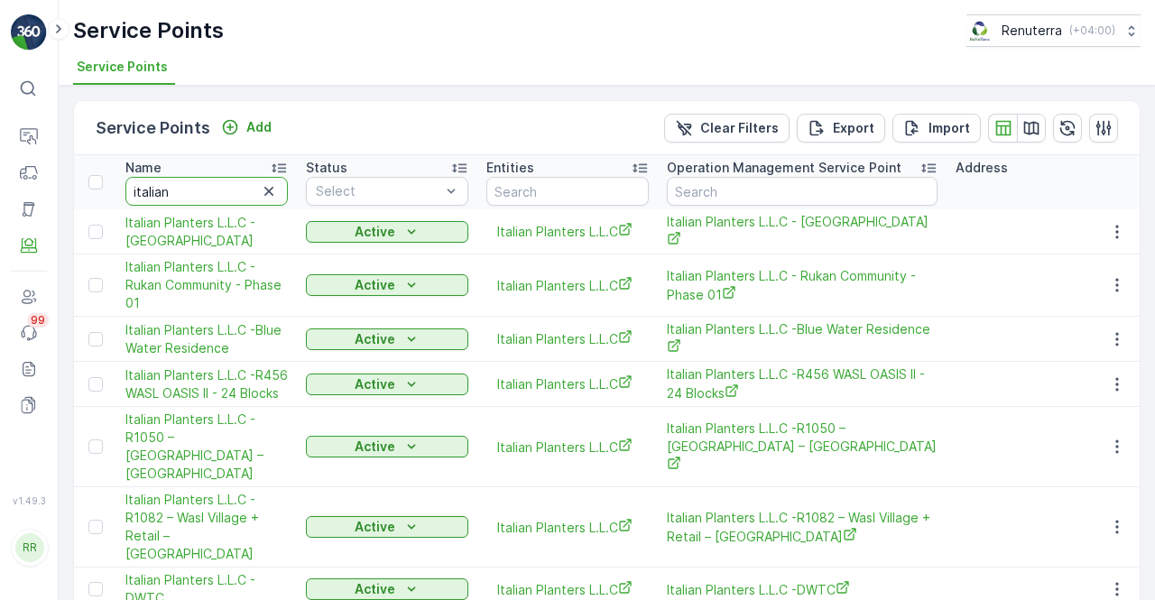
click at [153, 180] on input "italian" at bounding box center [206, 191] width 162 height 29
click at [180, 183] on input "italian" at bounding box center [206, 191] width 162 height 29
type input "i"
type input "deco"
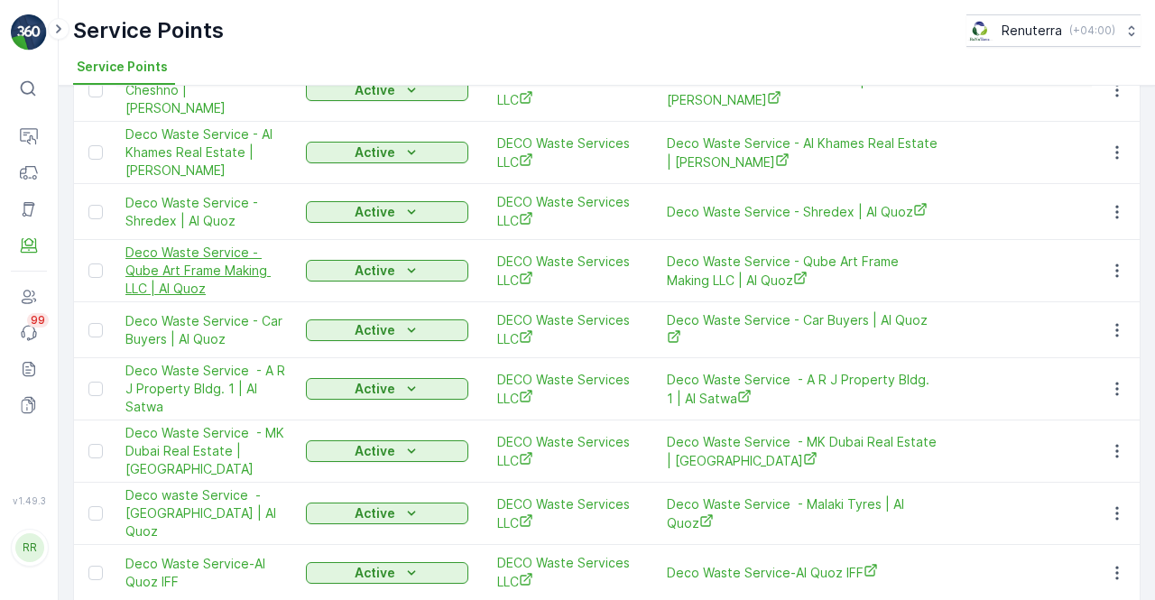
scroll to position [931, 0]
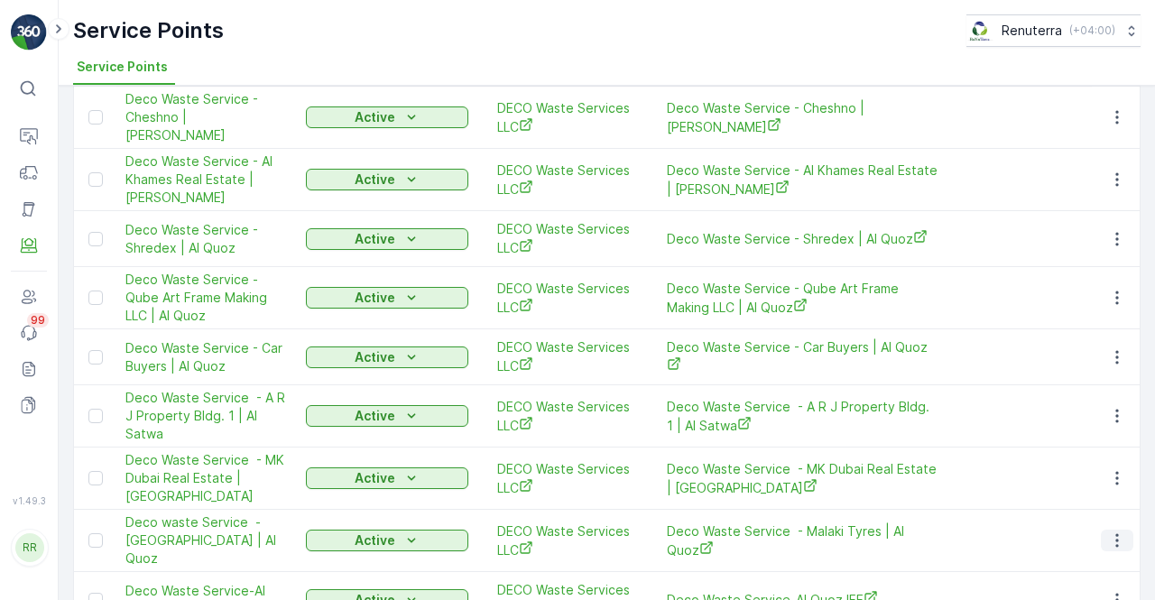
click at [1119, 531] on icon "button" at bounding box center [1117, 540] width 18 height 18
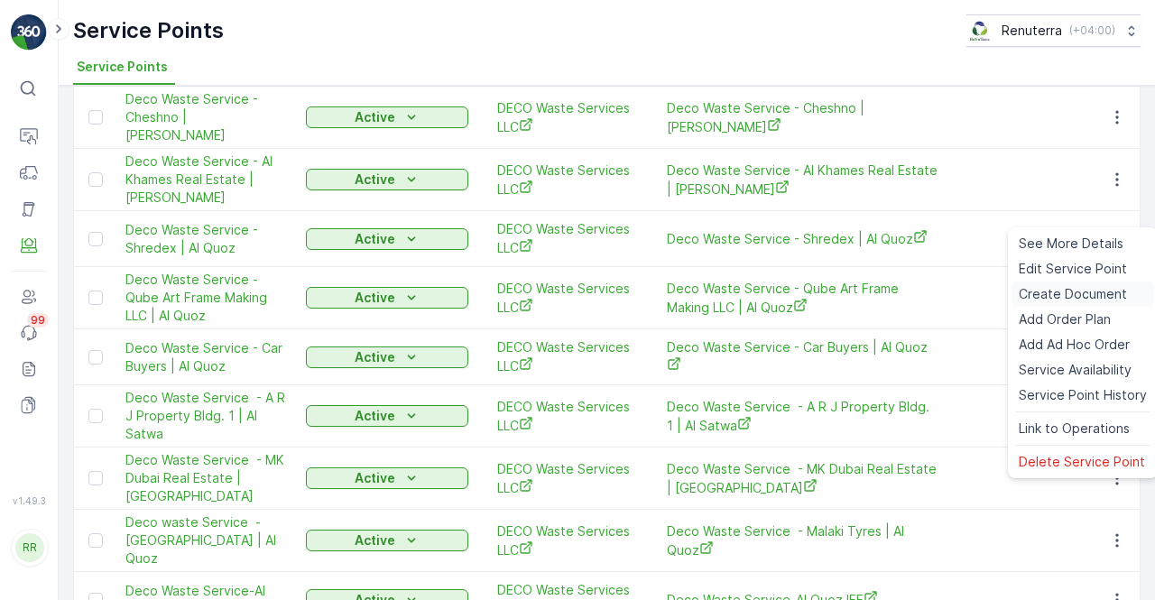
click at [1034, 290] on span "Create Document" at bounding box center [1073, 294] width 108 height 18
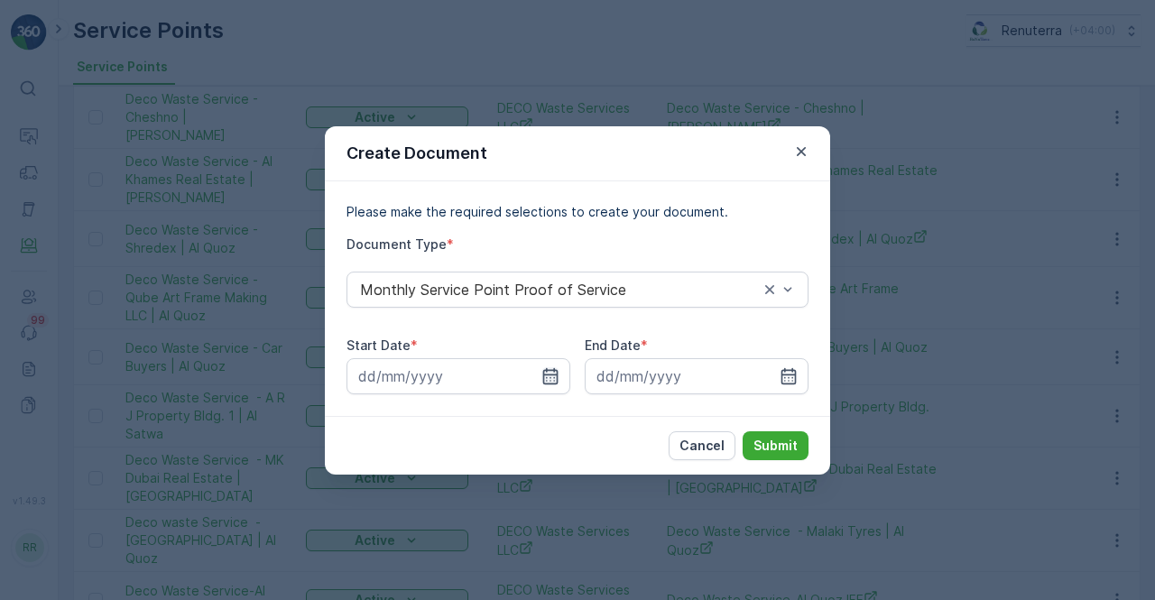
click at [548, 373] on icon "button" at bounding box center [550, 376] width 18 height 18
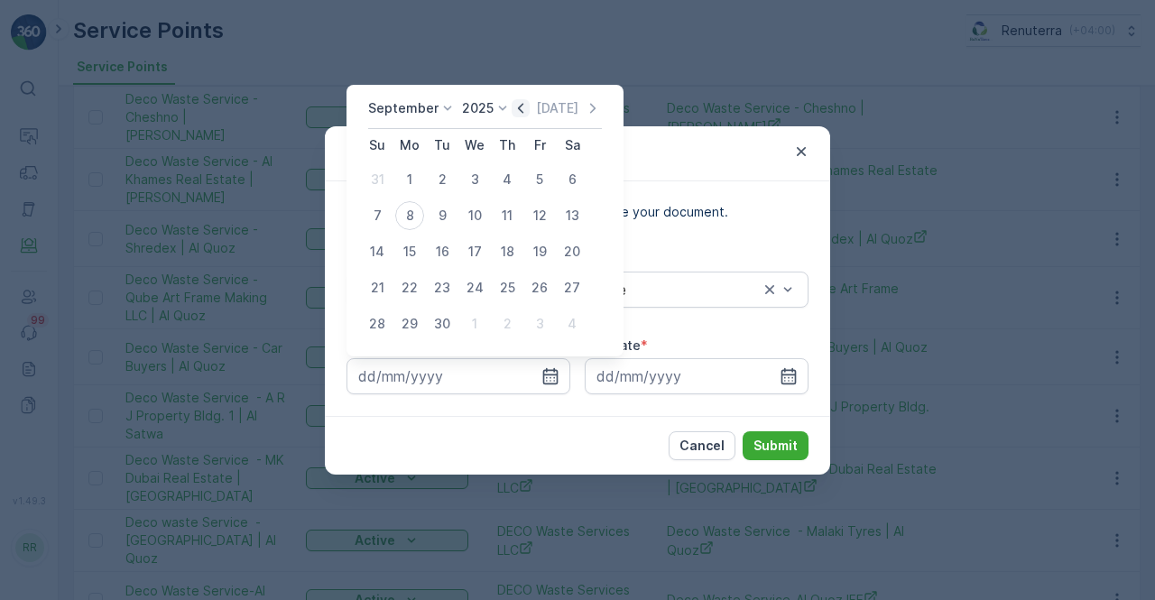
click at [521, 113] on icon "button" at bounding box center [521, 108] width 18 height 18
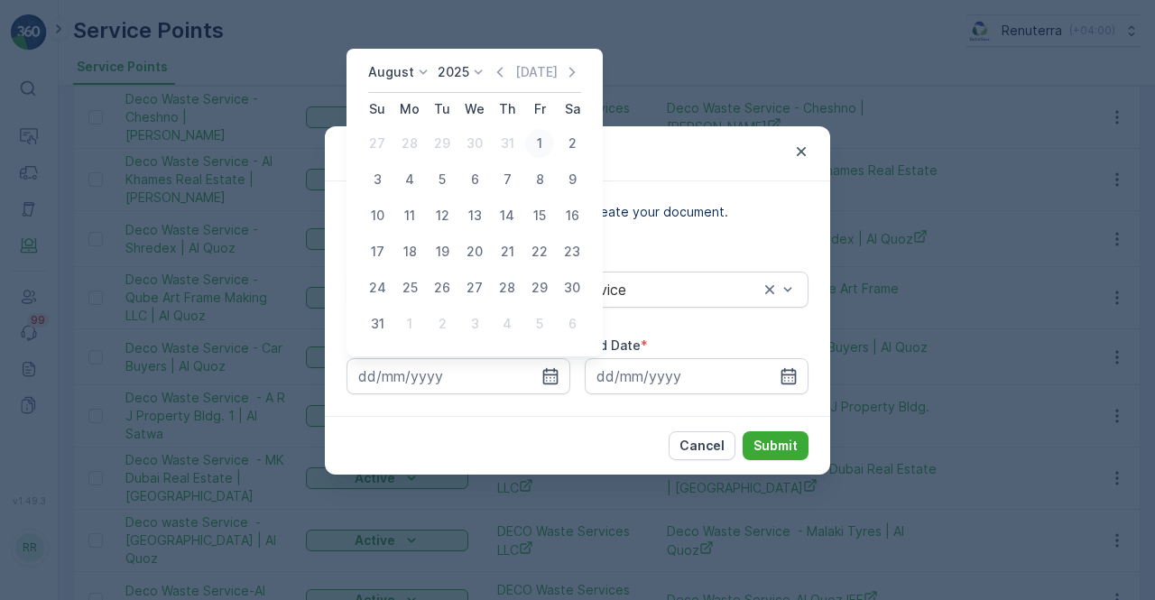
click at [534, 146] on div "1" at bounding box center [539, 143] width 29 height 29
type input "01.08.2025"
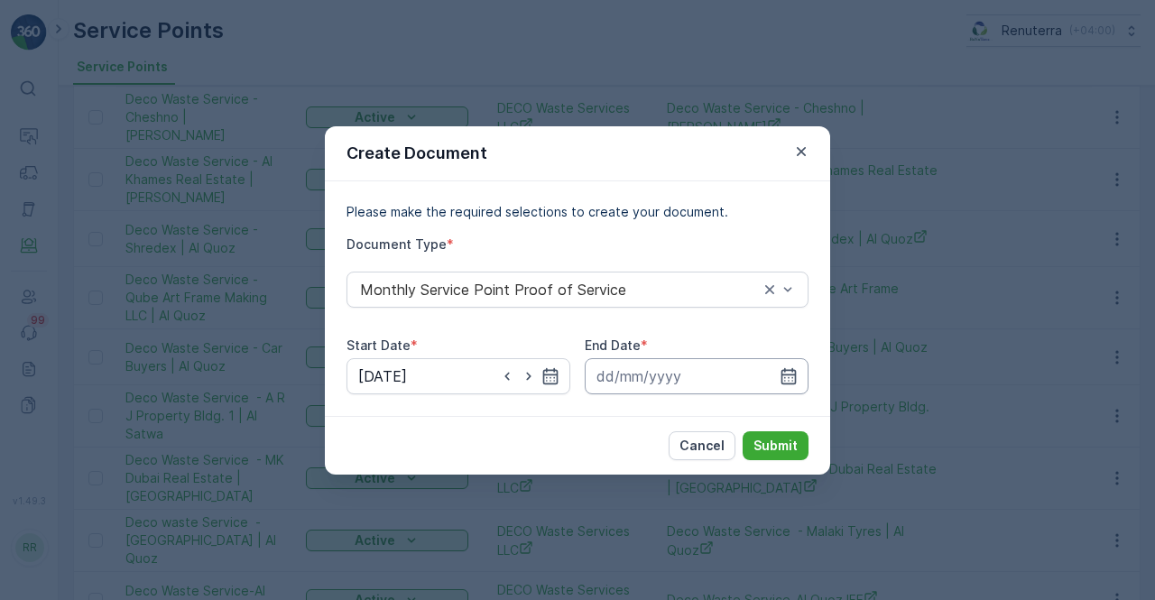
click at [791, 367] on icon "button" at bounding box center [788, 376] width 18 height 18
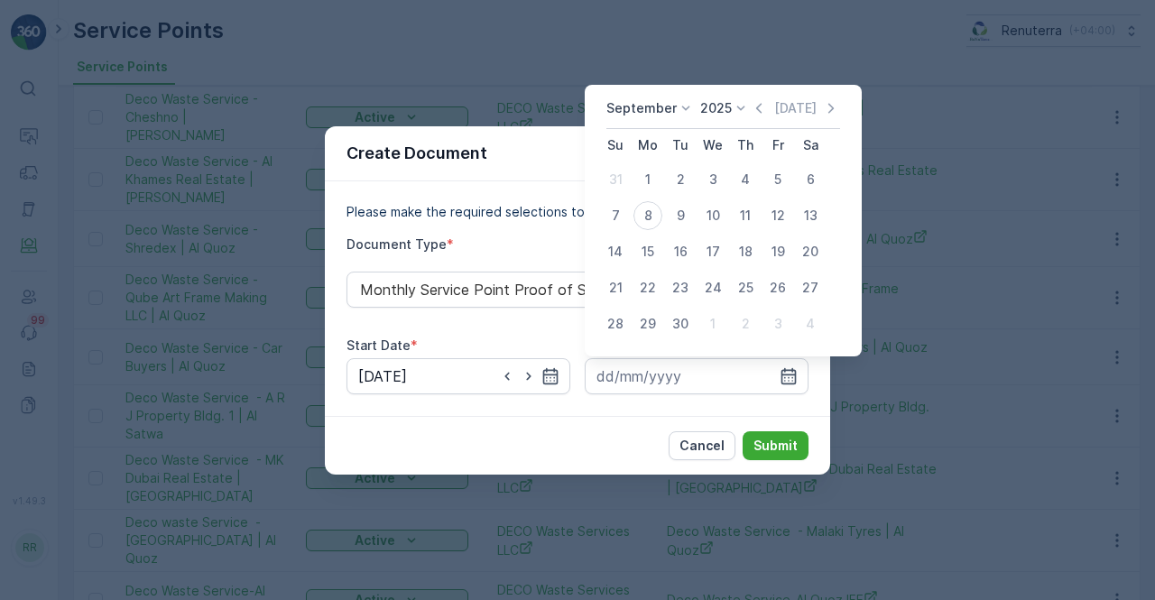
drag, startPoint x: 755, startPoint y: 110, endPoint x: 751, endPoint y: 124, distance: 14.3
click at [752, 111] on icon "button" at bounding box center [759, 108] width 18 height 18
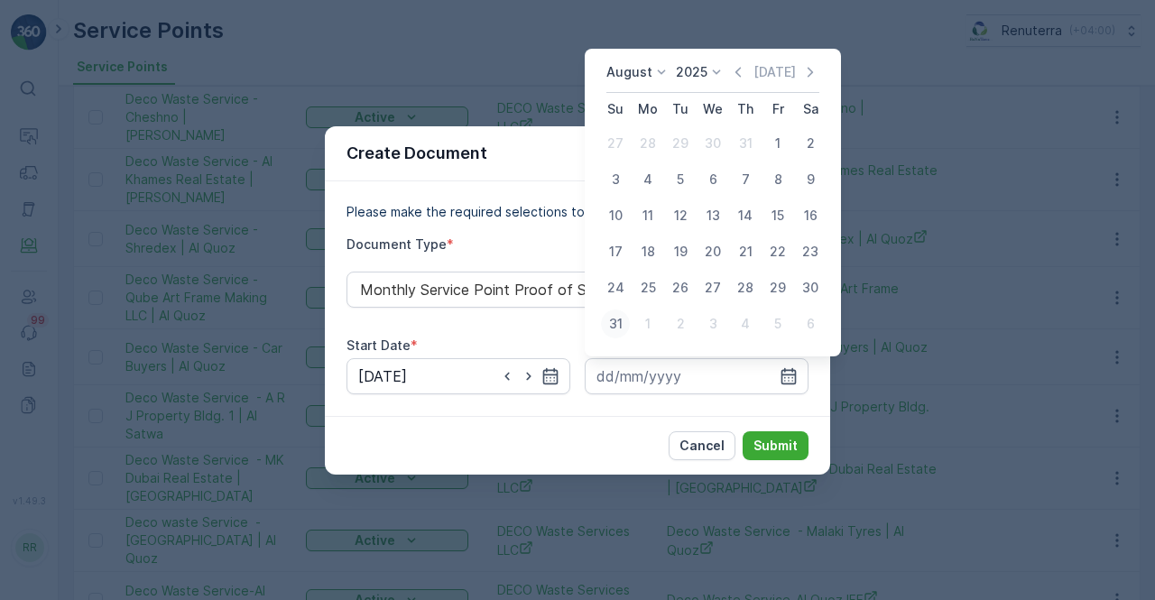
click at [613, 318] on div "31" at bounding box center [615, 323] width 29 height 29
type input "31.08.2025"
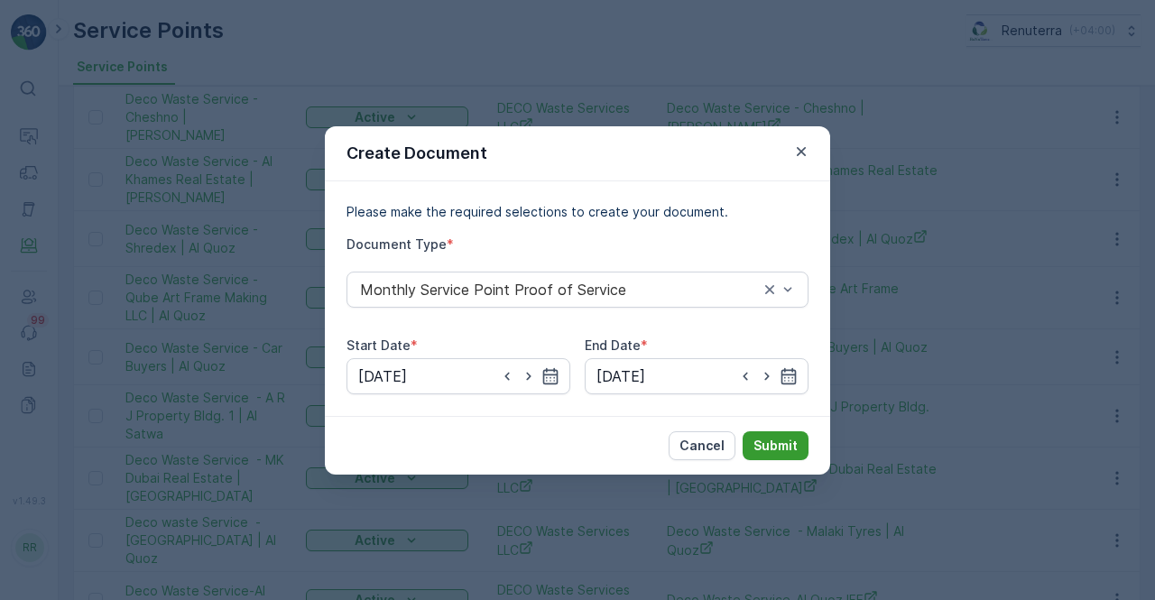
click at [764, 434] on button "Submit" at bounding box center [775, 445] width 66 height 29
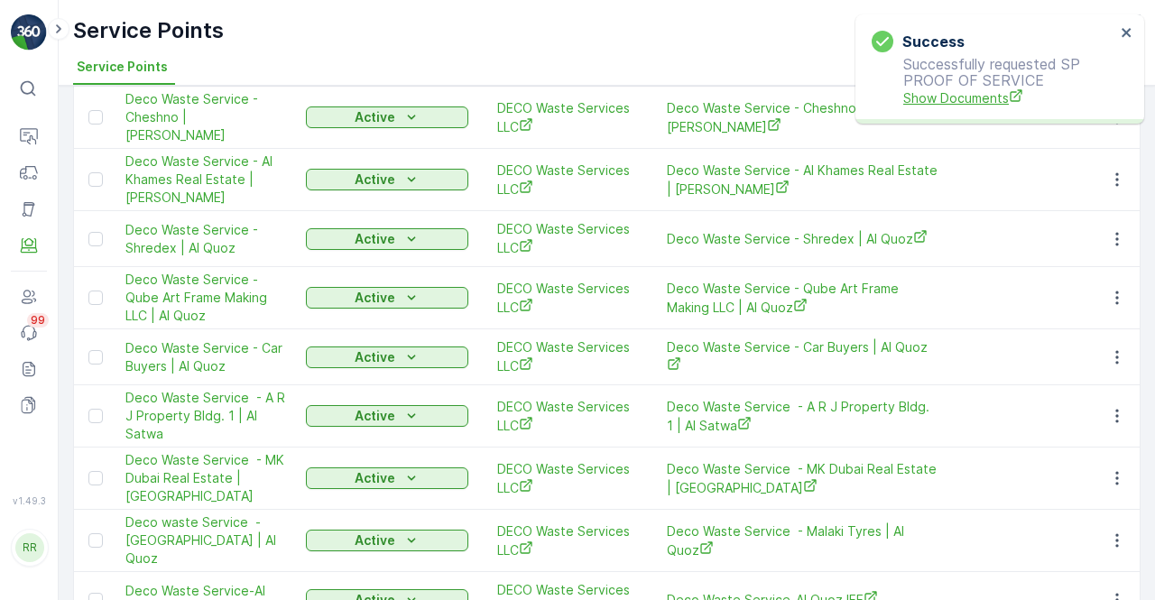
click at [989, 88] on span "Show Documents" at bounding box center [1009, 97] width 212 height 19
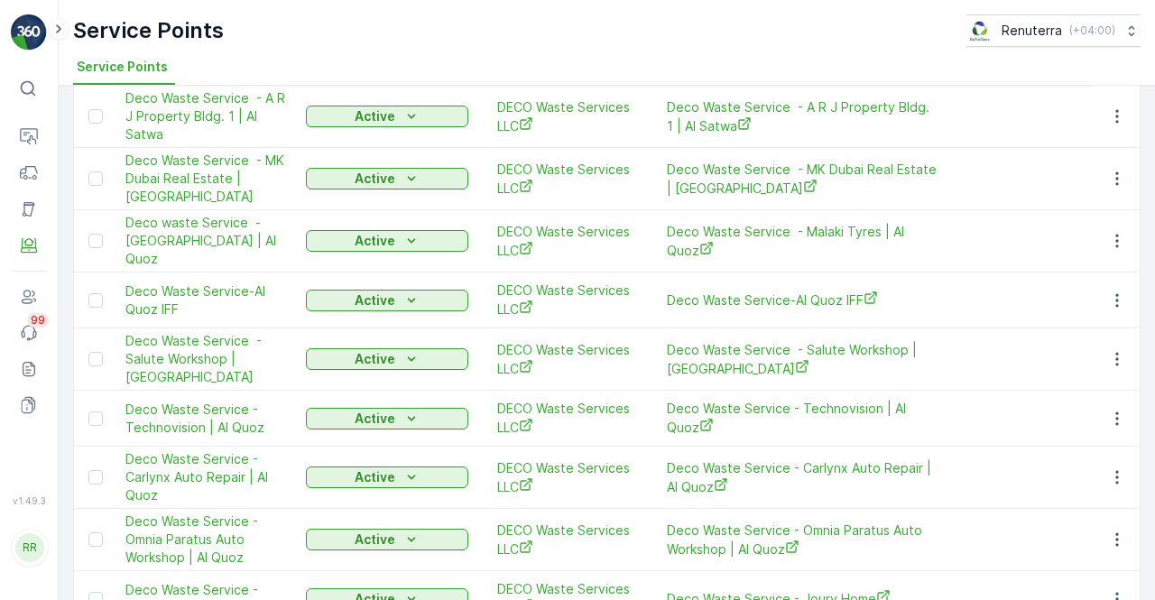
scroll to position [1202, 0]
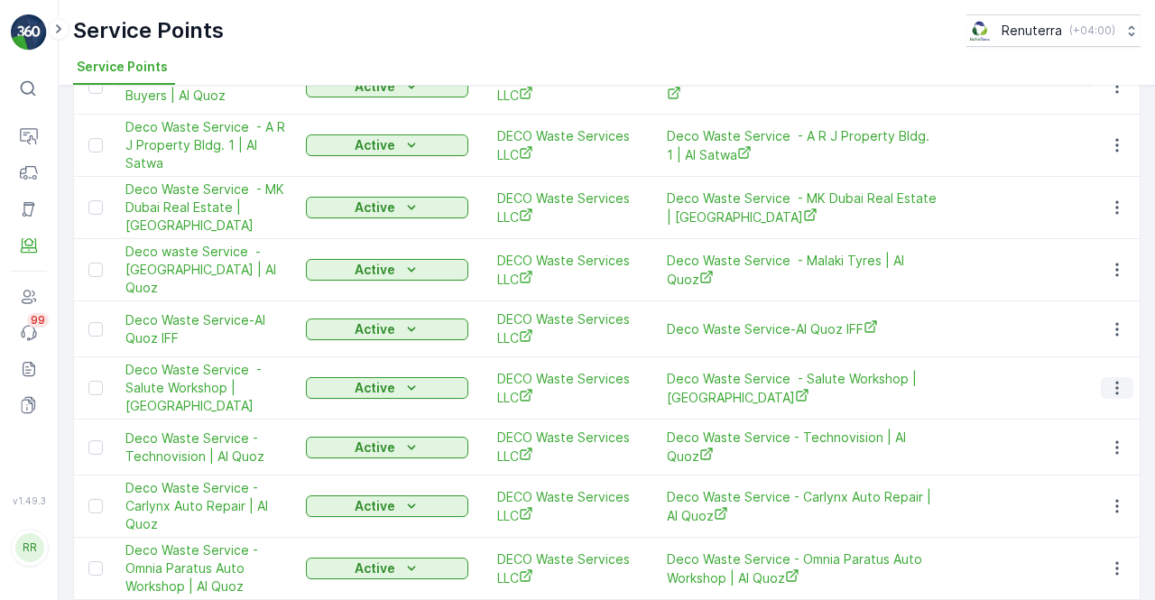
click at [1120, 379] on icon "button" at bounding box center [1117, 388] width 18 height 18
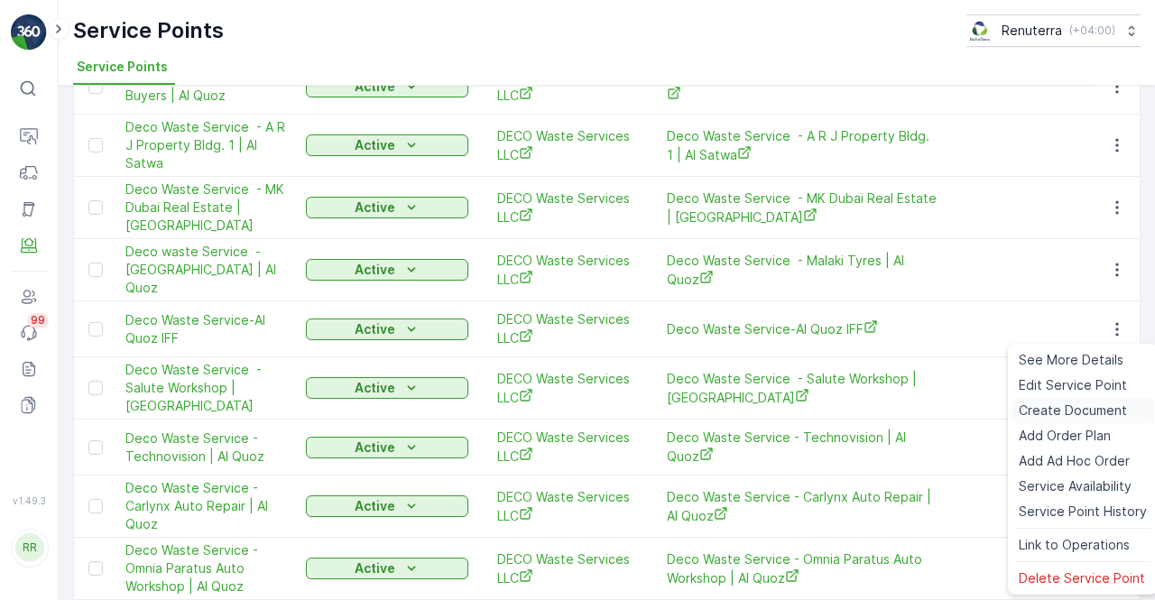
click at [1036, 409] on span "Create Document" at bounding box center [1073, 410] width 108 height 18
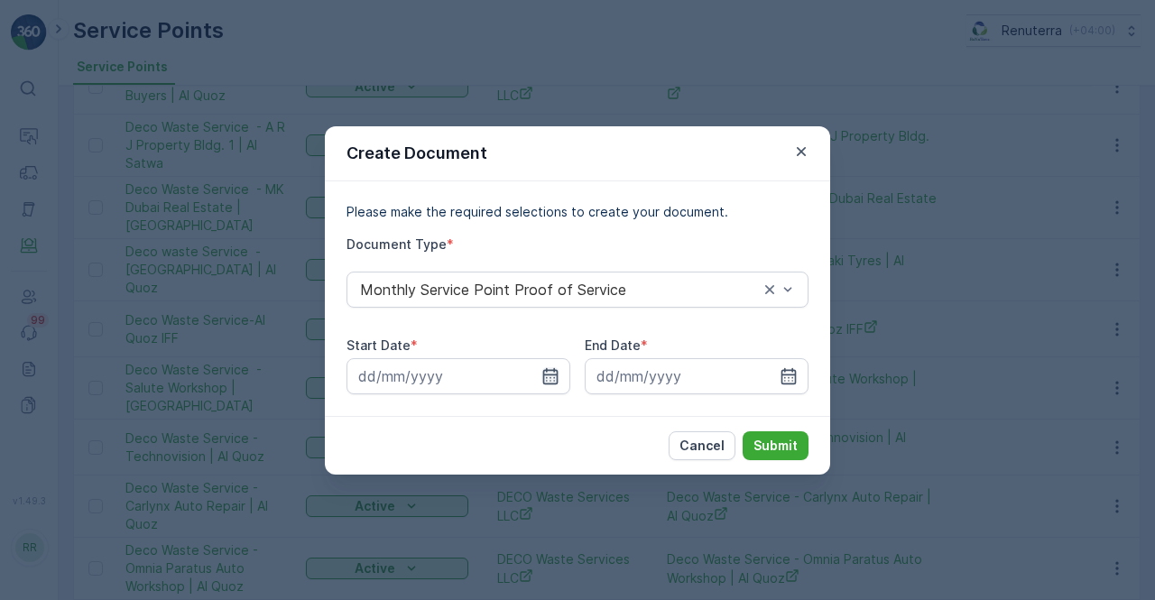
click at [558, 375] on div at bounding box center [458, 376] width 224 height 36
click at [556, 364] on input at bounding box center [458, 376] width 224 height 36
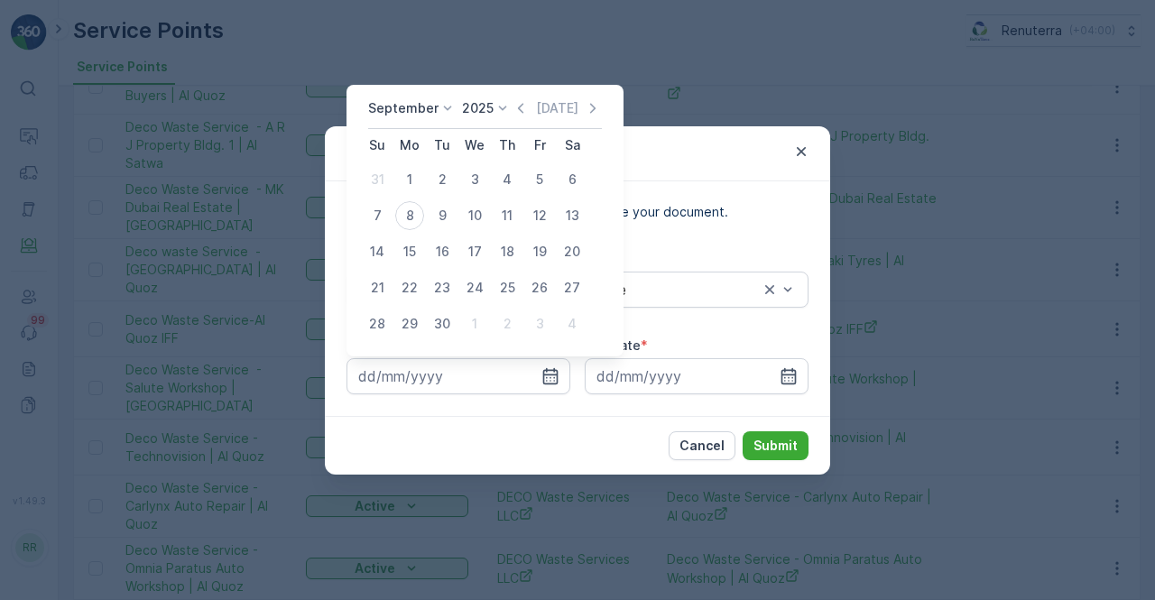
click at [518, 102] on icon "button" at bounding box center [521, 108] width 18 height 18
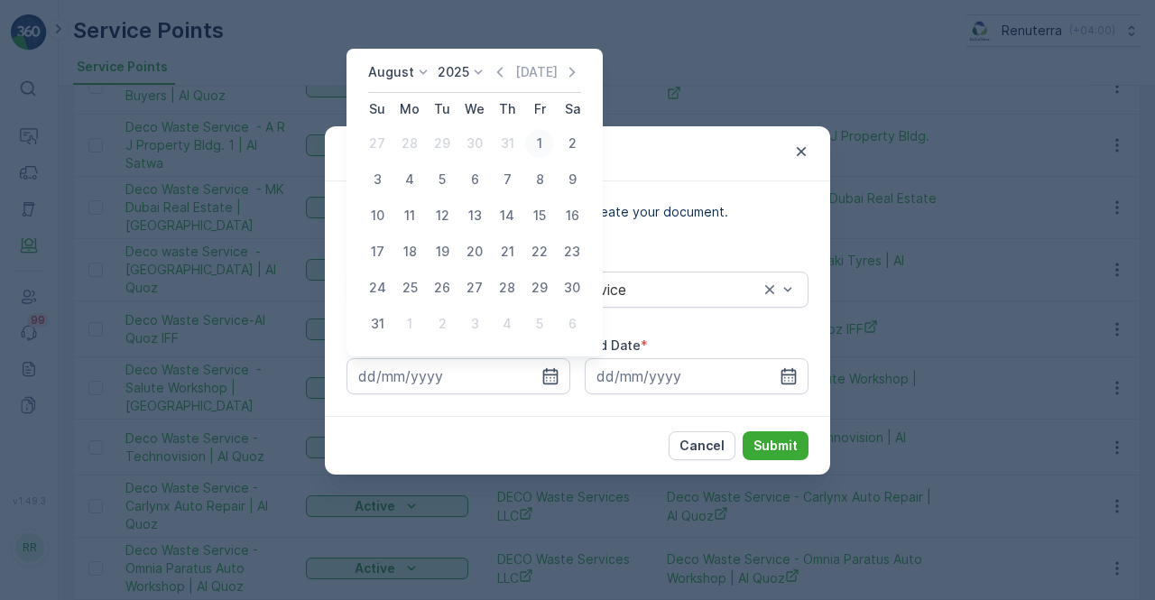
click at [532, 143] on div "1" at bounding box center [539, 143] width 29 height 29
type input "01.08.2025"
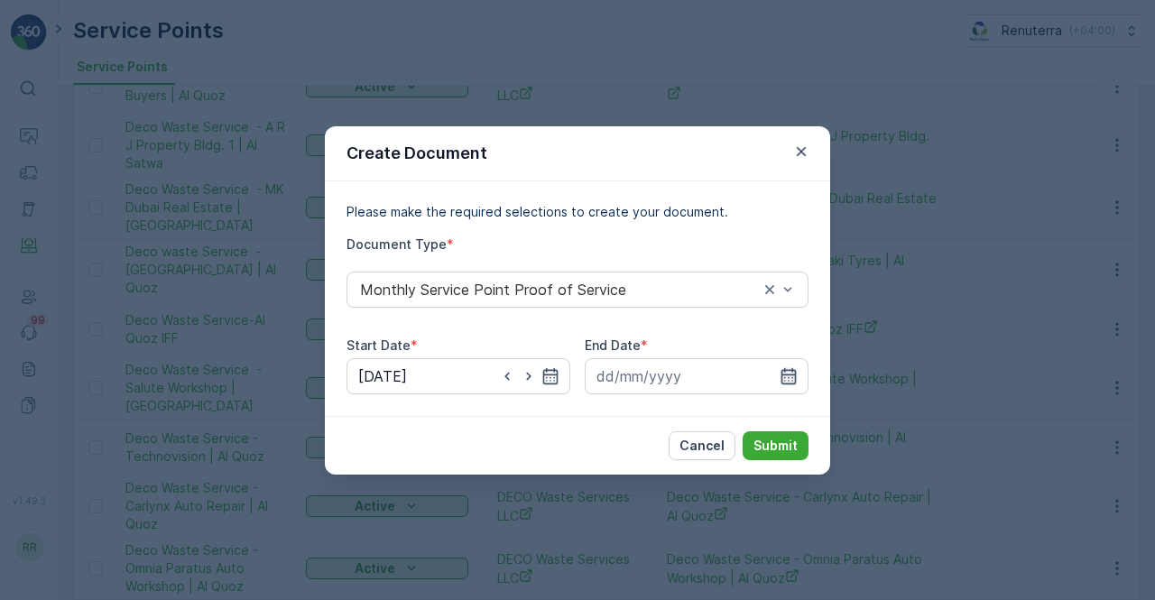
click at [788, 381] on icon "button" at bounding box center [788, 376] width 18 height 18
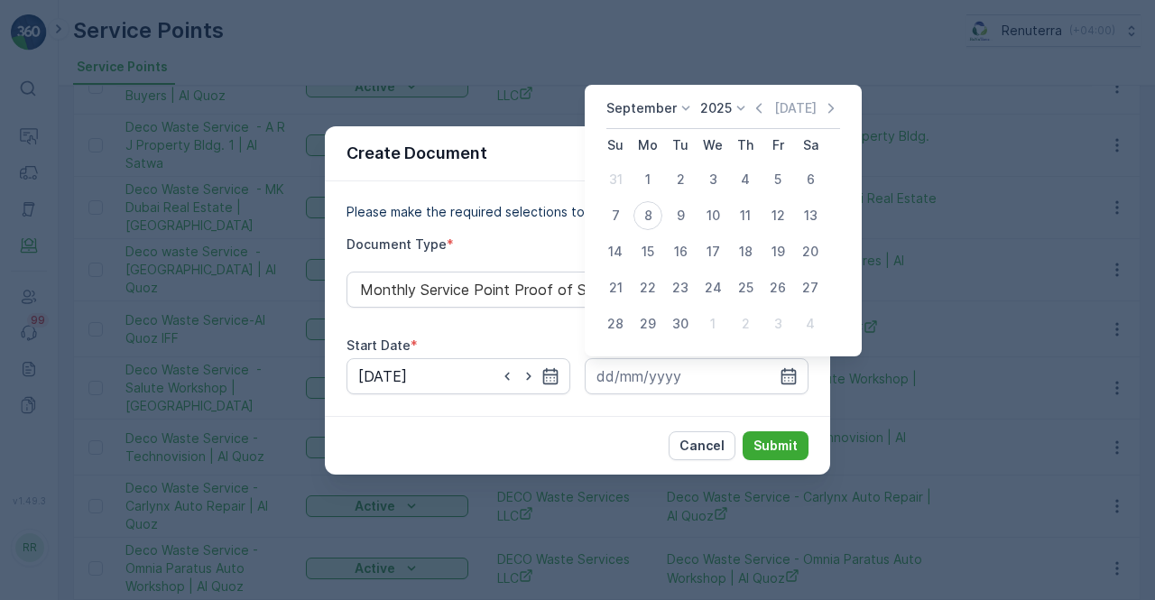
click at [765, 109] on div "Today" at bounding box center [795, 108] width 90 height 18
click at [759, 106] on icon "button" at bounding box center [759, 108] width 18 height 18
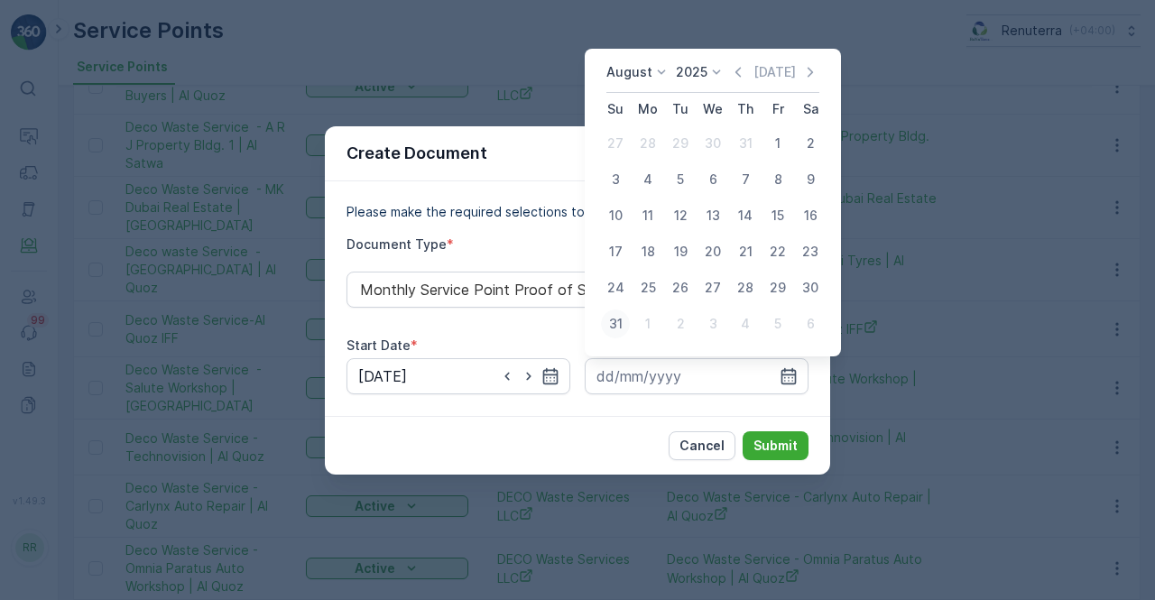
drag, startPoint x: 596, startPoint y: 320, endPoint x: 610, endPoint y: 322, distance: 13.7
click at [603, 322] on div "August 2025 Today Su Mo Tu We Th Fr Sa 27 28 29 30 31 1 2 3 4 5 6 7 8 9 10 11 1…" at bounding box center [713, 203] width 256 height 308
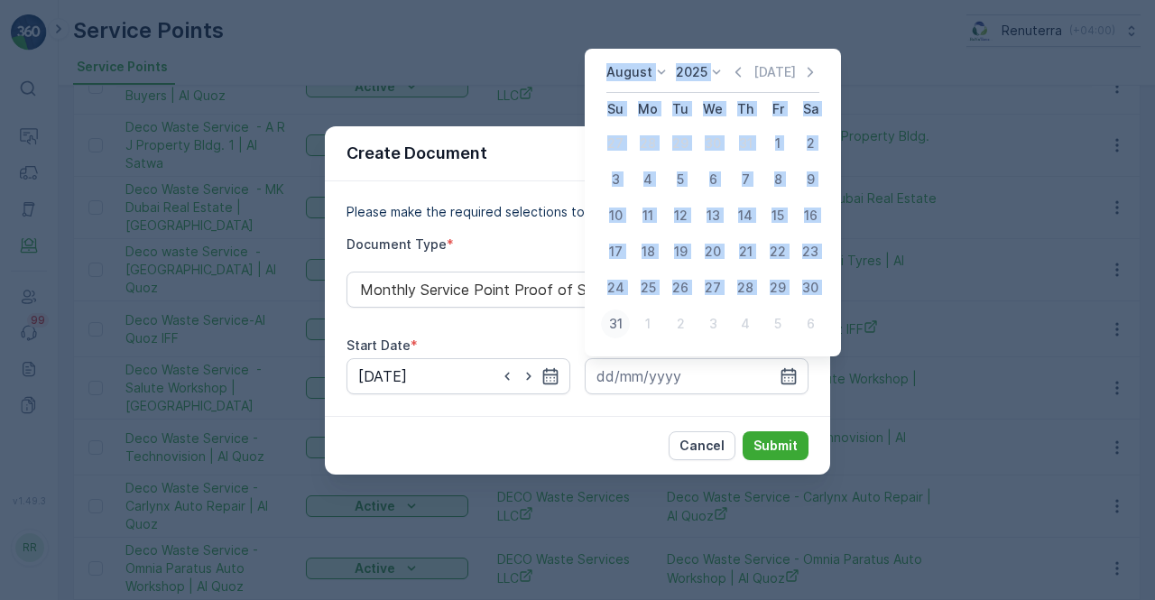
click at [610, 322] on div "31" at bounding box center [615, 323] width 29 height 29
type input "31.08.2025"
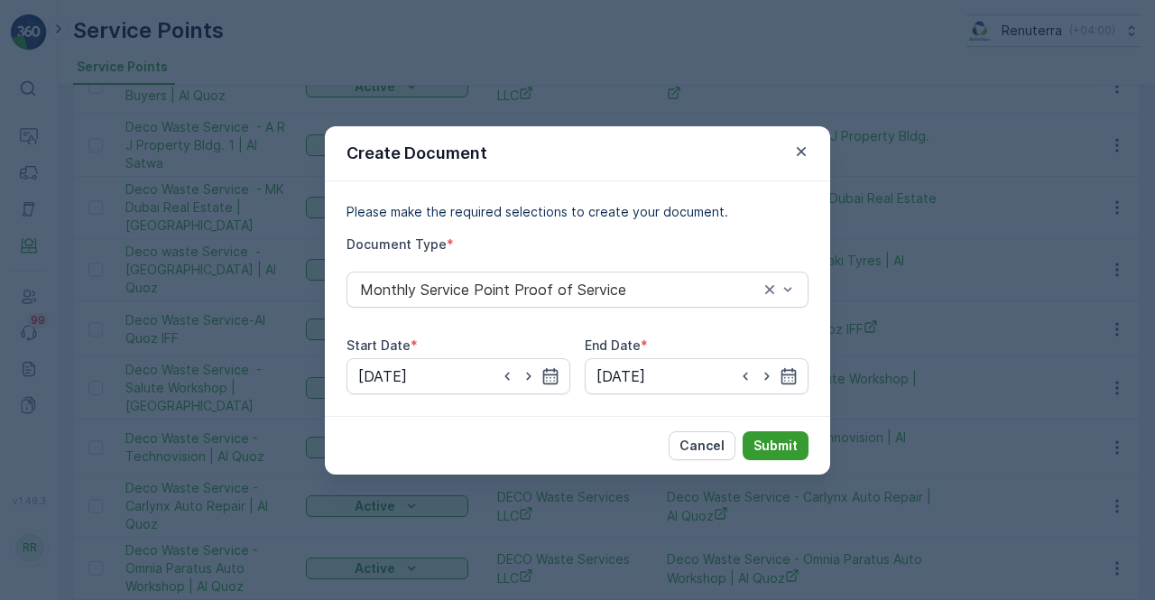
click at [784, 447] on p "Submit" at bounding box center [775, 446] width 44 height 18
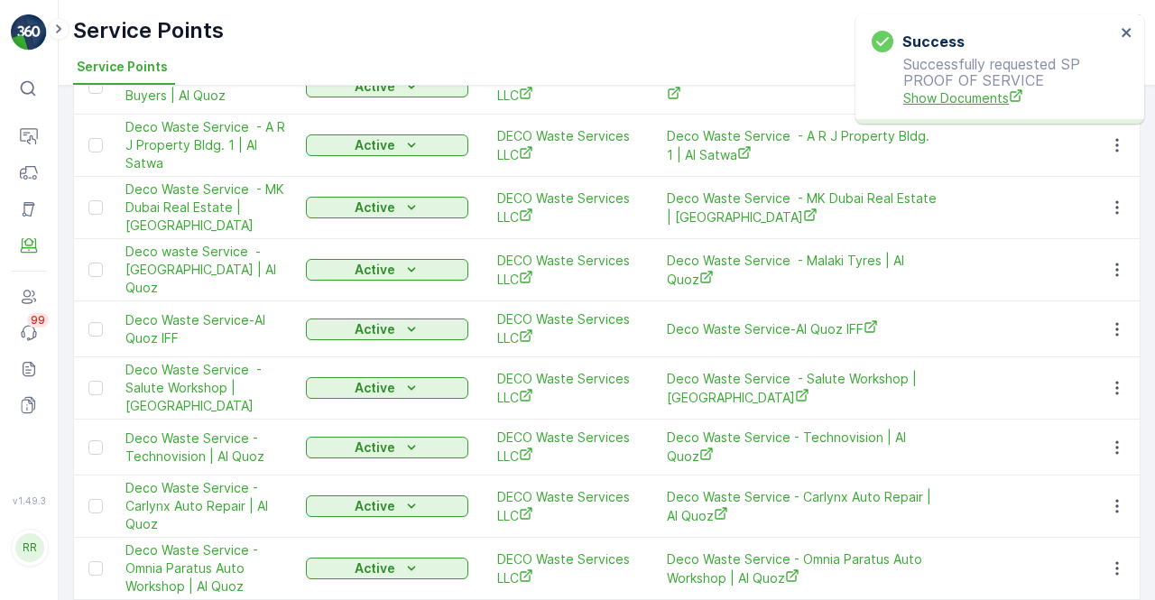
click at [942, 96] on span "Show Documents" at bounding box center [1009, 97] width 212 height 19
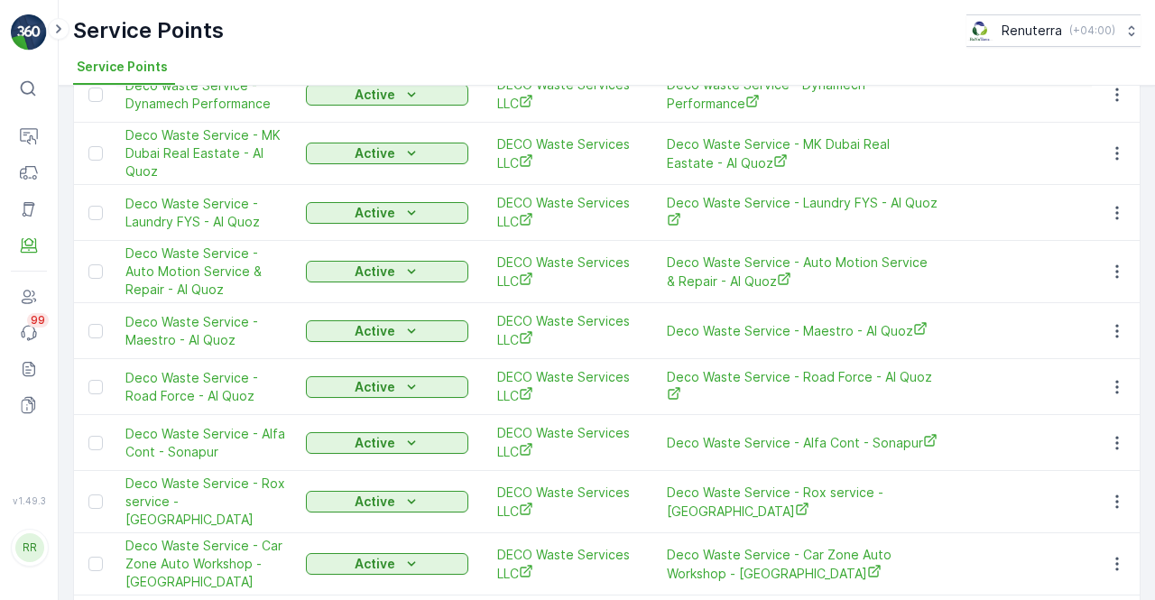
scroll to position [2075, 0]
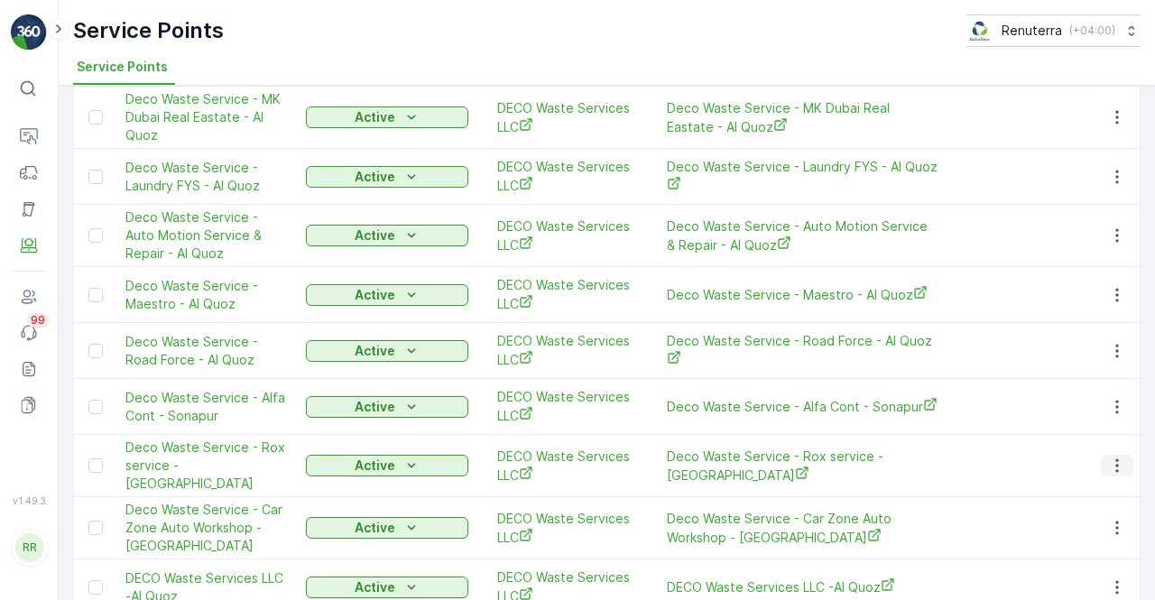
click at [1116, 456] on icon "button" at bounding box center [1117, 465] width 18 height 18
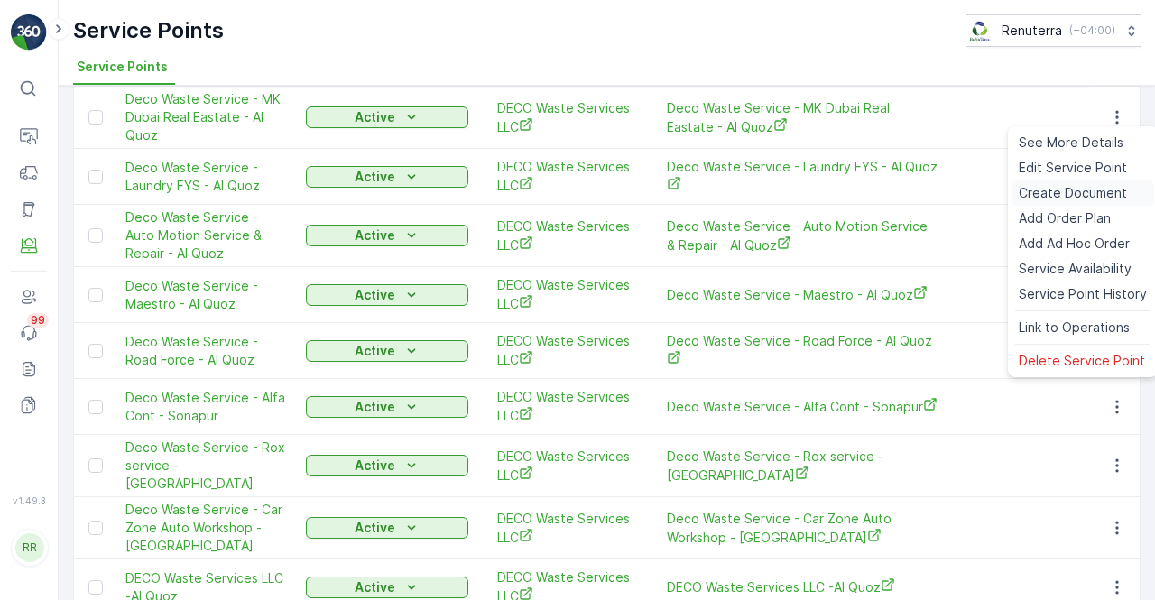
click at [1038, 196] on span "Create Document" at bounding box center [1073, 193] width 108 height 18
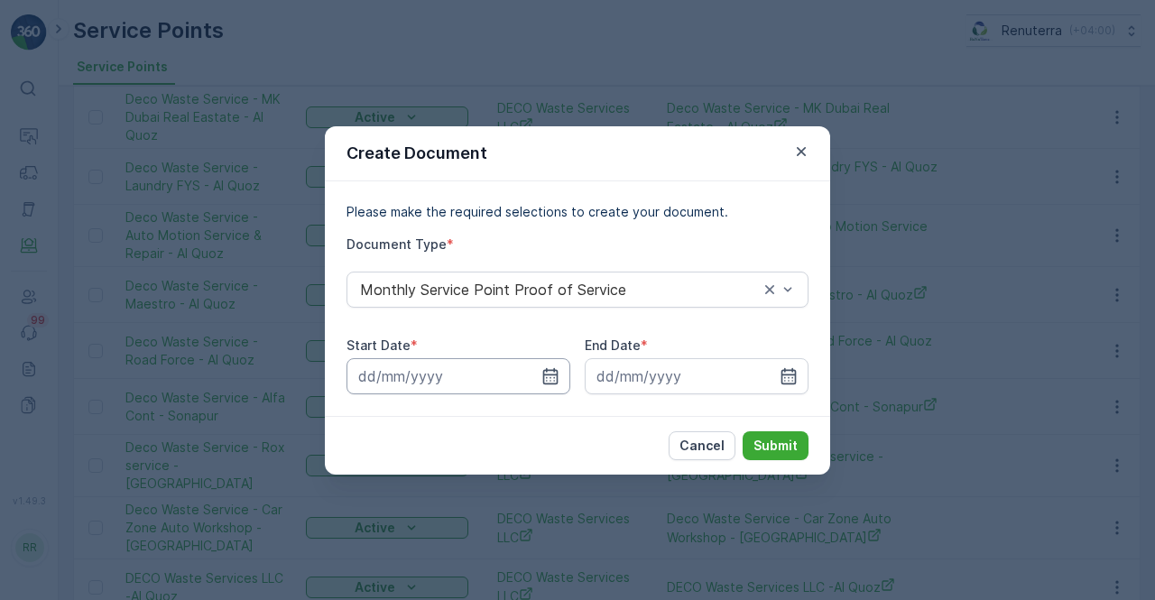
drag, startPoint x: 549, startPoint y: 376, endPoint x: 549, endPoint y: 365, distance: 10.8
click at [549, 374] on icon "button" at bounding box center [550, 376] width 18 height 18
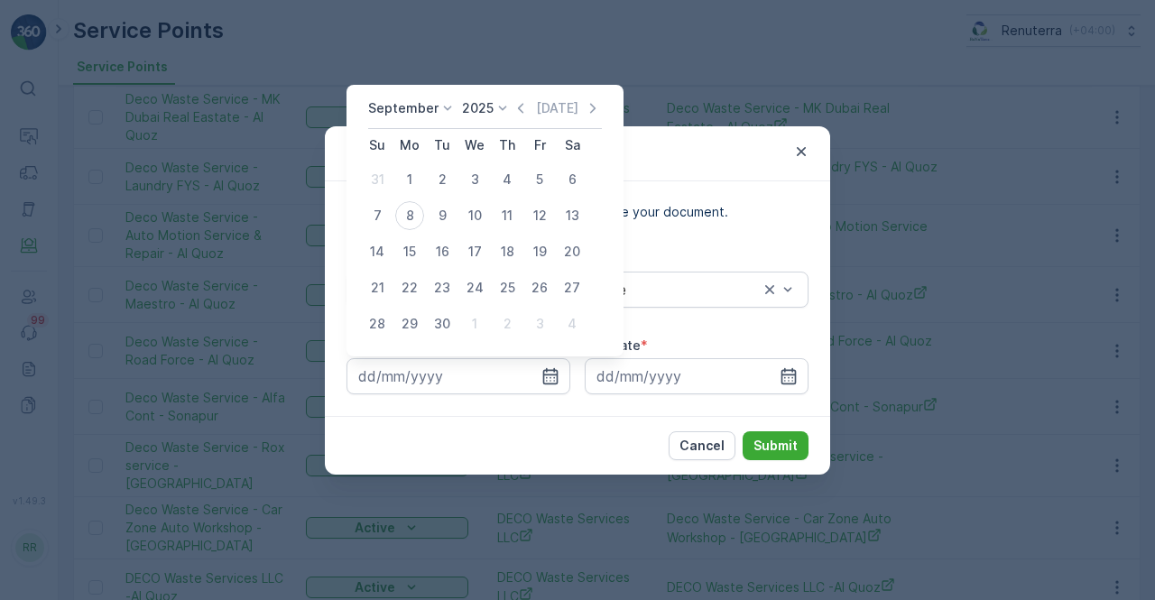
click at [520, 113] on icon "button" at bounding box center [521, 108] width 18 height 18
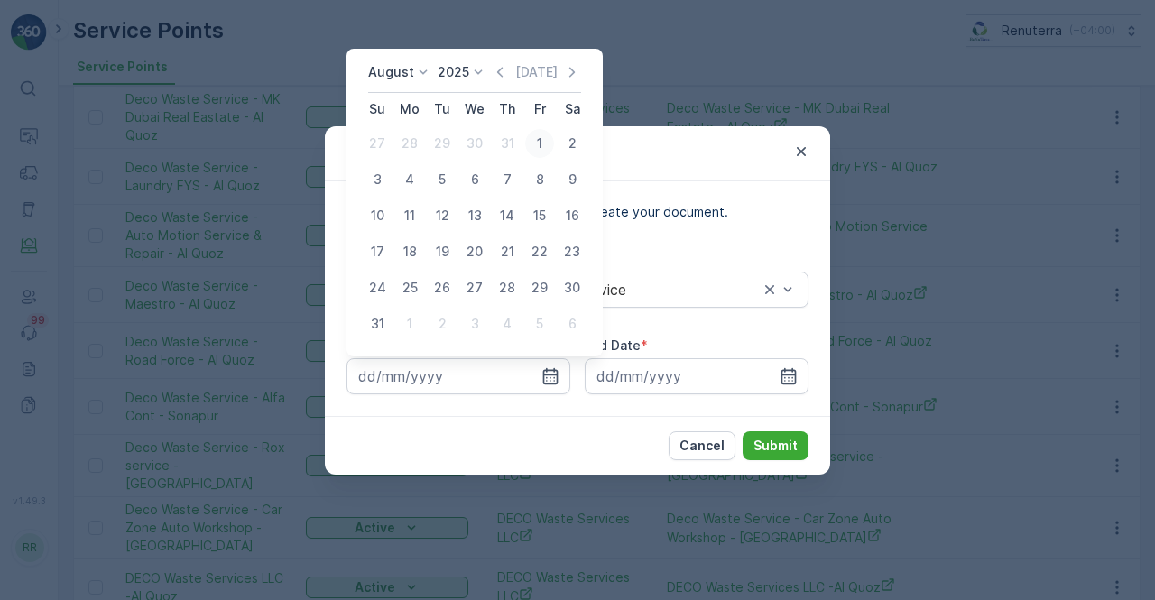
click at [539, 137] on div "1" at bounding box center [539, 143] width 29 height 29
type input "01.08.2025"
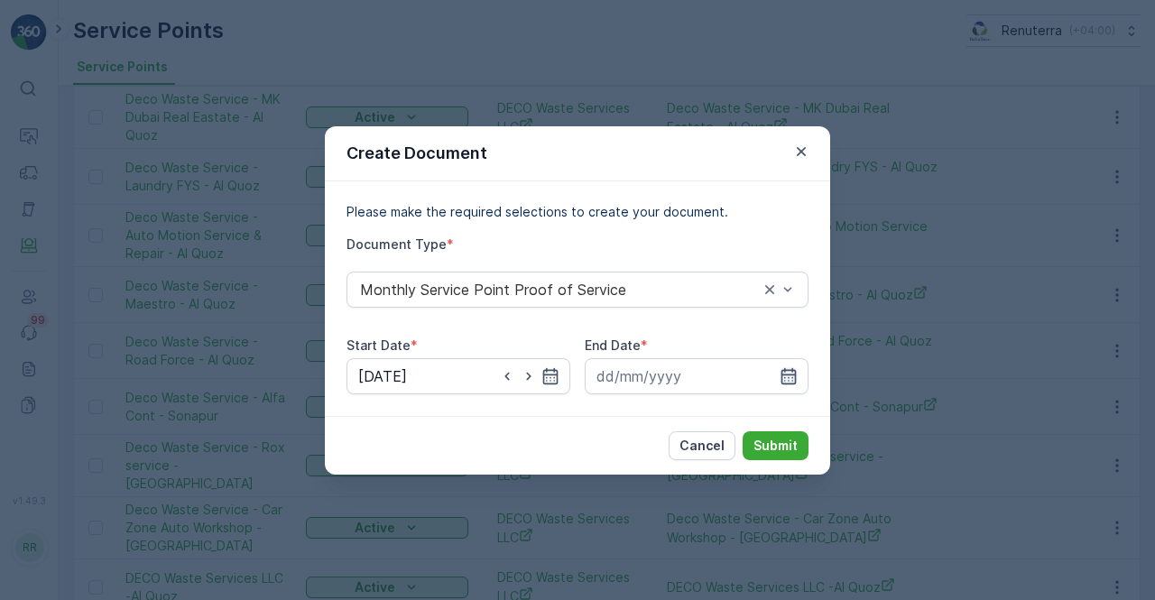
click at [790, 377] on icon "button" at bounding box center [788, 376] width 18 height 18
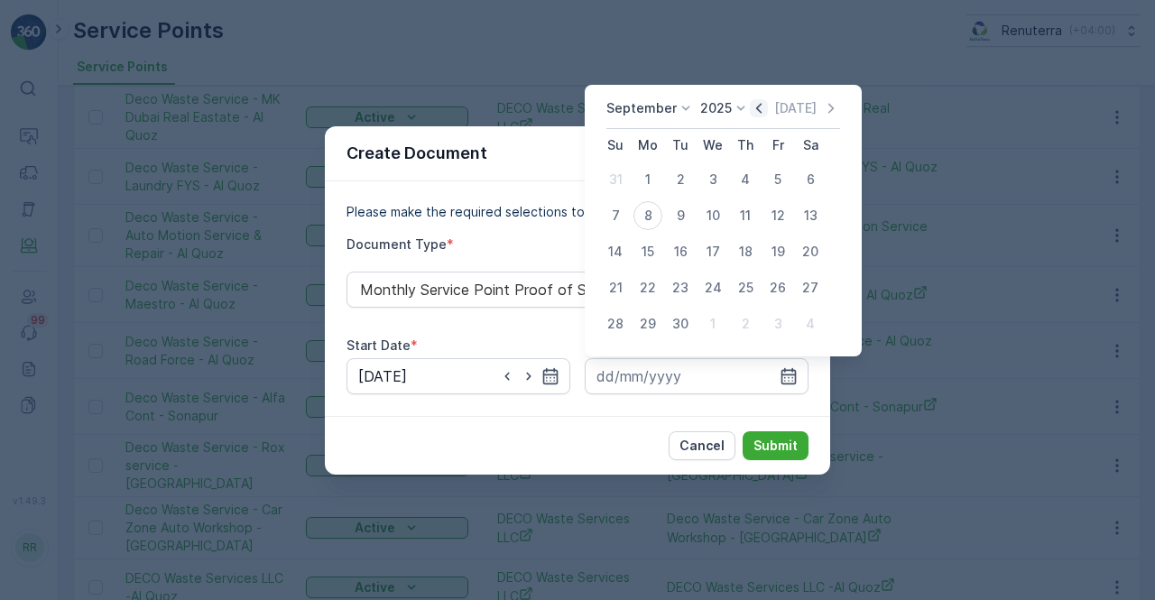
click at [751, 114] on icon "button" at bounding box center [759, 108] width 18 height 18
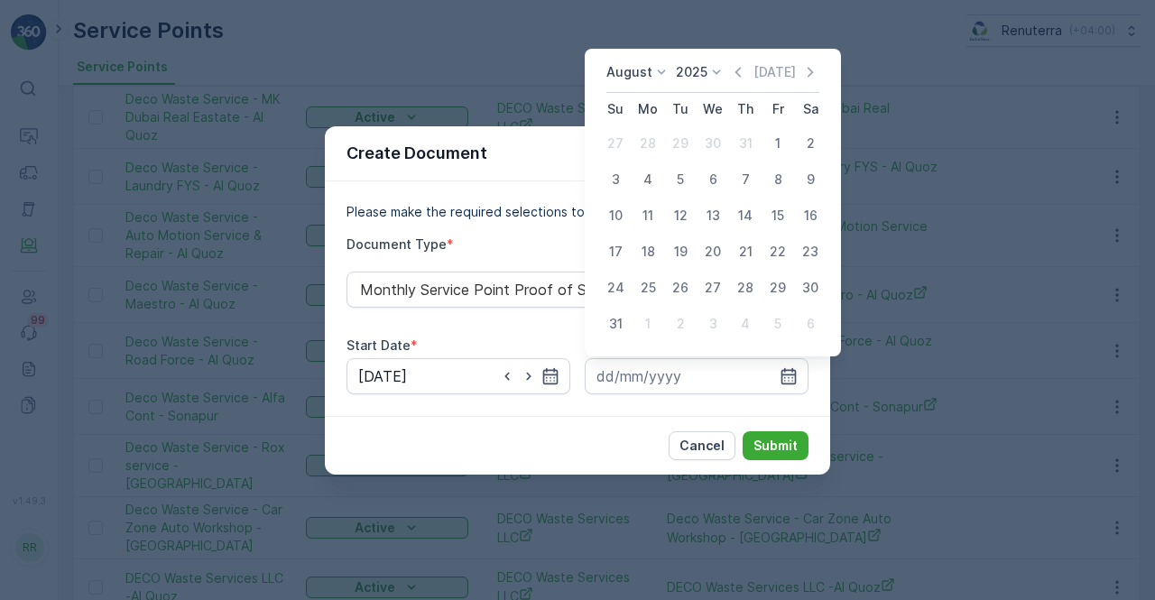
drag, startPoint x: 610, startPoint y: 326, endPoint x: 619, endPoint y: 351, distance: 26.8
click at [610, 326] on div "31" at bounding box center [615, 323] width 29 height 29
type input "31.08.2025"
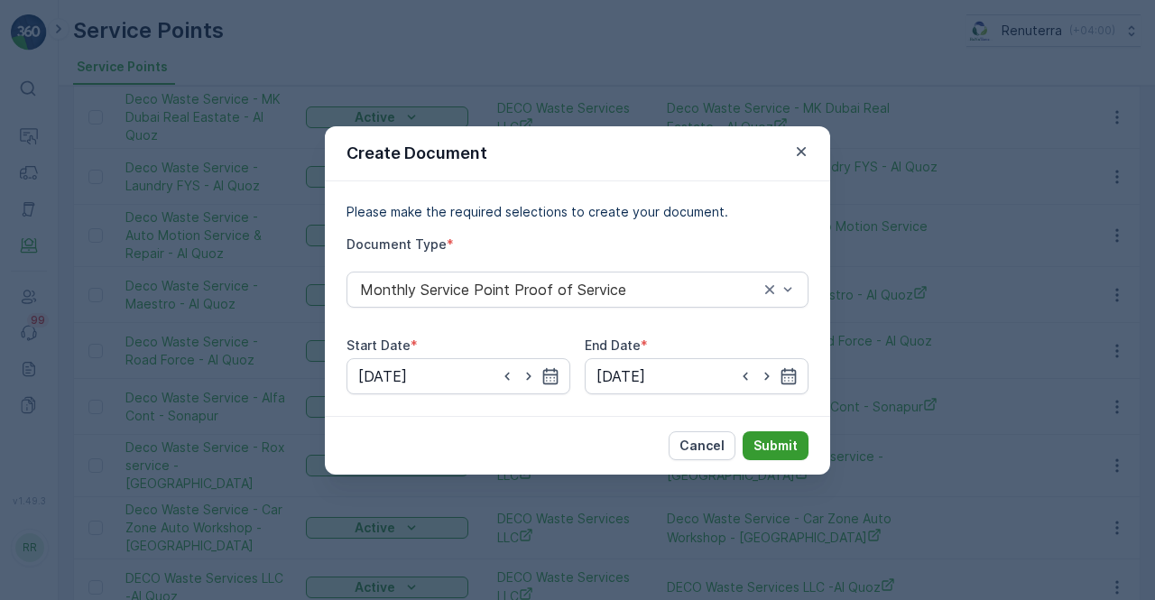
click at [787, 438] on p "Submit" at bounding box center [775, 446] width 44 height 18
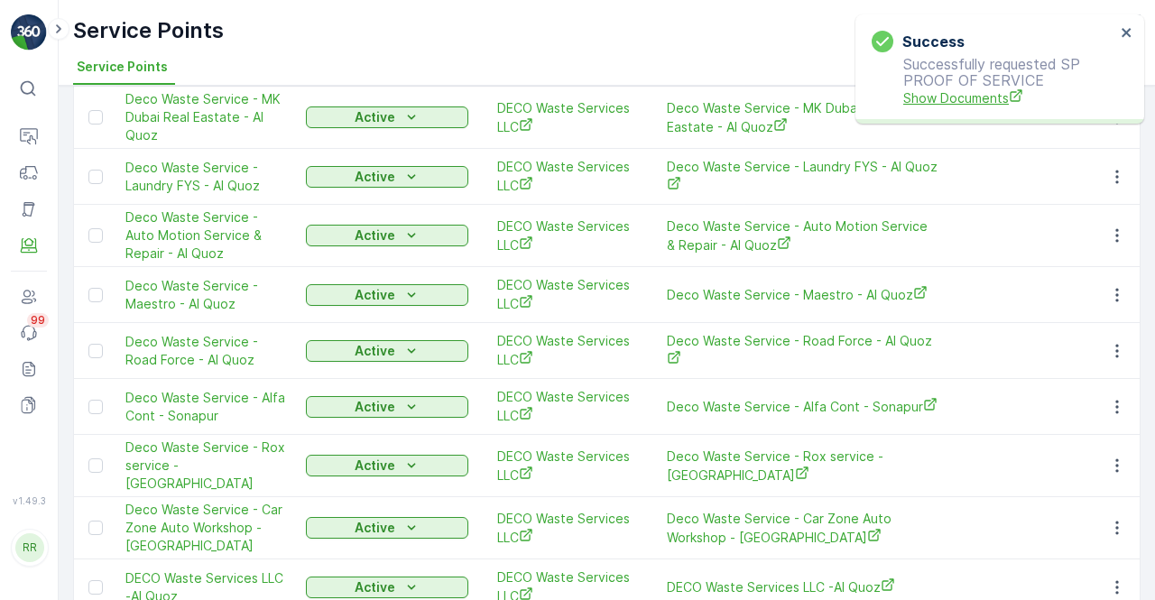
click at [976, 100] on span "Show Documents" at bounding box center [1009, 97] width 212 height 19
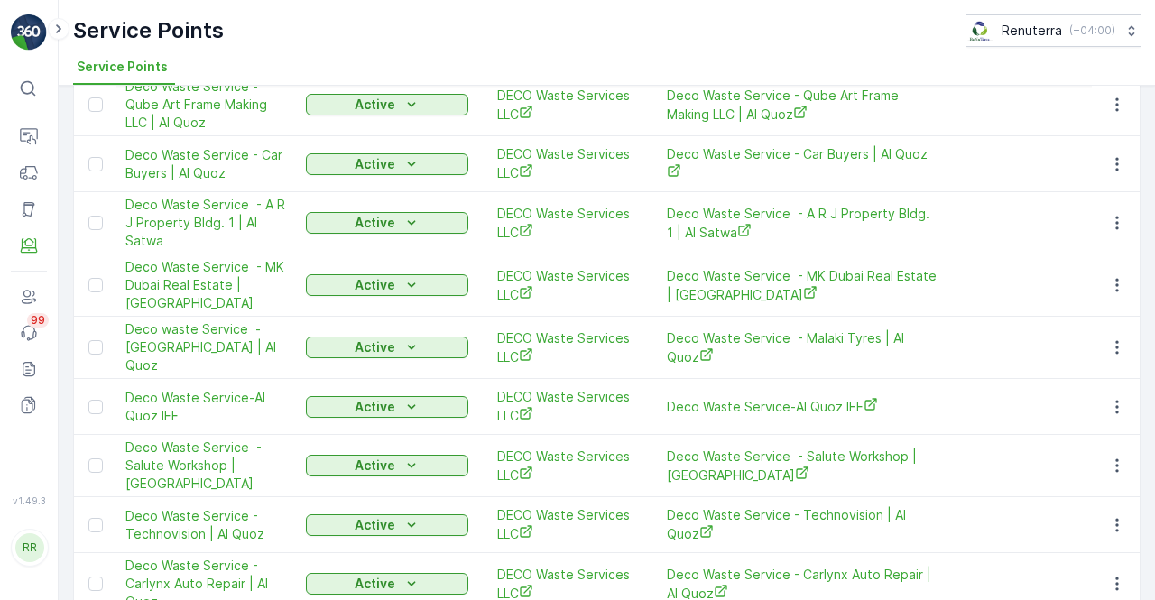
scroll to position [1111, 0]
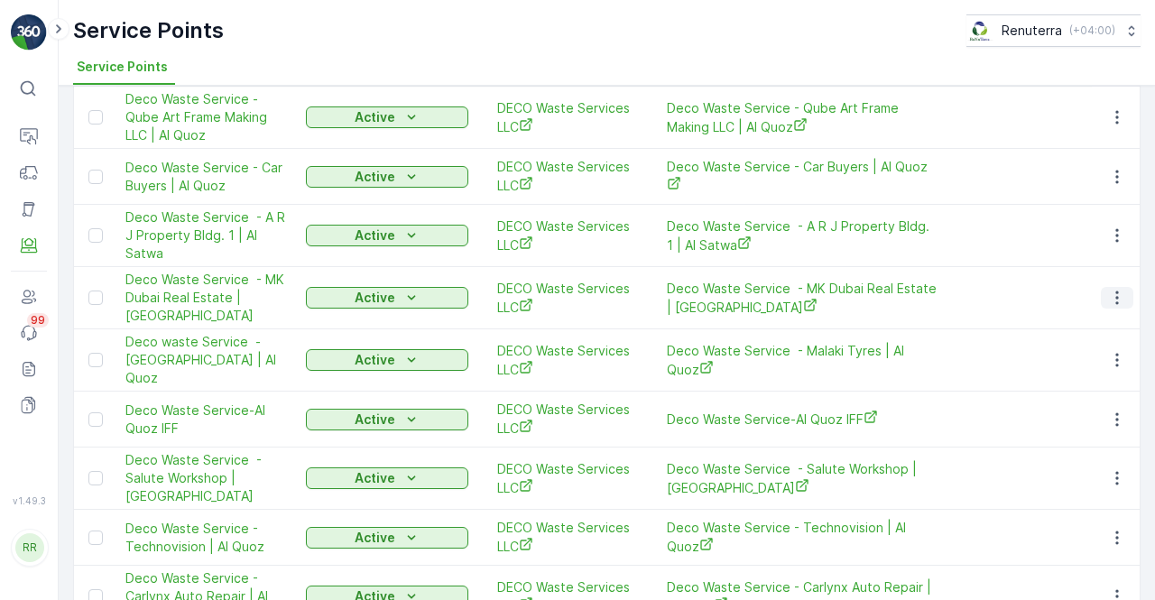
click at [1110, 289] on icon "button" at bounding box center [1117, 298] width 18 height 18
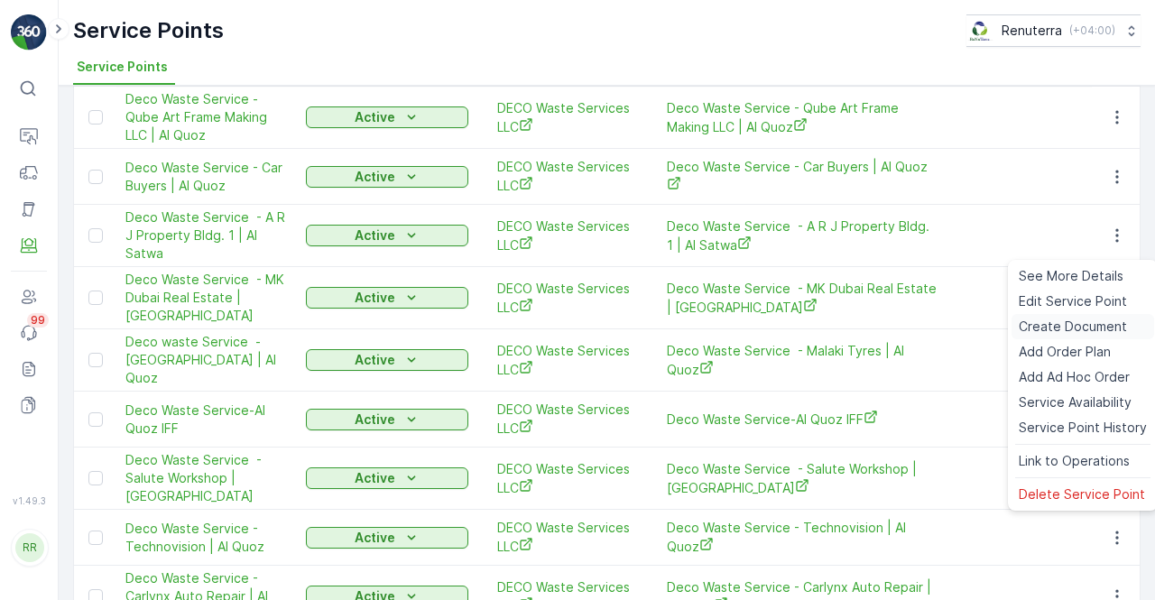
click at [1058, 324] on span "Create Document" at bounding box center [1073, 327] width 108 height 18
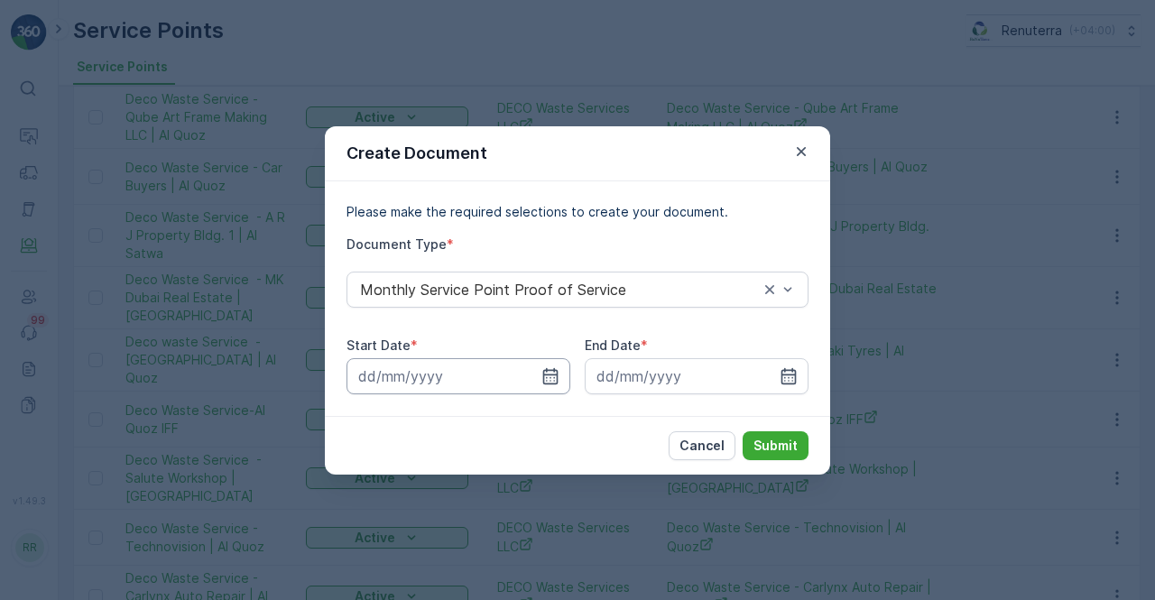
click at [536, 371] on input at bounding box center [458, 376] width 224 height 36
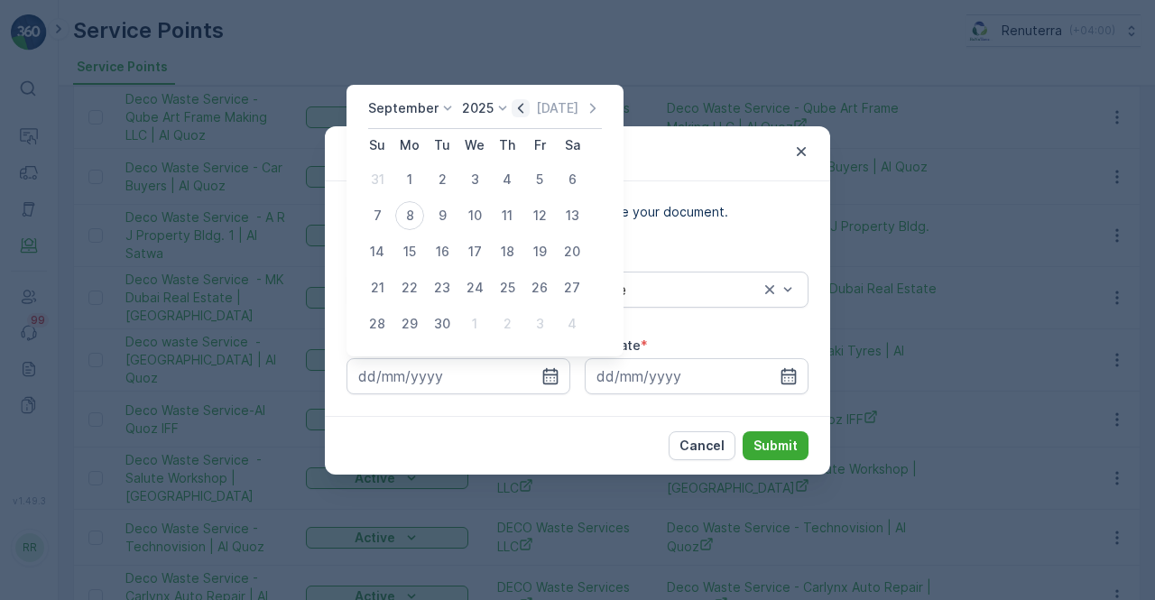
click at [519, 101] on icon "button" at bounding box center [521, 108] width 18 height 18
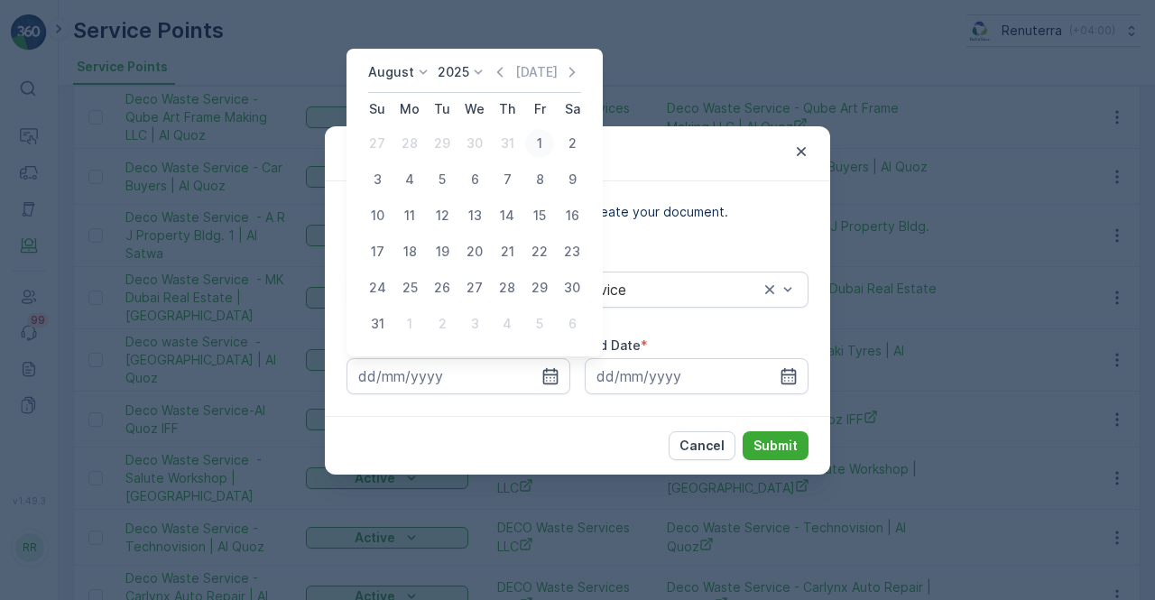
click at [536, 142] on div "1" at bounding box center [539, 143] width 29 height 29
type input "01.08.2025"
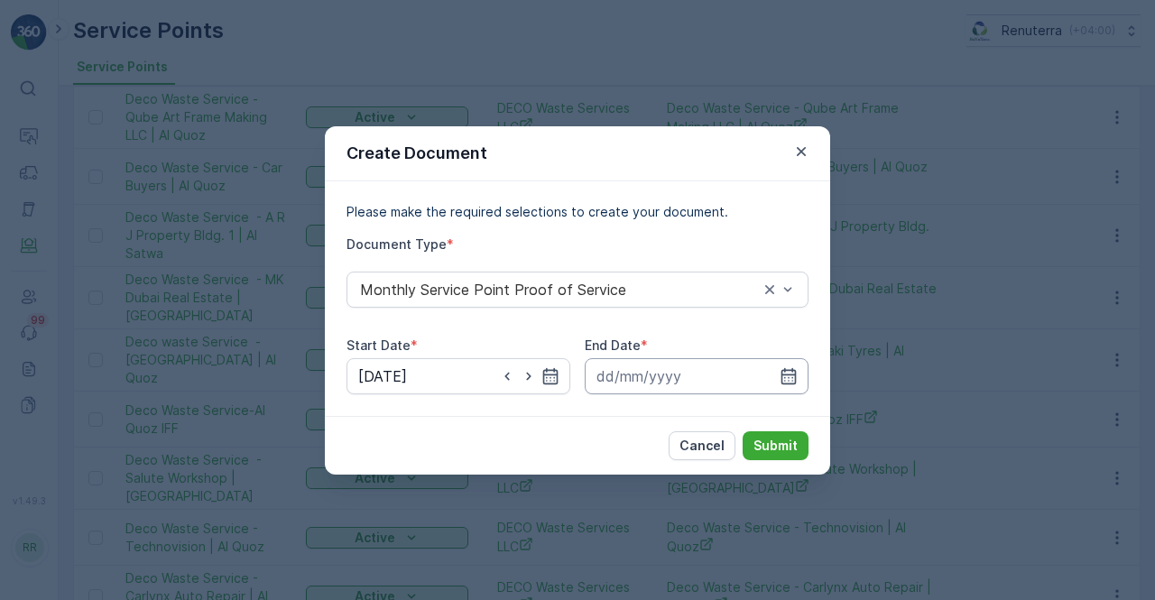
drag, startPoint x: 788, startPoint y: 374, endPoint x: 786, endPoint y: 364, distance: 10.3
click at [787, 370] on icon "button" at bounding box center [788, 376] width 18 height 18
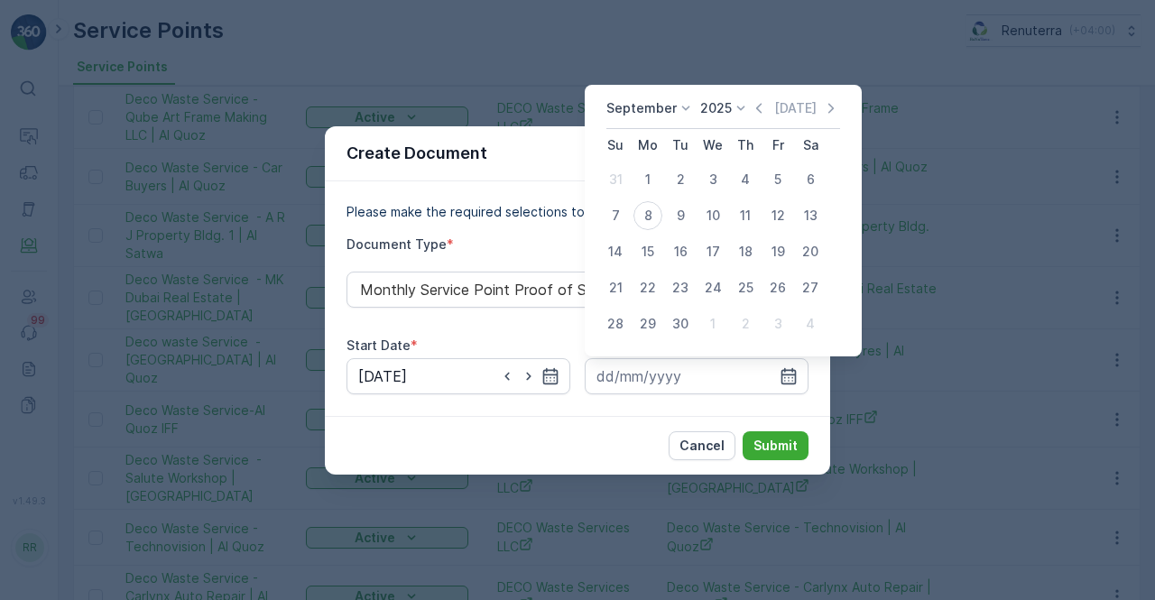
click at [756, 113] on icon "button" at bounding box center [759, 108] width 18 height 18
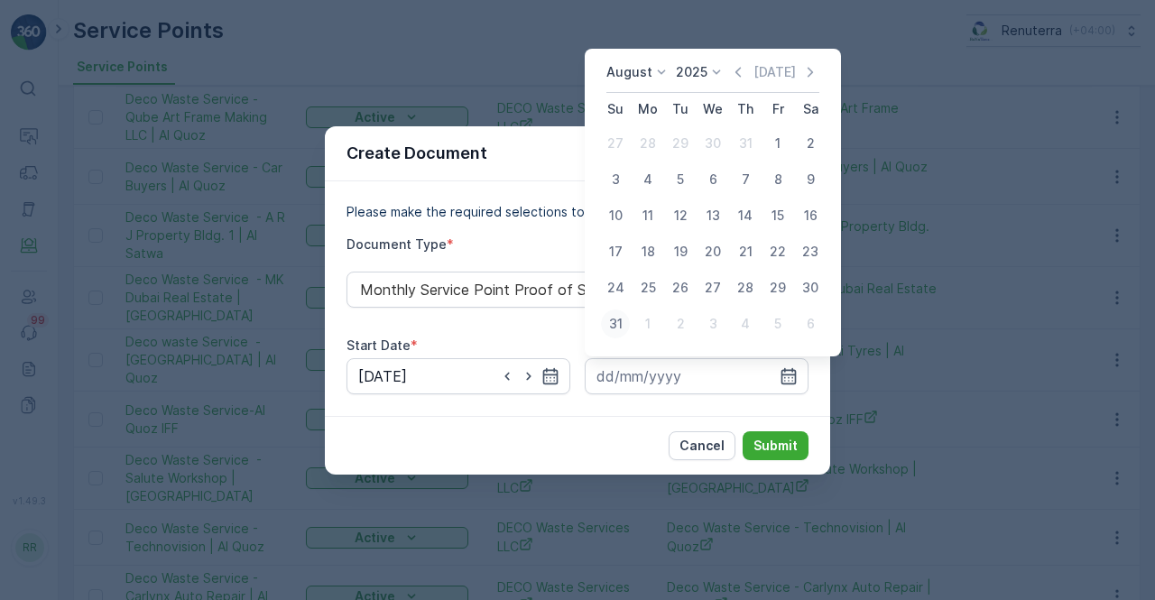
drag, startPoint x: 617, startPoint y: 317, endPoint x: 627, endPoint y: 327, distance: 14.7
click at [618, 317] on div "31" at bounding box center [615, 323] width 29 height 29
type input "31.08.2025"
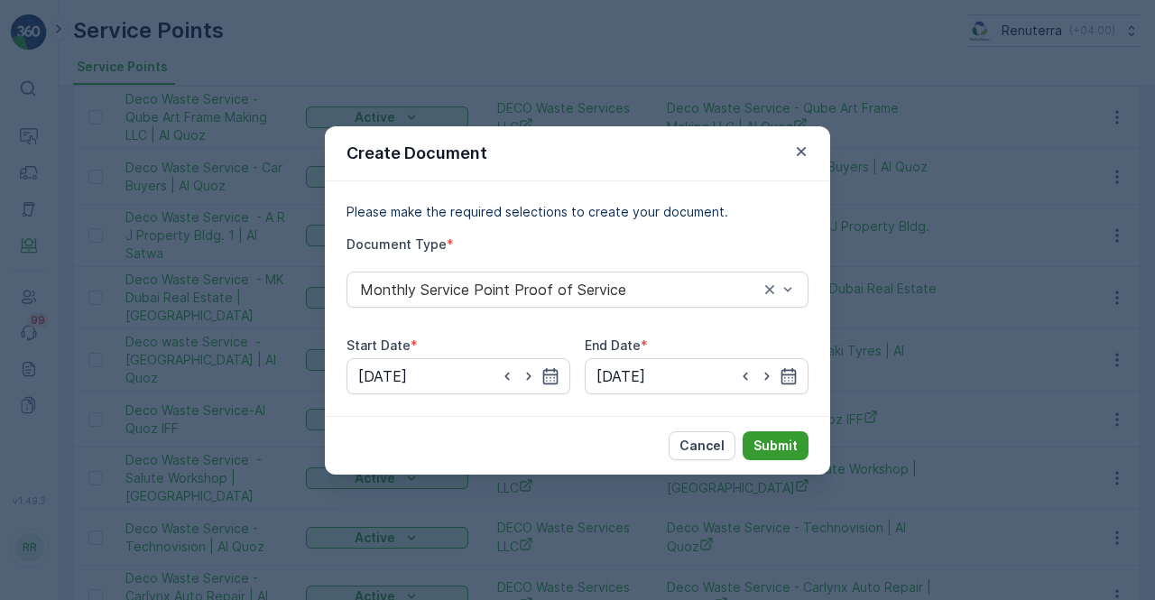
click at [776, 445] on p "Submit" at bounding box center [775, 446] width 44 height 18
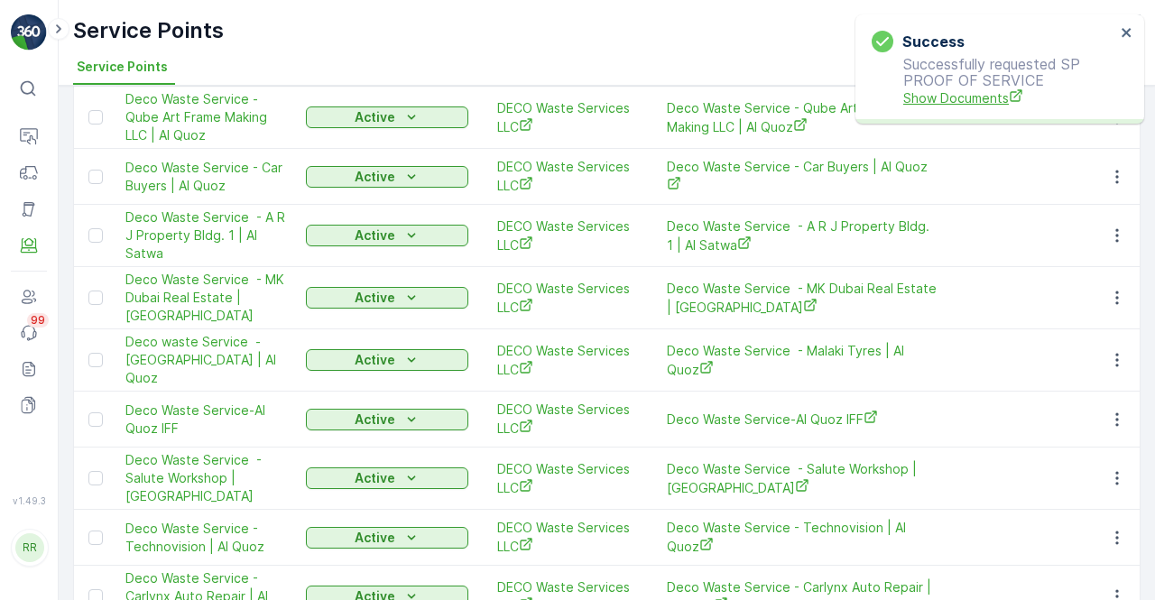
click at [956, 107] on span "Show Documents" at bounding box center [1009, 97] width 212 height 19
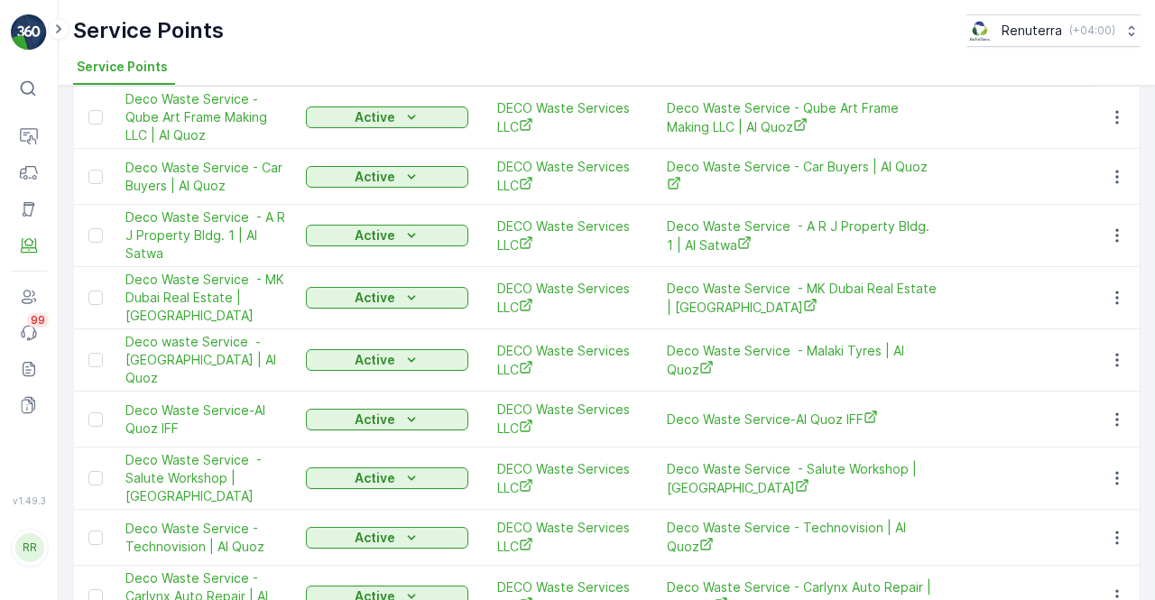
scroll to position [1021, 0]
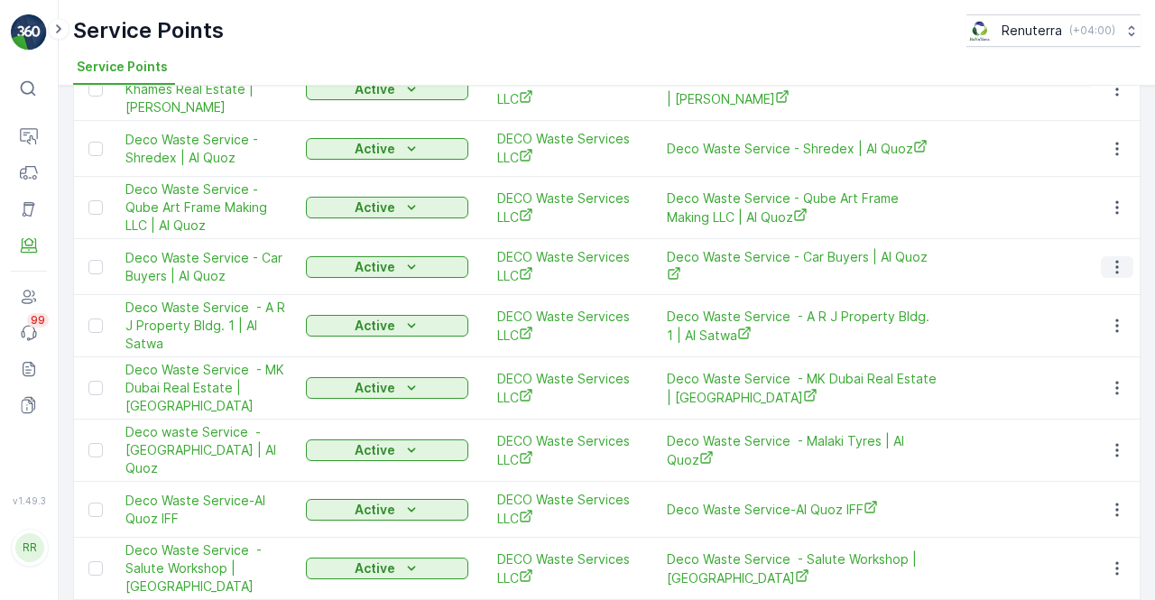
click at [1108, 258] on icon "button" at bounding box center [1117, 267] width 18 height 18
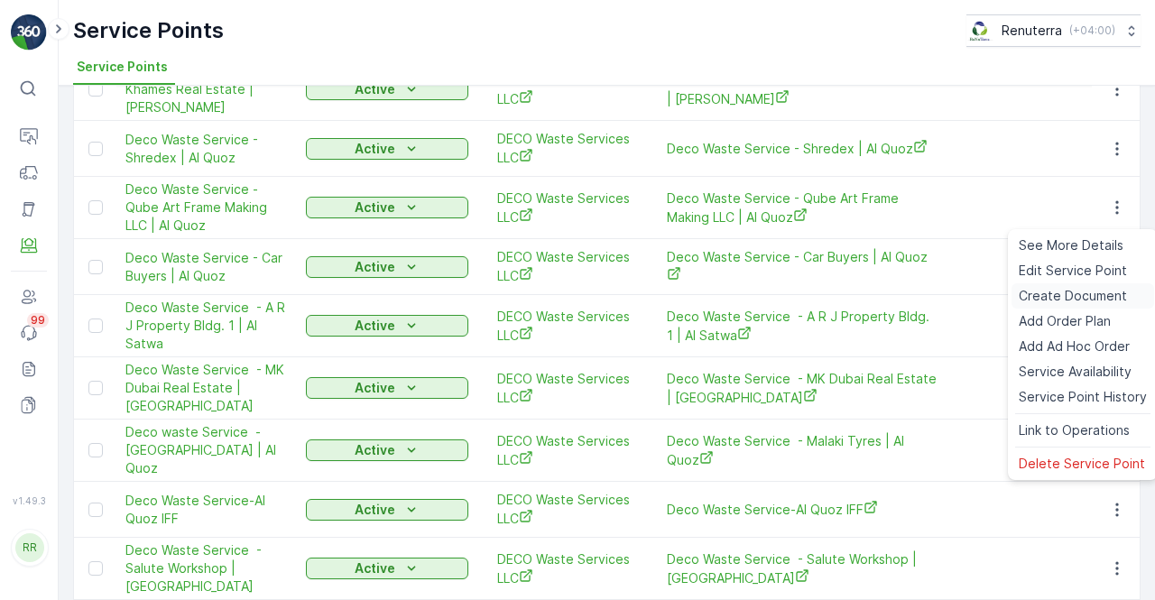
click at [1083, 291] on span "Create Document" at bounding box center [1073, 296] width 108 height 18
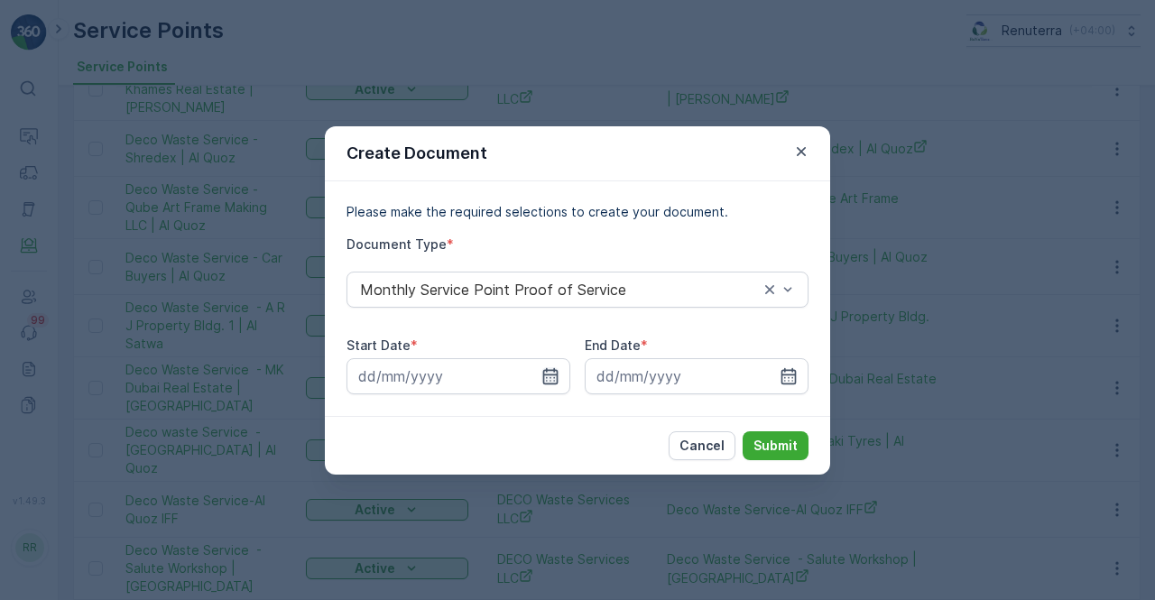
click at [543, 377] on icon "button" at bounding box center [550, 375] width 15 height 16
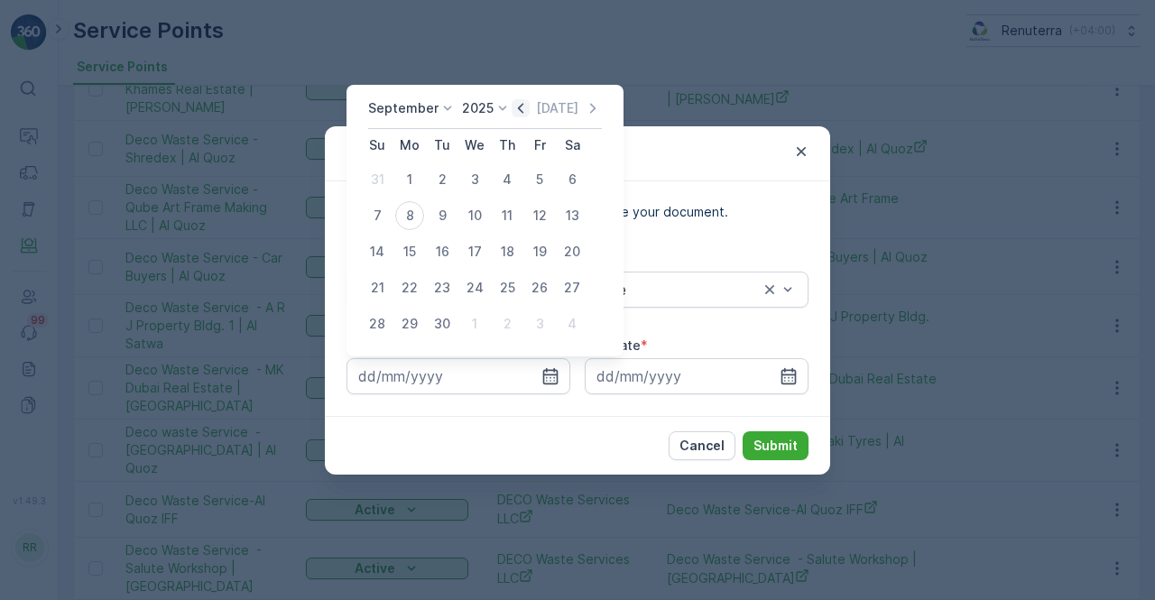
click at [512, 107] on icon "button" at bounding box center [521, 108] width 18 height 18
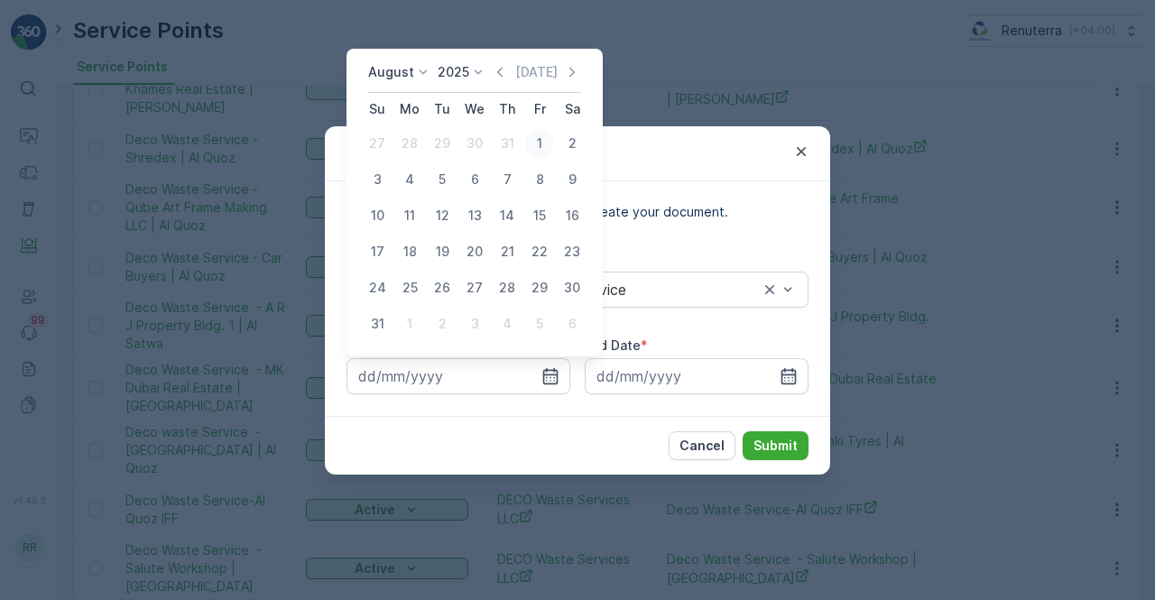
click at [542, 145] on div "1" at bounding box center [539, 143] width 29 height 29
type input "01.08.2025"
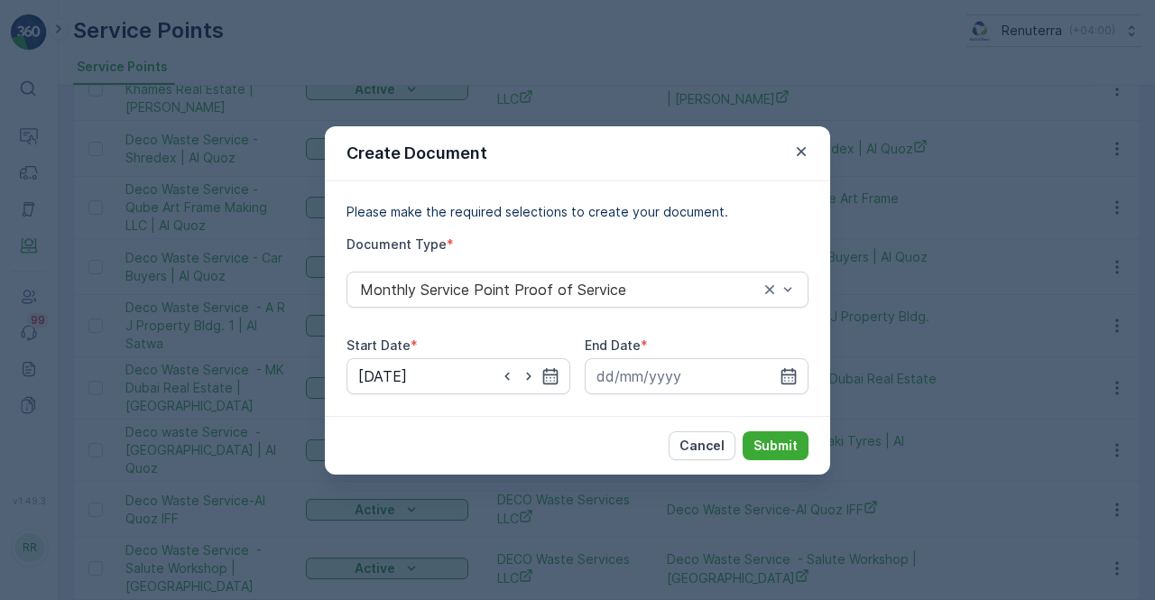
drag, startPoint x: 796, startPoint y: 375, endPoint x: 792, endPoint y: 356, distance: 19.3
click at [794, 373] on icon "button" at bounding box center [788, 375] width 15 height 16
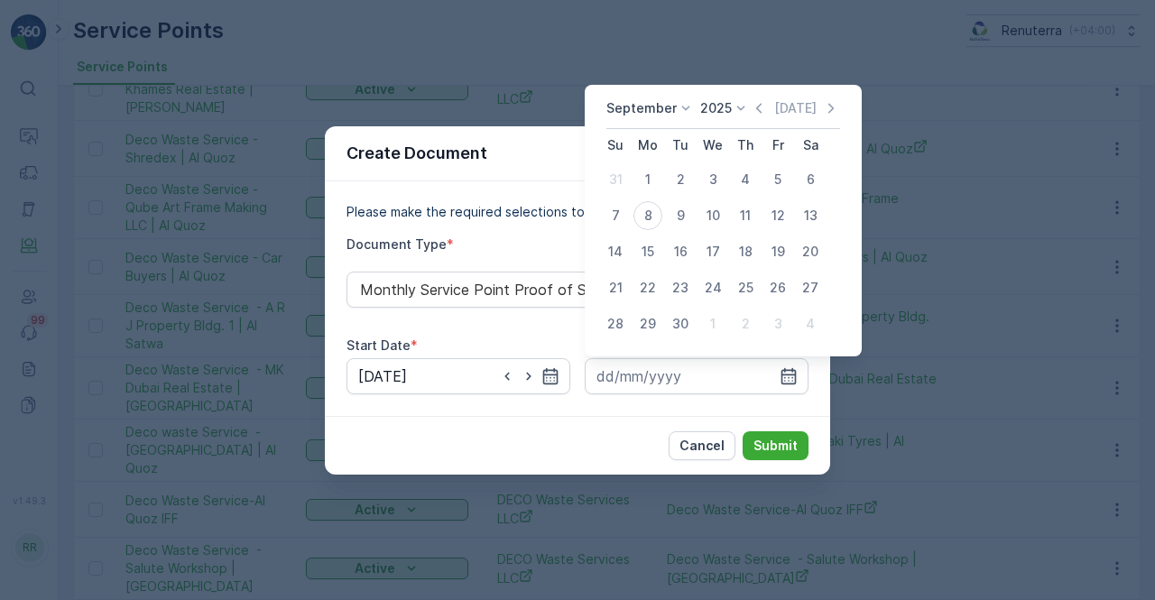
drag, startPoint x: 761, startPoint y: 109, endPoint x: 740, endPoint y: 122, distance: 25.1
click at [760, 108] on icon "button" at bounding box center [759, 108] width 18 height 18
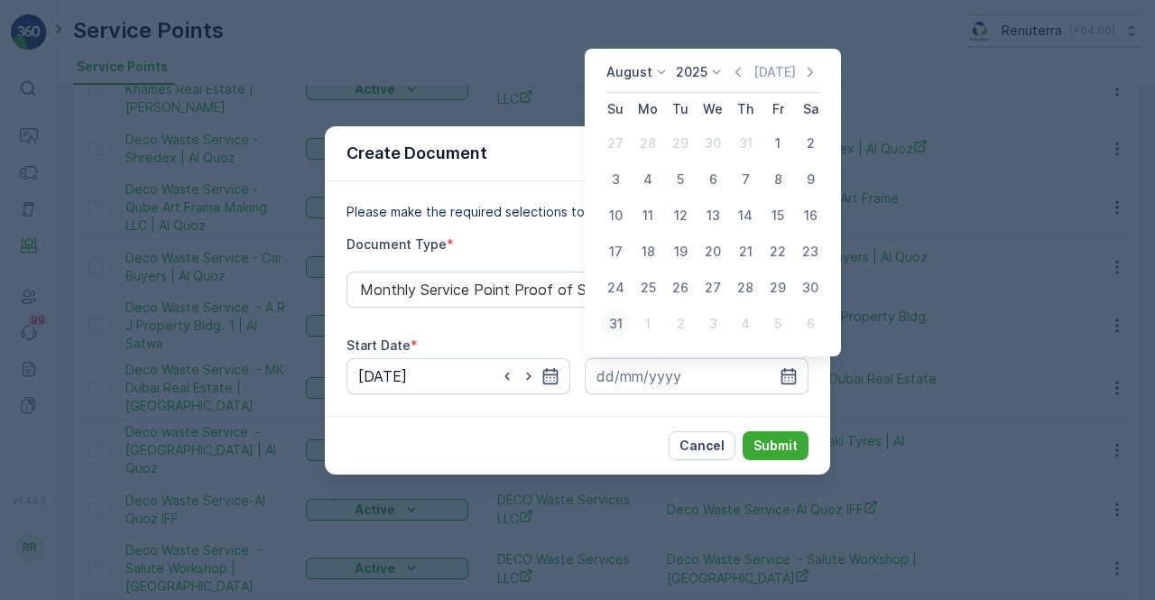
click at [603, 323] on div "31" at bounding box center [615, 323] width 29 height 29
type input "31.08.2025"
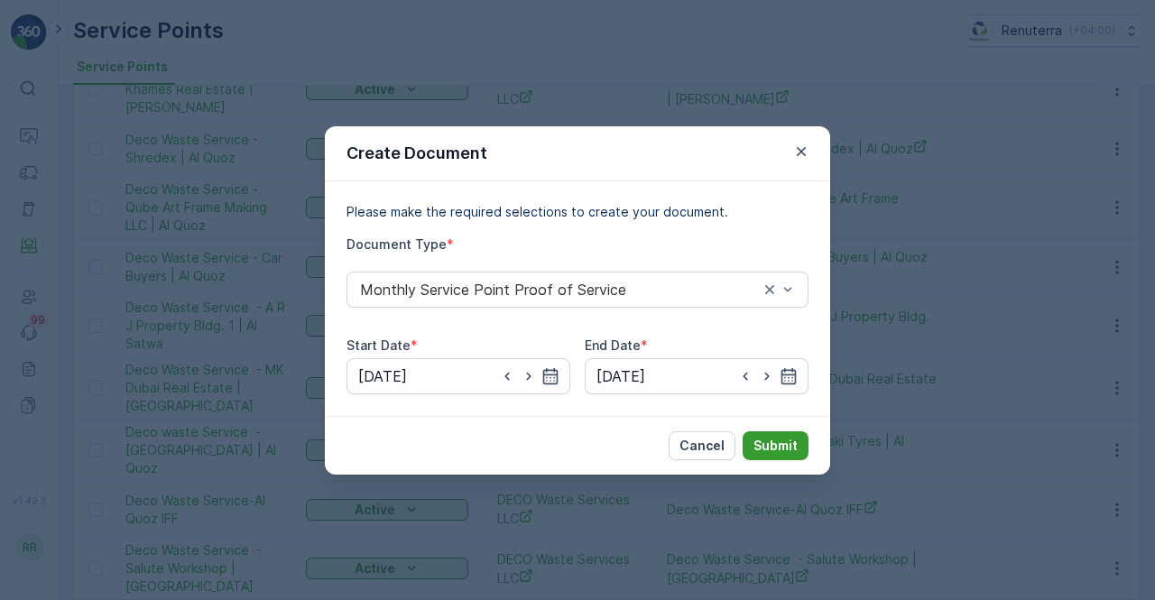
click at [774, 446] on p "Submit" at bounding box center [775, 446] width 44 height 18
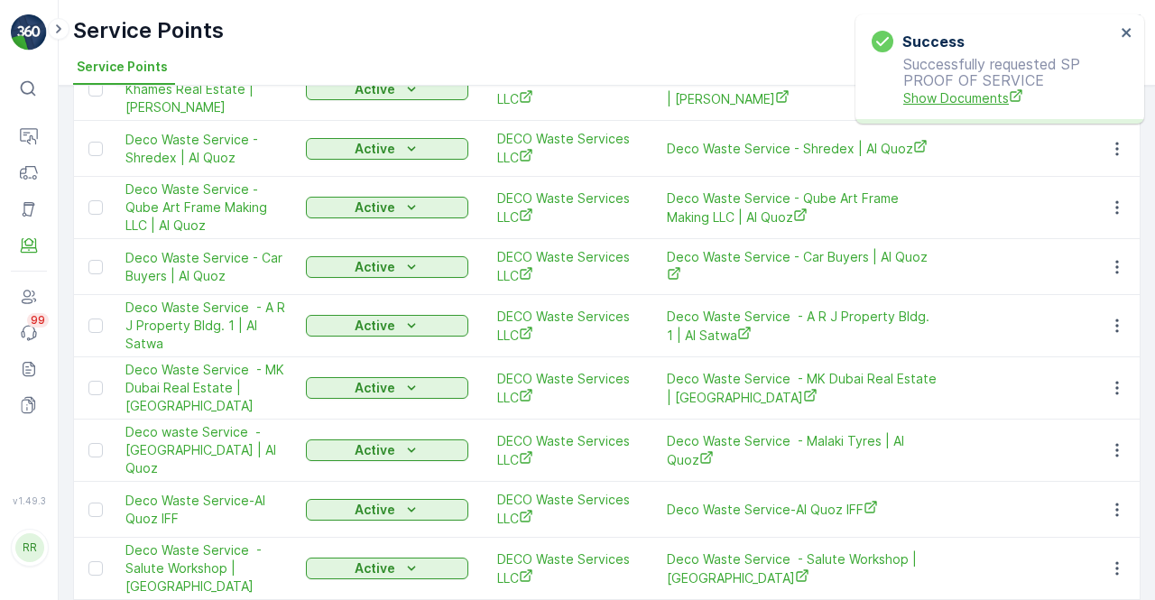
click at [930, 104] on span "Show Documents" at bounding box center [1009, 97] width 212 height 19
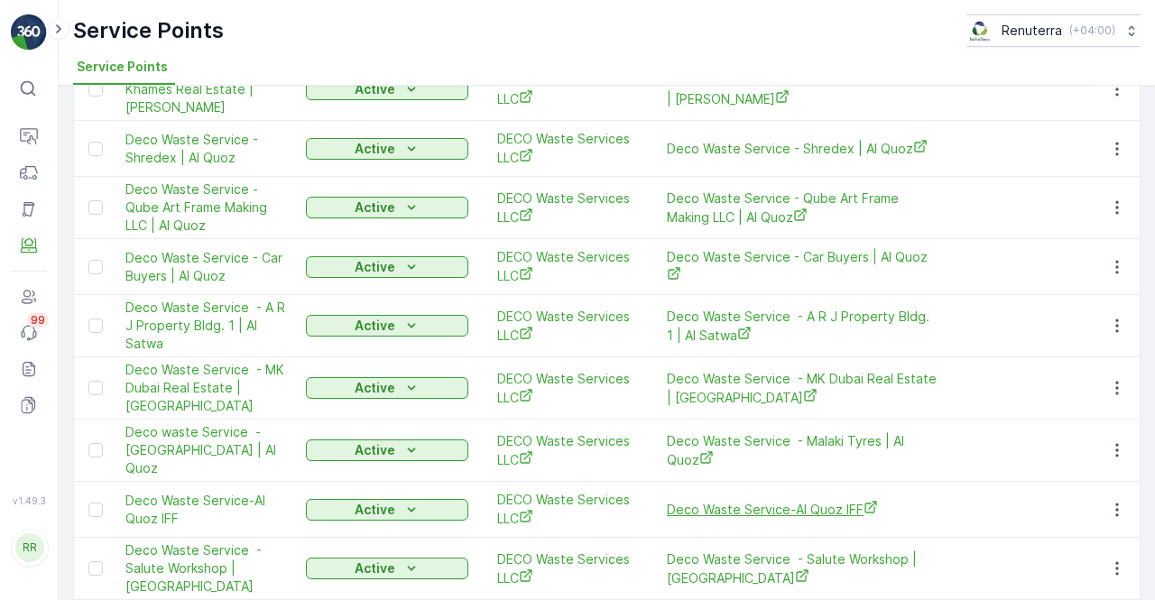
scroll to position [931, 0]
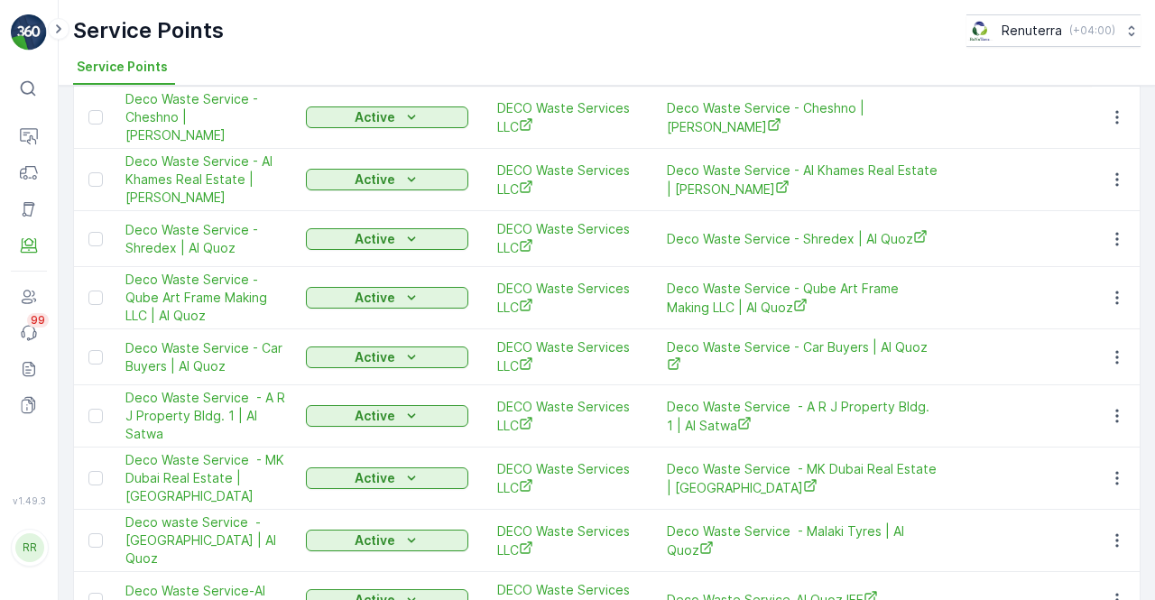
click at [859, 272] on td "Deco Waste Service - Qube Art Frame Making LLC | Al Quoz" at bounding box center [802, 298] width 289 height 62
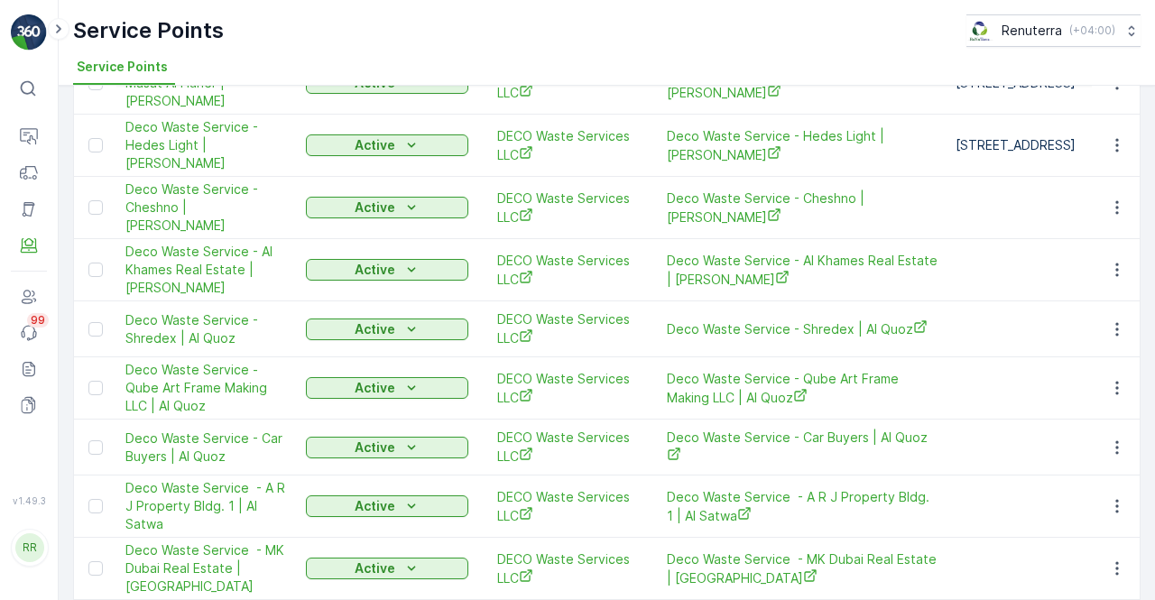
scroll to position [751, 0]
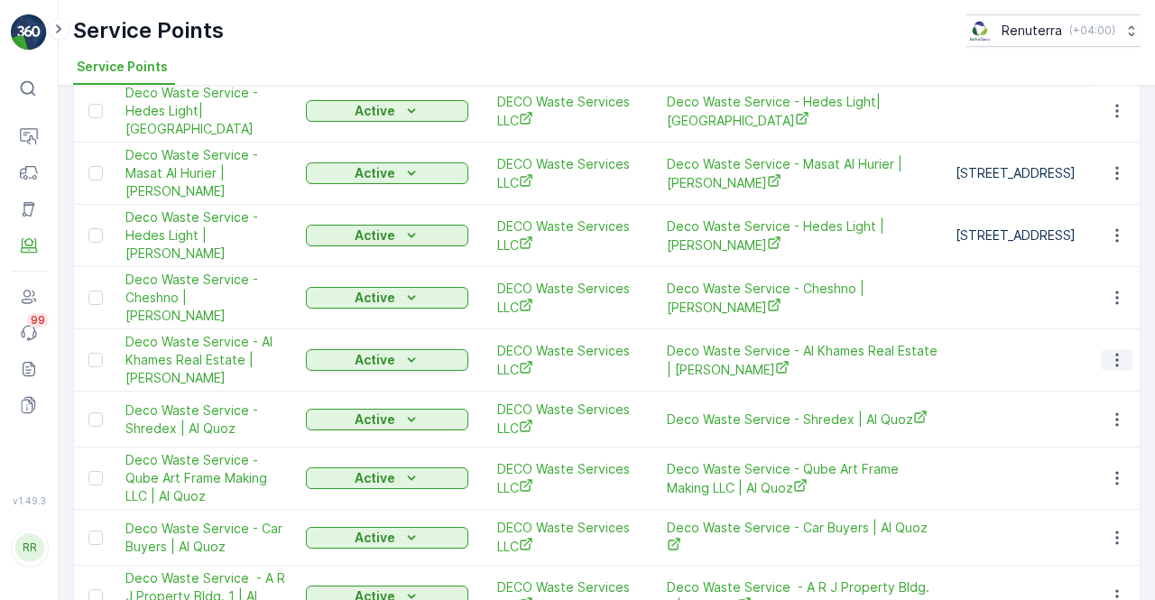
click at [1122, 349] on button "button" at bounding box center [1117, 360] width 32 height 22
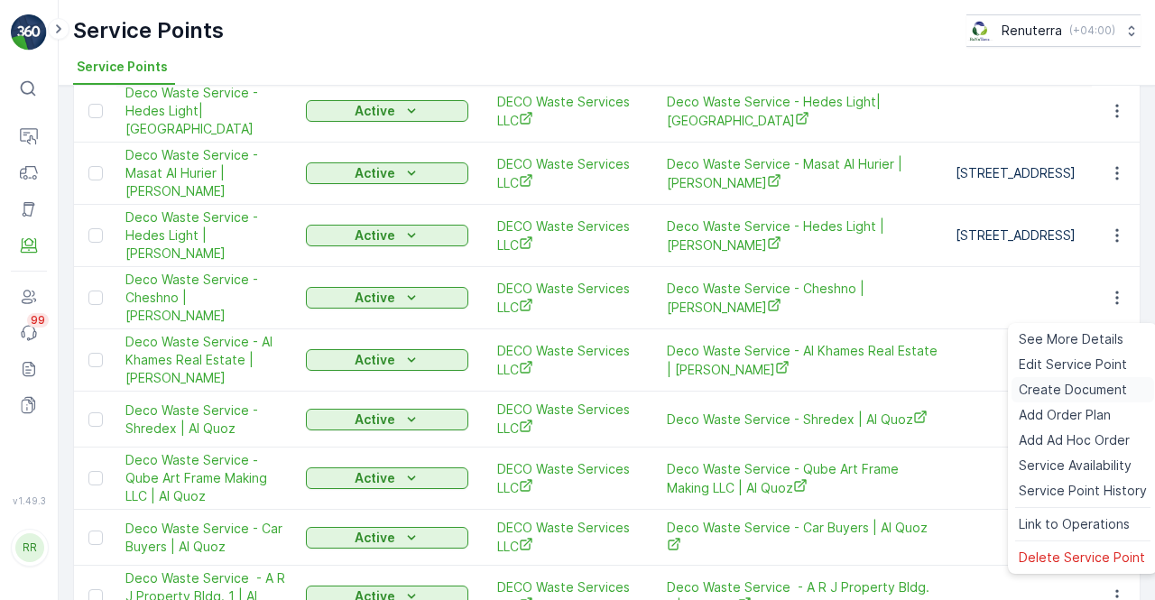
click at [1068, 393] on span "Create Document" at bounding box center [1073, 390] width 108 height 18
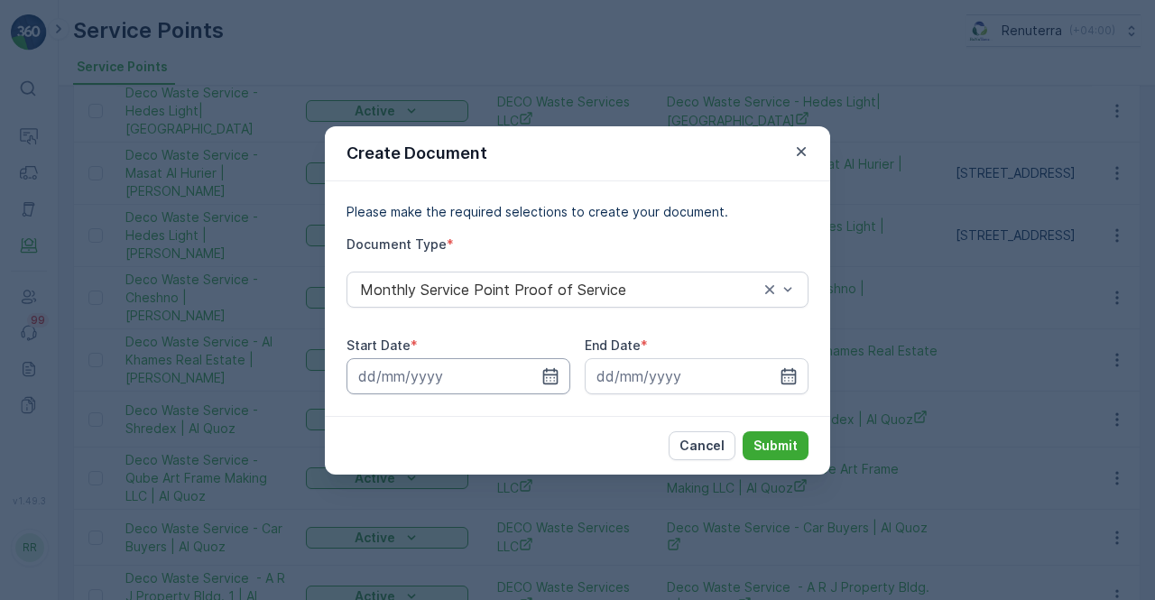
click at [539, 383] on input at bounding box center [458, 376] width 224 height 36
click at [796, 157] on icon "button" at bounding box center [801, 152] width 18 height 18
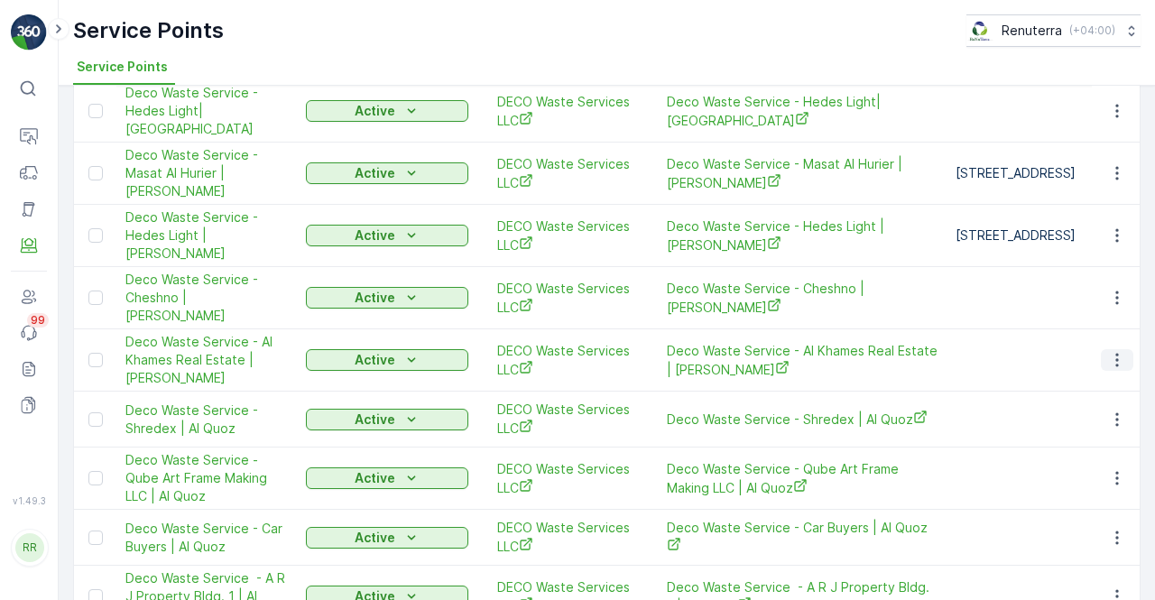
click at [1113, 351] on icon "button" at bounding box center [1117, 360] width 18 height 18
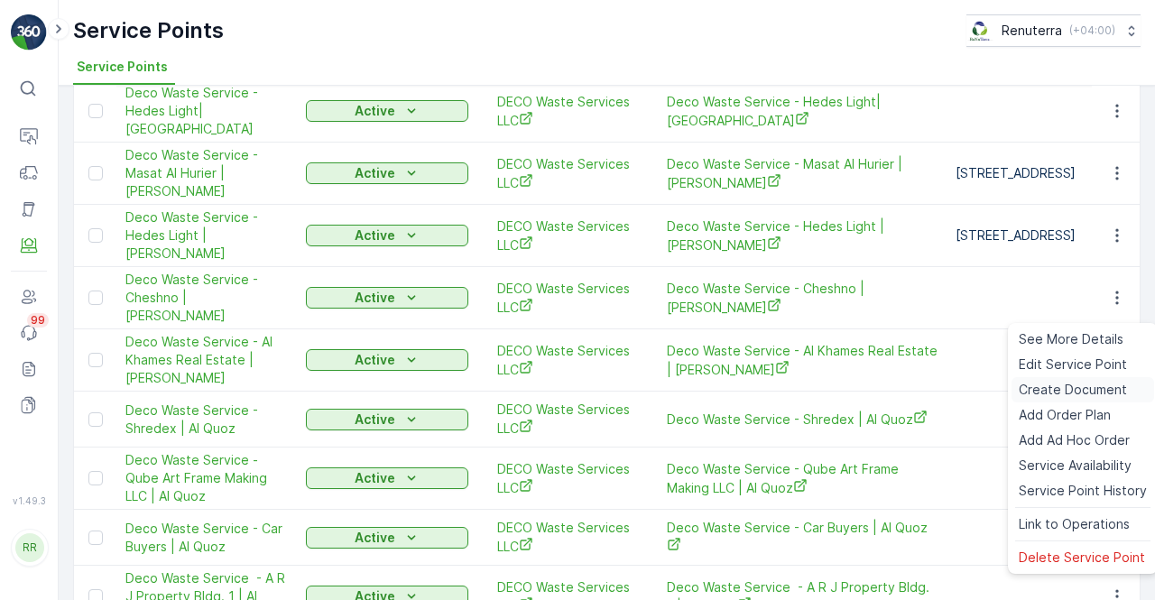
click at [1054, 394] on span "Create Document" at bounding box center [1073, 390] width 108 height 18
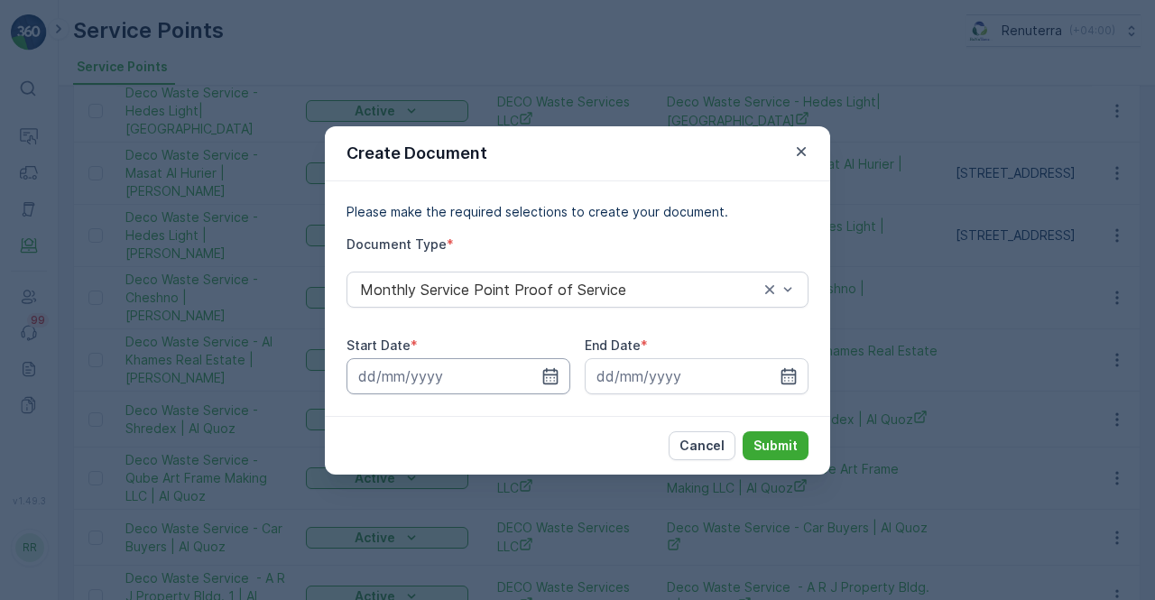
click at [533, 378] on input at bounding box center [458, 376] width 224 height 36
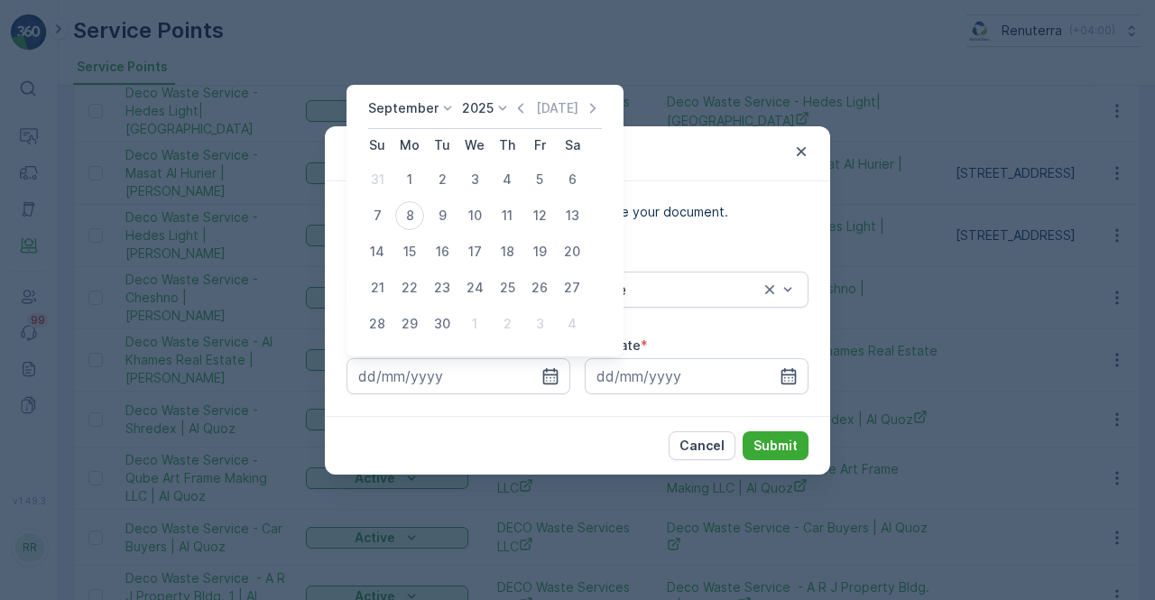
click at [514, 107] on icon "button" at bounding box center [521, 108] width 18 height 18
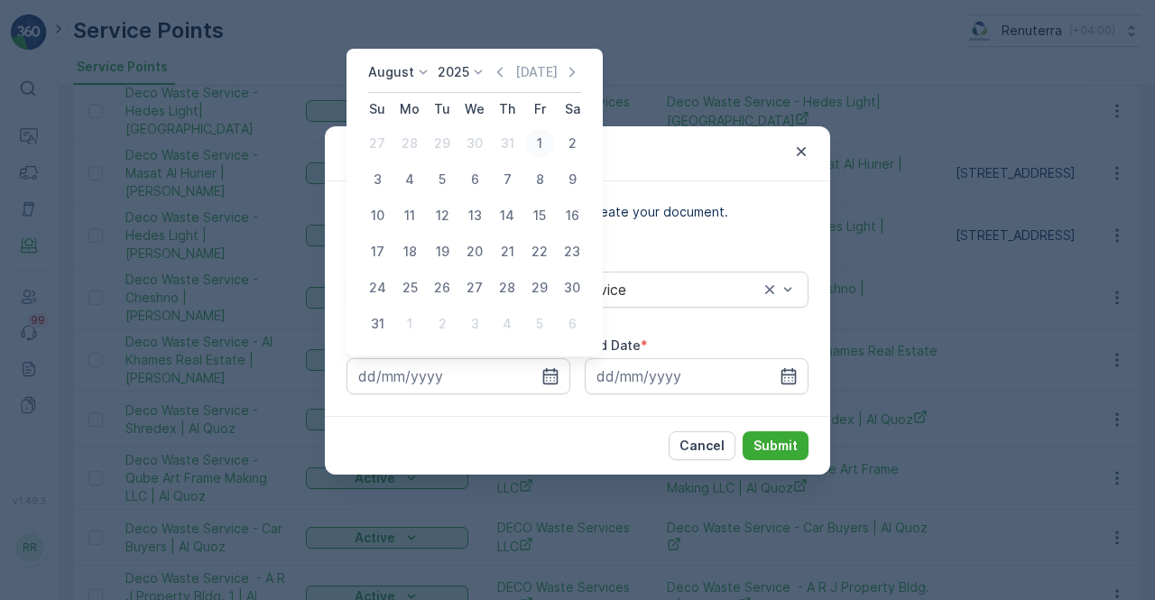
click at [540, 146] on div "1" at bounding box center [539, 143] width 29 height 29
type input "01.08.2025"
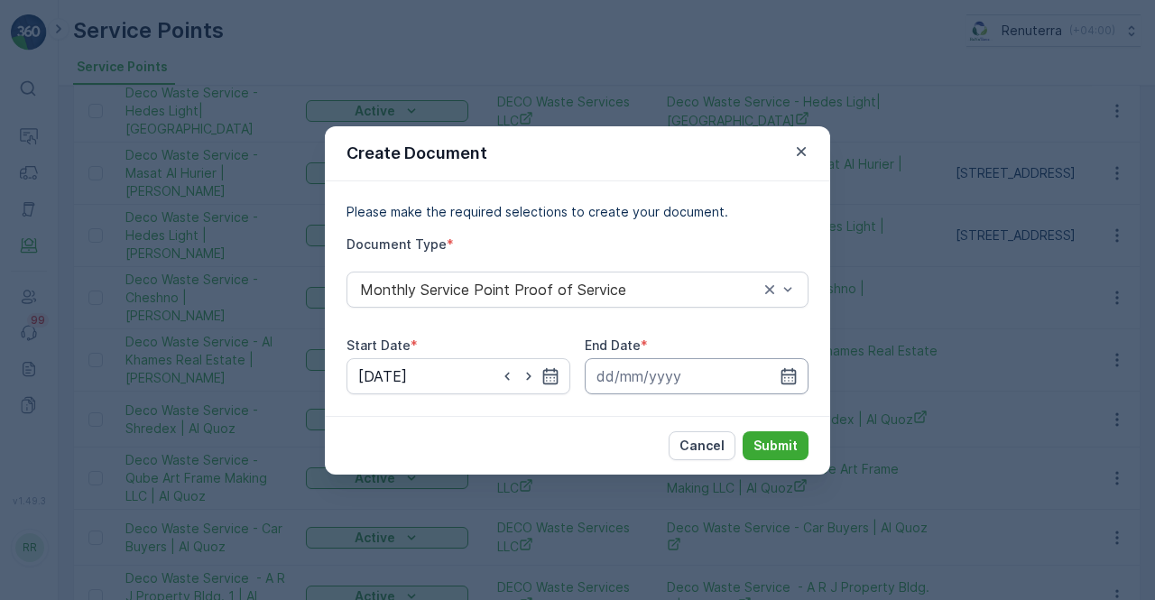
drag, startPoint x: 790, startPoint y: 371, endPoint x: 785, endPoint y: 358, distance: 13.7
click at [788, 368] on icon "button" at bounding box center [788, 376] width 18 height 18
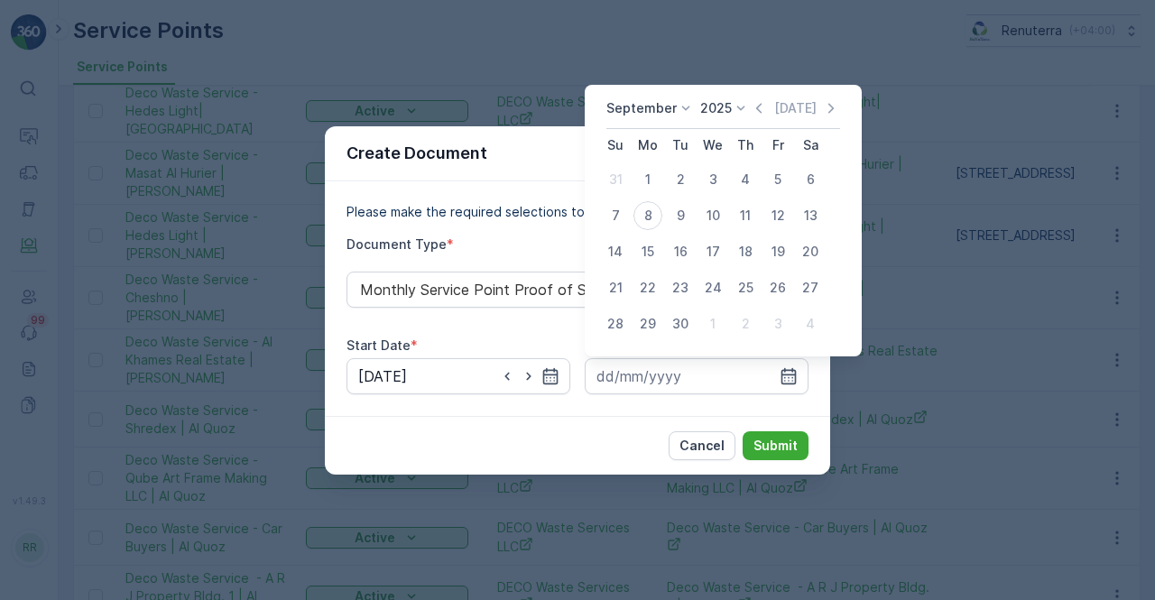
drag, startPoint x: 761, startPoint y: 106, endPoint x: 751, endPoint y: 124, distance: 20.3
click at [760, 106] on icon "button" at bounding box center [759, 108] width 18 height 18
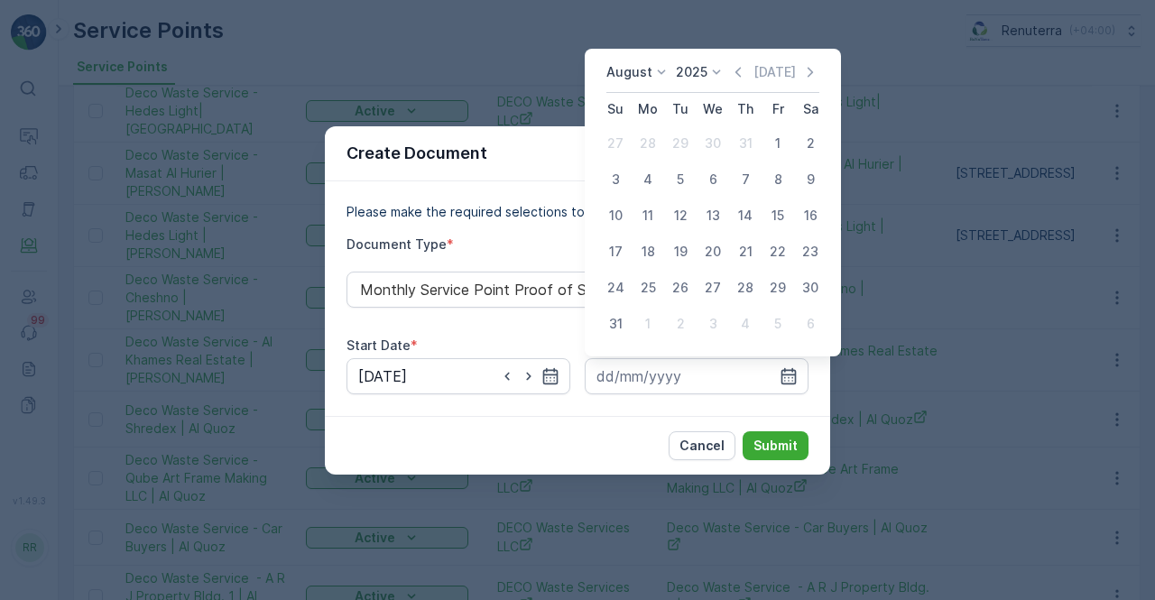
click at [613, 328] on div "31" at bounding box center [615, 323] width 29 height 29
type input "31.08.2025"
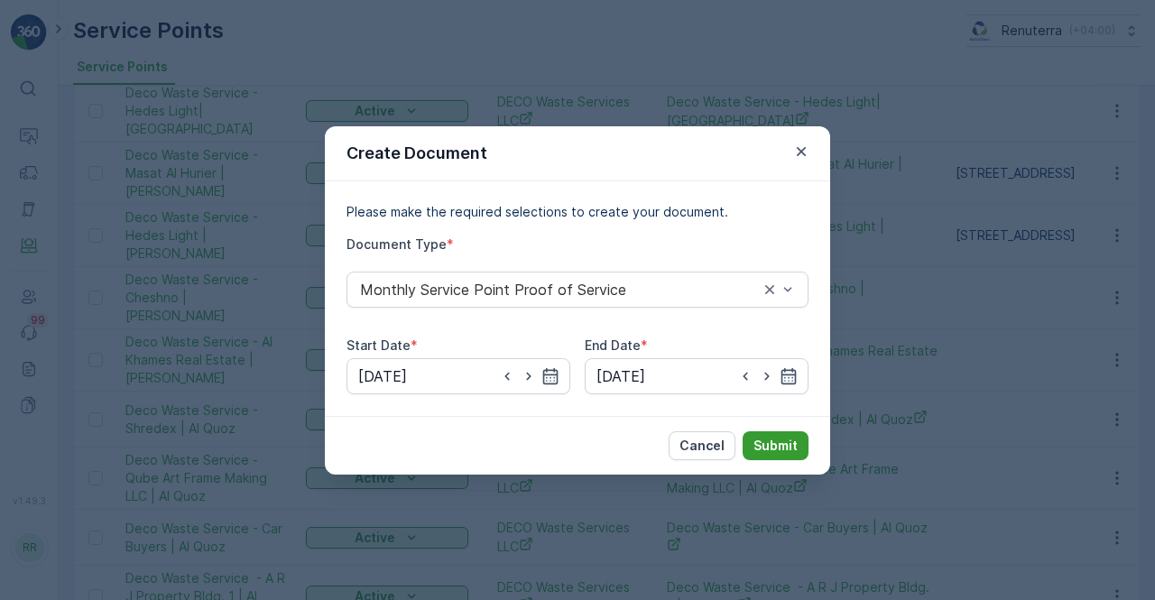
click at [774, 439] on p "Submit" at bounding box center [775, 446] width 44 height 18
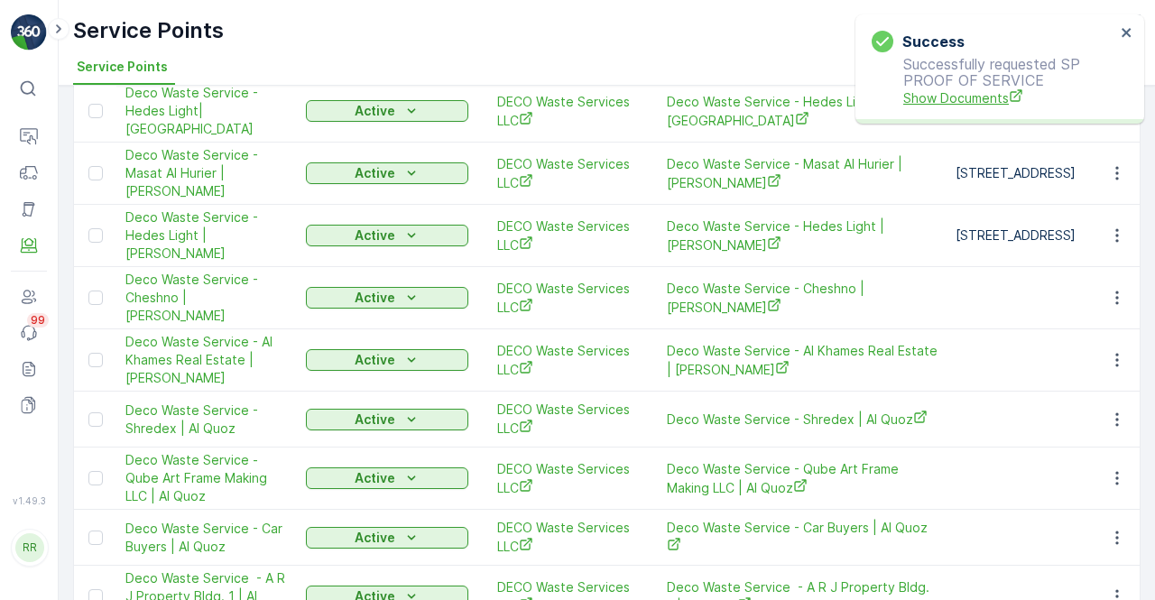
click at [956, 91] on span "Show Documents" at bounding box center [1009, 97] width 212 height 19
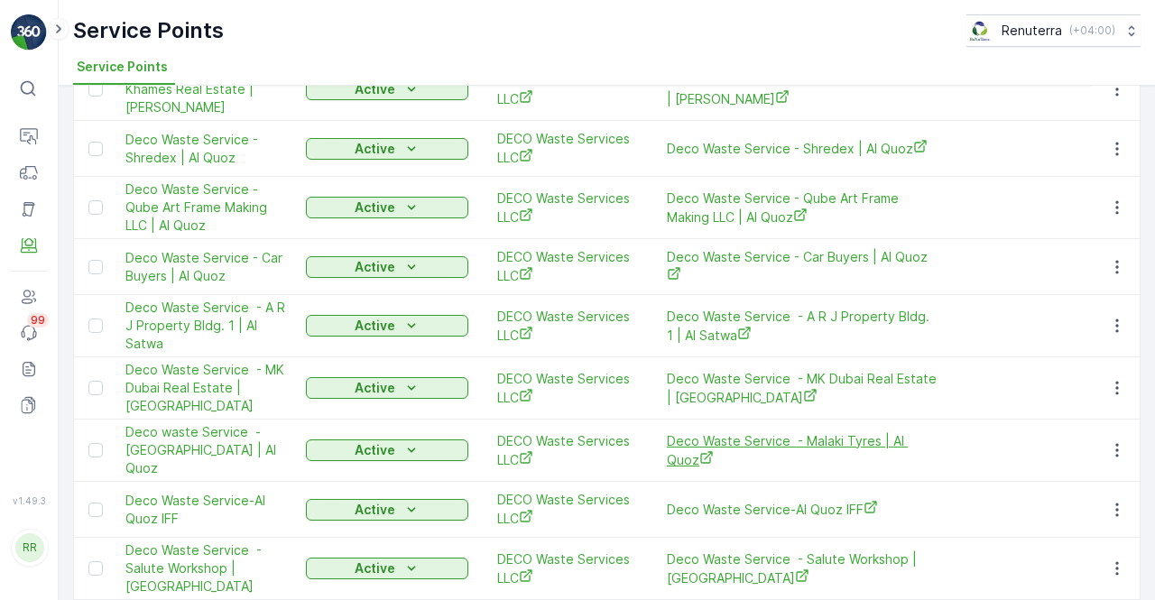
scroll to position [931, 0]
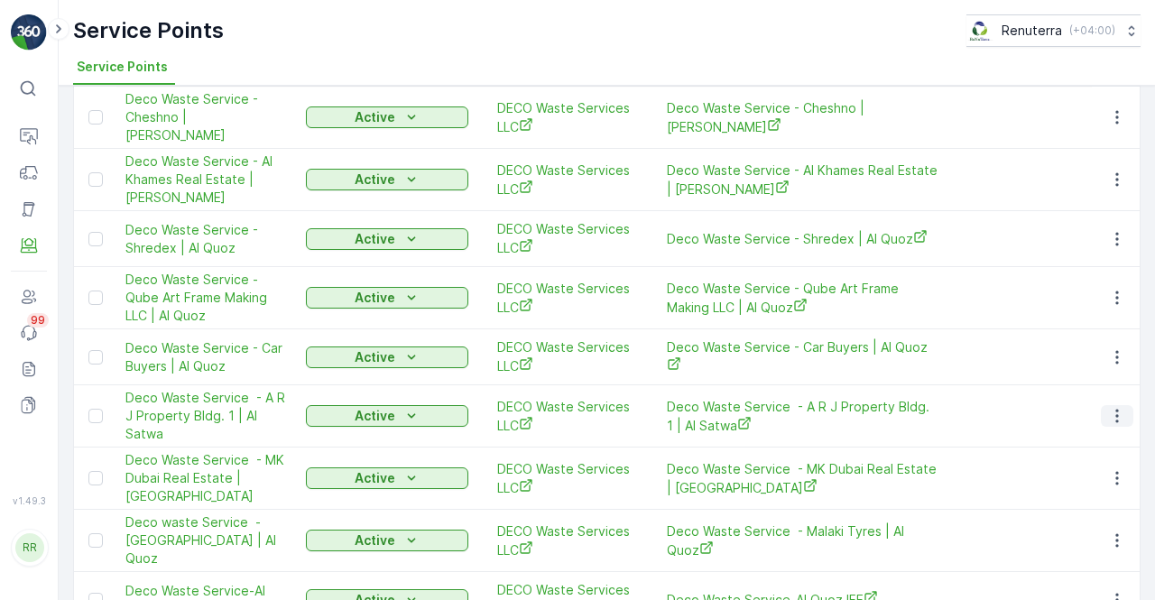
click at [1120, 407] on icon "button" at bounding box center [1117, 416] width 18 height 18
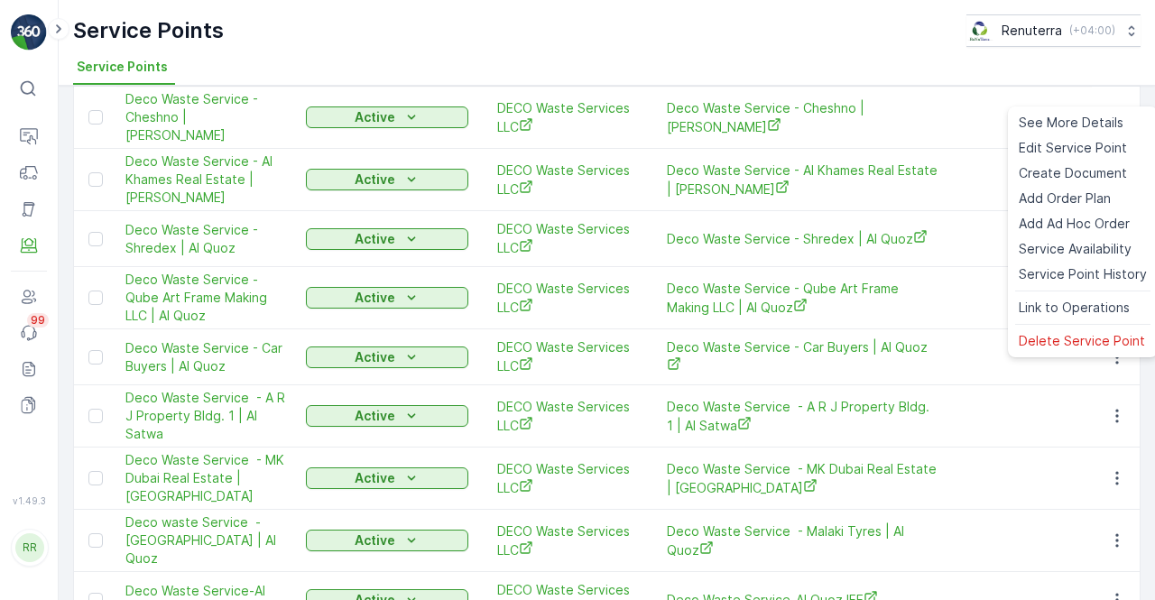
click at [889, 447] on td "Deco Waste Service - MK Dubai Real Estate | Umm Ramool" at bounding box center [802, 478] width 289 height 62
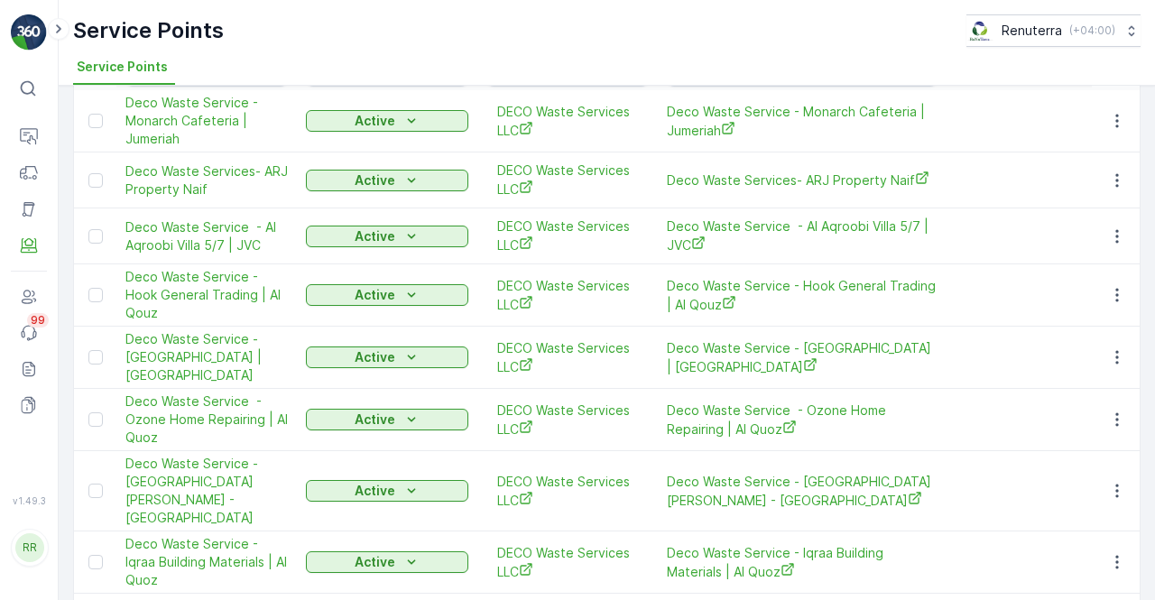
scroll to position [29, 0]
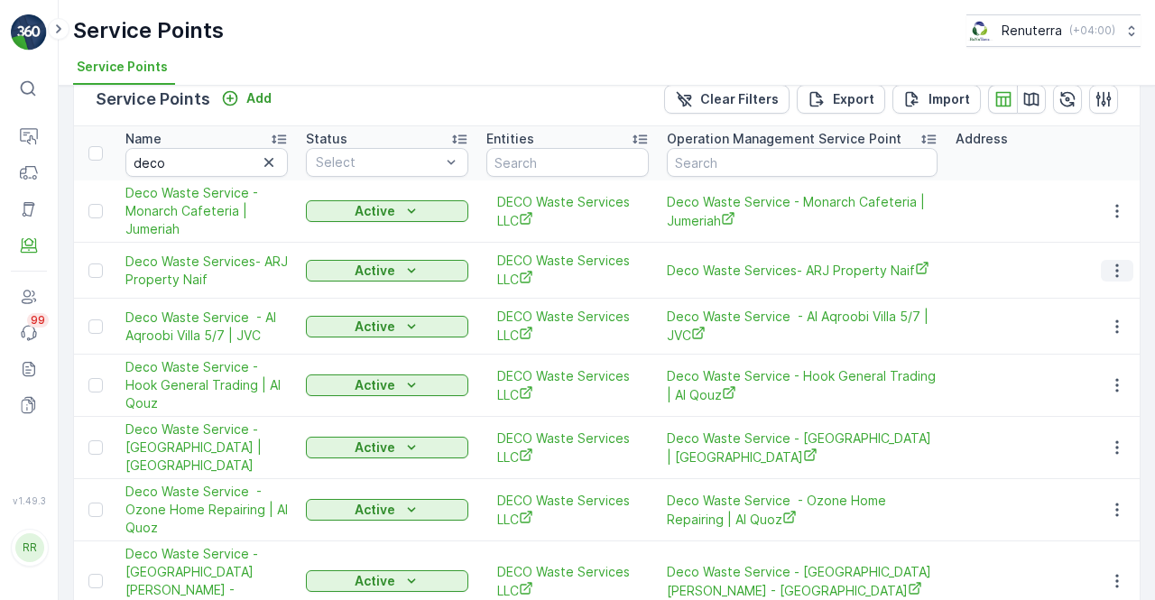
click at [1120, 272] on icon "button" at bounding box center [1117, 271] width 18 height 18
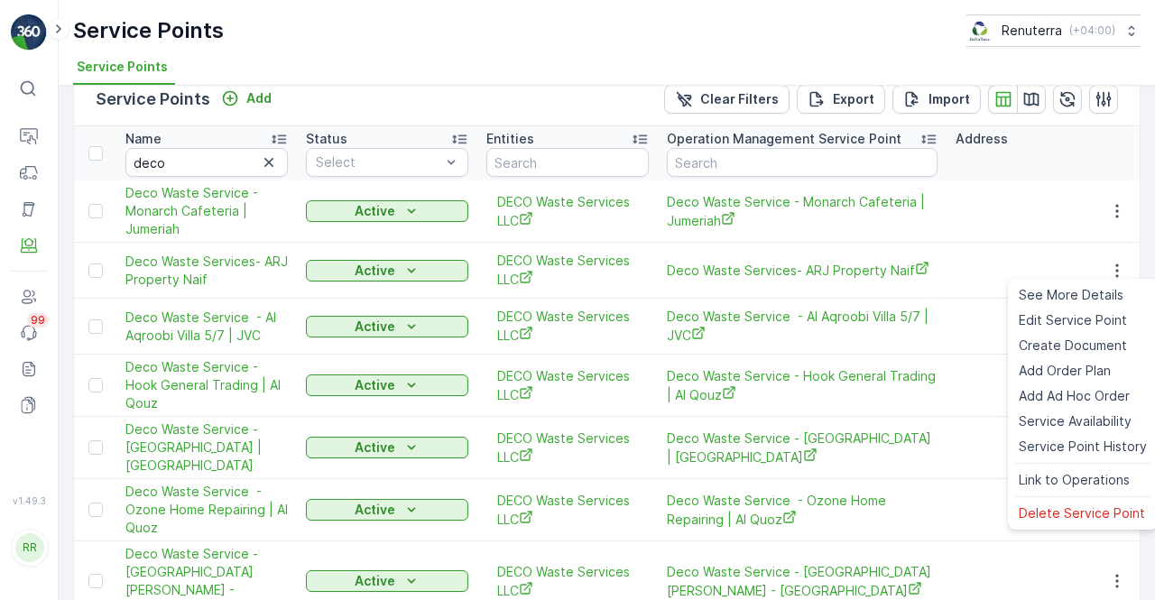
click at [936, 362] on td "Deco Waste Service - Hook General Trading | Al Qouz" at bounding box center [802, 386] width 289 height 62
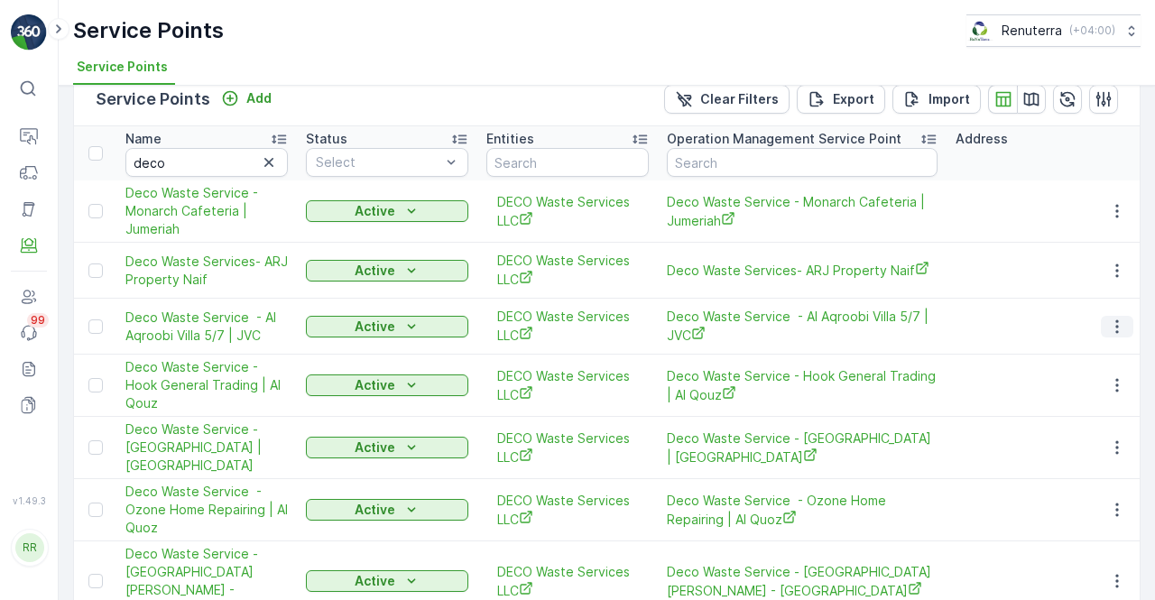
click at [1112, 327] on icon "button" at bounding box center [1117, 327] width 18 height 18
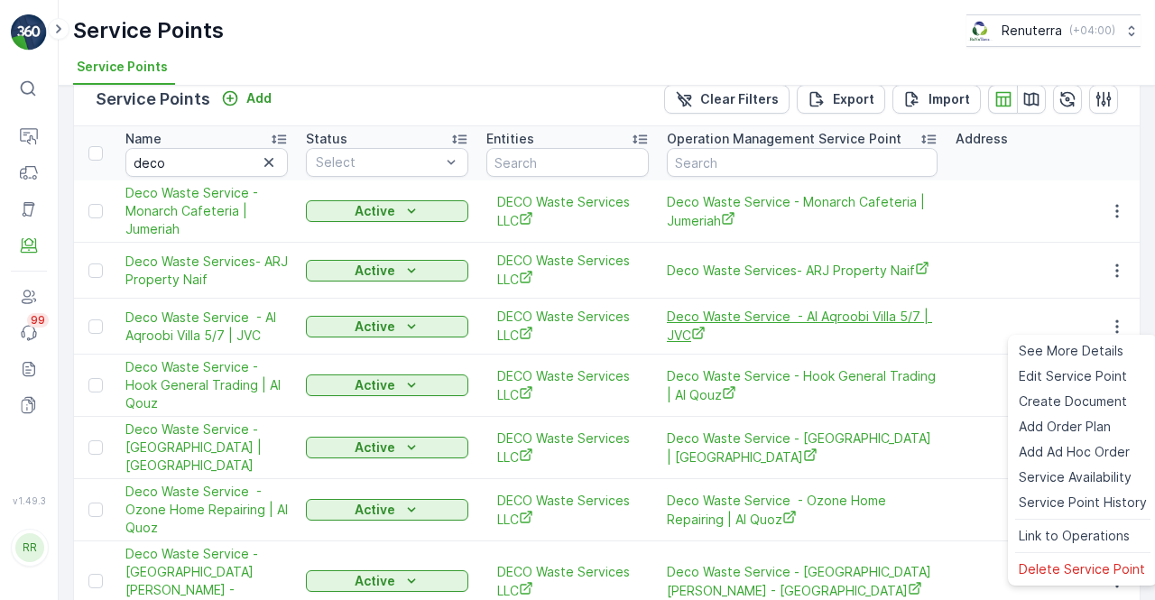
click at [900, 336] on span "Deco Waste Service - Al Aqroobi Villa 5/7 | JVC" at bounding box center [802, 326] width 271 height 37
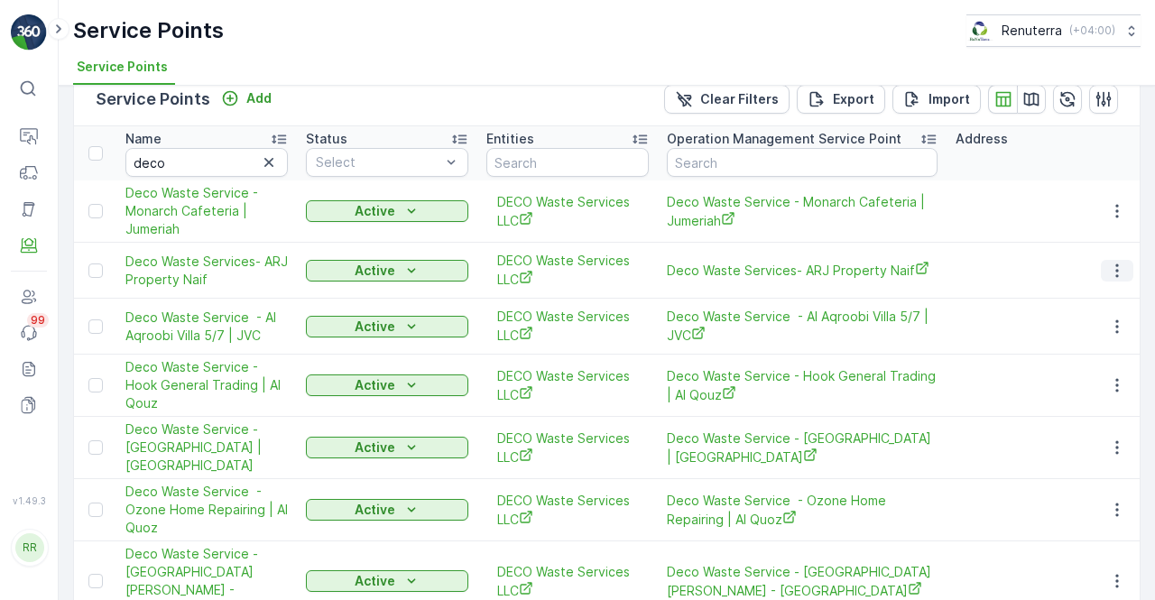
click at [1115, 272] on icon "button" at bounding box center [1117, 271] width 18 height 18
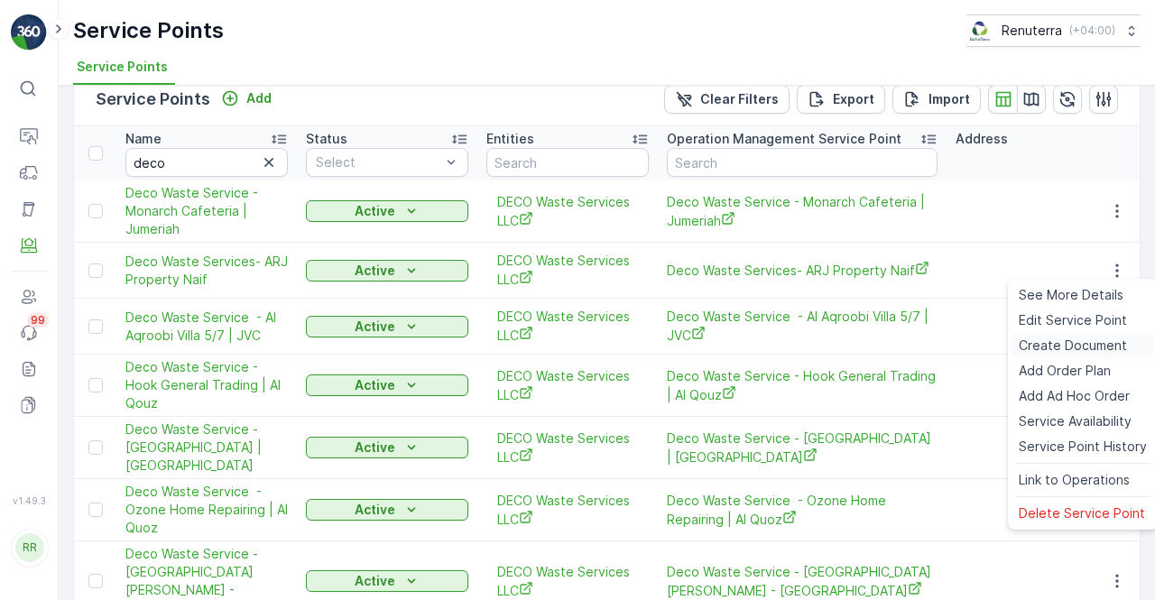
click at [1057, 337] on span "Create Document" at bounding box center [1073, 345] width 108 height 18
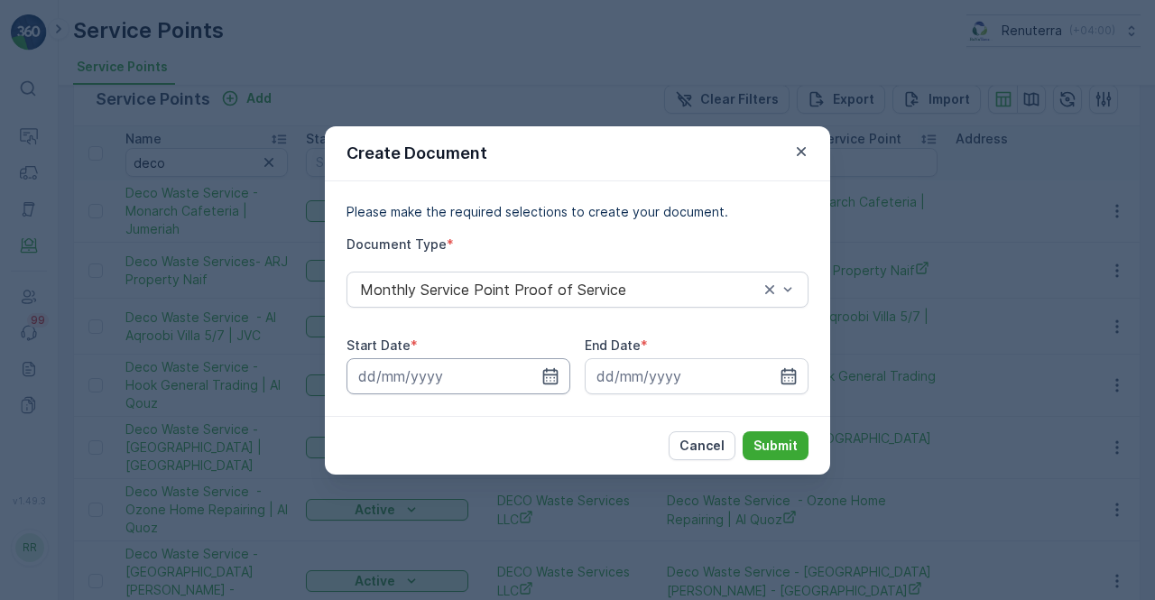
click at [560, 379] on input at bounding box center [458, 376] width 224 height 36
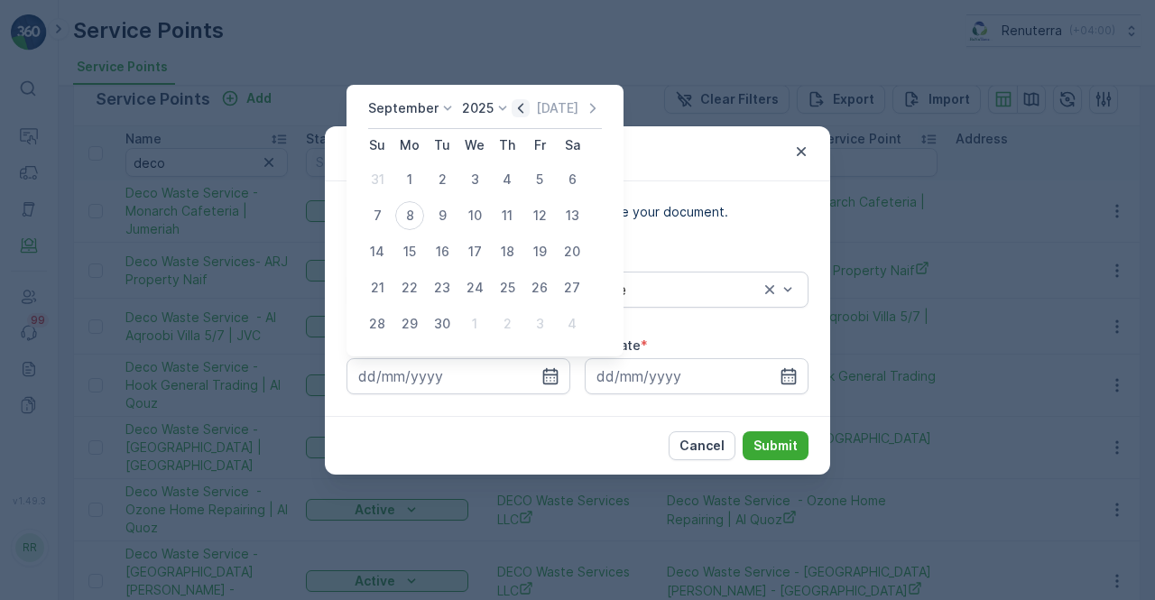
click at [512, 117] on div "September 2025 Today" at bounding box center [485, 114] width 234 height 30
click at [514, 114] on icon "button" at bounding box center [521, 108] width 18 height 18
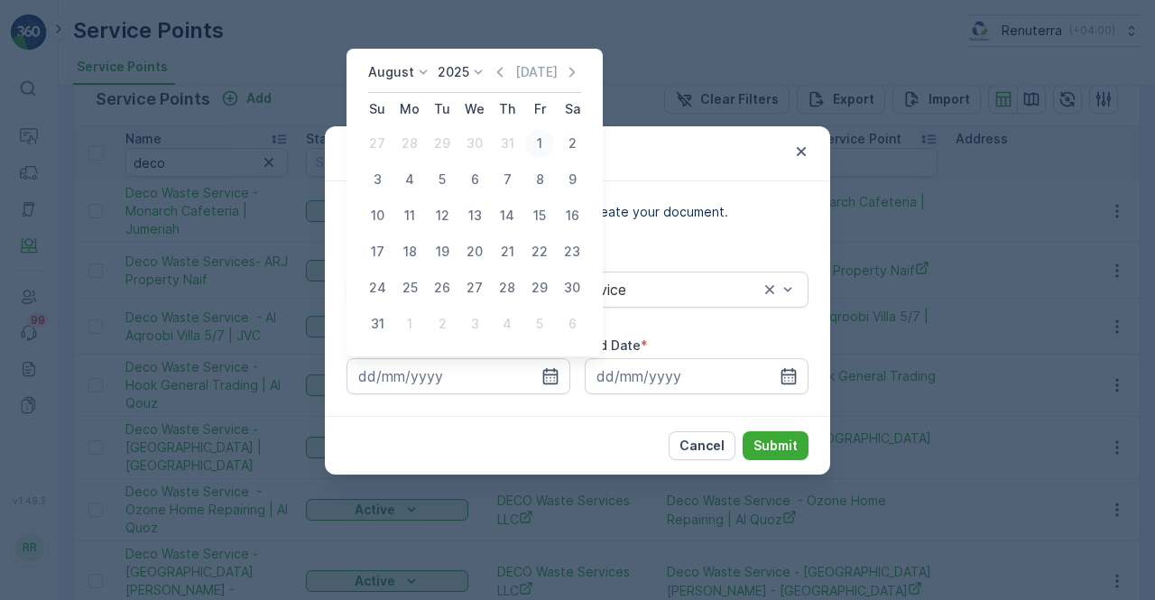
drag, startPoint x: 535, startPoint y: 145, endPoint x: 580, endPoint y: 209, distance: 78.3
click at [535, 146] on div "1" at bounding box center [539, 143] width 29 height 29
type input "01.08.2025"
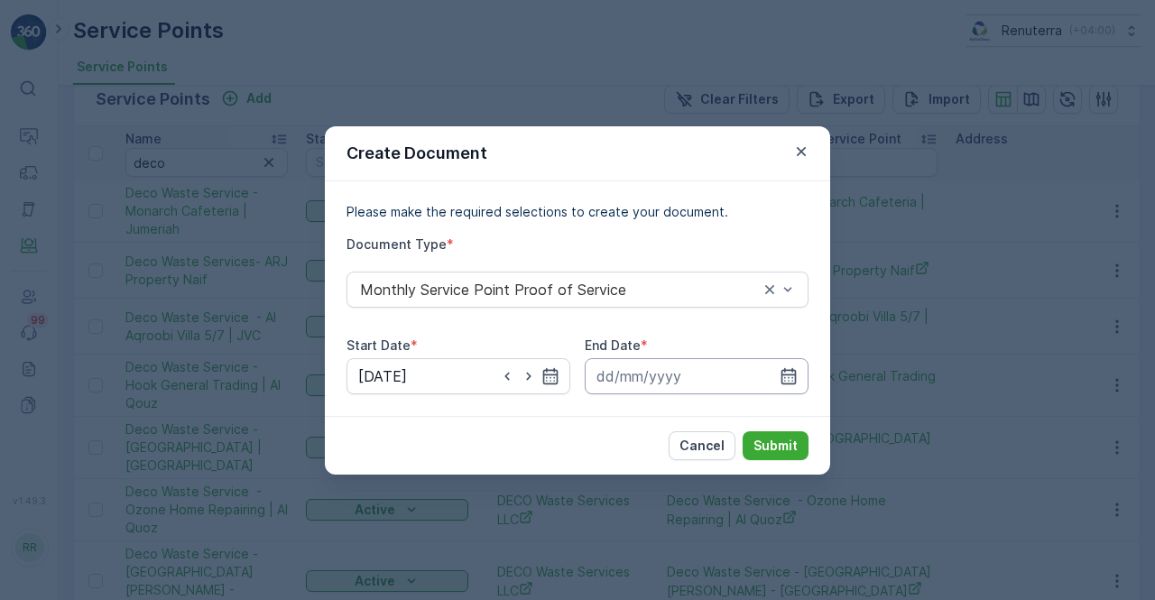
drag, startPoint x: 783, startPoint y: 370, endPoint x: 781, endPoint y: 359, distance: 11.0
click at [783, 371] on icon "button" at bounding box center [788, 376] width 18 height 18
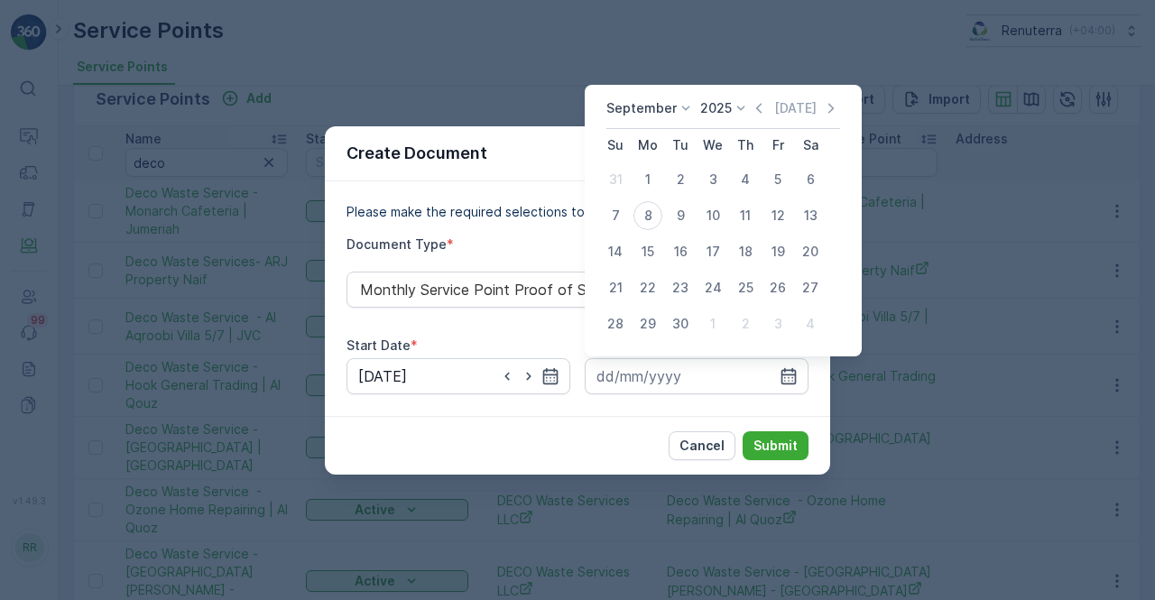
drag, startPoint x: 754, startPoint y: 111, endPoint x: 747, endPoint y: 122, distance: 13.0
click at [753, 111] on icon "button" at bounding box center [759, 108] width 18 height 18
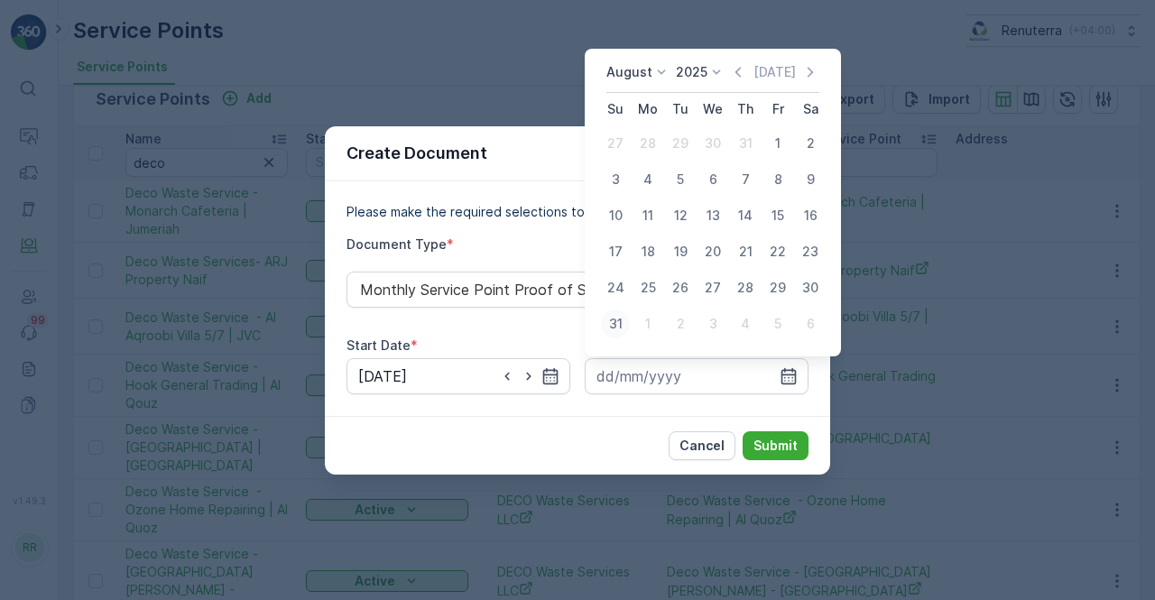
click at [625, 317] on div "31" at bounding box center [615, 323] width 29 height 29
type input "31.08.2025"
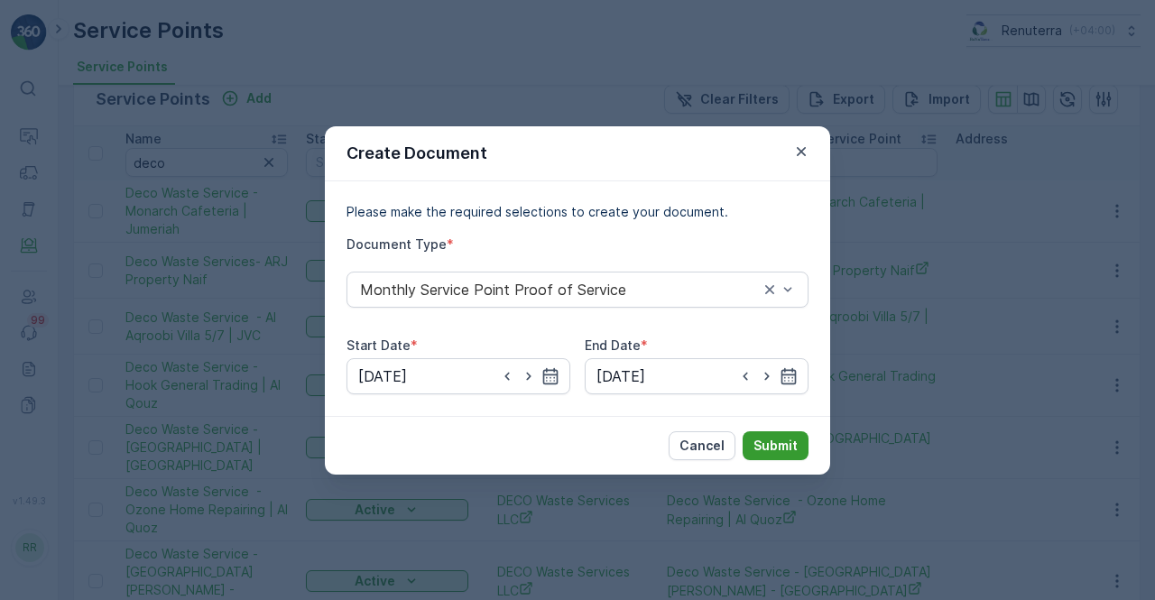
click at [783, 448] on p "Submit" at bounding box center [775, 446] width 44 height 18
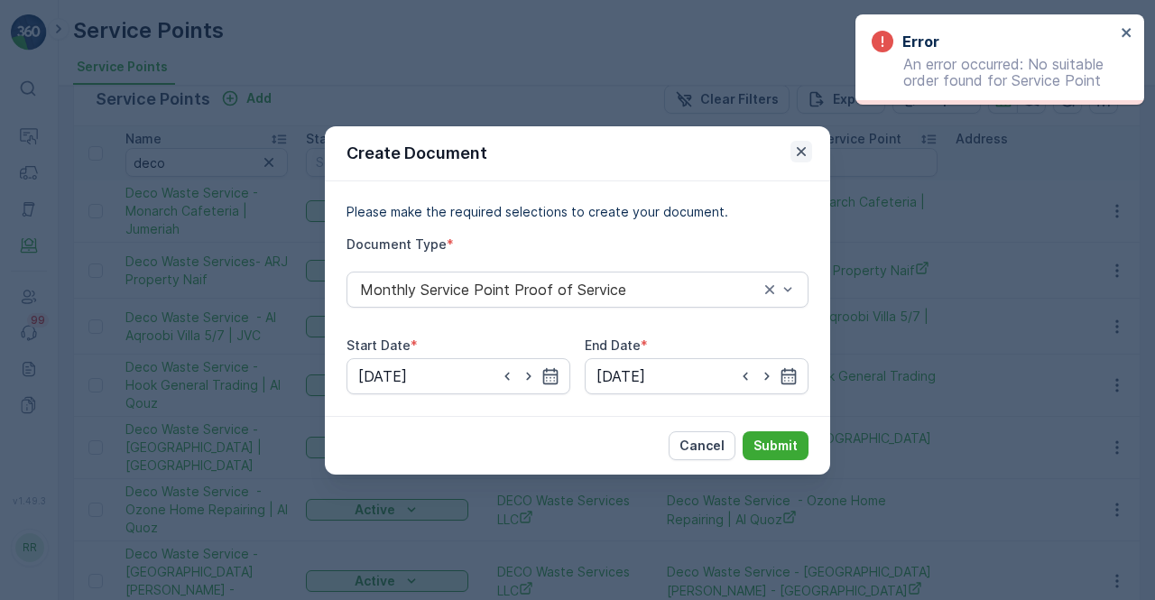
click at [807, 155] on icon "button" at bounding box center [801, 152] width 18 height 18
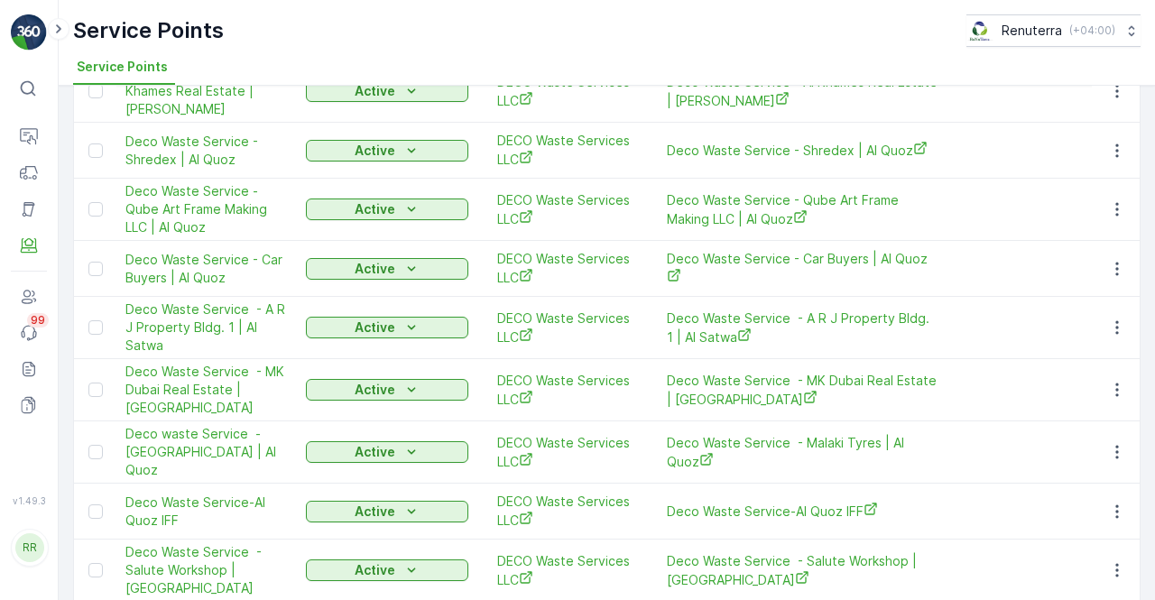
scroll to position [992, 0]
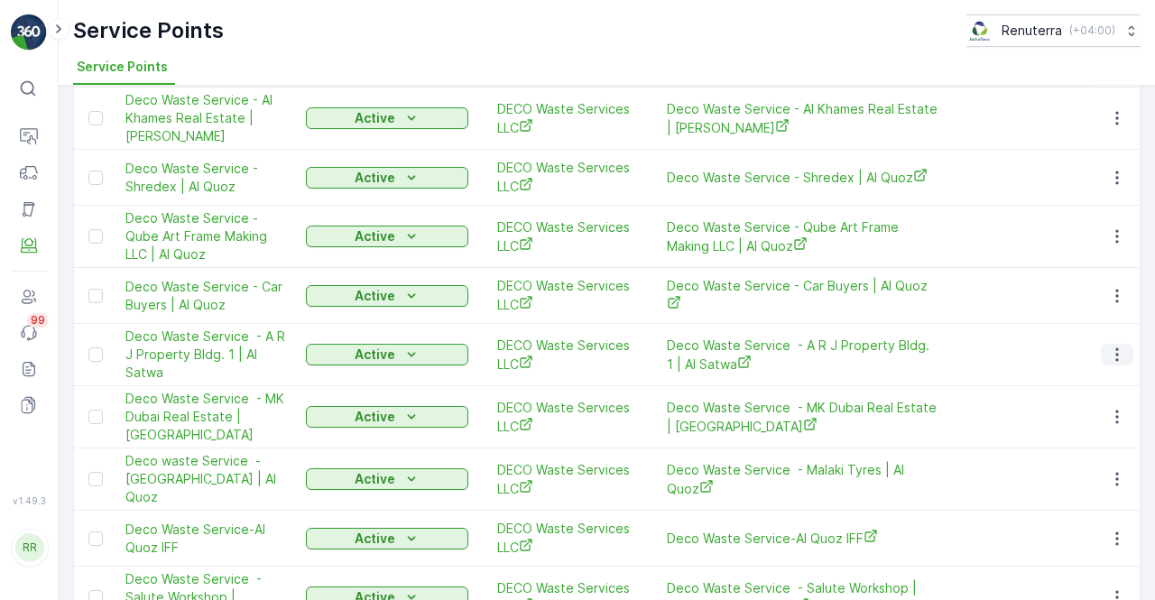
click at [1108, 346] on icon "button" at bounding box center [1117, 355] width 18 height 18
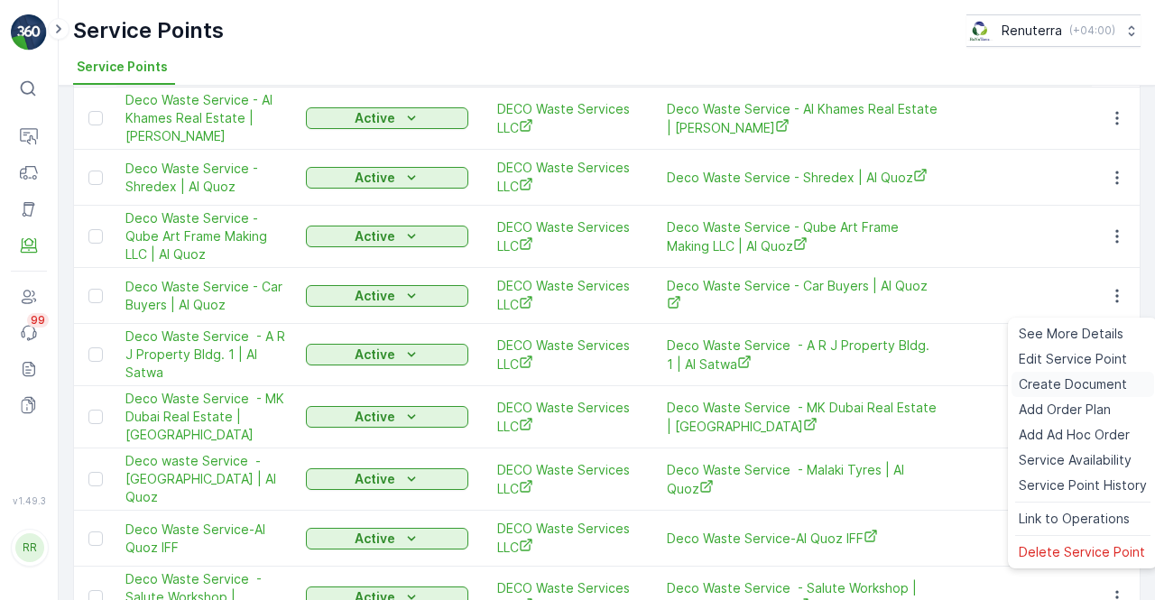
click at [1047, 387] on span "Create Document" at bounding box center [1073, 384] width 108 height 18
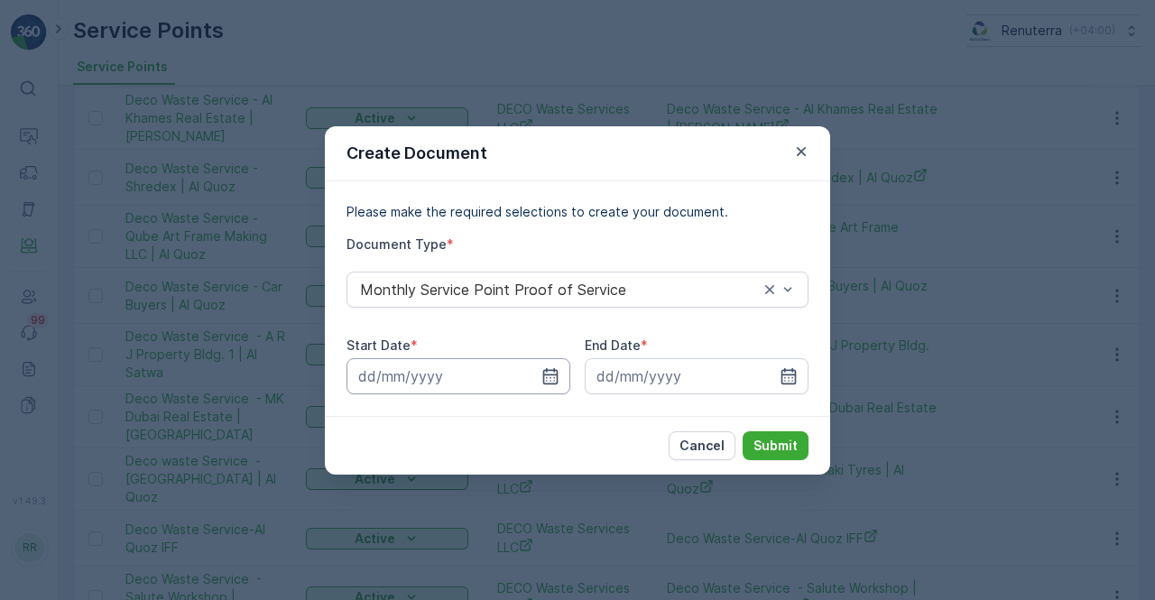
click at [539, 385] on input at bounding box center [458, 376] width 224 height 36
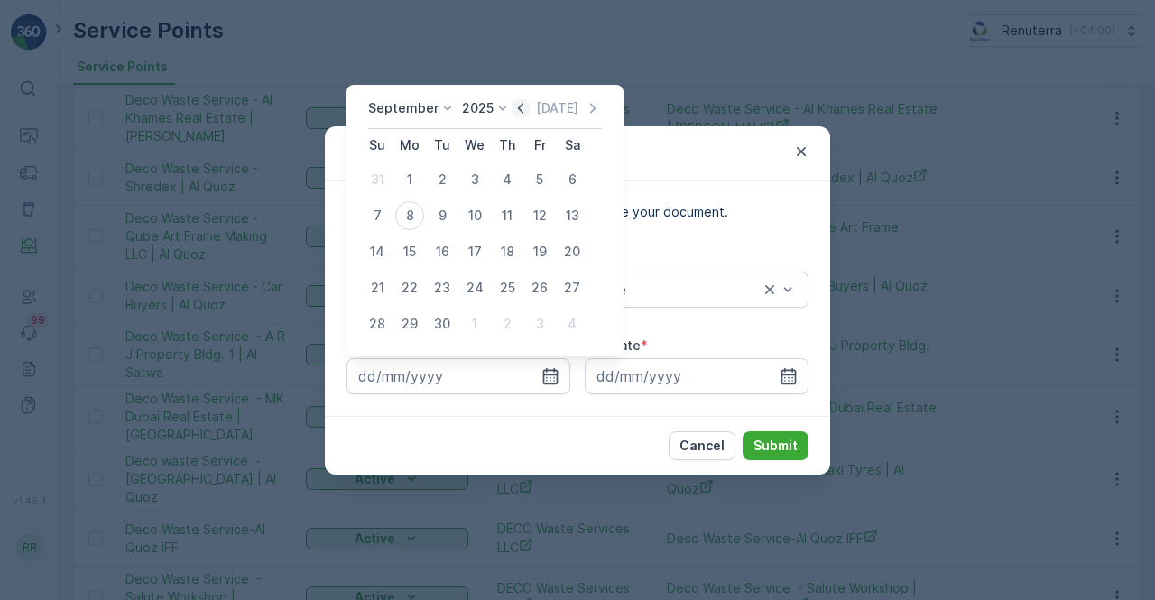
click at [512, 115] on icon "button" at bounding box center [521, 108] width 18 height 18
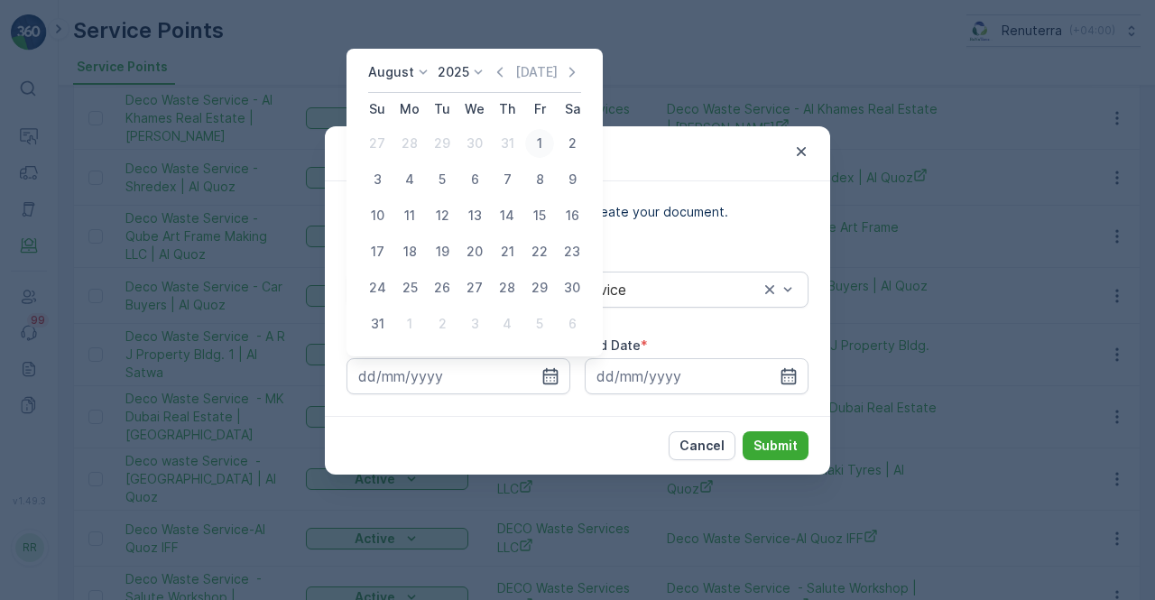
click at [537, 151] on div "1" at bounding box center [539, 143] width 29 height 29
type input "01.08.2025"
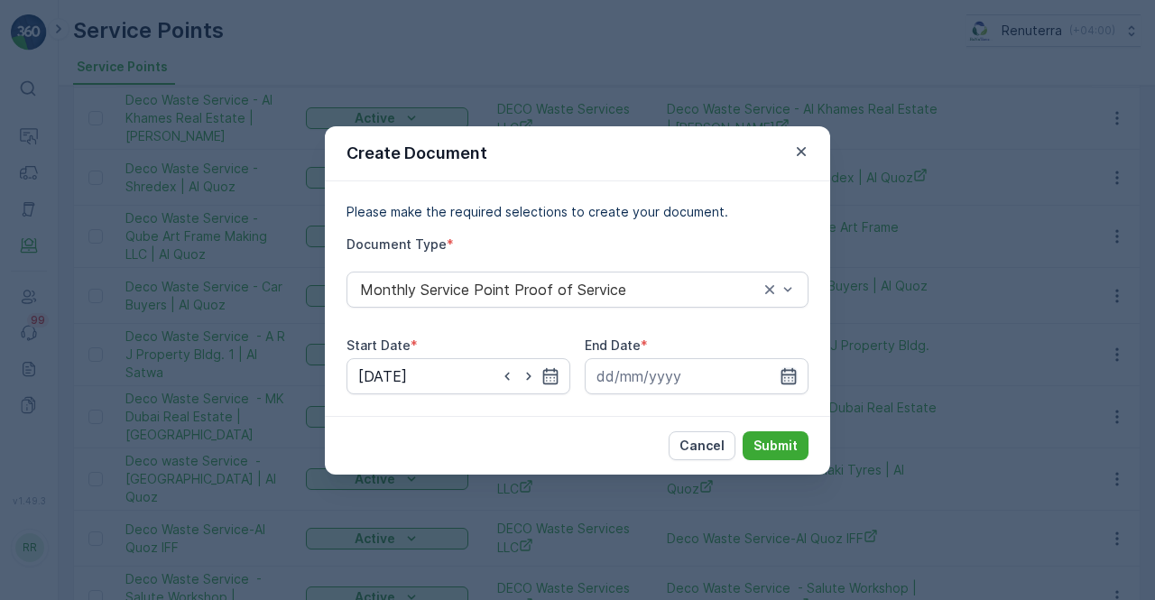
click at [789, 368] on icon "button" at bounding box center [788, 376] width 18 height 18
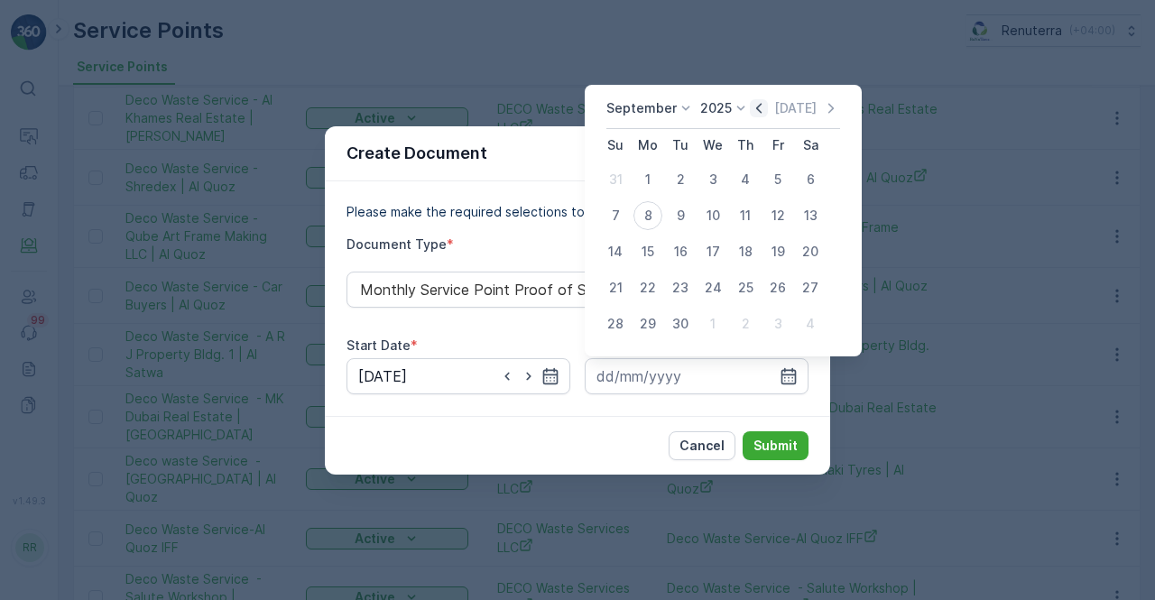
click at [760, 107] on icon "button" at bounding box center [759, 108] width 18 height 18
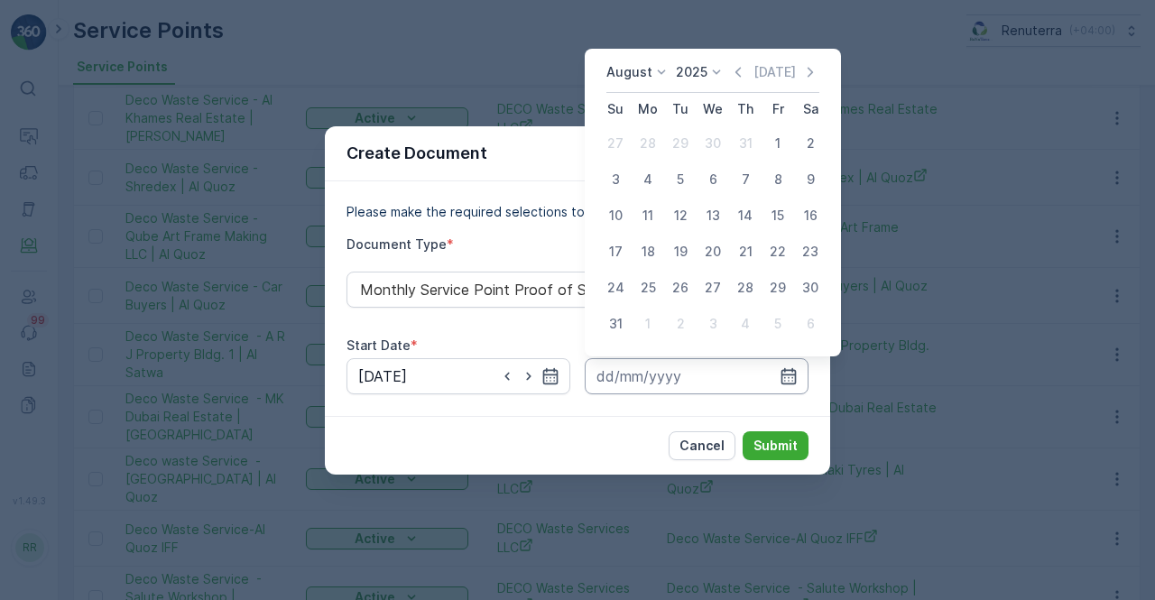
drag, startPoint x: 606, startPoint y: 320, endPoint x: 659, endPoint y: 364, distance: 68.5
click at [610, 323] on div "31" at bounding box center [615, 323] width 29 height 29
type input "31.08.2025"
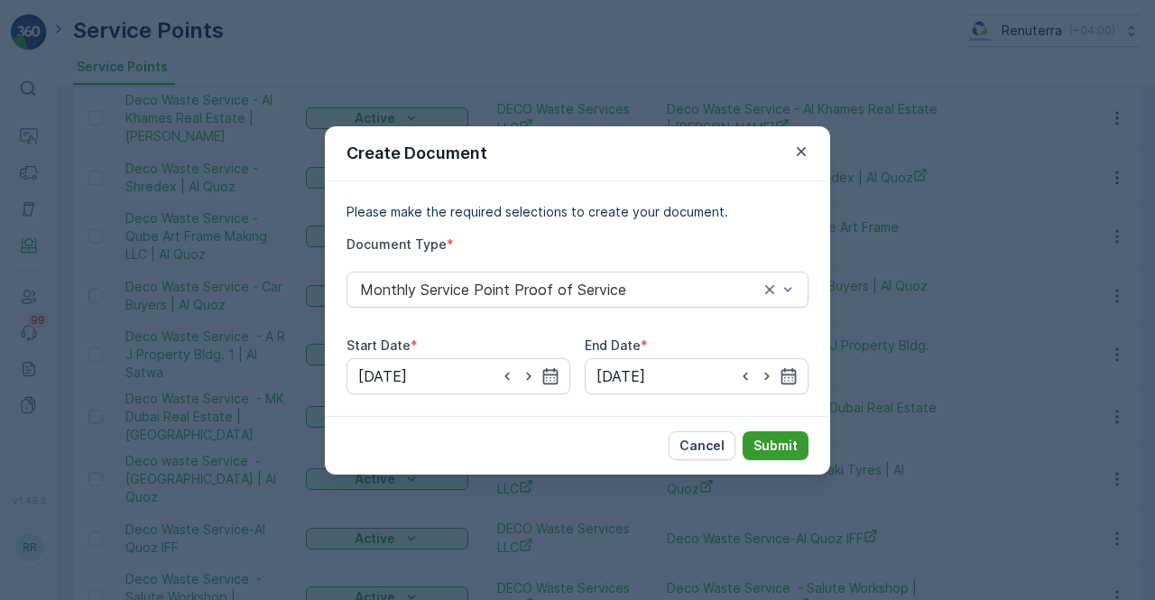
click at [765, 449] on p "Submit" at bounding box center [775, 446] width 44 height 18
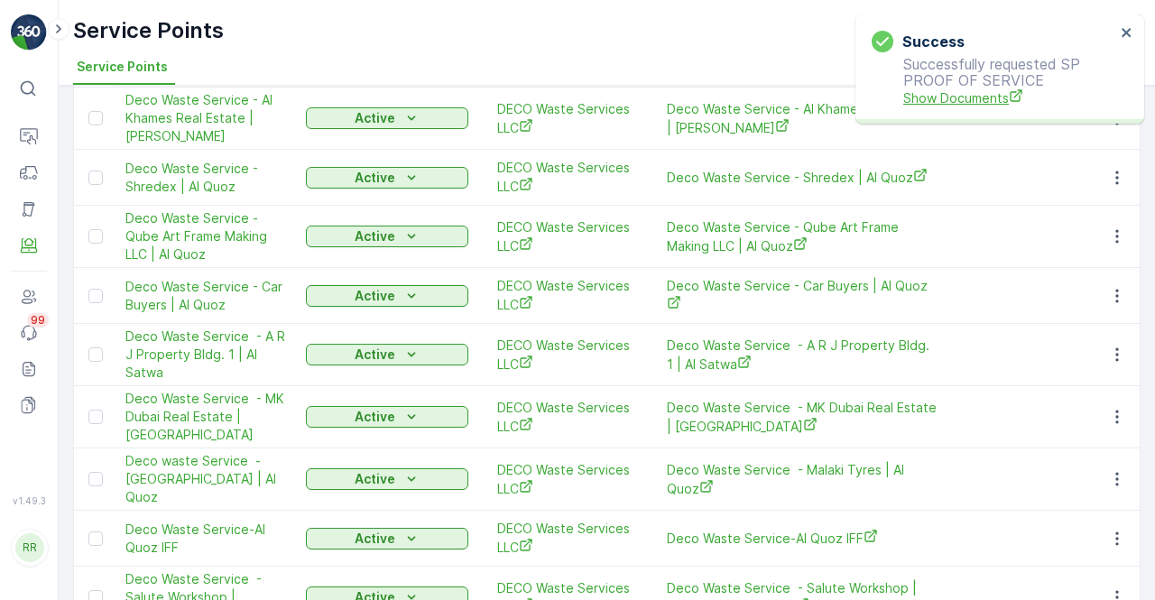
click at [930, 104] on span "Show Documents" at bounding box center [1009, 97] width 212 height 19
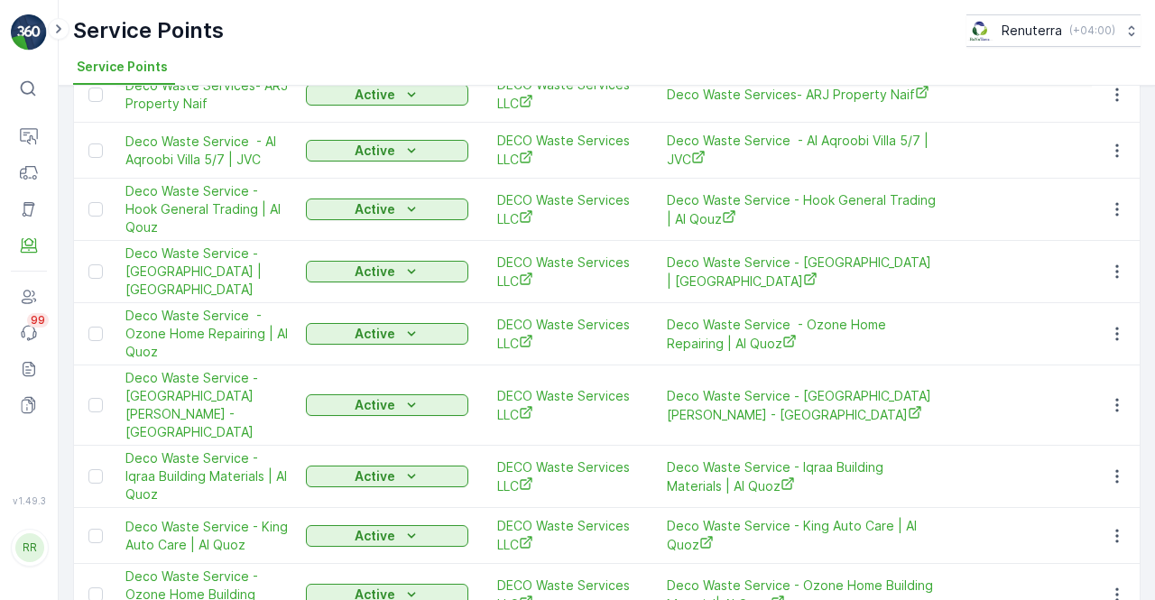
scroll to position [0, 0]
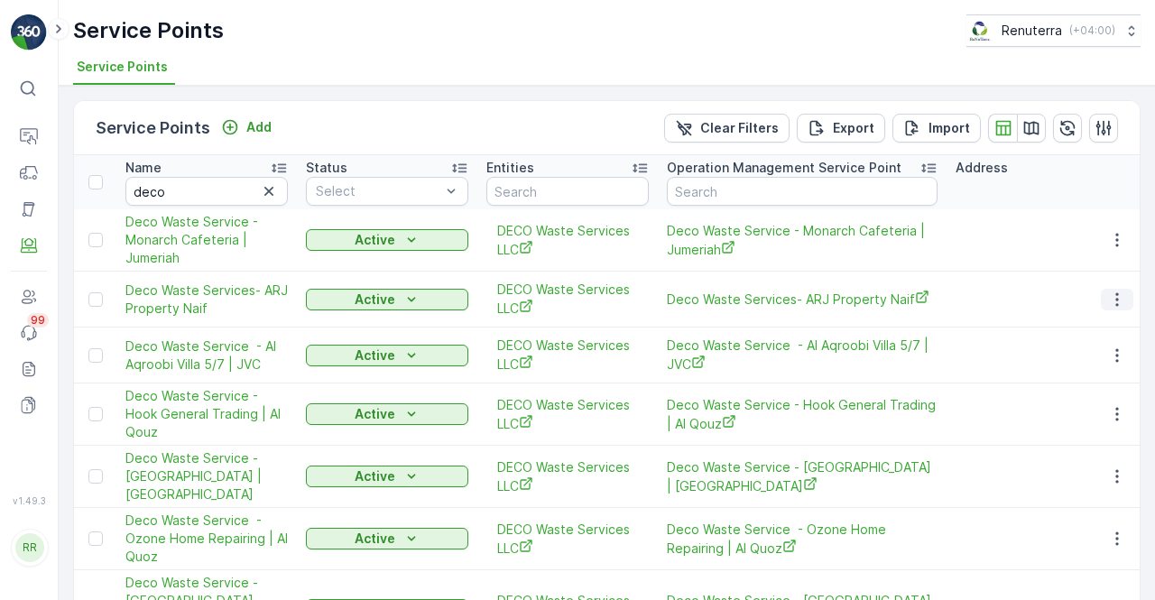
click at [1108, 306] on icon "button" at bounding box center [1117, 299] width 18 height 18
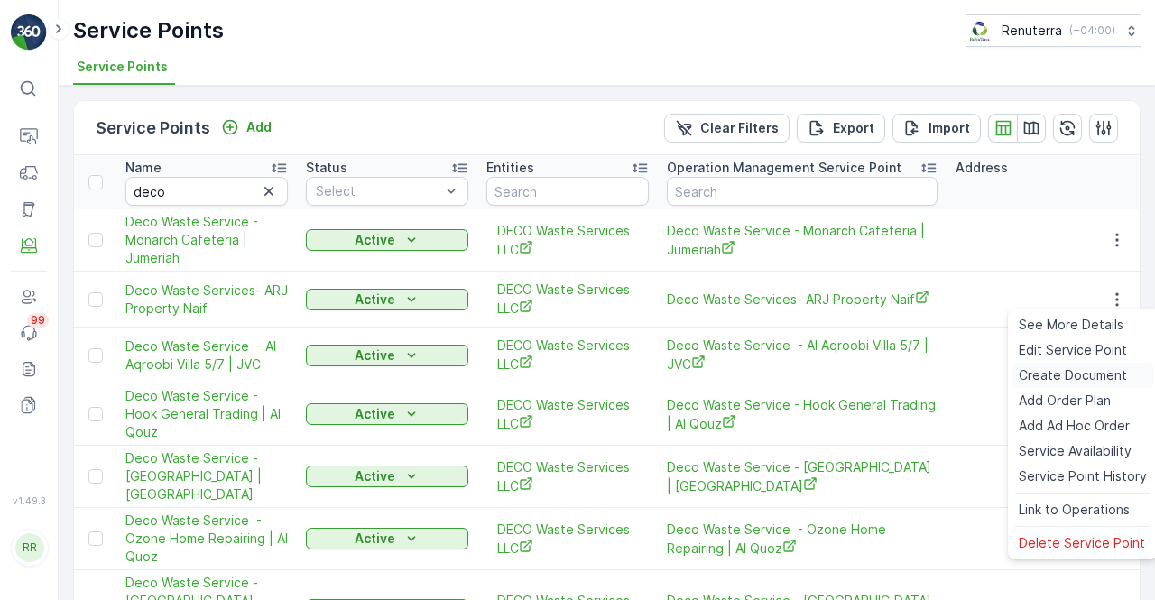
click at [1074, 372] on span "Create Document" at bounding box center [1073, 375] width 108 height 18
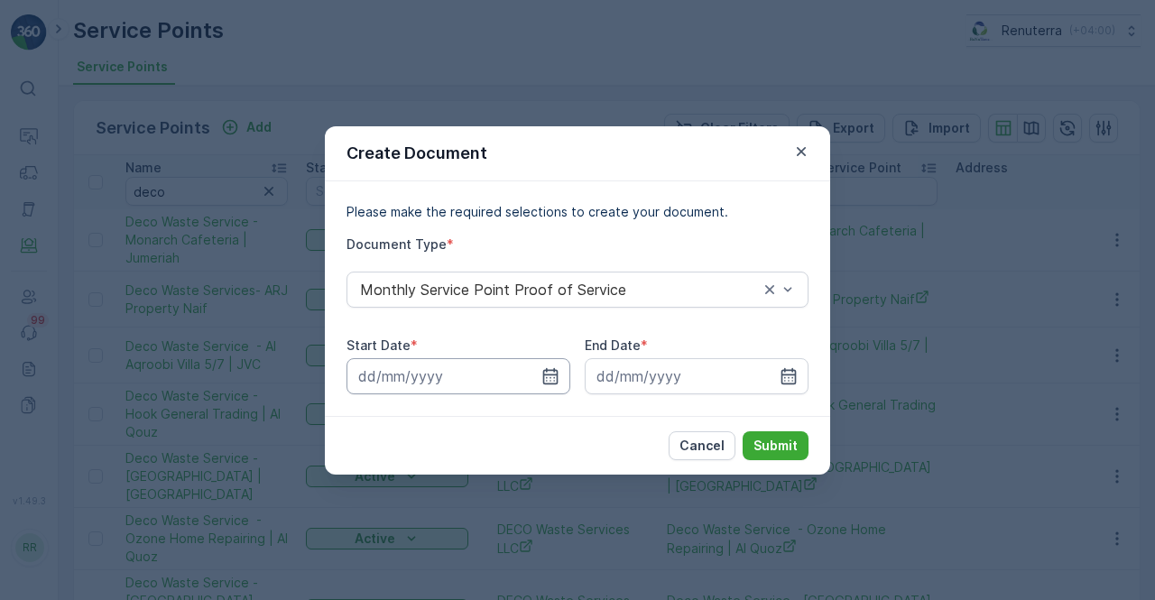
click at [556, 380] on icon "button" at bounding box center [550, 376] width 18 height 18
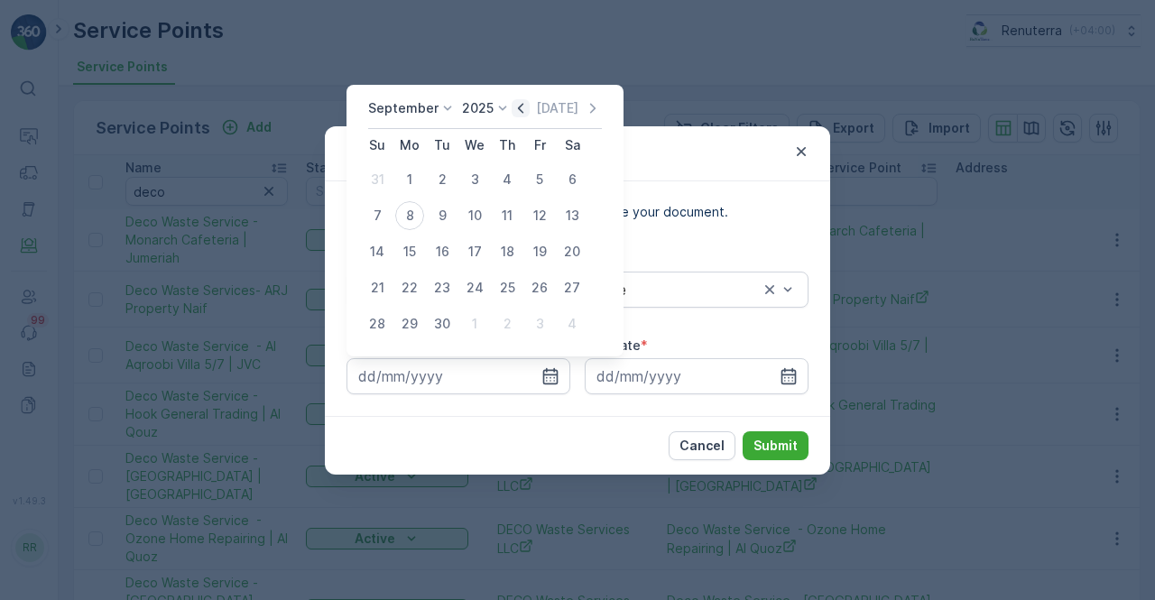
click at [509, 106] on div "September 2025 Today" at bounding box center [485, 114] width 234 height 30
click at [523, 106] on icon "button" at bounding box center [521, 108] width 18 height 18
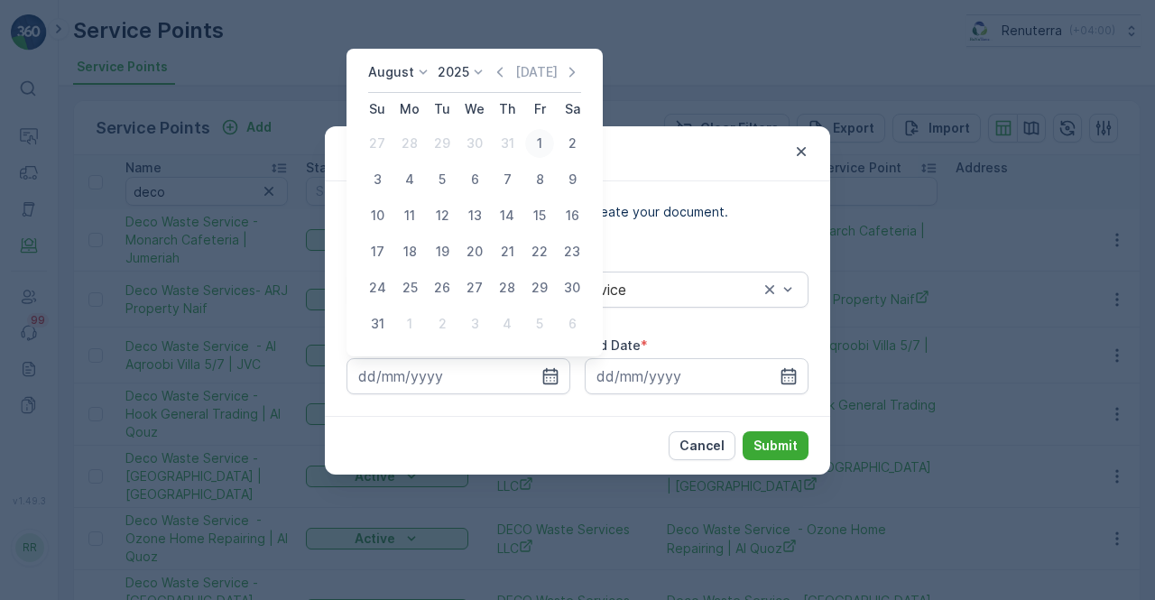
click at [543, 146] on div "1" at bounding box center [539, 143] width 29 height 29
type input "01.08.2025"
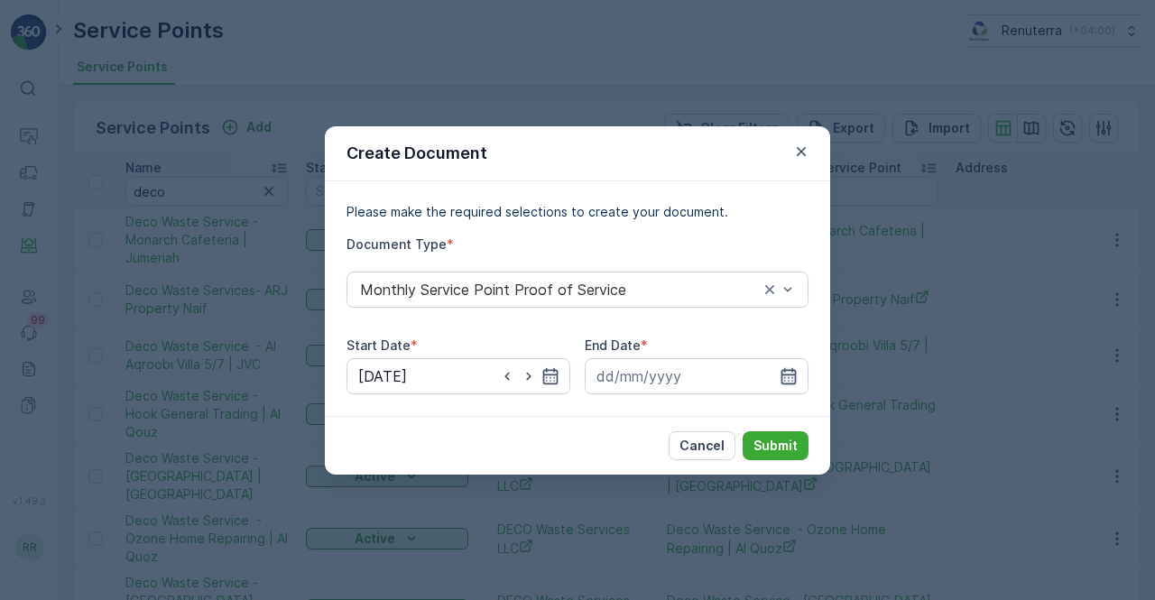
click at [781, 374] on icon "button" at bounding box center [788, 375] width 15 height 16
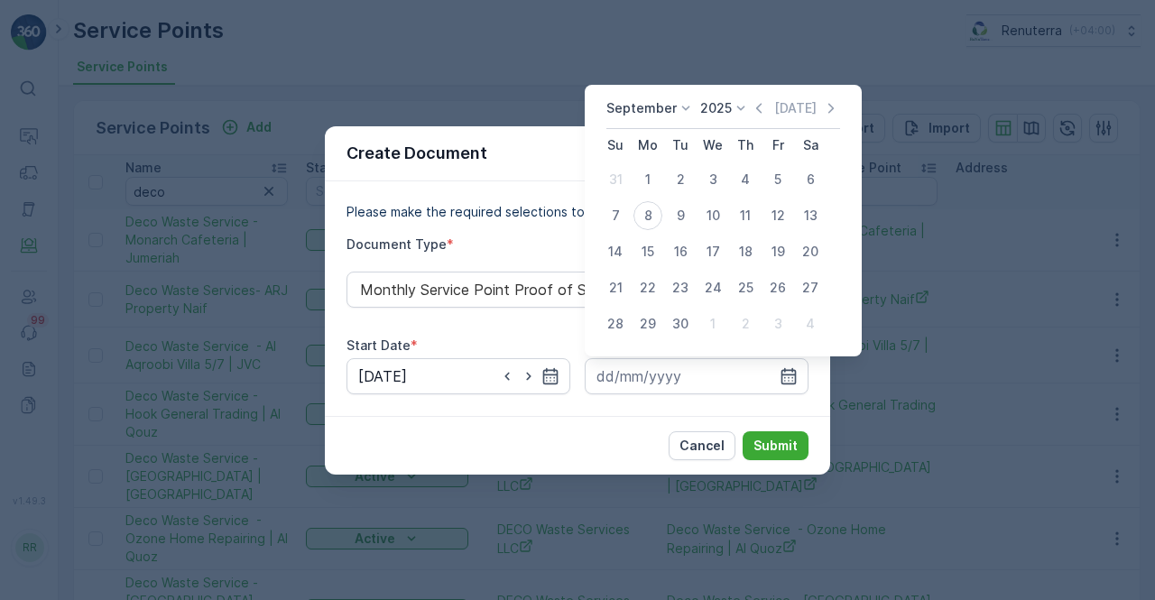
drag, startPoint x: 755, startPoint y: 106, endPoint x: 746, endPoint y: 119, distance: 16.3
click at [753, 106] on icon "button" at bounding box center [759, 108] width 18 height 18
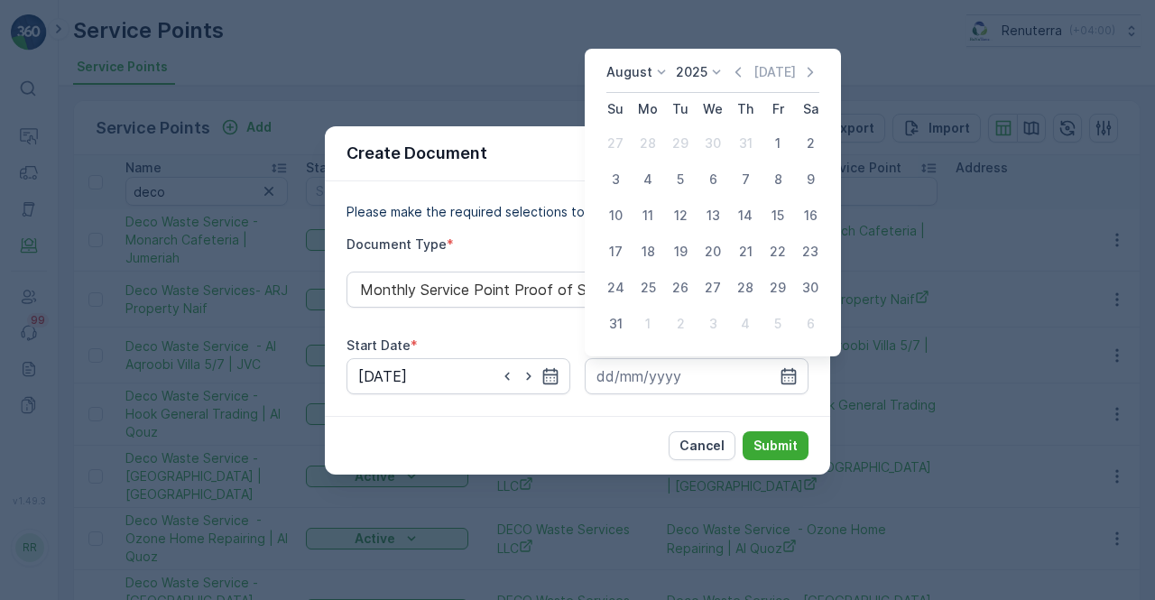
drag, startPoint x: 608, startPoint y: 318, endPoint x: 615, endPoint y: 326, distance: 10.2
click at [610, 322] on div "31" at bounding box center [615, 323] width 29 height 29
type input "31.08.2025"
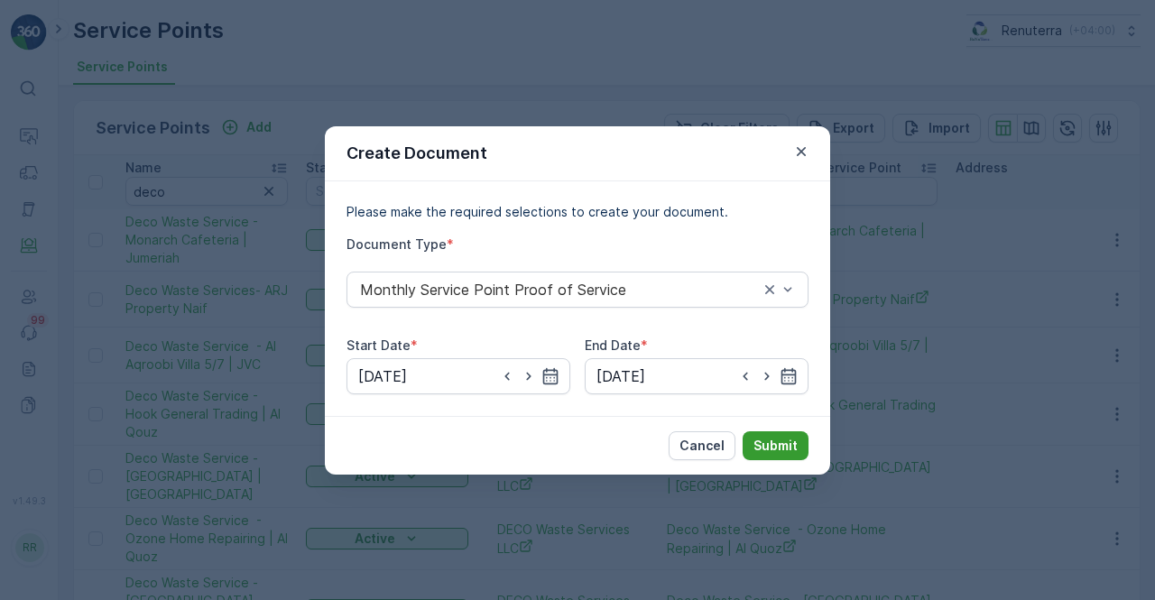
click at [775, 443] on p "Submit" at bounding box center [775, 446] width 44 height 18
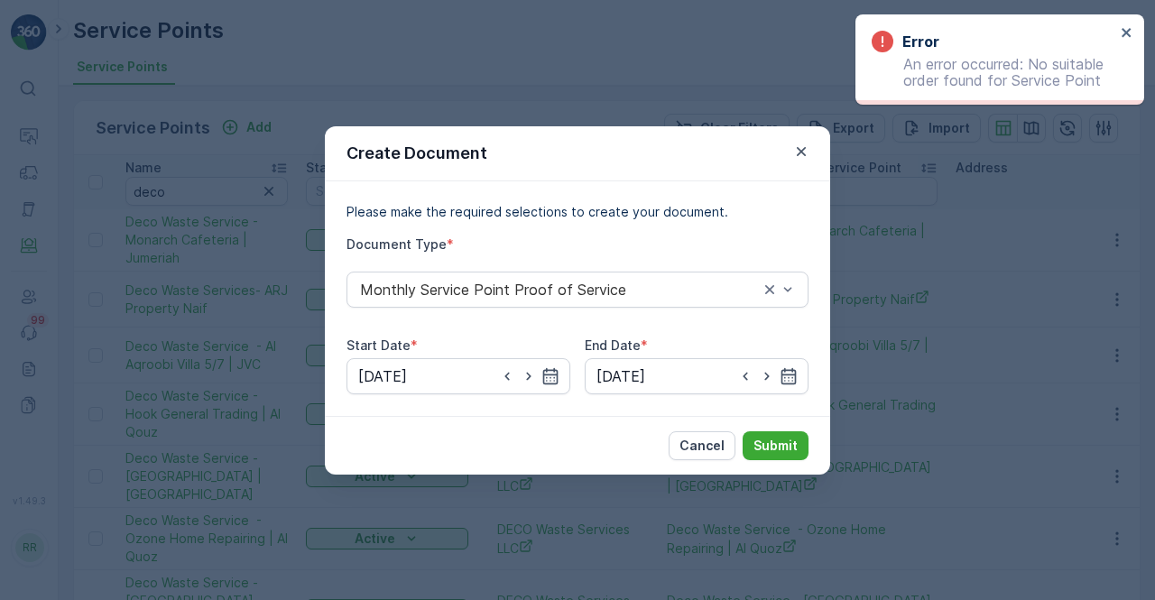
click at [796, 158] on icon "button" at bounding box center [801, 152] width 18 height 18
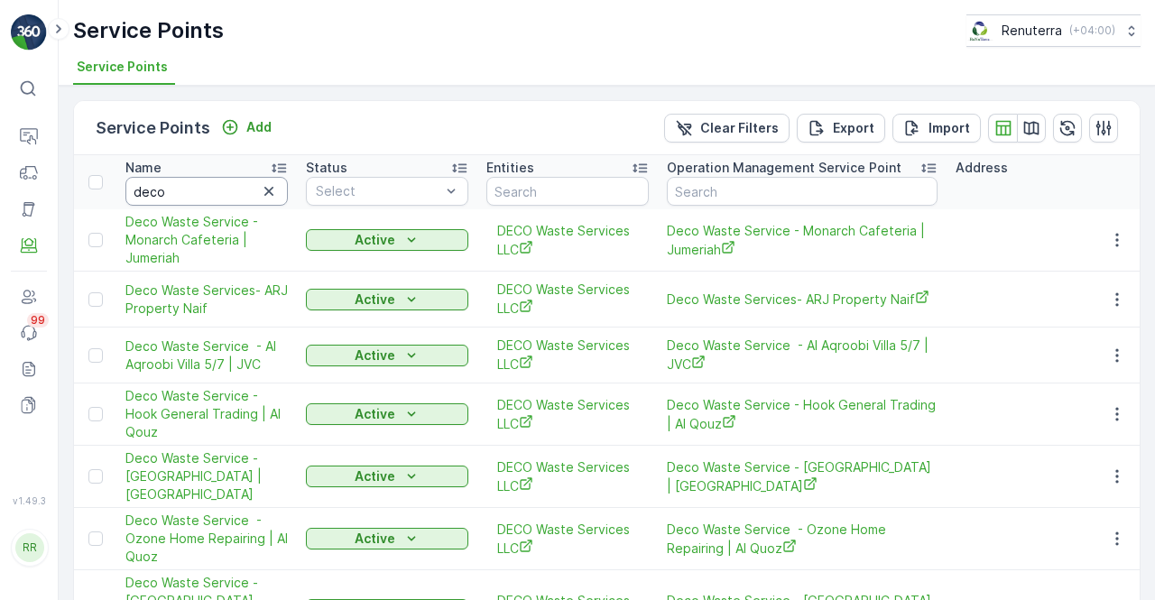
click at [211, 189] on input "deco" at bounding box center [206, 191] width 162 height 29
drag, startPoint x: 211, startPoint y: 189, endPoint x: 98, endPoint y: 192, distance: 112.8
paste input "Deco Waste Service - A R J Property | Al Quoz"
type input "Deco Waste Service - A R J Property | Al Quoz"
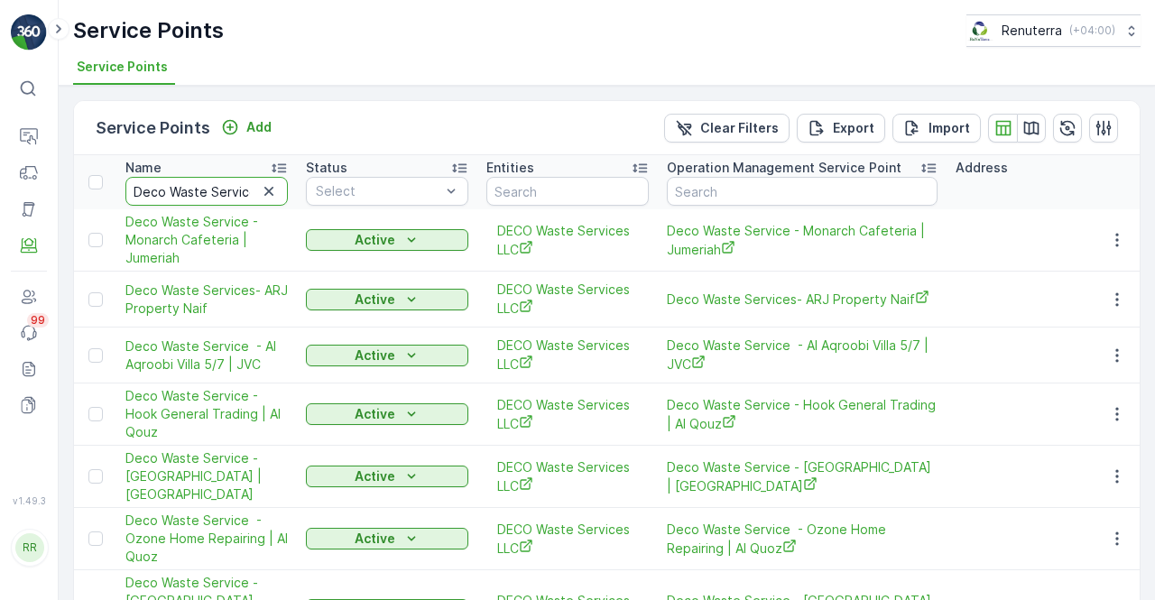
scroll to position [0, 162]
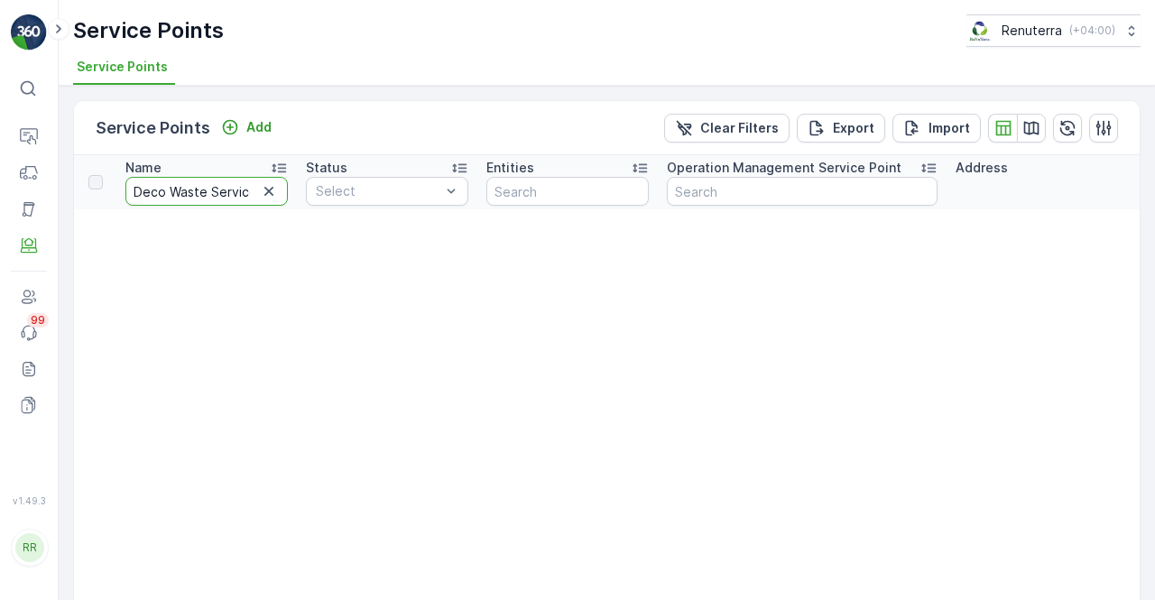
click at [232, 189] on input "Deco Waste Service - A R J Property | Al Quoz" at bounding box center [206, 191] width 162 height 29
drag, startPoint x: 232, startPoint y: 189, endPoint x: 222, endPoint y: 191, distance: 10.3
click at [227, 189] on input "Deco Waste Service - A R J Property | Al Quoz" at bounding box center [206, 191] width 162 height 29
click at [216, 191] on input "Deco Waste Service - A R J Property | Al Quoz" at bounding box center [206, 191] width 162 height 29
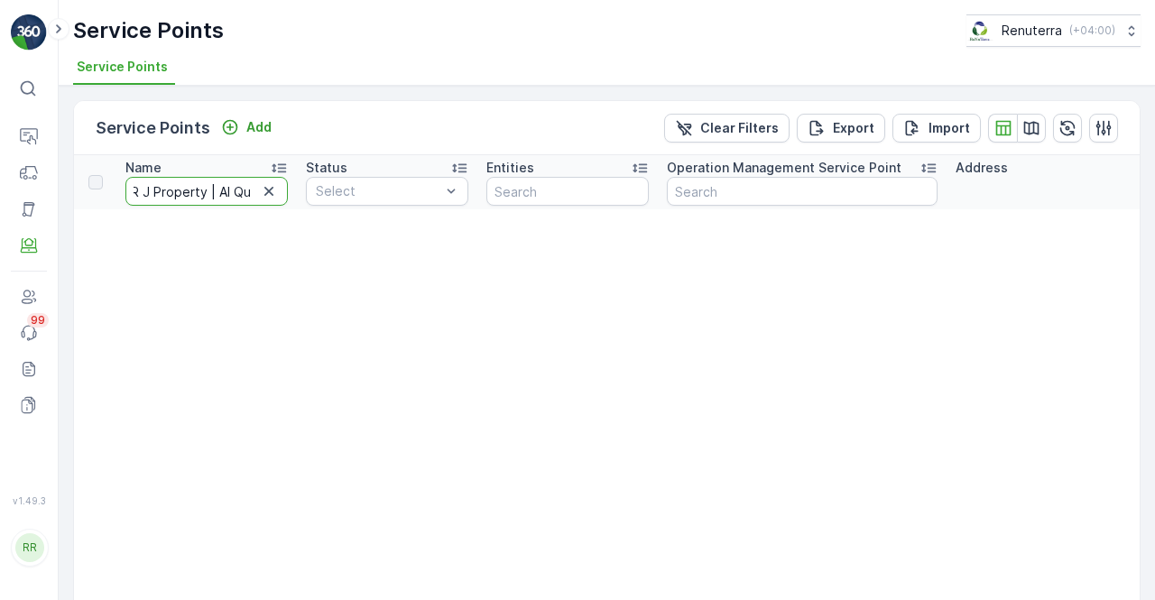
scroll to position [0, 23]
type input "A R J Property | Al Quoz"
click at [204, 198] on input "A R J Property | Al Quoz" at bounding box center [206, 191] width 162 height 29
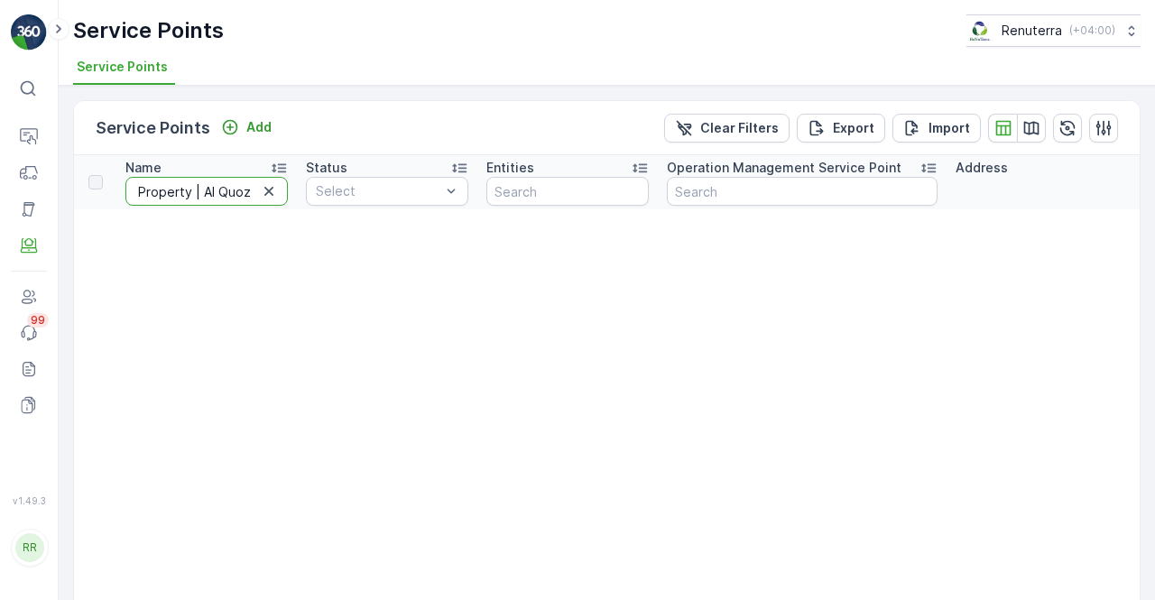
click at [206, 192] on input "A R J Property | Al Quoz" at bounding box center [206, 191] width 162 height 29
type input "A R J Property Al Quoz"
click at [266, 198] on icon "button" at bounding box center [269, 191] width 18 height 18
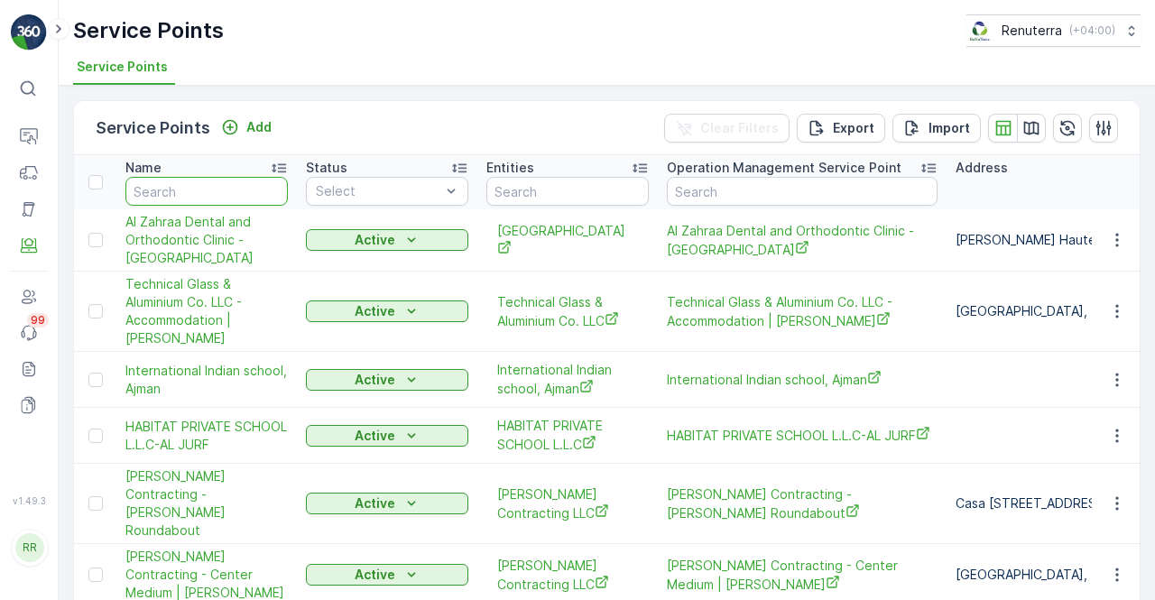
click at [180, 190] on input "text" at bounding box center [206, 191] width 162 height 29
paste input "Deco Waste Service - A R J Property | Al Quoz"
type input "Deco Waste Service - A R J Property | Al Quoz"
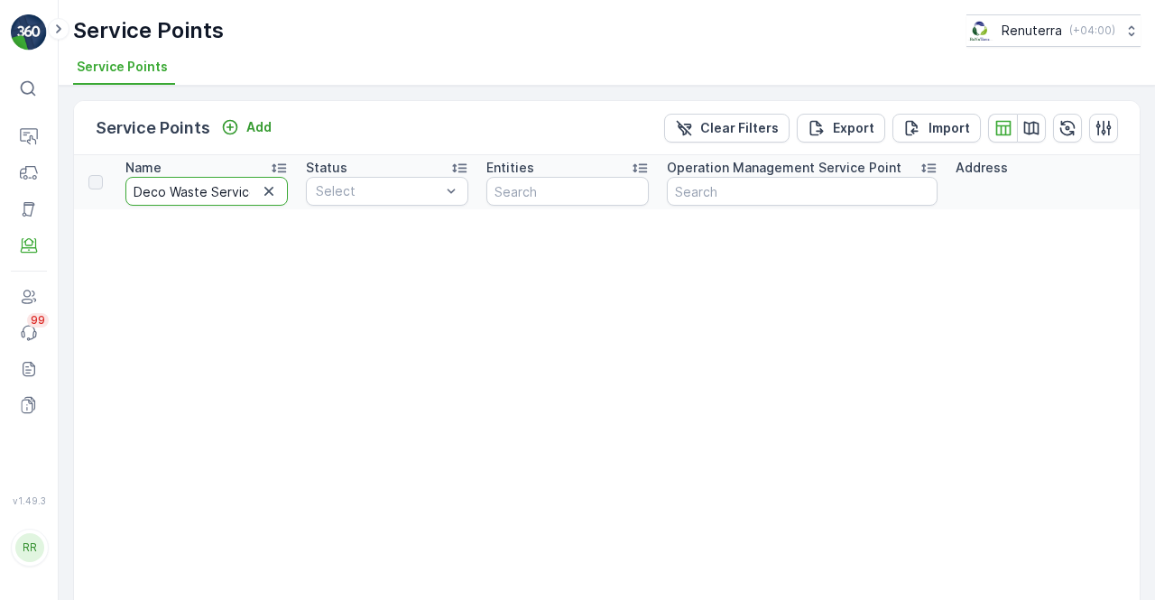
click at [226, 197] on input "Deco Waste Service - A R J Property | Al Quoz" at bounding box center [206, 191] width 162 height 29
click at [197, 185] on input "Deco Waste Service - A R J Property | Al Quoz" at bounding box center [206, 191] width 162 height 29
type input "Deco Waste Service - A R J Property Al Quoz"
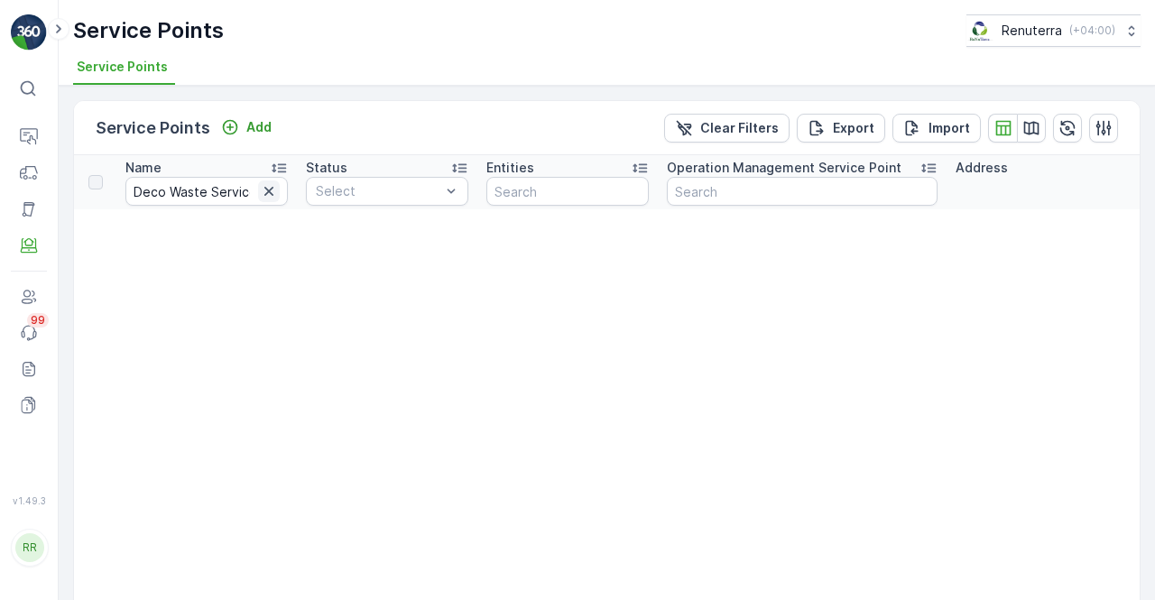
click at [263, 192] on icon "button" at bounding box center [269, 191] width 18 height 18
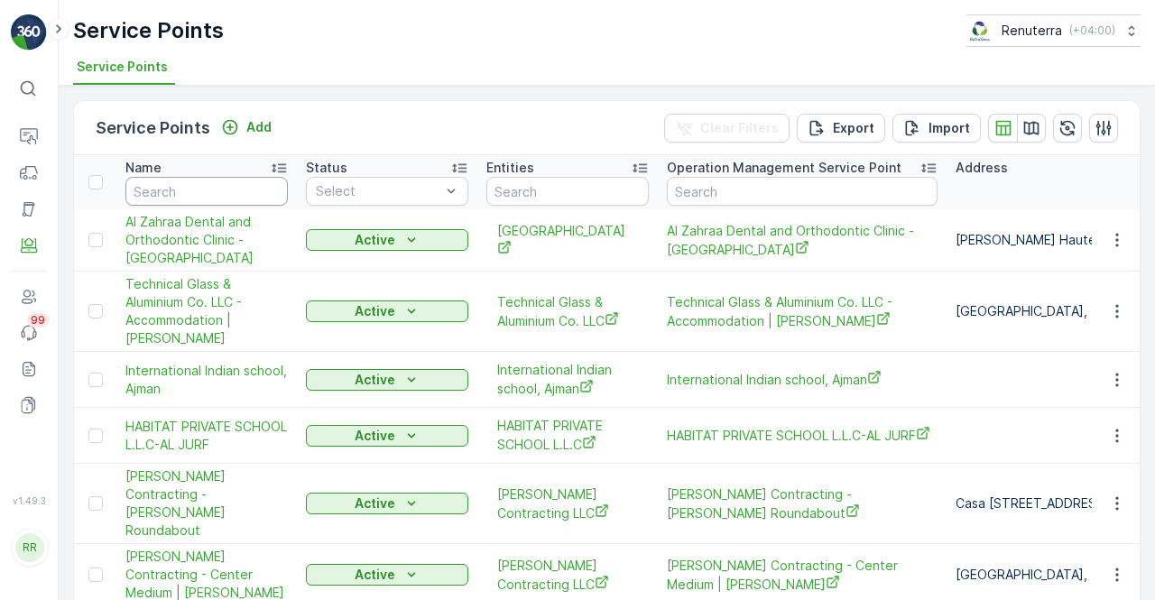
click at [206, 200] on input "text" at bounding box center [206, 191] width 162 height 29
type input "d"
drag, startPoint x: 206, startPoint y: 200, endPoint x: 184, endPoint y: 194, distance: 22.6
click at [184, 194] on input "d" at bounding box center [206, 191] width 162 height 29
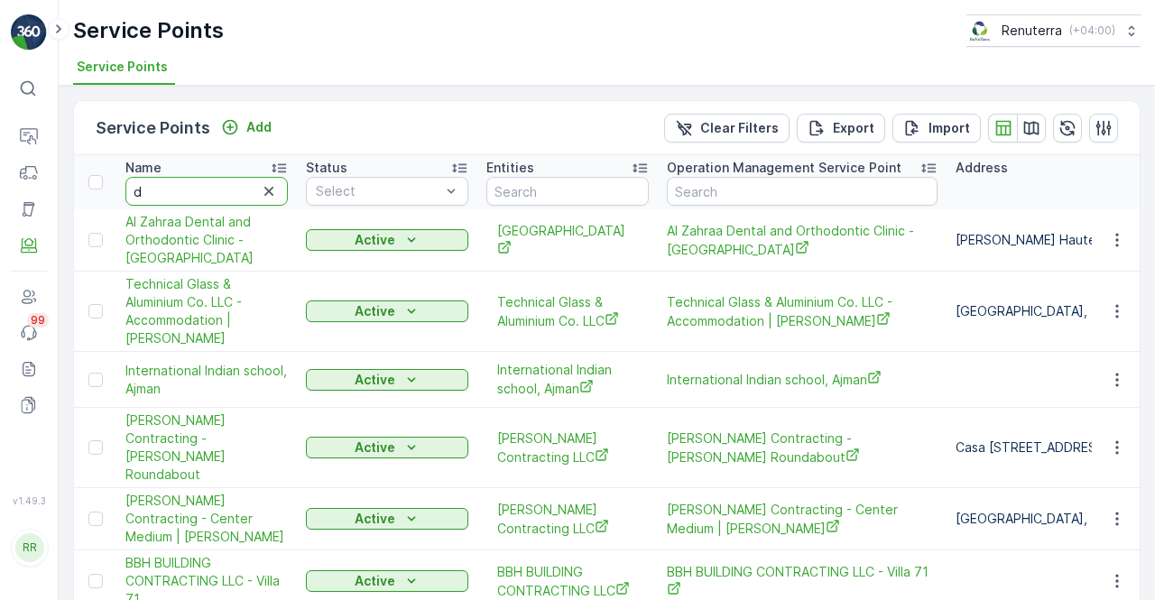
click at [171, 199] on input "d" at bounding box center [206, 191] width 162 height 29
type input "deco"
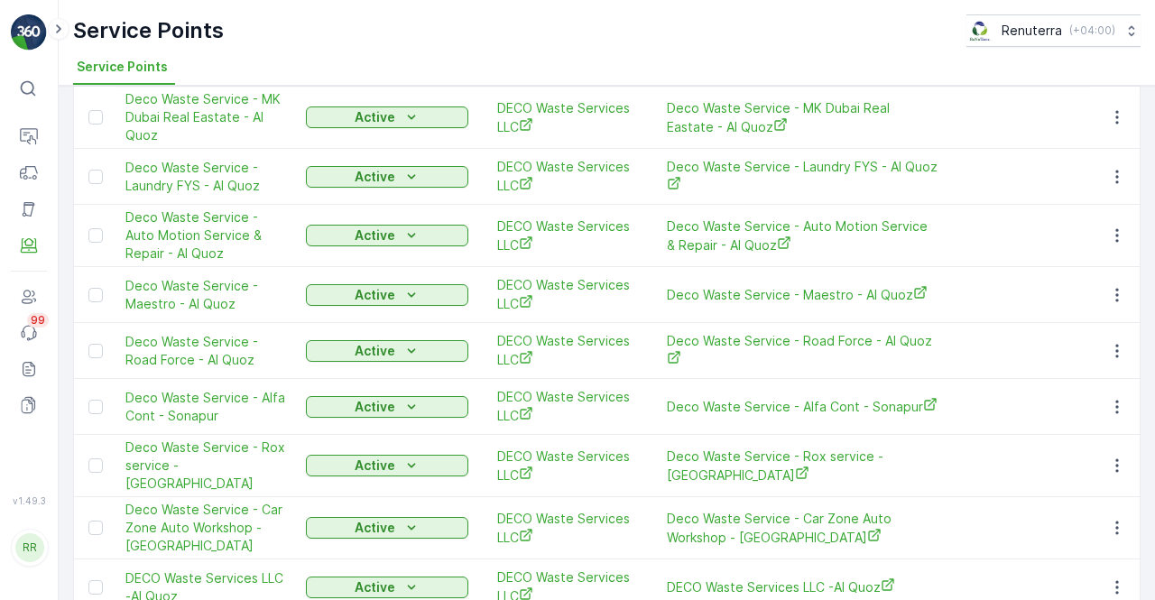
scroll to position [2165, 0]
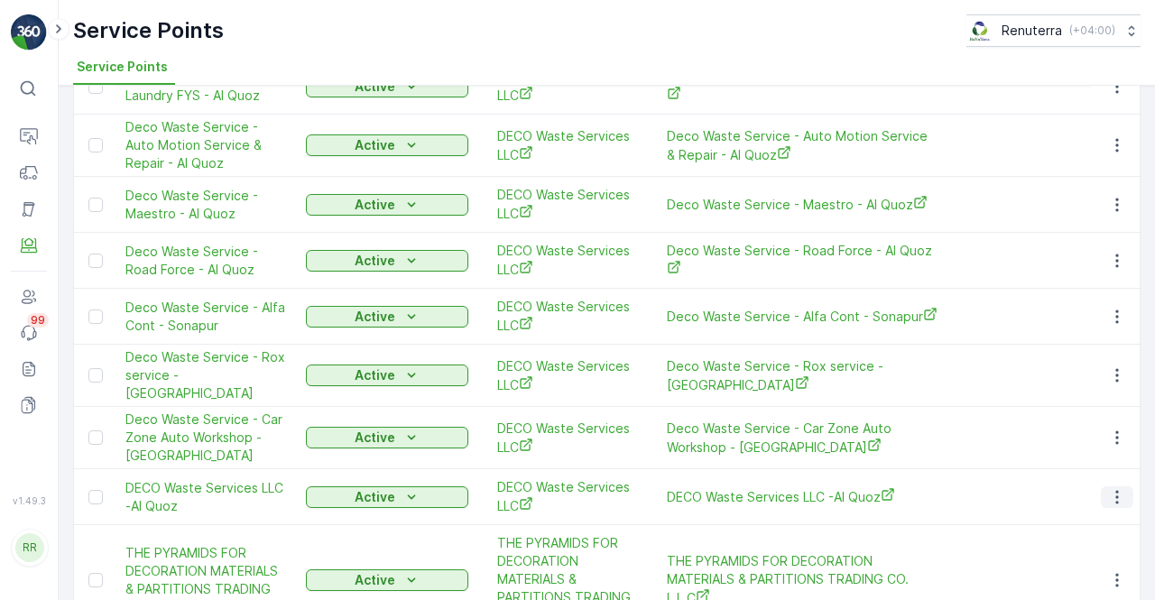
drag, startPoint x: 1119, startPoint y: 410, endPoint x: 1106, endPoint y: 416, distance: 14.1
click at [1119, 488] on icon "button" at bounding box center [1117, 497] width 18 height 18
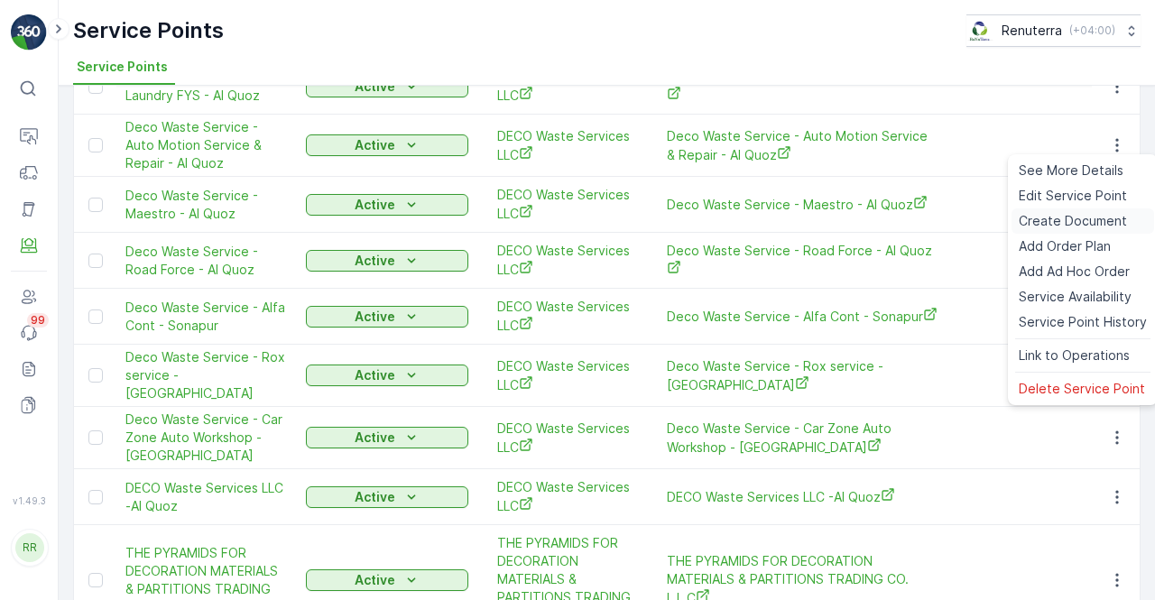
click at [1039, 216] on span "Create Document" at bounding box center [1073, 221] width 108 height 18
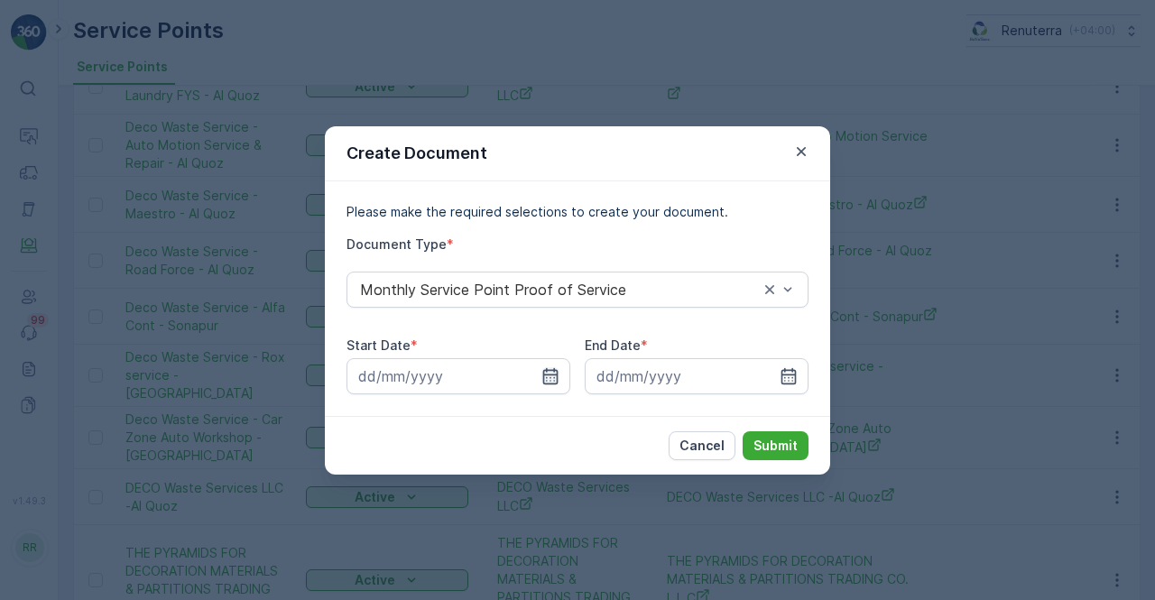
click at [548, 374] on icon "button" at bounding box center [550, 375] width 15 height 16
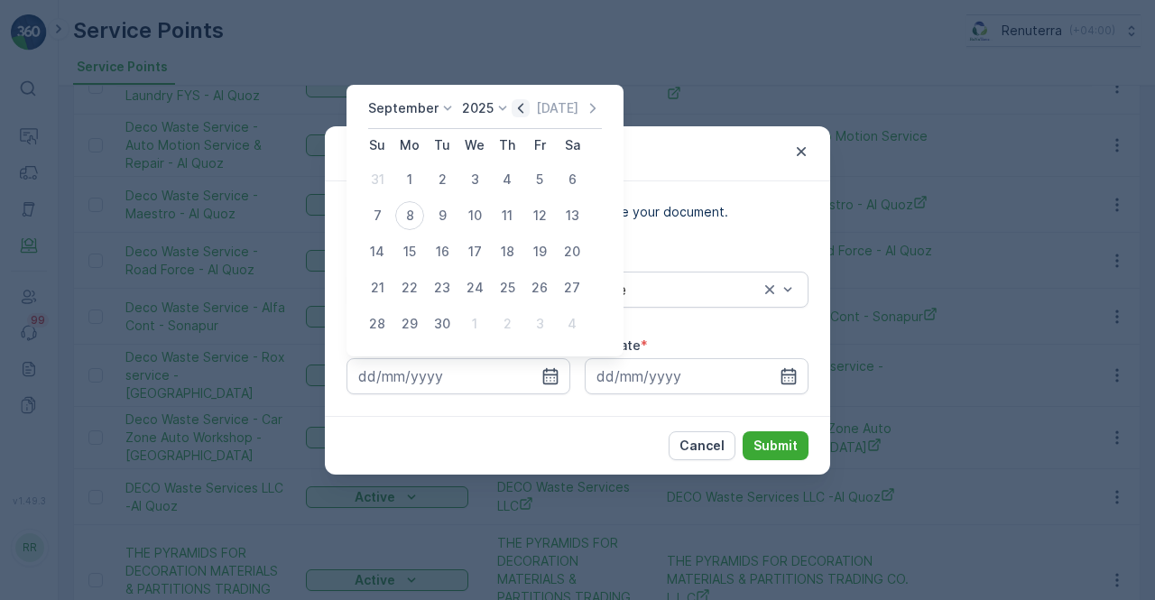
click at [515, 113] on icon "button" at bounding box center [521, 108] width 18 height 18
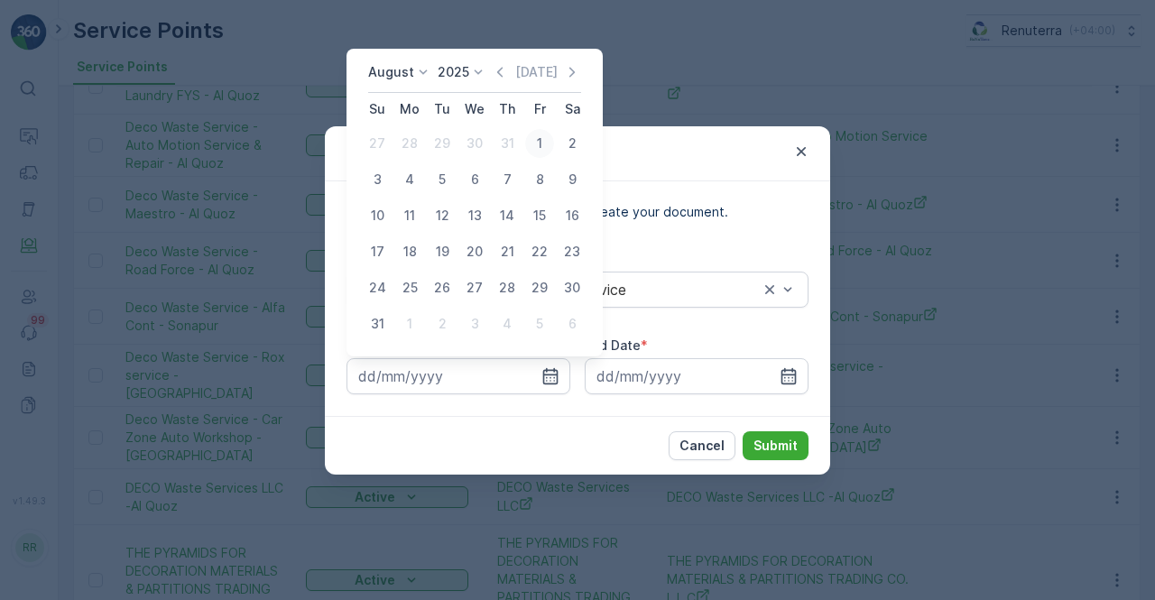
click at [534, 147] on div "1" at bounding box center [539, 143] width 29 height 29
type input "01.08.2025"
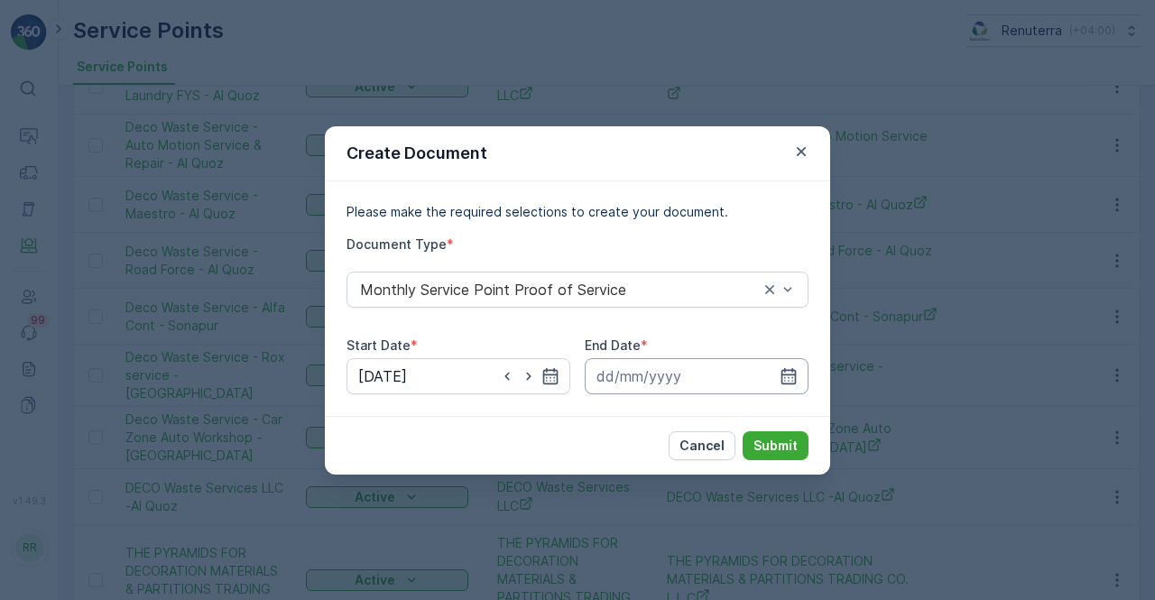
drag, startPoint x: 794, startPoint y: 376, endPoint x: 788, endPoint y: 362, distance: 15.8
click at [791, 373] on icon "button" at bounding box center [788, 376] width 18 height 18
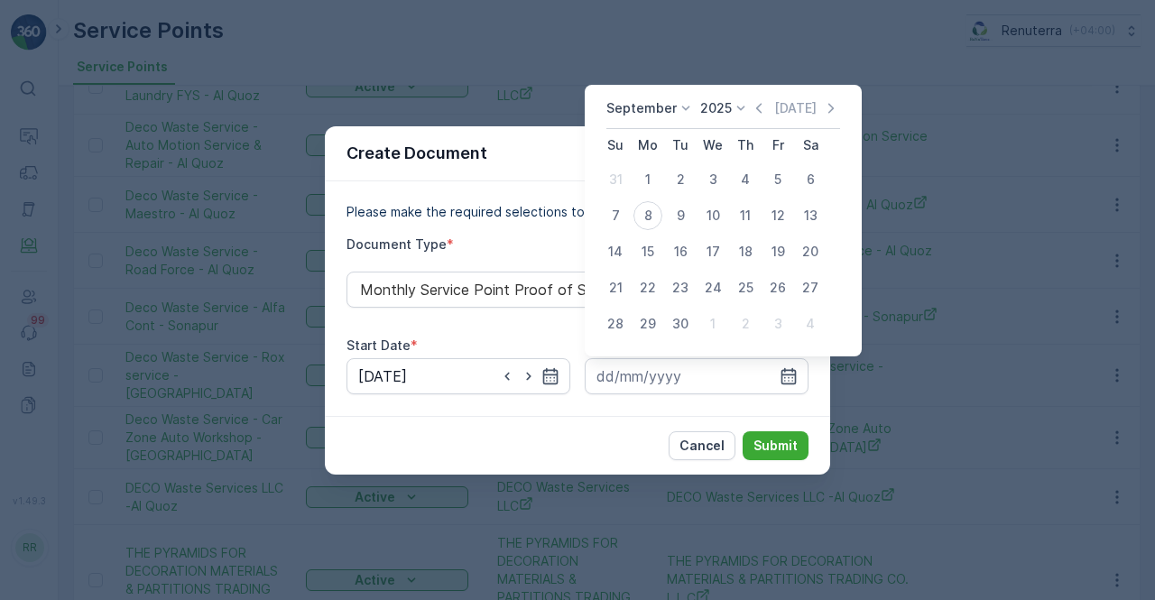
click at [755, 110] on icon "button" at bounding box center [759, 108] width 18 height 18
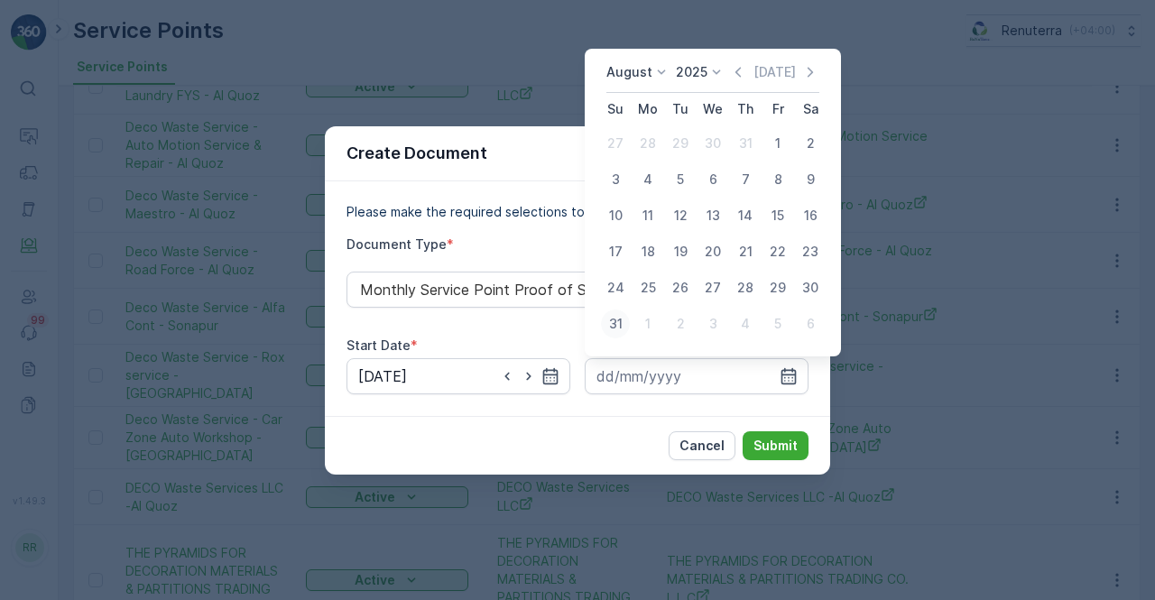
click at [618, 330] on div "31" at bounding box center [615, 323] width 29 height 29
type input "31.08.2025"
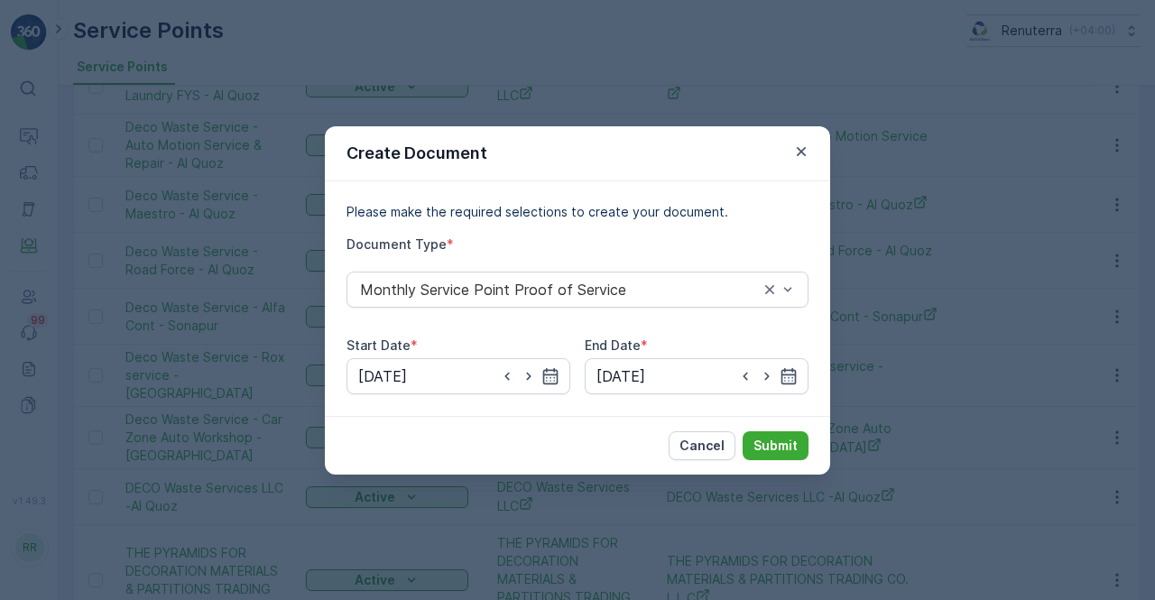
click at [767, 424] on div "Cancel Submit" at bounding box center [577, 445] width 505 height 59
click at [770, 433] on button "Submit" at bounding box center [775, 445] width 66 height 29
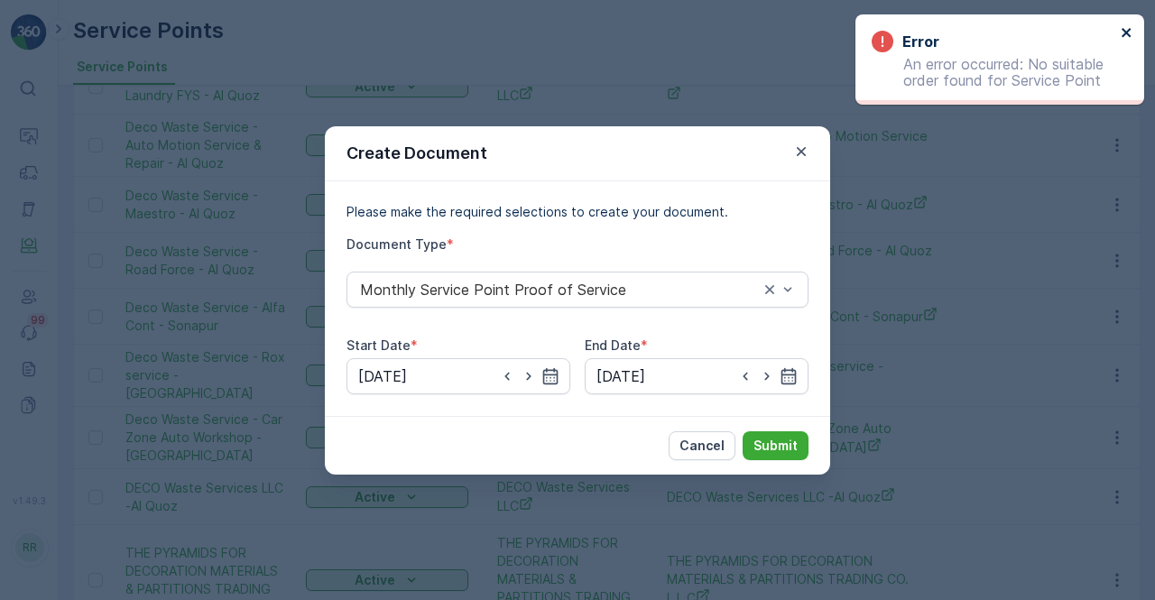
click at [1131, 32] on icon "close" at bounding box center [1126, 32] width 13 height 14
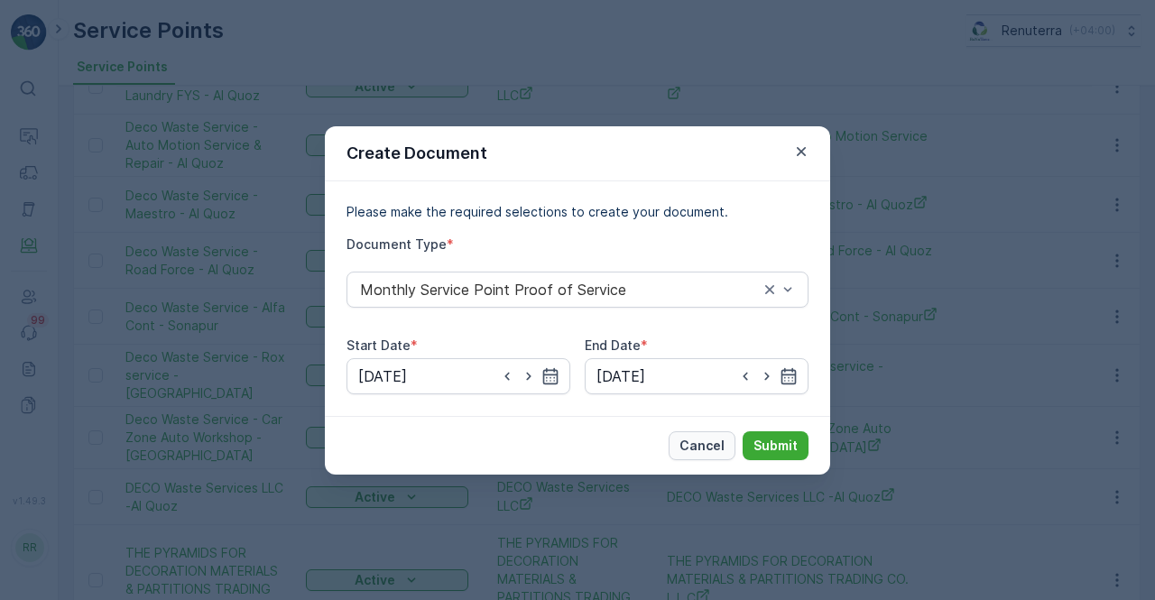
click at [710, 456] on button "Cancel" at bounding box center [701, 445] width 67 height 29
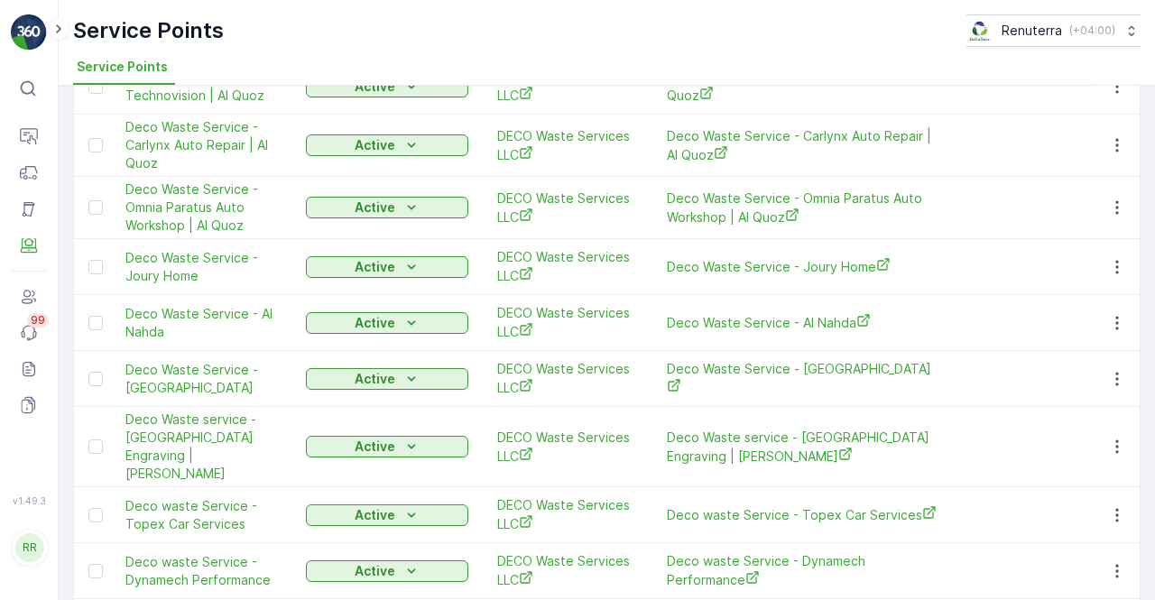
scroll to position [1472, 0]
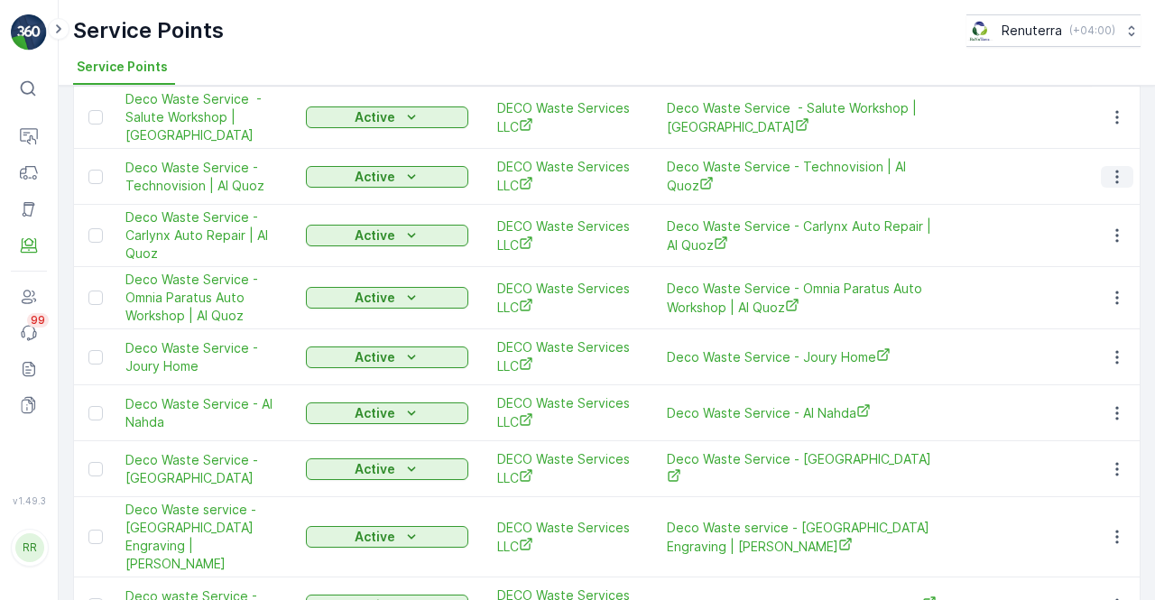
click at [1102, 166] on button "button" at bounding box center [1117, 177] width 32 height 22
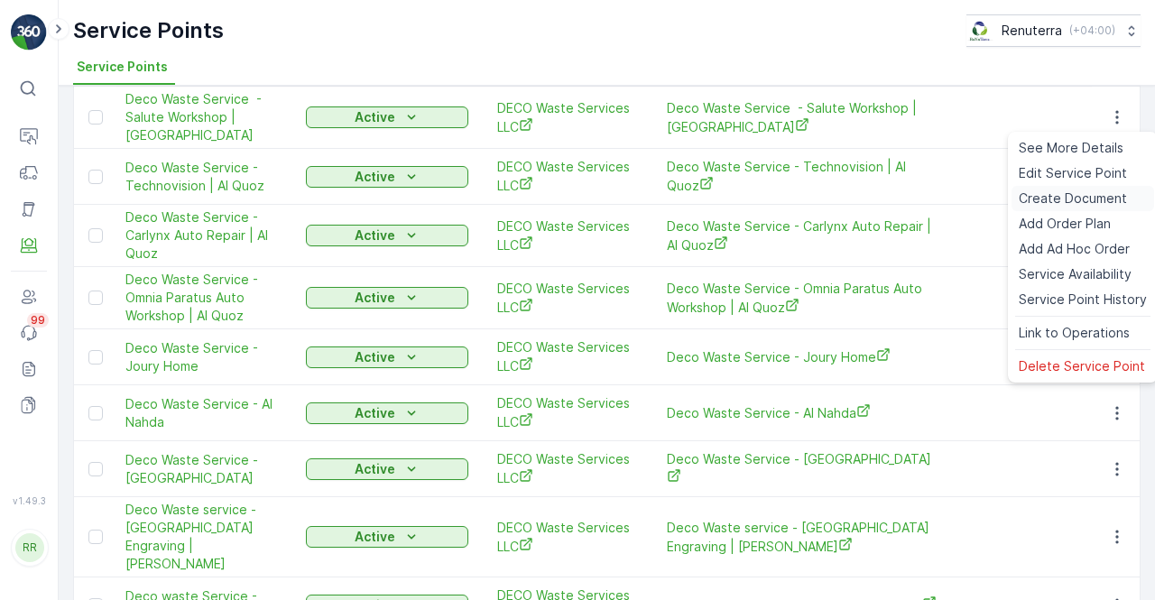
drag, startPoint x: 1059, startPoint y: 194, endPoint x: 1046, endPoint y: 200, distance: 14.1
click at [1046, 200] on span "Create Document" at bounding box center [1073, 198] width 108 height 18
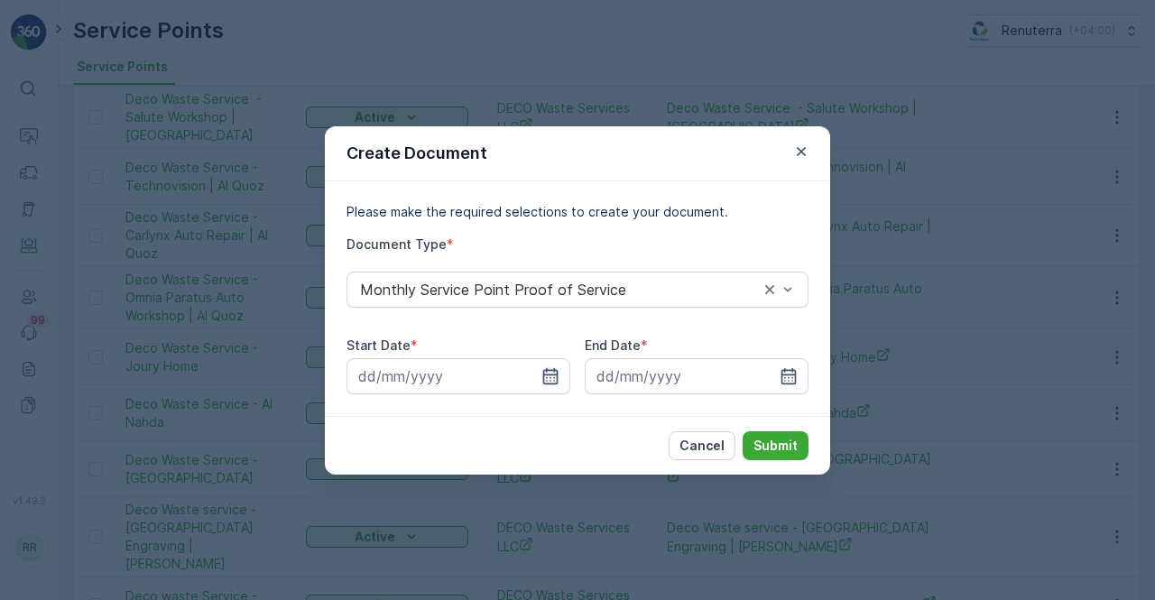
click at [547, 380] on icon "button" at bounding box center [550, 375] width 15 height 16
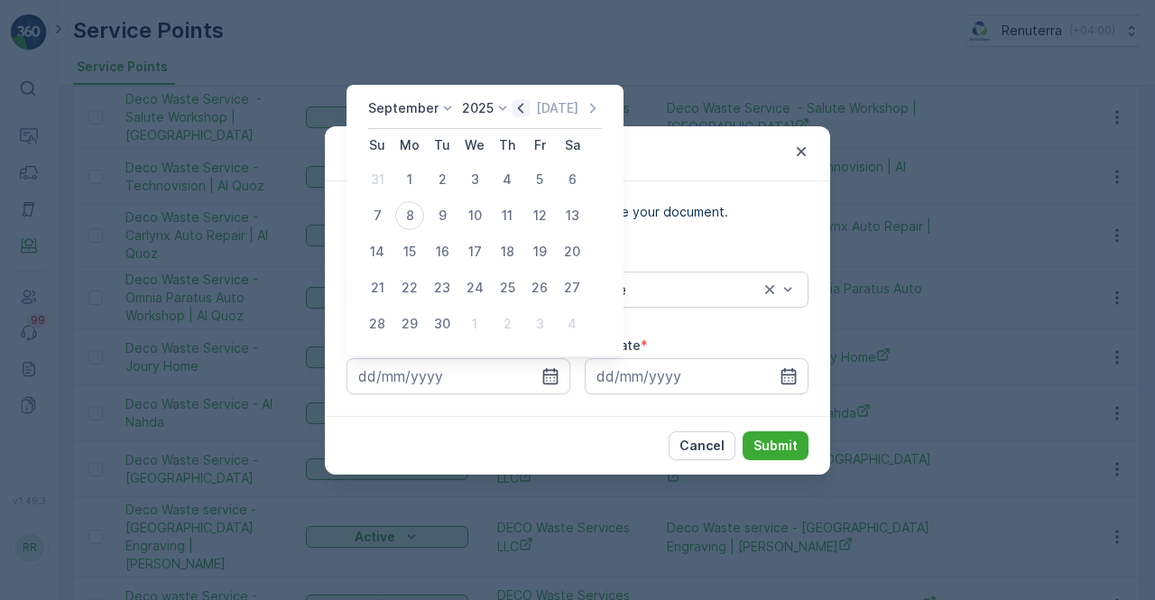
click at [516, 106] on icon "button" at bounding box center [521, 108] width 18 height 18
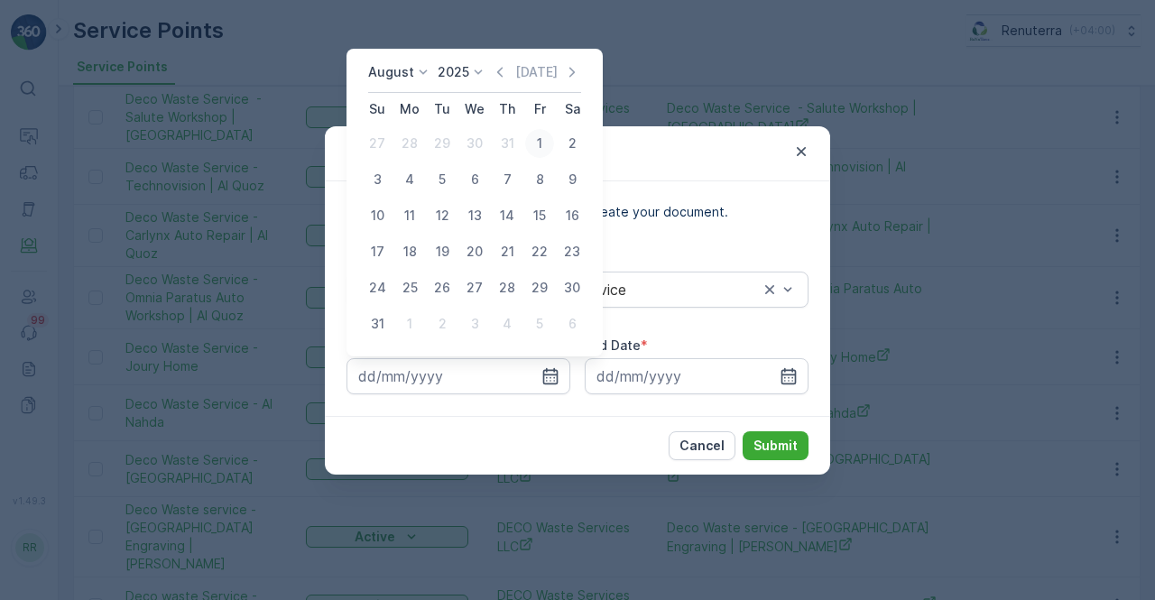
click at [543, 136] on div "1" at bounding box center [539, 143] width 29 height 29
type input "01.08.2025"
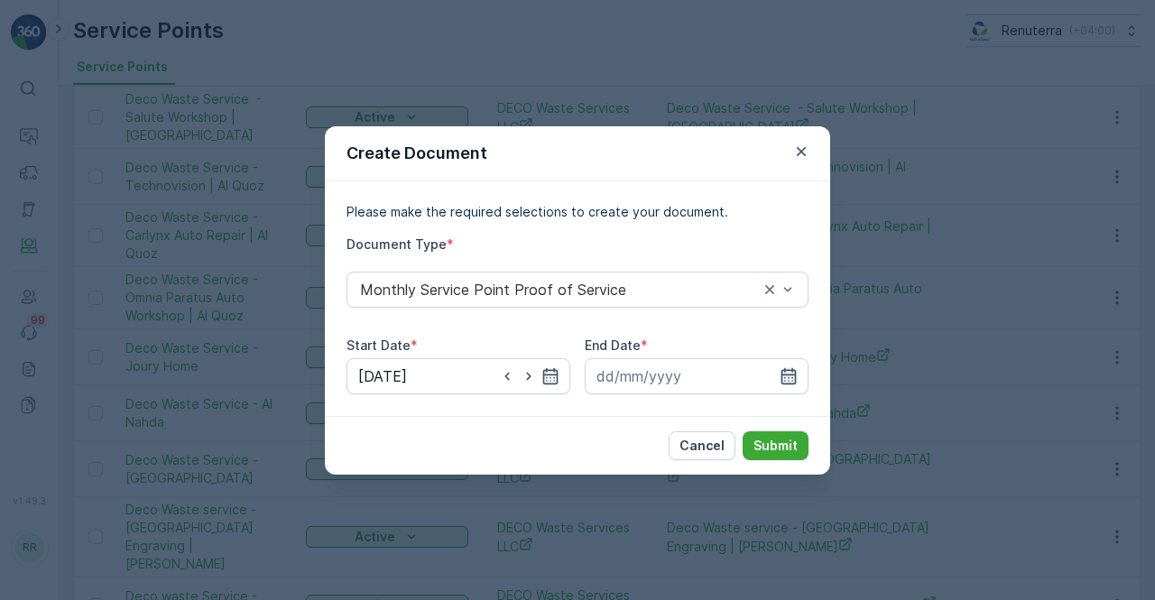
drag, startPoint x: 792, startPoint y: 384, endPoint x: 789, endPoint y: 375, distance: 9.4
click at [791, 380] on icon "button" at bounding box center [788, 376] width 18 height 18
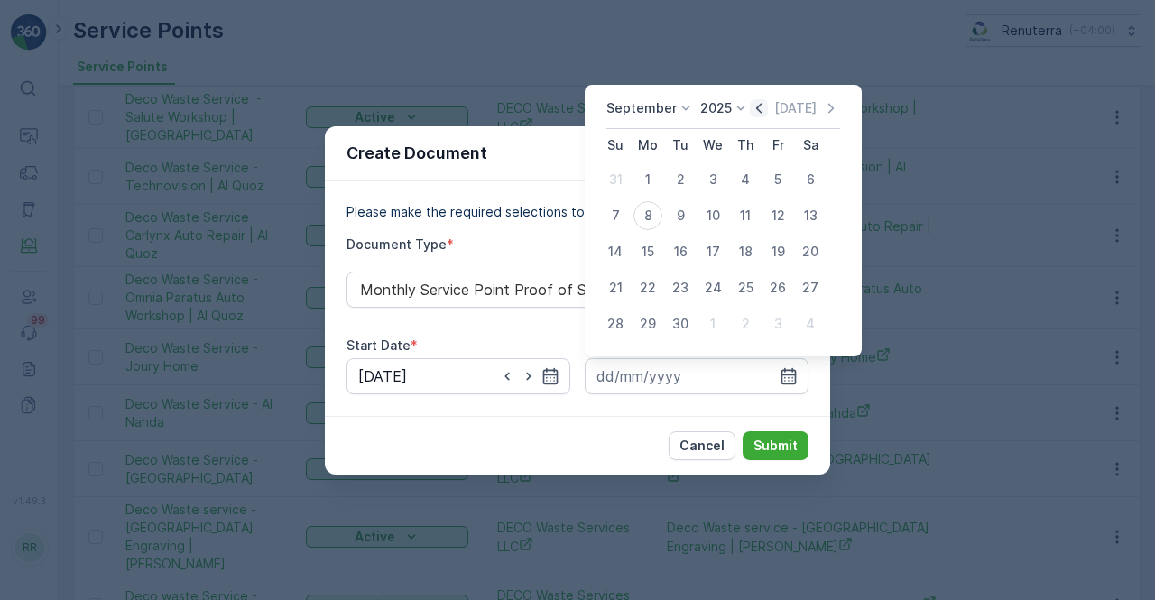
click at [761, 109] on icon "button" at bounding box center [759, 108] width 18 height 18
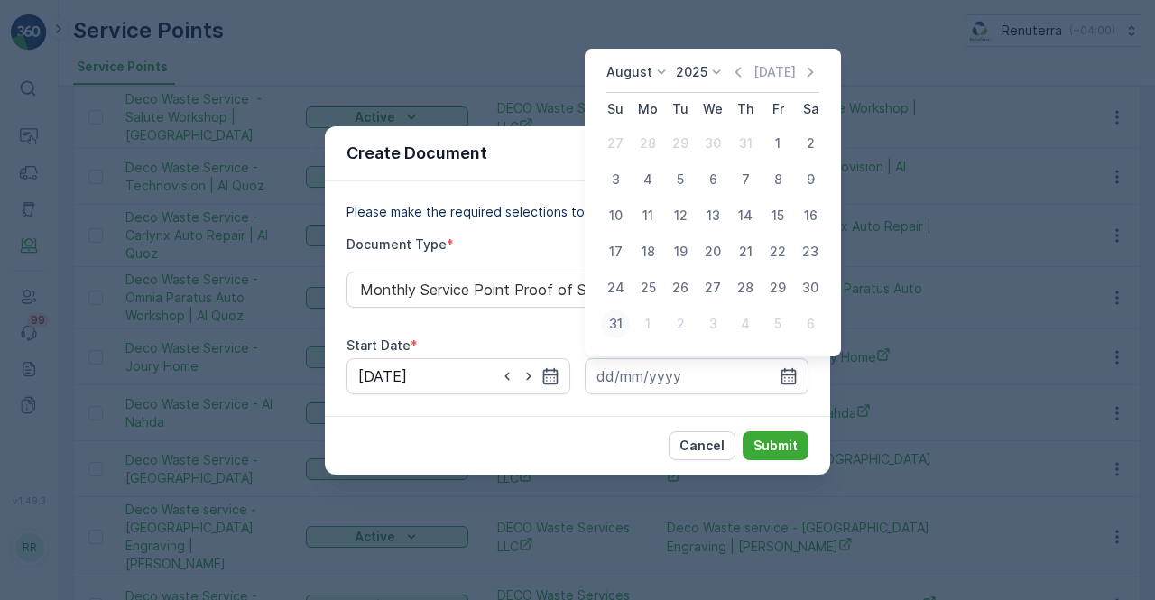
click at [624, 325] on div "31" at bounding box center [615, 323] width 29 height 29
type input "31.08.2025"
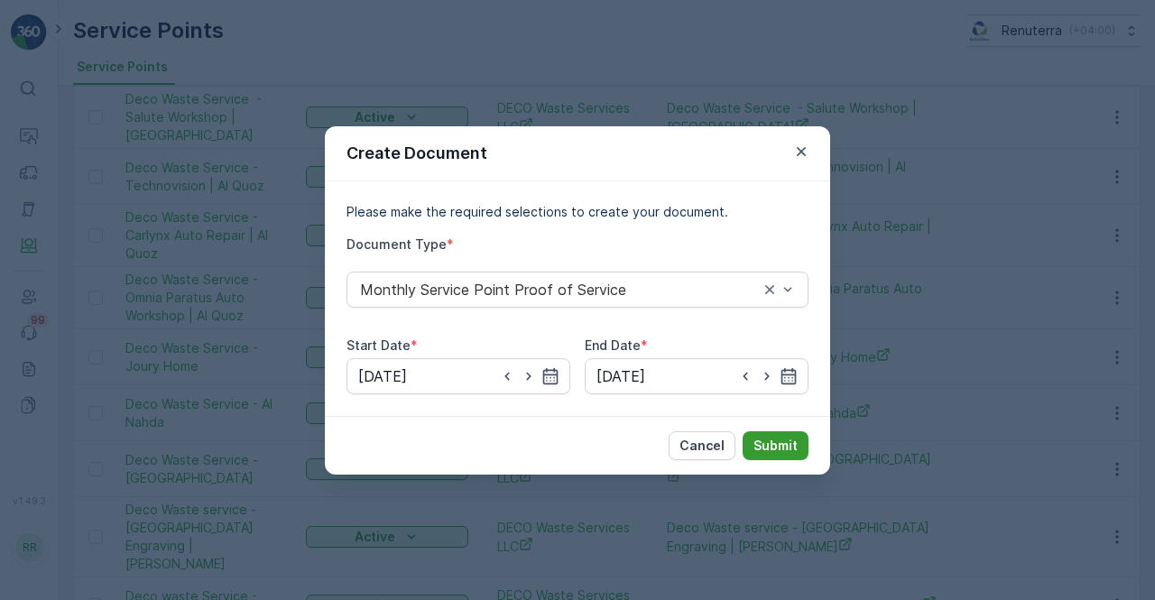
click at [767, 443] on p "Submit" at bounding box center [775, 446] width 44 height 18
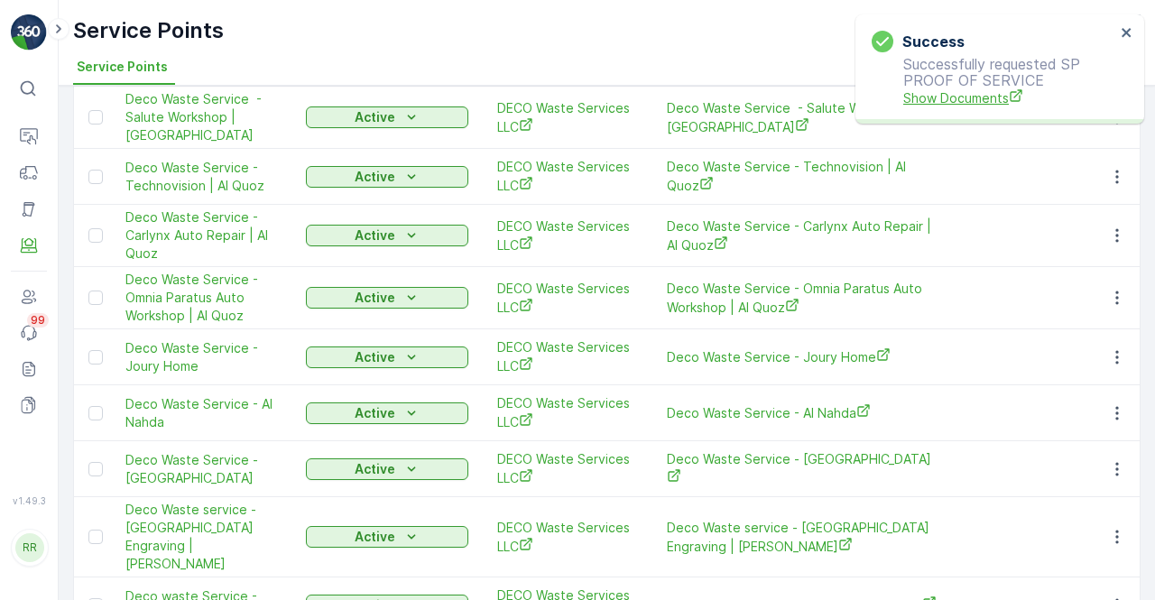
click at [951, 97] on span "Show Documents" at bounding box center [1009, 97] width 212 height 19
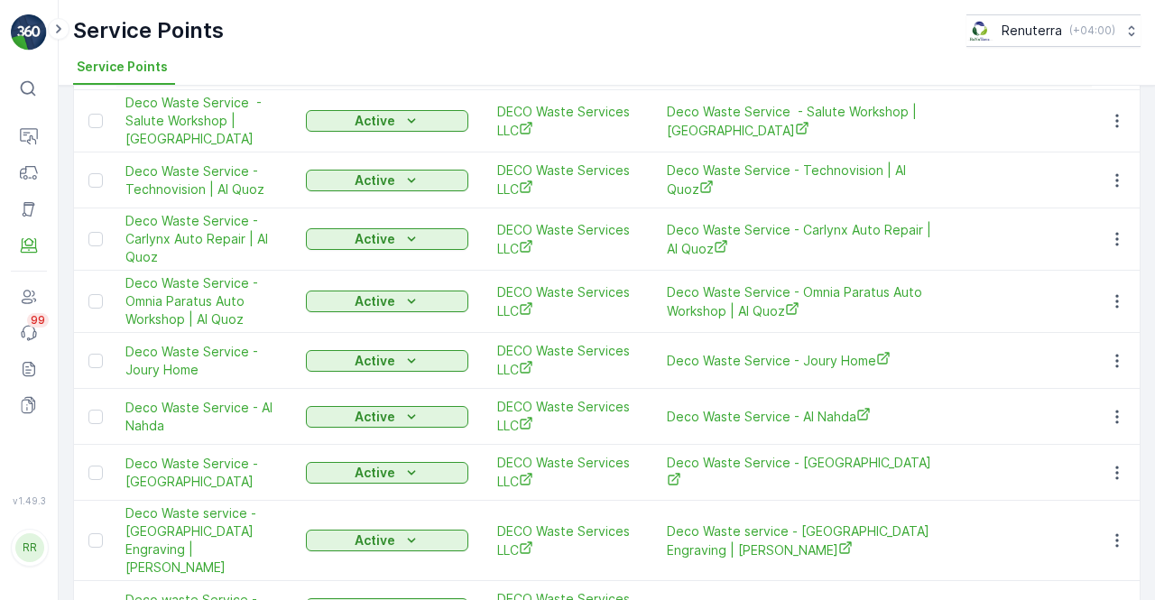
scroll to position [1382, 0]
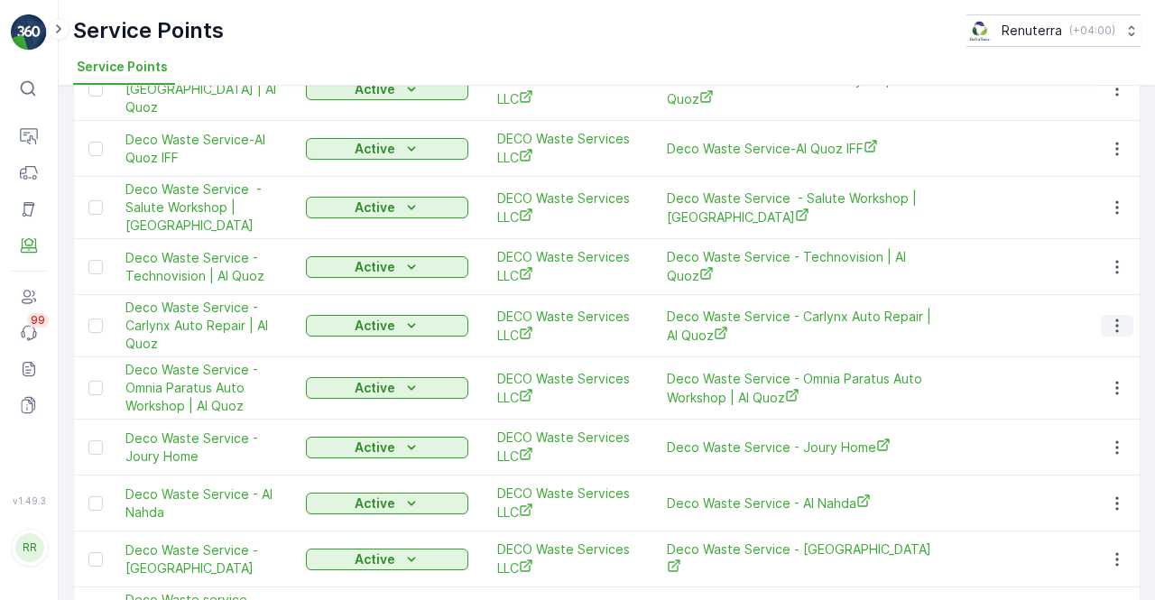
click at [1108, 317] on icon "button" at bounding box center [1117, 326] width 18 height 18
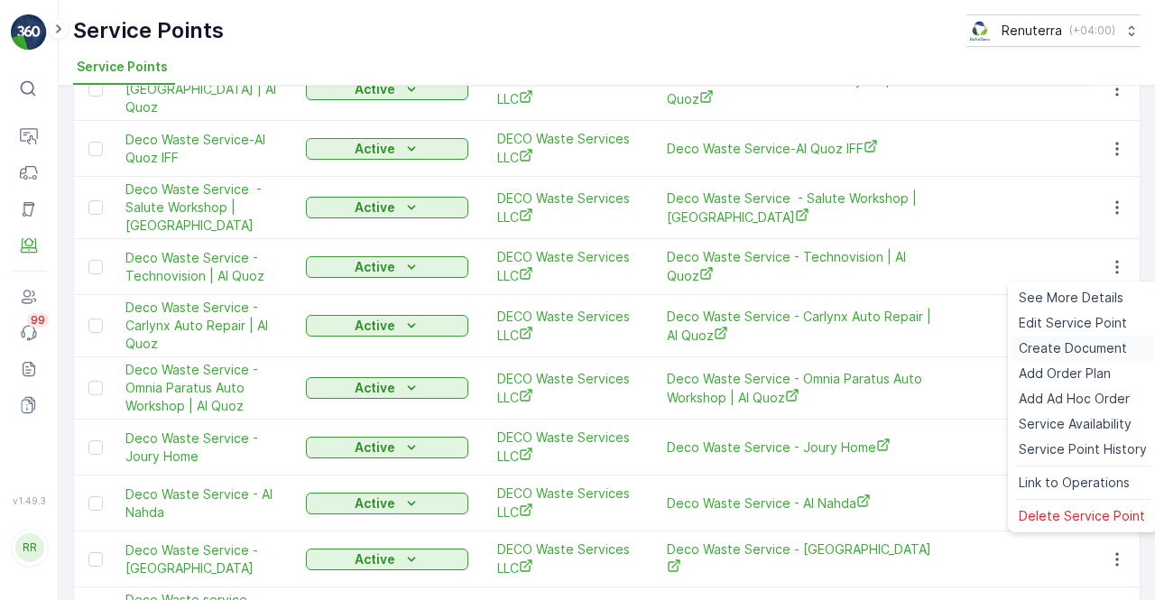
drag, startPoint x: 1063, startPoint y: 353, endPoint x: 1050, endPoint y: 351, distance: 12.8
click at [1050, 351] on span "Create Document" at bounding box center [1073, 348] width 108 height 18
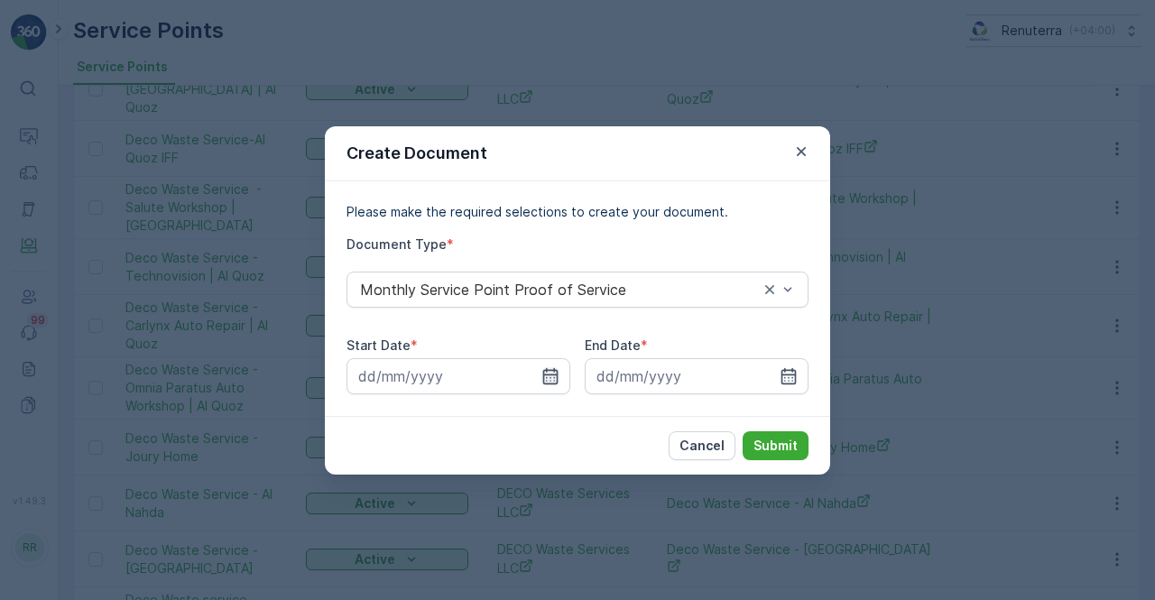
click at [553, 383] on icon "button" at bounding box center [550, 376] width 18 height 18
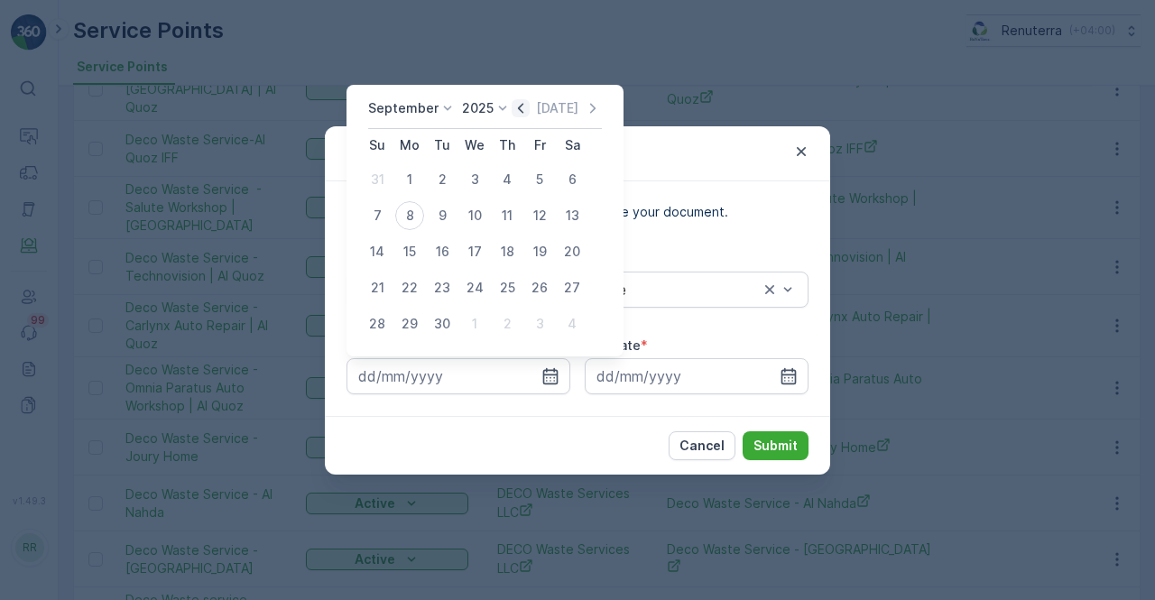
click at [517, 112] on icon "button" at bounding box center [521, 108] width 18 height 18
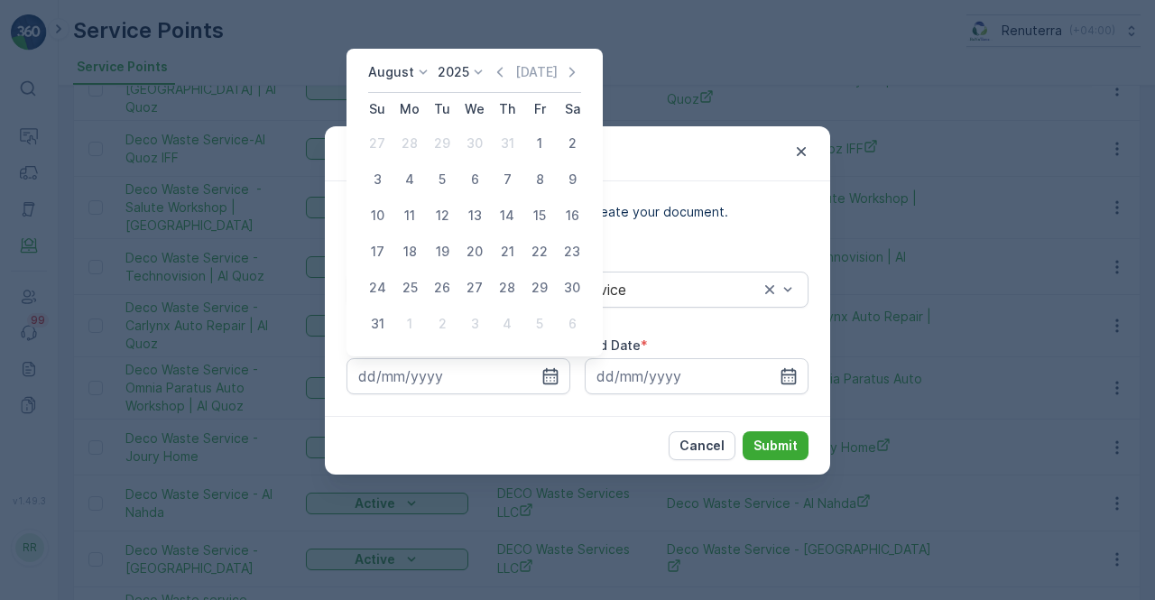
drag, startPoint x: 543, startPoint y: 143, endPoint x: 655, endPoint y: 262, distance: 162.7
click at [543, 143] on div "1" at bounding box center [539, 143] width 29 height 29
type input "01.08.2025"
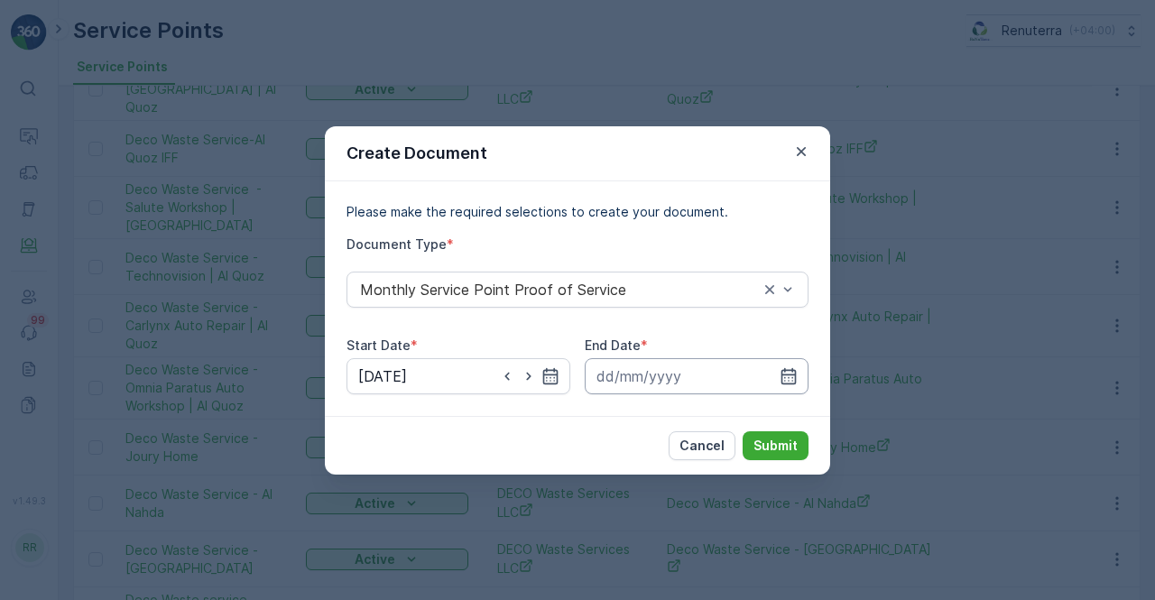
drag, startPoint x: 794, startPoint y: 383, endPoint x: 788, endPoint y: 363, distance: 20.6
click at [790, 380] on icon "button" at bounding box center [788, 376] width 18 height 18
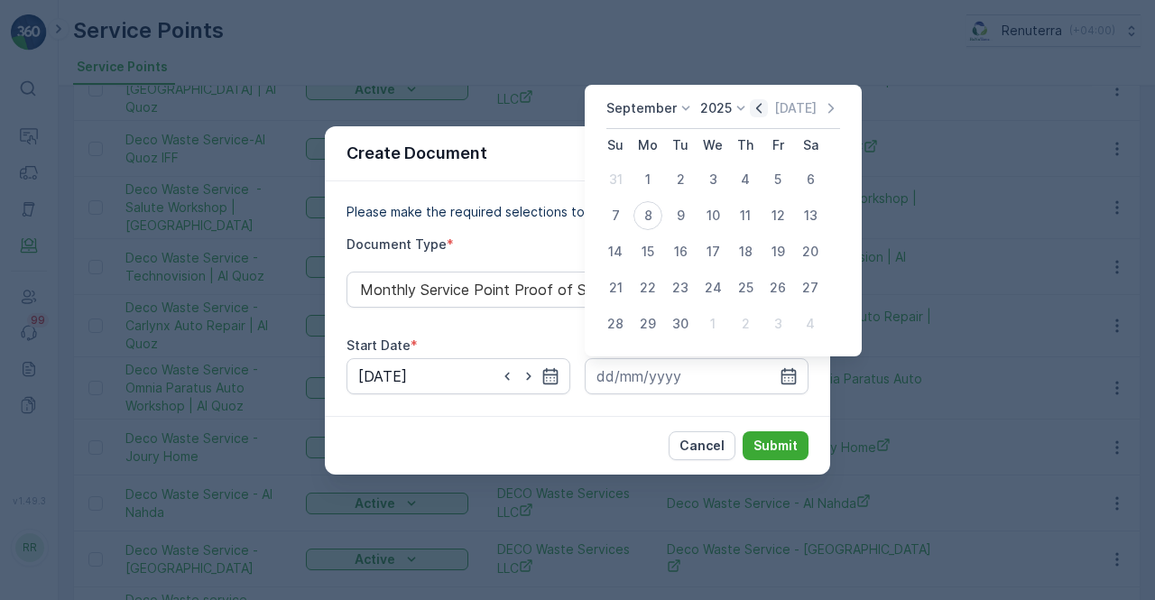
click at [752, 109] on icon "button" at bounding box center [759, 108] width 18 height 18
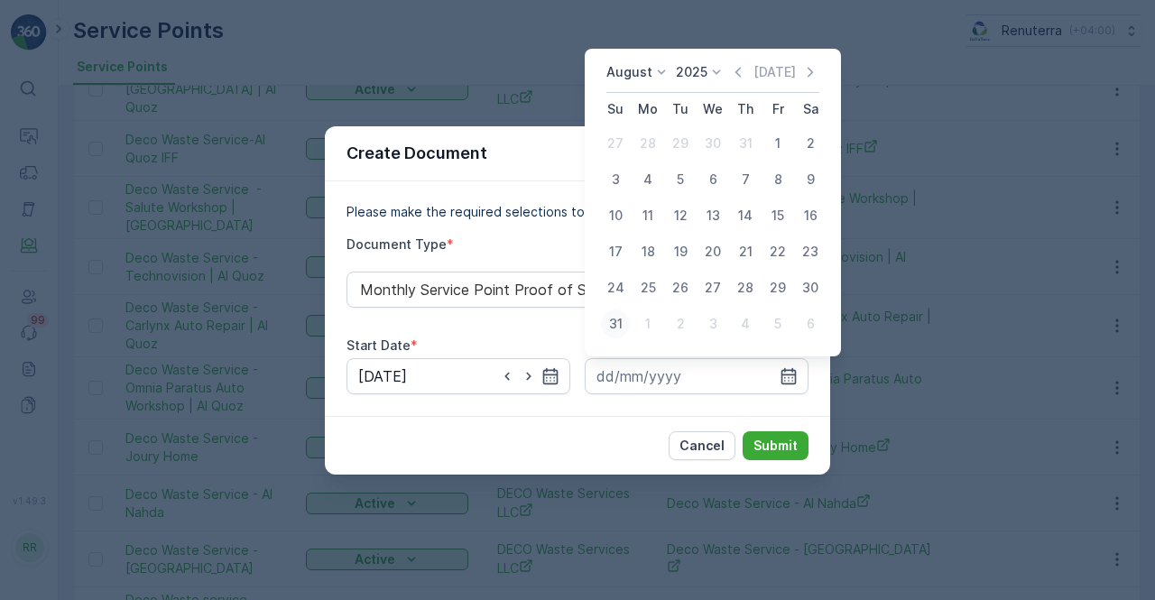
click at [619, 323] on div "31" at bounding box center [615, 323] width 29 height 29
type input "31.08.2025"
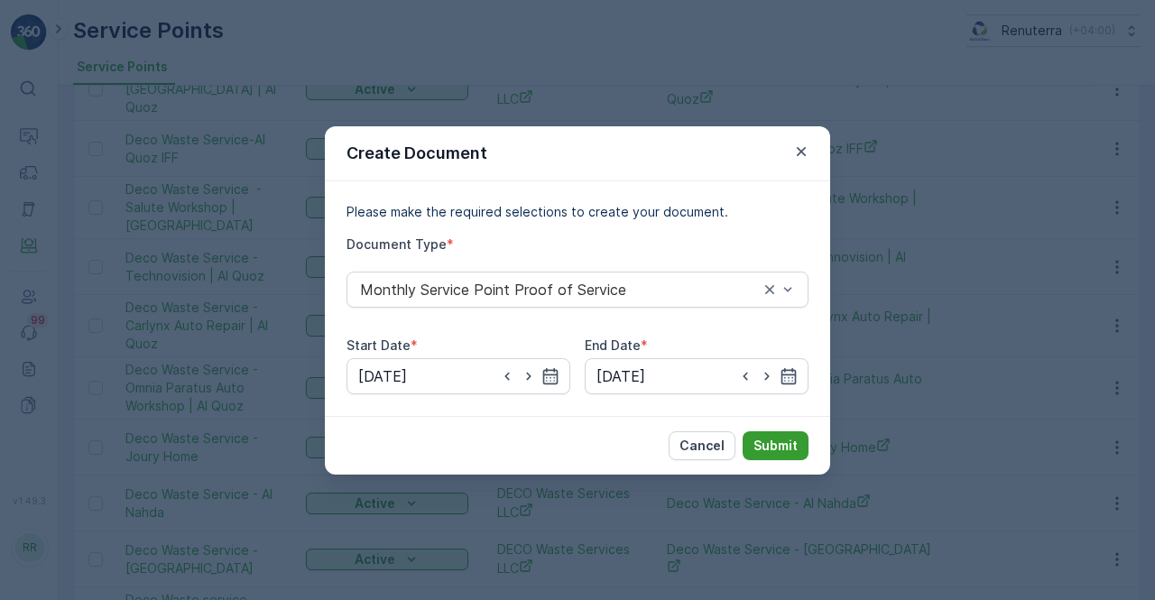
click at [783, 439] on p "Submit" at bounding box center [775, 446] width 44 height 18
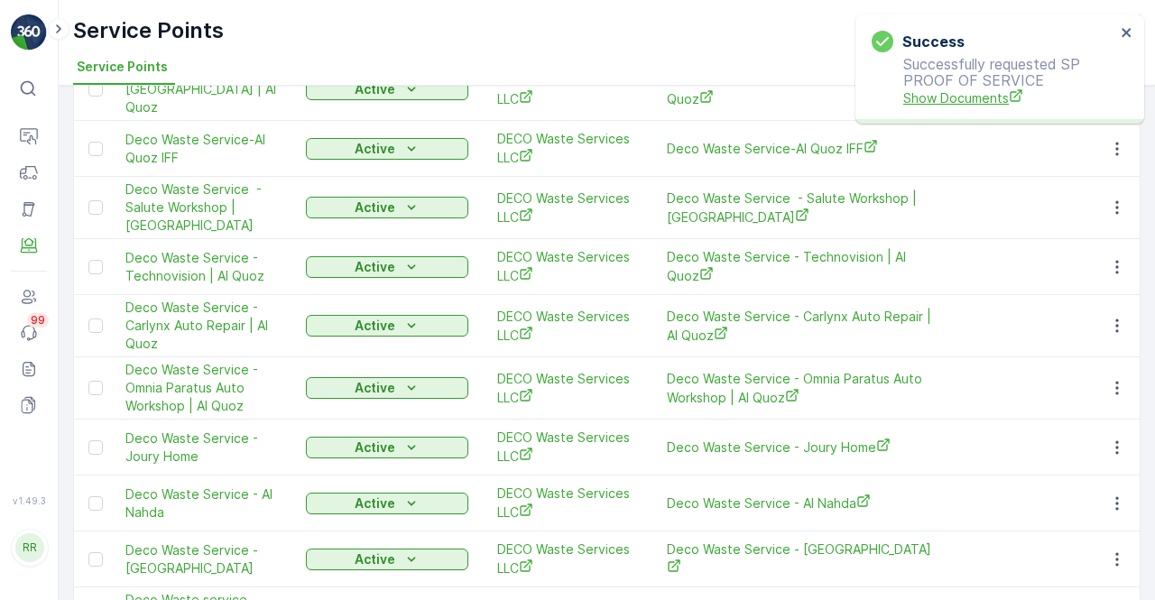
click at [989, 98] on span "Show Documents" at bounding box center [1009, 97] width 212 height 19
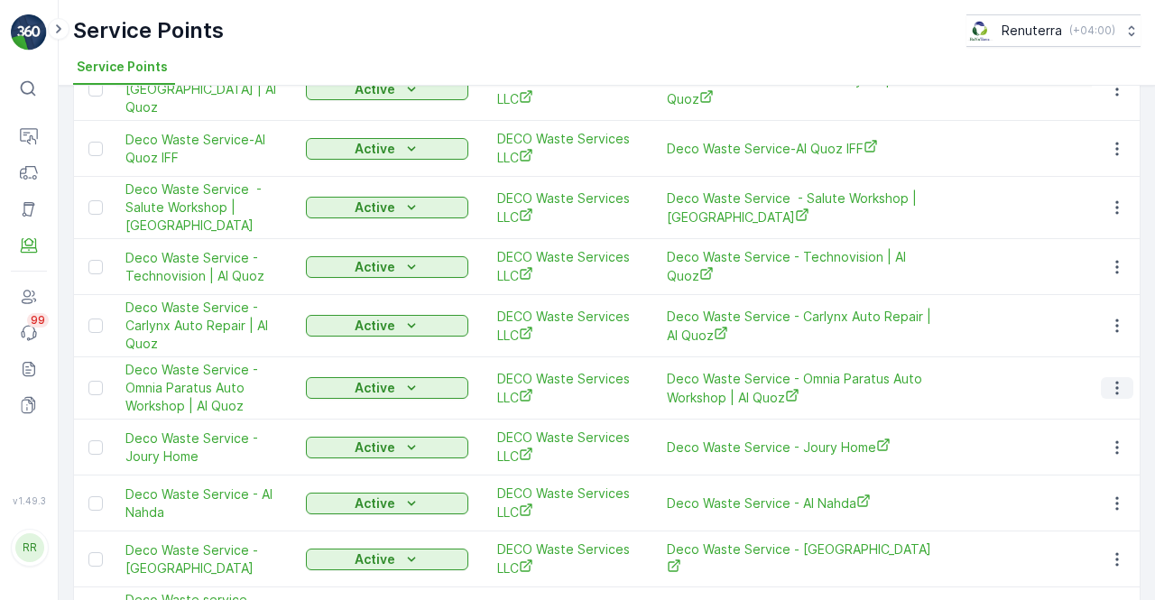
click at [1113, 379] on icon "button" at bounding box center [1117, 388] width 18 height 18
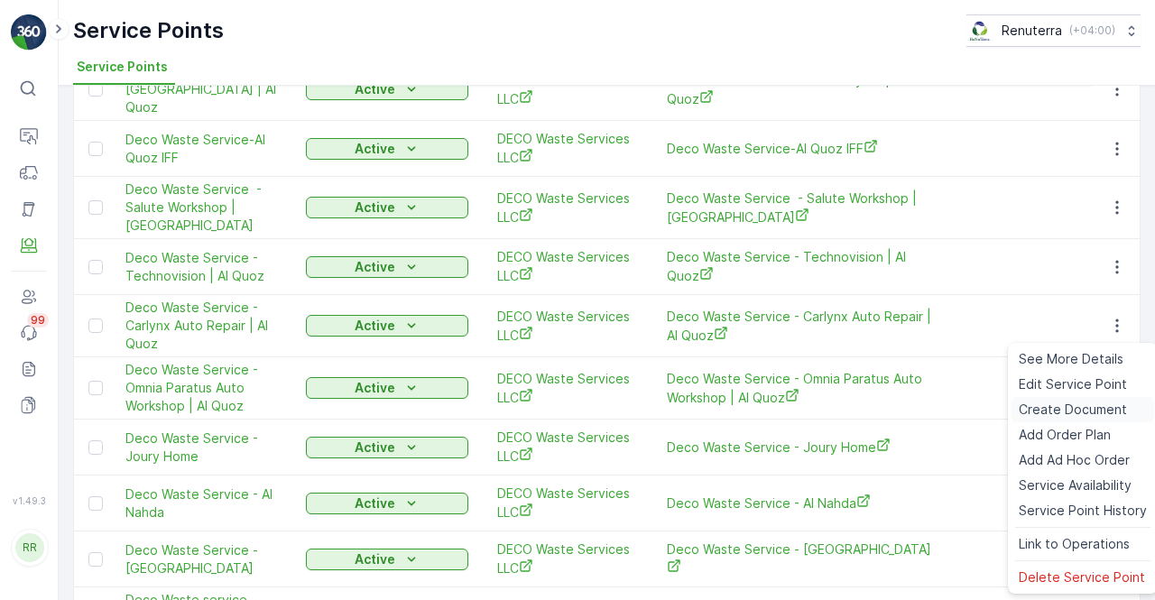
click at [1061, 414] on span "Create Document" at bounding box center [1073, 410] width 108 height 18
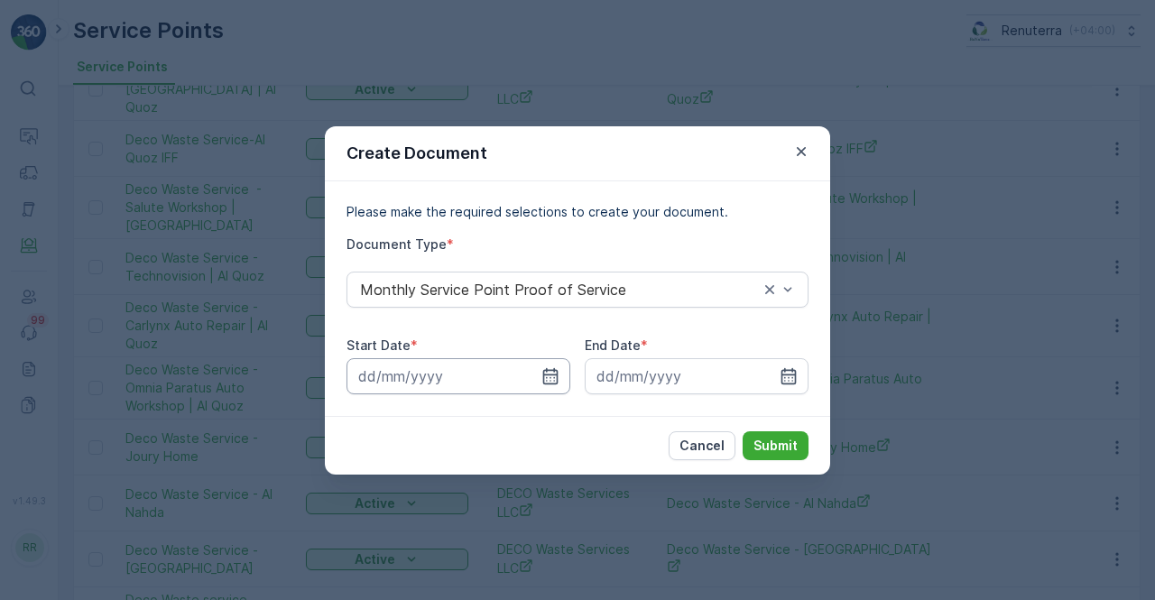
drag, startPoint x: 548, startPoint y: 373, endPoint x: 538, endPoint y: 385, distance: 16.6
click at [548, 373] on icon "button" at bounding box center [550, 376] width 18 height 18
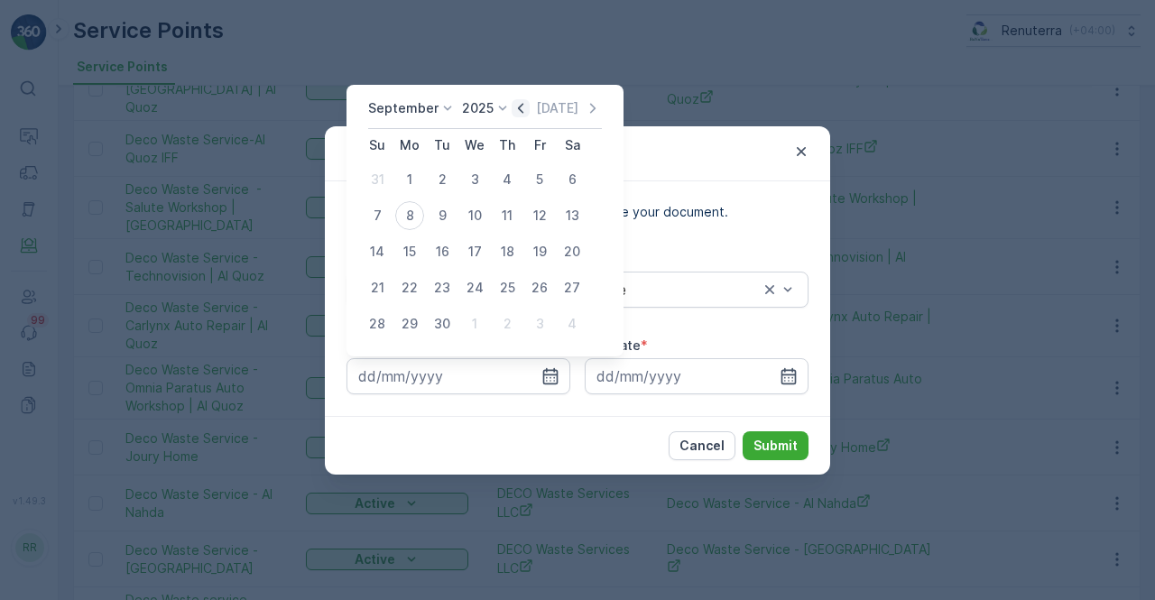
click at [522, 105] on icon "button" at bounding box center [521, 108] width 18 height 18
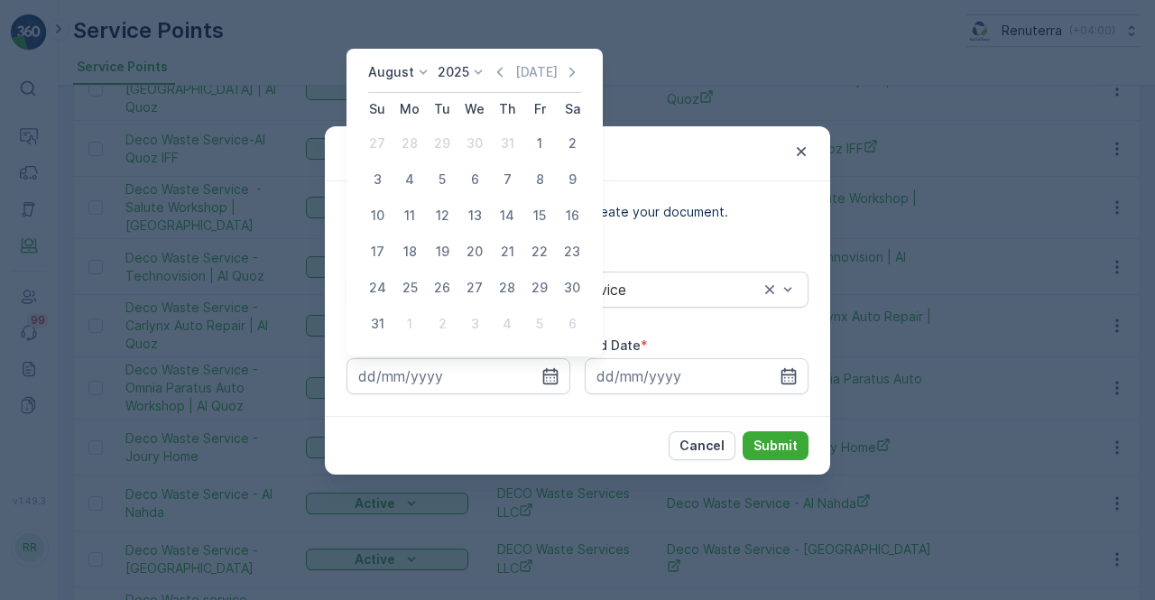
click at [538, 143] on div "1" at bounding box center [539, 143] width 29 height 29
type input "01.08.2025"
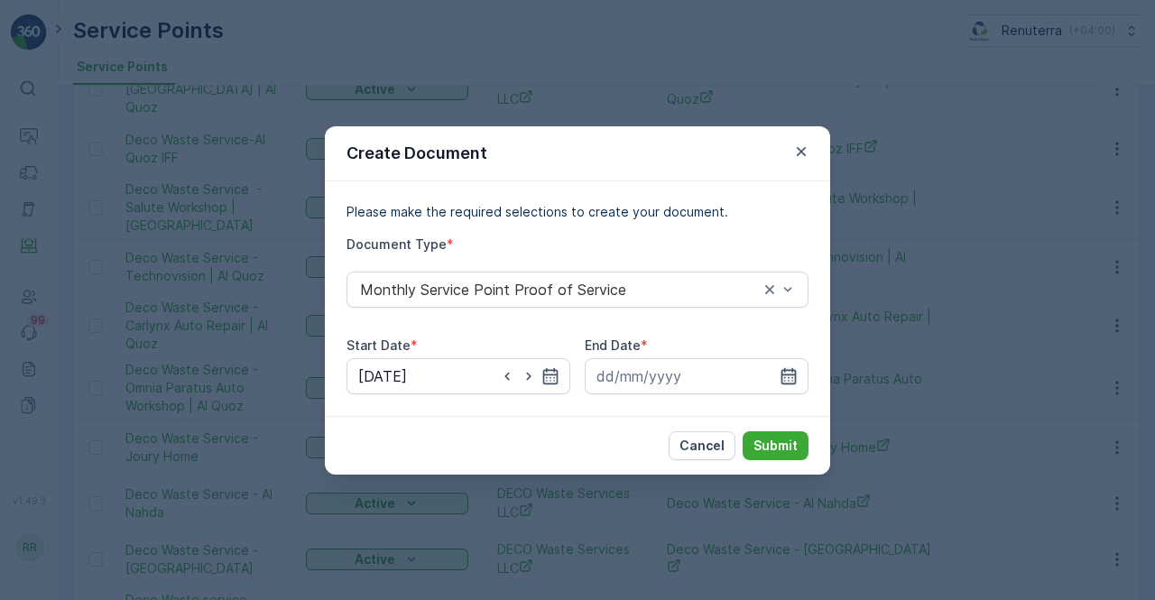
click at [788, 375] on icon "button" at bounding box center [788, 376] width 18 height 18
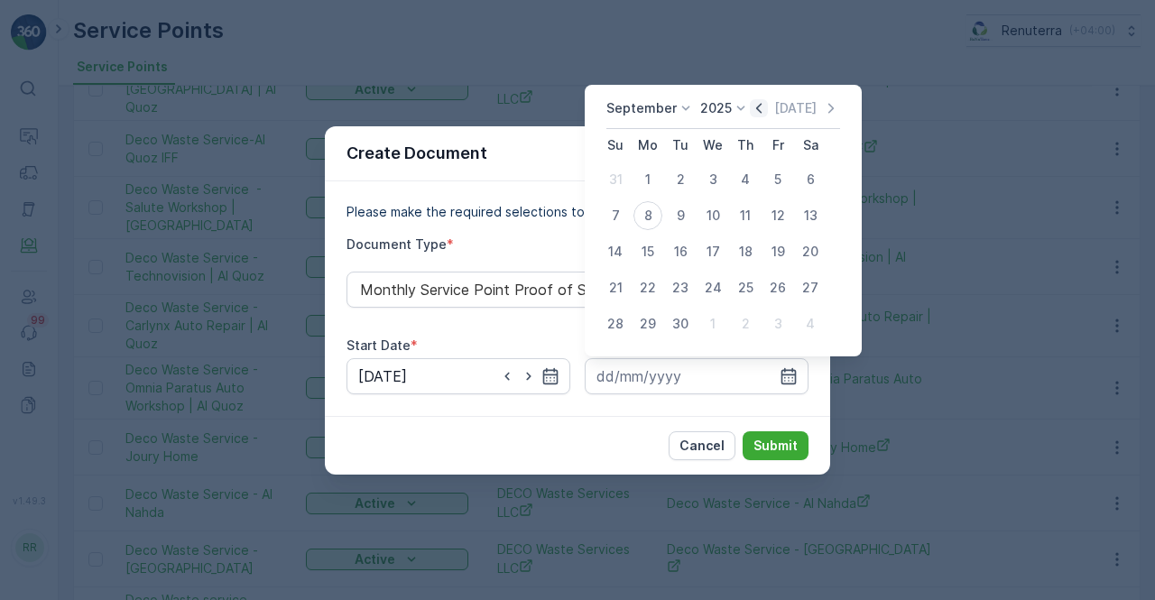
click at [754, 106] on icon "button" at bounding box center [759, 108] width 18 height 18
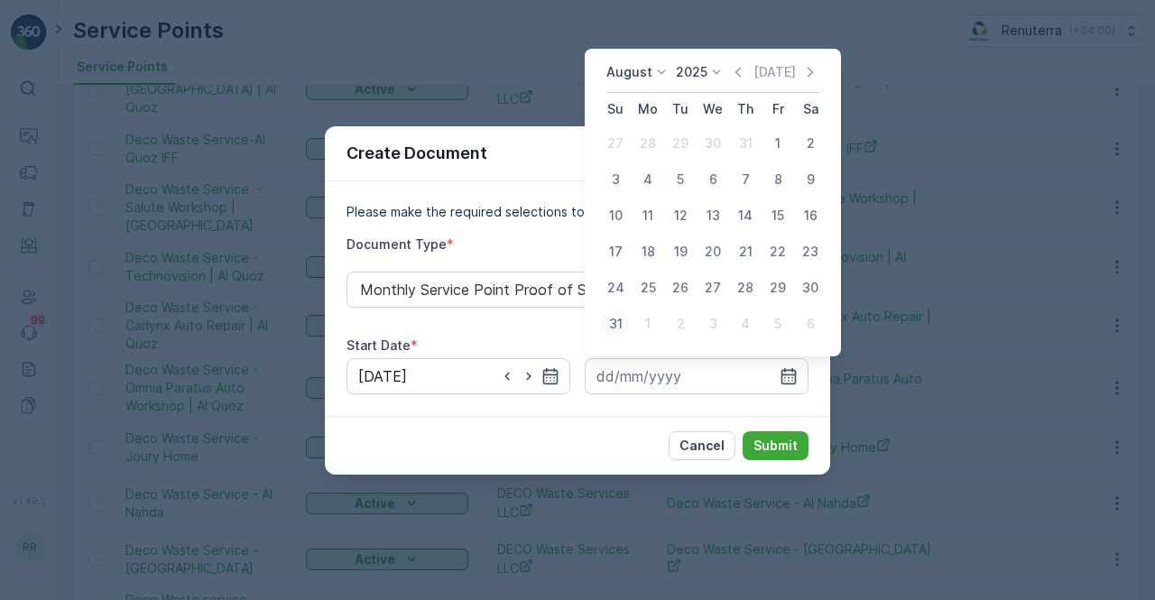
click at [615, 320] on div "31" at bounding box center [615, 323] width 29 height 29
type input "31.08.2025"
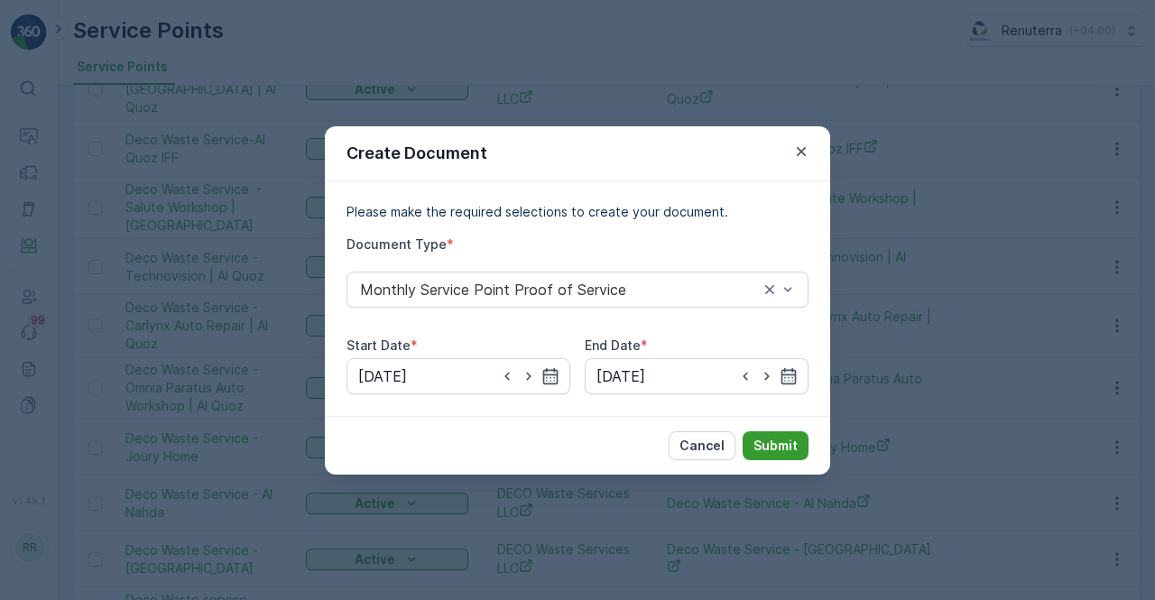
click at [773, 441] on p "Submit" at bounding box center [775, 446] width 44 height 18
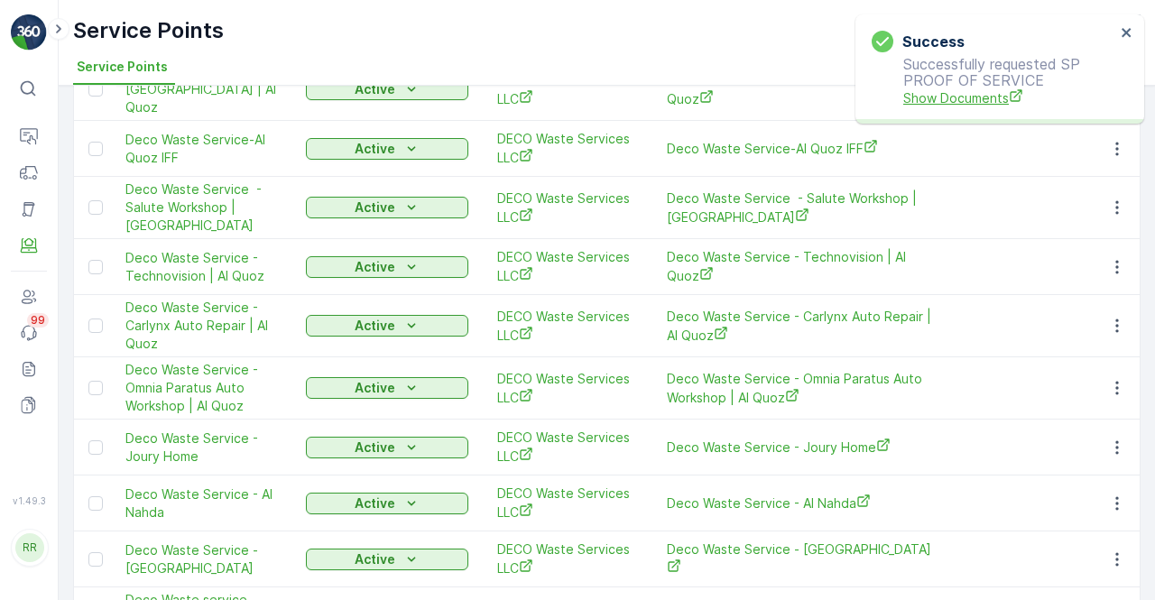
click at [959, 102] on span "Show Documents" at bounding box center [1009, 97] width 212 height 19
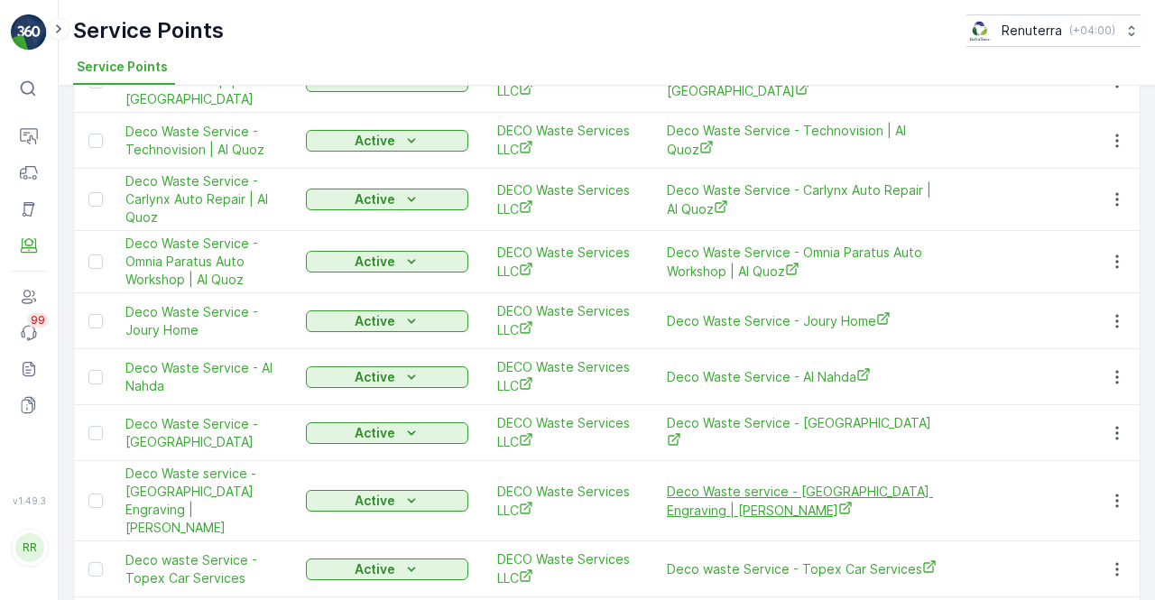
scroll to position [1472, 0]
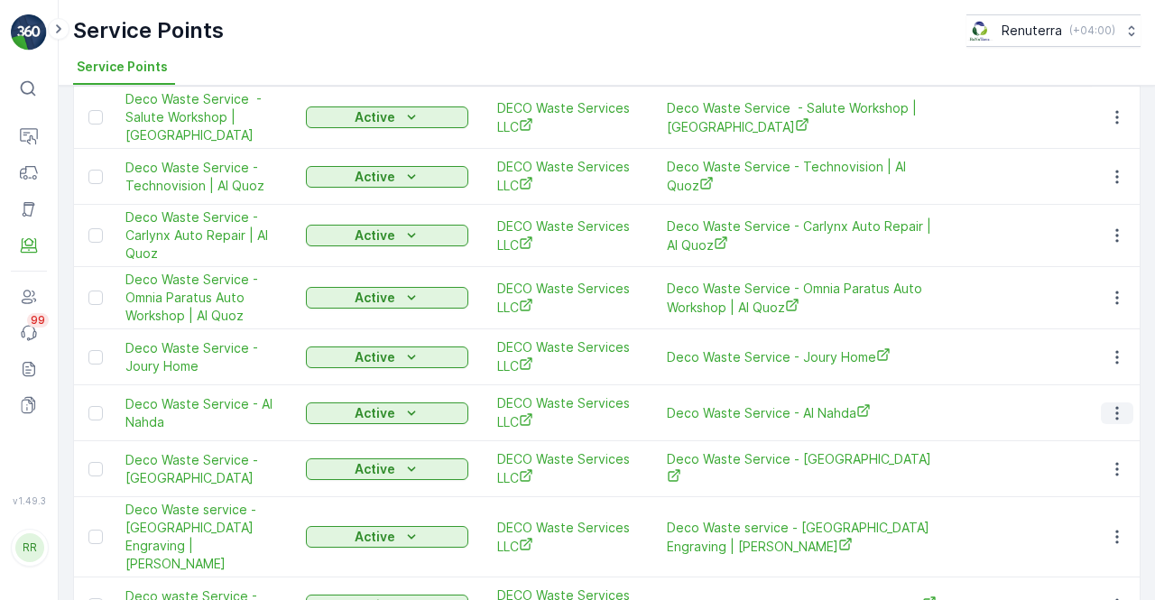
click at [1109, 404] on icon "button" at bounding box center [1117, 413] width 18 height 18
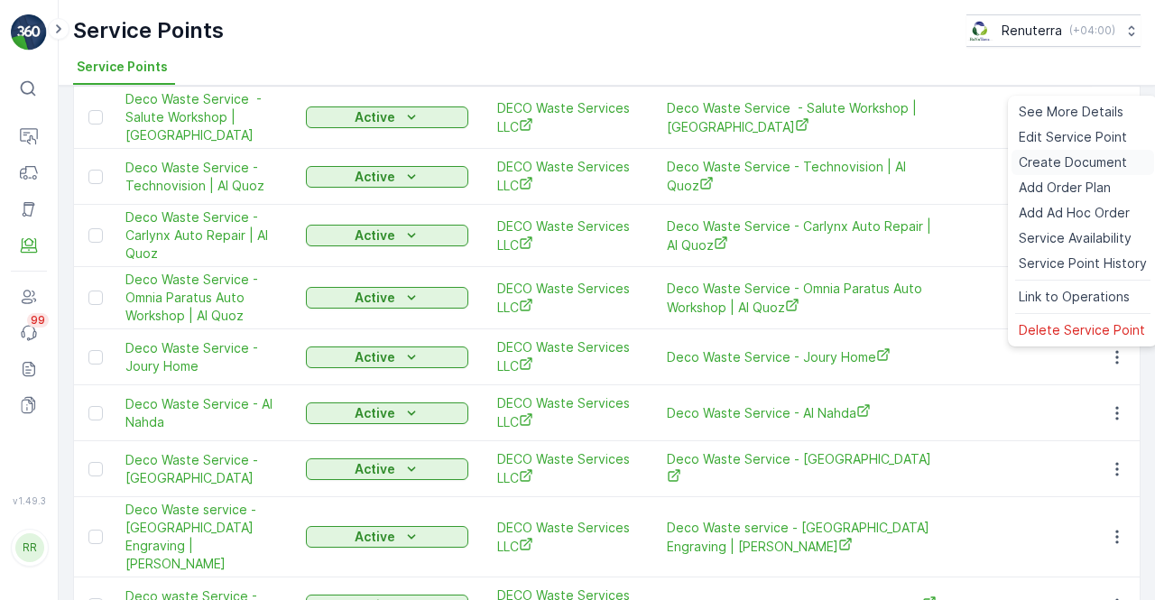
click at [1042, 161] on span "Create Document" at bounding box center [1073, 162] width 108 height 18
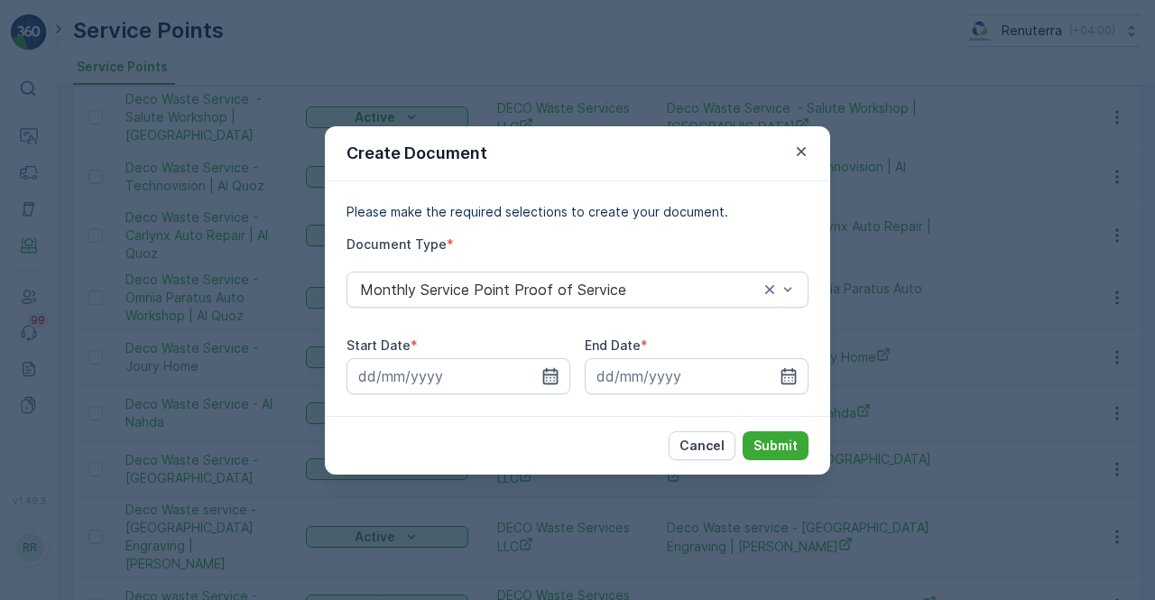
click at [543, 381] on icon "button" at bounding box center [550, 375] width 15 height 16
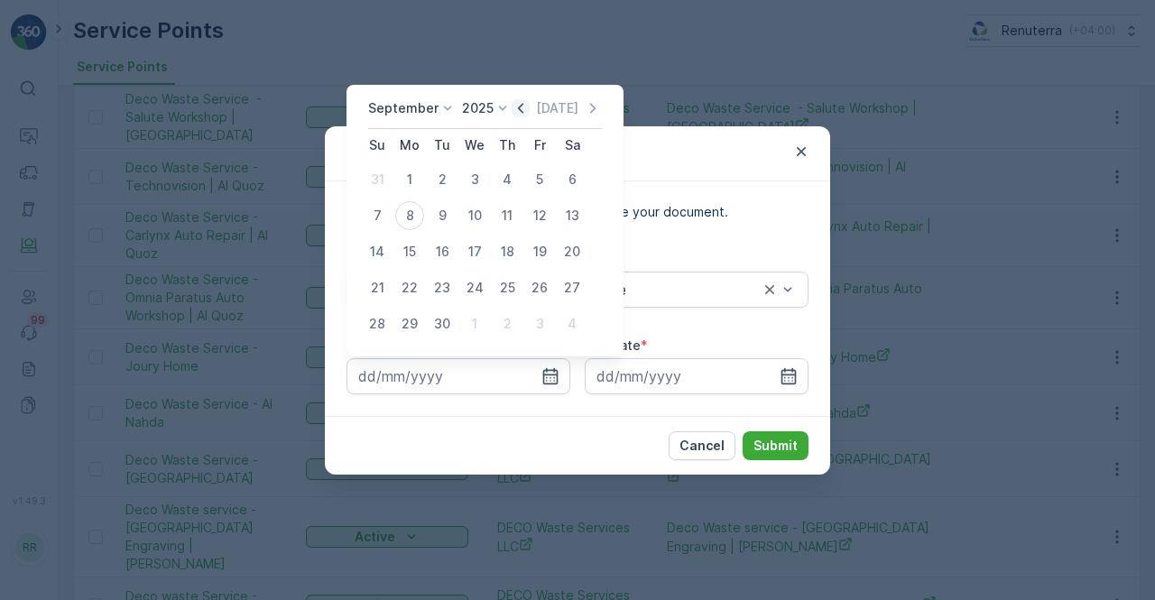
click at [512, 106] on icon "button" at bounding box center [521, 108] width 18 height 18
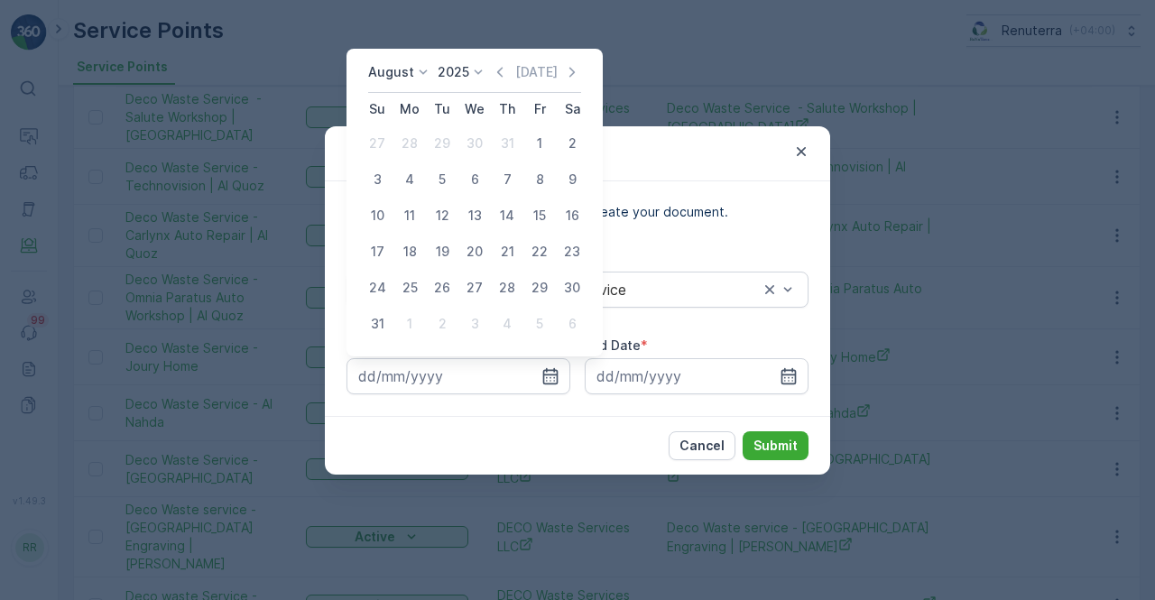
drag, startPoint x: 537, startPoint y: 147, endPoint x: 558, endPoint y: 163, distance: 26.3
click at [536, 147] on div "1" at bounding box center [539, 143] width 29 height 29
type input "01.08.2025"
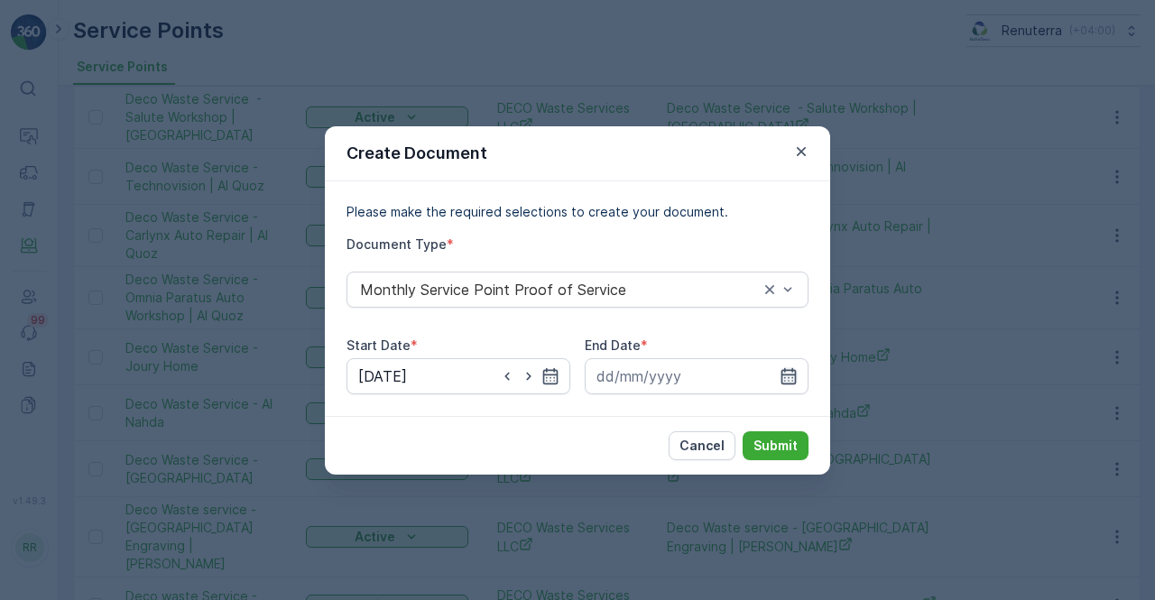
drag, startPoint x: 794, startPoint y: 369, endPoint x: 779, endPoint y: 357, distance: 18.6
click at [793, 369] on icon "button" at bounding box center [788, 375] width 15 height 16
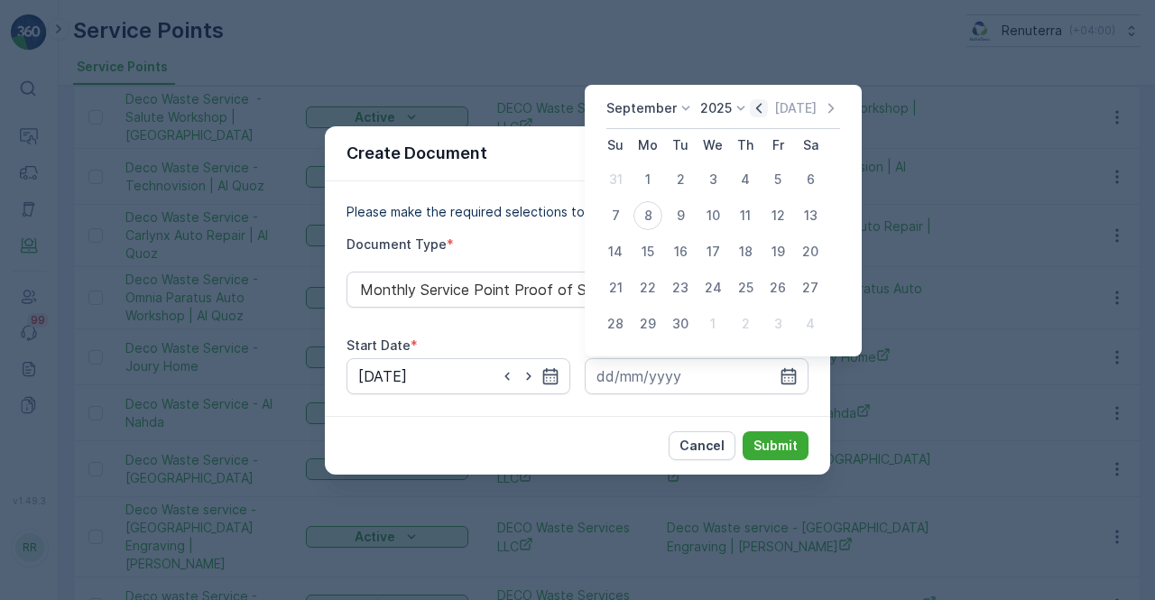
click at [750, 114] on icon "button" at bounding box center [759, 108] width 18 height 18
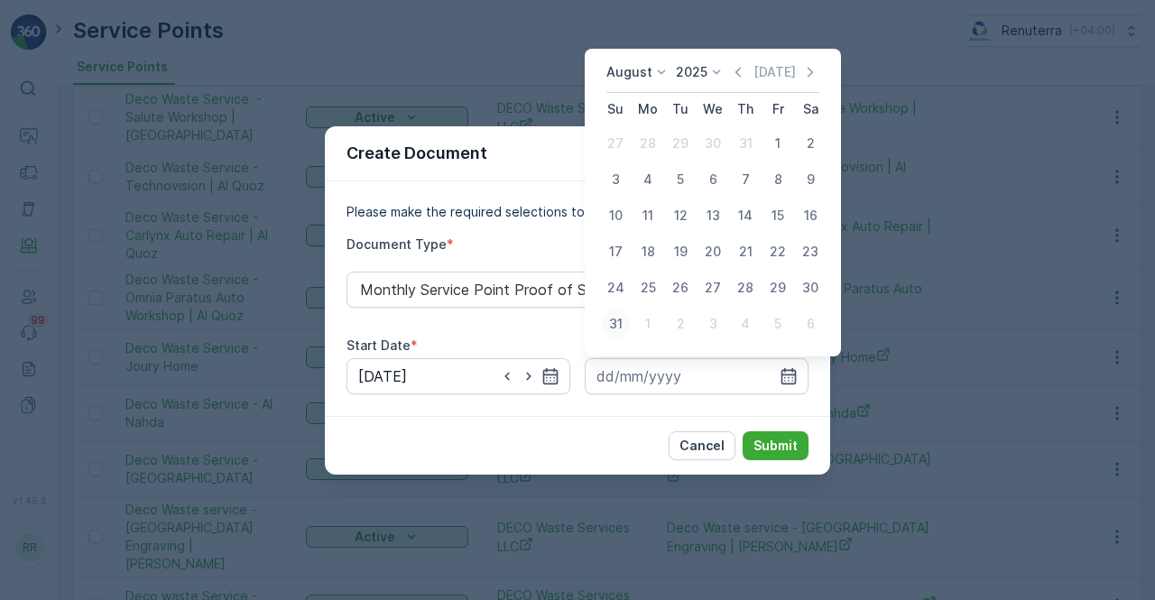
click at [606, 329] on div "31" at bounding box center [615, 323] width 29 height 29
type input "31.08.2025"
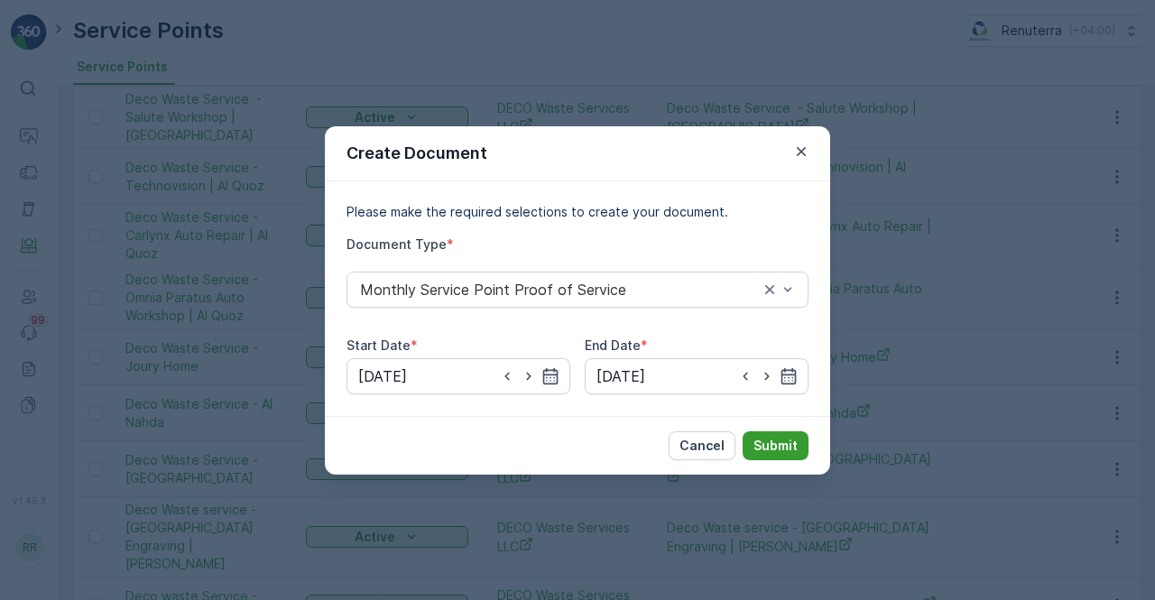
click at [778, 440] on p "Submit" at bounding box center [775, 446] width 44 height 18
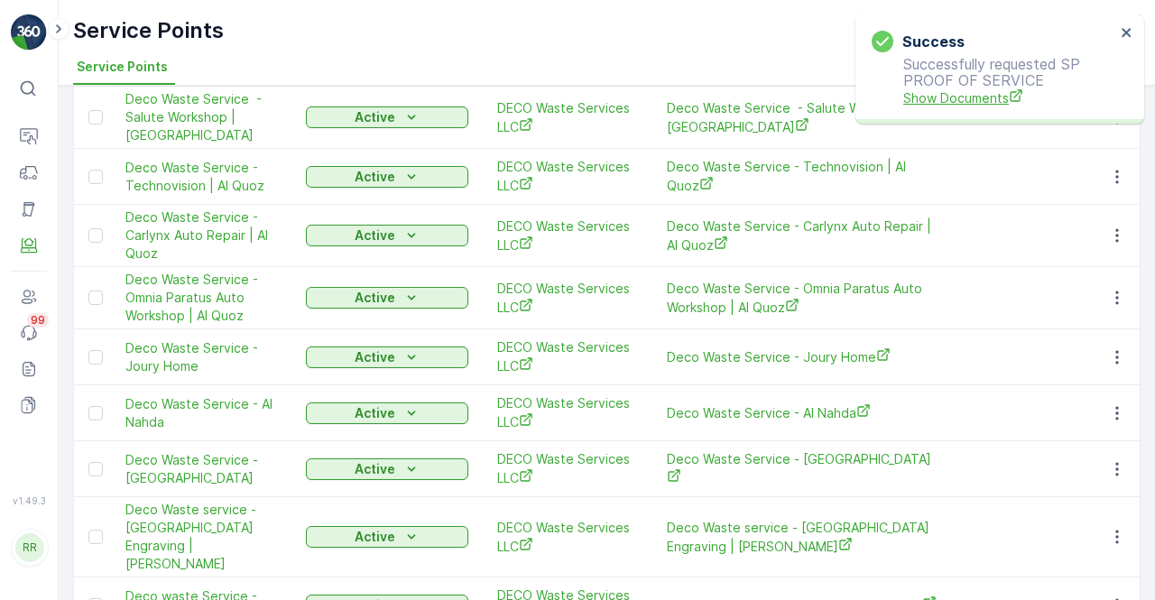
click at [972, 98] on span "Show Documents" at bounding box center [1009, 97] width 212 height 19
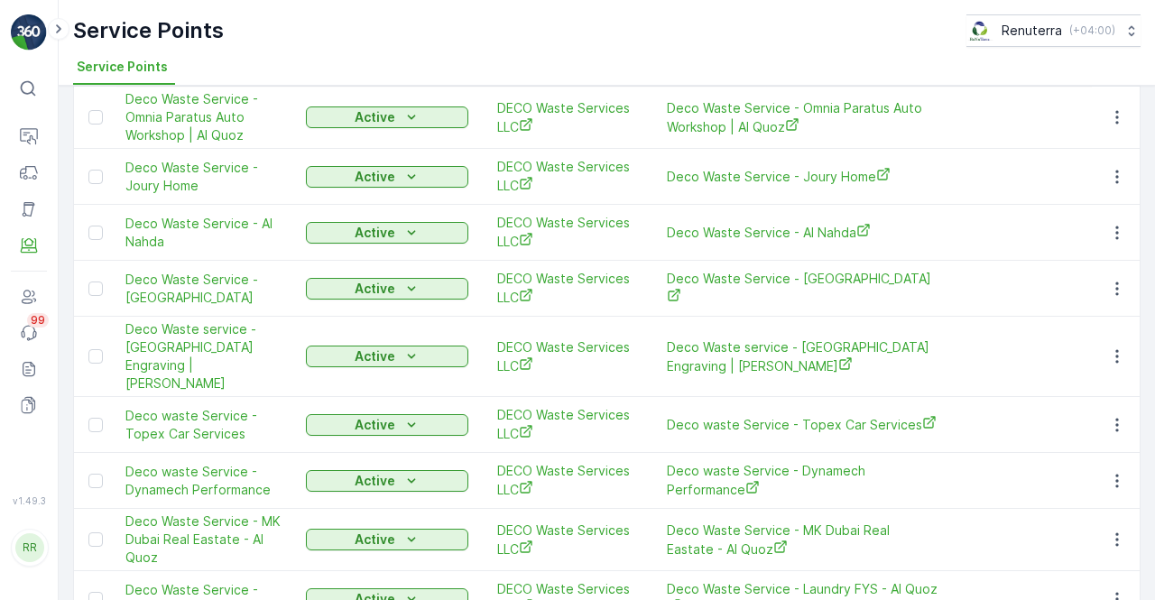
scroll to position [1653, 0]
click at [1123, 414] on button "button" at bounding box center [1117, 425] width 32 height 22
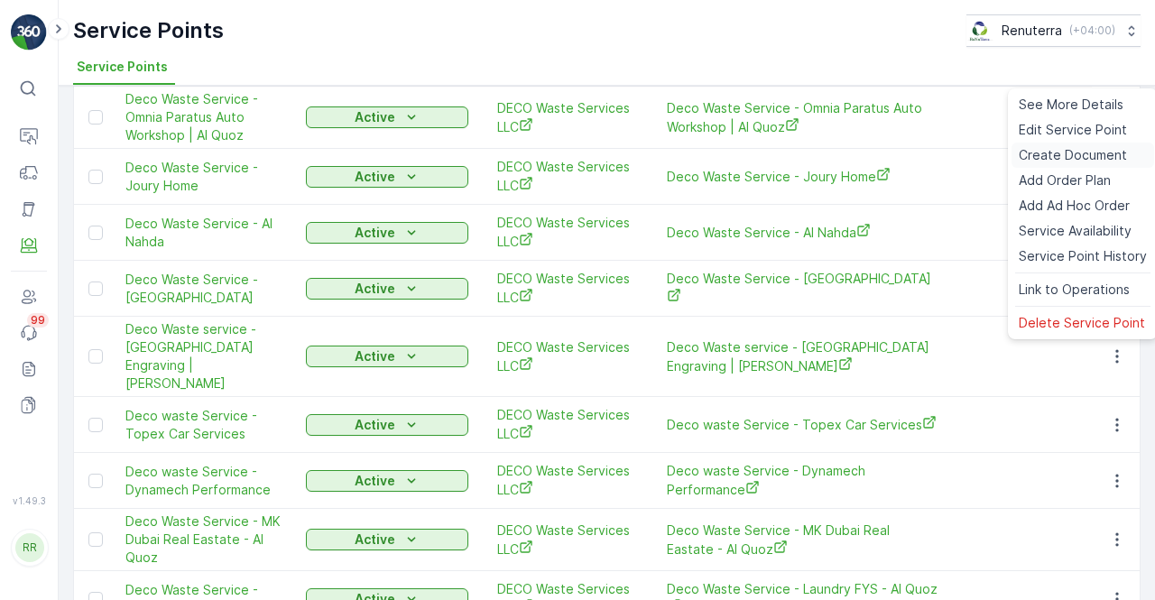
click at [1071, 161] on span "Create Document" at bounding box center [1073, 155] width 108 height 18
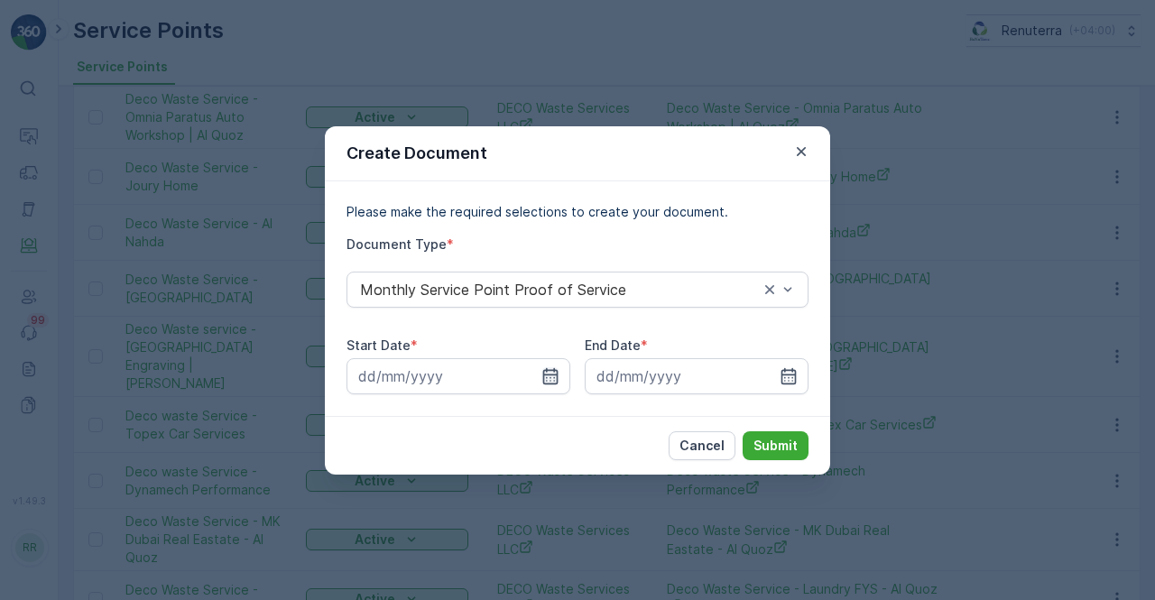
click at [554, 376] on icon "button" at bounding box center [550, 375] width 15 height 16
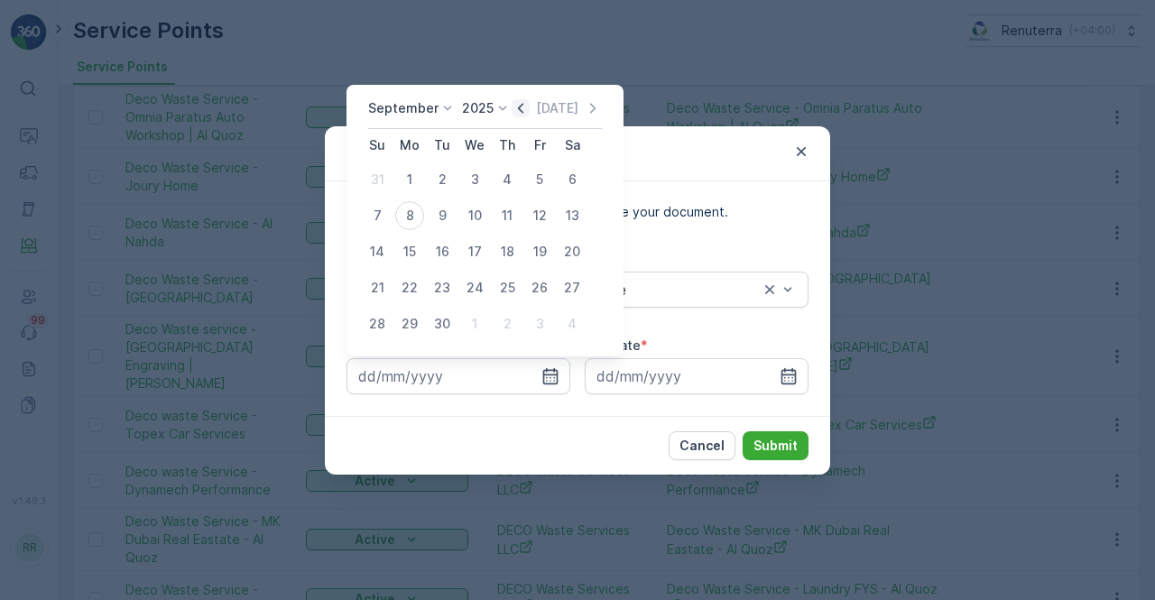
click at [518, 107] on icon "button" at bounding box center [520, 108] width 5 height 10
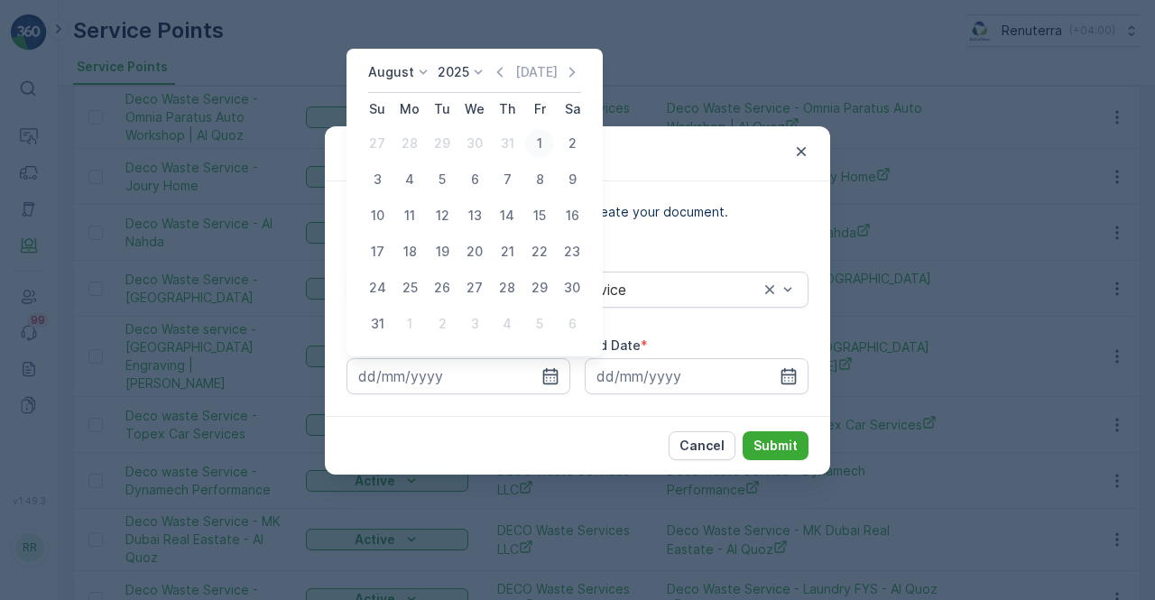
click at [543, 140] on div "1" at bounding box center [539, 143] width 29 height 29
type input "01.08.2025"
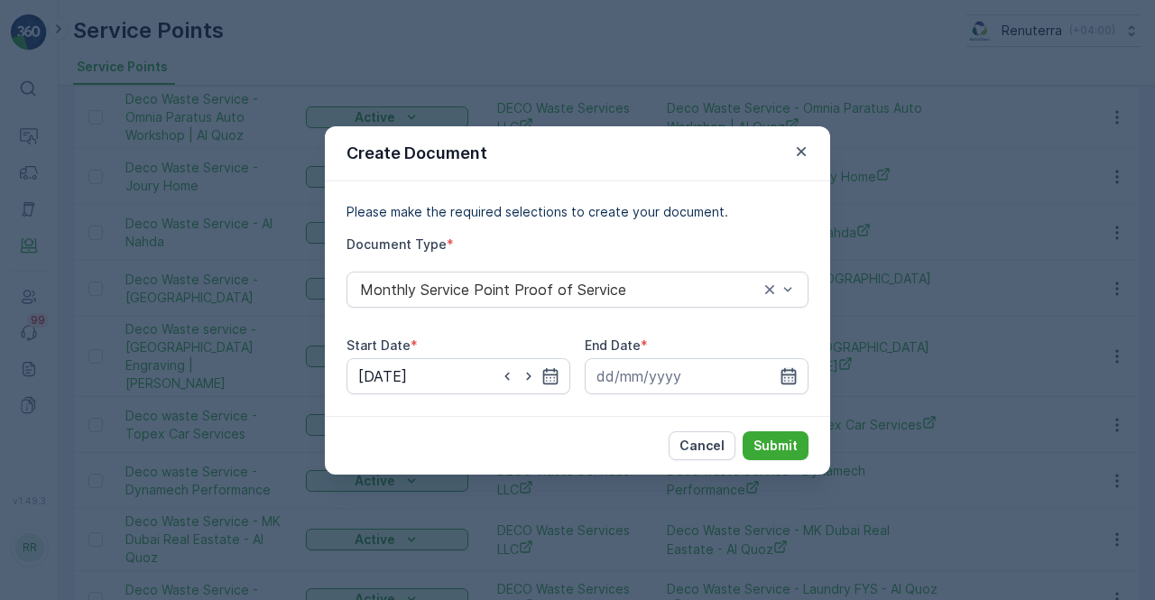
click at [783, 375] on icon "button" at bounding box center [788, 376] width 18 height 18
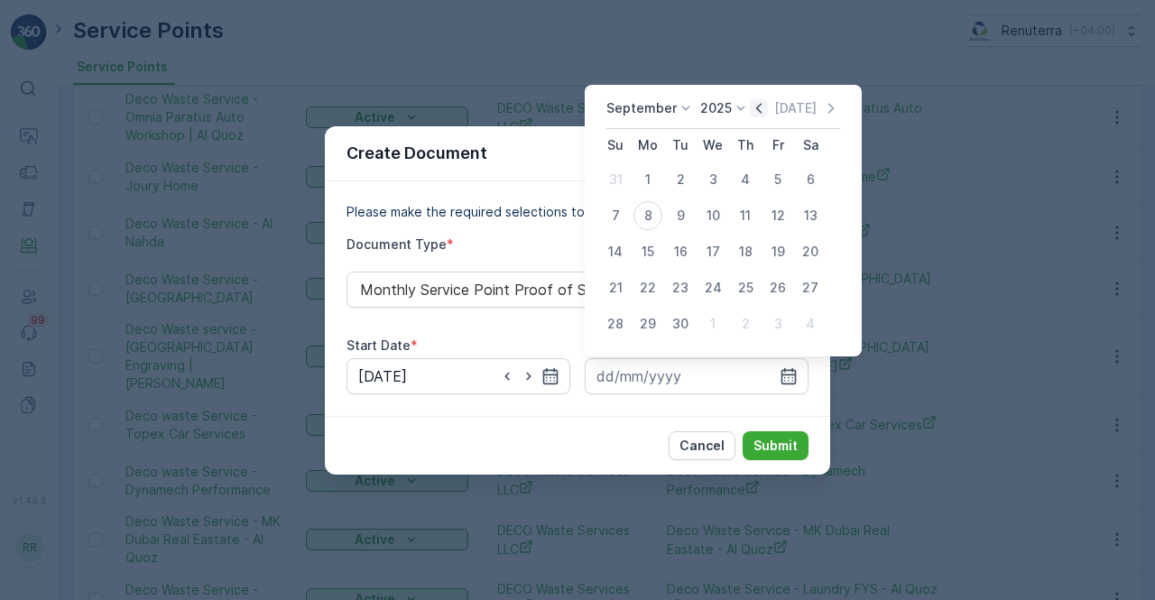
click at [750, 110] on icon "button" at bounding box center [759, 108] width 18 height 18
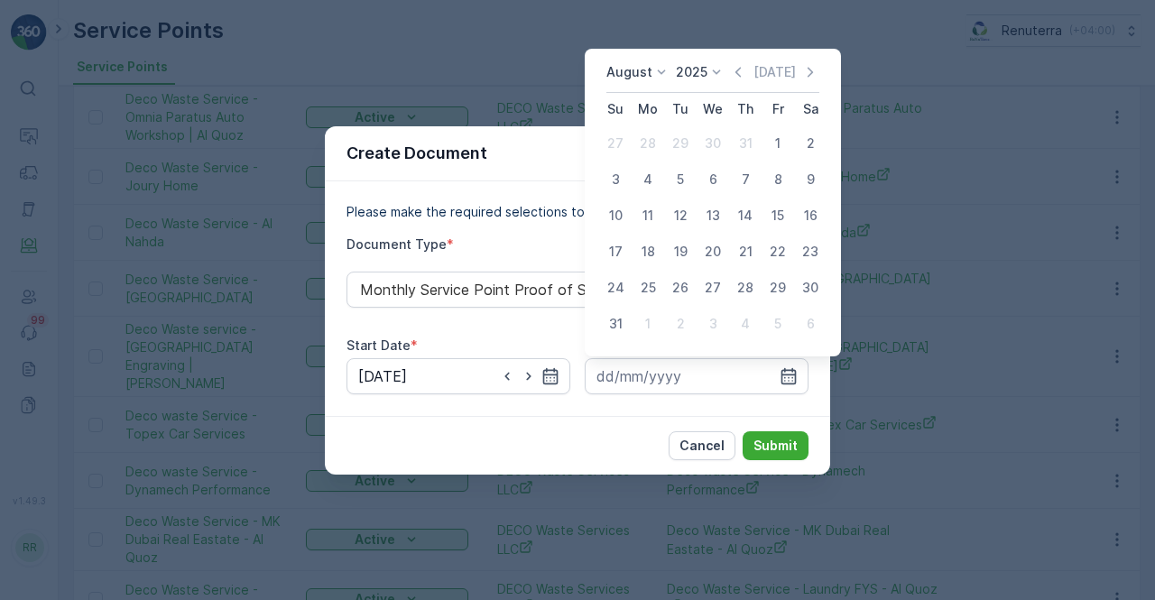
click at [622, 324] on div "31" at bounding box center [615, 323] width 29 height 29
type input "31.08.2025"
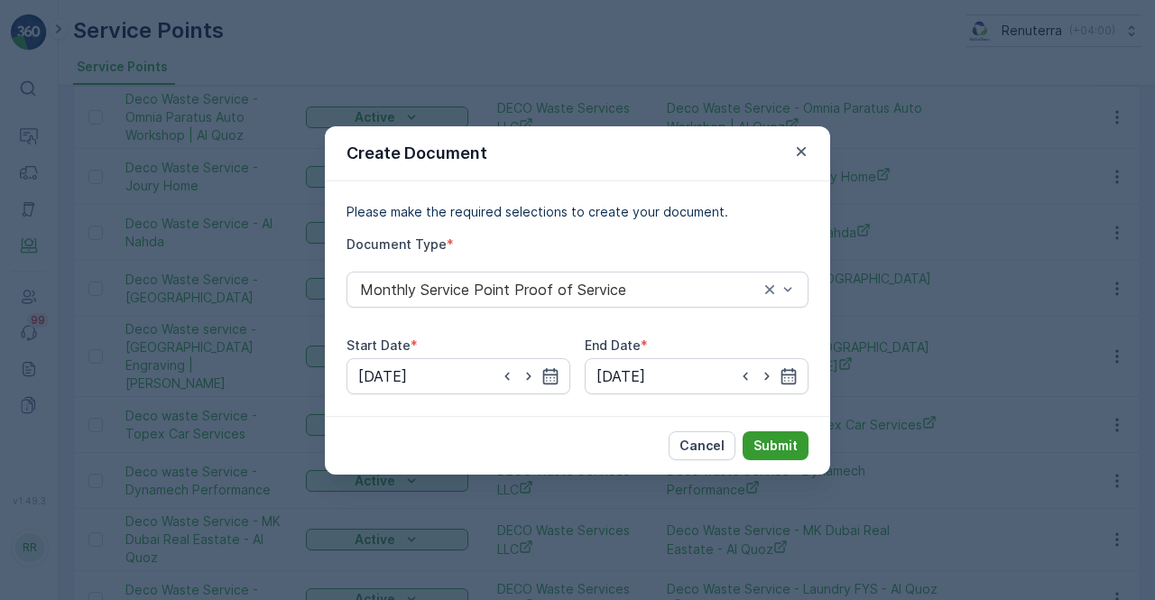
click at [777, 438] on button "Submit" at bounding box center [775, 445] width 66 height 29
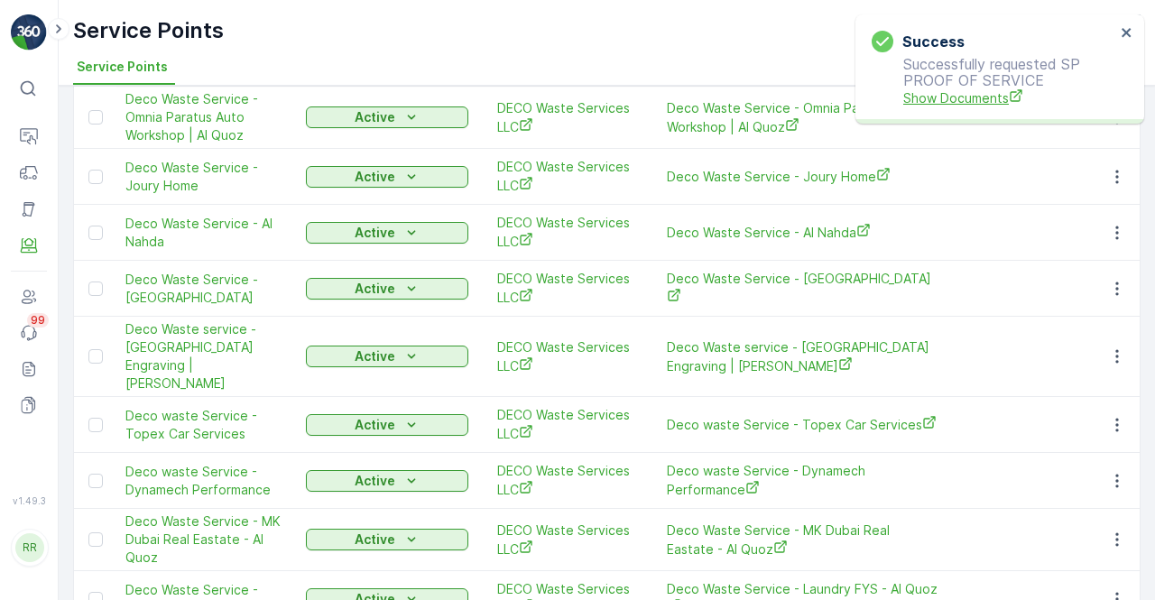
click at [924, 106] on span "Show Documents" at bounding box center [1009, 97] width 212 height 19
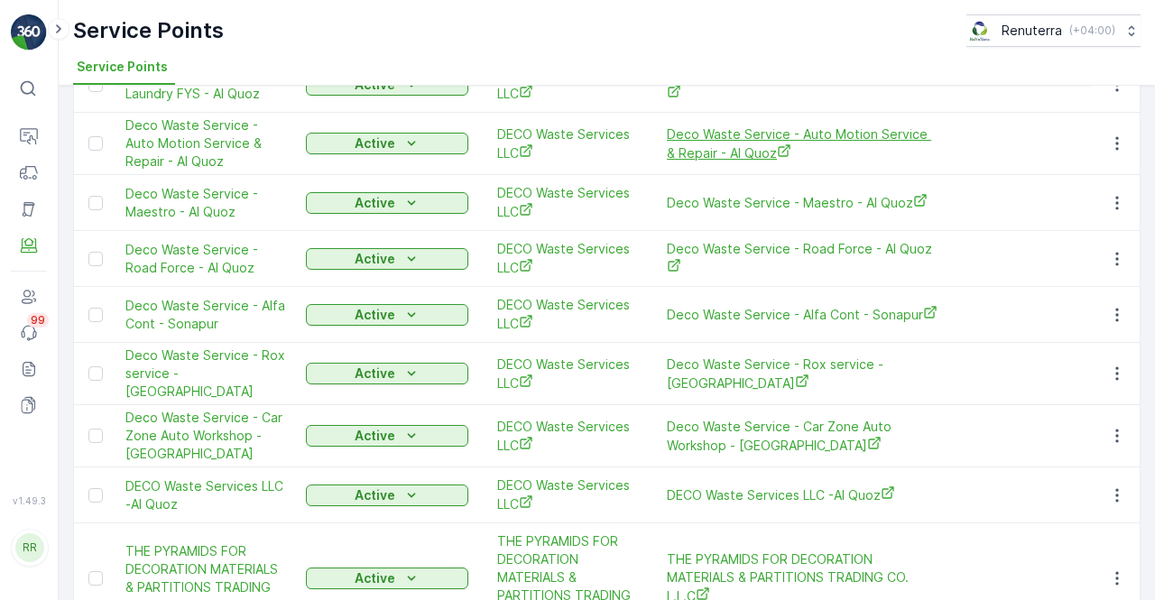
scroll to position [2194, 0]
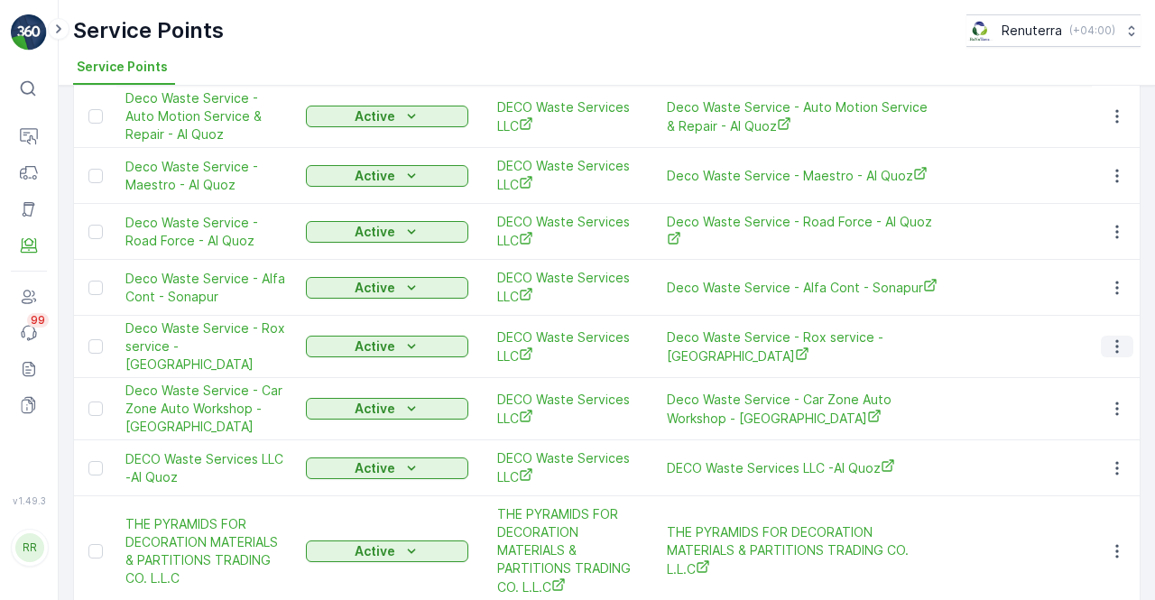
click at [1121, 336] on button "button" at bounding box center [1117, 347] width 32 height 22
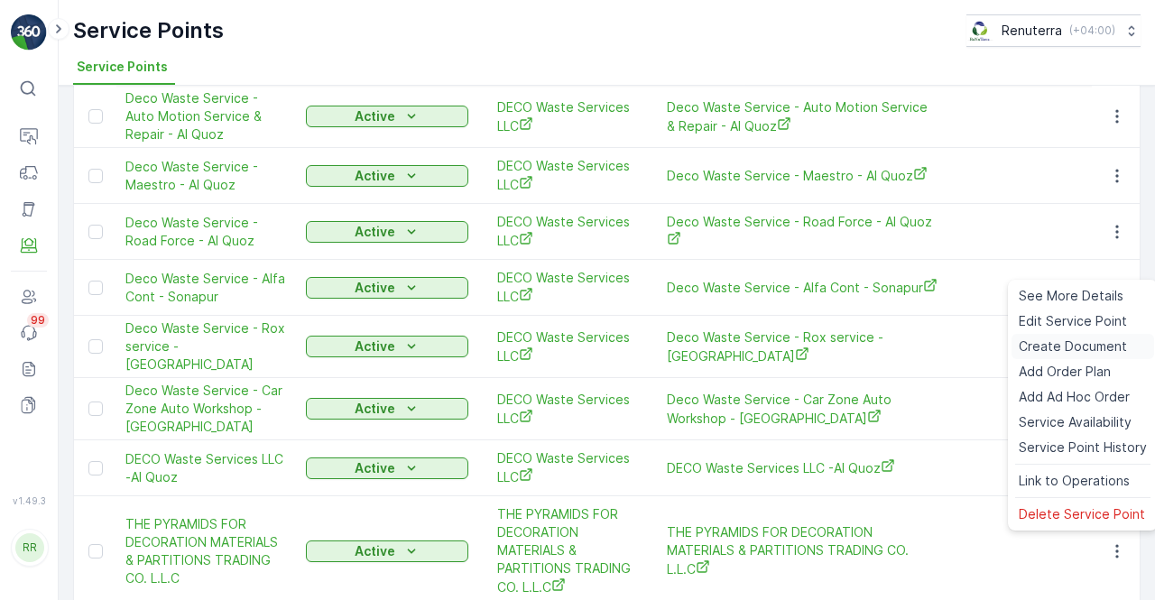
click at [1064, 346] on span "Create Document" at bounding box center [1073, 346] width 108 height 18
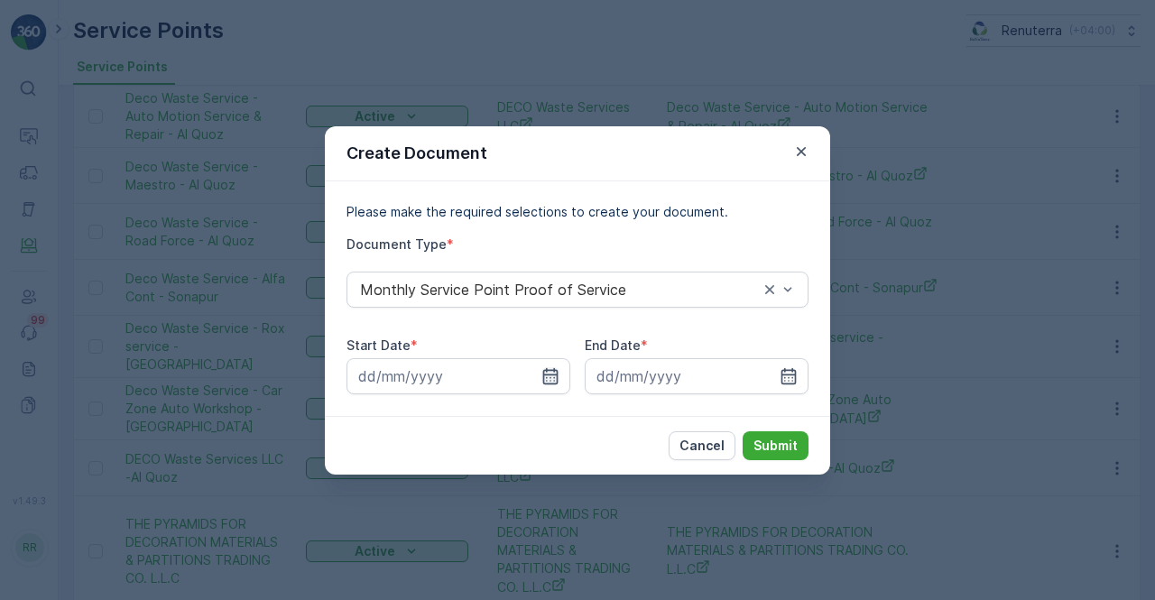
click at [554, 377] on icon "button" at bounding box center [550, 375] width 15 height 16
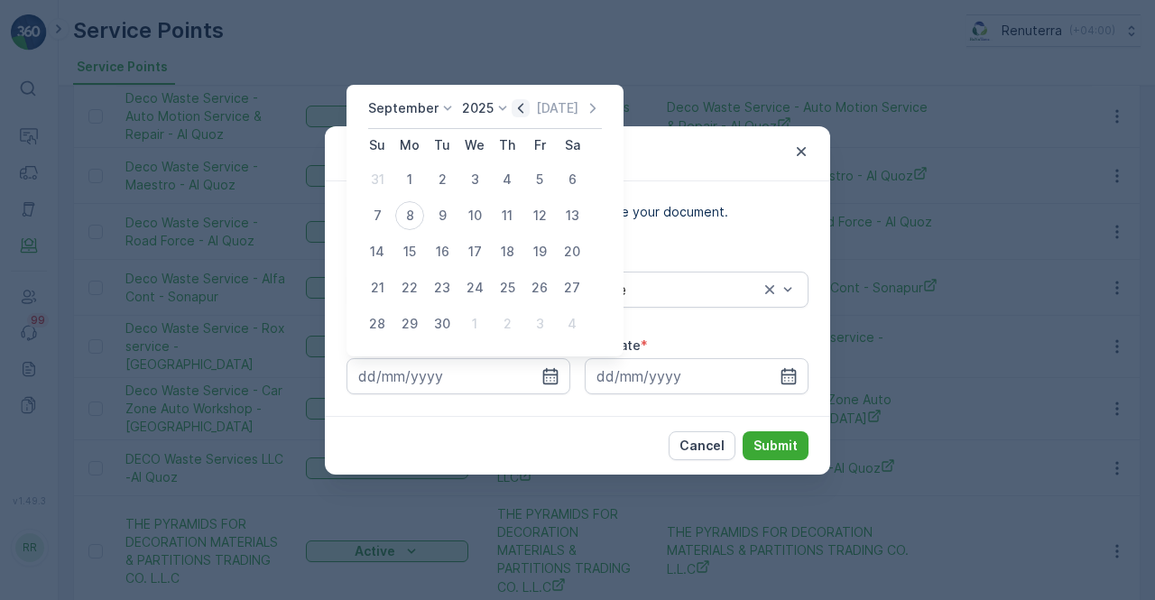
click at [524, 112] on div "Today" at bounding box center [557, 108] width 90 height 18
click at [523, 111] on icon "button" at bounding box center [521, 108] width 18 height 18
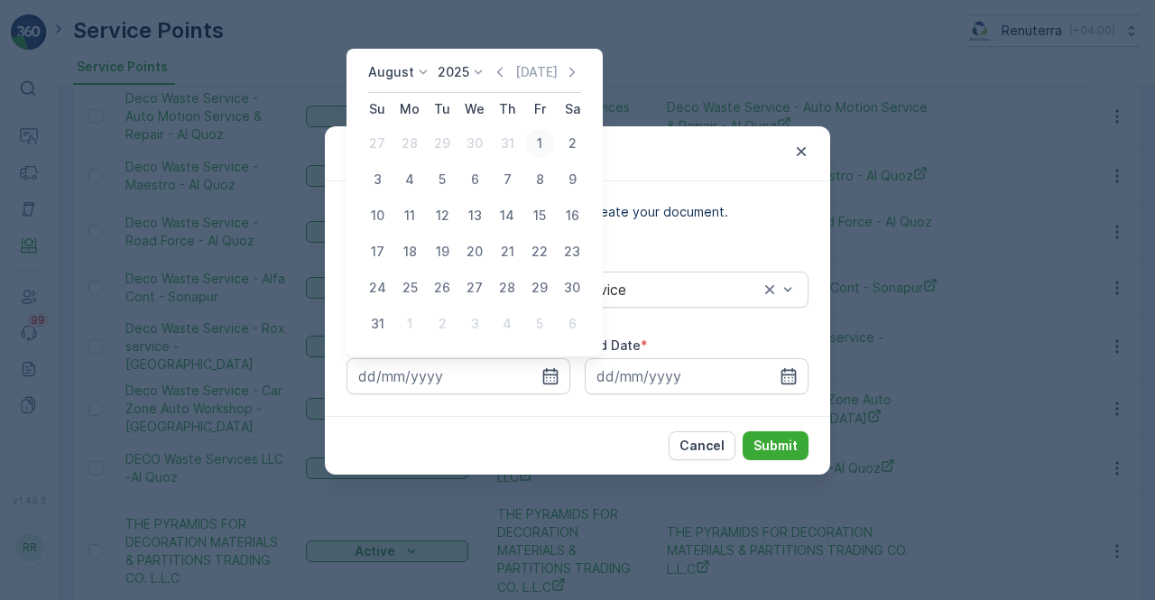
click at [538, 141] on div "1" at bounding box center [539, 143] width 29 height 29
type input "01.08.2025"
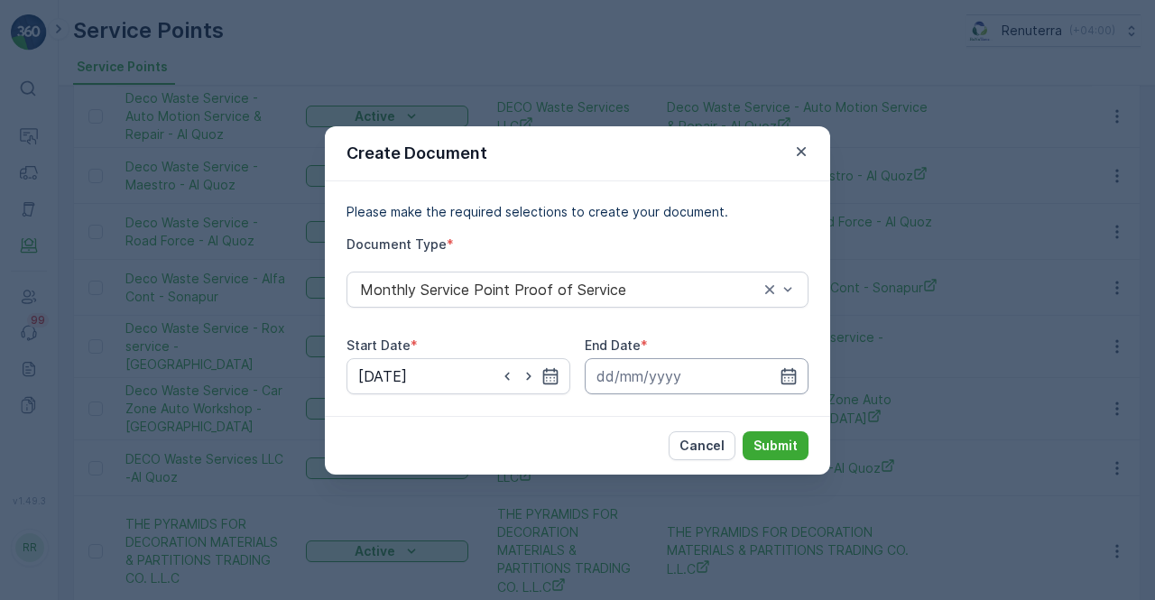
drag, startPoint x: 790, startPoint y: 370, endPoint x: 788, endPoint y: 361, distance: 9.4
click at [789, 369] on icon "button" at bounding box center [788, 375] width 15 height 16
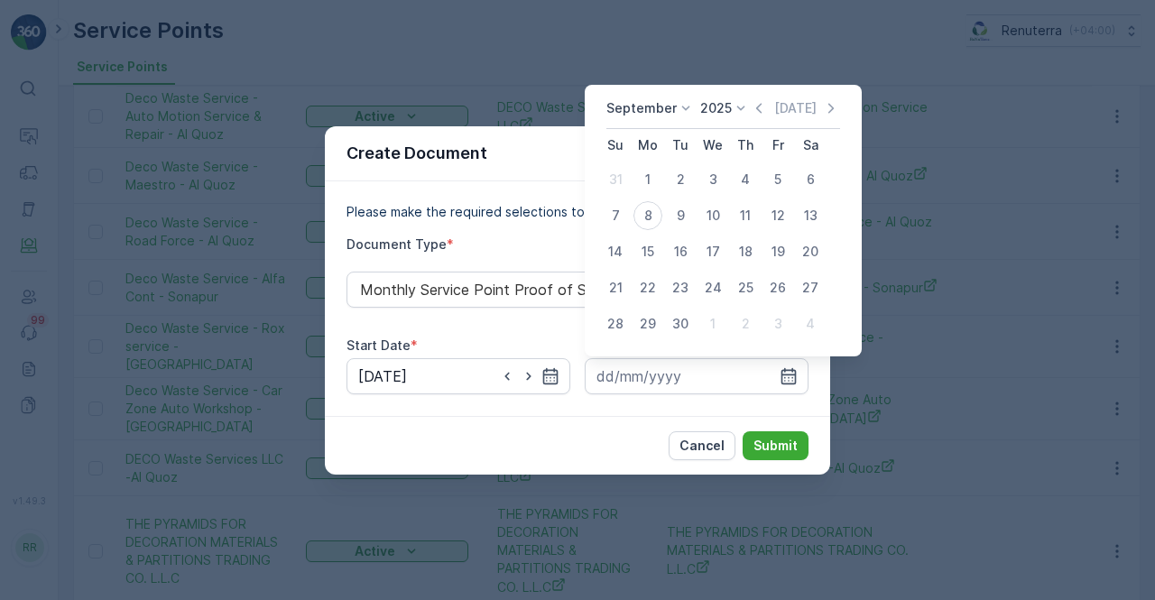
drag, startPoint x: 754, startPoint y: 104, endPoint x: 745, endPoint y: 115, distance: 14.1
click at [752, 103] on icon "button" at bounding box center [759, 108] width 18 height 18
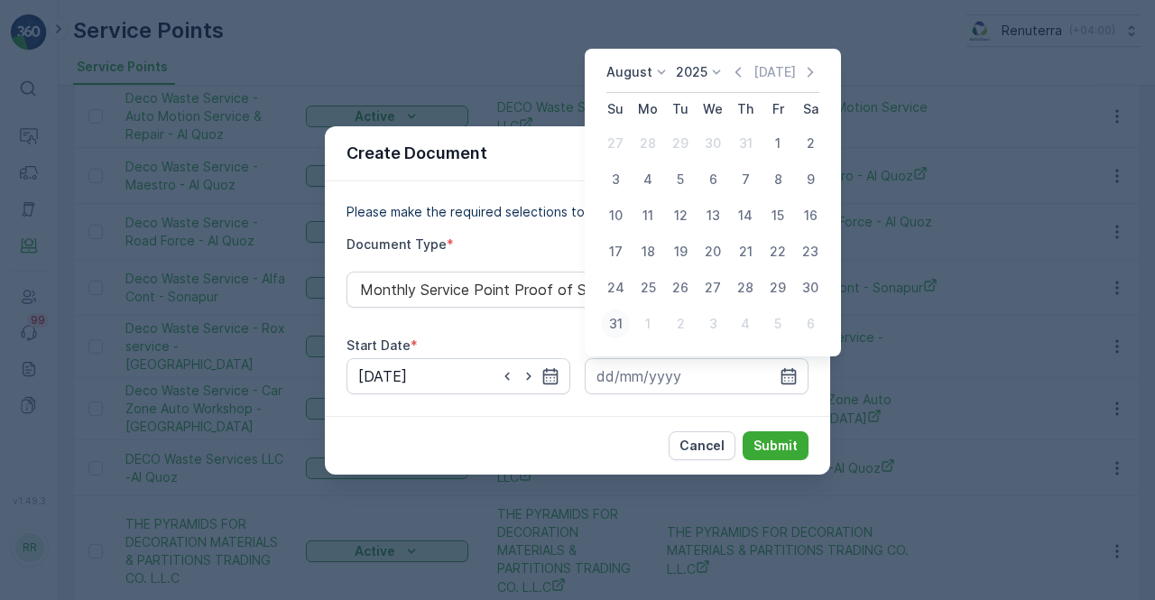
click at [616, 326] on div "31" at bounding box center [615, 323] width 29 height 29
type input "31.08.2025"
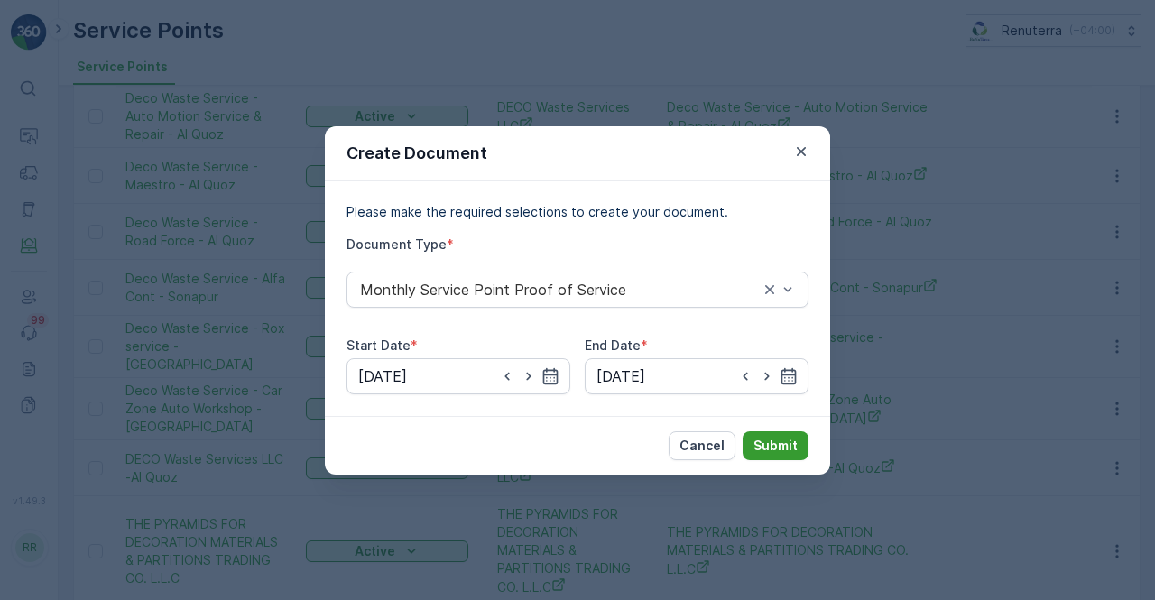
click at [784, 442] on p "Submit" at bounding box center [775, 446] width 44 height 18
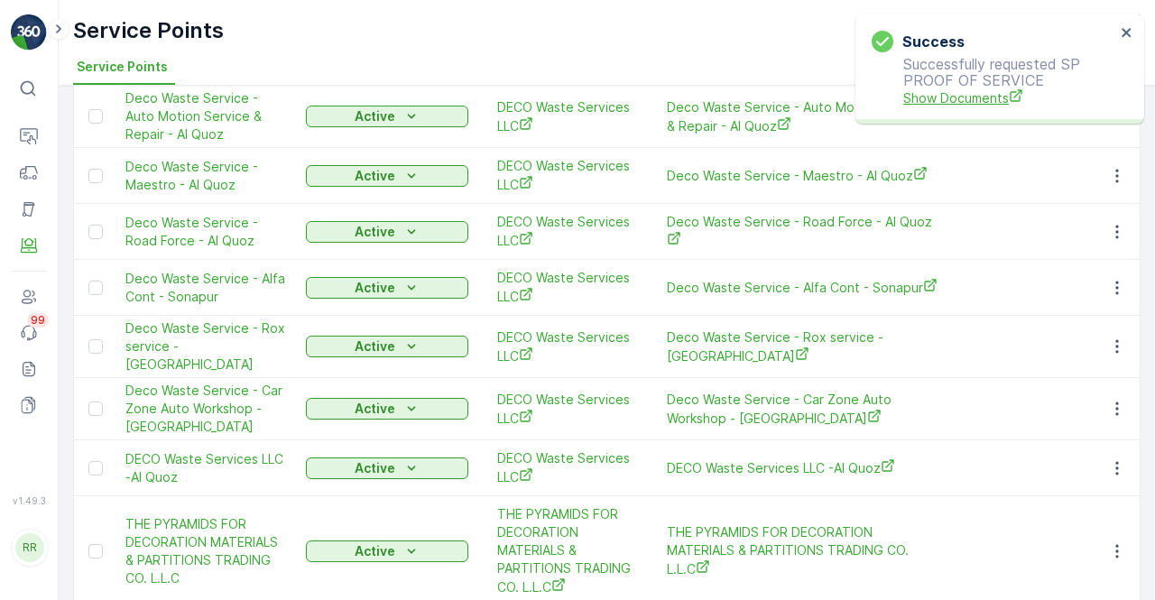
click at [931, 104] on span "Show Documents" at bounding box center [1009, 97] width 212 height 19
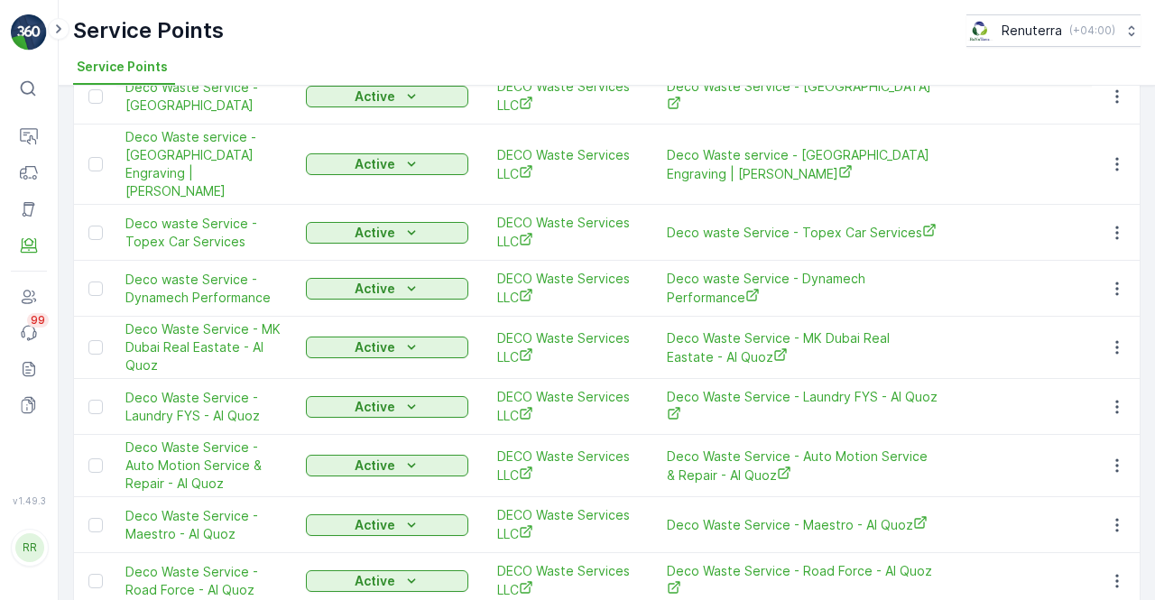
scroll to position [1833, 0]
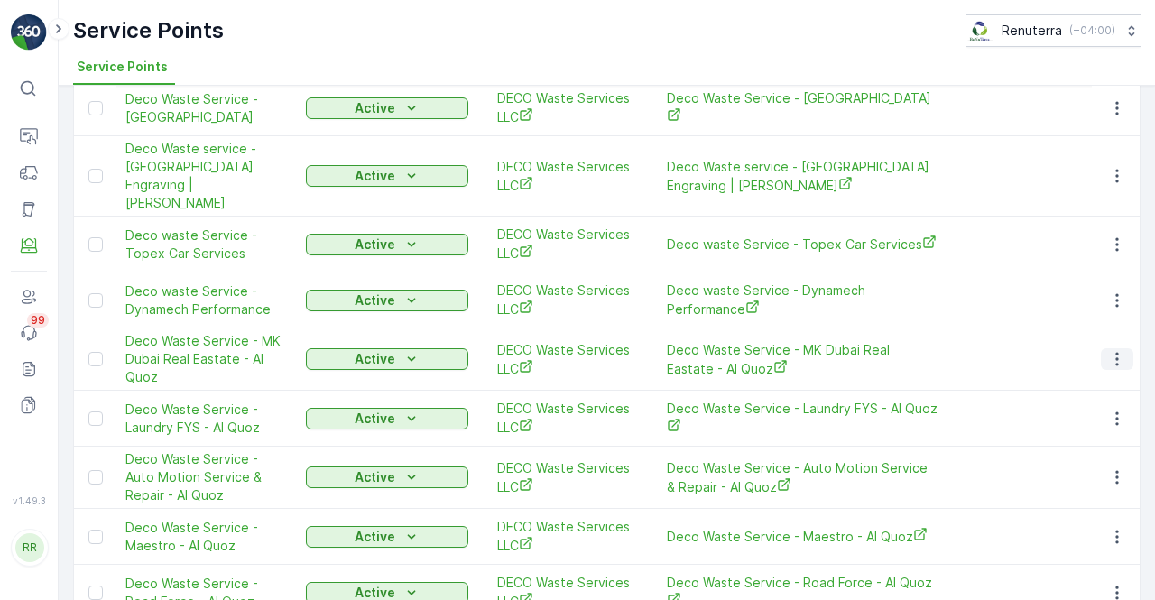
click at [1120, 350] on icon "button" at bounding box center [1117, 359] width 18 height 18
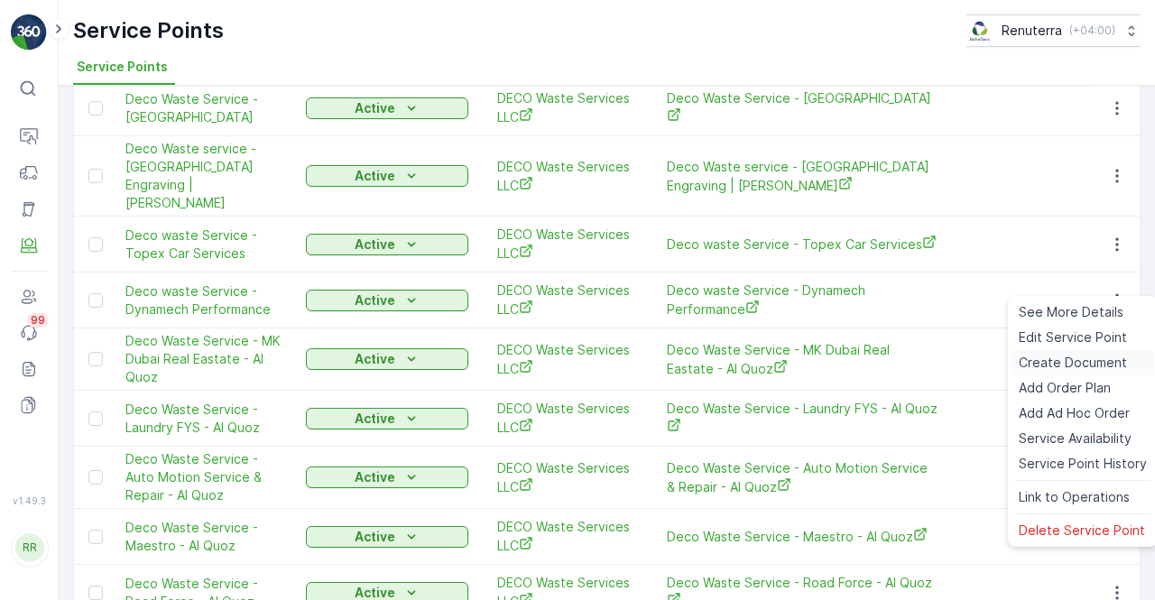
click at [1064, 357] on span "Create Document" at bounding box center [1073, 363] width 108 height 18
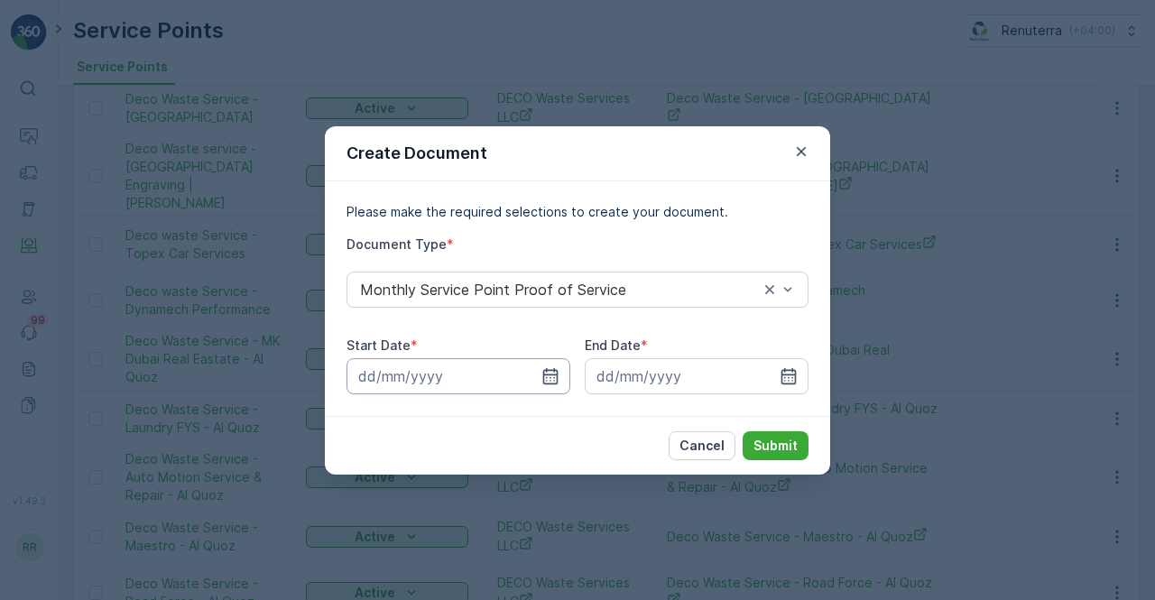
click at [547, 364] on input at bounding box center [458, 376] width 224 height 36
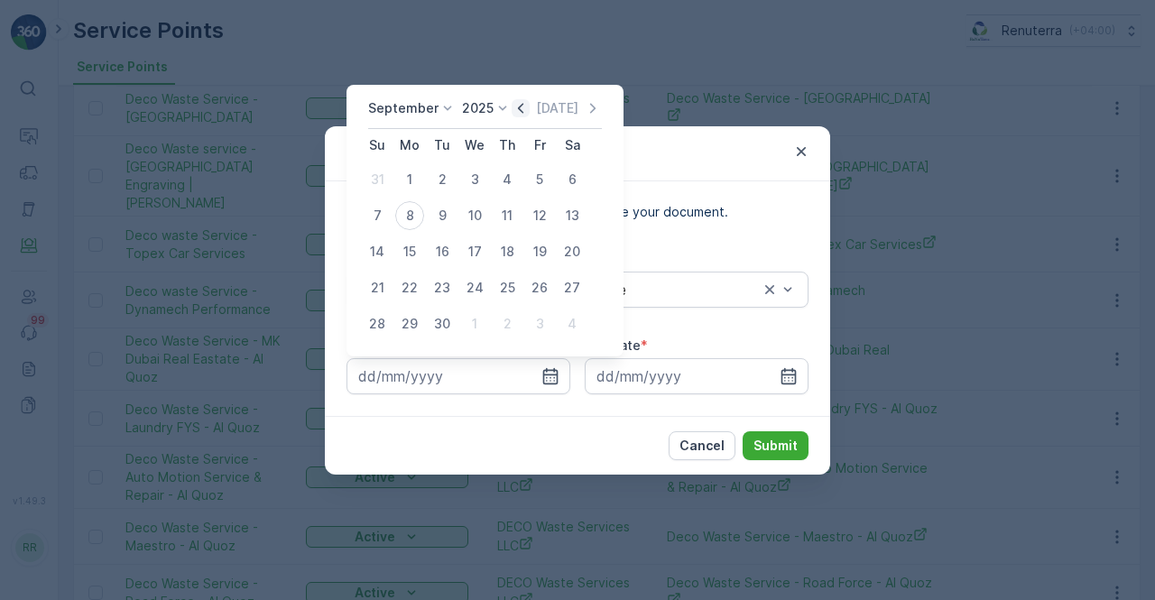
click at [512, 110] on icon "button" at bounding box center [521, 108] width 18 height 18
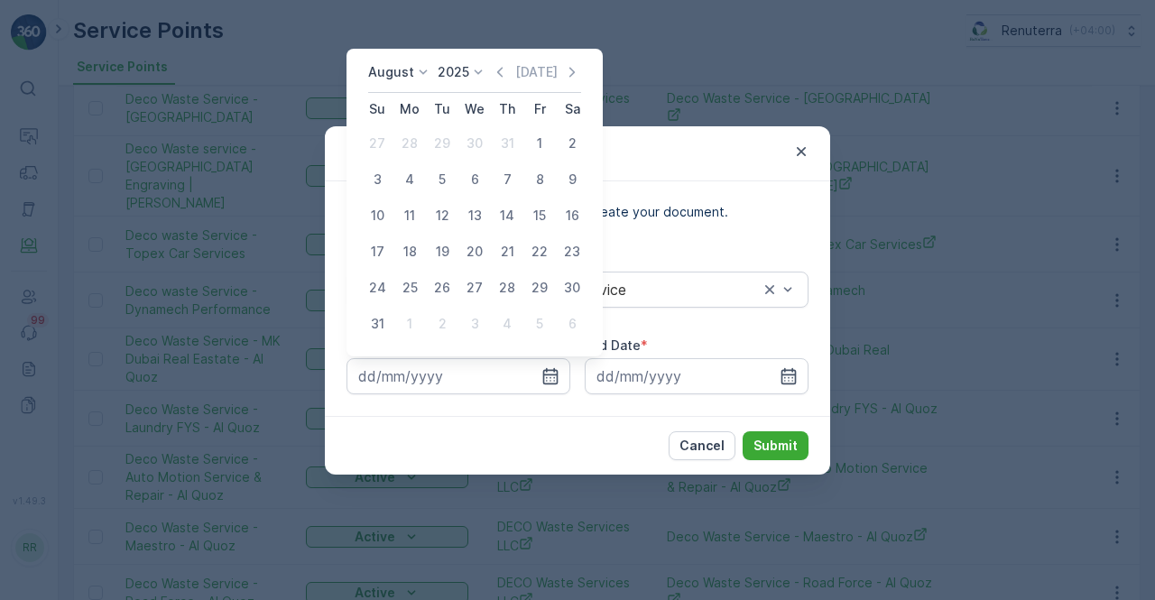
click at [536, 149] on div "1" at bounding box center [539, 143] width 29 height 29
type input "01.08.2025"
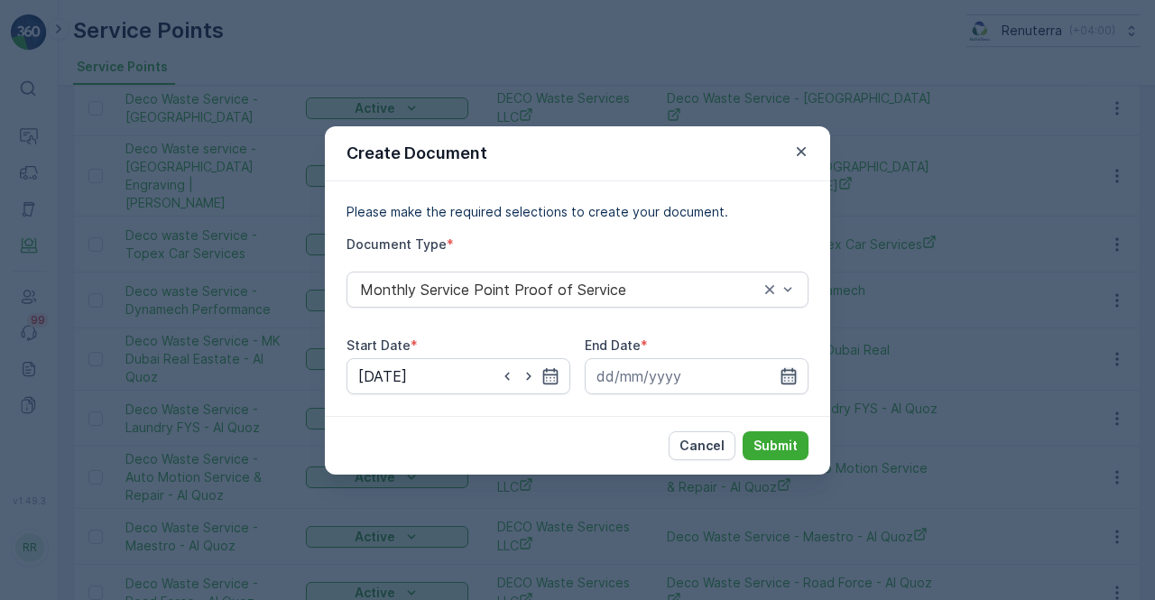
click at [780, 371] on icon "button" at bounding box center [788, 376] width 18 height 18
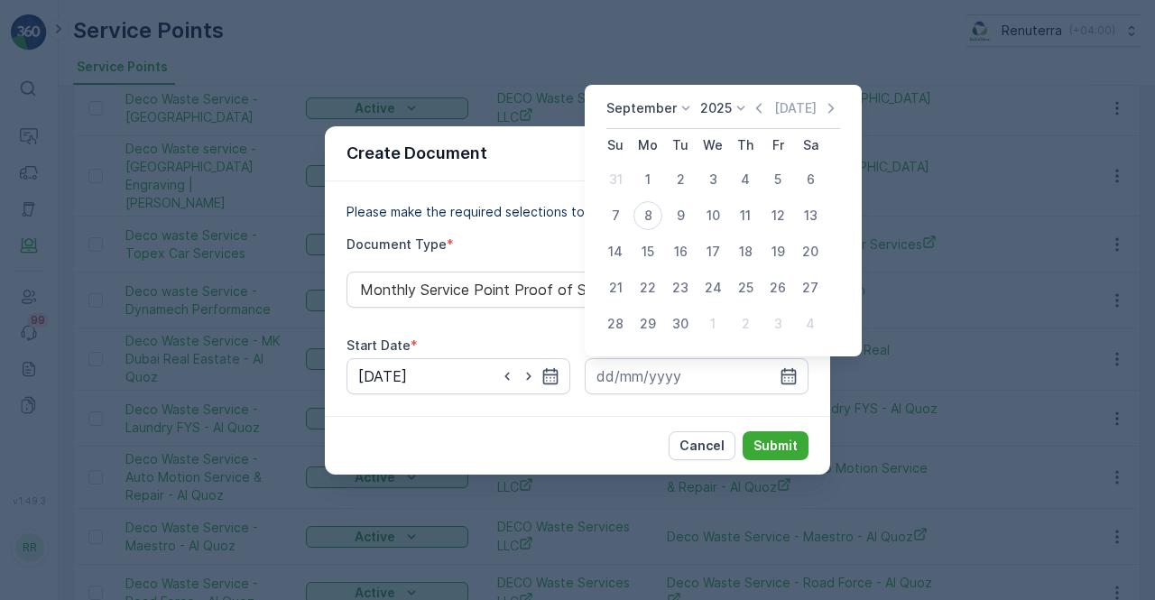
click at [757, 107] on icon "button" at bounding box center [759, 108] width 18 height 18
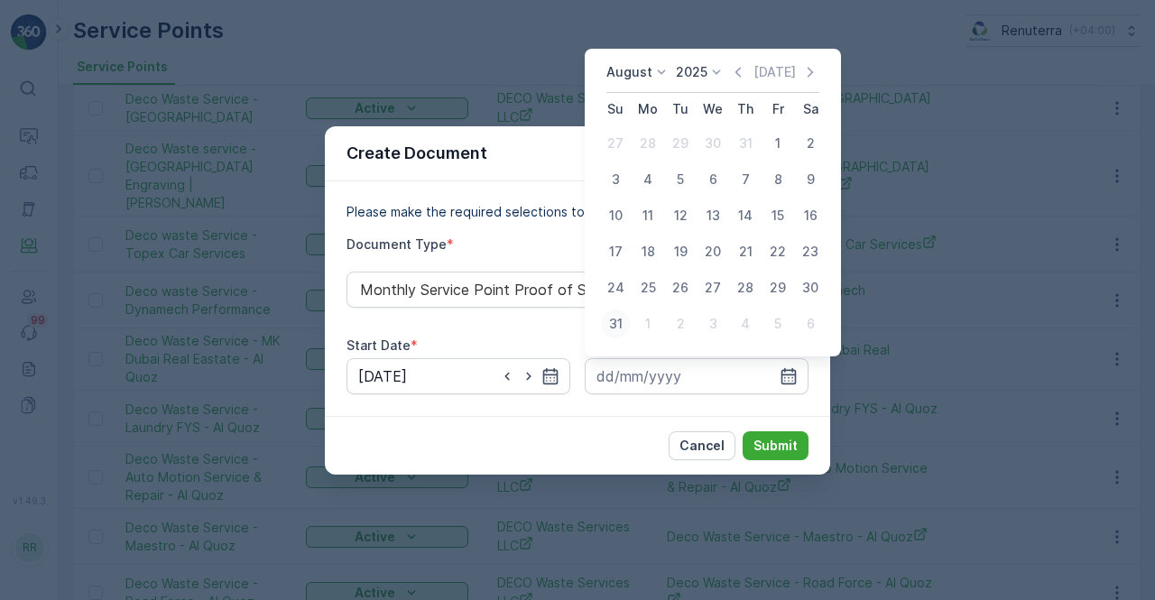
click at [622, 326] on div "31" at bounding box center [615, 323] width 29 height 29
type input "31.08.2025"
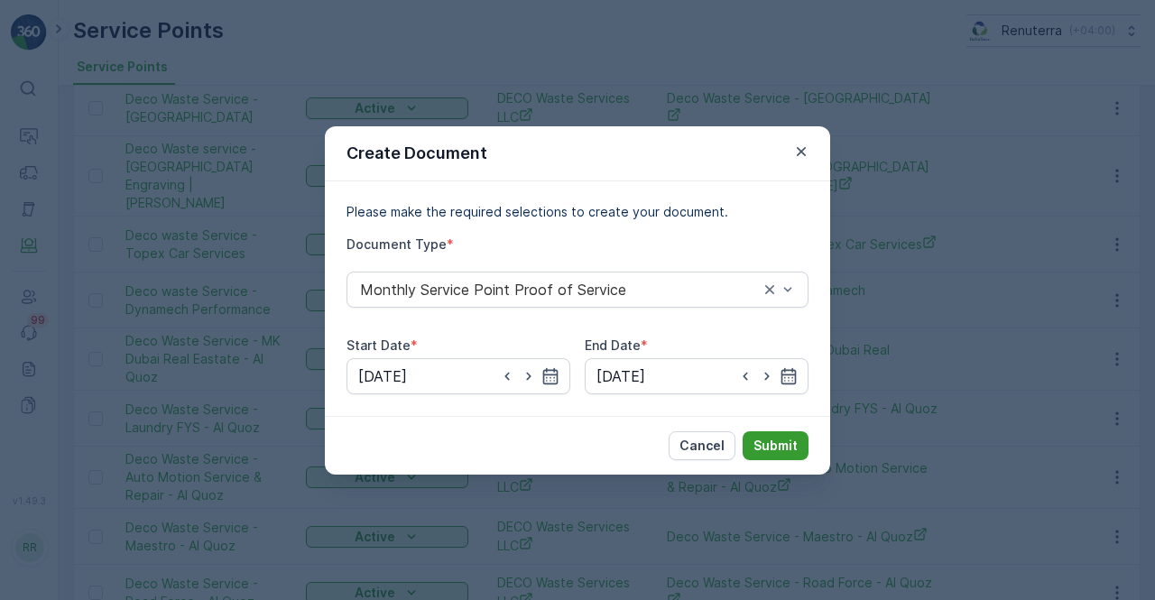
click at [794, 447] on p "Submit" at bounding box center [775, 446] width 44 height 18
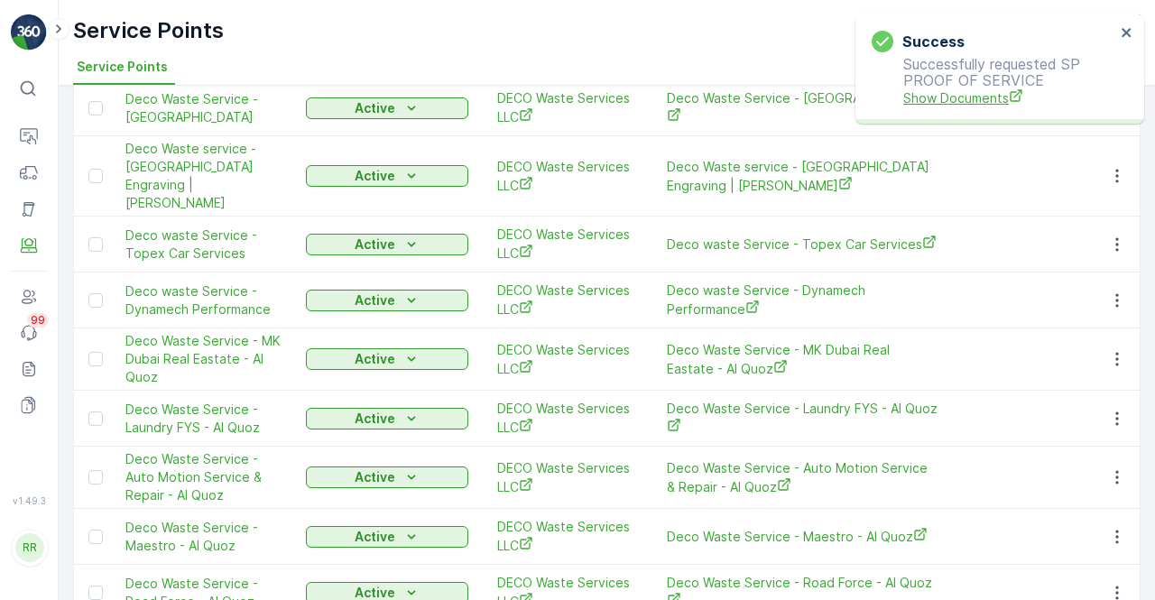
click at [927, 97] on span "Show Documents" at bounding box center [1009, 97] width 212 height 19
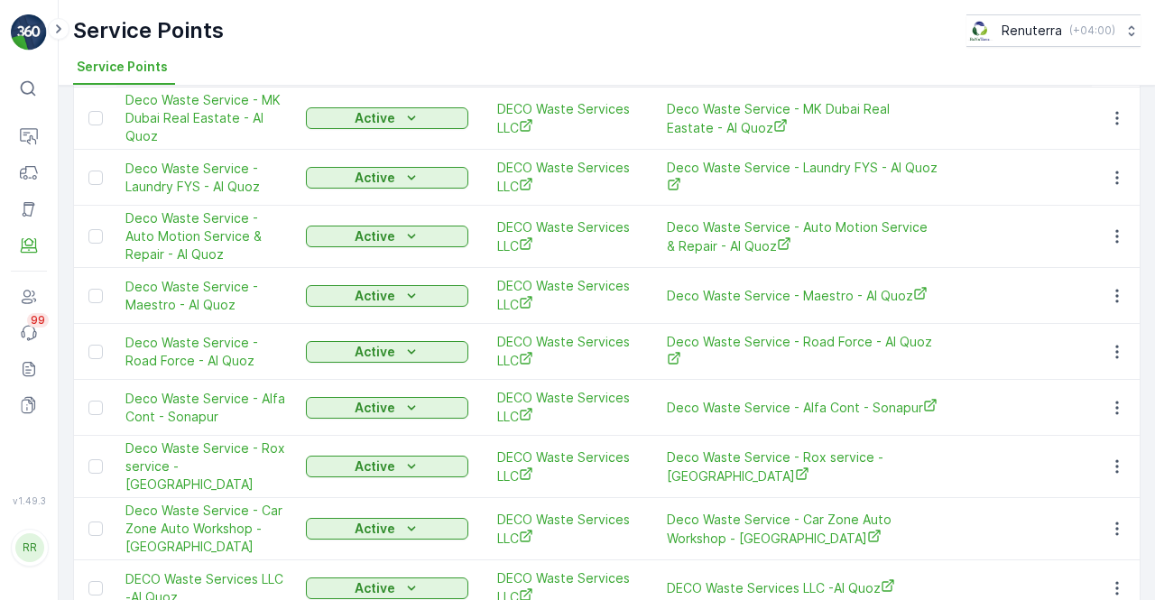
scroll to position [2075, 0]
click at [1101, 340] on button "button" at bounding box center [1117, 351] width 32 height 22
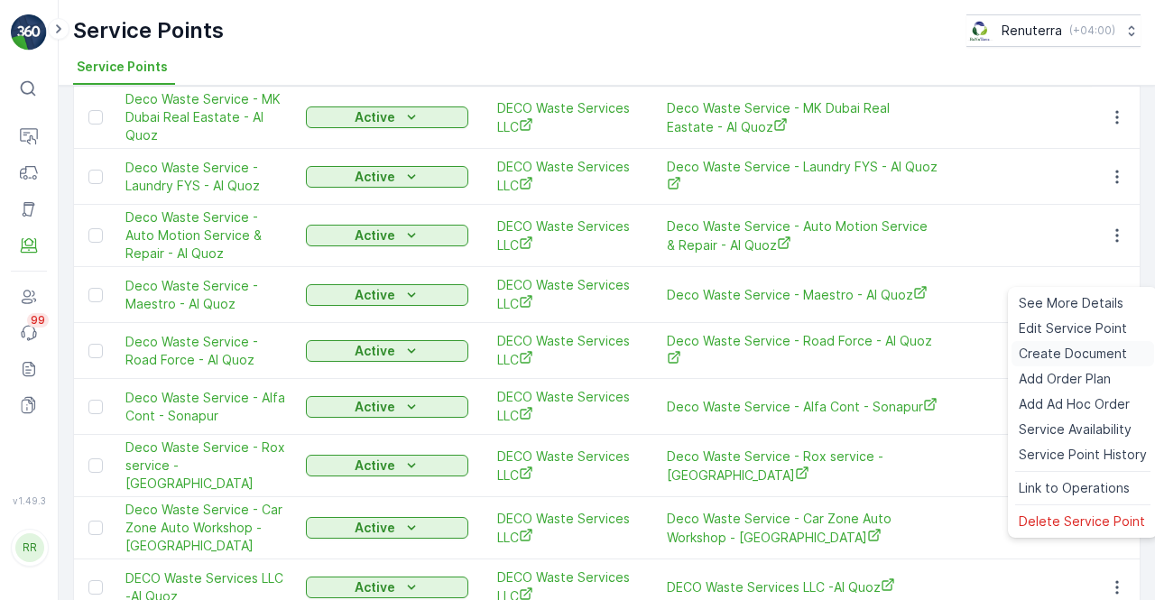
click at [1045, 351] on span "Create Document" at bounding box center [1073, 354] width 108 height 18
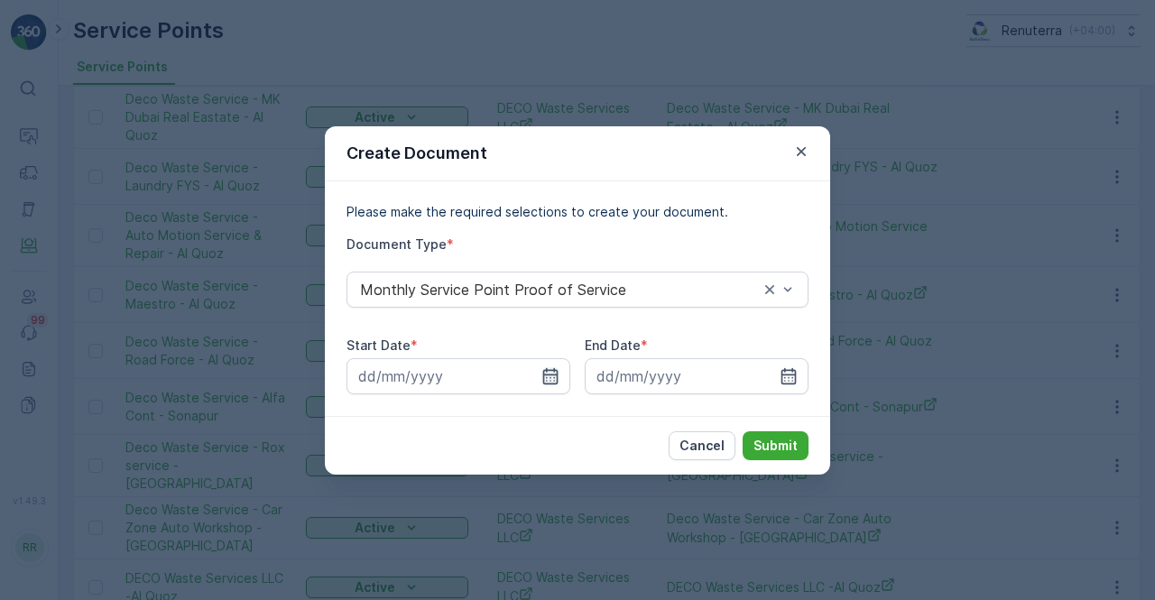
click at [558, 379] on icon "button" at bounding box center [550, 376] width 18 height 18
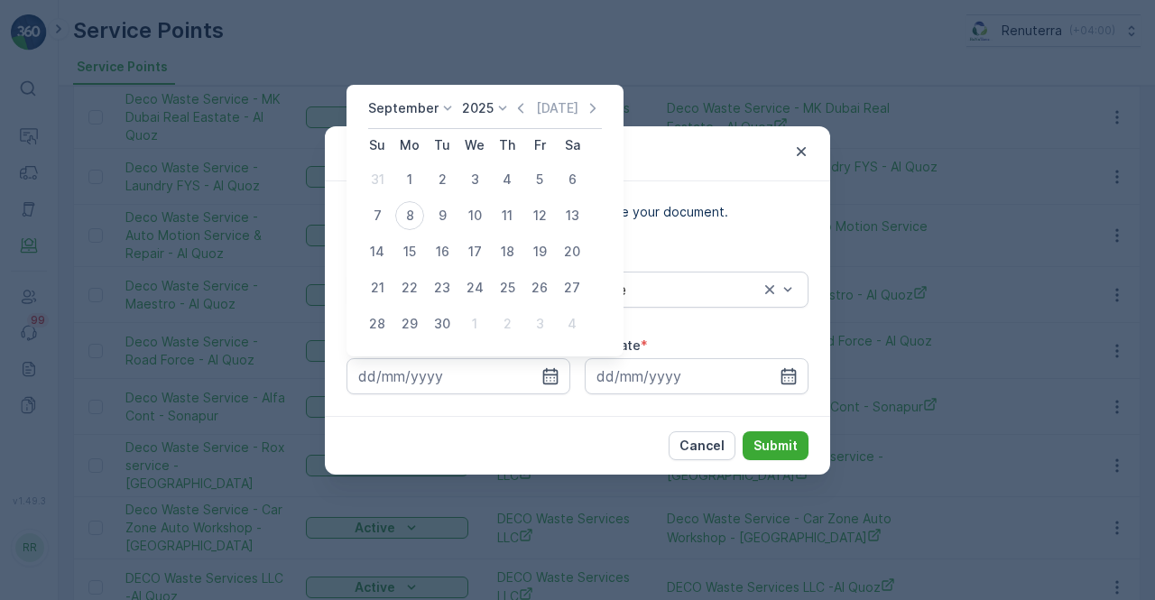
drag, startPoint x: 517, startPoint y: 113, endPoint x: 496, endPoint y: 124, distance: 23.8
click at [512, 114] on icon "button" at bounding box center [521, 108] width 18 height 18
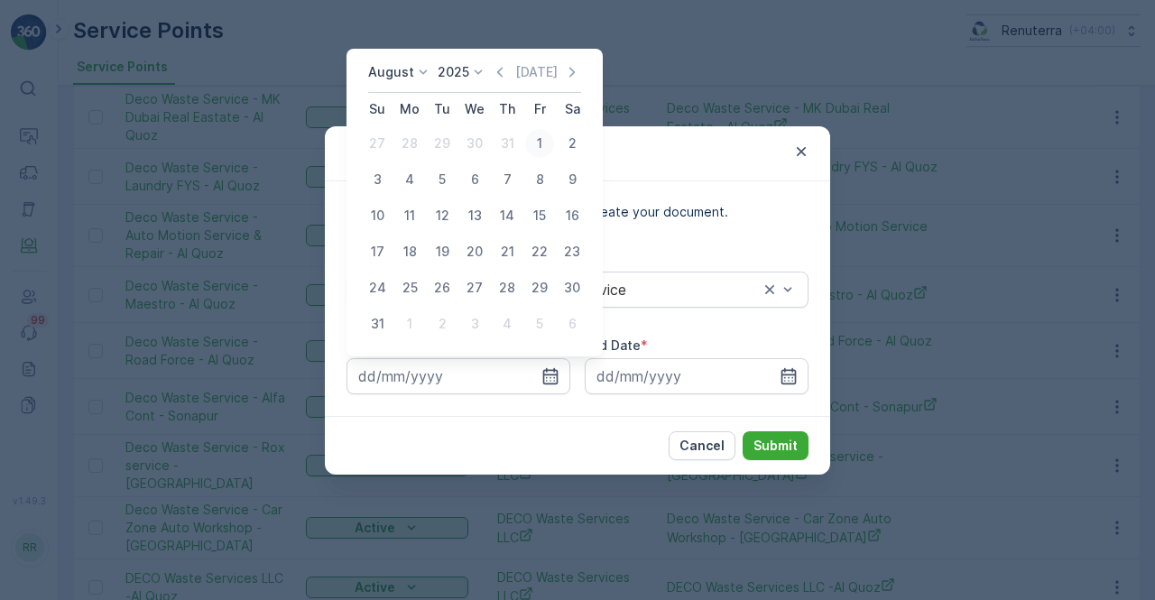
click at [532, 138] on div "1" at bounding box center [539, 143] width 29 height 29
type input "01.08.2025"
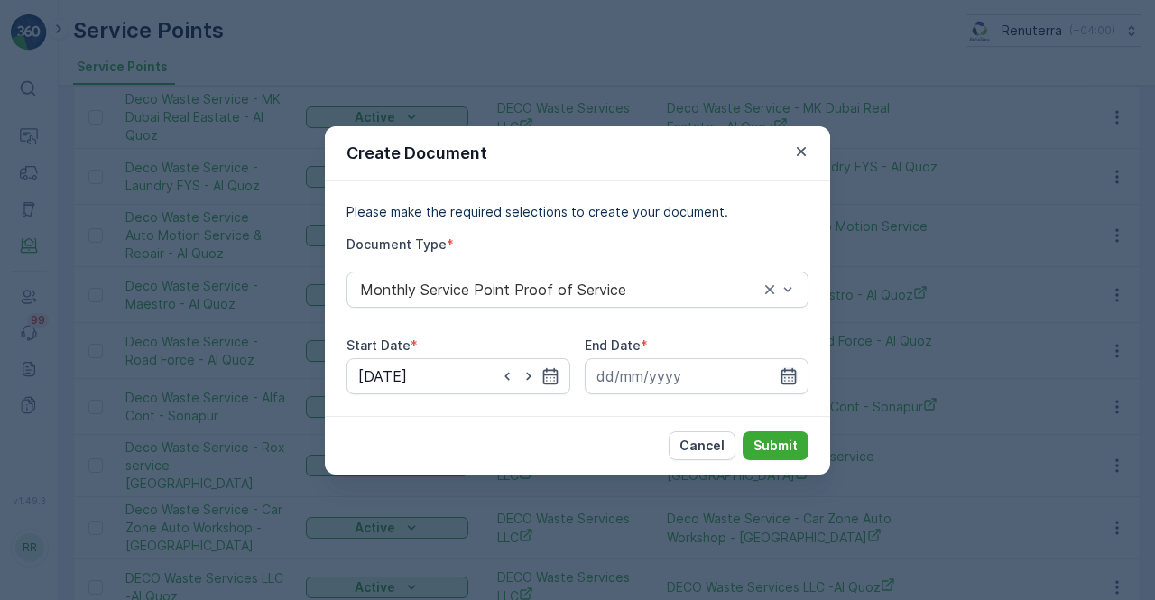
click at [780, 378] on icon "button" at bounding box center [788, 376] width 18 height 18
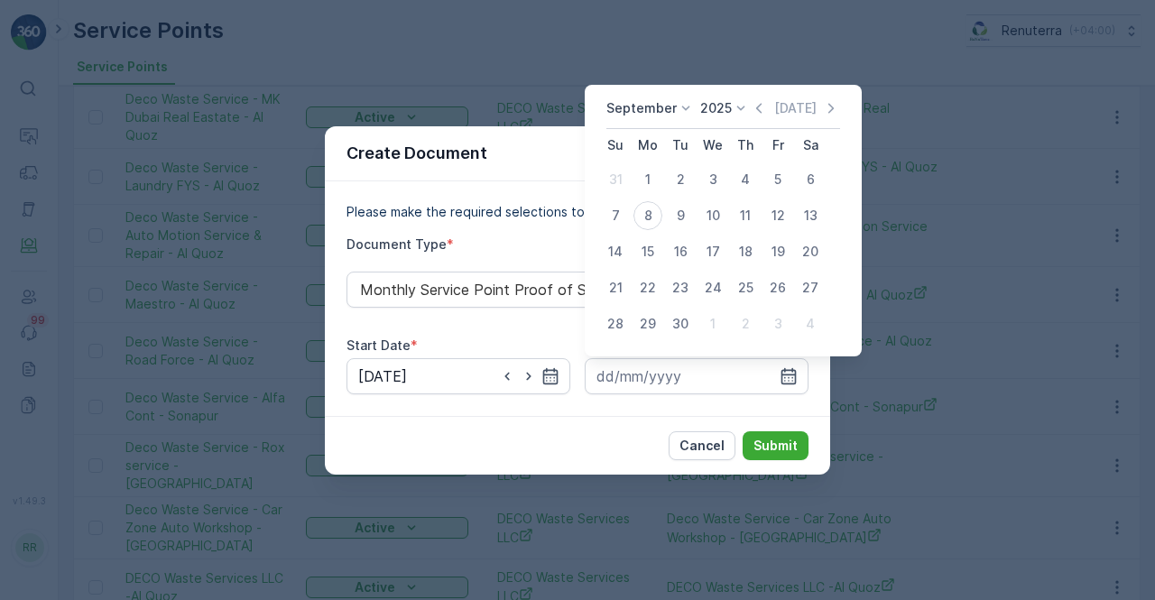
drag, startPoint x: 759, startPoint y: 106, endPoint x: 749, endPoint y: 123, distance: 19.0
click at [756, 109] on icon "button" at bounding box center [759, 108] width 18 height 18
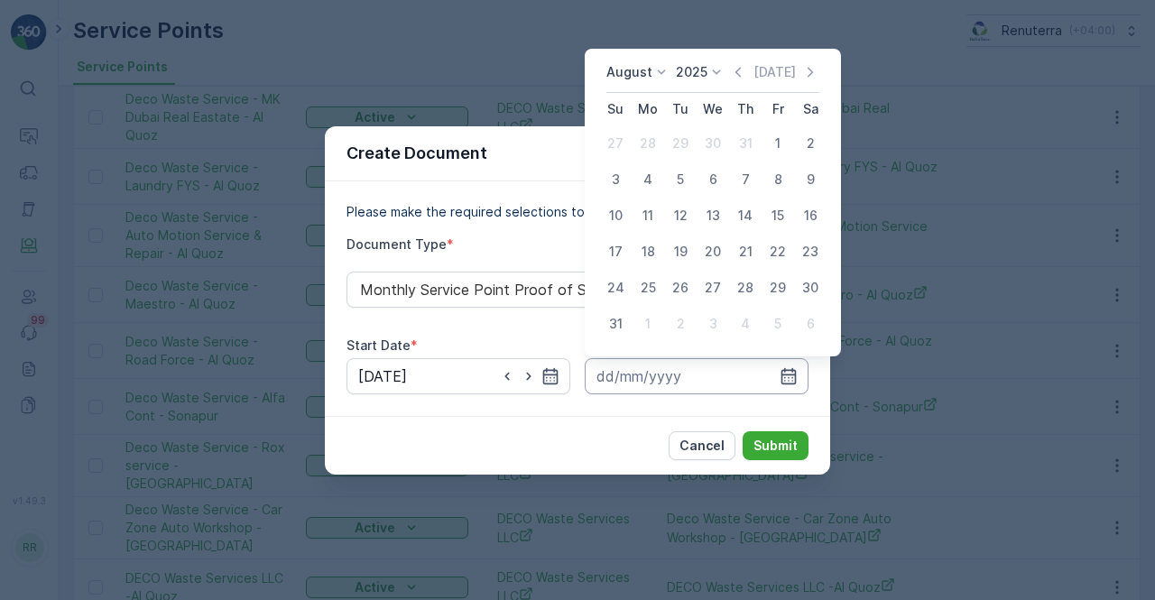
drag, startPoint x: 619, startPoint y: 325, endPoint x: 705, endPoint y: 389, distance: 107.0
click at [619, 326] on div "31" at bounding box center [615, 323] width 29 height 29
type input "31.08.2025"
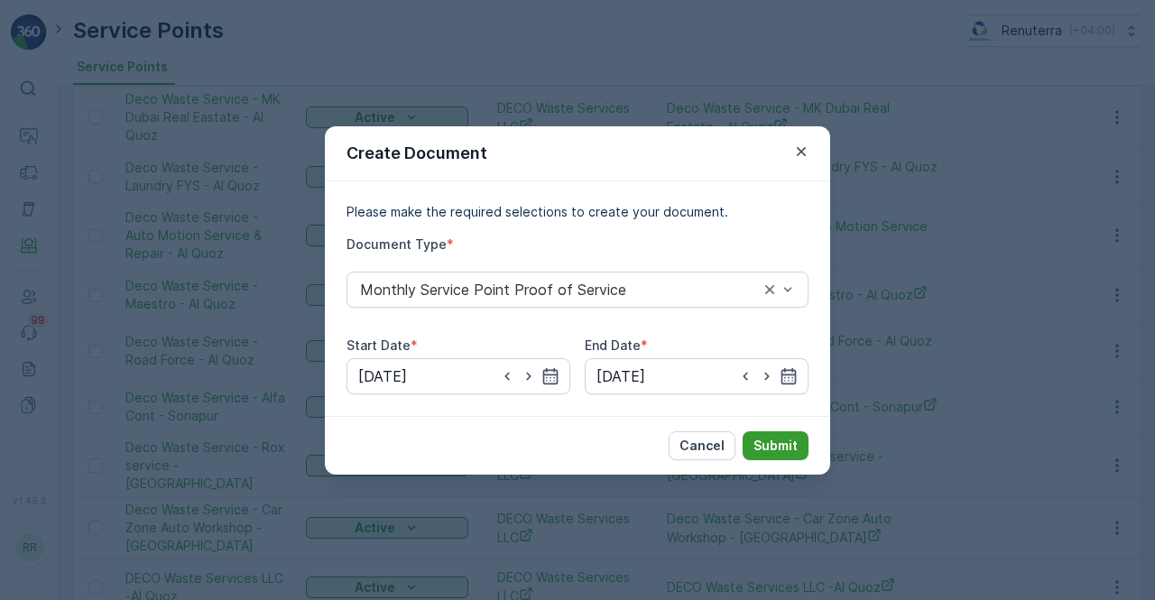
click at [792, 441] on p "Submit" at bounding box center [775, 446] width 44 height 18
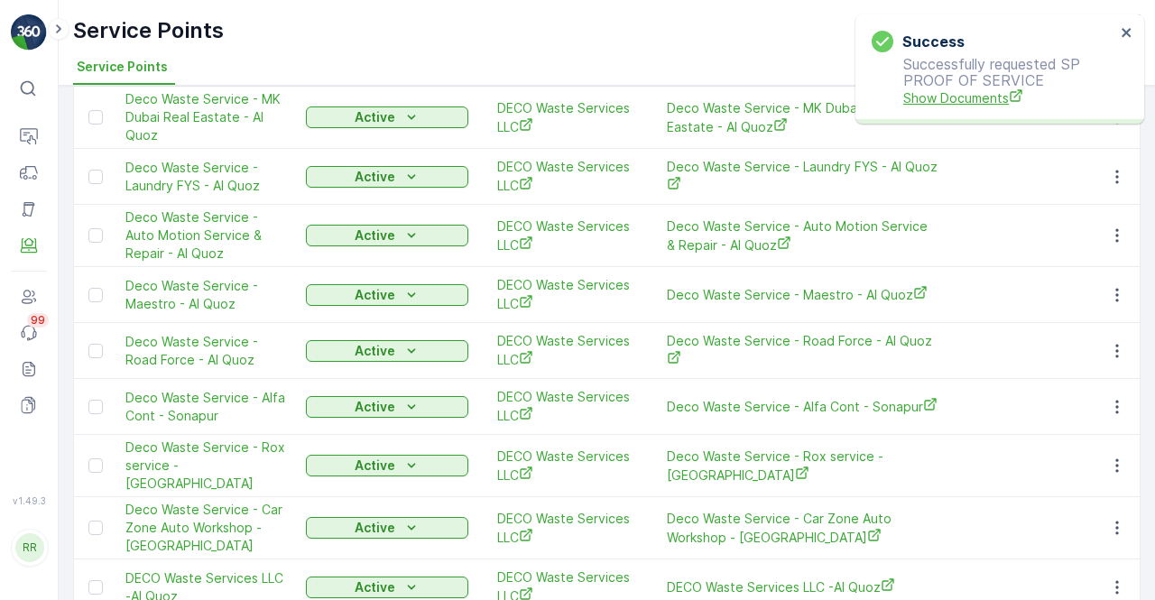
click at [945, 99] on span "Show Documents" at bounding box center [1009, 97] width 212 height 19
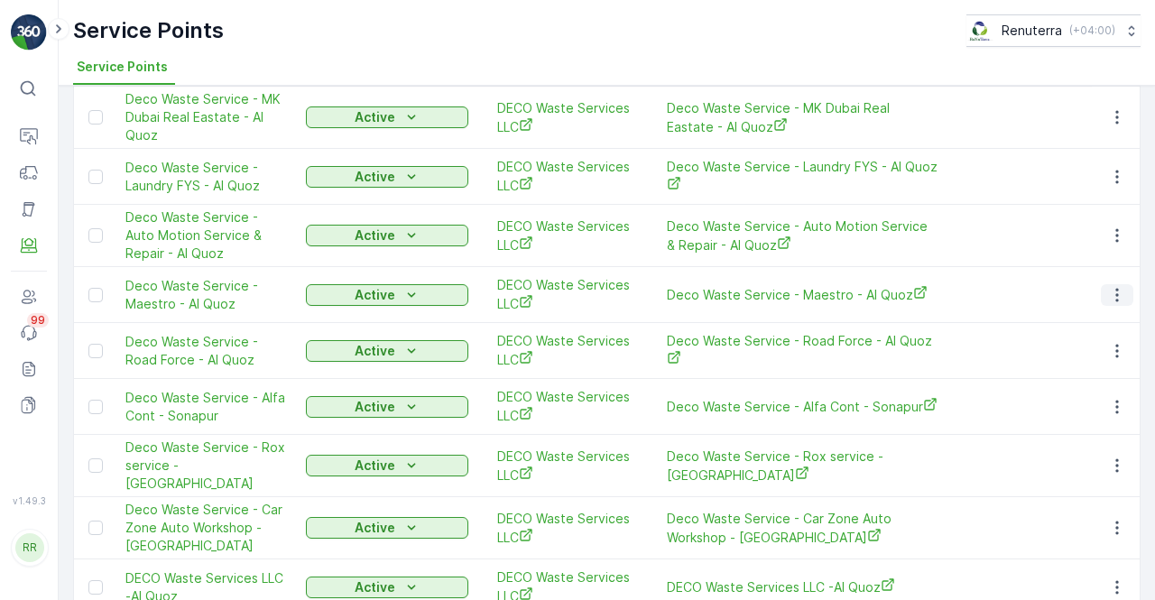
drag, startPoint x: 1120, startPoint y: 224, endPoint x: 1107, endPoint y: 229, distance: 14.6
click at [1120, 286] on icon "button" at bounding box center [1117, 295] width 18 height 18
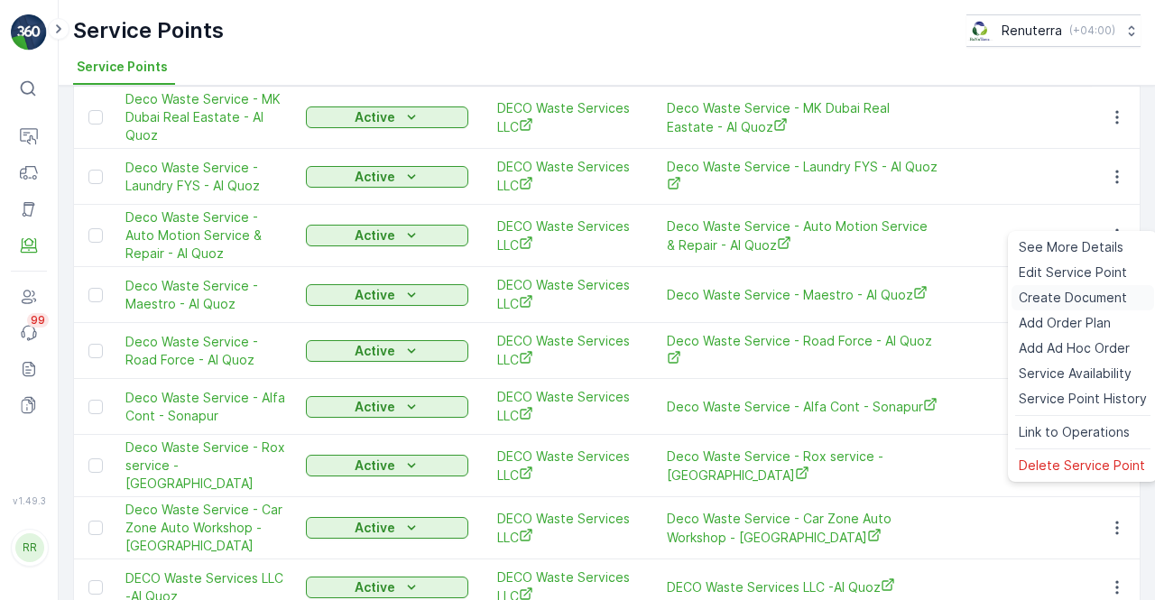
click at [1056, 301] on span "Create Document" at bounding box center [1073, 298] width 108 height 18
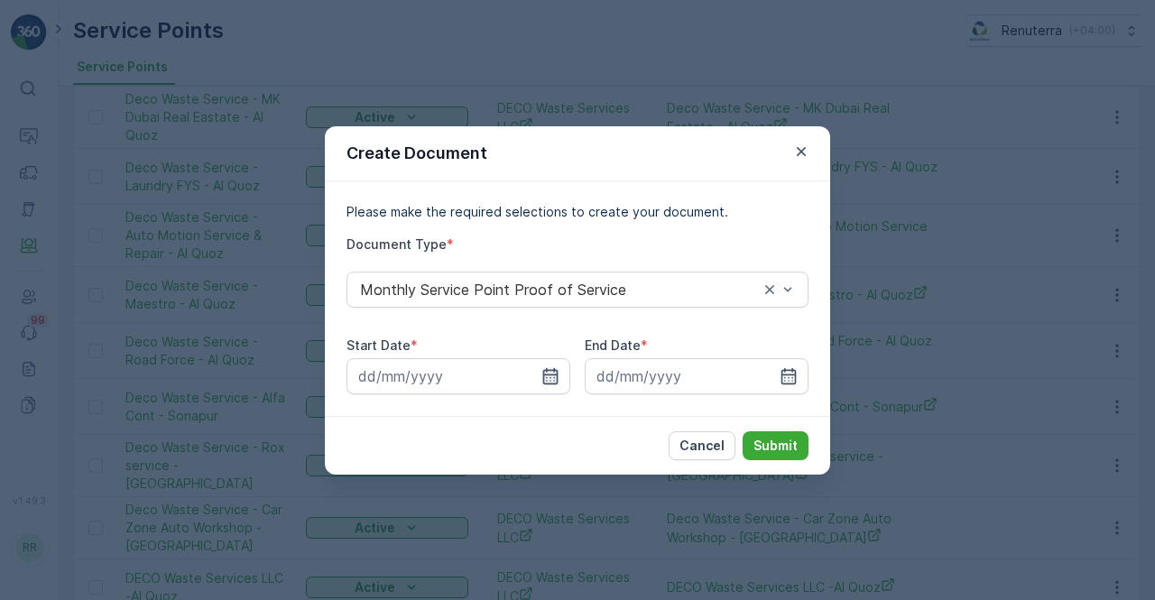
click at [549, 372] on icon "button" at bounding box center [550, 376] width 18 height 18
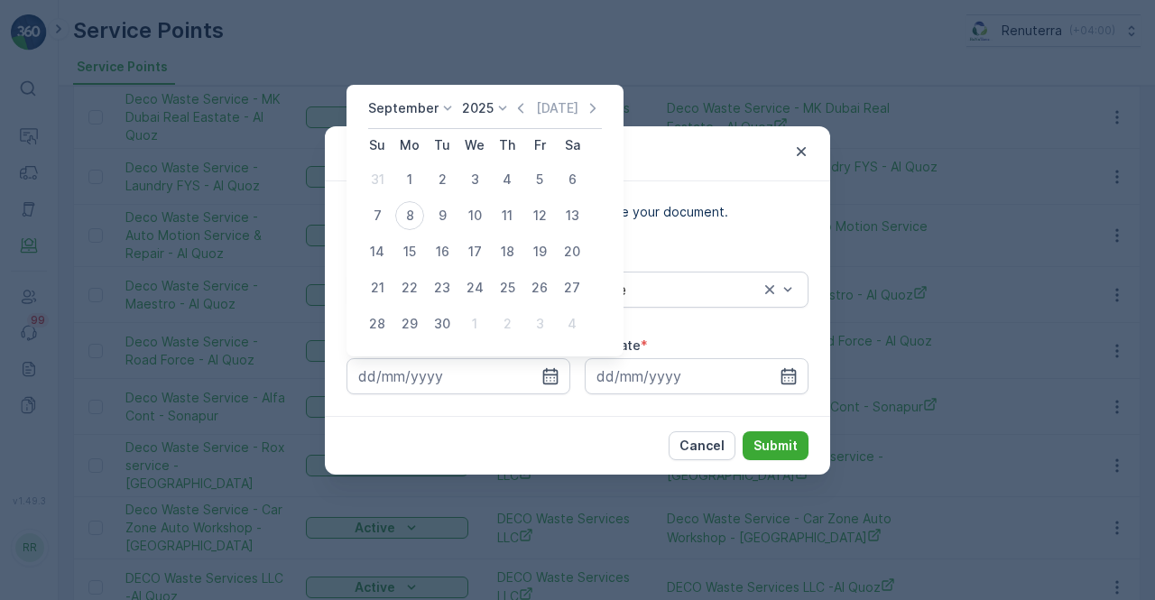
click at [520, 118] on div "September 2025 Today" at bounding box center [485, 114] width 234 height 30
click at [523, 112] on icon "button" at bounding box center [521, 108] width 18 height 18
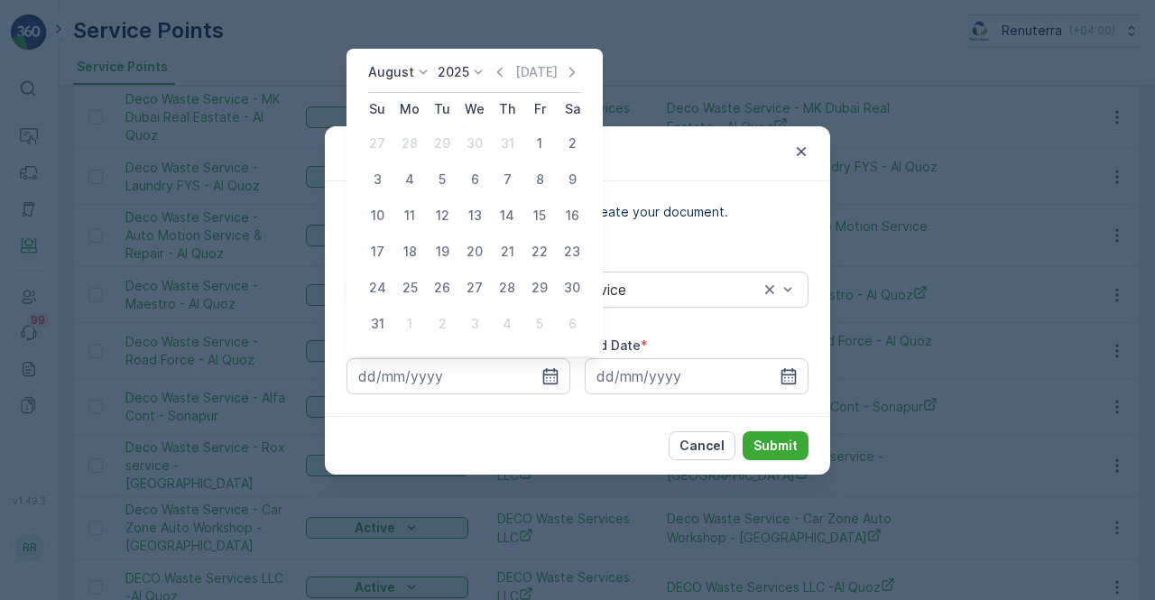
drag, startPoint x: 538, startPoint y: 143, endPoint x: 546, endPoint y: 153, distance: 13.5
click at [539, 143] on div "1" at bounding box center [539, 143] width 29 height 29
type input "01.08.2025"
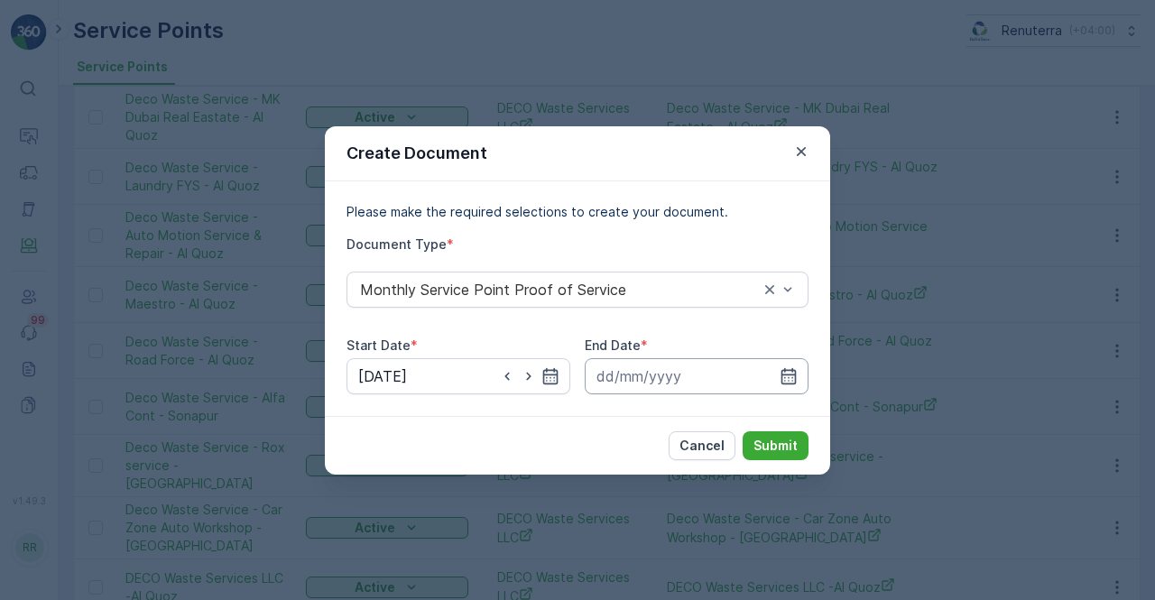
drag, startPoint x: 799, startPoint y: 372, endPoint x: 794, endPoint y: 360, distance: 12.9
click at [797, 371] on div at bounding box center [697, 376] width 224 height 36
drag, startPoint x: 784, startPoint y: 377, endPoint x: 783, endPoint y: 358, distance: 19.0
click at [783, 373] on icon "button" at bounding box center [788, 376] width 18 height 18
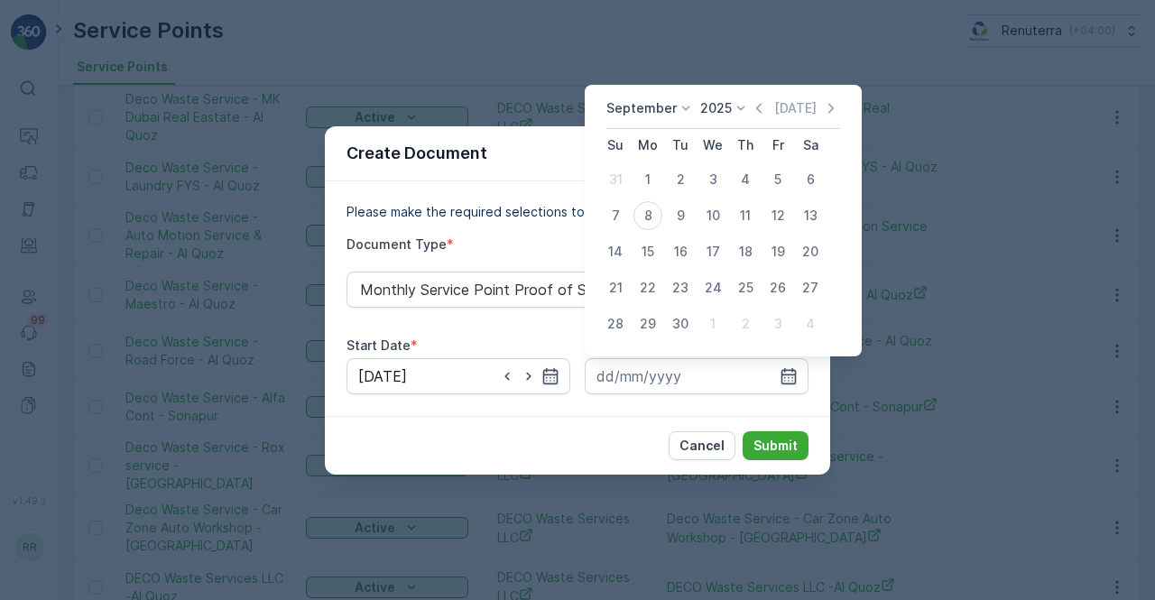
click at [759, 107] on icon "button" at bounding box center [759, 108] width 18 height 18
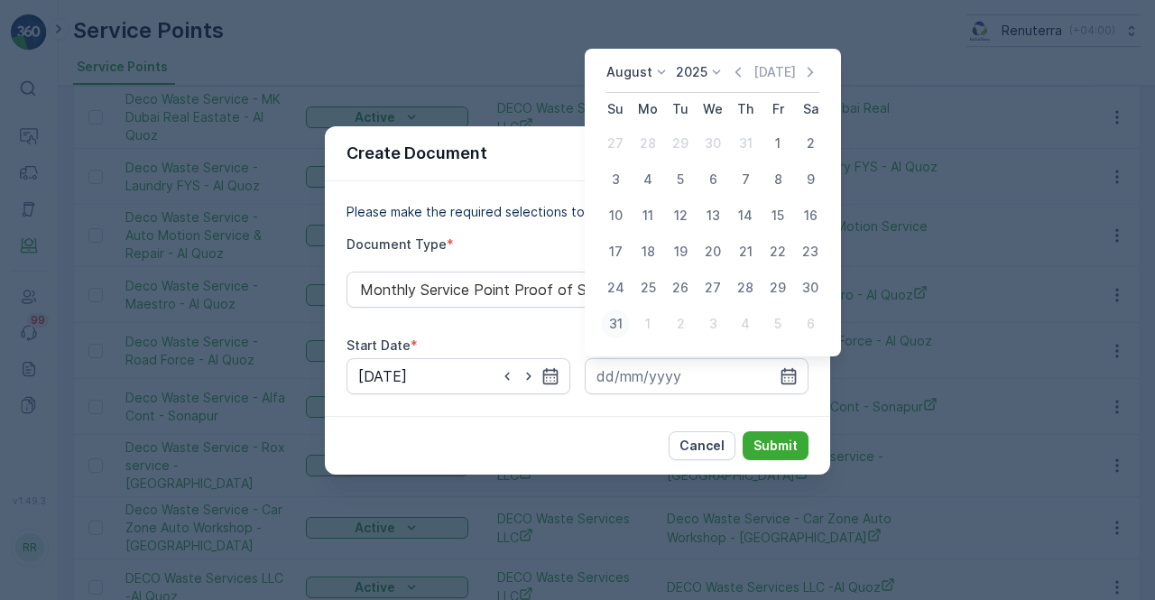
click at [610, 324] on div "31" at bounding box center [615, 323] width 29 height 29
type input "31.08.2025"
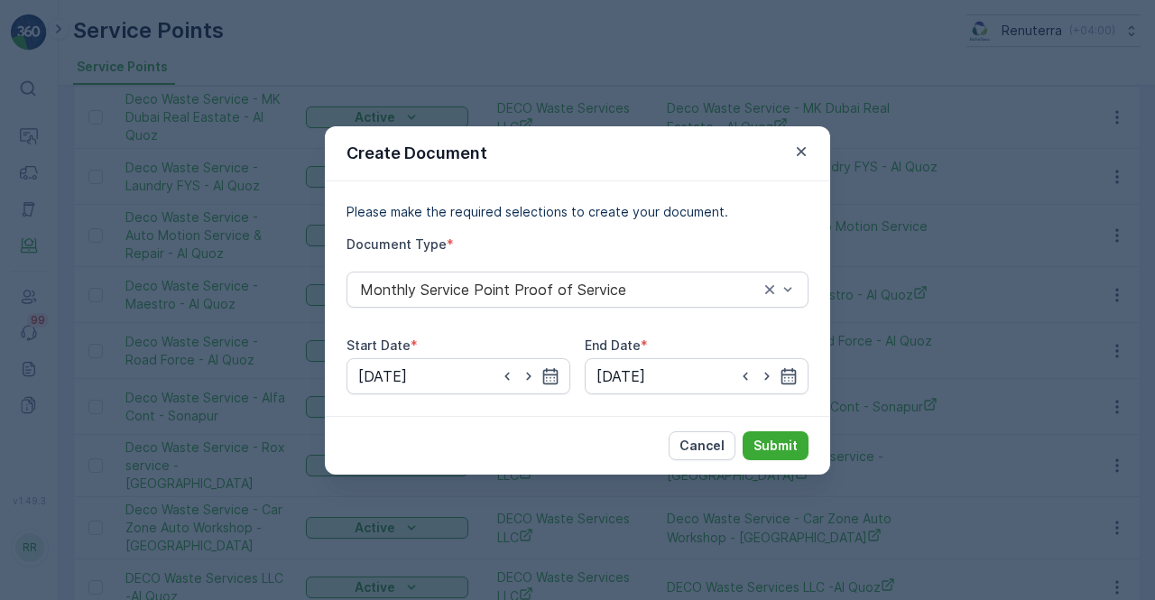
click at [789, 465] on div "Cancel Submit" at bounding box center [577, 445] width 505 height 59
click at [779, 450] on p "Submit" at bounding box center [775, 446] width 44 height 18
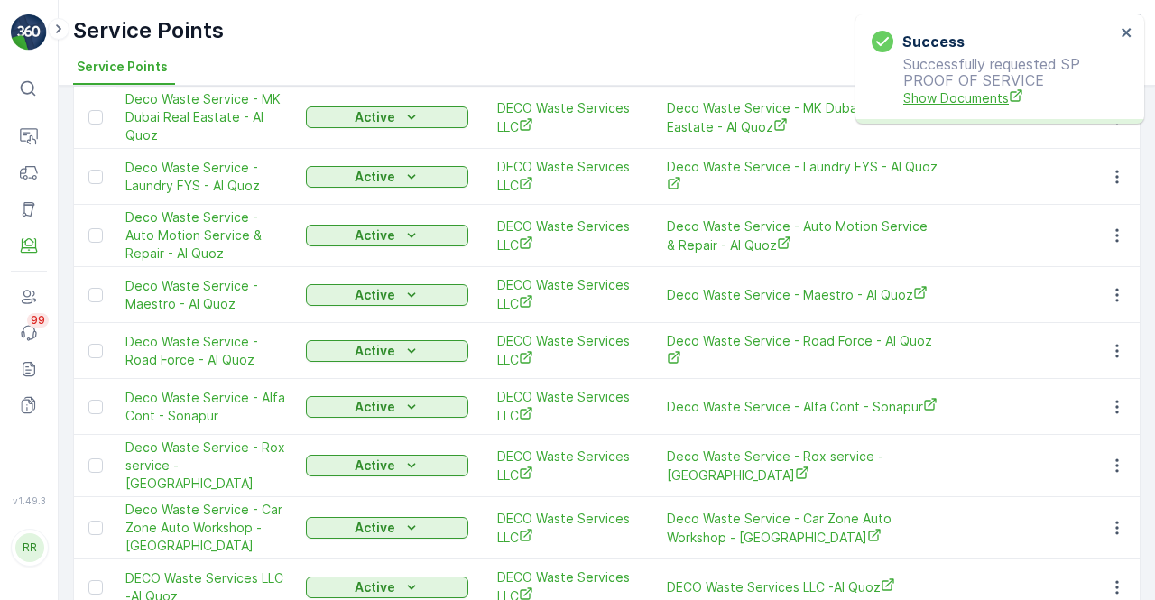
click at [956, 100] on span "Show Documents" at bounding box center [1009, 97] width 212 height 19
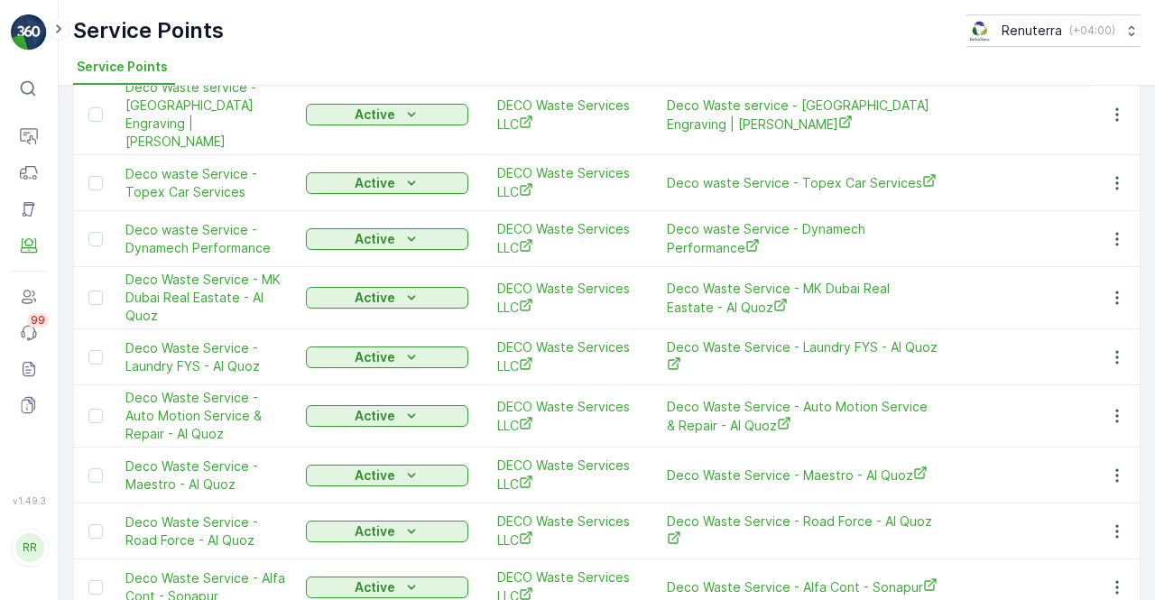
scroll to position [1804, 0]
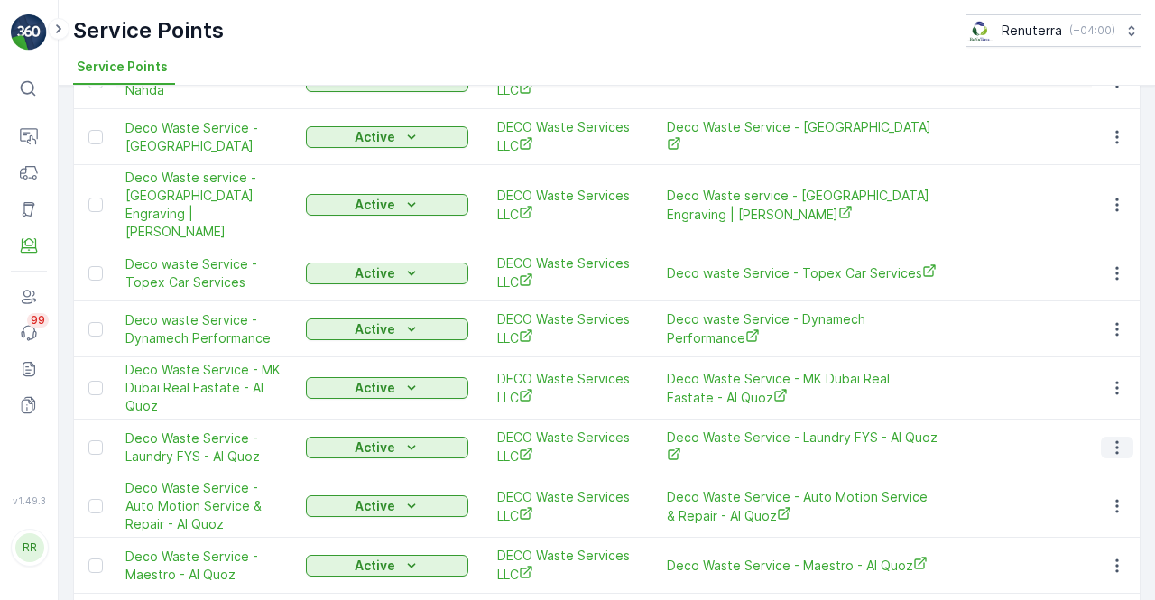
click at [1120, 438] on icon "button" at bounding box center [1117, 447] width 18 height 18
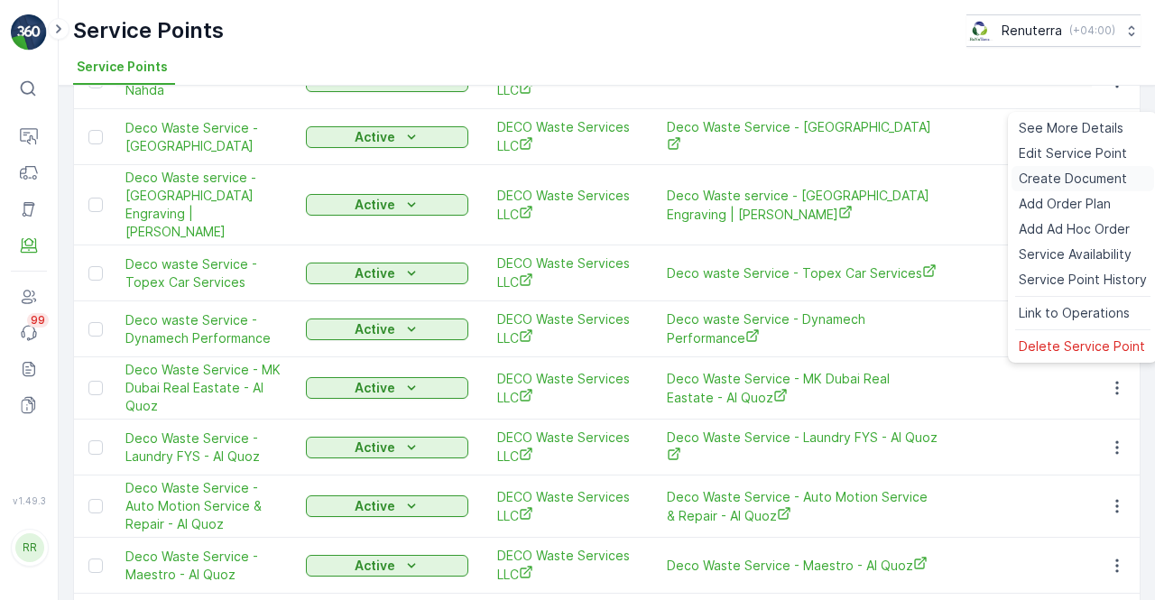
click at [1045, 183] on span "Create Document" at bounding box center [1073, 179] width 108 height 18
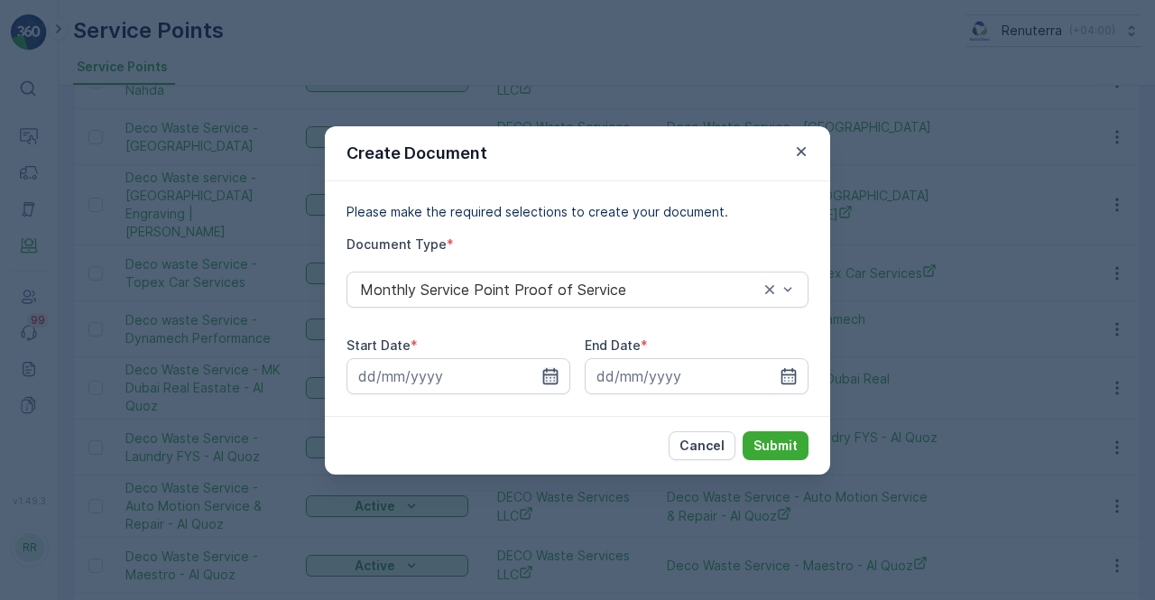
click at [558, 376] on icon "button" at bounding box center [550, 375] width 15 height 16
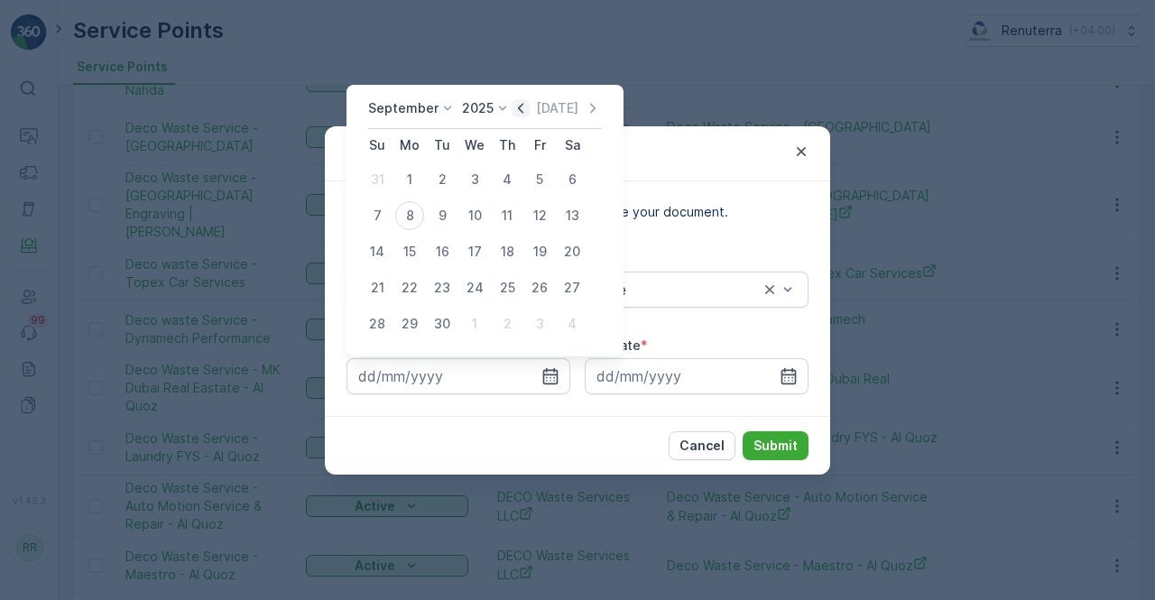
click at [516, 111] on icon "button" at bounding box center [521, 108] width 18 height 18
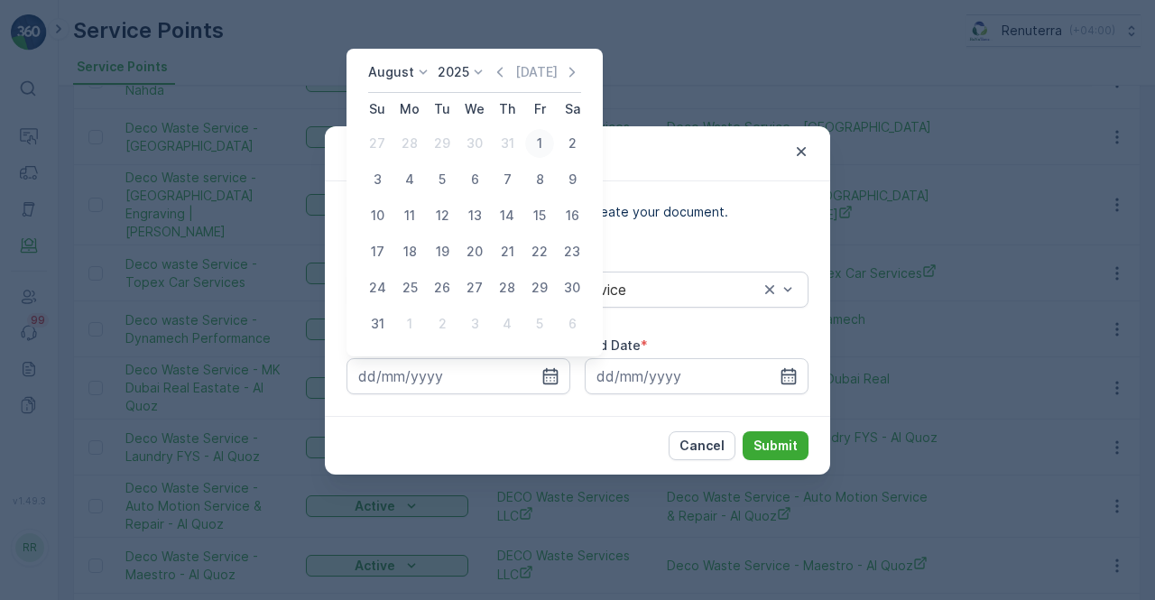
click at [541, 154] on div "1" at bounding box center [539, 143] width 29 height 29
type input "01.08.2025"
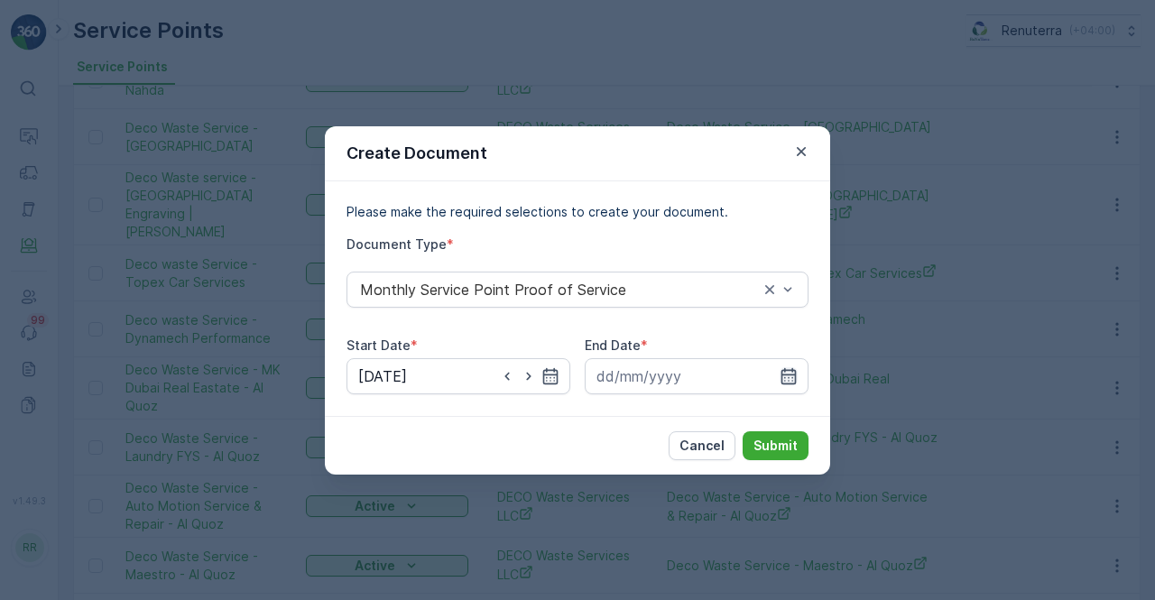
drag, startPoint x: 785, startPoint y: 378, endPoint x: 783, endPoint y: 367, distance: 11.0
click at [783, 375] on icon "button" at bounding box center [788, 376] width 18 height 18
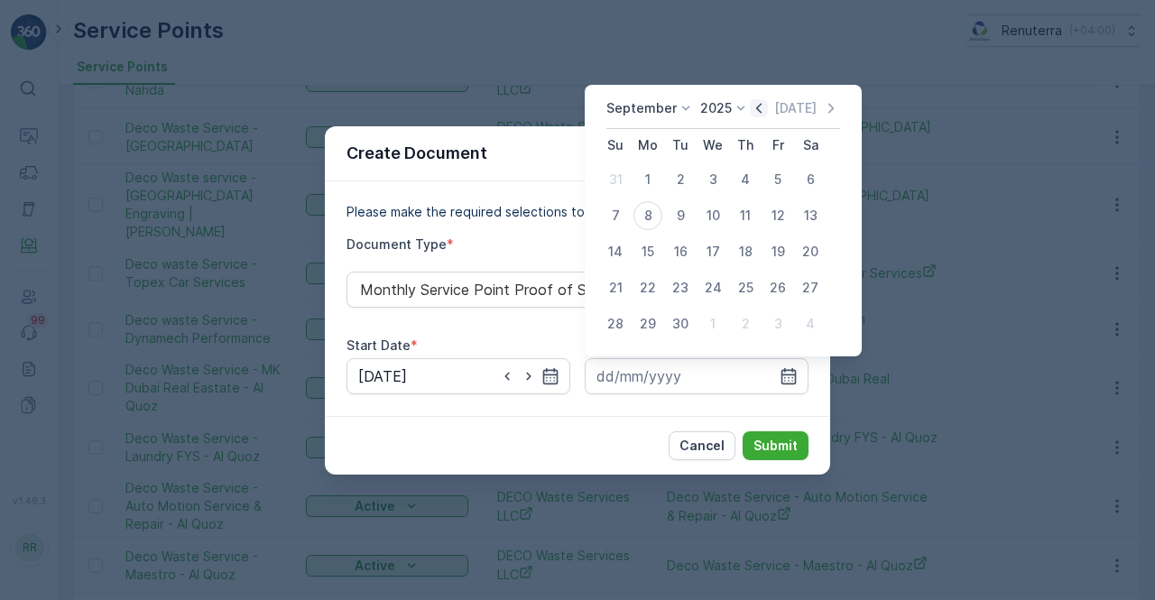
click at [760, 109] on icon "button" at bounding box center [759, 108] width 18 height 18
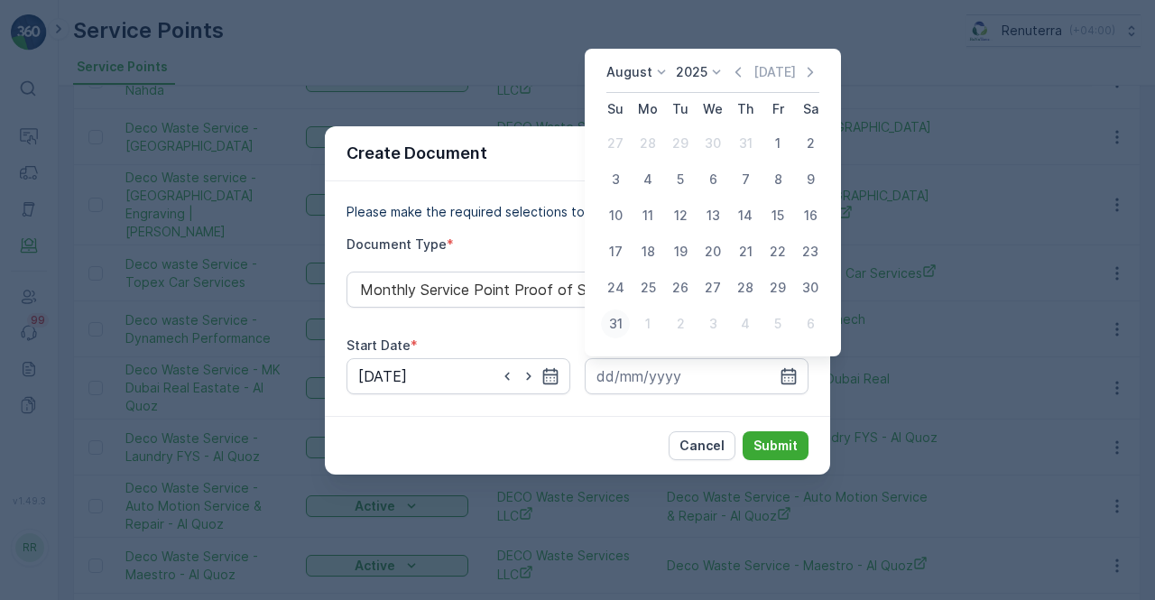
drag, startPoint x: 616, startPoint y: 324, endPoint x: 695, endPoint y: 389, distance: 101.9
click at [615, 325] on div "31" at bounding box center [615, 323] width 29 height 29
type input "31.08.2025"
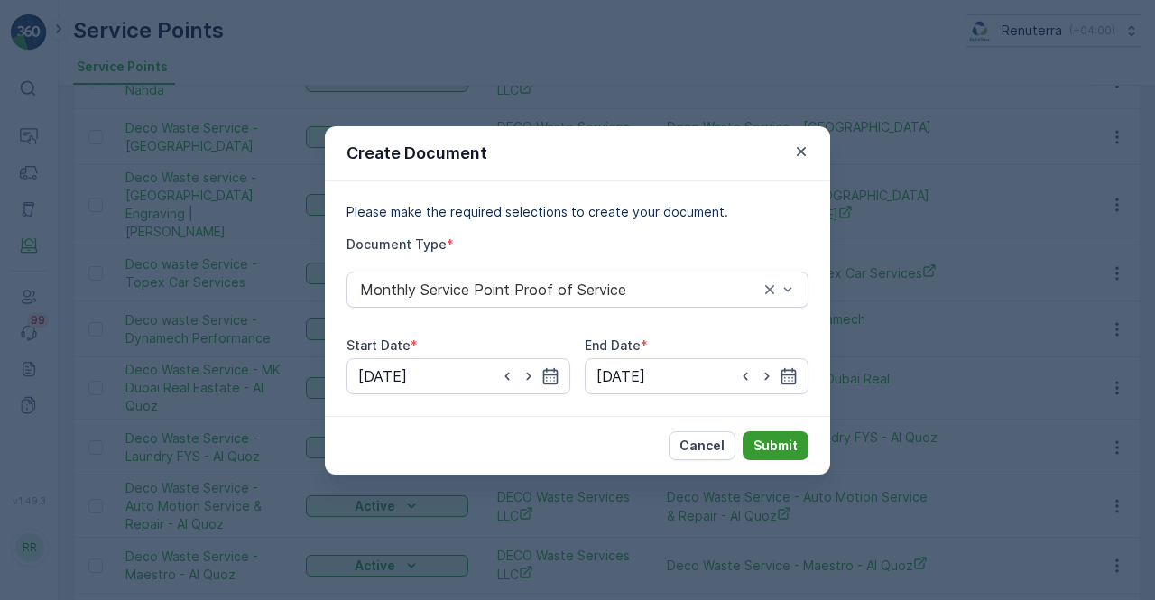
click at [787, 448] on p "Submit" at bounding box center [775, 446] width 44 height 18
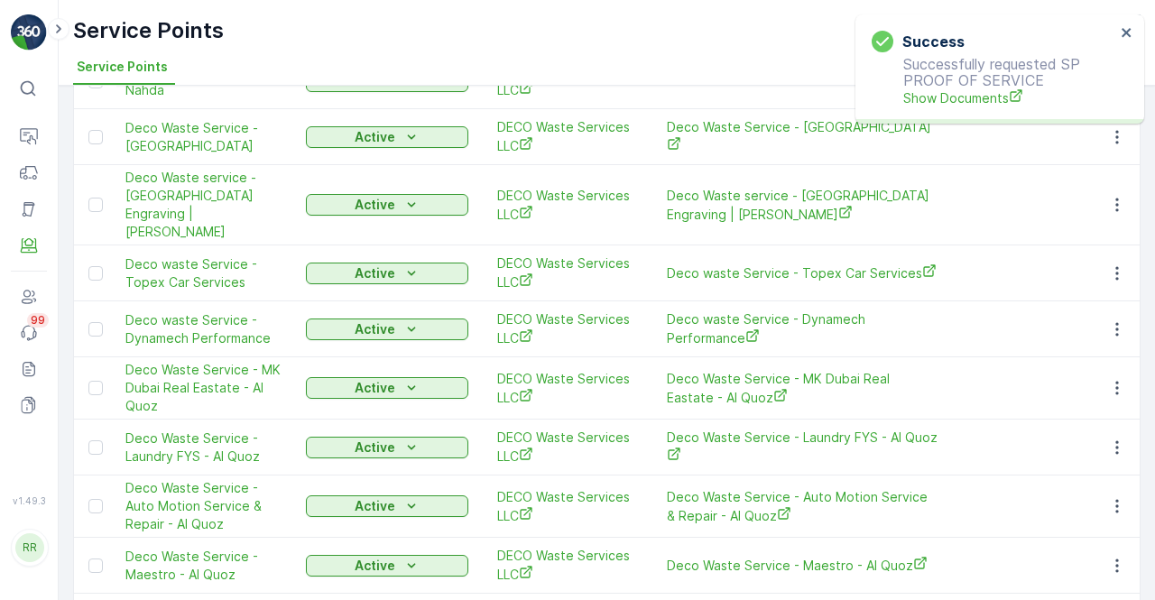
click at [945, 108] on div "Success Successfully requested SP PROOF OF SERVICE Show Documents" at bounding box center [993, 69] width 254 height 88
click at [949, 95] on span "Show Documents" at bounding box center [1009, 97] width 212 height 19
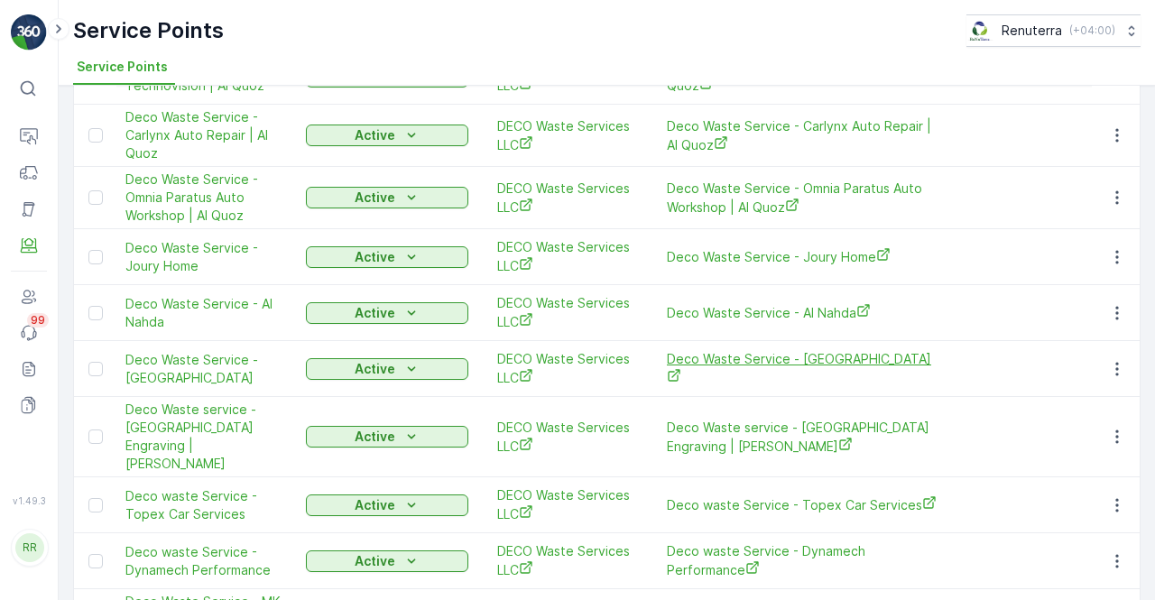
scroll to position [1534, 0]
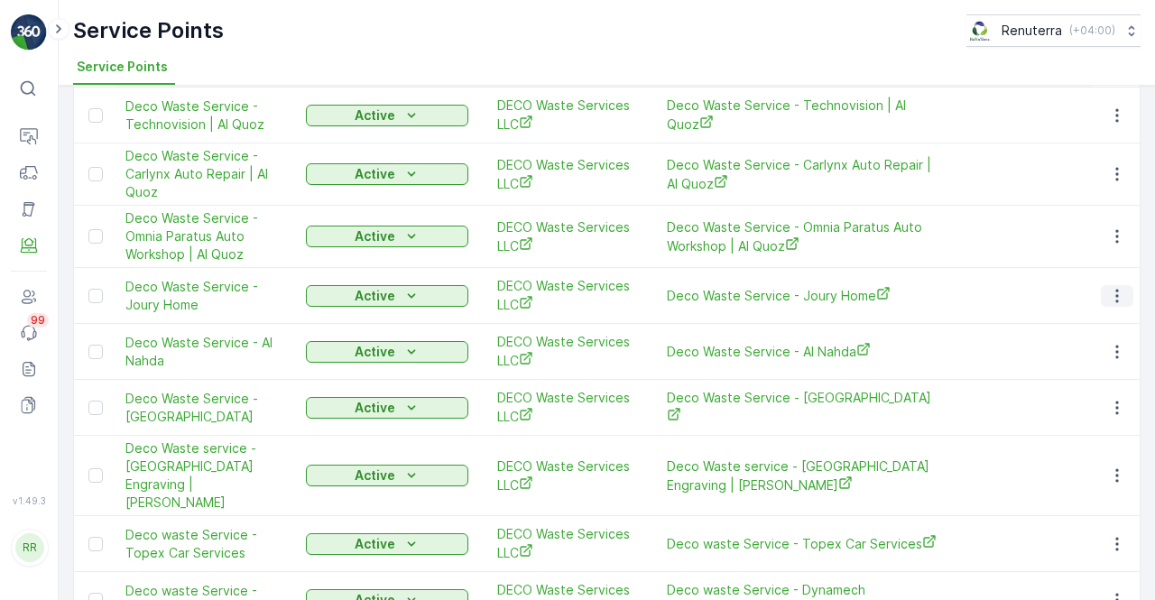
click at [1115, 287] on icon "button" at bounding box center [1117, 296] width 18 height 18
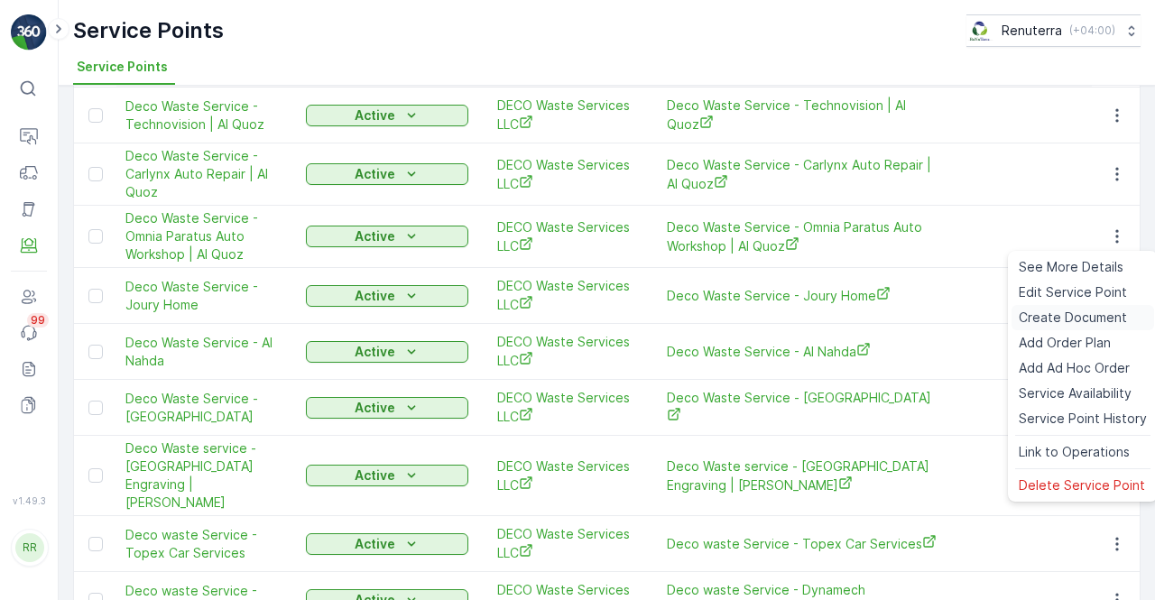
click at [1066, 310] on span "Create Document" at bounding box center [1073, 318] width 108 height 18
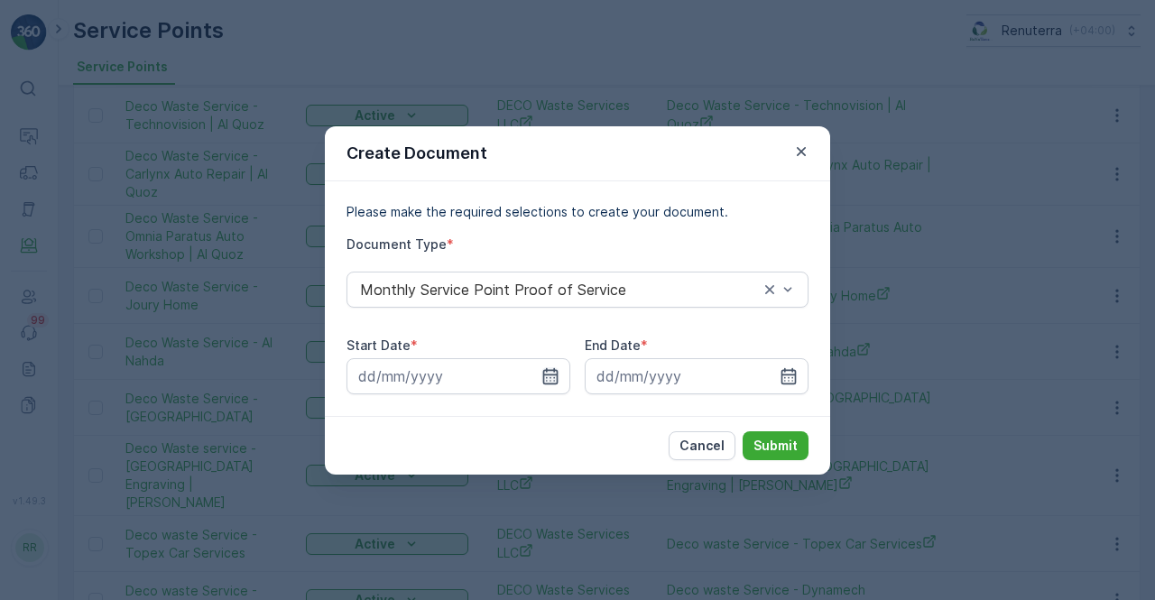
click at [552, 366] on div at bounding box center [458, 376] width 224 height 36
drag, startPoint x: 549, startPoint y: 369, endPoint x: 538, endPoint y: 377, distance: 14.3
click at [548, 371] on icon "button" at bounding box center [550, 376] width 18 height 18
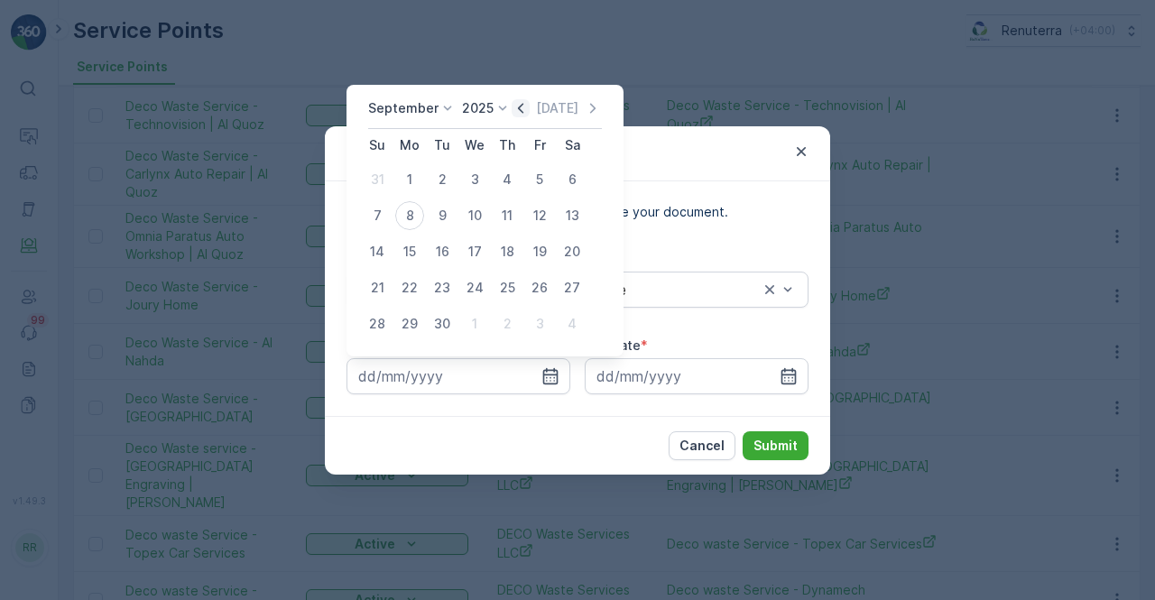
click at [519, 111] on icon "button" at bounding box center [521, 108] width 18 height 18
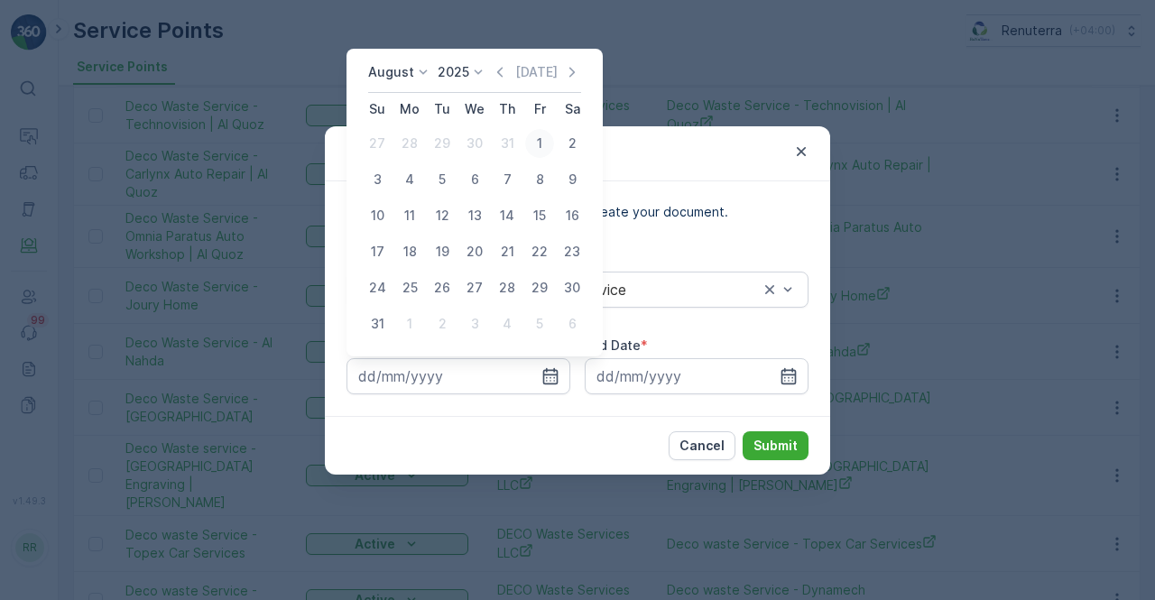
click at [543, 149] on div "1" at bounding box center [539, 143] width 29 height 29
type input "01.08.2025"
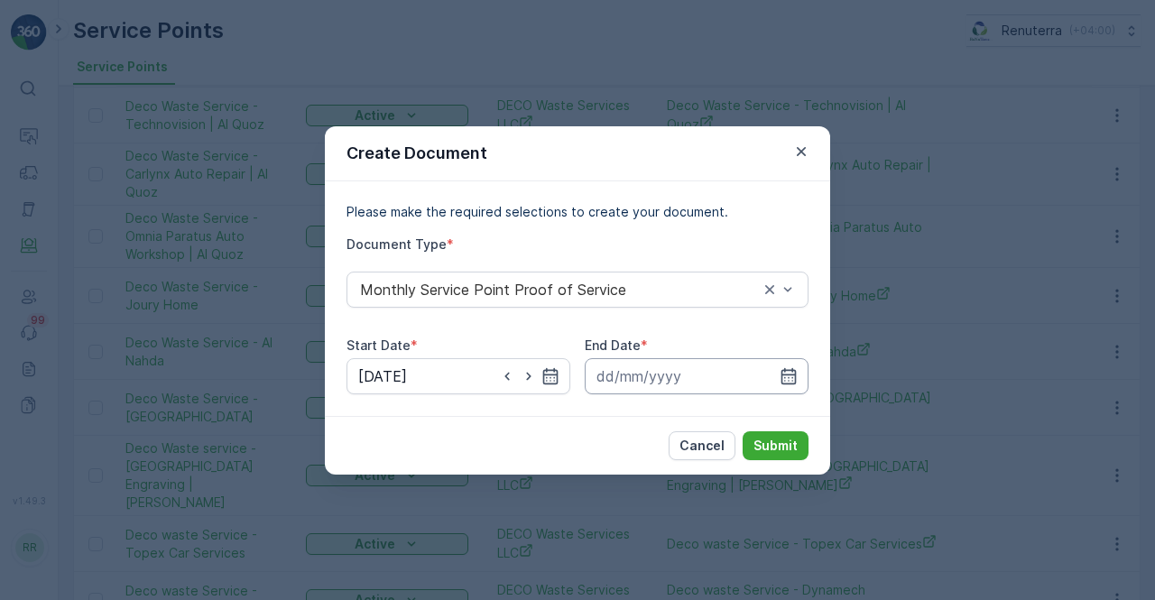
drag, startPoint x: 793, startPoint y: 380, endPoint x: 781, endPoint y: 364, distance: 19.3
click at [788, 375] on icon "button" at bounding box center [788, 376] width 18 height 18
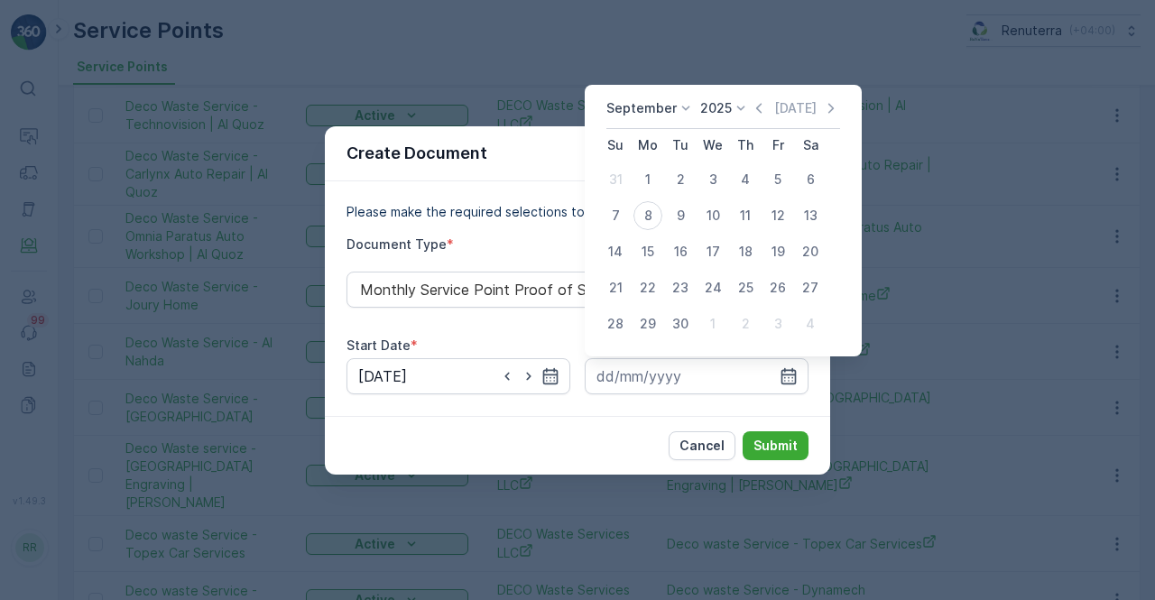
drag, startPoint x: 755, startPoint y: 109, endPoint x: 743, endPoint y: 121, distance: 16.6
click at [751, 109] on icon "button" at bounding box center [759, 108] width 18 height 18
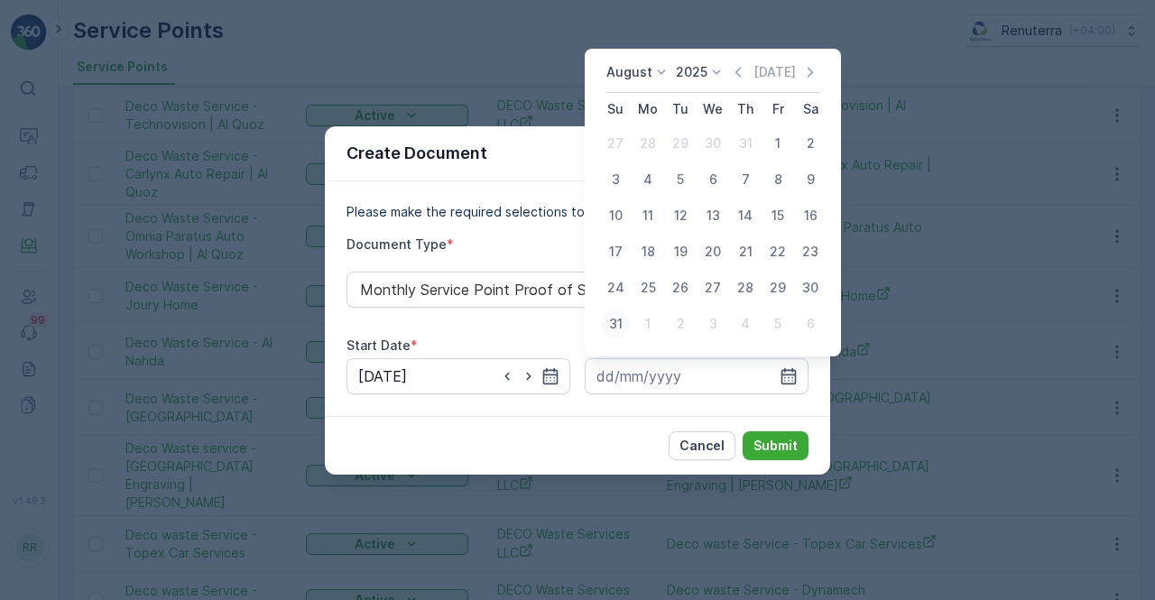
click at [615, 322] on div "31" at bounding box center [615, 323] width 29 height 29
type input "31.08.2025"
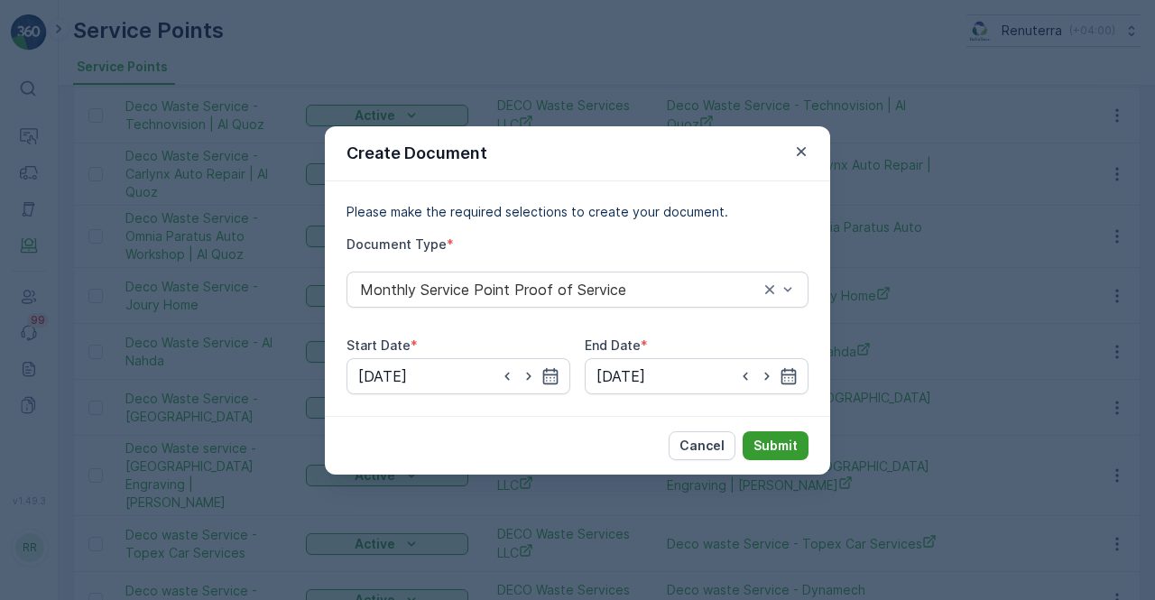
click at [783, 446] on p "Submit" at bounding box center [775, 446] width 44 height 18
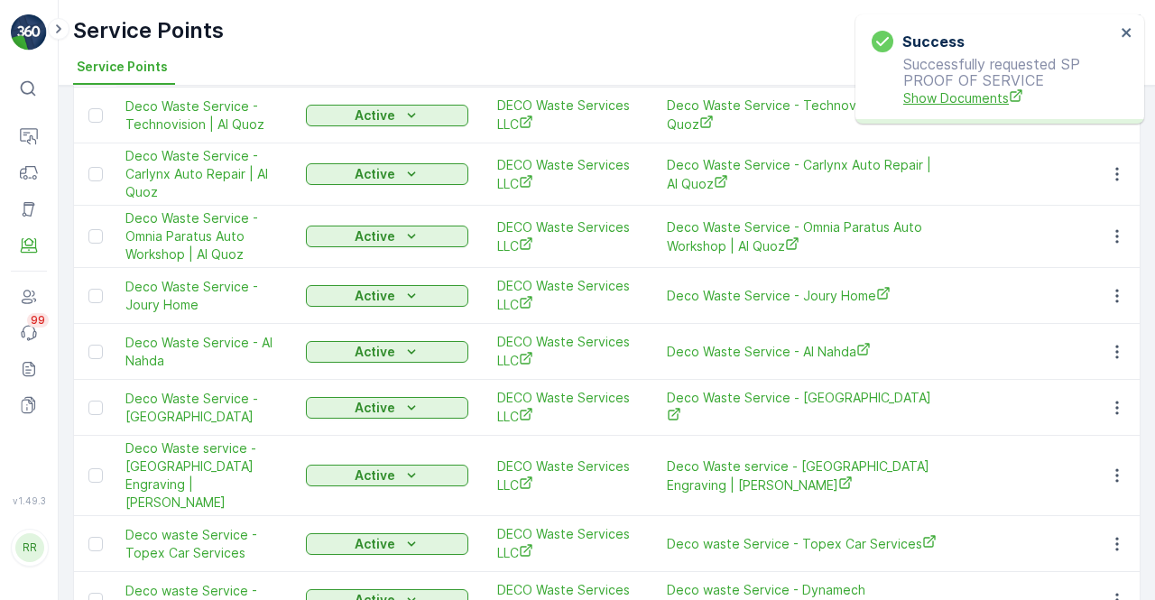
click at [948, 89] on span "Show Documents" at bounding box center [1009, 97] width 212 height 19
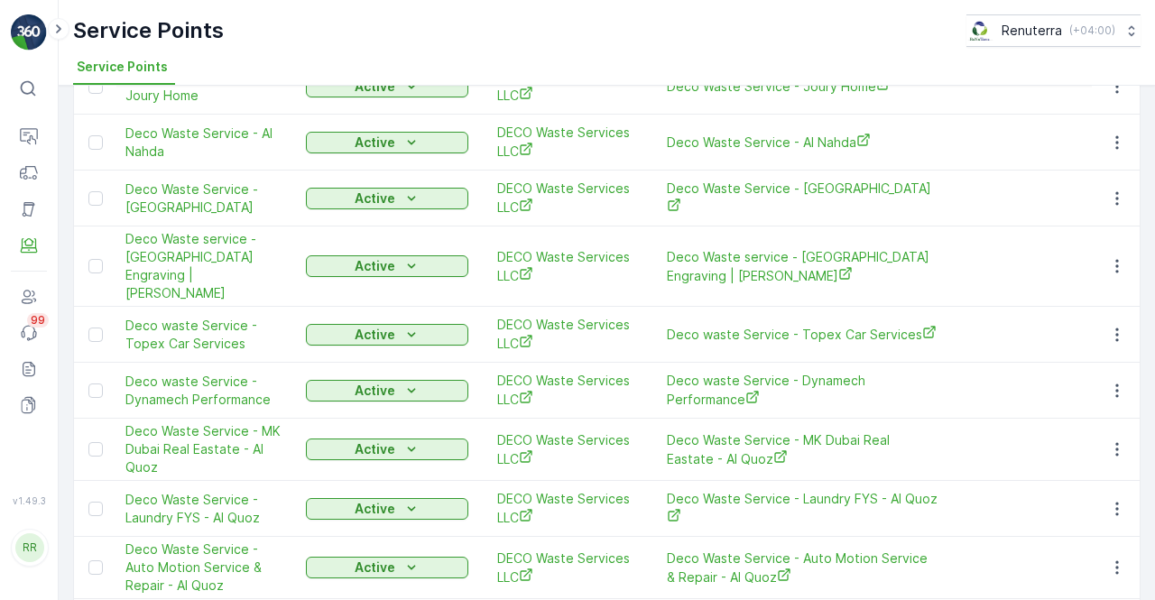
scroll to position [1653, 0]
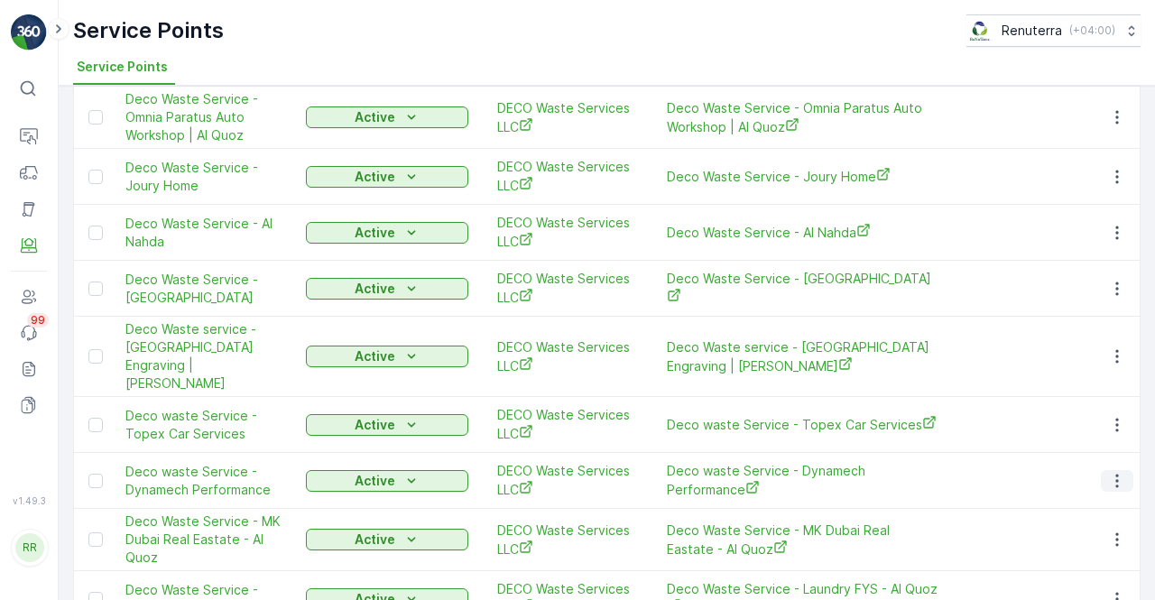
click at [1120, 472] on icon "button" at bounding box center [1117, 481] width 18 height 18
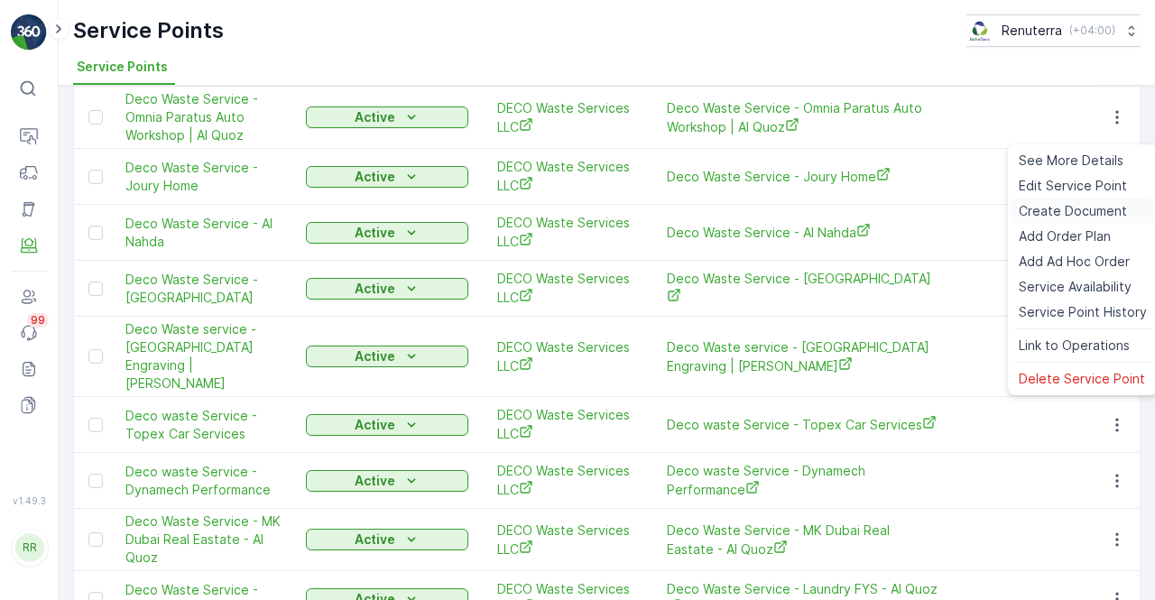
click at [1046, 217] on span "Create Document" at bounding box center [1073, 211] width 108 height 18
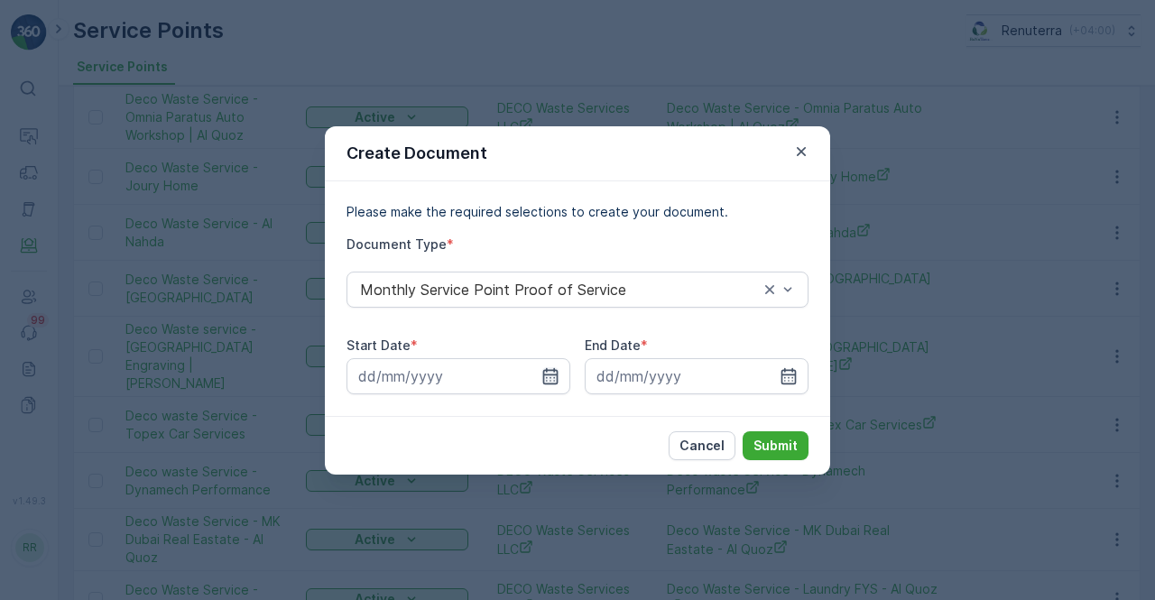
click at [558, 375] on icon "button" at bounding box center [550, 375] width 15 height 16
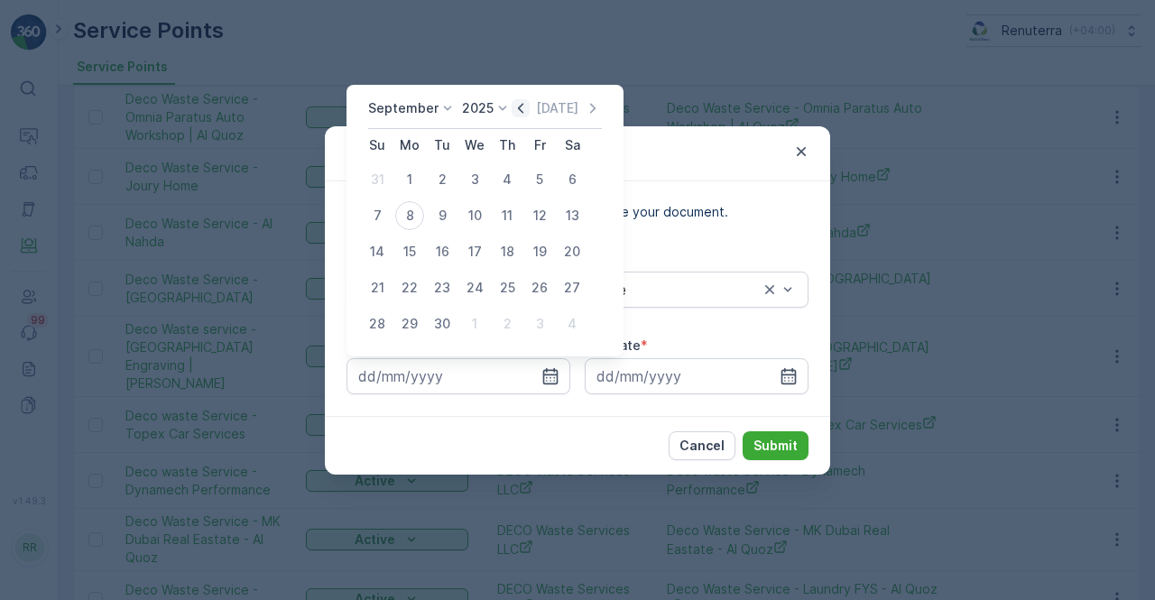
click at [513, 109] on icon "button" at bounding box center [521, 108] width 18 height 18
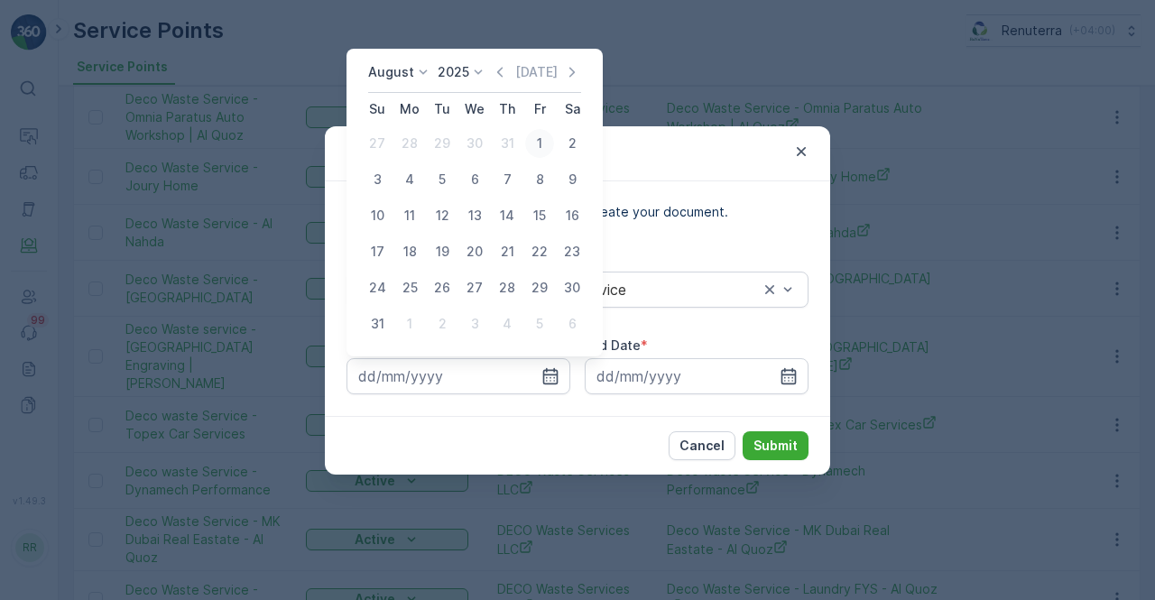
click at [533, 144] on div "1" at bounding box center [539, 143] width 29 height 29
type input "01.08.2025"
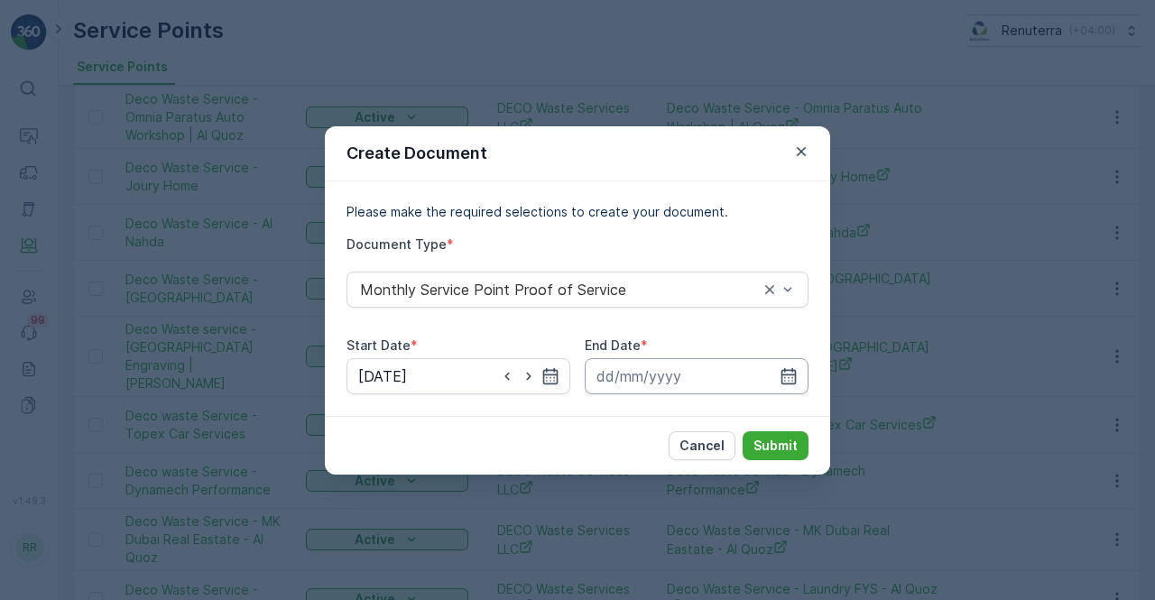
click at [785, 371] on icon "button" at bounding box center [788, 376] width 18 height 18
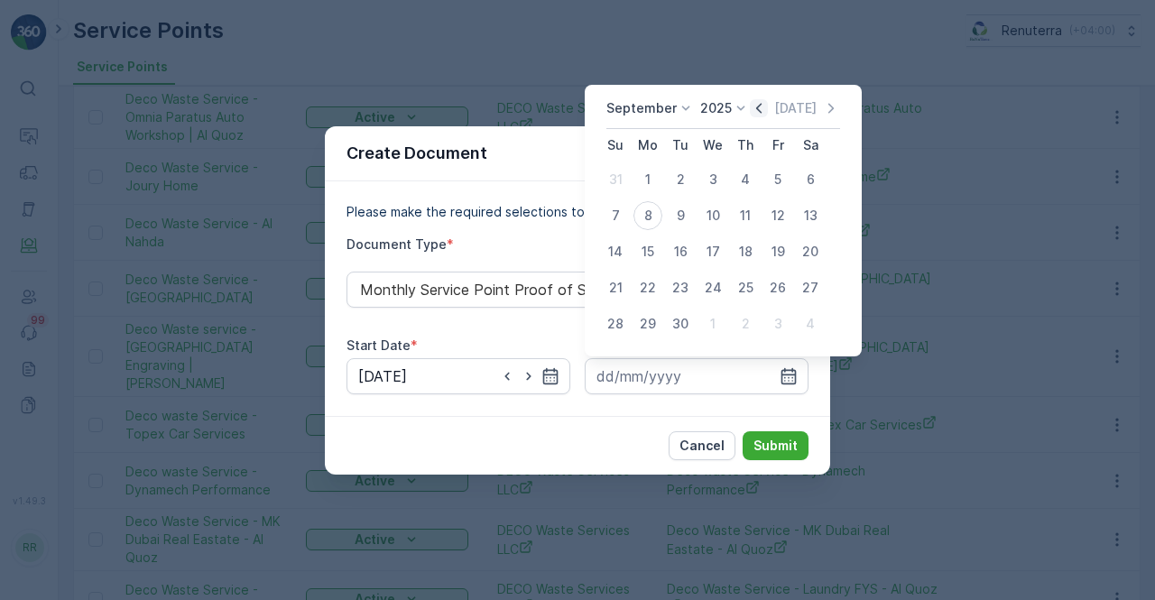
click at [756, 111] on icon "button" at bounding box center [759, 108] width 18 height 18
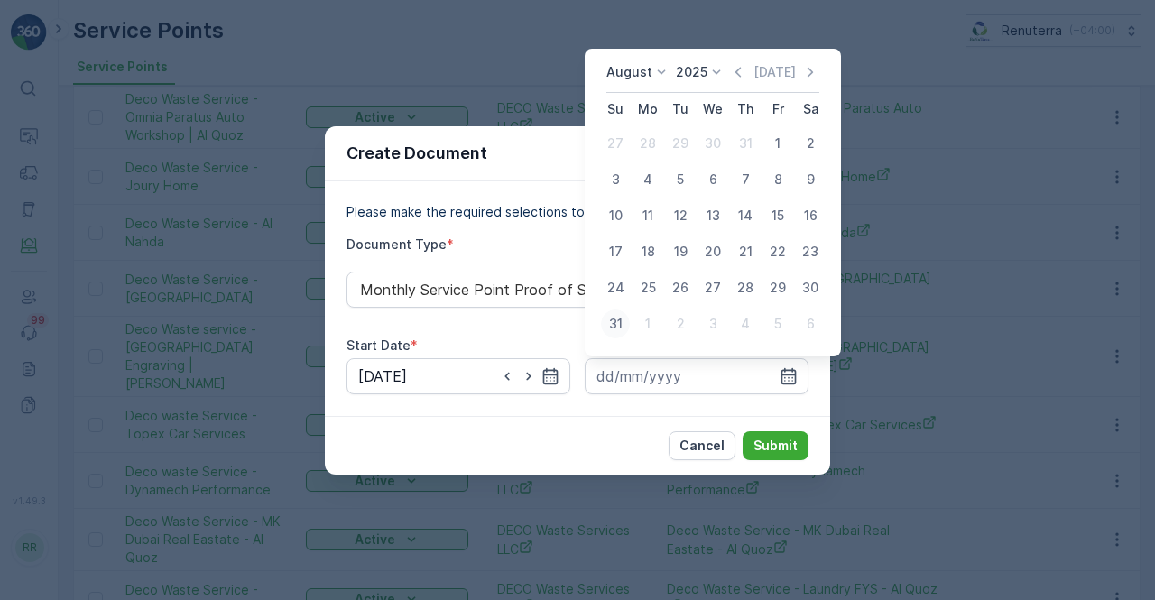
click at [617, 323] on div "31" at bounding box center [615, 323] width 29 height 29
type input "31.08.2025"
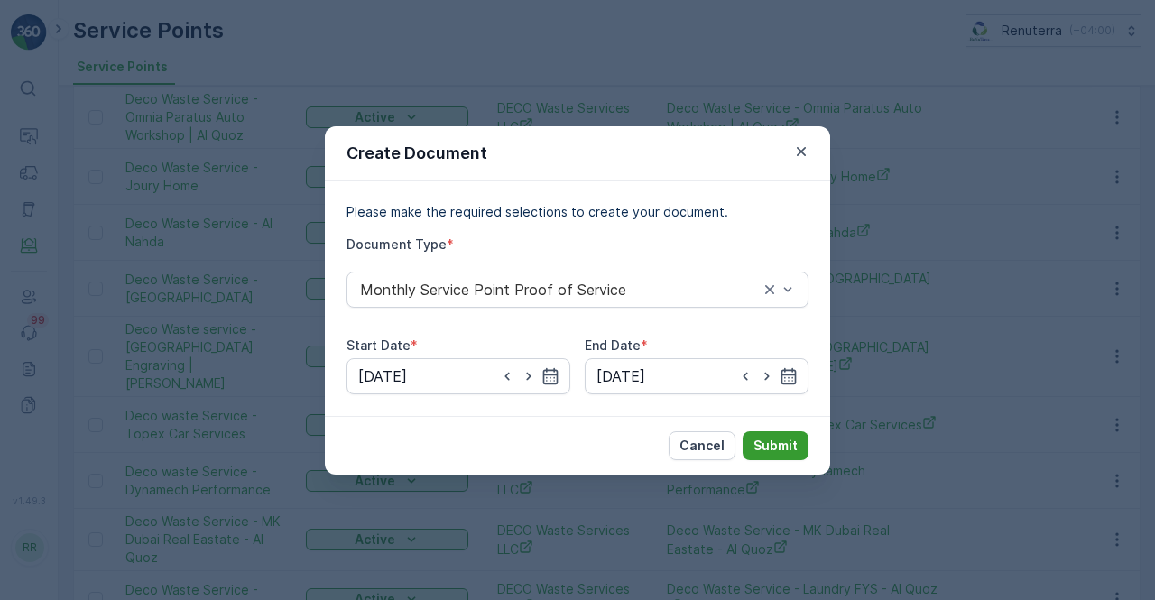
click at [781, 445] on p "Submit" at bounding box center [775, 446] width 44 height 18
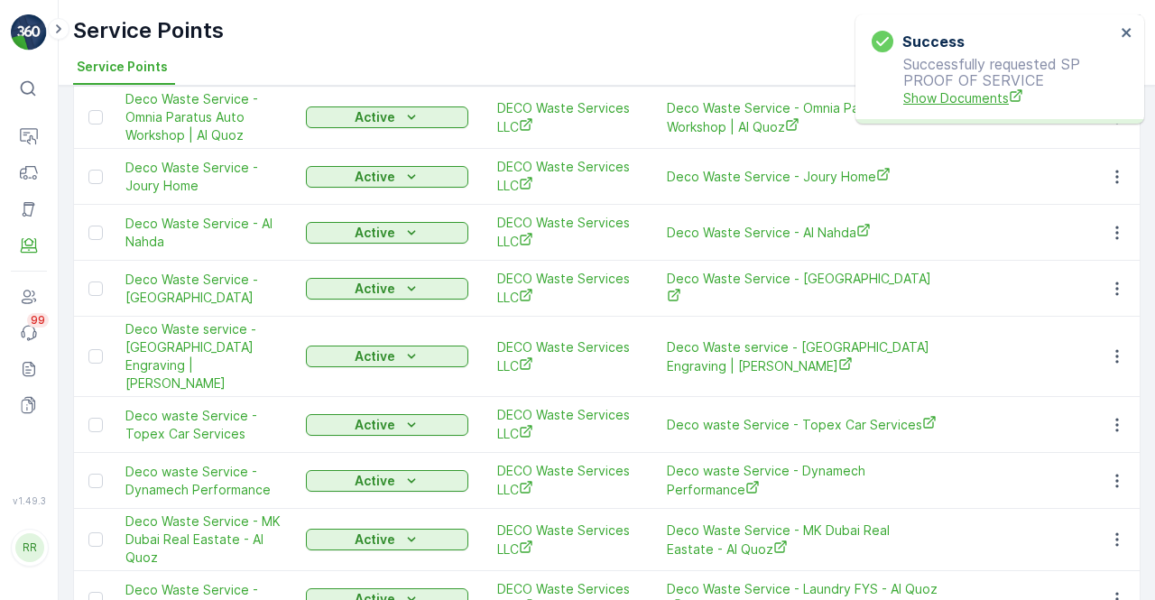
click at [963, 106] on span "Show Documents" at bounding box center [1009, 97] width 212 height 19
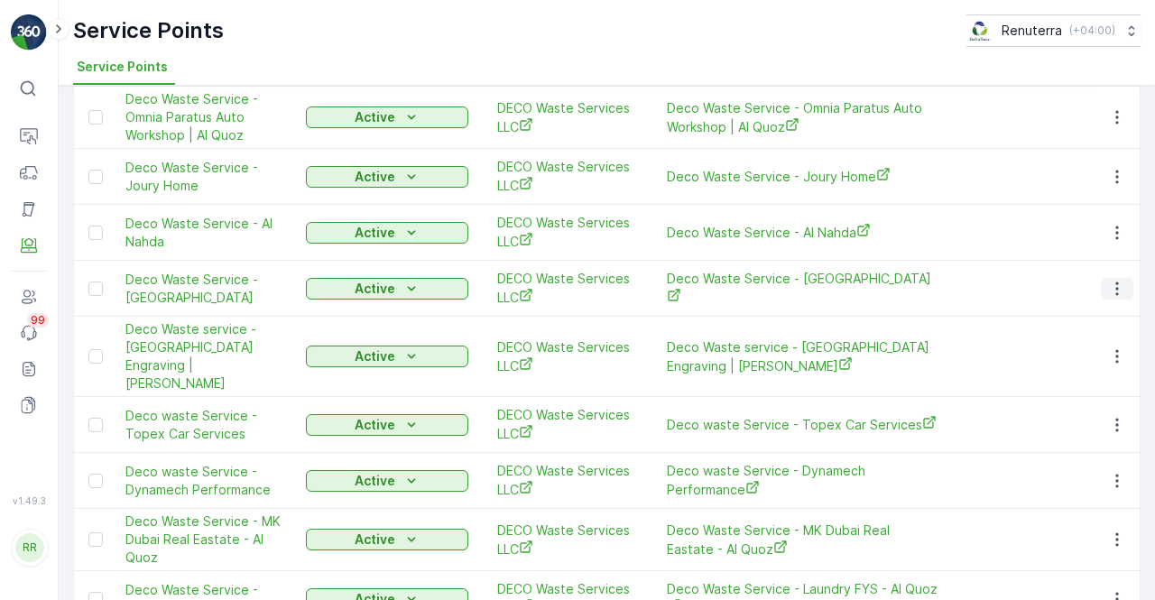
click at [1115, 281] on icon "button" at bounding box center [1116, 288] width 3 height 14
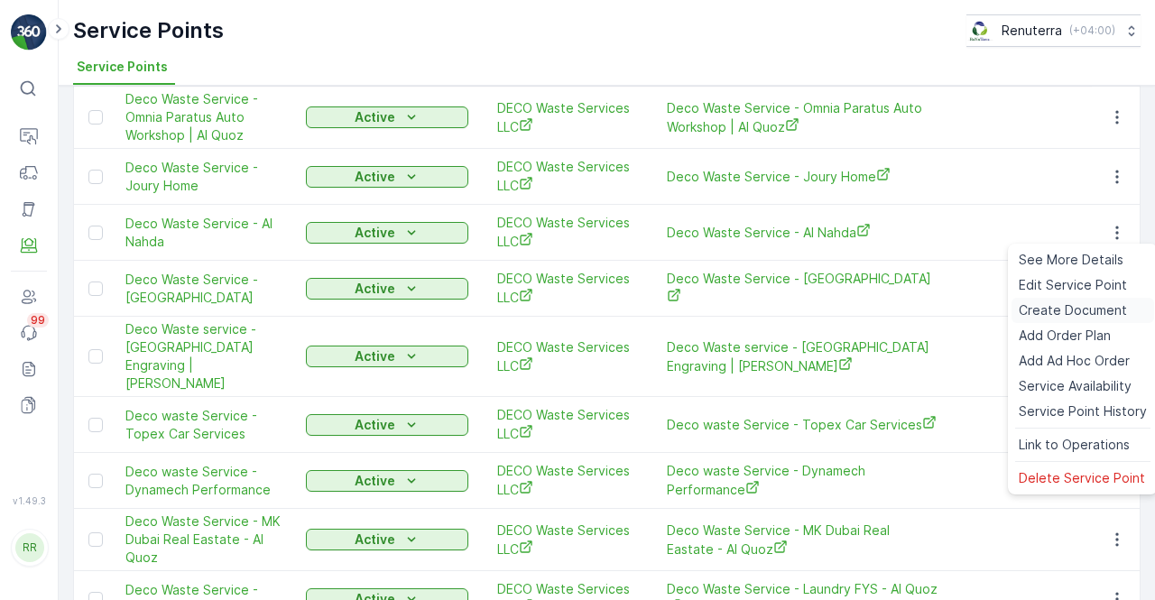
click at [1055, 309] on span "Create Document" at bounding box center [1073, 310] width 108 height 18
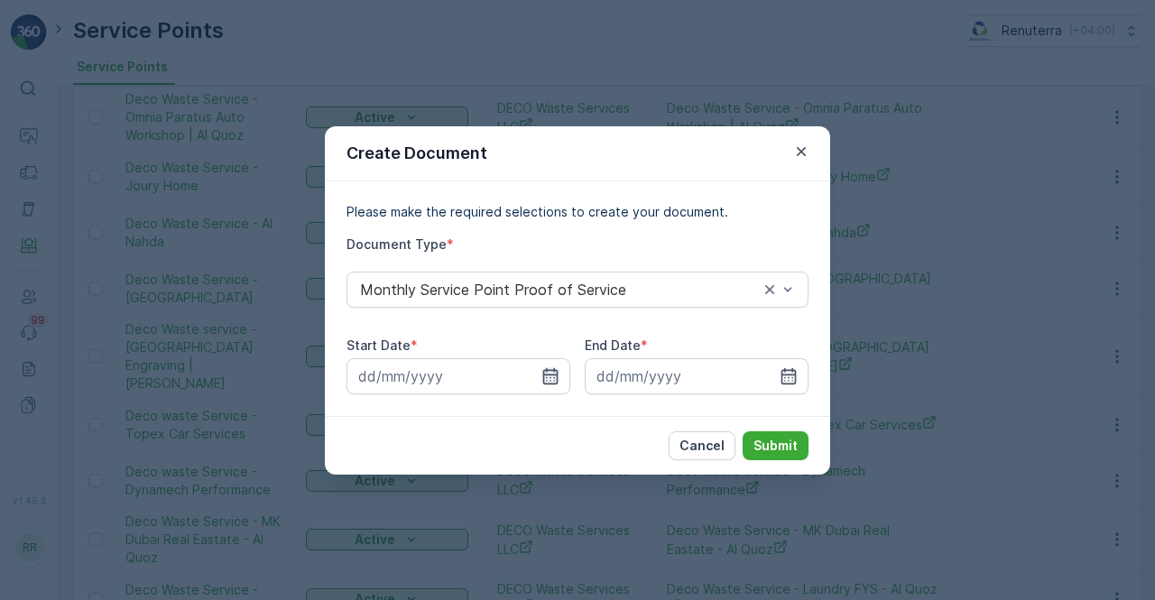
click at [554, 373] on icon "button" at bounding box center [550, 376] width 18 height 18
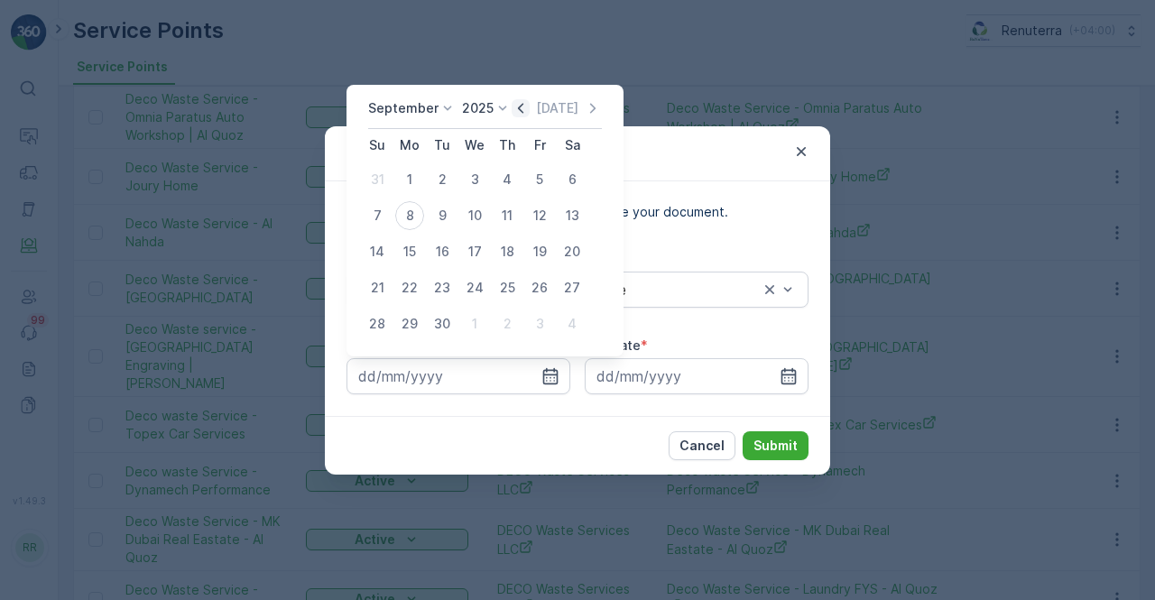
click at [520, 109] on icon "button" at bounding box center [521, 108] width 18 height 18
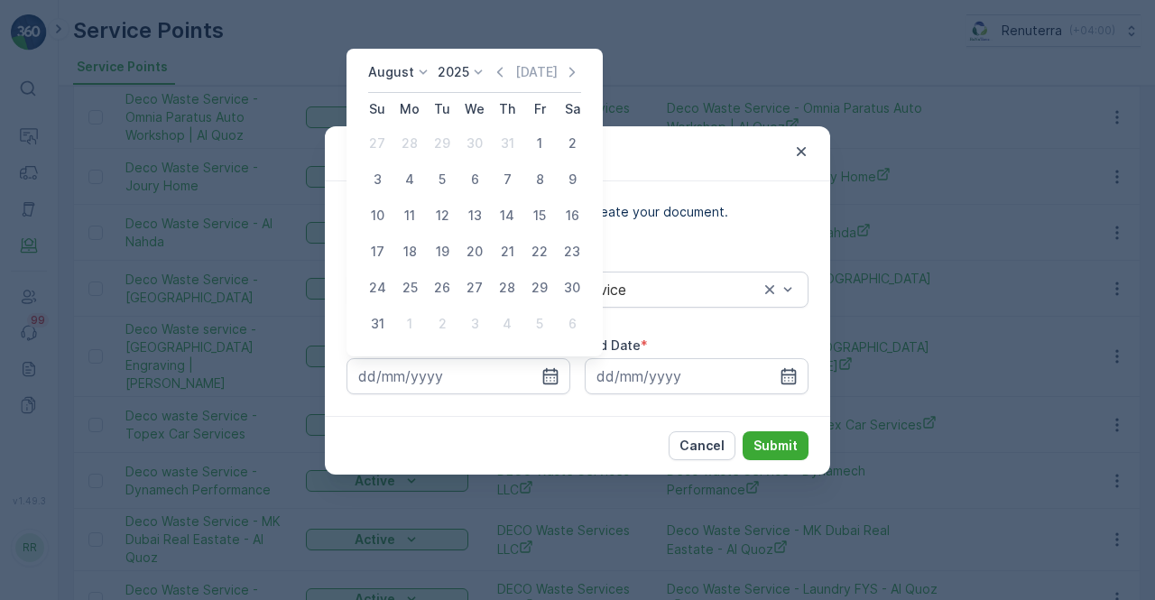
click at [541, 144] on div "1" at bounding box center [539, 143] width 29 height 29
type input "01.08.2025"
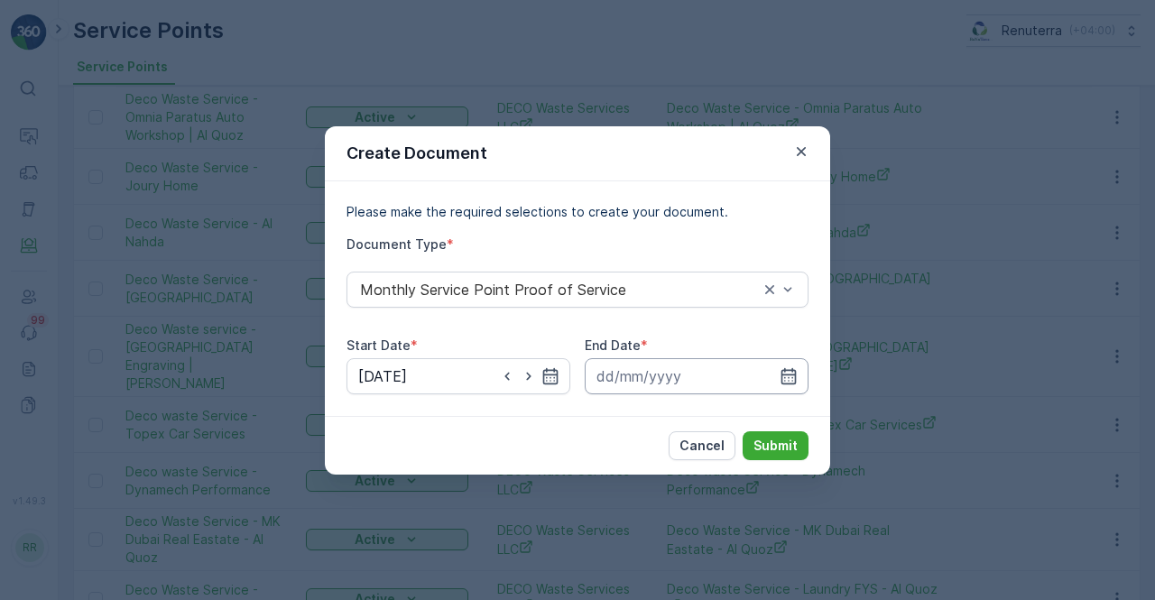
drag, startPoint x: 791, startPoint y: 380, endPoint x: 786, endPoint y: 365, distance: 15.4
click at [790, 375] on icon "button" at bounding box center [788, 376] width 18 height 18
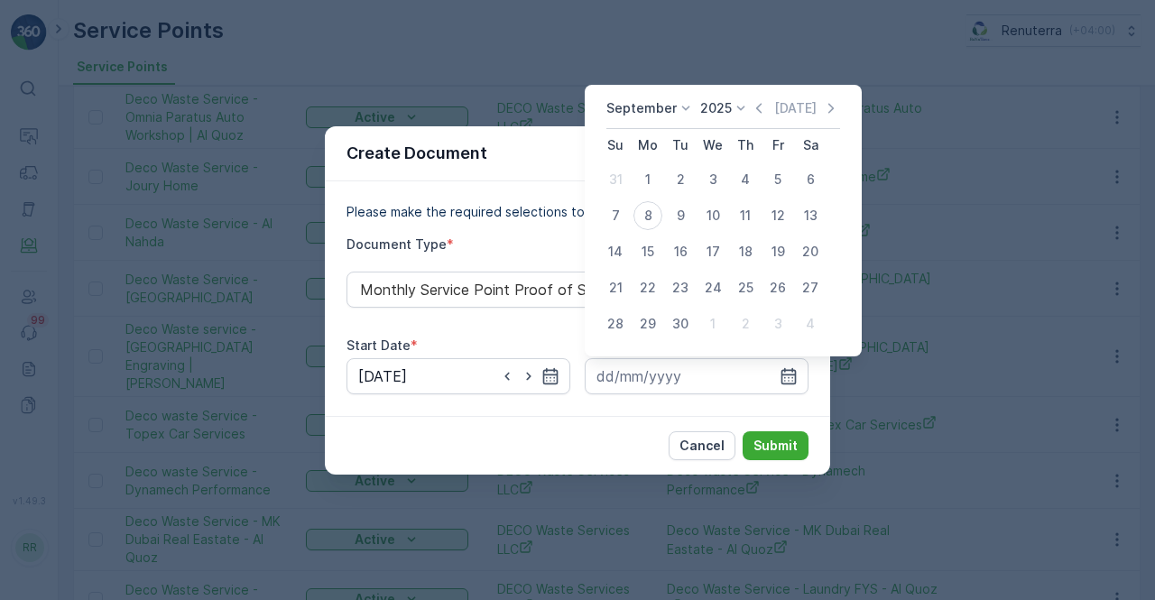
click at [760, 111] on icon "button" at bounding box center [759, 108] width 18 height 18
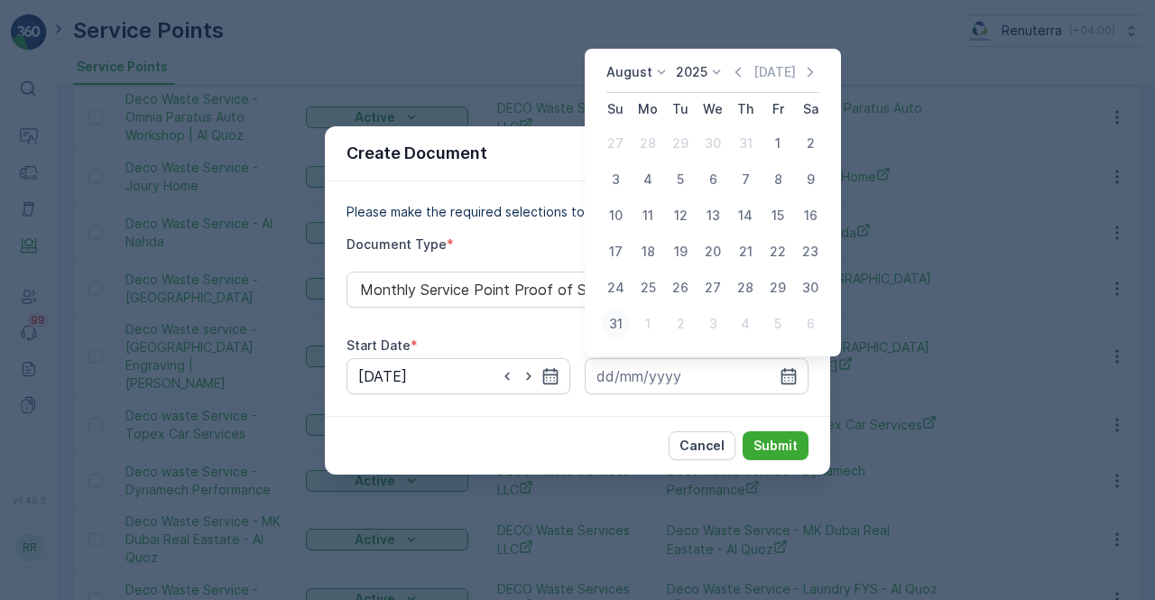
drag, startPoint x: 589, startPoint y: 330, endPoint x: 606, endPoint y: 329, distance: 17.2
click at [596, 330] on div "August 2025 Today Su Mo Tu We Th Fr Sa 27 28 29 30 31 1 2 3 4 5 6 7 8 9 10 11 1…" at bounding box center [713, 203] width 256 height 308
click at [610, 324] on div "31" at bounding box center [615, 323] width 29 height 29
type input "31.08.2025"
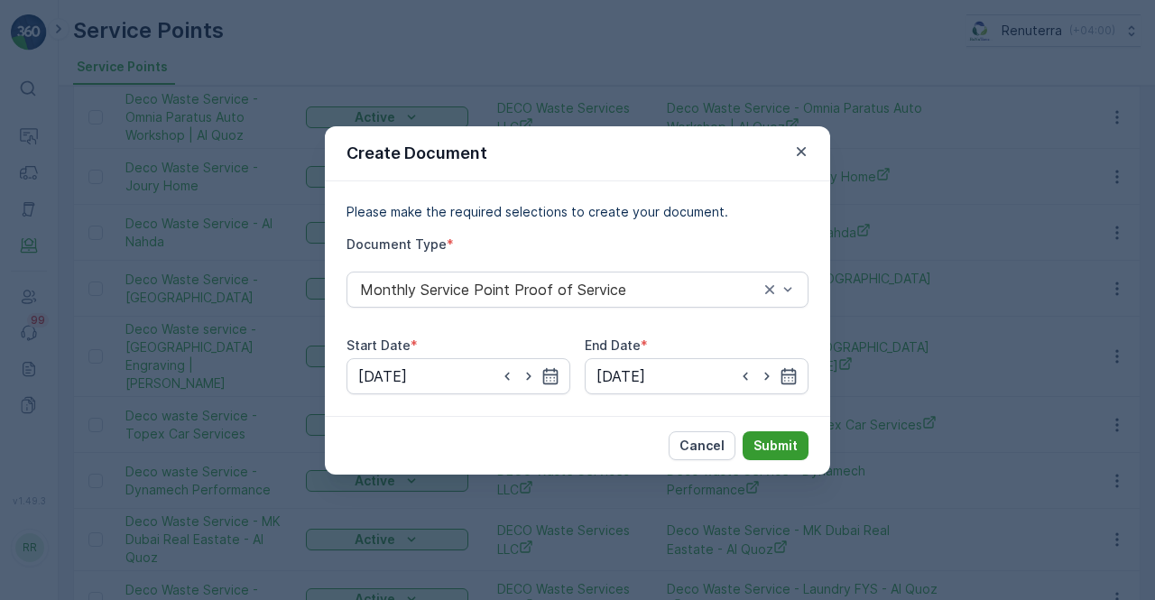
click at [783, 441] on p "Submit" at bounding box center [775, 446] width 44 height 18
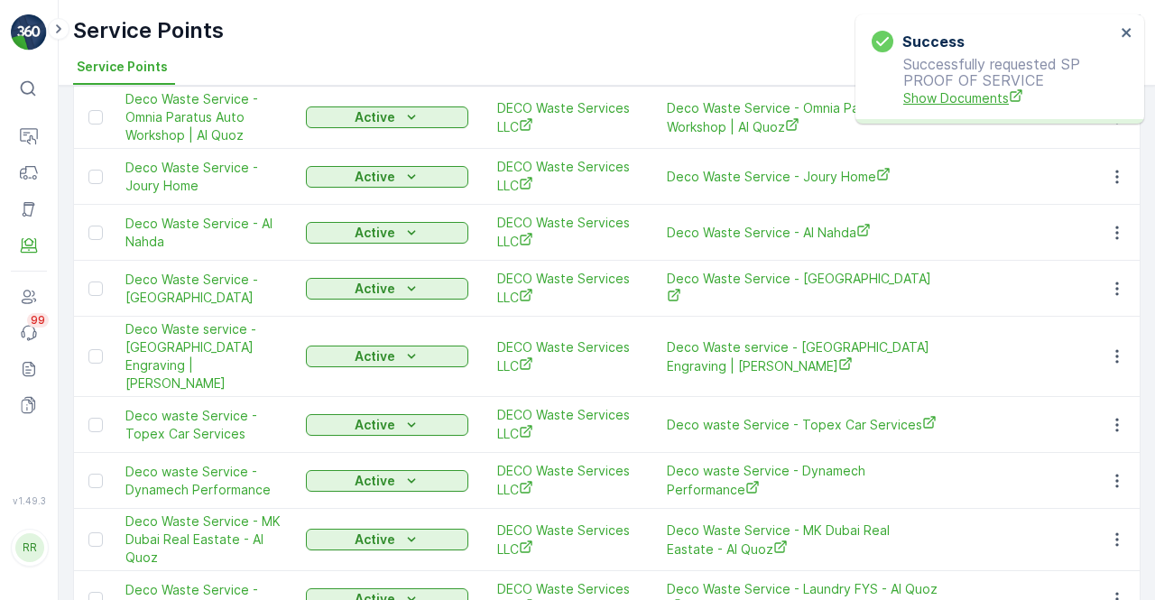
click at [933, 91] on span "Show Documents" at bounding box center [1009, 97] width 212 height 19
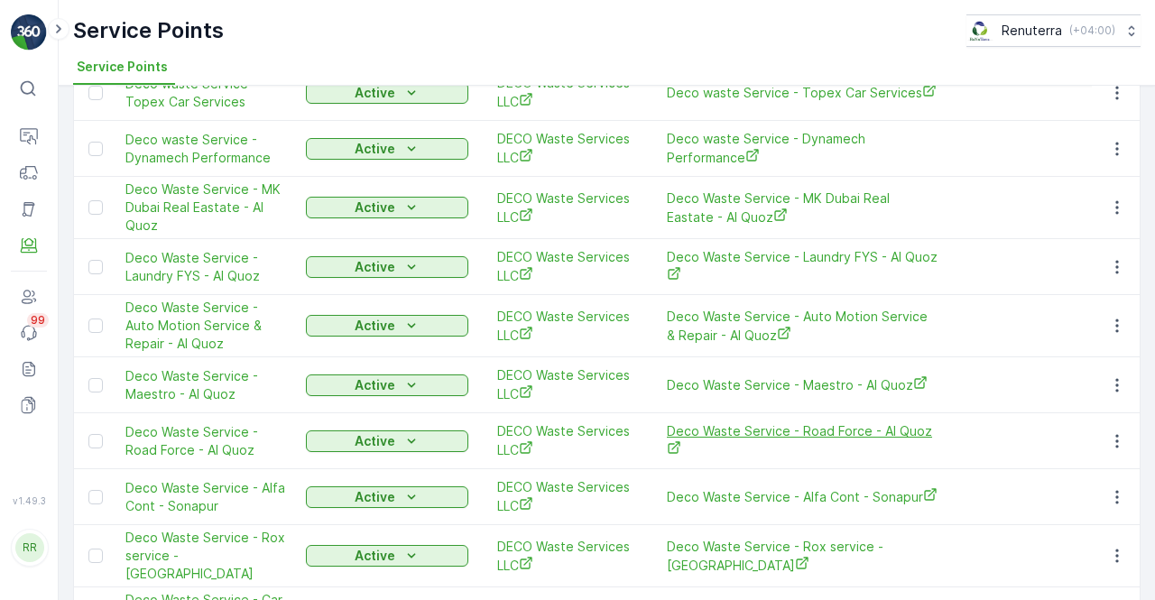
scroll to position [2194, 0]
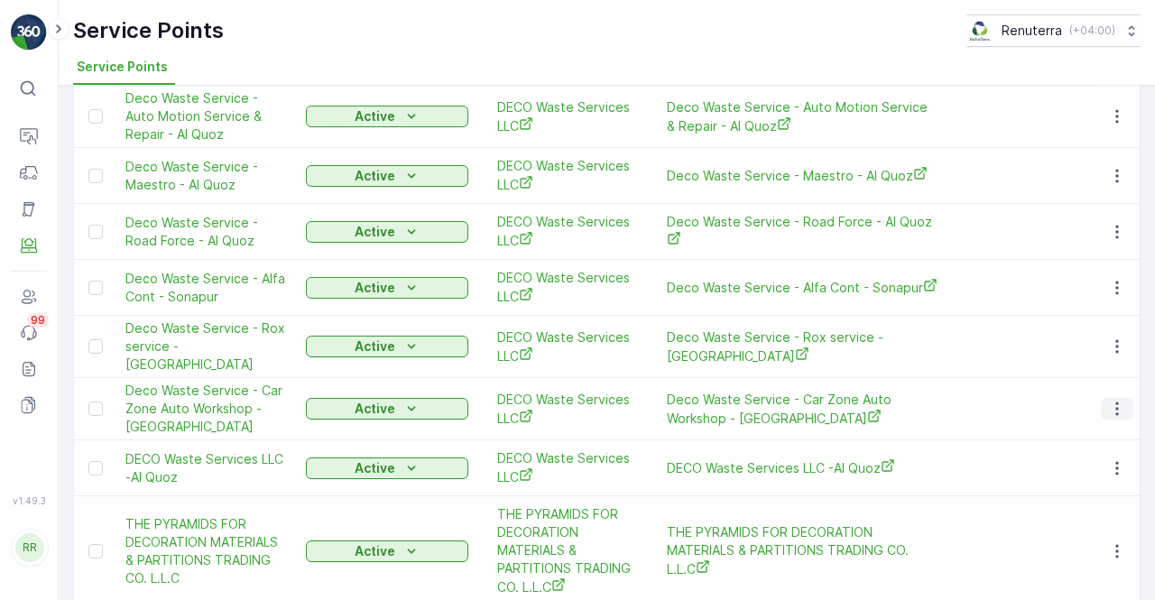
click at [1110, 400] on icon "button" at bounding box center [1117, 409] width 18 height 18
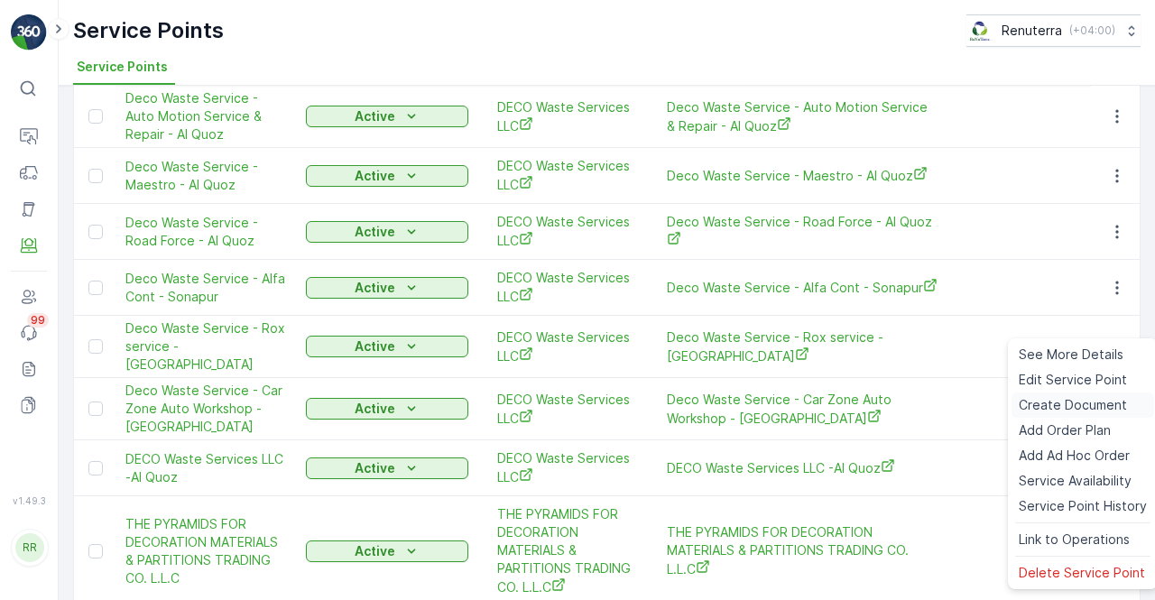
click at [1045, 407] on span "Create Document" at bounding box center [1073, 405] width 108 height 18
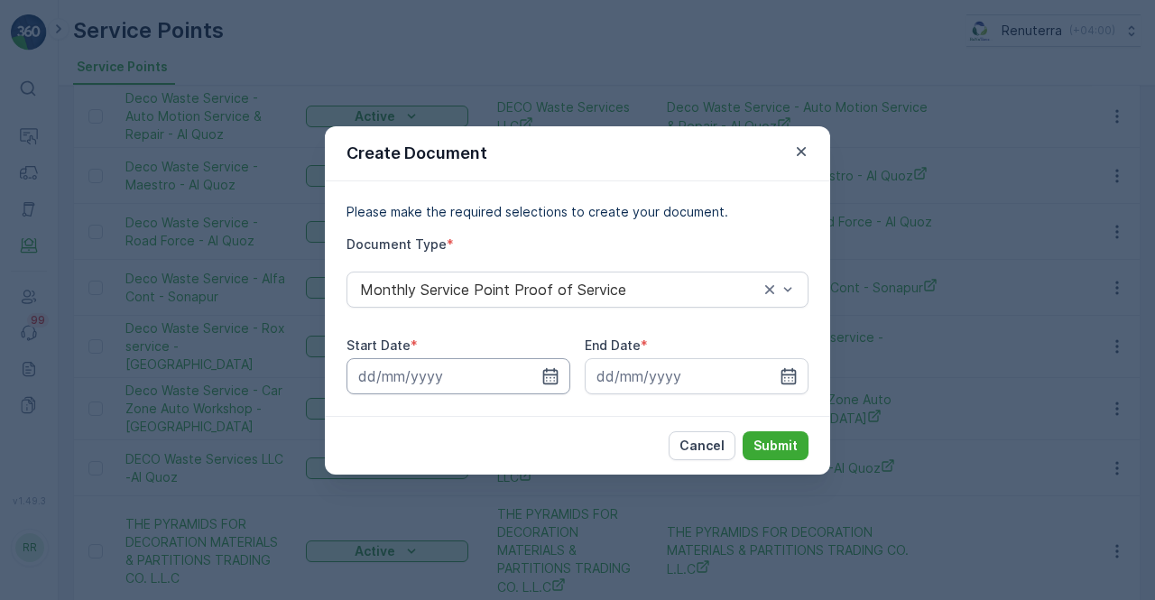
drag, startPoint x: 557, startPoint y: 372, endPoint x: 541, endPoint y: 357, distance: 21.1
click at [556, 372] on icon "button" at bounding box center [550, 375] width 15 height 16
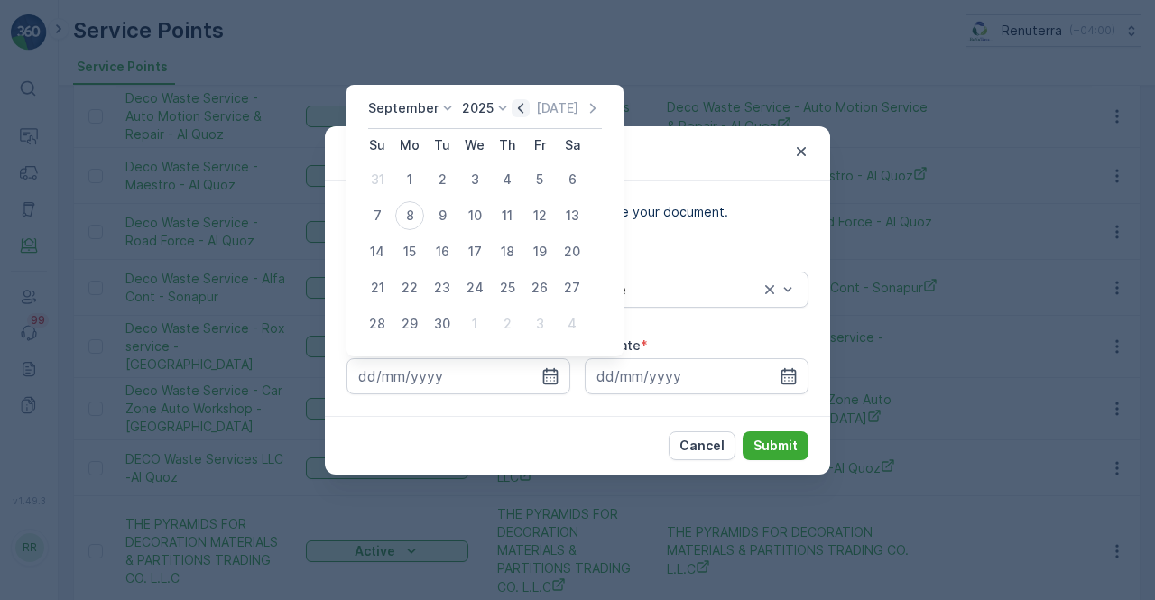
click at [518, 111] on icon "button" at bounding box center [520, 108] width 5 height 10
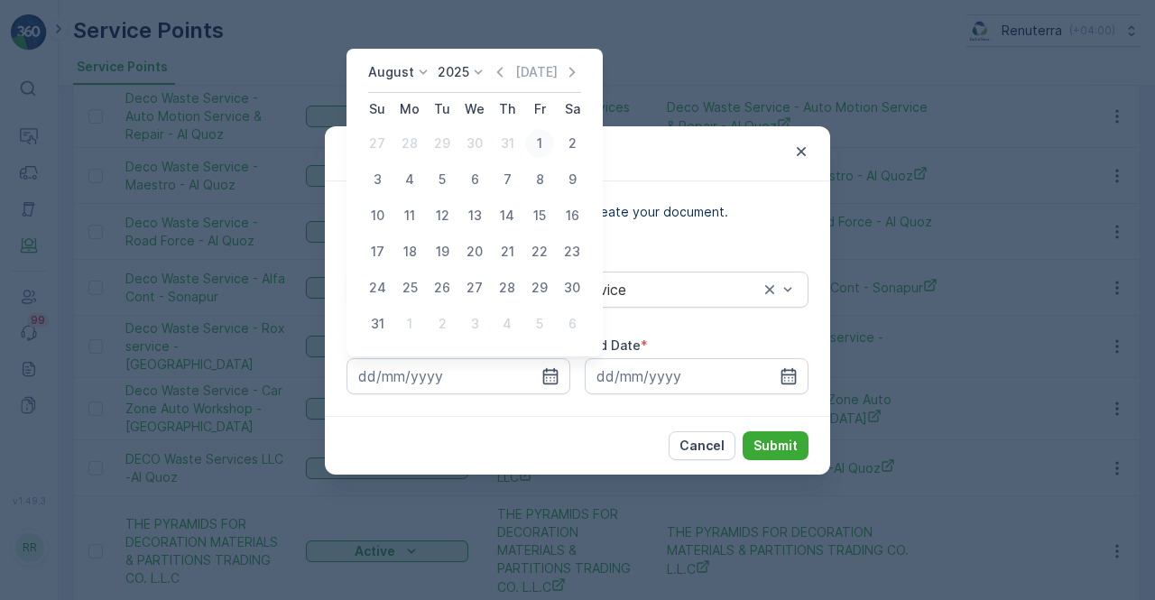
click at [543, 145] on div "1" at bounding box center [539, 143] width 29 height 29
type input "01.08.2025"
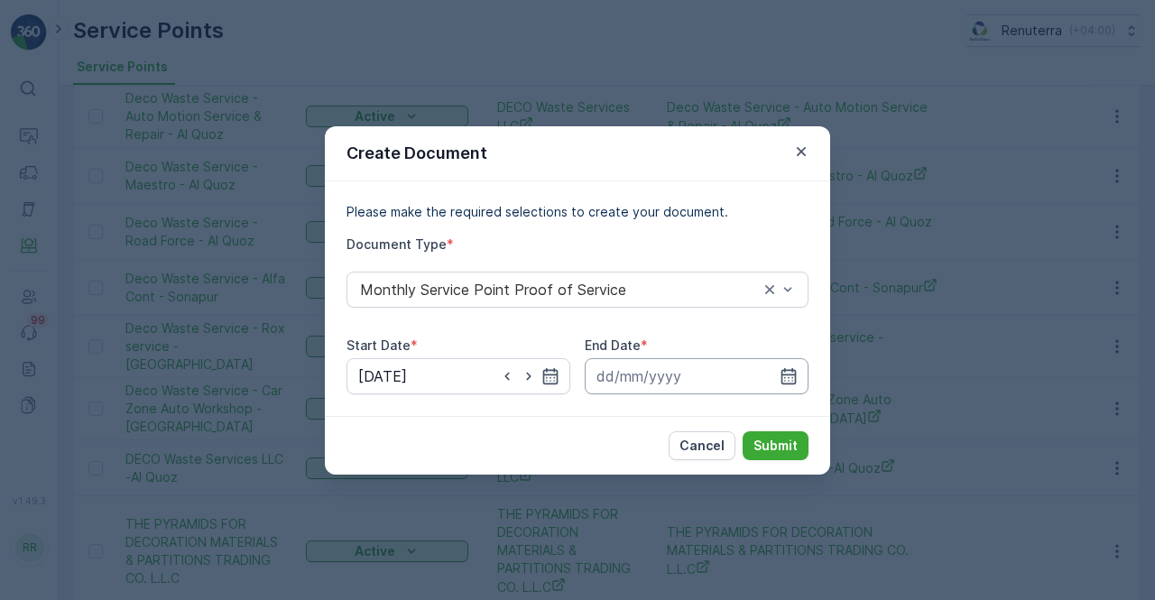
drag, startPoint x: 794, startPoint y: 374, endPoint x: 789, endPoint y: 359, distance: 16.0
click at [793, 374] on icon "button" at bounding box center [788, 375] width 15 height 16
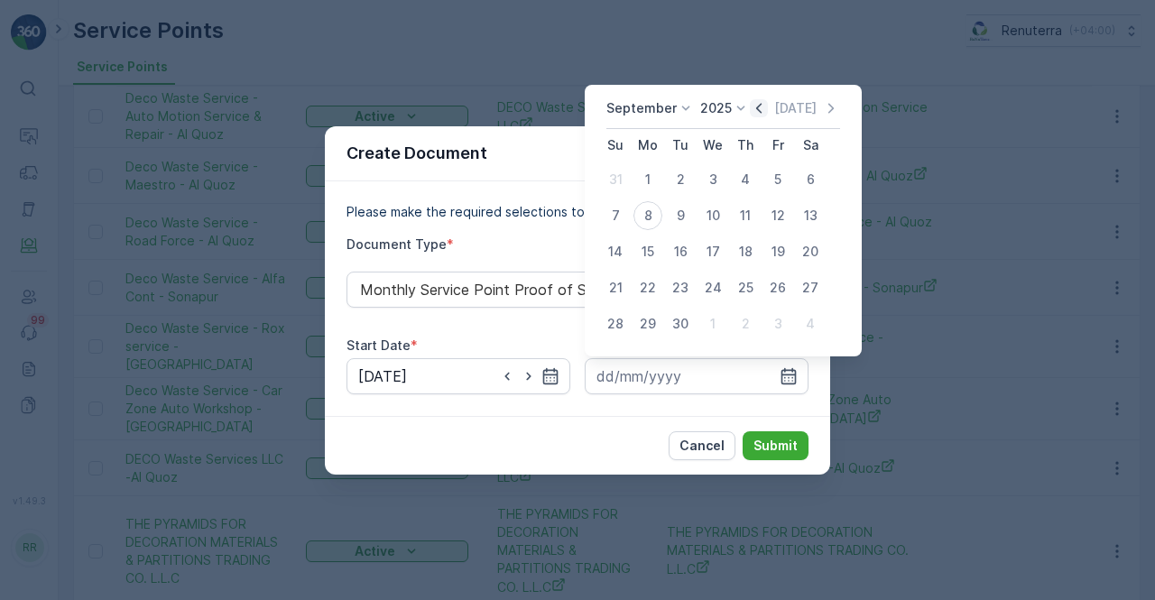
click at [757, 102] on icon "button" at bounding box center [759, 108] width 18 height 18
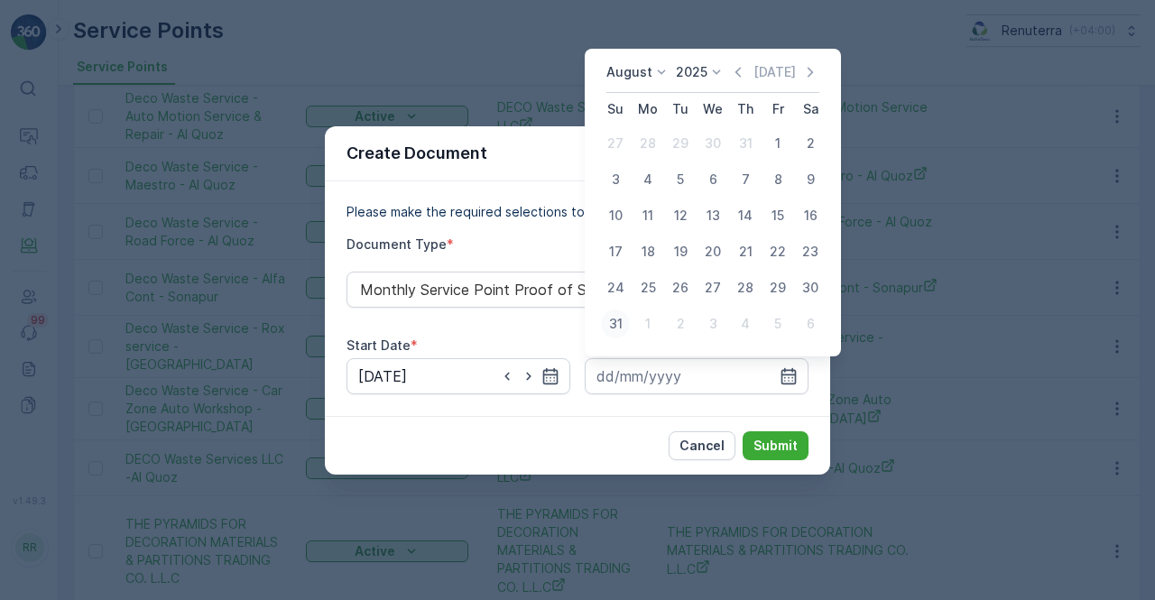
click at [613, 324] on div "31" at bounding box center [615, 323] width 29 height 29
type input "31.08.2025"
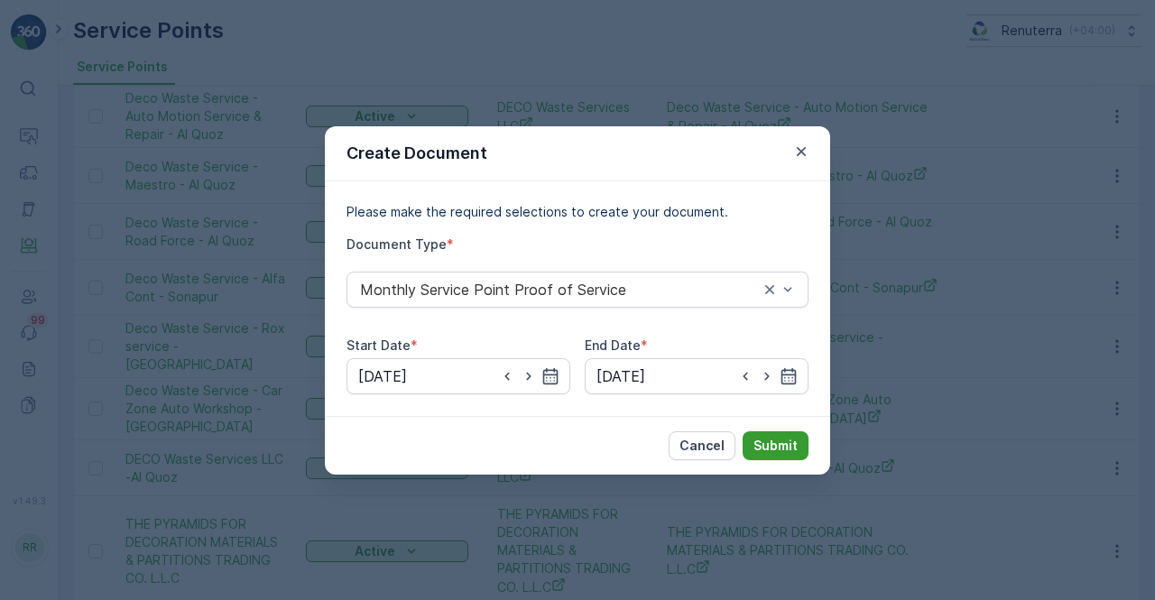
click at [781, 441] on p "Submit" at bounding box center [775, 446] width 44 height 18
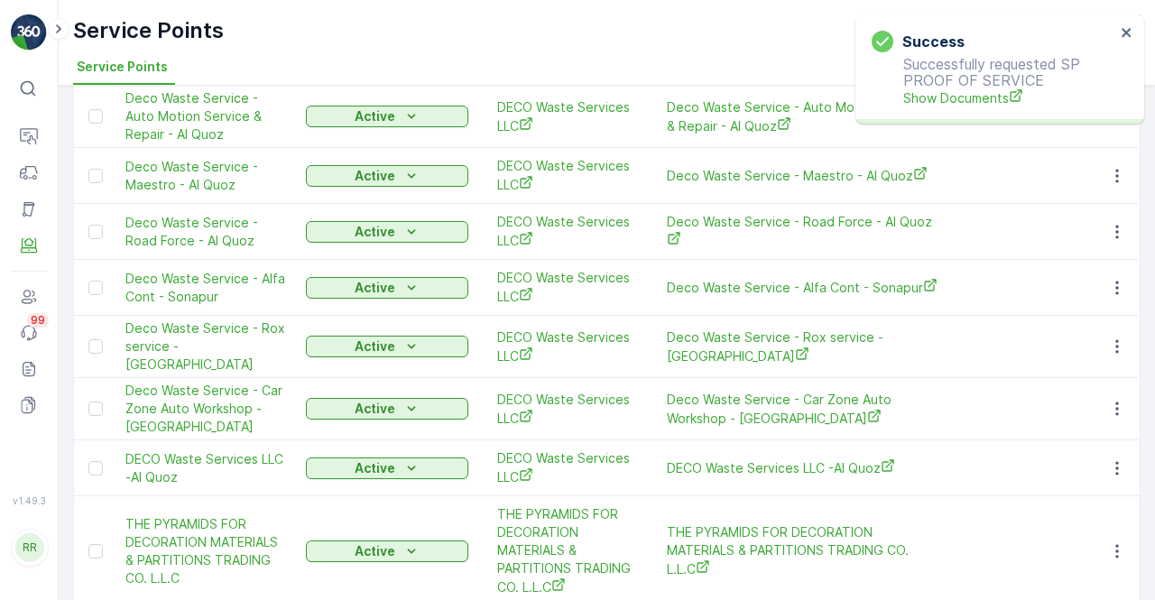
click at [939, 85] on p "Successfully requested SP PROOF OF SERVICE Show Documents" at bounding box center [993, 81] width 244 height 51
click at [936, 95] on span "Show Documents" at bounding box center [1009, 97] width 212 height 19
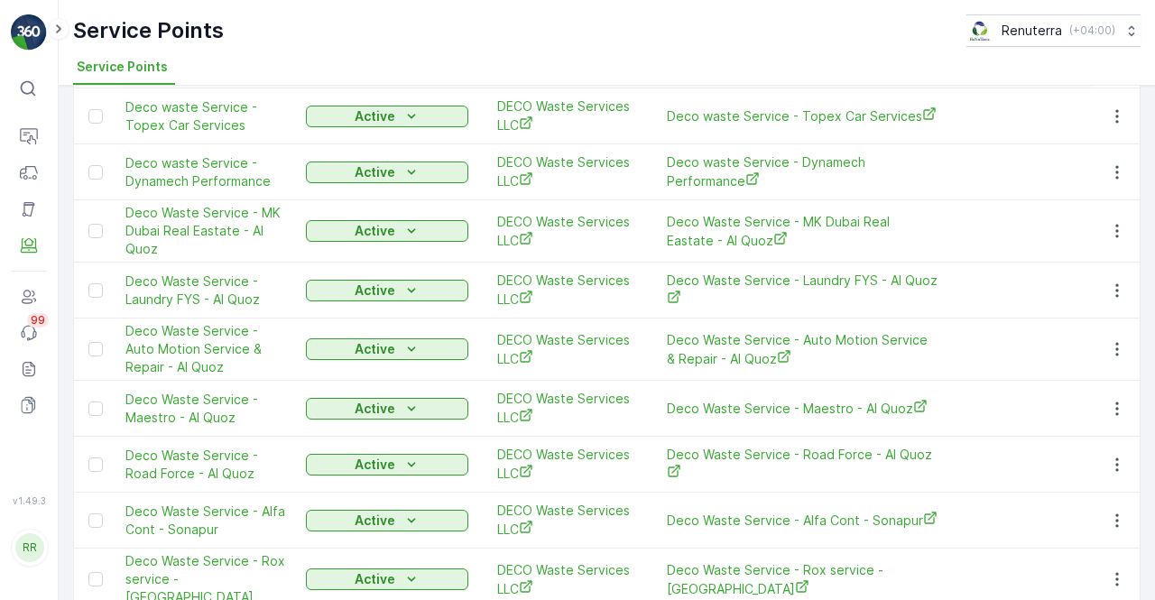
scroll to position [1923, 0]
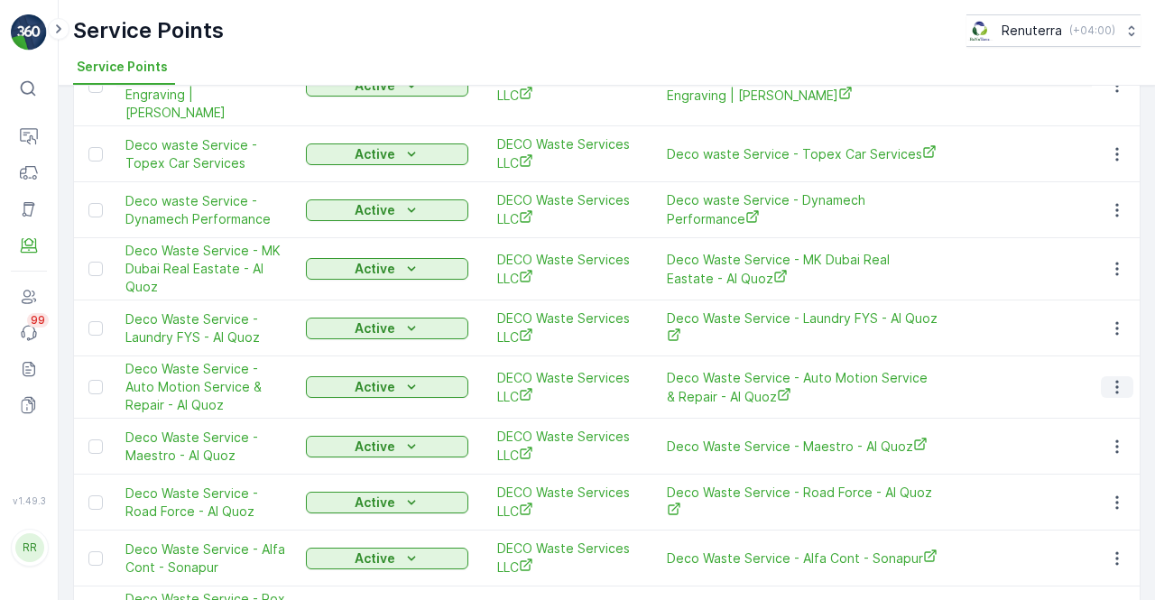
click at [1117, 378] on icon "button" at bounding box center [1117, 387] width 18 height 18
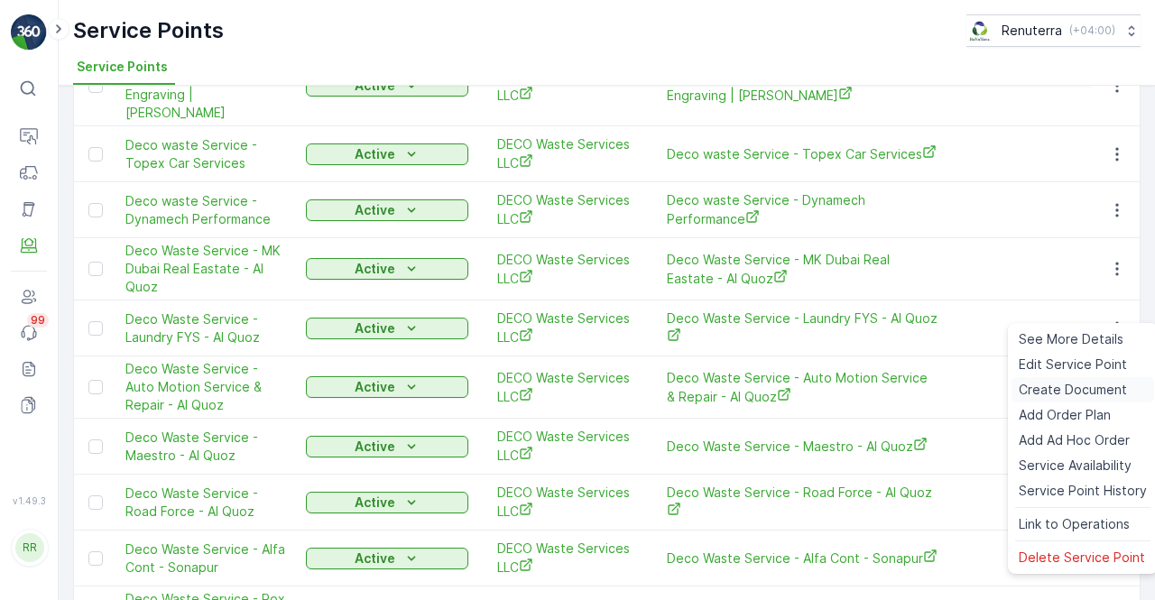
click at [1065, 392] on span "Create Document" at bounding box center [1073, 390] width 108 height 18
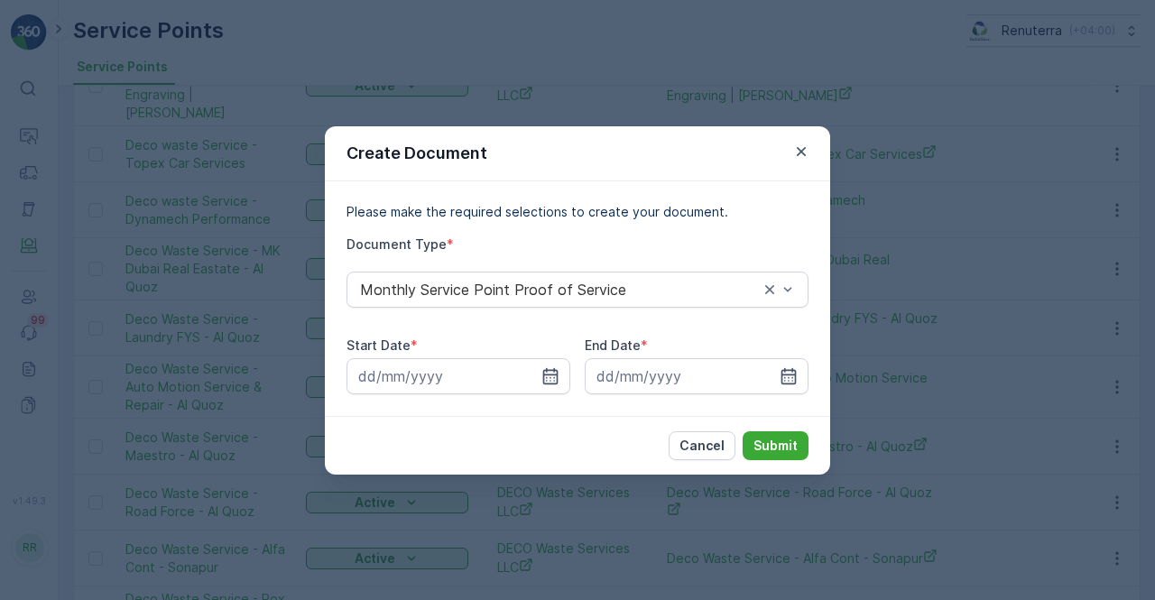
click at [577, 385] on div "Start Date * End Date *" at bounding box center [577, 365] width 462 height 58
click at [560, 378] on input at bounding box center [458, 376] width 224 height 36
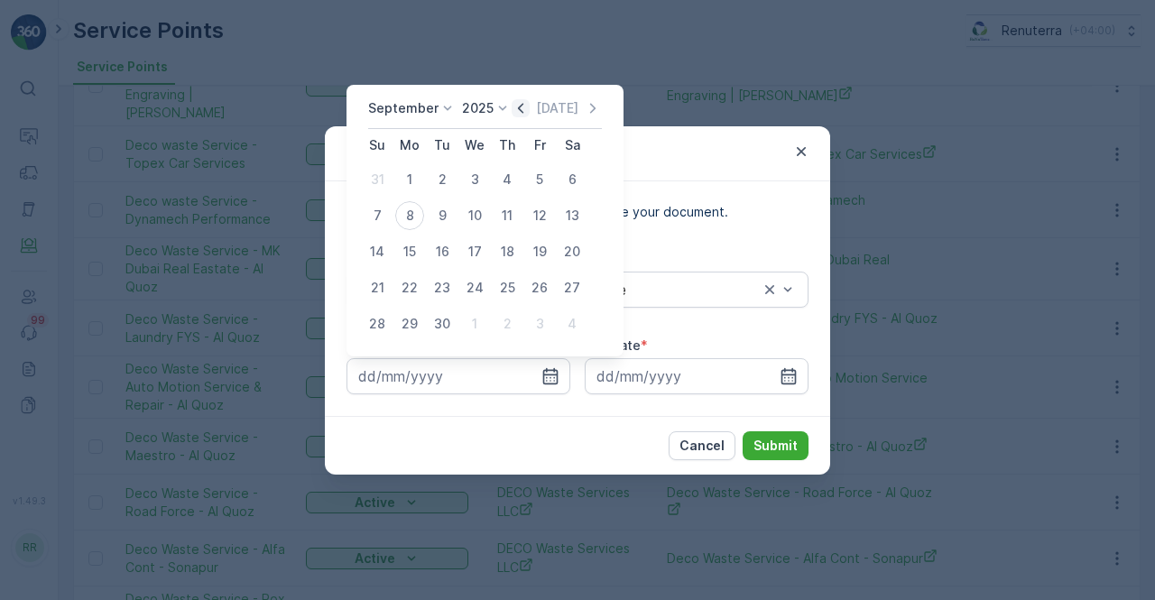
click at [518, 113] on icon "button" at bounding box center [520, 108] width 5 height 10
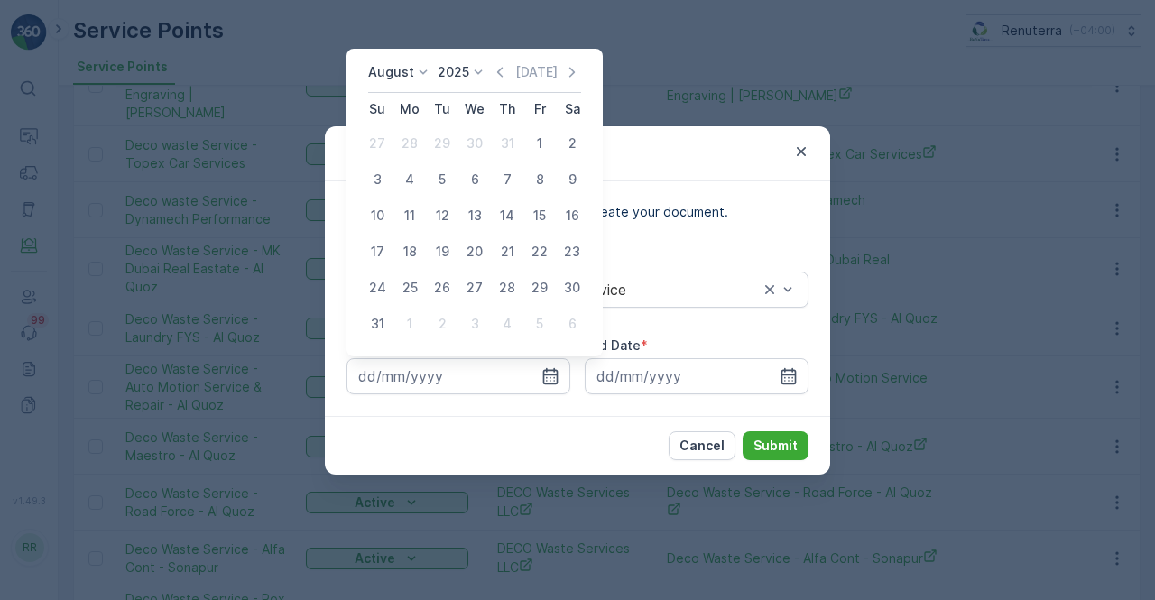
click at [527, 152] on button "1" at bounding box center [539, 143] width 32 height 32
type input "01.08.2025"
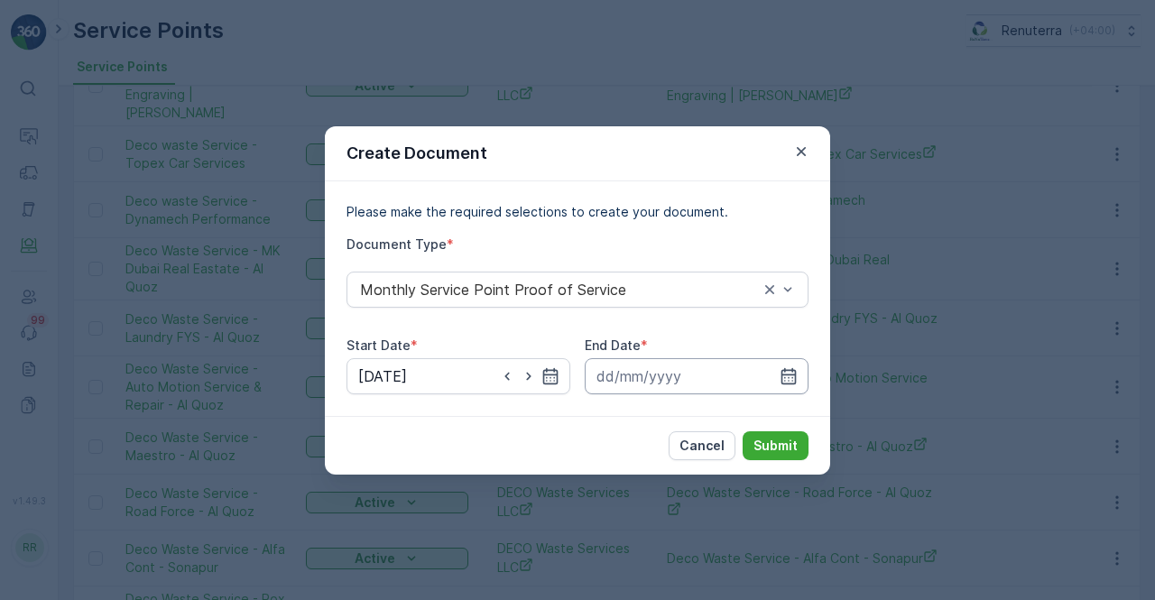
click at [805, 377] on input at bounding box center [697, 376] width 224 height 36
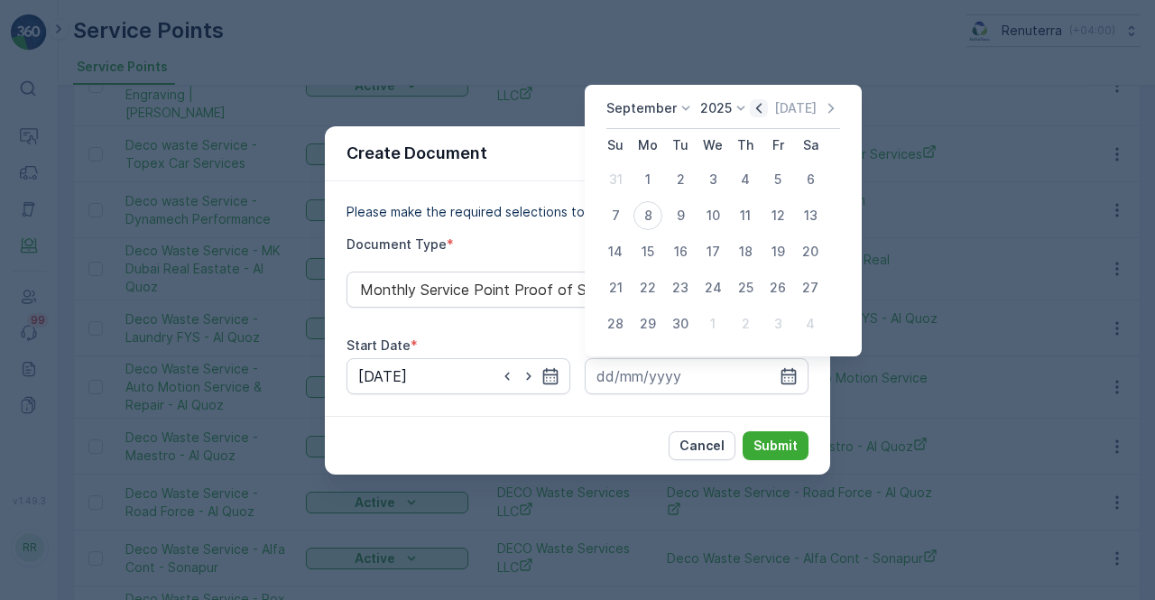
click at [753, 115] on icon "button" at bounding box center [759, 108] width 18 height 18
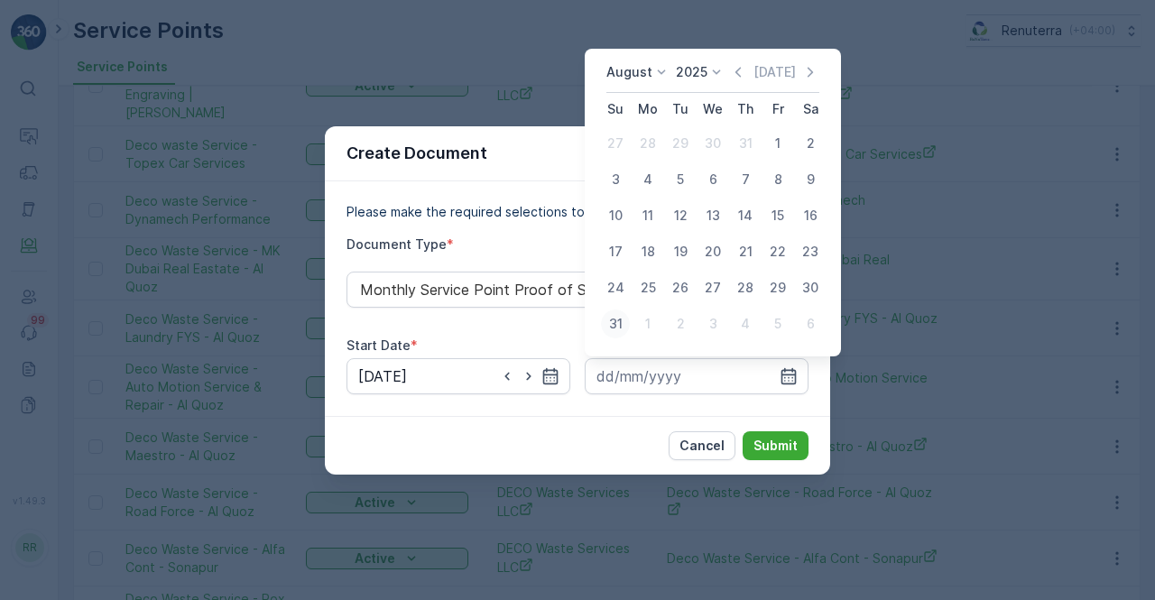
click at [624, 324] on div "31" at bounding box center [615, 323] width 29 height 29
type input "31.08.2025"
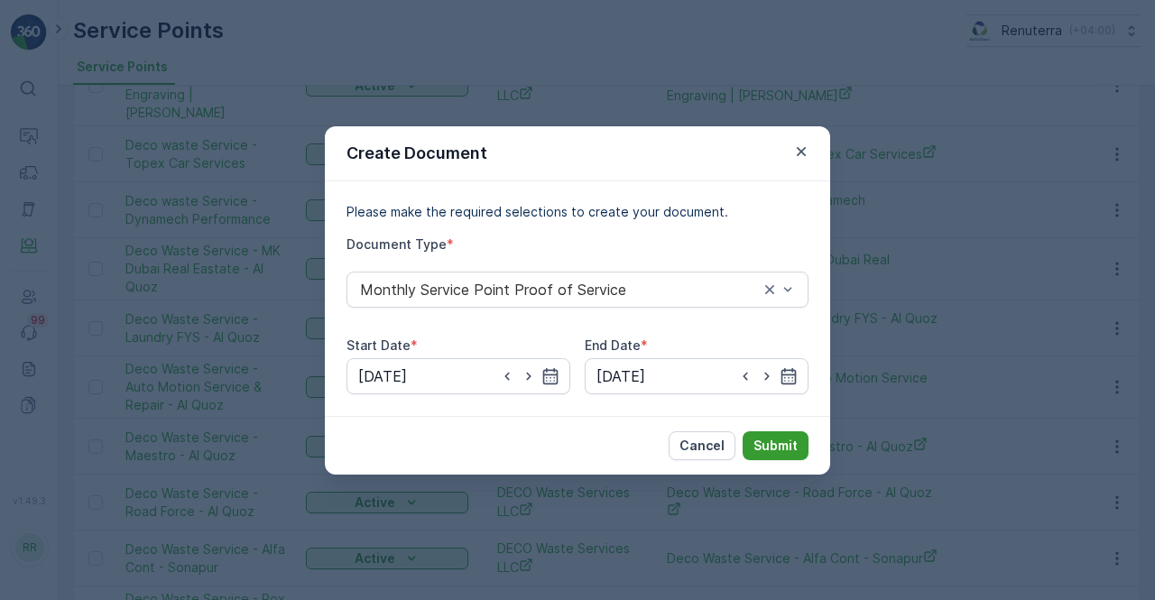
click at [790, 439] on p "Submit" at bounding box center [775, 446] width 44 height 18
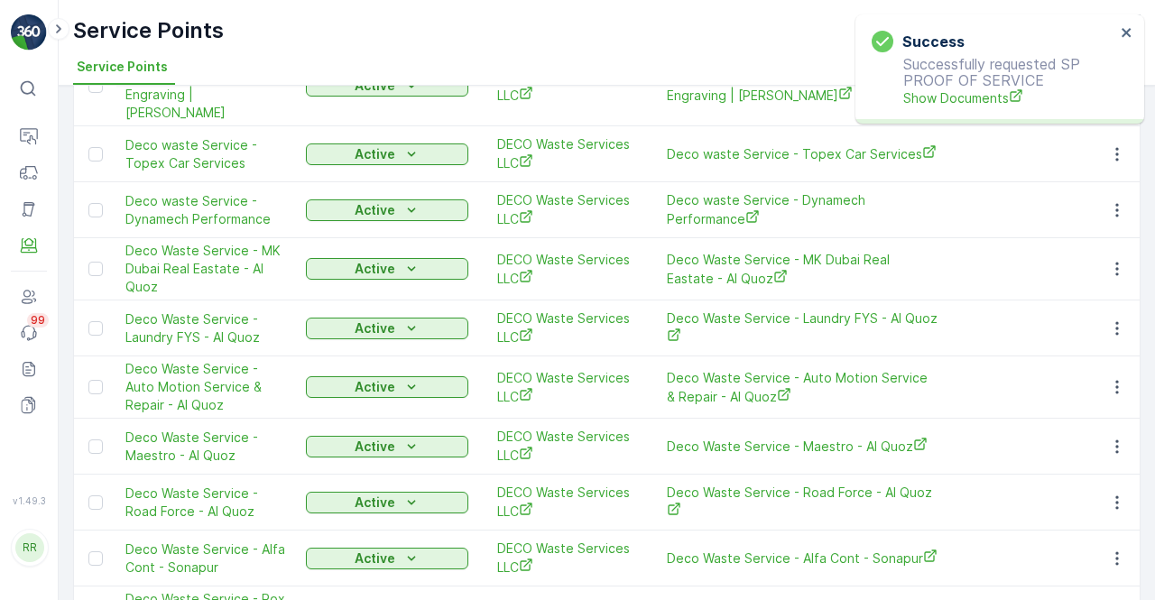
click at [945, 109] on div "Success Successfully requested SP PROOF OF SERVICE Show Documents" at bounding box center [993, 69] width 254 height 88
click at [933, 98] on span "Show Documents" at bounding box center [1009, 97] width 212 height 19
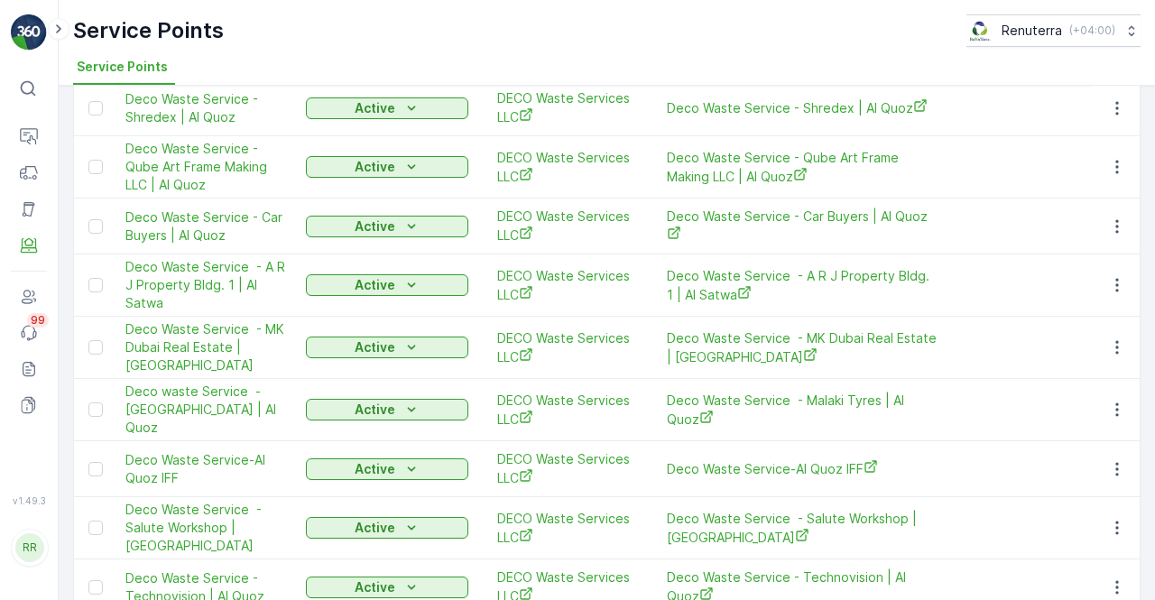
scroll to position [1021, 0]
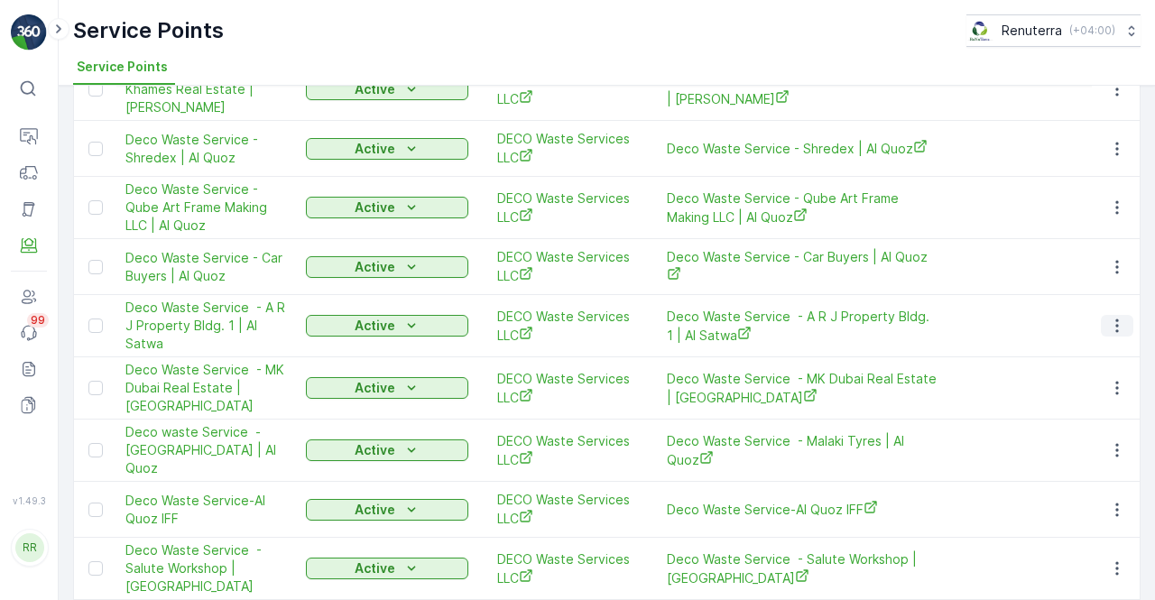
click at [1110, 317] on icon "button" at bounding box center [1117, 326] width 18 height 18
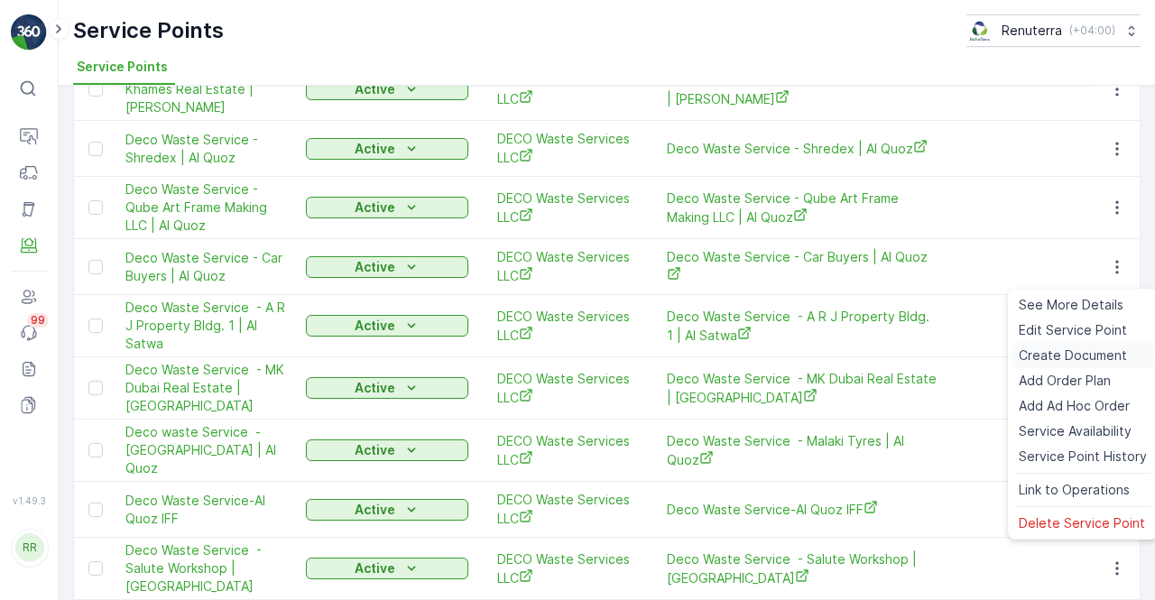
drag, startPoint x: 1066, startPoint y: 355, endPoint x: 1054, endPoint y: 356, distance: 12.8
click at [1054, 356] on span "Create Document" at bounding box center [1073, 355] width 108 height 18
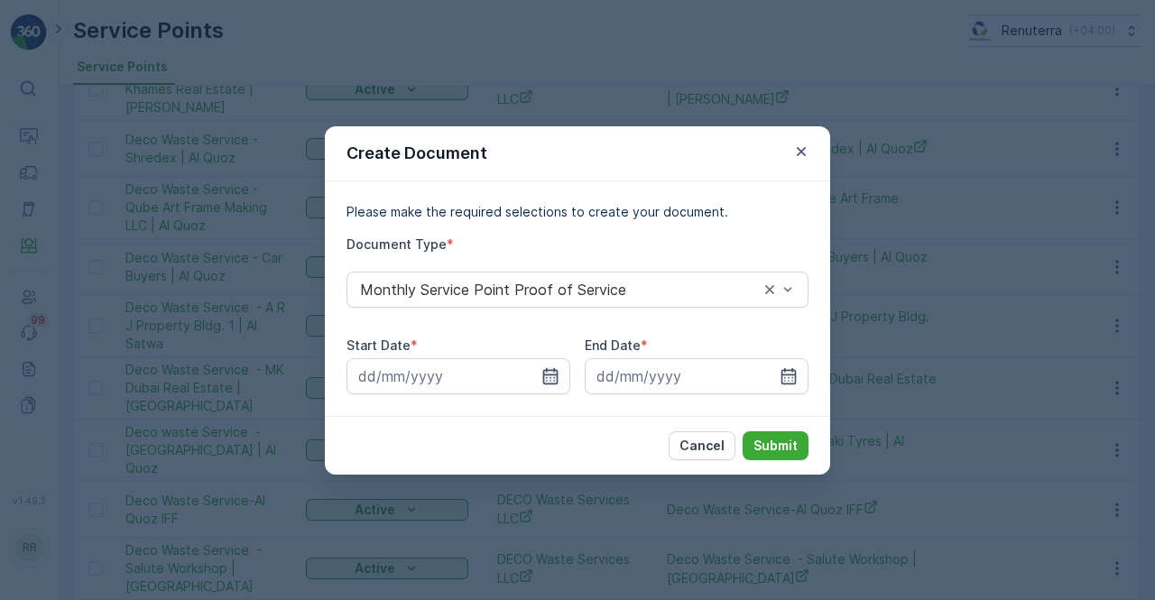
click at [548, 376] on icon "button" at bounding box center [550, 376] width 18 height 18
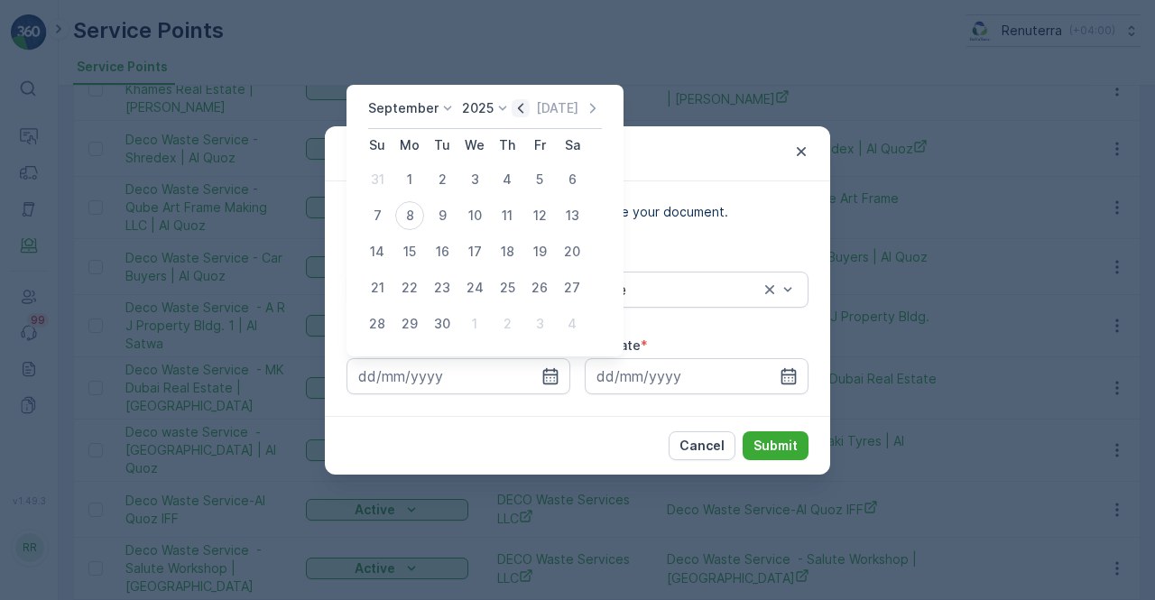
click at [512, 103] on icon "button" at bounding box center [521, 108] width 18 height 18
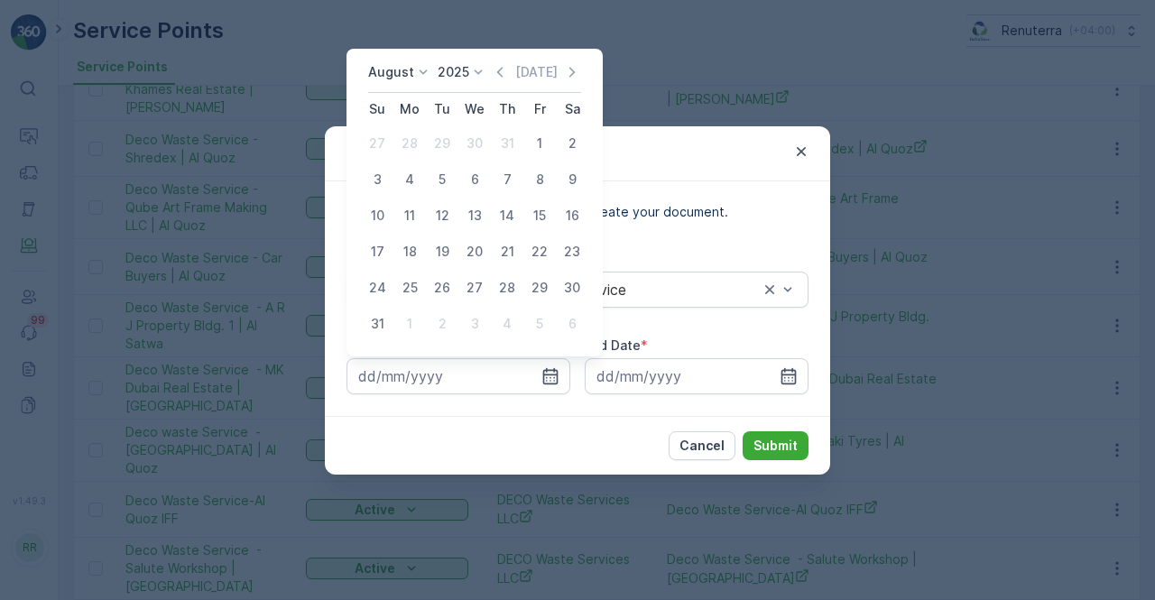
click at [539, 144] on div "1" at bounding box center [539, 143] width 29 height 29
type input "01.08.2025"
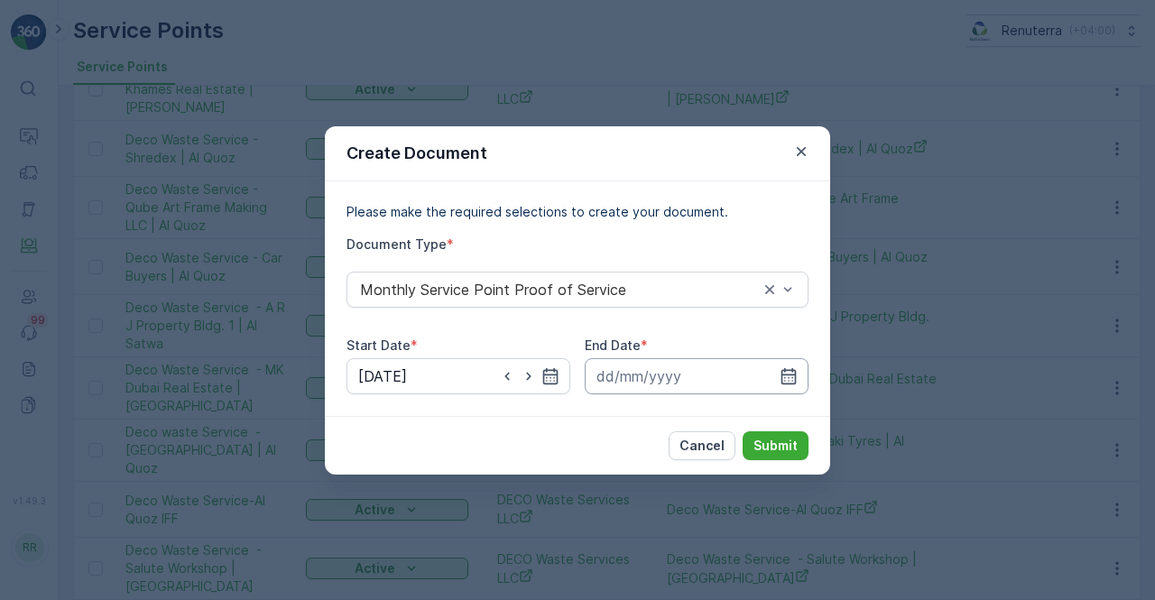
click at [799, 366] on input at bounding box center [697, 376] width 224 height 36
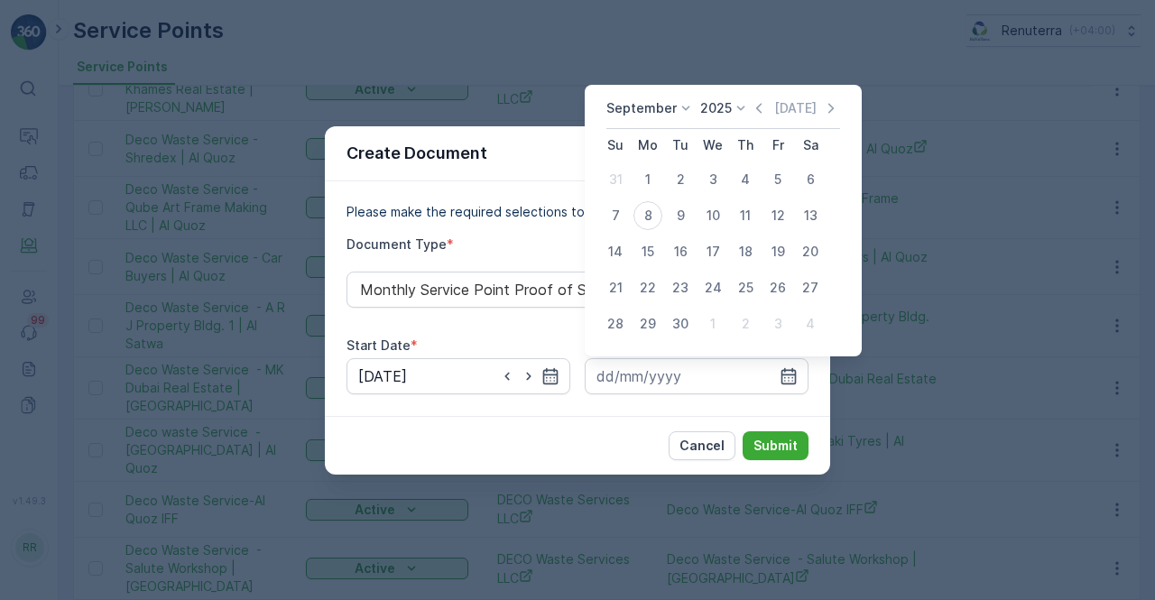
click at [758, 113] on icon "button" at bounding box center [759, 108] width 18 height 18
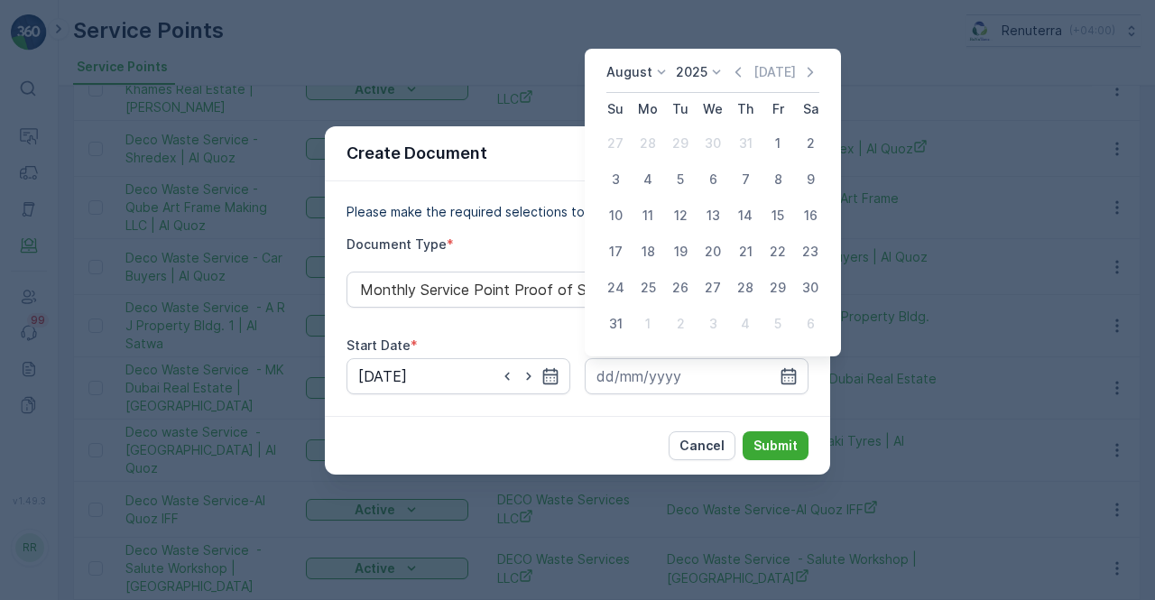
drag, startPoint x: 615, startPoint y: 327, endPoint x: 628, endPoint y: 335, distance: 15.0
click at [617, 327] on div "31" at bounding box center [615, 323] width 29 height 29
type input "31.08.2025"
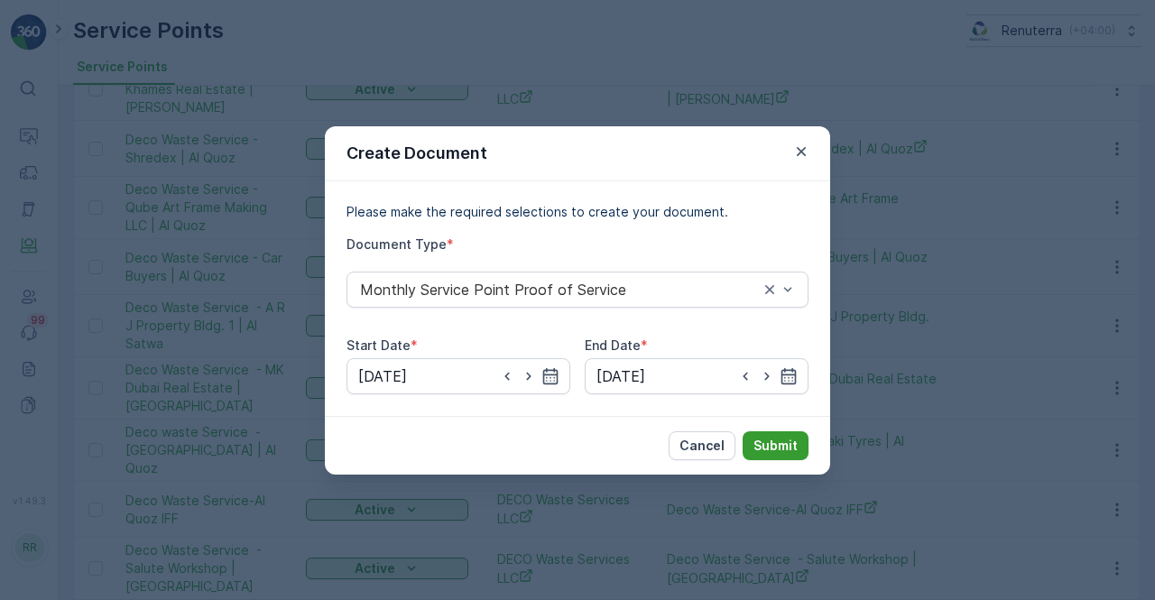
click at [783, 444] on p "Submit" at bounding box center [775, 446] width 44 height 18
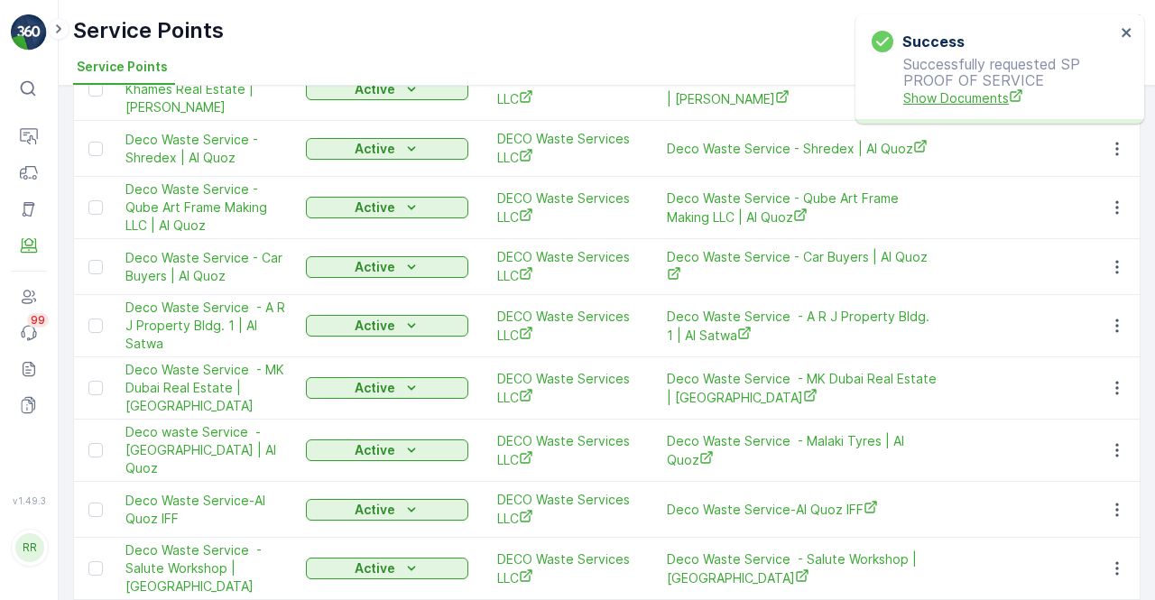
click at [945, 94] on span "Show Documents" at bounding box center [1009, 97] width 212 height 19
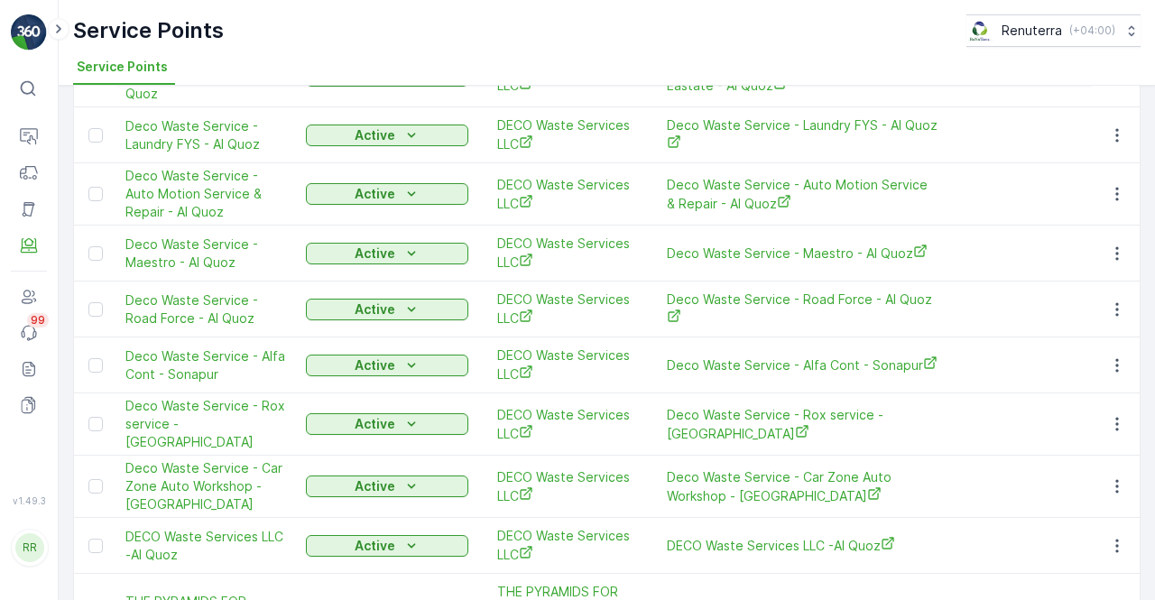
scroll to position [2194, 0]
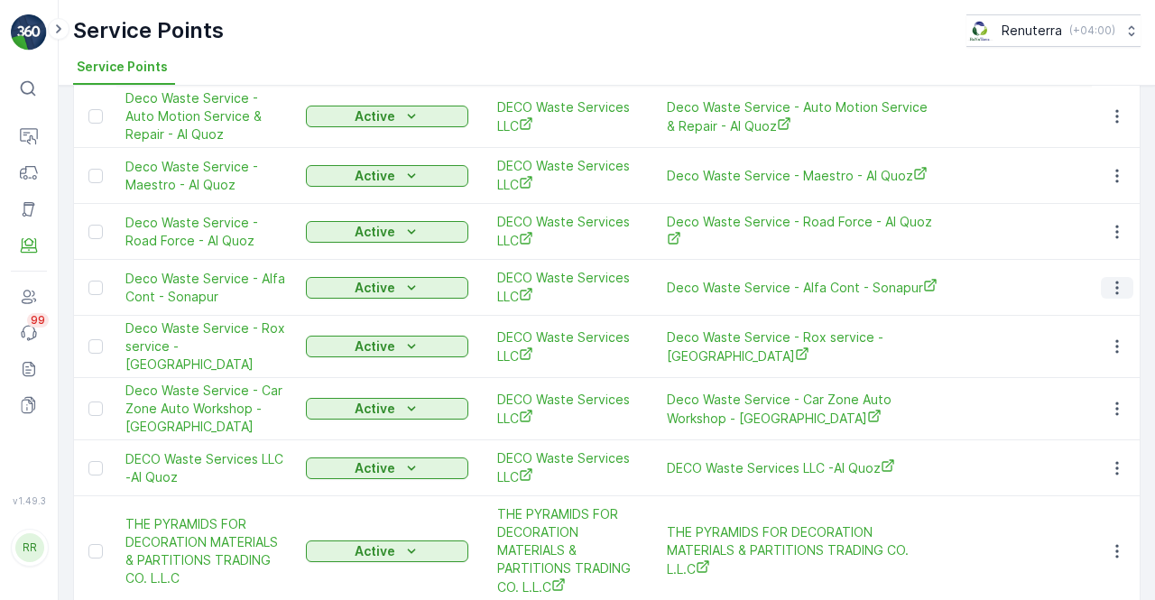
click at [1115, 281] on icon "button" at bounding box center [1116, 288] width 3 height 14
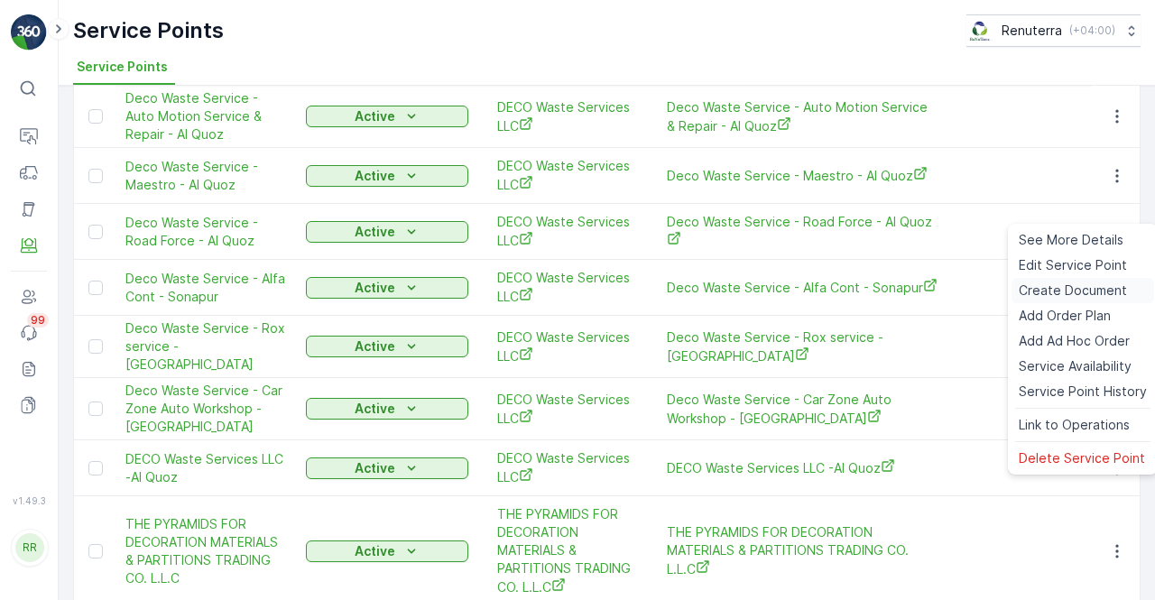
click at [1054, 297] on span "Create Document" at bounding box center [1073, 290] width 108 height 18
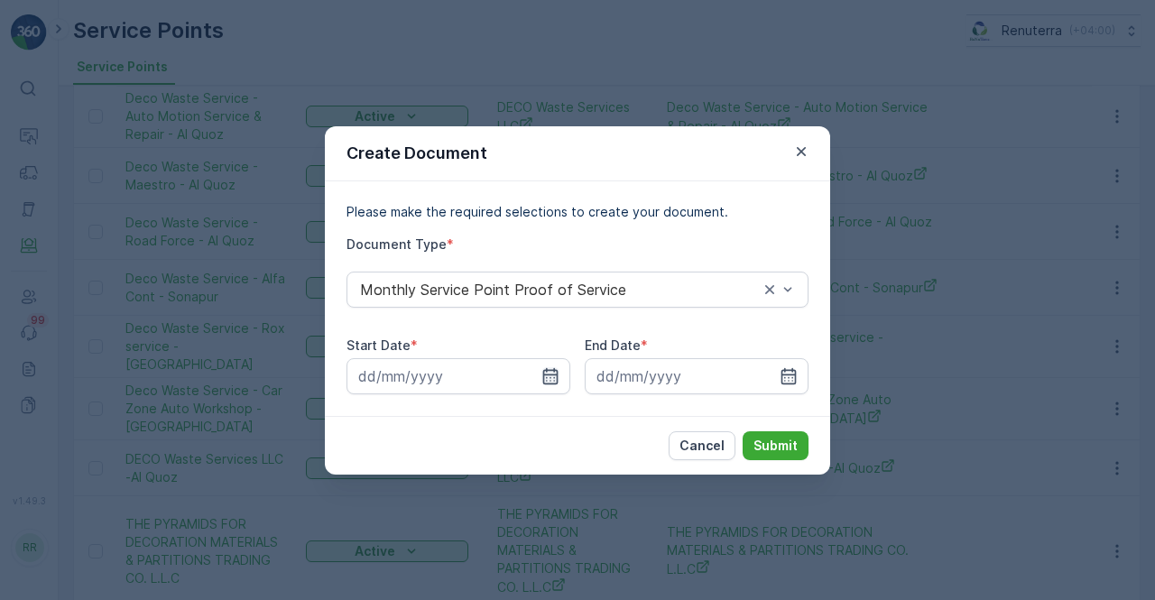
click at [559, 375] on input at bounding box center [458, 376] width 224 height 36
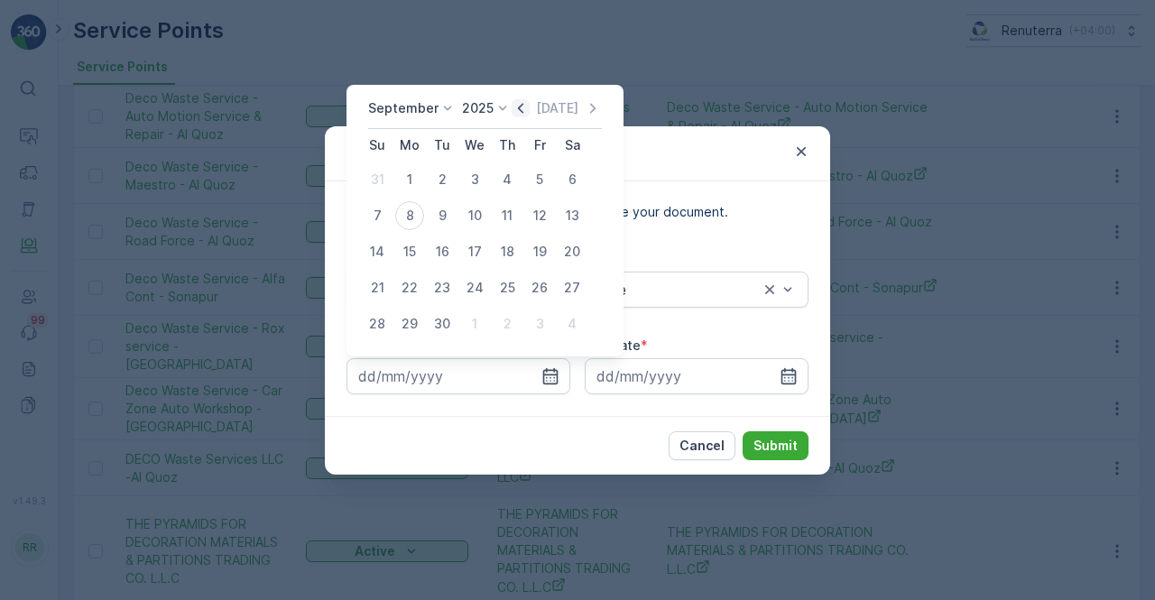
click at [517, 112] on icon "button" at bounding box center [521, 108] width 18 height 18
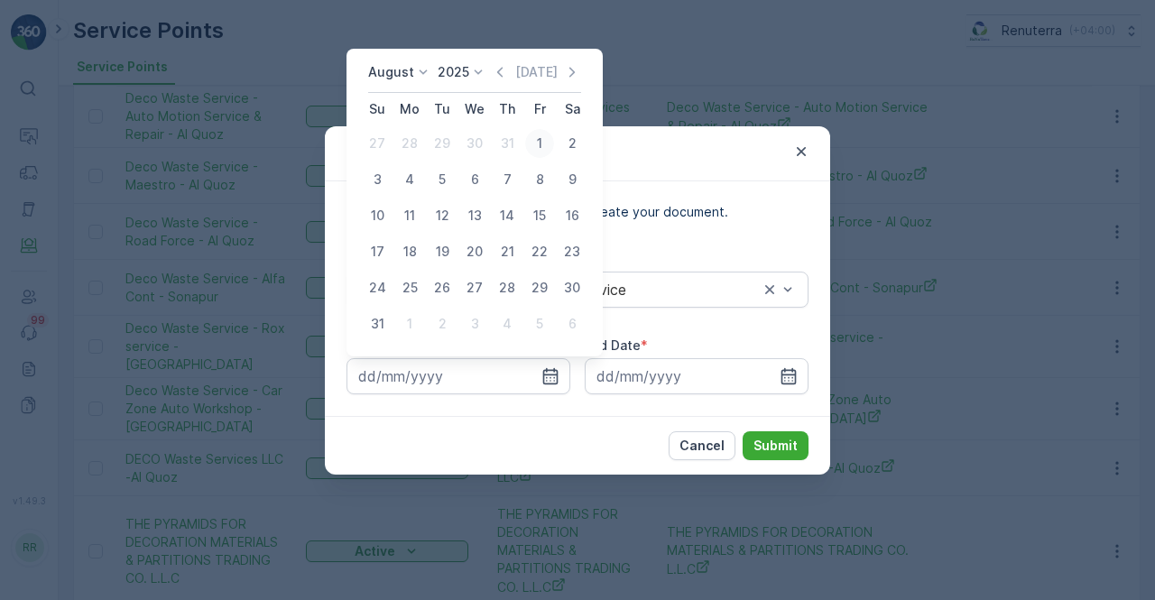
click at [536, 148] on div "1" at bounding box center [539, 143] width 29 height 29
type input "01.08.2025"
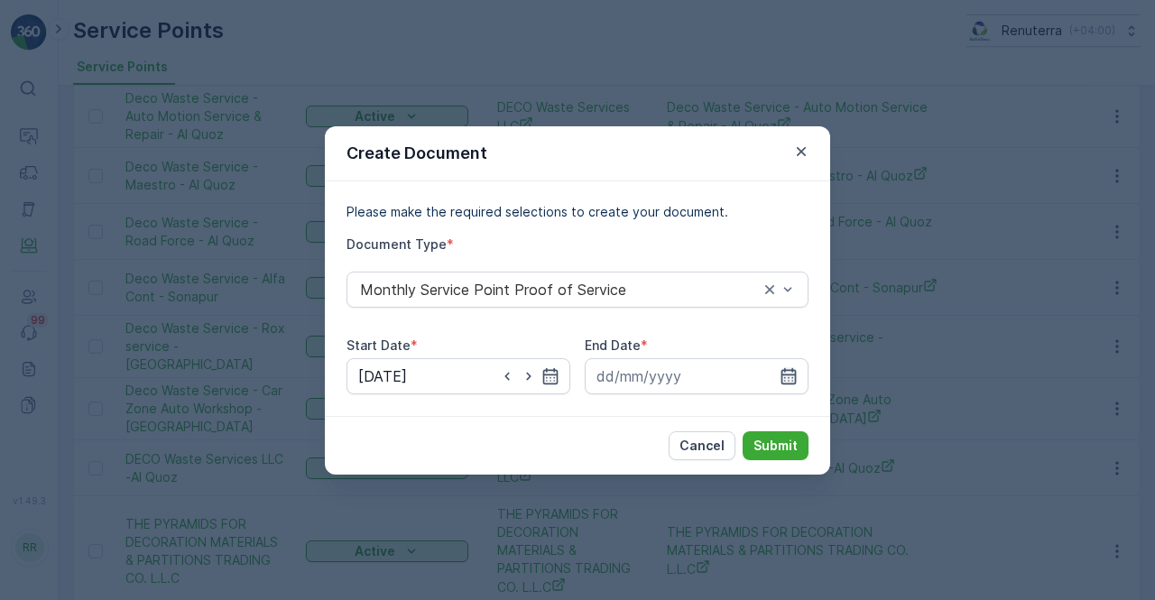
click at [788, 369] on icon "button" at bounding box center [788, 376] width 18 height 18
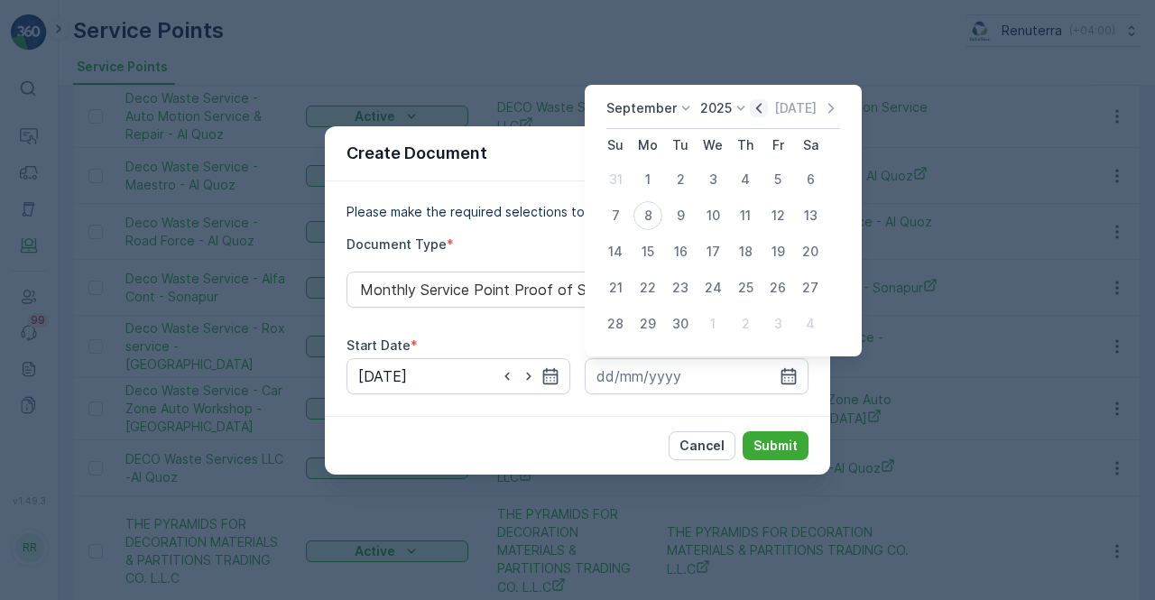
click at [760, 115] on icon "button" at bounding box center [759, 108] width 18 height 18
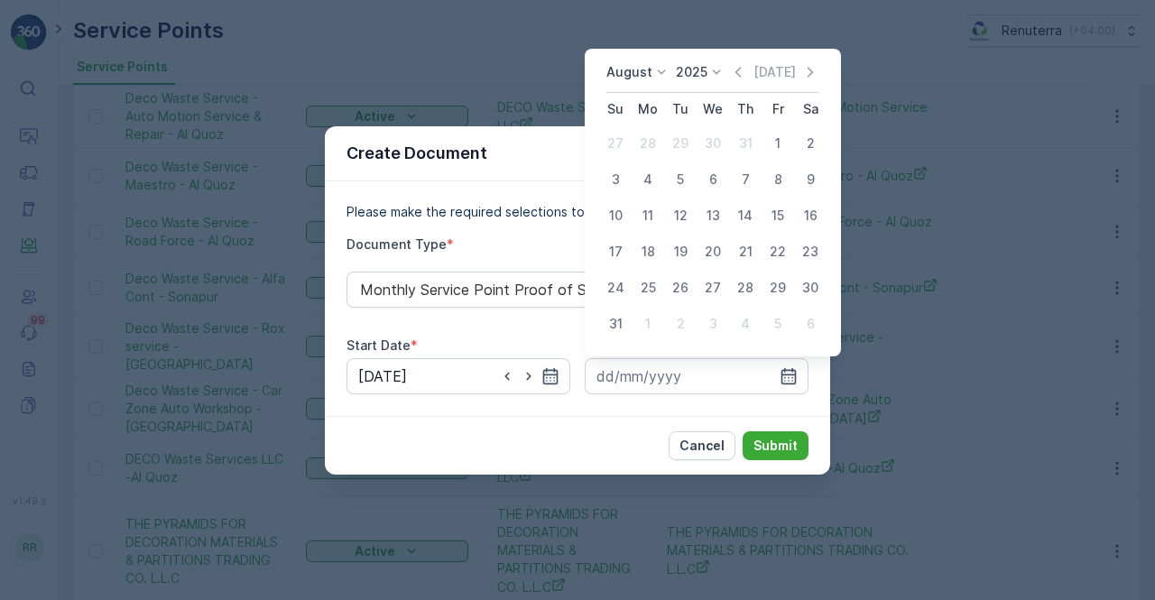
drag, startPoint x: 626, startPoint y: 316, endPoint x: 623, endPoint y: 328, distance: 12.9
click at [623, 321] on div "31" at bounding box center [615, 323] width 29 height 29
type input "31.08.2025"
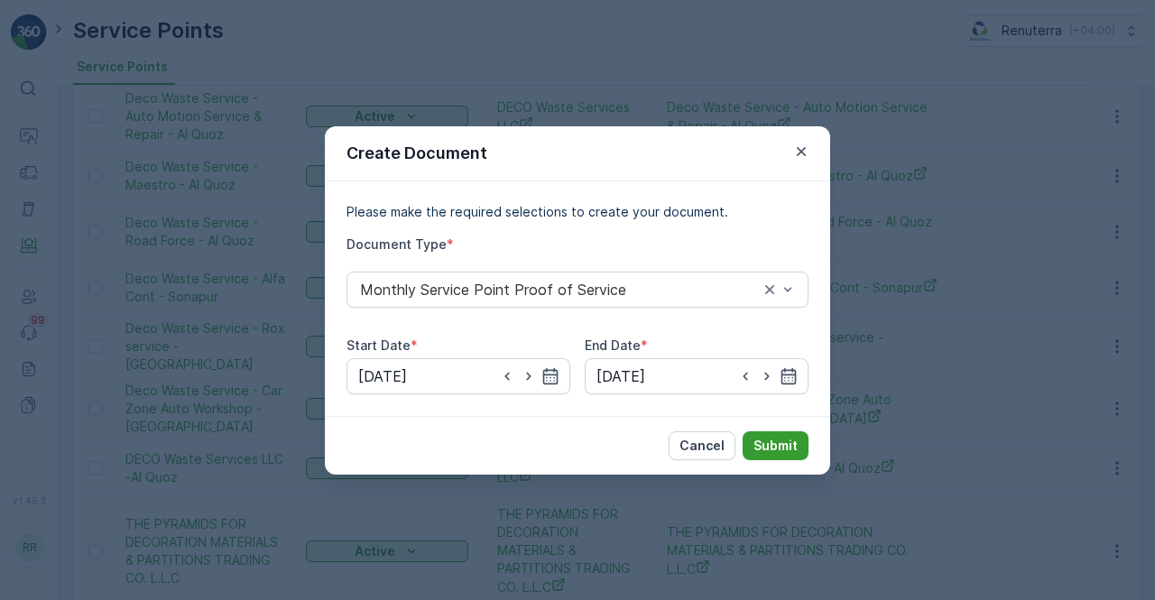
click at [781, 431] on button "Submit" at bounding box center [775, 445] width 66 height 29
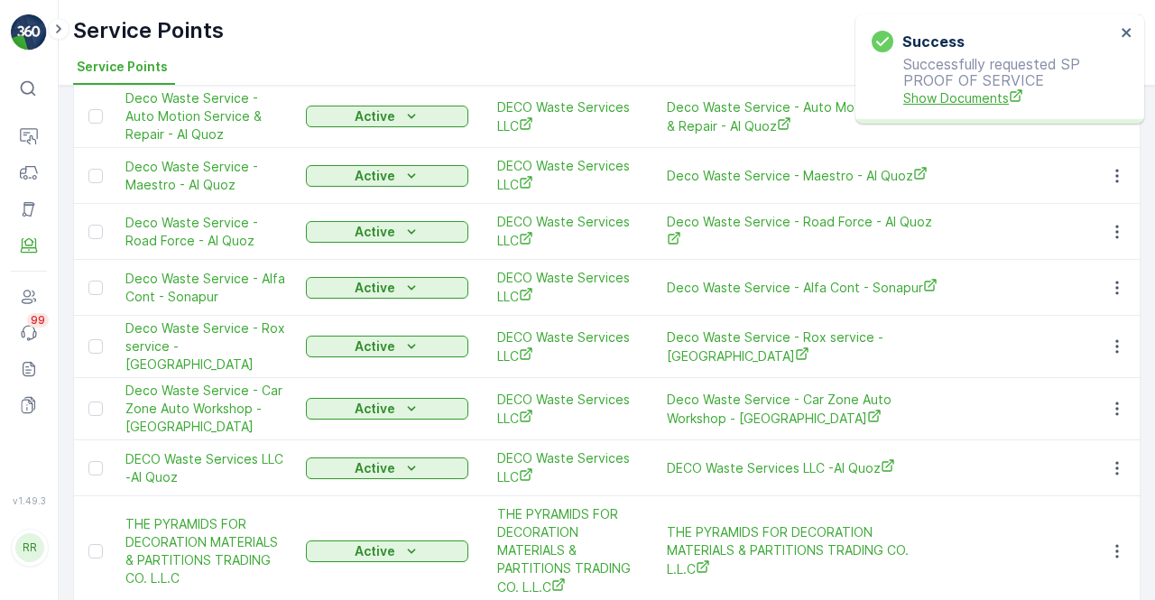
click at [925, 93] on span "Show Documents" at bounding box center [1009, 97] width 212 height 19
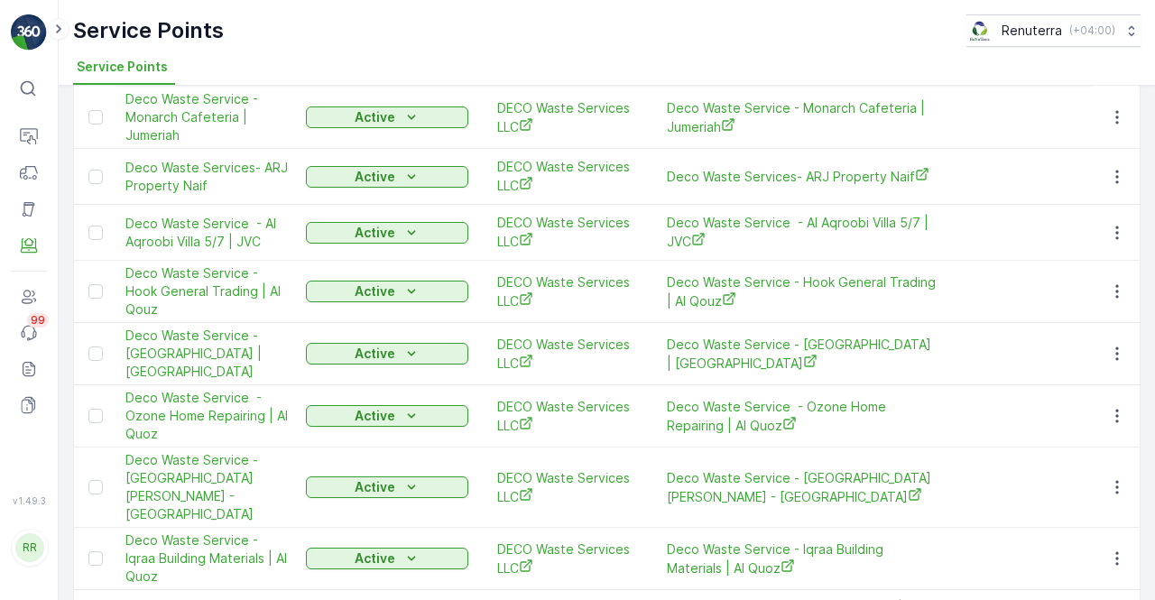
scroll to position [180, 0]
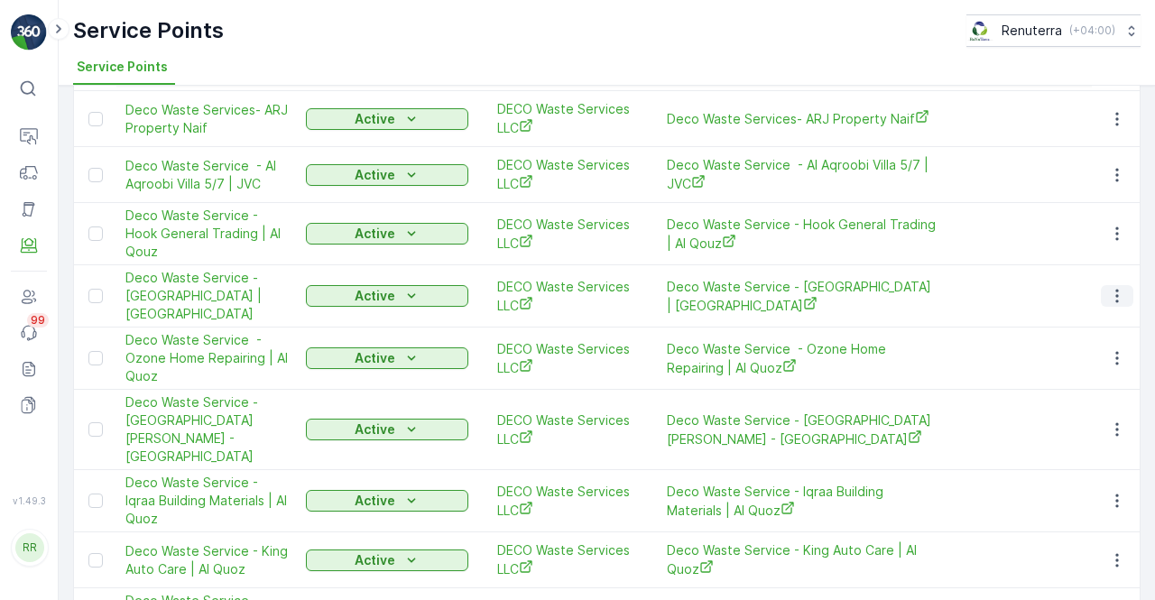
click at [1112, 298] on icon "button" at bounding box center [1117, 296] width 18 height 18
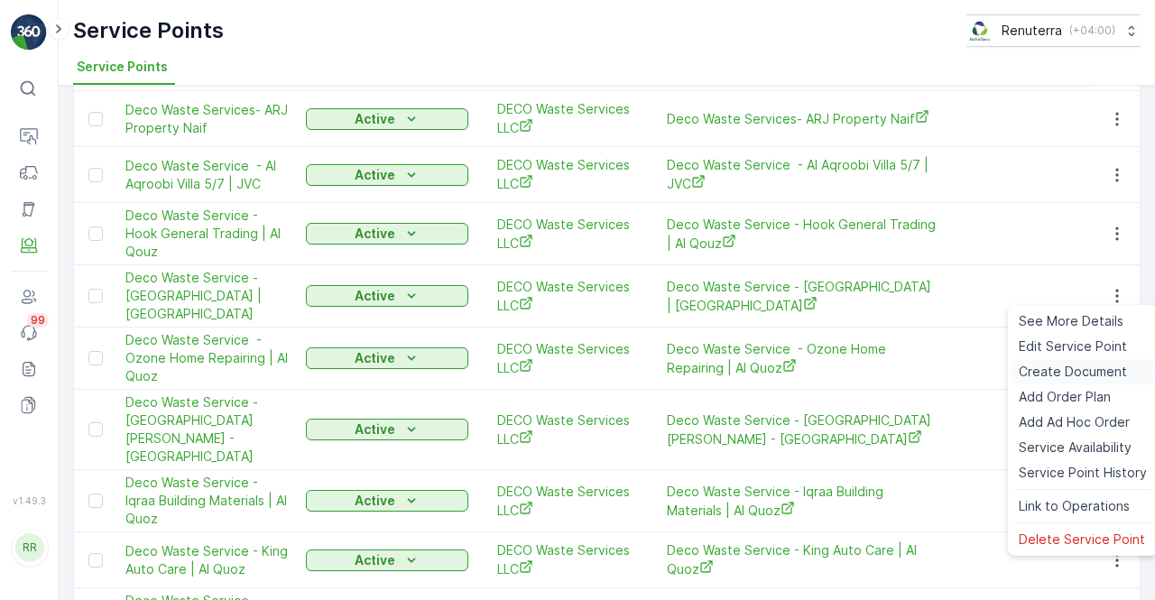
click at [1043, 369] on span "Create Document" at bounding box center [1073, 372] width 108 height 18
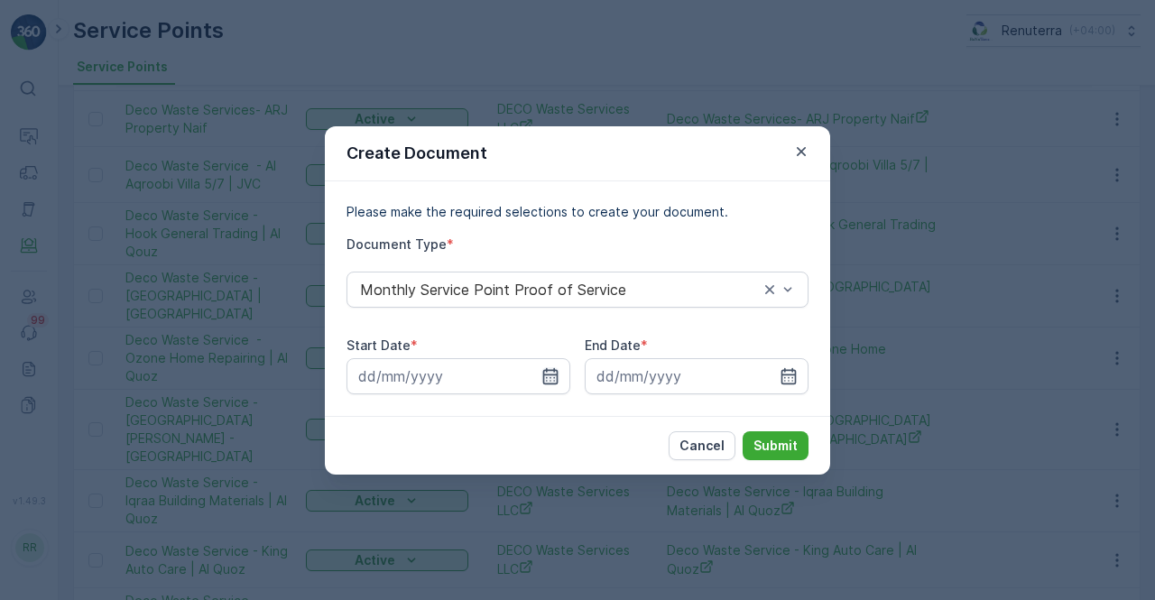
click at [554, 380] on icon "button" at bounding box center [550, 376] width 18 height 18
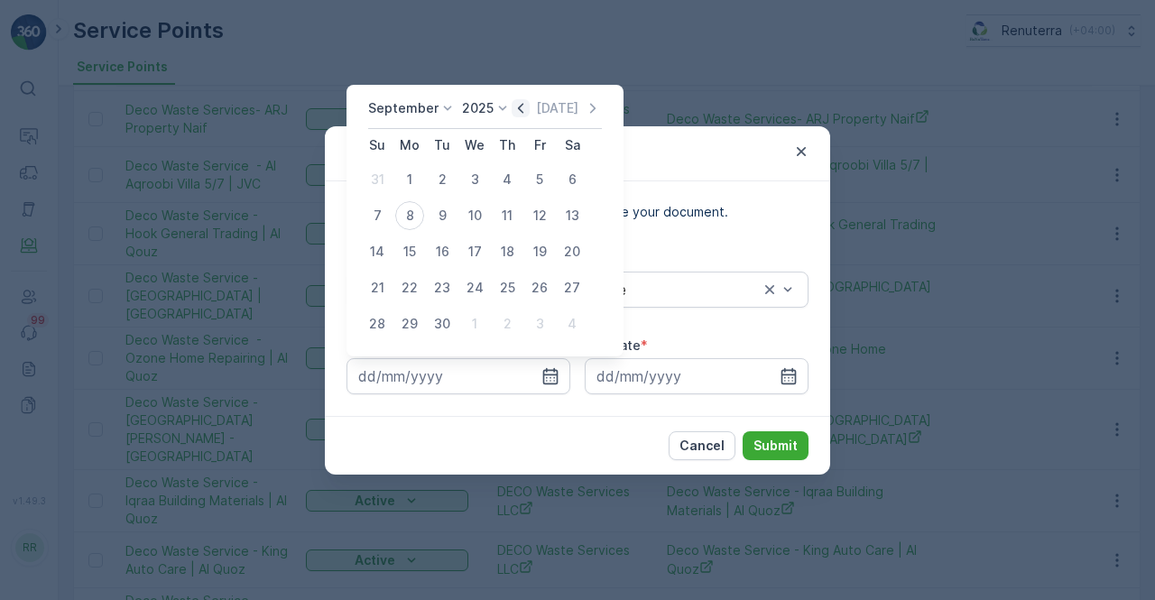
click at [518, 111] on icon "button" at bounding box center [520, 108] width 5 height 10
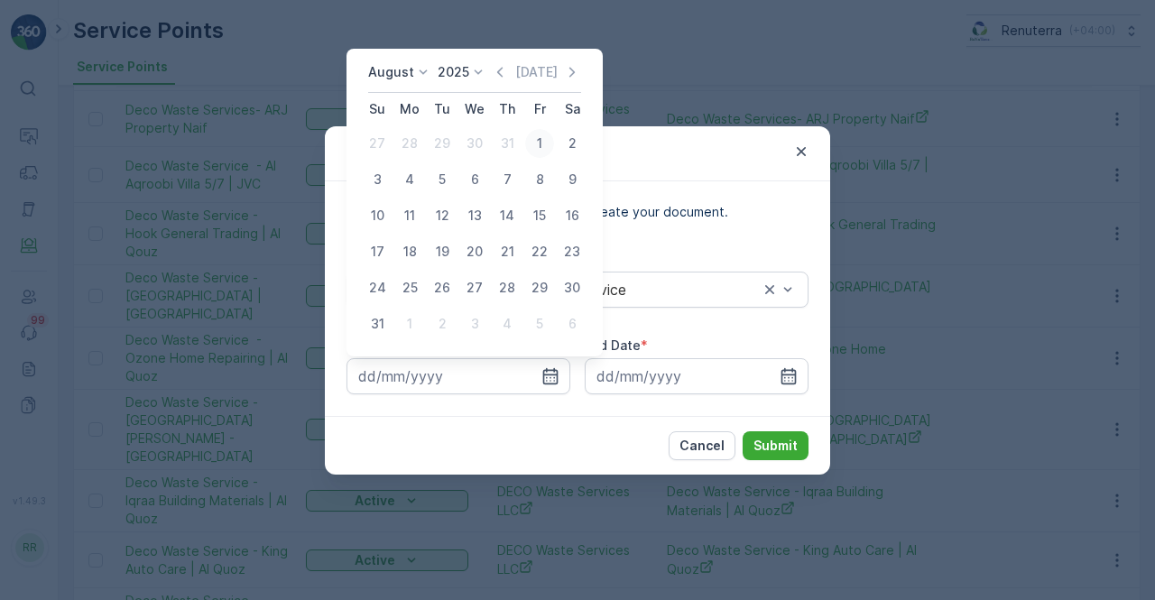
click at [543, 156] on div "1" at bounding box center [539, 143] width 29 height 29
type input "01.08.2025"
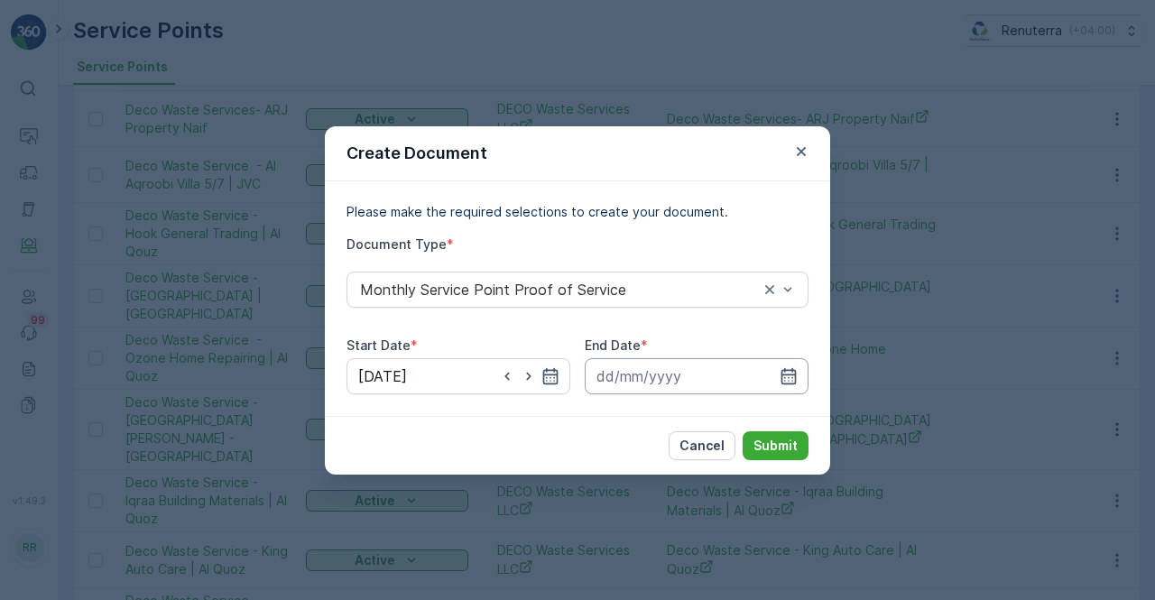
click at [790, 370] on icon "button" at bounding box center [788, 376] width 18 height 18
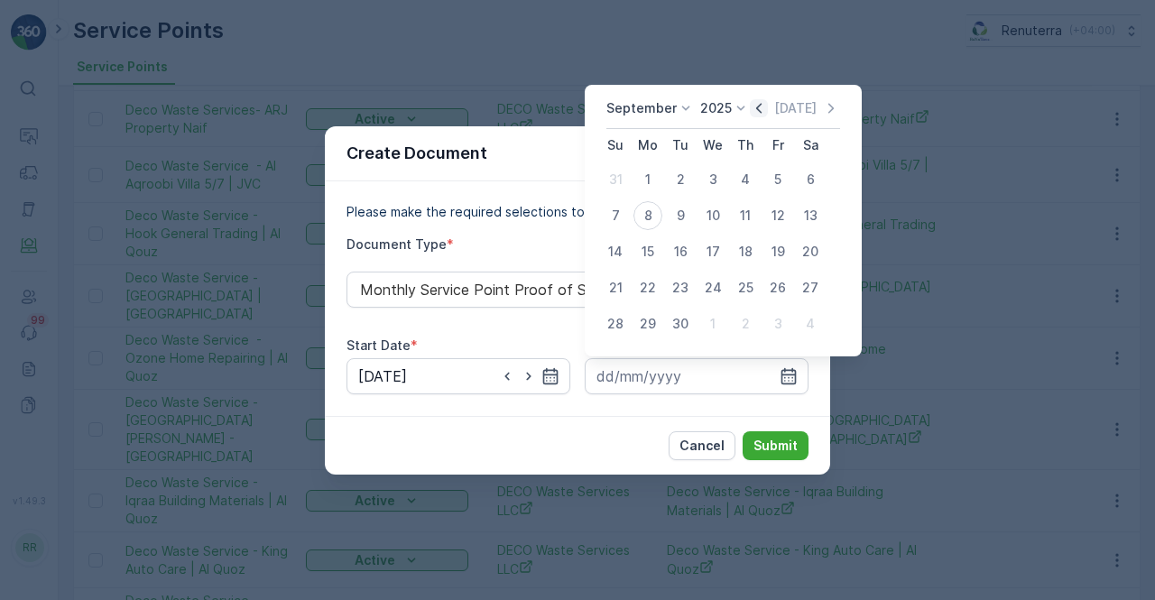
click at [757, 111] on icon "button" at bounding box center [759, 108] width 18 height 18
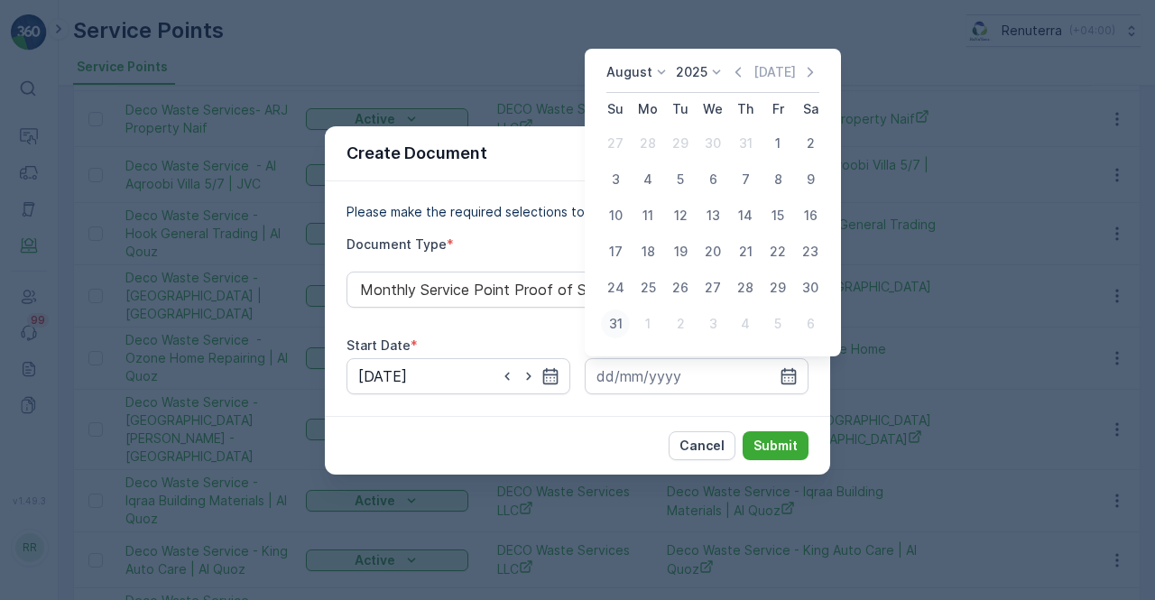
click at [618, 322] on div "31" at bounding box center [615, 323] width 29 height 29
type input "31.08.2025"
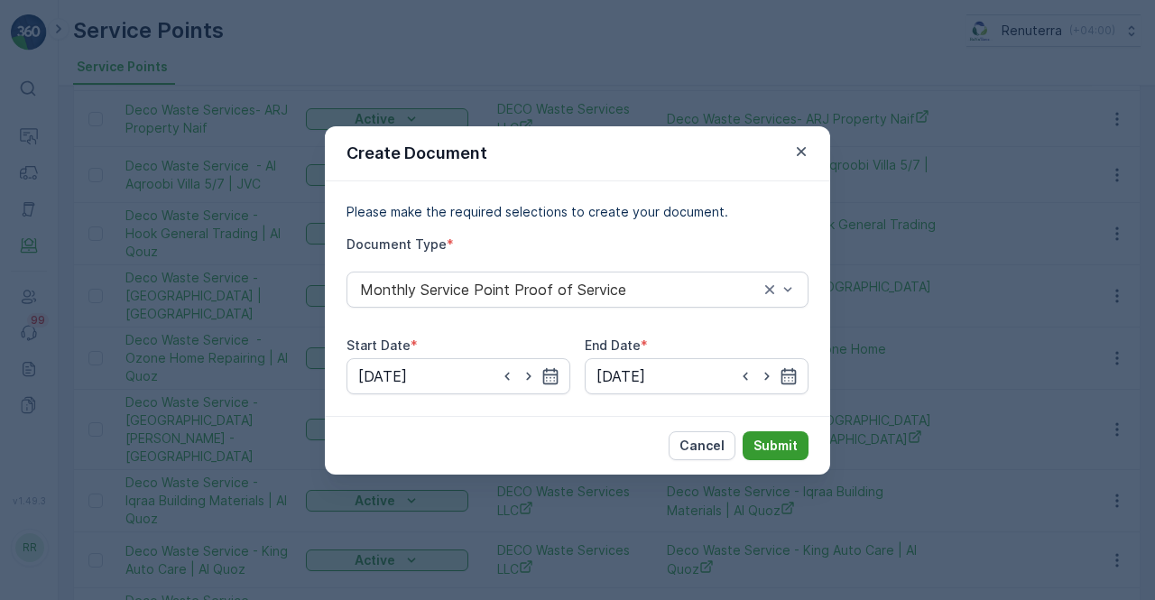
click at [781, 445] on p "Submit" at bounding box center [775, 446] width 44 height 18
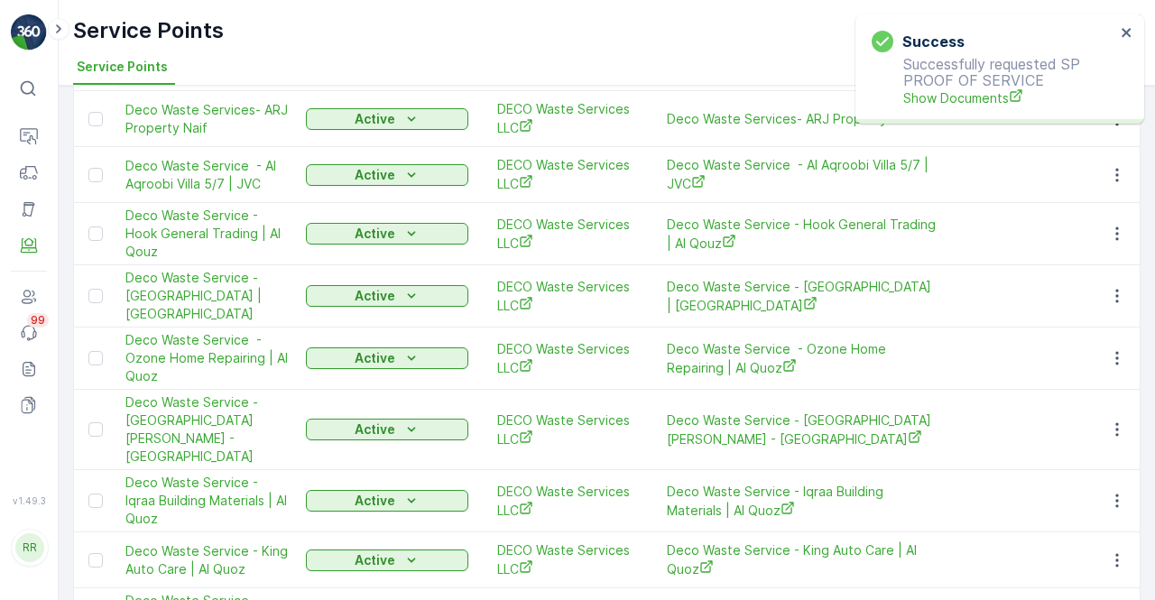
click at [935, 87] on p "Successfully requested SP PROOF OF SERVICE Show Documents" at bounding box center [993, 81] width 244 height 51
click at [935, 96] on span "Show Documents" at bounding box center [1009, 97] width 212 height 19
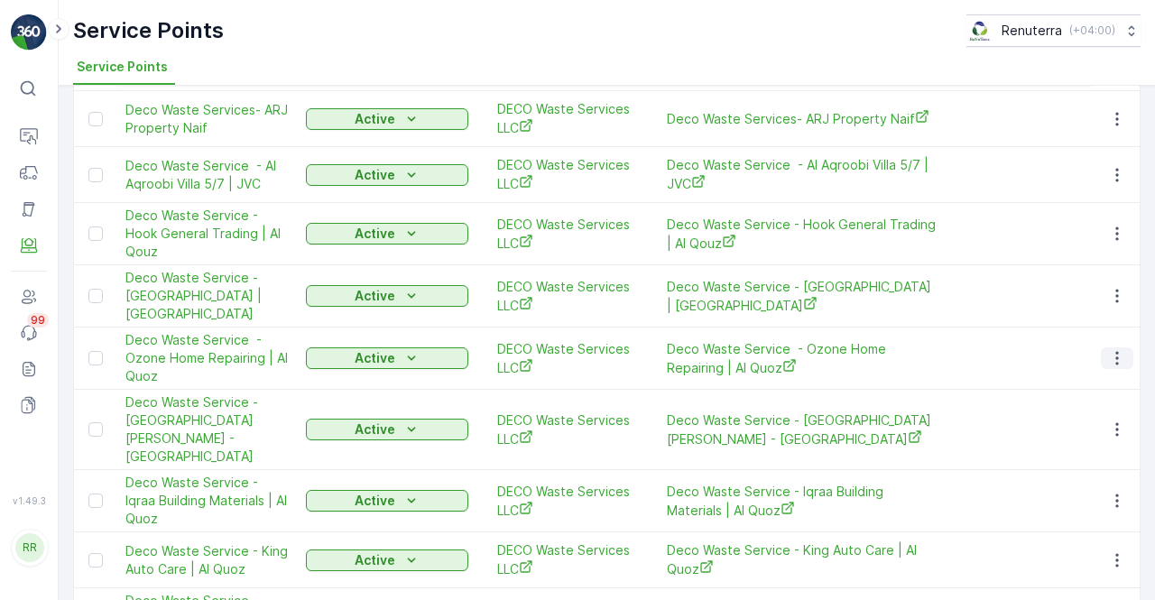
click at [1120, 359] on icon "button" at bounding box center [1117, 358] width 18 height 18
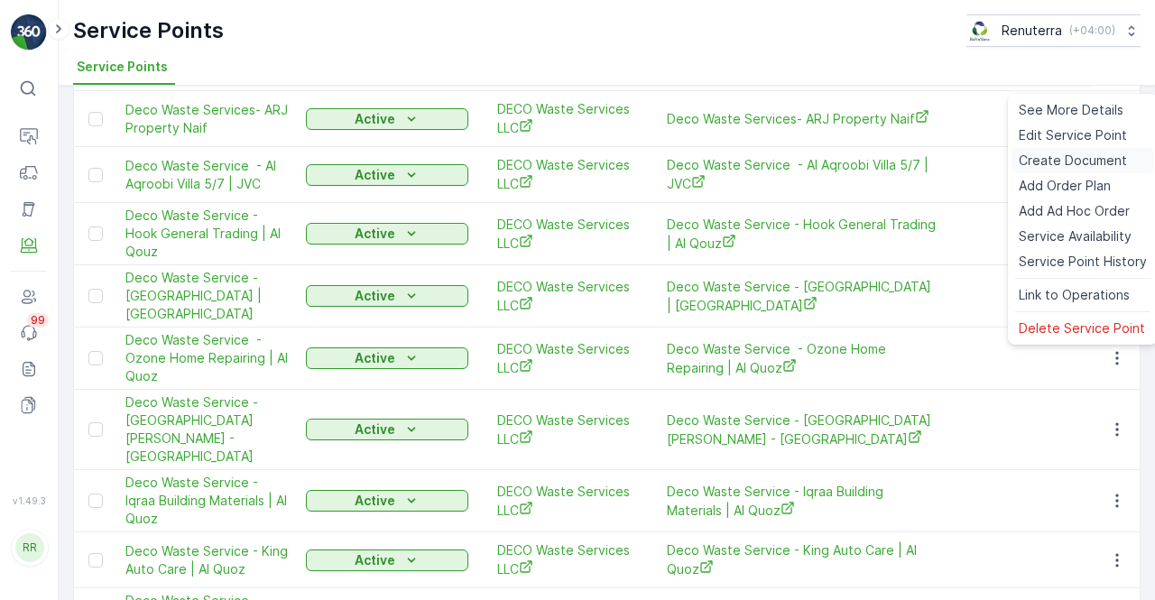
click at [1045, 166] on span "Create Document" at bounding box center [1073, 161] width 108 height 18
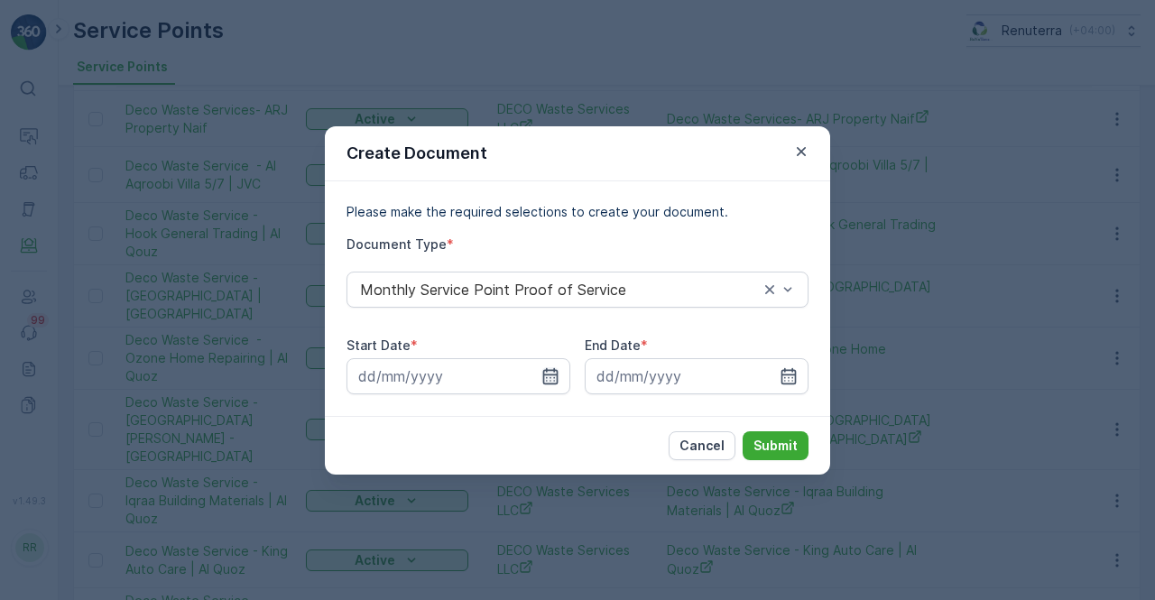
click at [553, 374] on icon "button" at bounding box center [550, 375] width 15 height 16
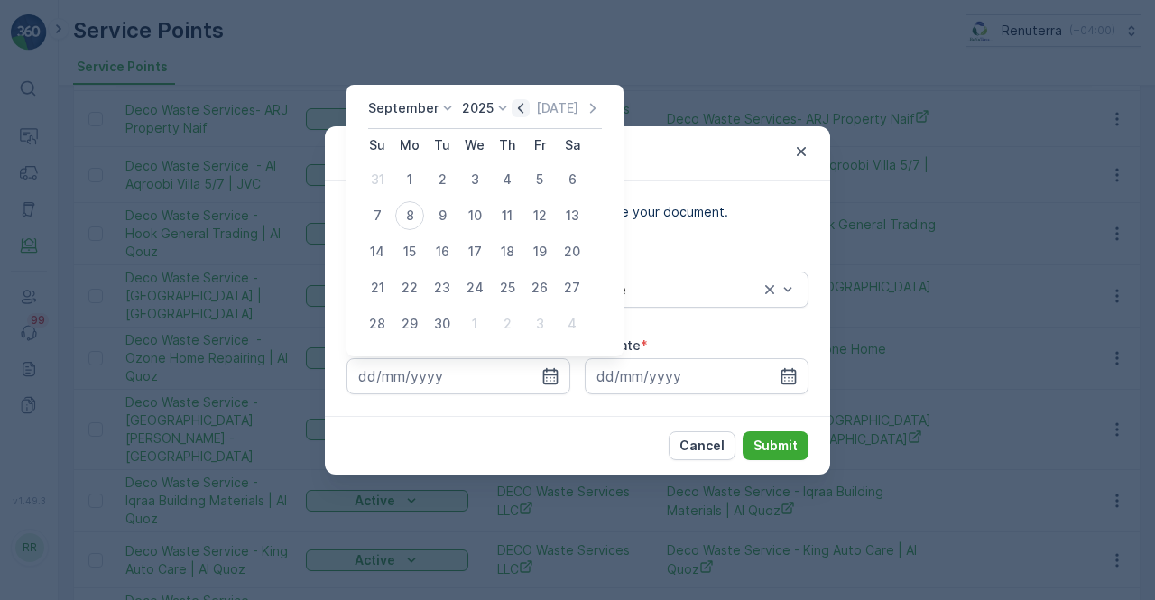
click at [523, 117] on icon "button" at bounding box center [521, 108] width 18 height 18
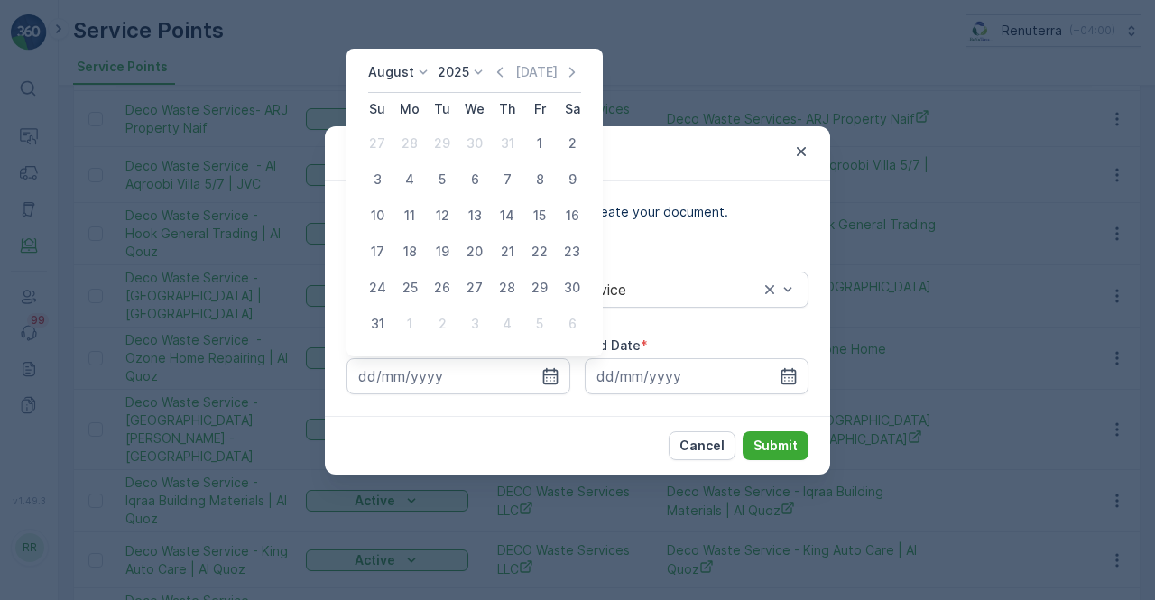
click at [530, 127] on td "1" at bounding box center [539, 143] width 32 height 36
click at [534, 140] on div "1" at bounding box center [539, 143] width 29 height 29
type input "01.08.2025"
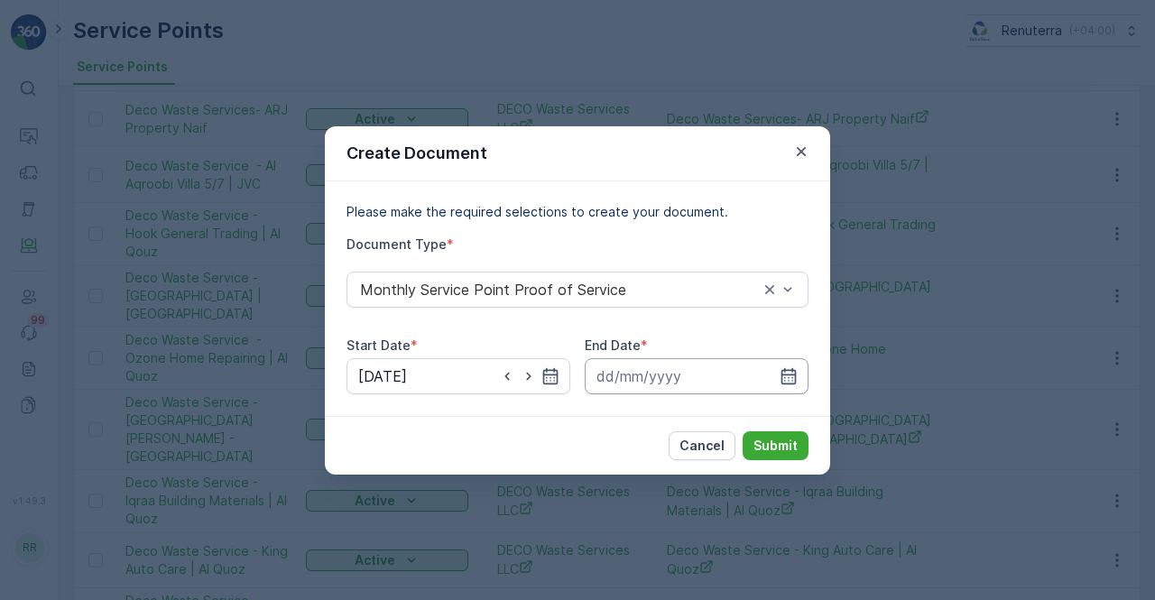
drag, startPoint x: 791, startPoint y: 376, endPoint x: 783, endPoint y: 362, distance: 16.6
click at [788, 373] on icon "button" at bounding box center [788, 376] width 18 height 18
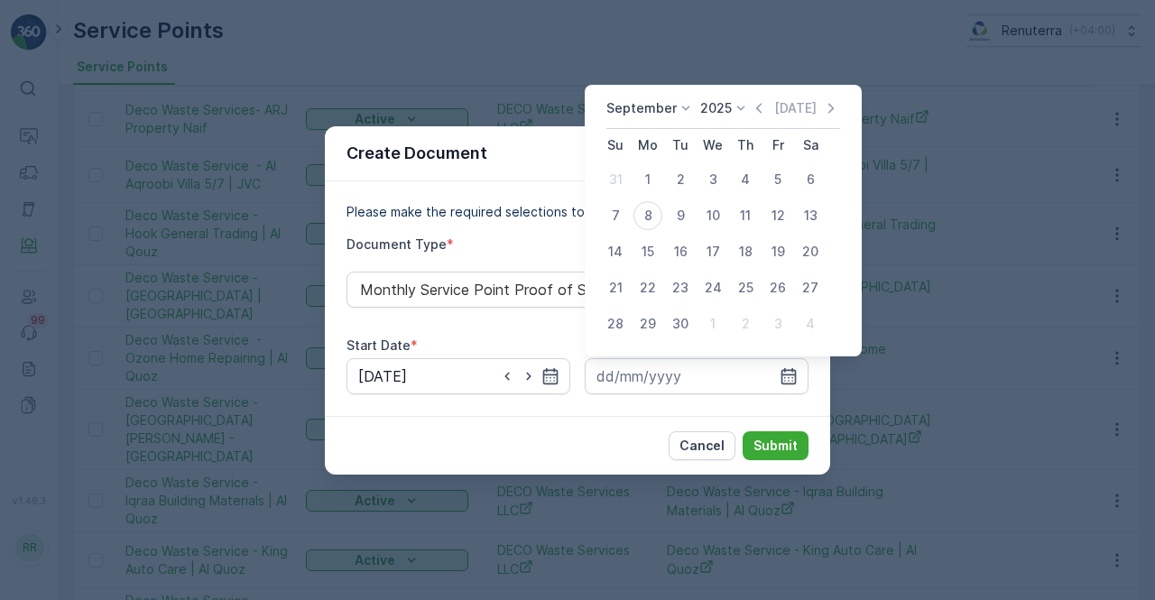
drag, startPoint x: 761, startPoint y: 108, endPoint x: 758, endPoint y: 122, distance: 14.0
click at [760, 109] on icon "button" at bounding box center [759, 108] width 18 height 18
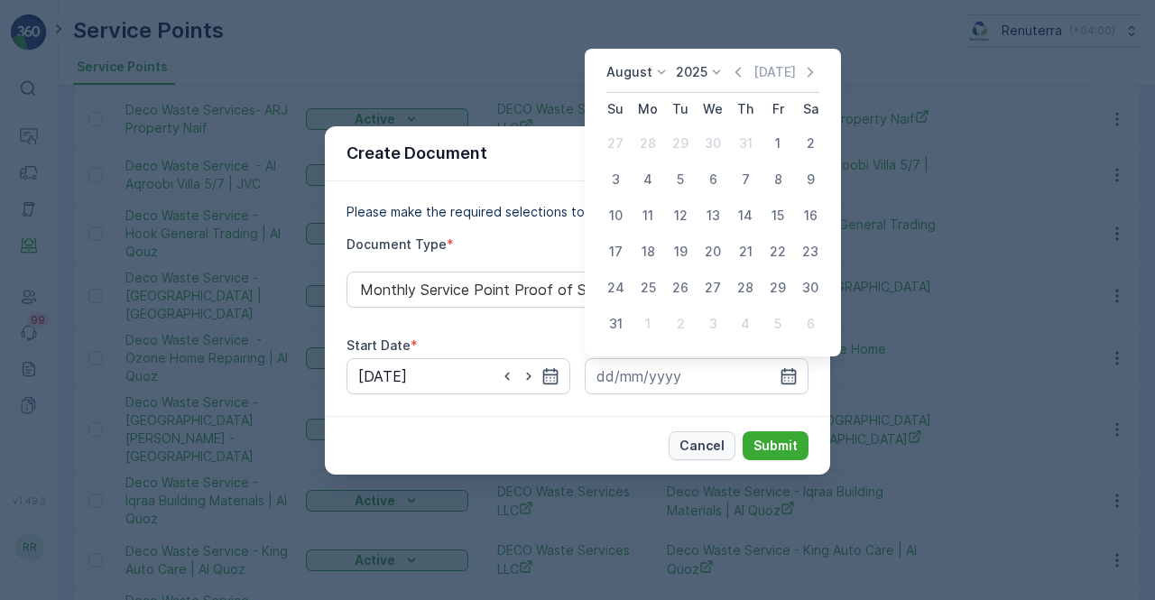
drag, startPoint x: 614, startPoint y: 322, endPoint x: 708, endPoint y: 431, distance: 143.9
click at [614, 323] on div "31" at bounding box center [615, 323] width 29 height 29
type input "31.08.2025"
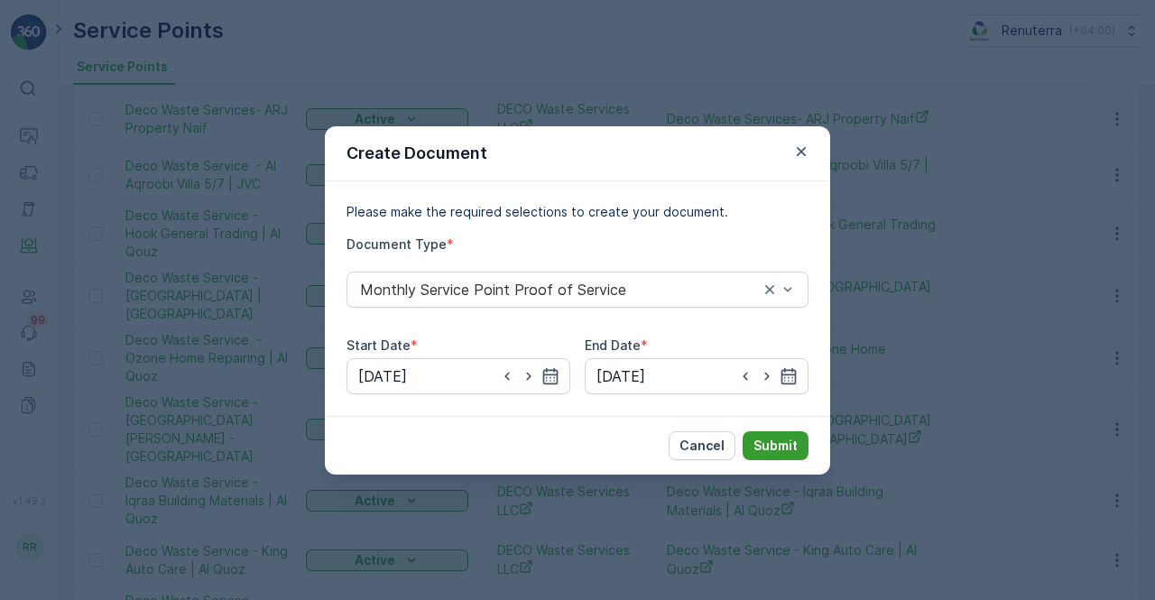
click at [752, 447] on button "Submit" at bounding box center [775, 445] width 66 height 29
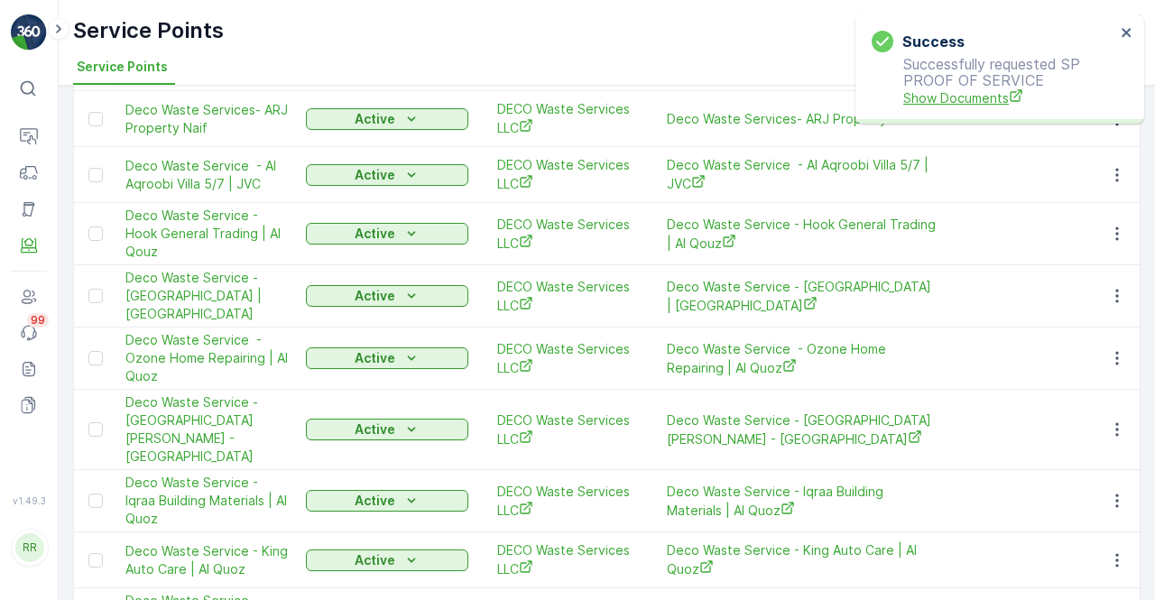
click at [949, 98] on span "Show Documents" at bounding box center [1009, 97] width 212 height 19
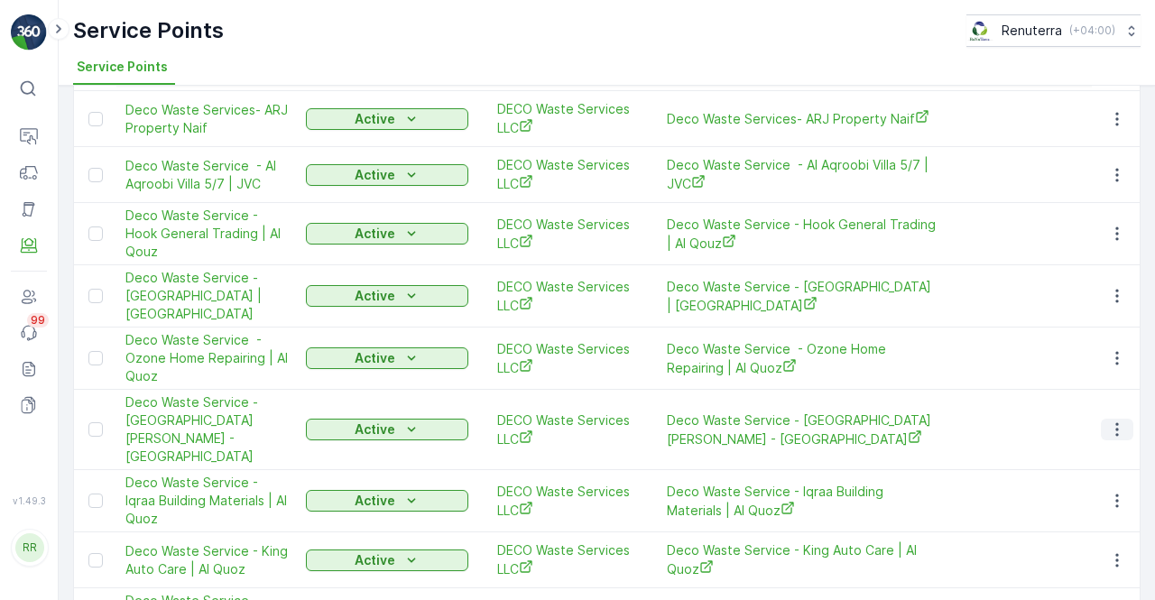
click at [1115, 420] on icon "button" at bounding box center [1117, 429] width 18 height 18
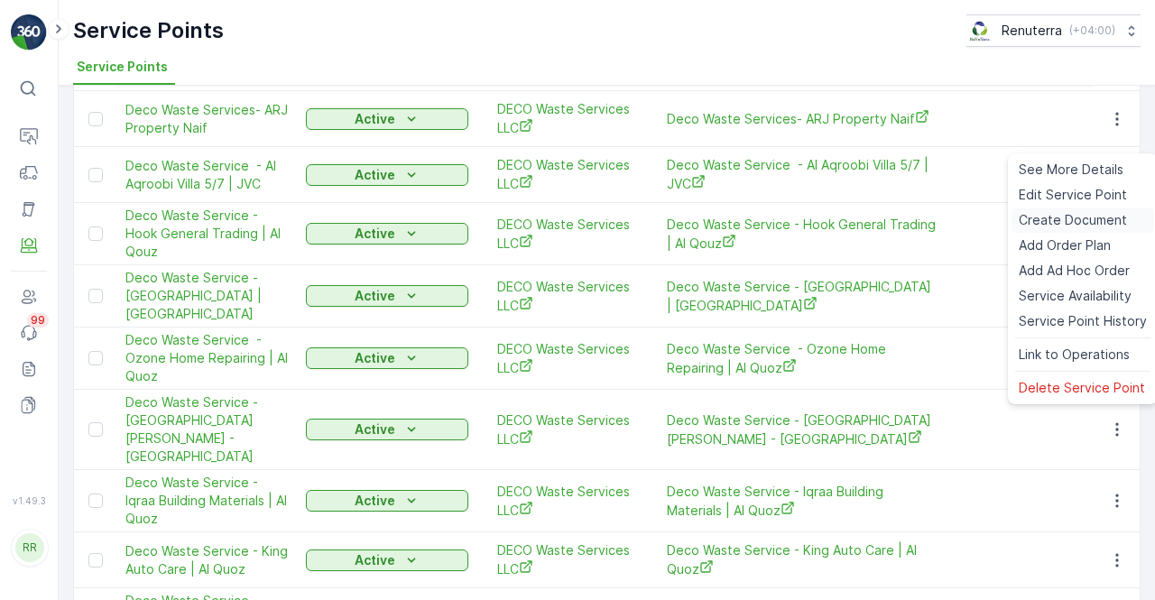
click at [1050, 217] on span "Create Document" at bounding box center [1073, 220] width 108 height 18
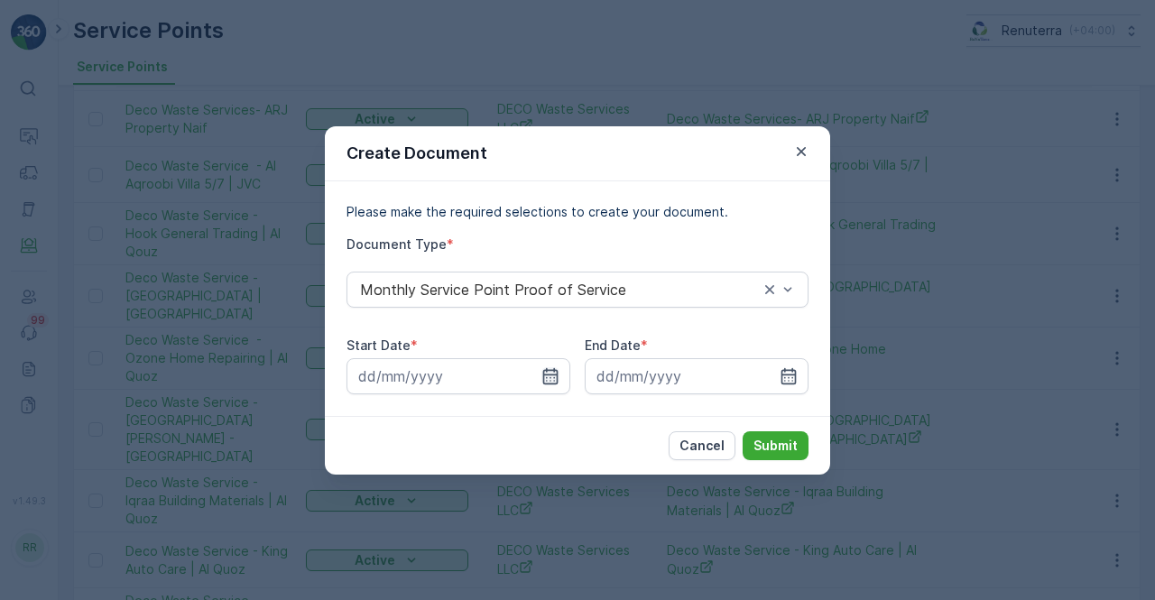
click at [545, 373] on icon "button" at bounding box center [550, 376] width 18 height 18
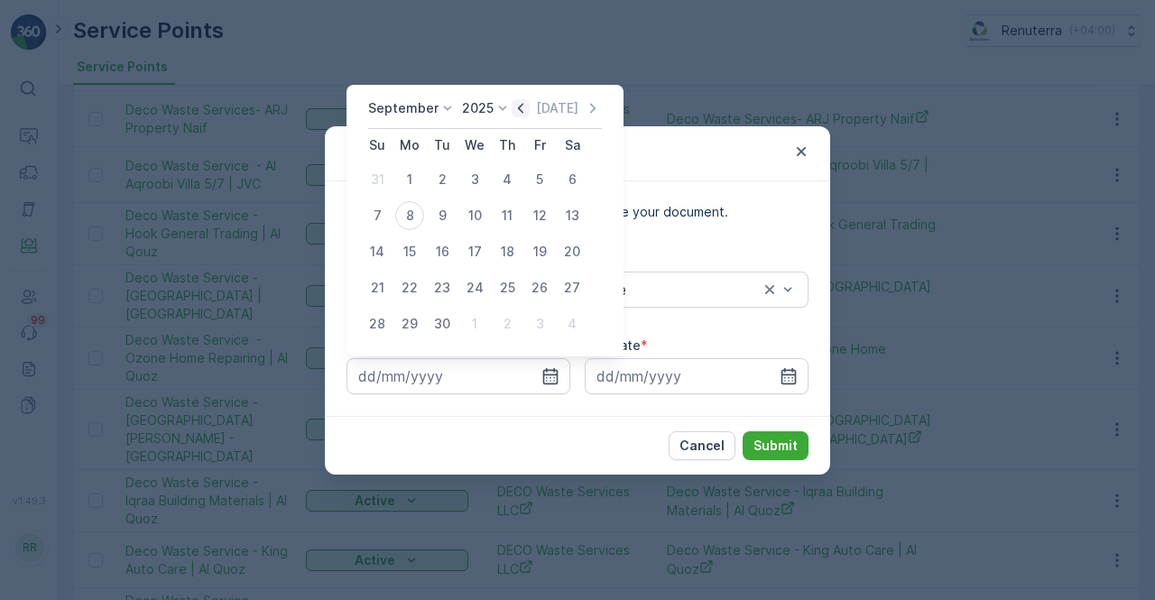
click at [520, 113] on icon "button" at bounding box center [520, 108] width 5 height 10
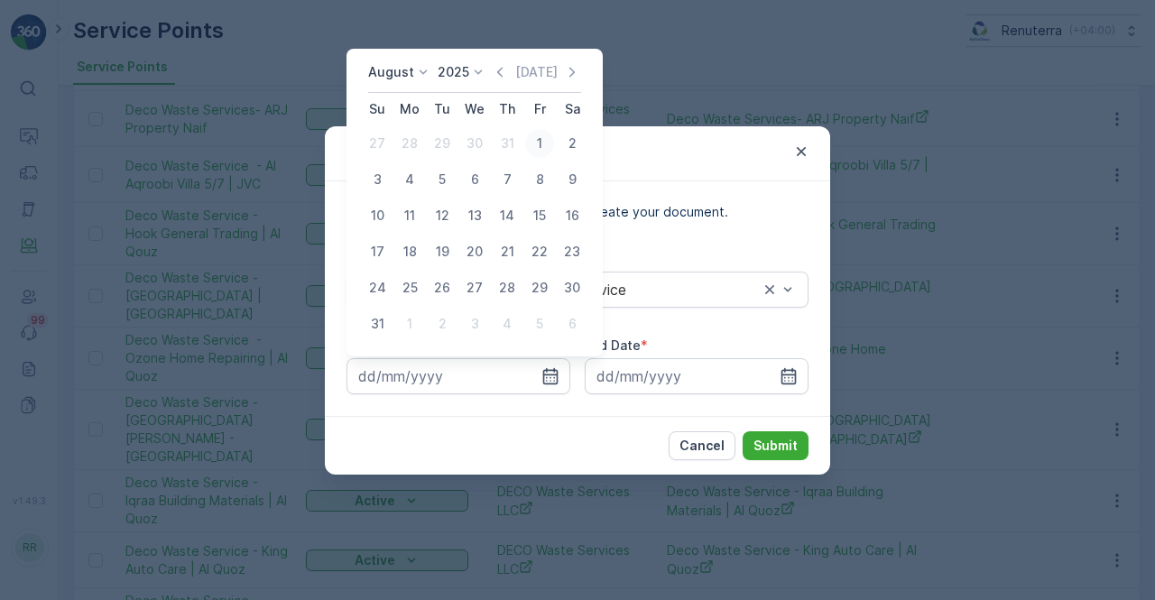
click at [537, 143] on div "1" at bounding box center [539, 143] width 29 height 29
type input "01.08.2025"
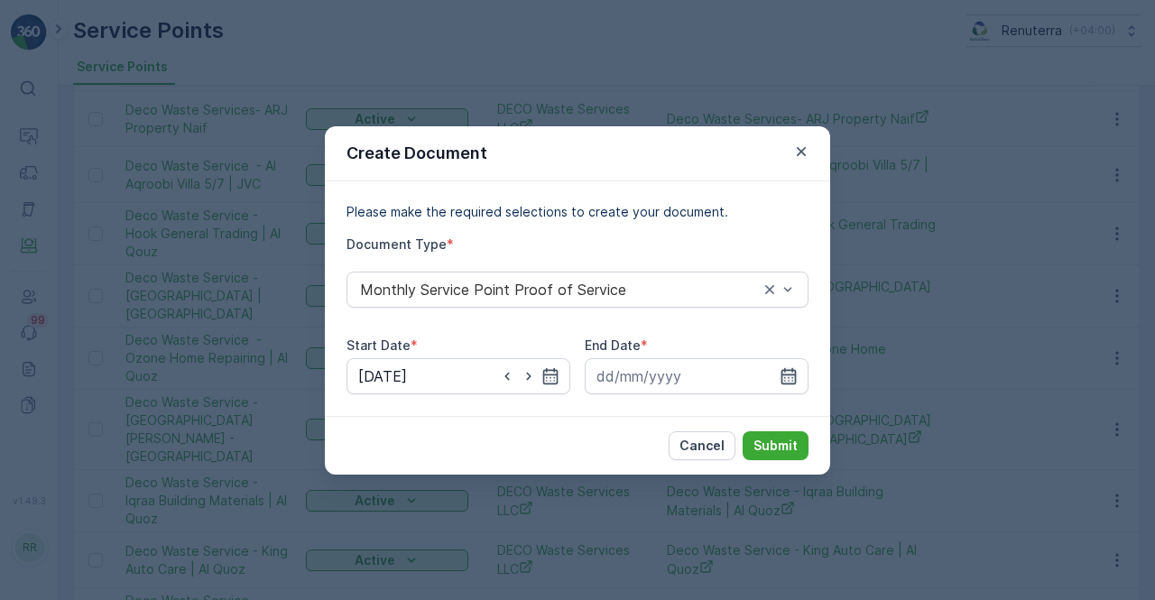
click at [796, 369] on div at bounding box center [697, 376] width 224 height 36
drag, startPoint x: 788, startPoint y: 373, endPoint x: 783, endPoint y: 362, distance: 12.9
click at [787, 374] on icon "button" at bounding box center [788, 375] width 15 height 16
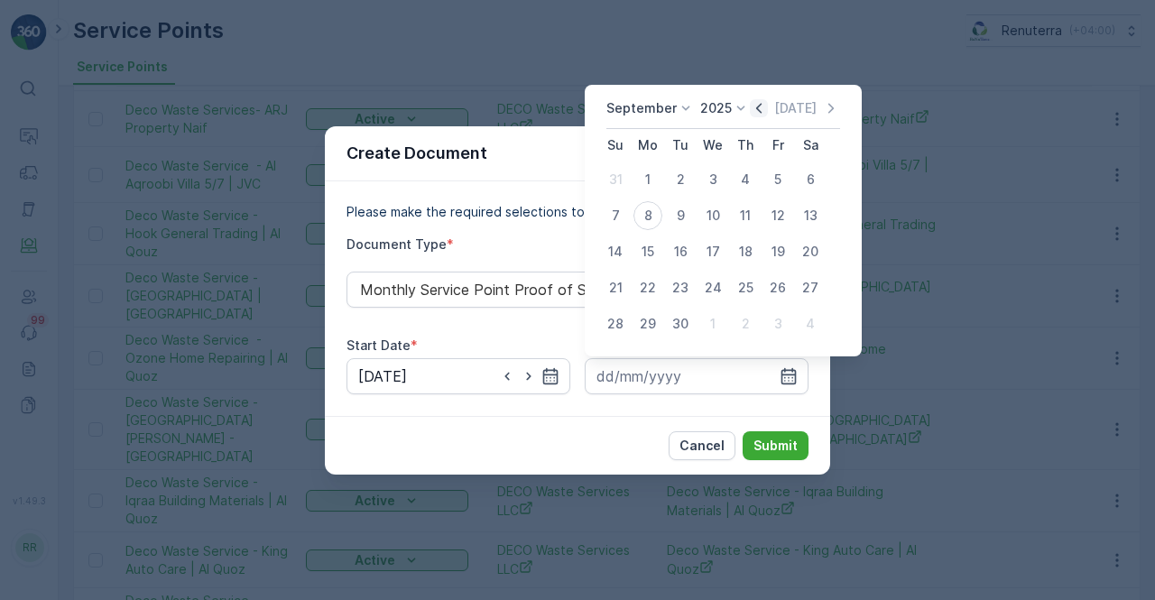
click at [757, 111] on icon "button" at bounding box center [759, 108] width 18 height 18
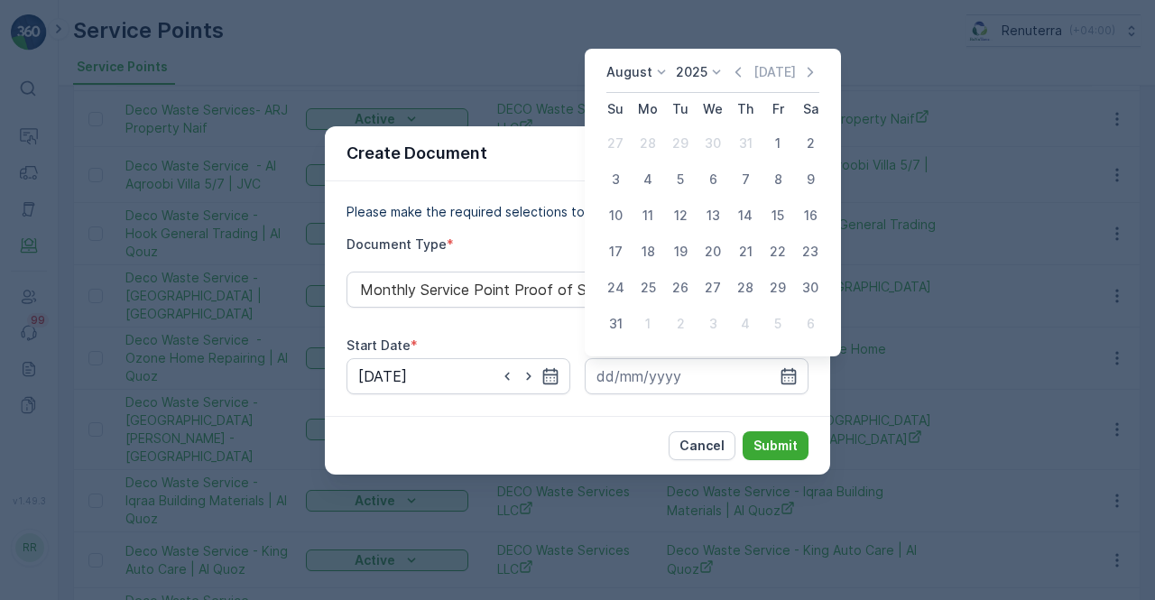
click at [609, 322] on div "31" at bounding box center [615, 323] width 29 height 29
type input "31.08.2025"
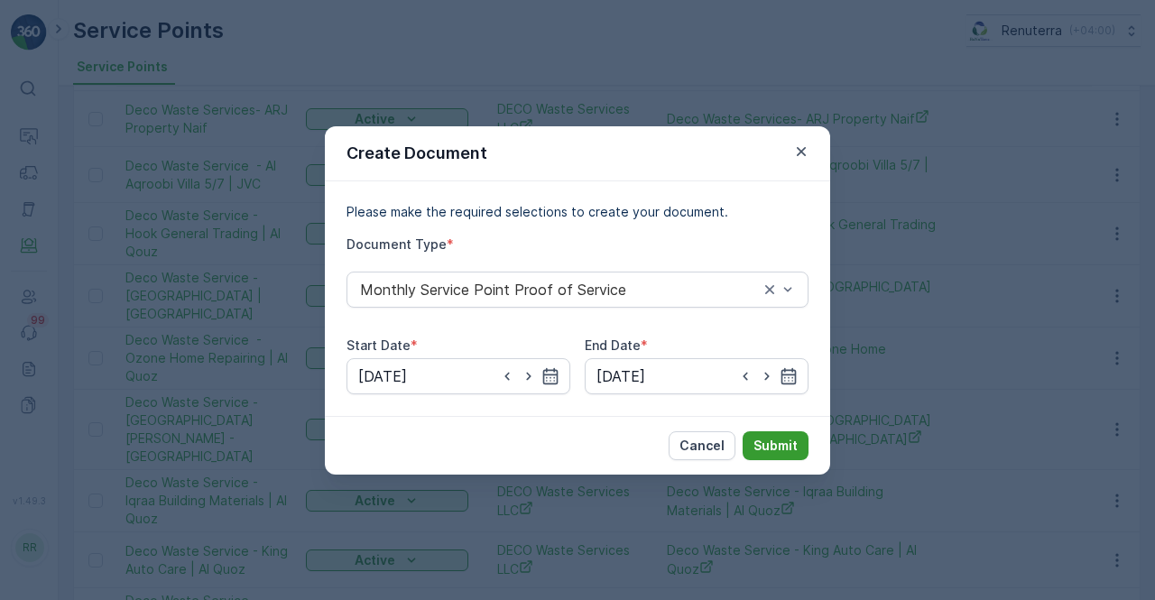
click at [778, 439] on p "Submit" at bounding box center [775, 446] width 44 height 18
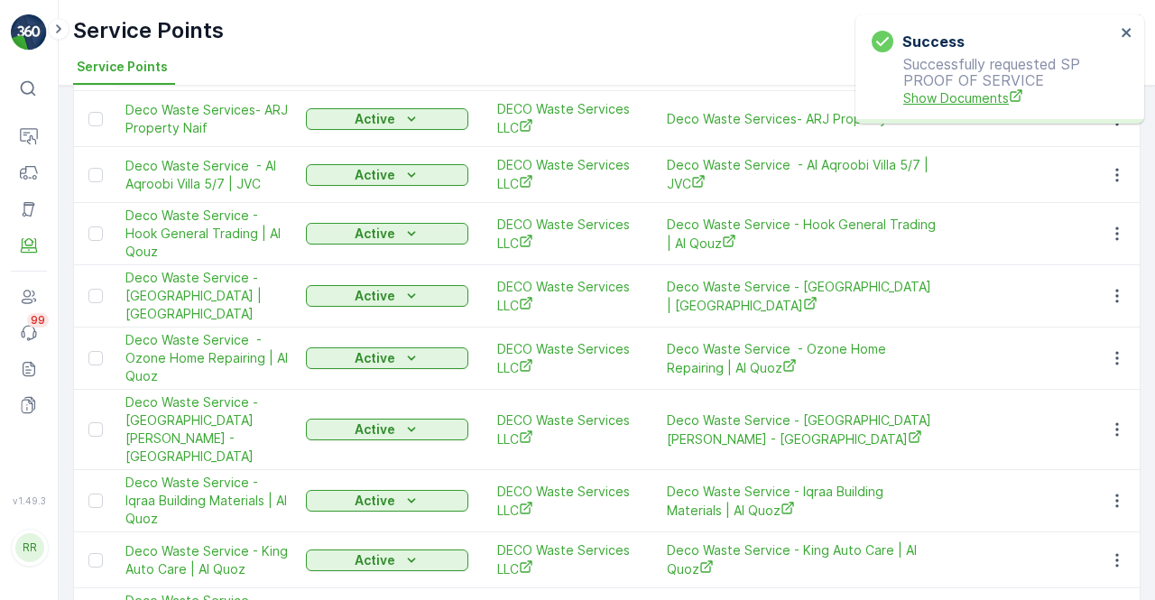
click at [978, 98] on span "Show Documents" at bounding box center [1009, 97] width 212 height 19
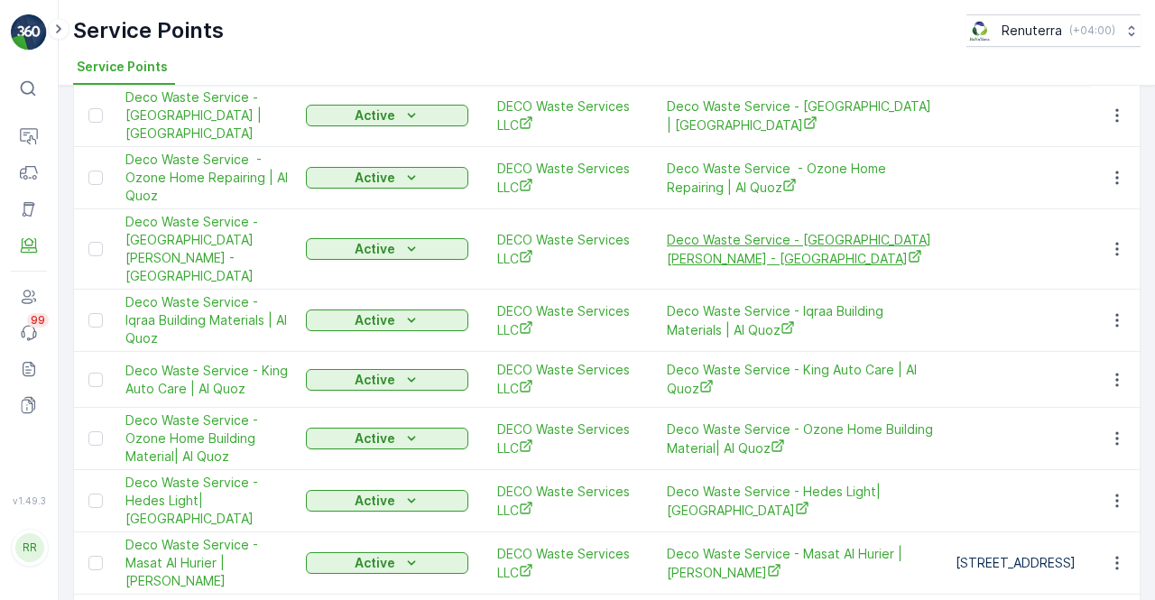
scroll to position [451, 0]
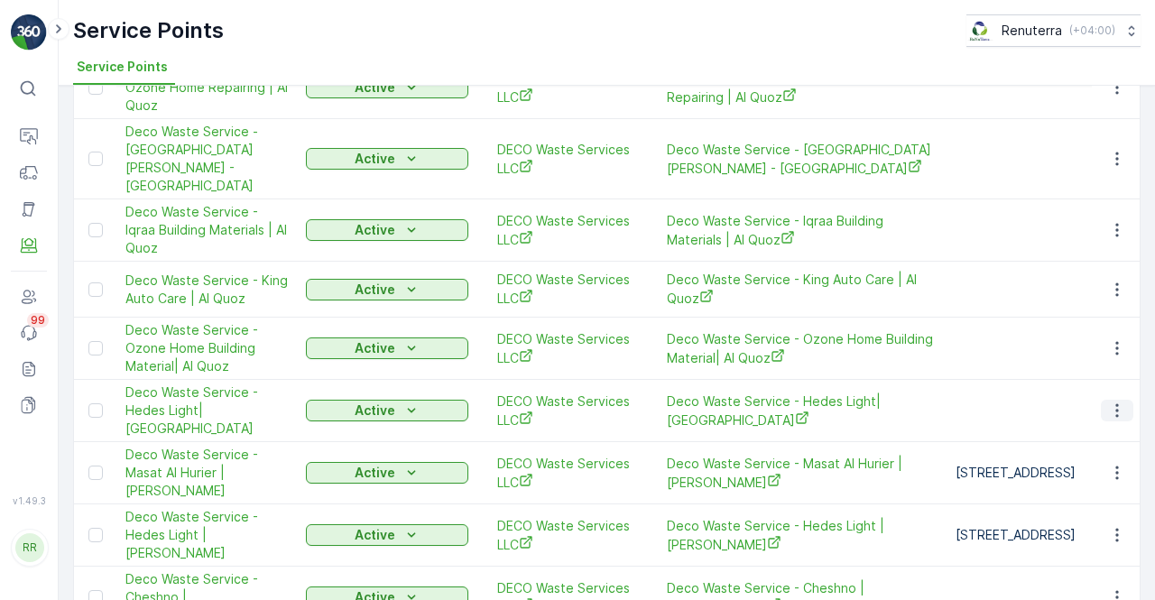
click at [1115, 401] on icon "button" at bounding box center [1117, 410] width 18 height 18
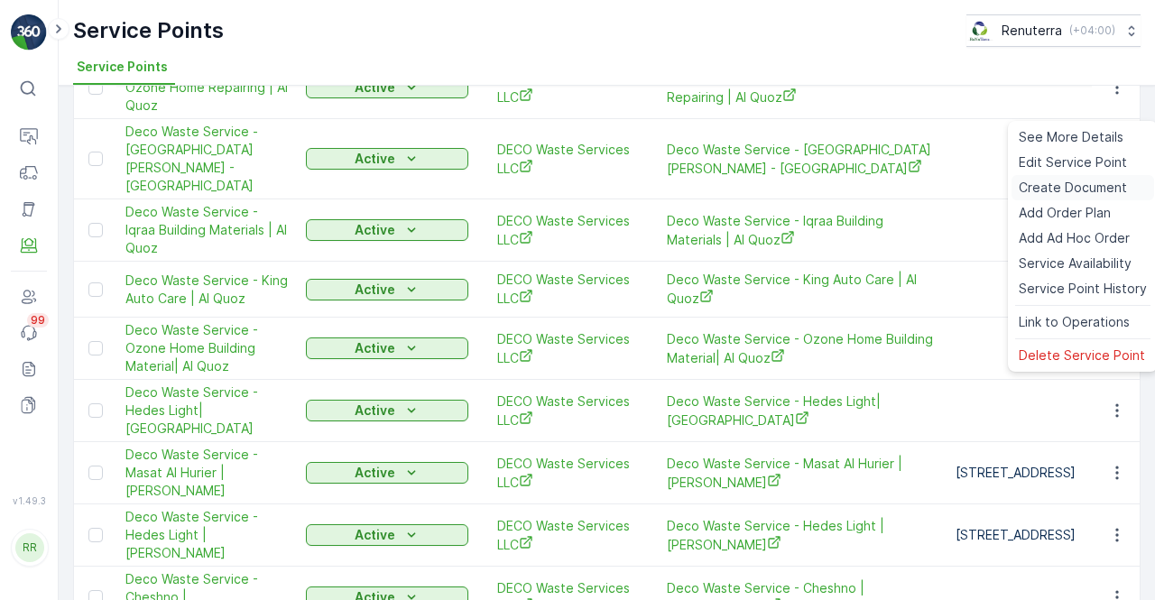
click at [1038, 195] on span "Create Document" at bounding box center [1073, 188] width 108 height 18
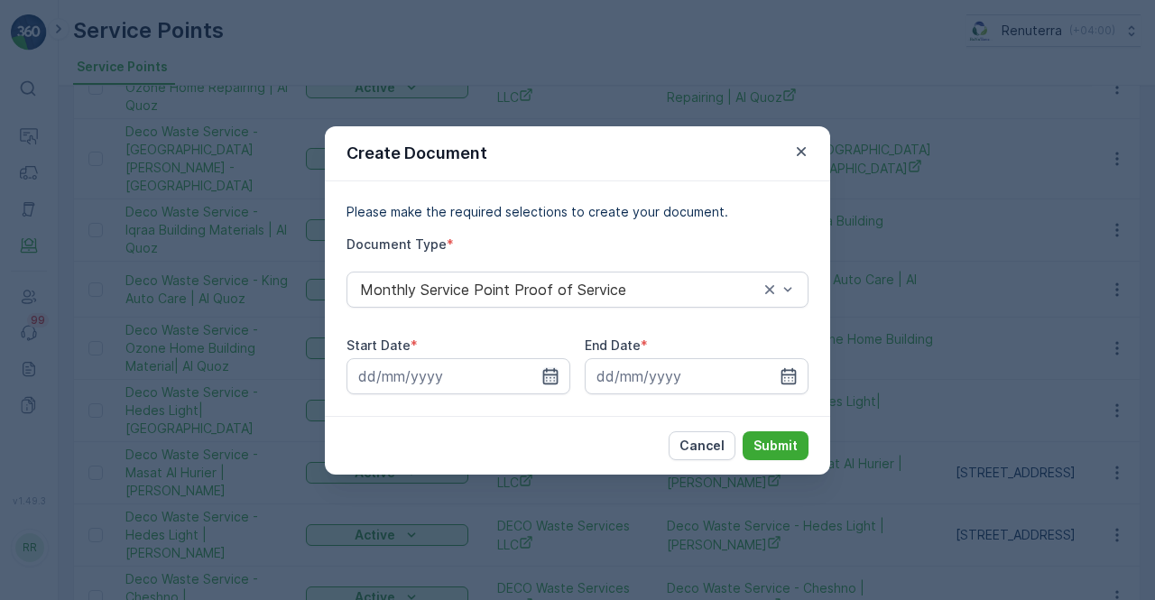
click at [547, 377] on icon "button" at bounding box center [550, 375] width 15 height 16
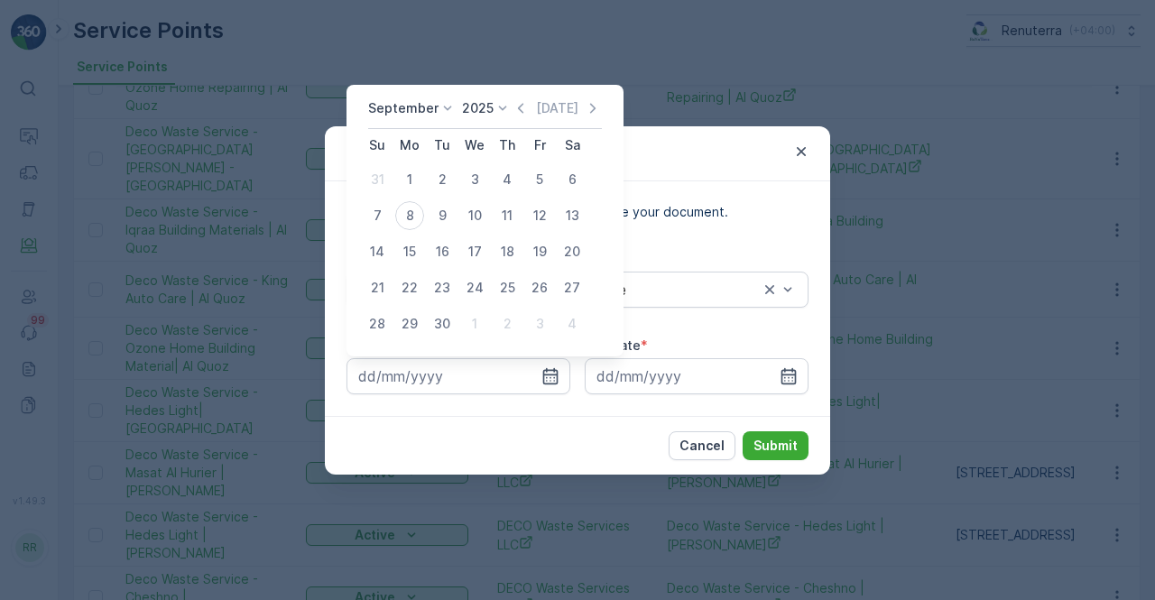
click at [516, 120] on div "September 2025 Today" at bounding box center [485, 114] width 234 height 30
click at [515, 111] on icon "button" at bounding box center [521, 108] width 18 height 18
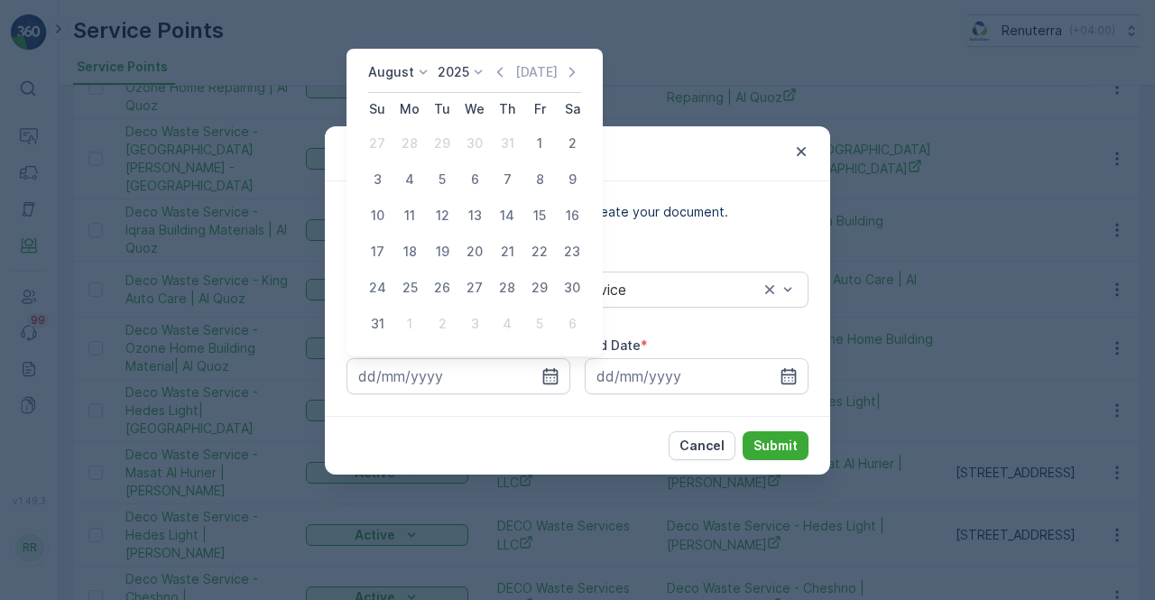
drag, startPoint x: 541, startPoint y: 143, endPoint x: 541, endPoint y: 170, distance: 26.2
click at [541, 147] on div "1" at bounding box center [539, 143] width 29 height 29
type input "01.08.2025"
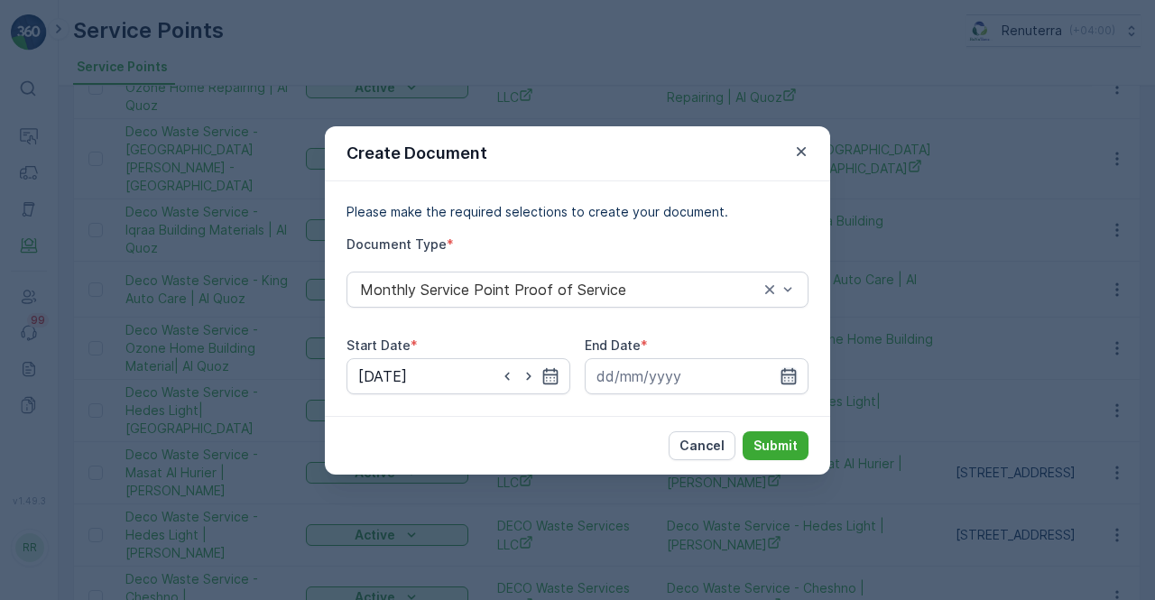
drag, startPoint x: 792, startPoint y: 374, endPoint x: 783, endPoint y: 359, distance: 17.8
click at [792, 373] on icon "button" at bounding box center [788, 375] width 15 height 16
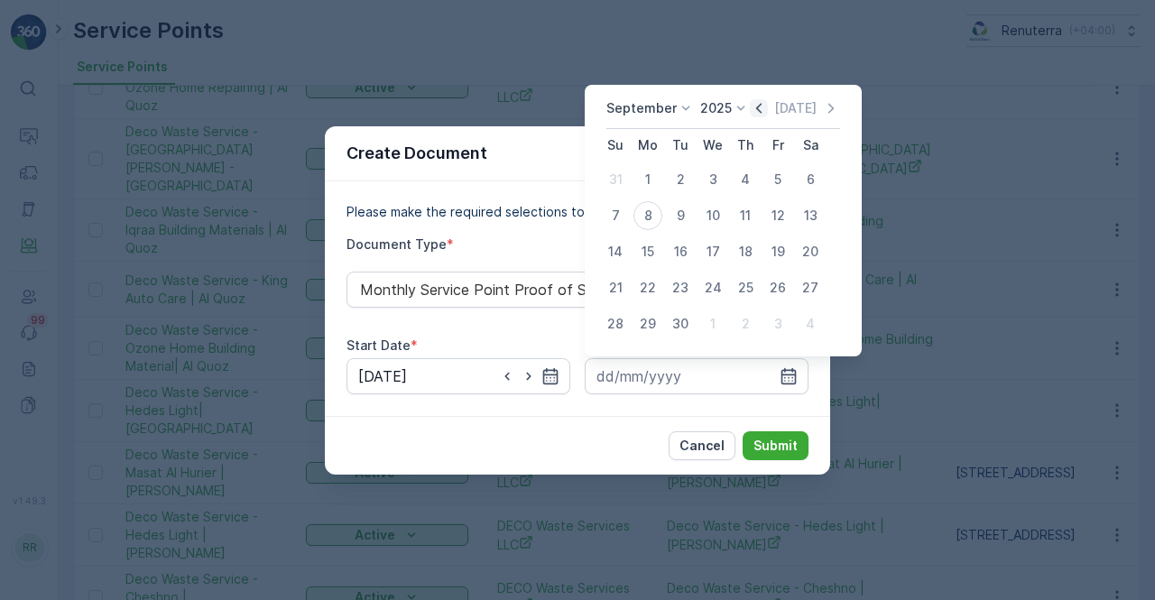
click at [756, 113] on icon "button" at bounding box center [758, 108] width 5 height 10
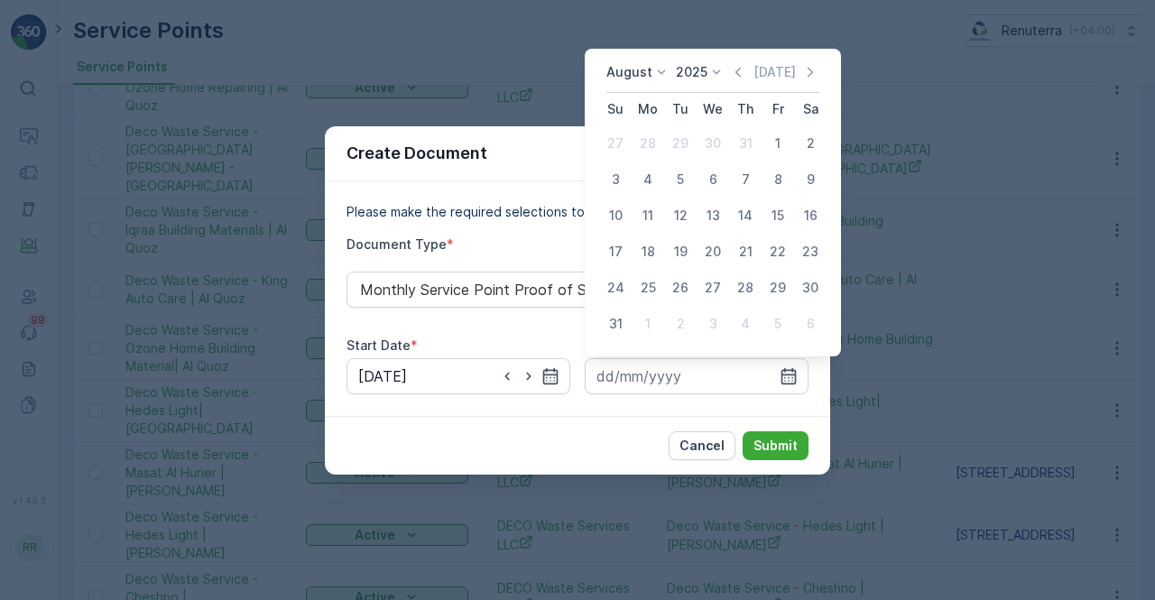
drag, startPoint x: 607, startPoint y: 317, endPoint x: 617, endPoint y: 328, distance: 15.4
click at [607, 318] on div "31" at bounding box center [615, 323] width 29 height 29
type input "31.08.2025"
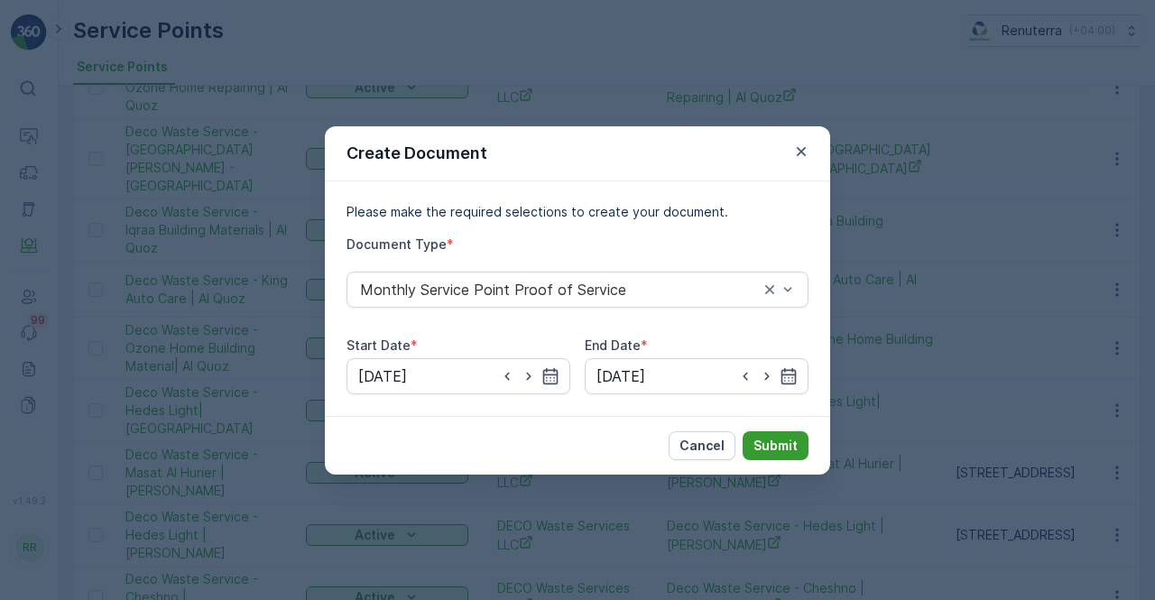
click at [769, 438] on p "Submit" at bounding box center [775, 446] width 44 height 18
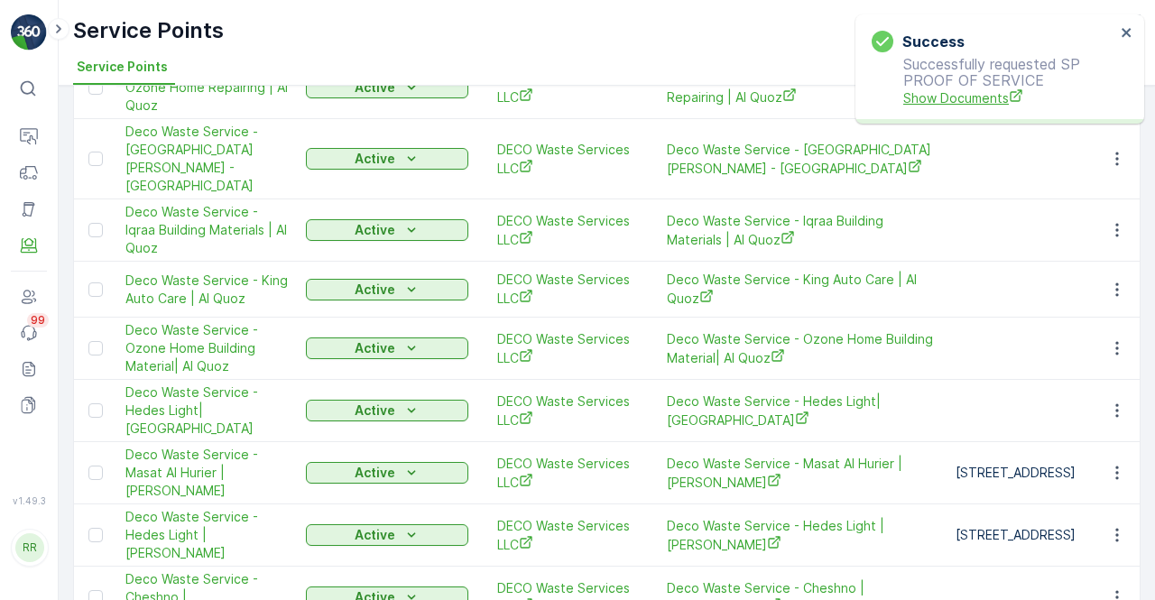
click at [953, 104] on span "Show Documents" at bounding box center [1009, 97] width 212 height 19
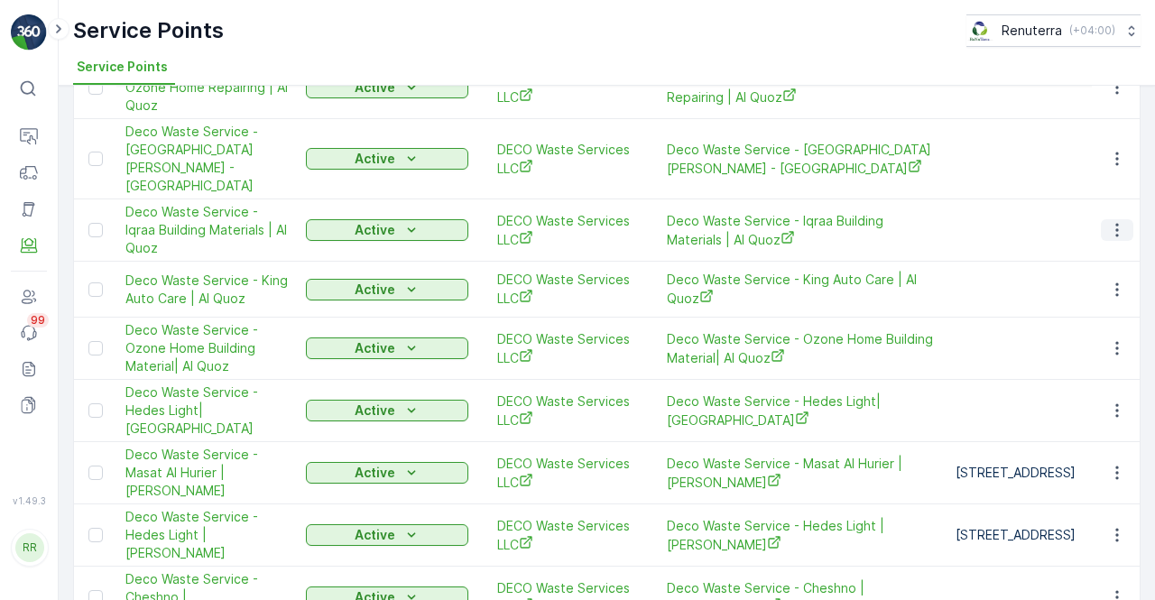
click at [1111, 221] on icon "button" at bounding box center [1117, 230] width 18 height 18
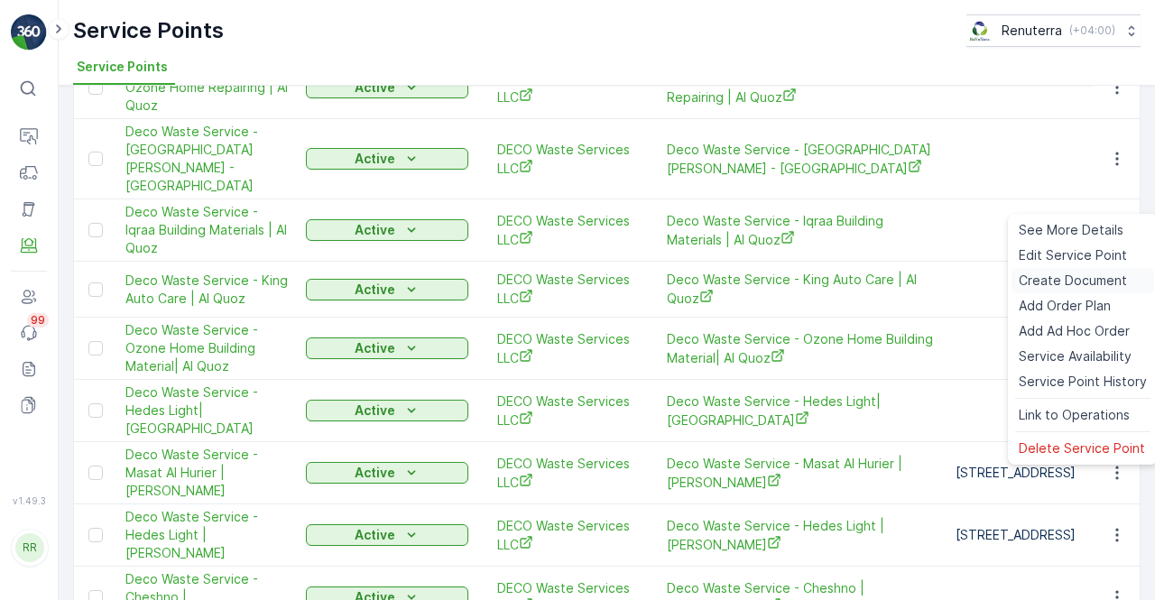
click at [1059, 285] on span "Create Document" at bounding box center [1073, 281] width 108 height 18
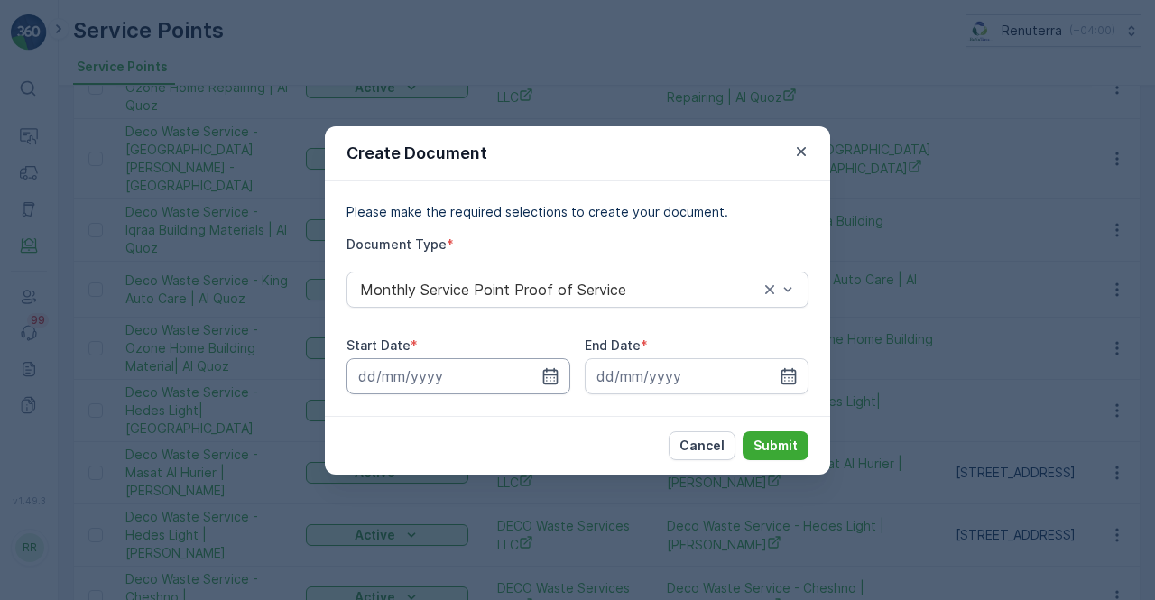
click at [567, 373] on input at bounding box center [458, 376] width 224 height 36
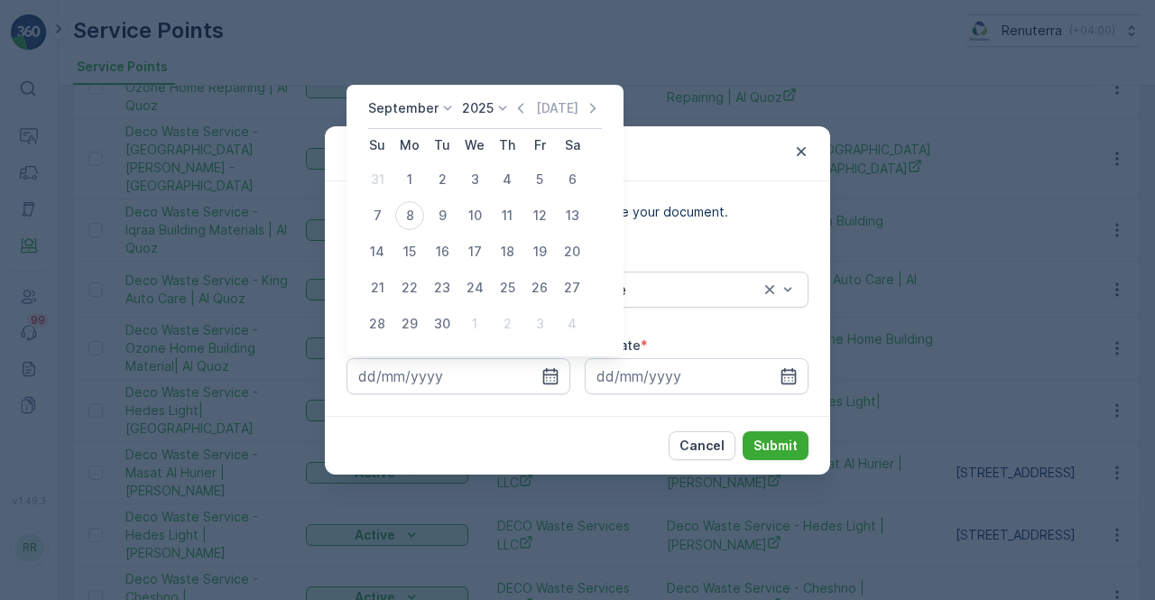
drag, startPoint x: 517, startPoint y: 104, endPoint x: 515, endPoint y: 120, distance: 16.3
click at [516, 104] on icon "button" at bounding box center [521, 108] width 18 height 18
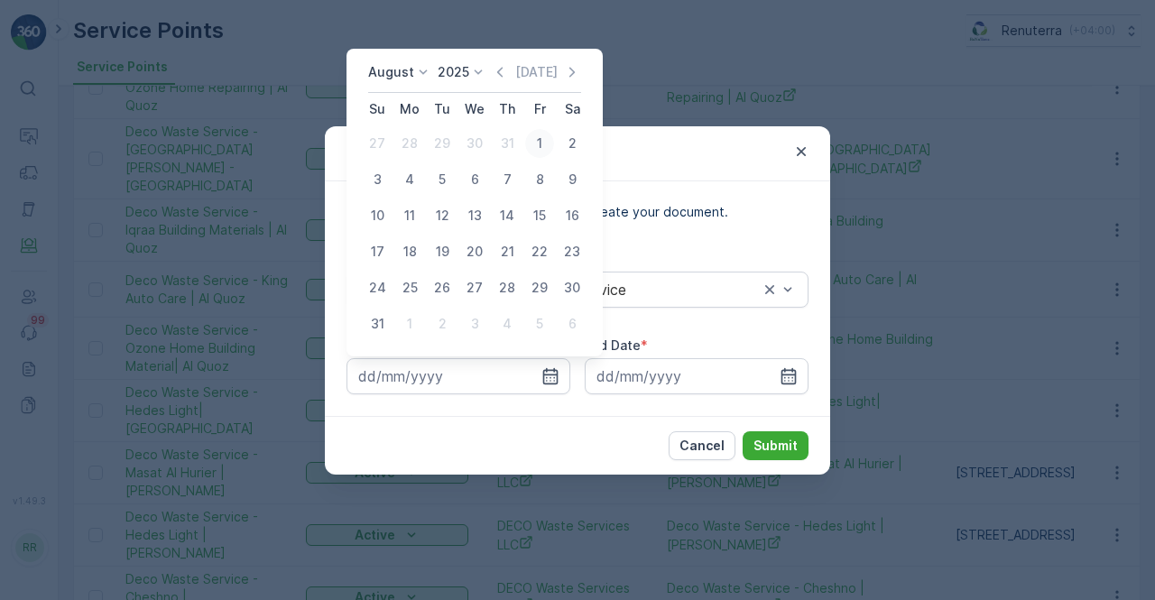
click at [539, 152] on div "1" at bounding box center [539, 143] width 29 height 29
type input "01.08.2025"
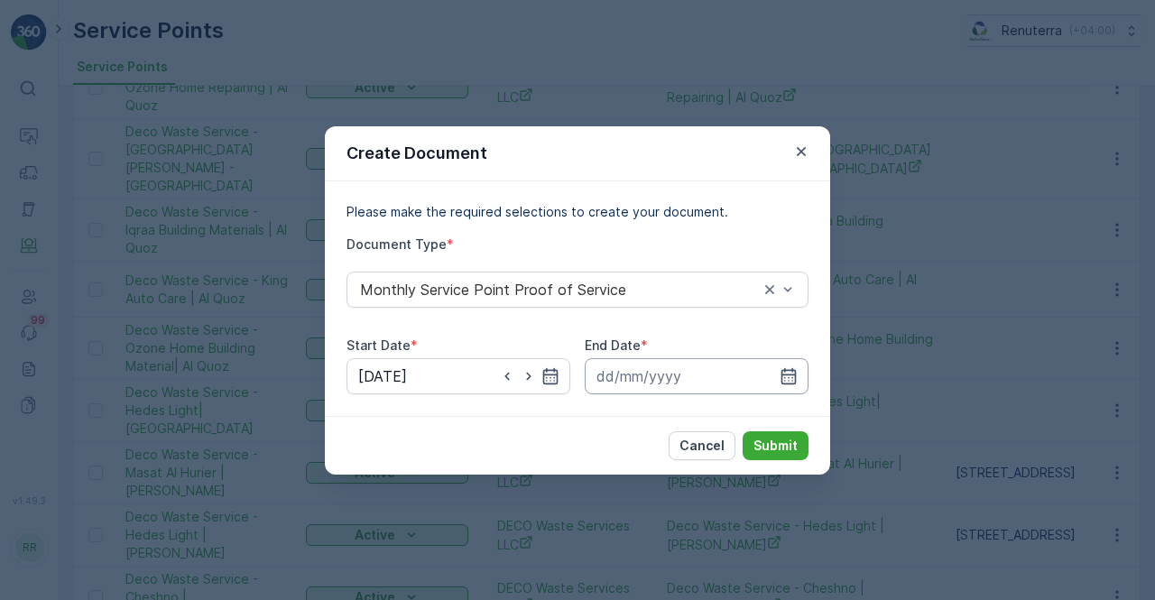
click at [790, 373] on icon "button" at bounding box center [788, 376] width 18 height 18
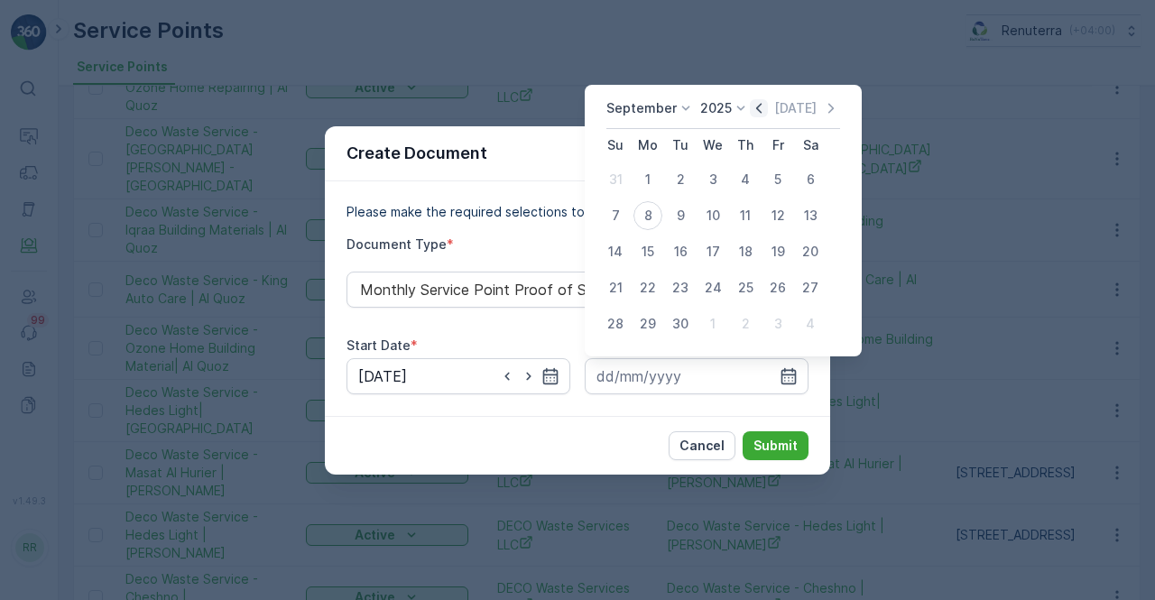
click at [761, 116] on icon "button" at bounding box center [759, 108] width 18 height 18
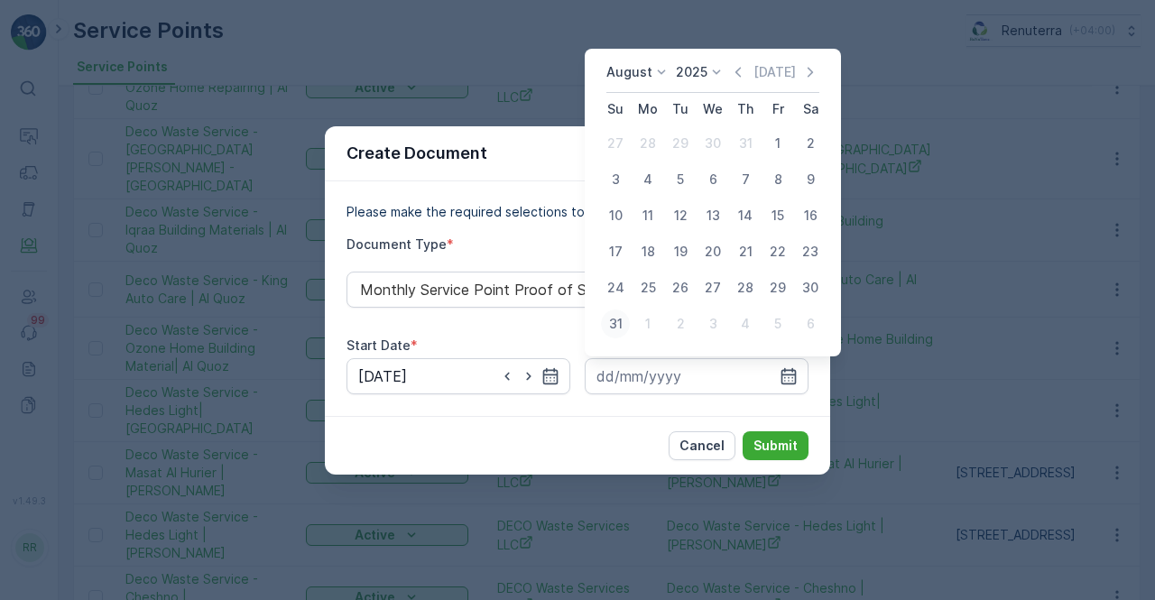
click at [621, 328] on div "31" at bounding box center [615, 323] width 29 height 29
type input "31.08.2025"
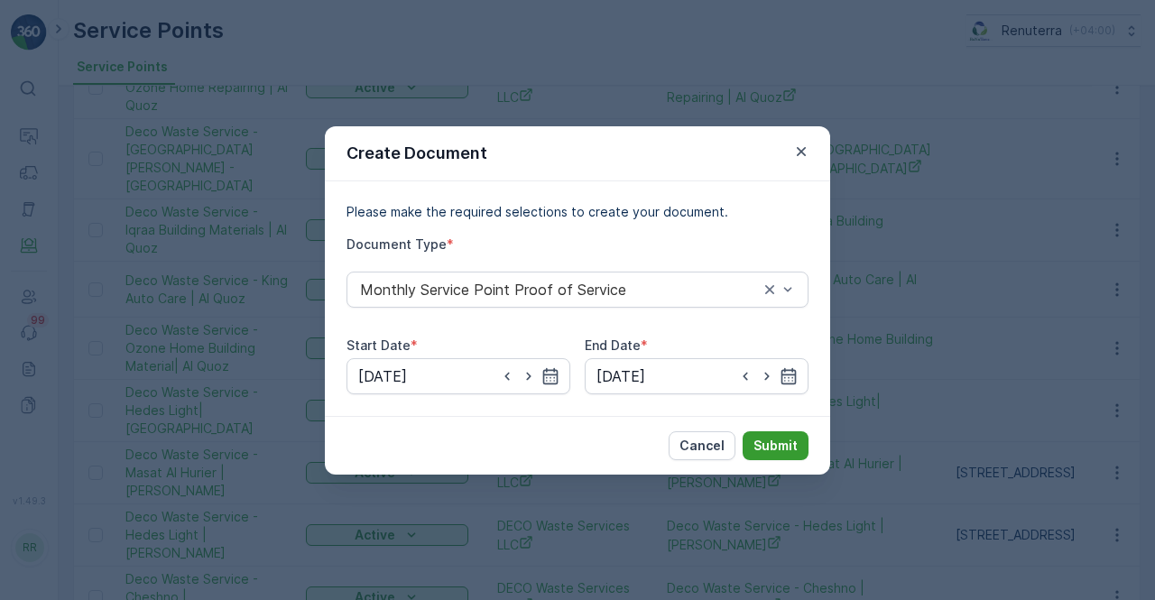
click at [765, 443] on p "Submit" at bounding box center [775, 446] width 44 height 18
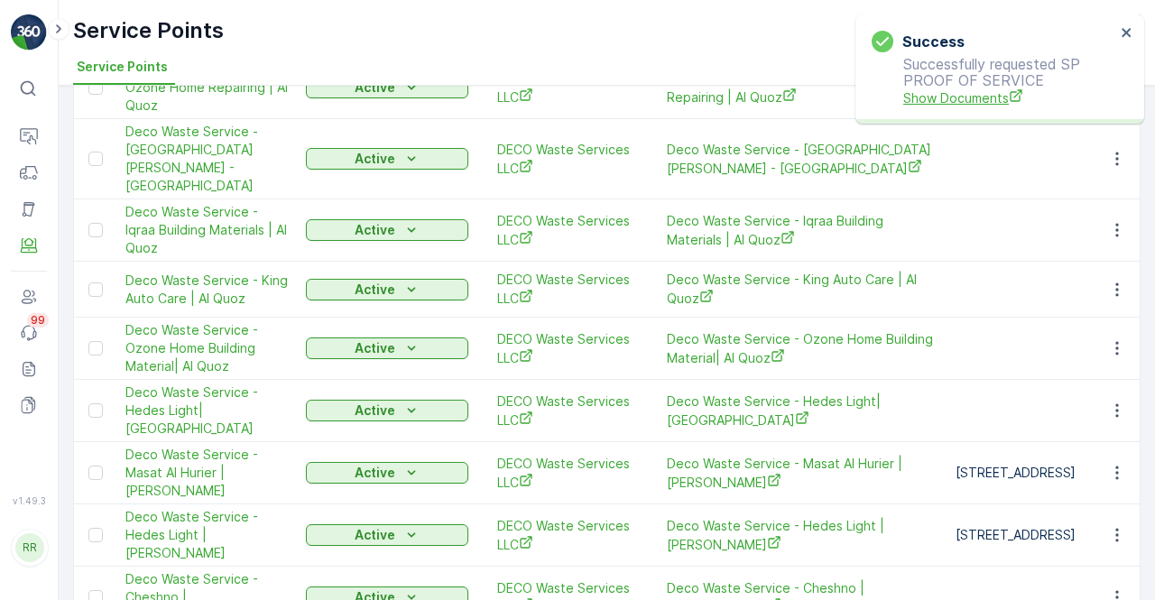
click at [974, 103] on span "Show Documents" at bounding box center [1009, 97] width 212 height 19
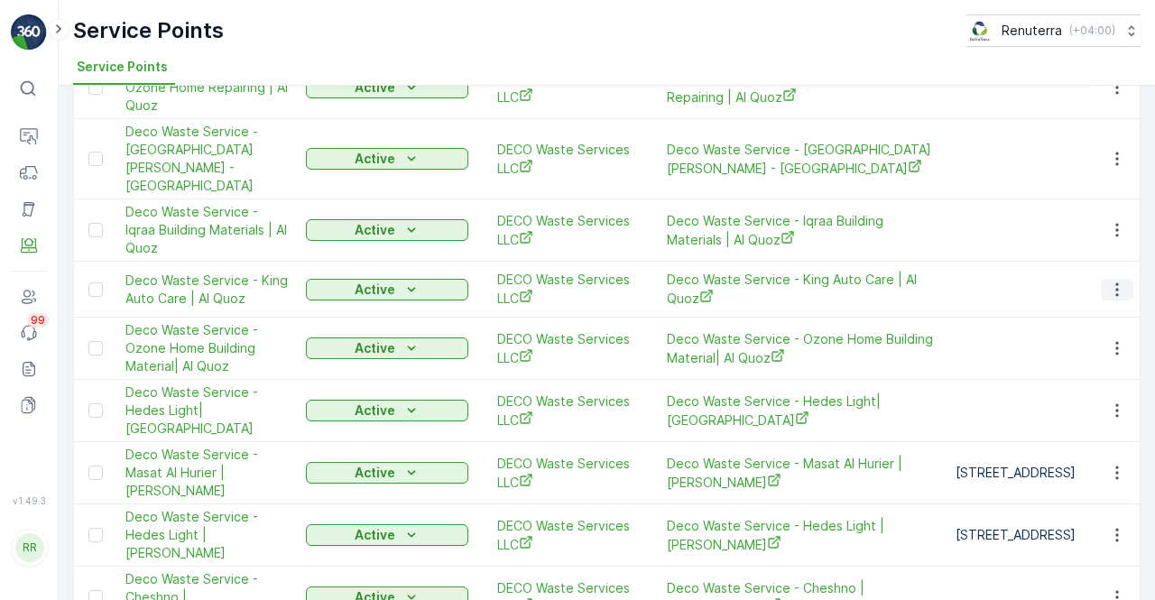
click at [1120, 281] on icon "button" at bounding box center [1117, 290] width 18 height 18
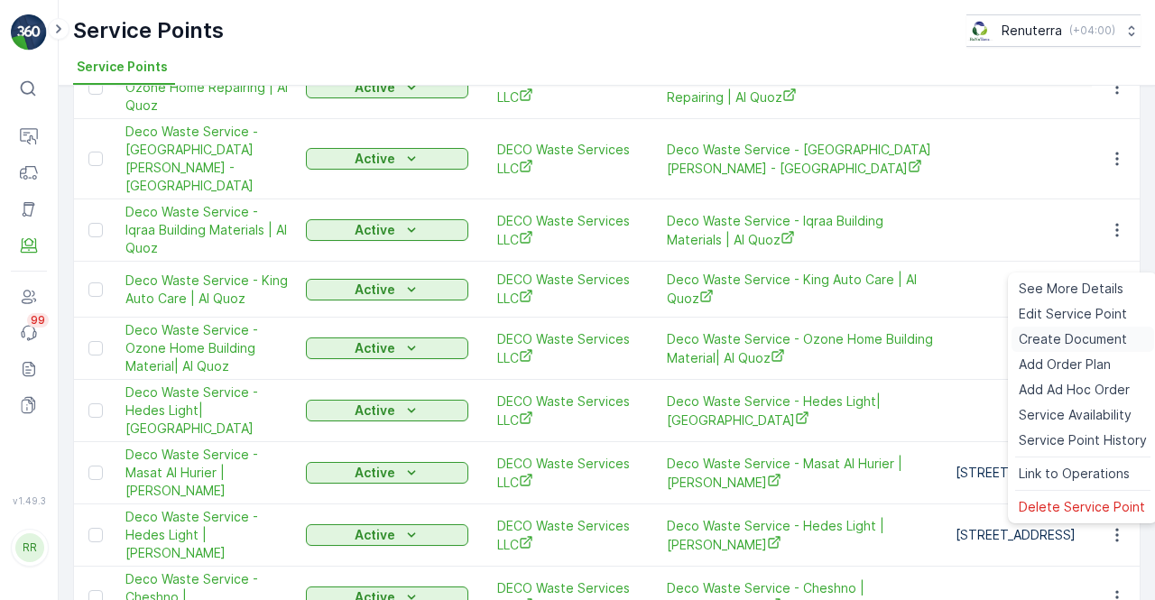
click at [1070, 344] on span "Create Document" at bounding box center [1073, 339] width 108 height 18
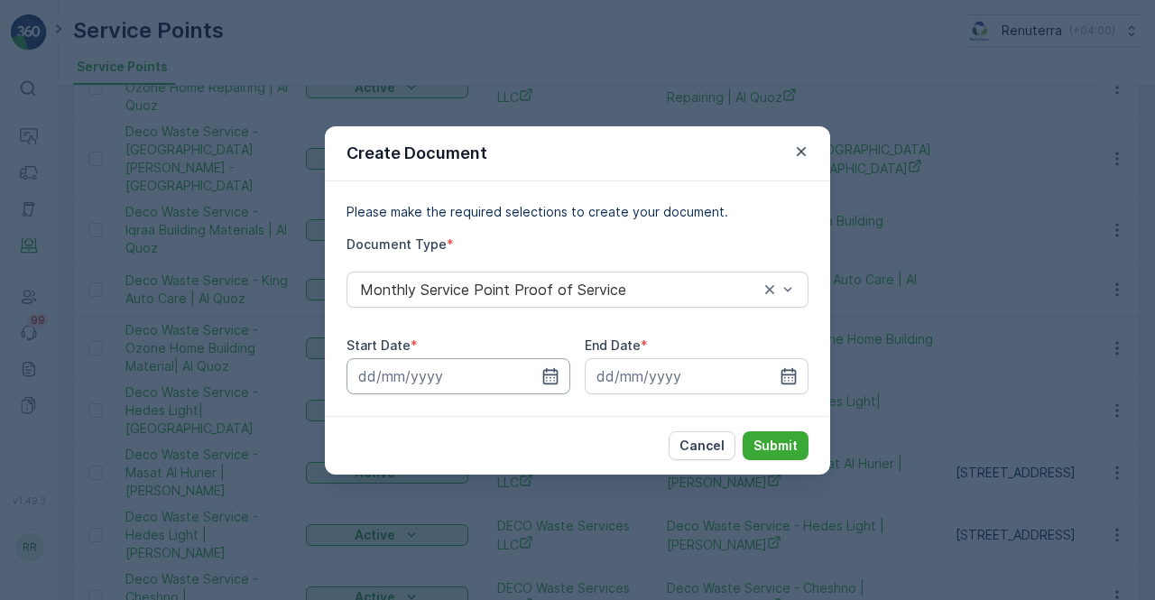
click at [561, 378] on input at bounding box center [458, 376] width 224 height 36
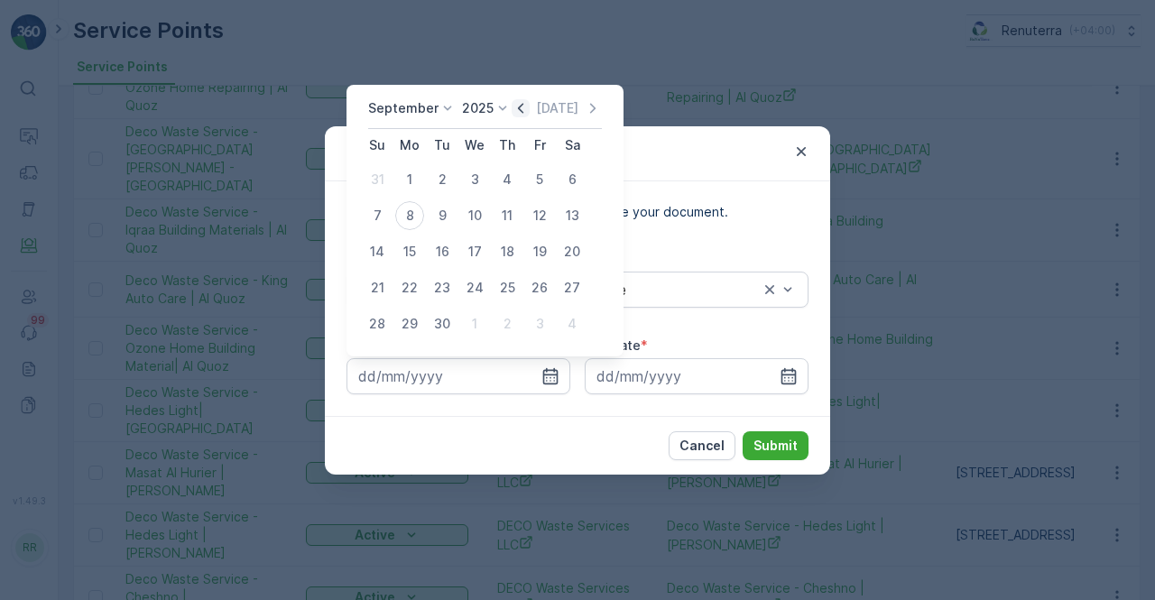
click at [518, 104] on icon "button" at bounding box center [521, 108] width 18 height 18
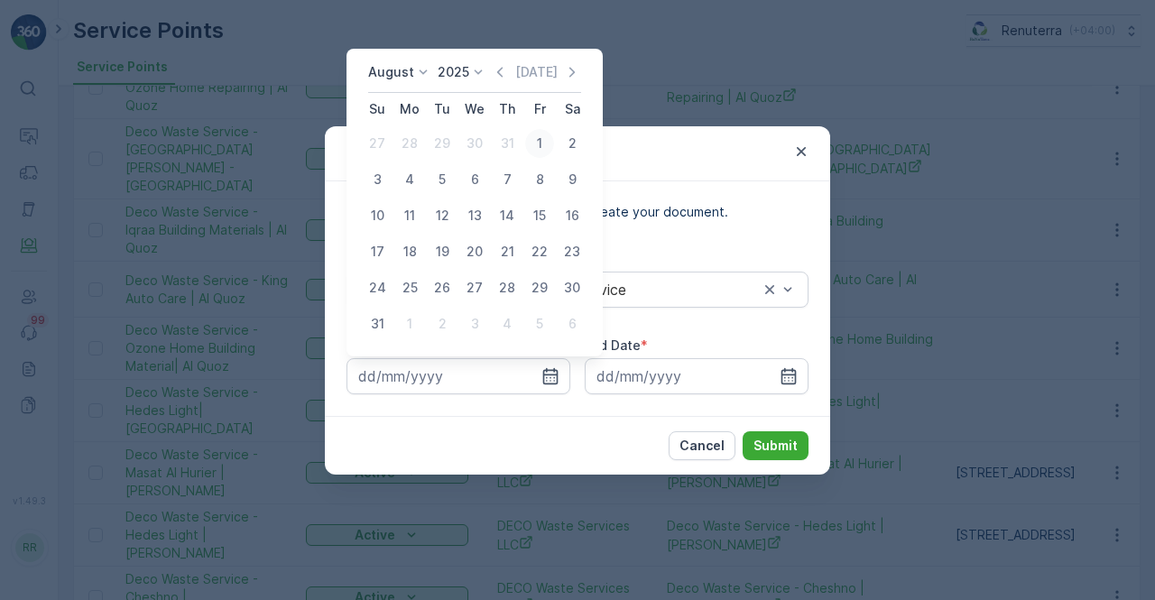
click at [541, 143] on div "1" at bounding box center [539, 143] width 29 height 29
type input "01.08.2025"
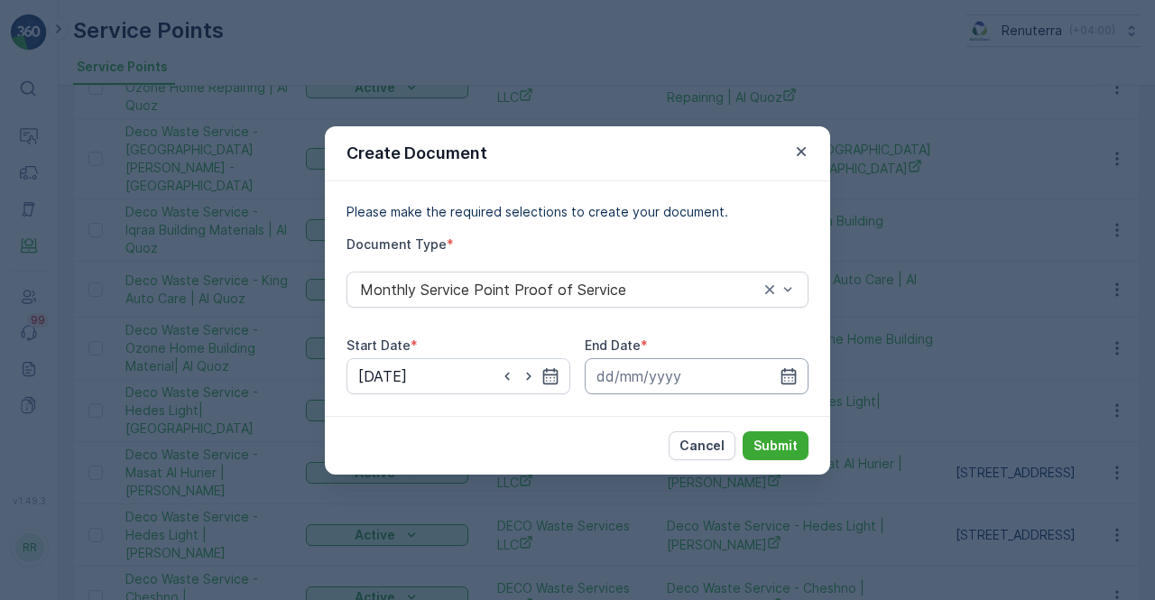
drag, startPoint x: 792, startPoint y: 371, endPoint x: 790, endPoint y: 361, distance: 10.1
click at [790, 370] on icon "button" at bounding box center [788, 375] width 15 height 16
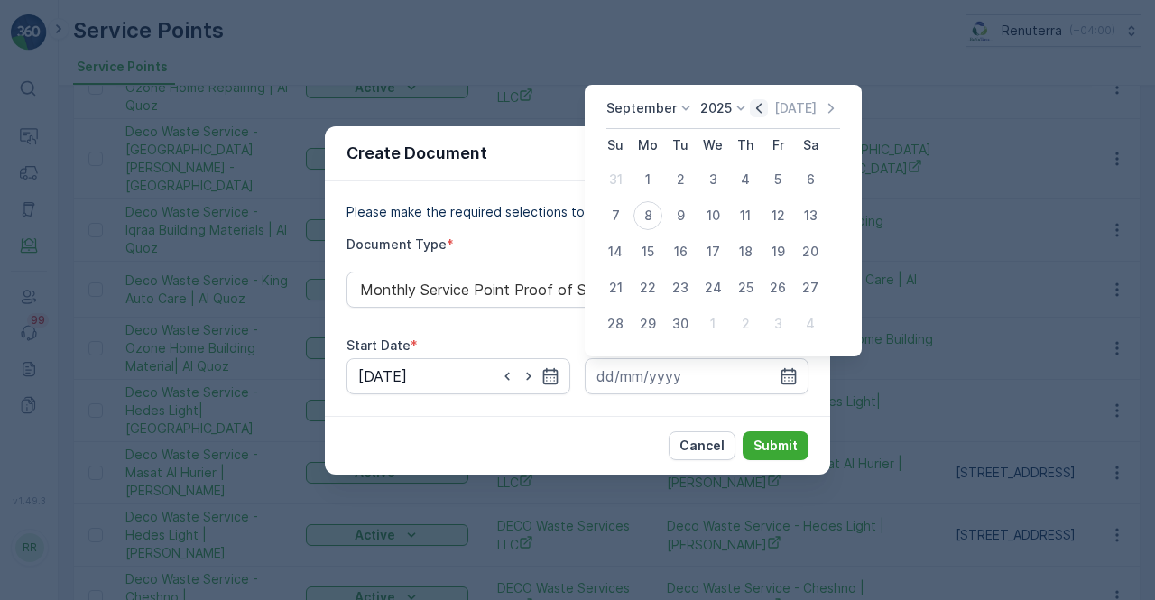
click at [752, 107] on icon "button" at bounding box center [759, 108] width 18 height 18
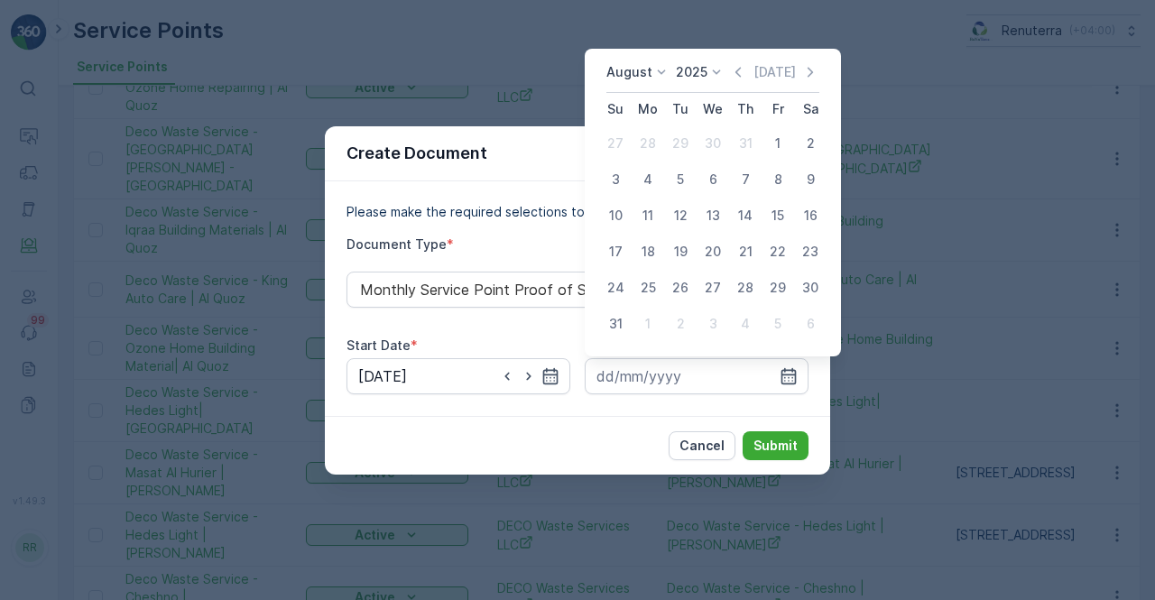
click at [616, 321] on div "31" at bounding box center [615, 323] width 29 height 29
type input "31.08.2025"
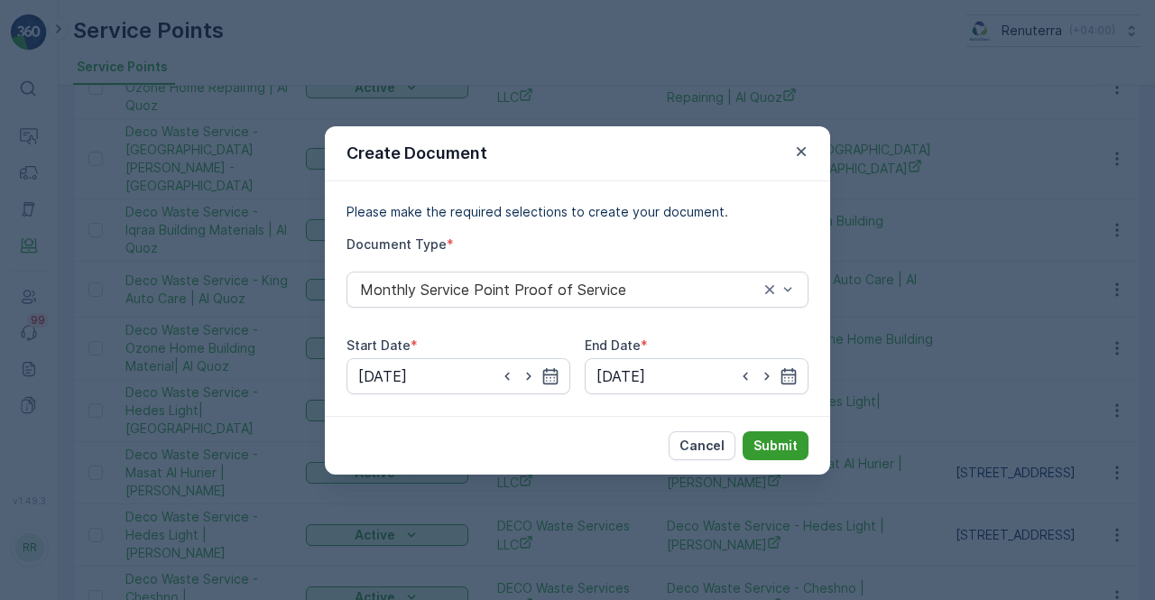
click at [769, 437] on p "Submit" at bounding box center [775, 446] width 44 height 18
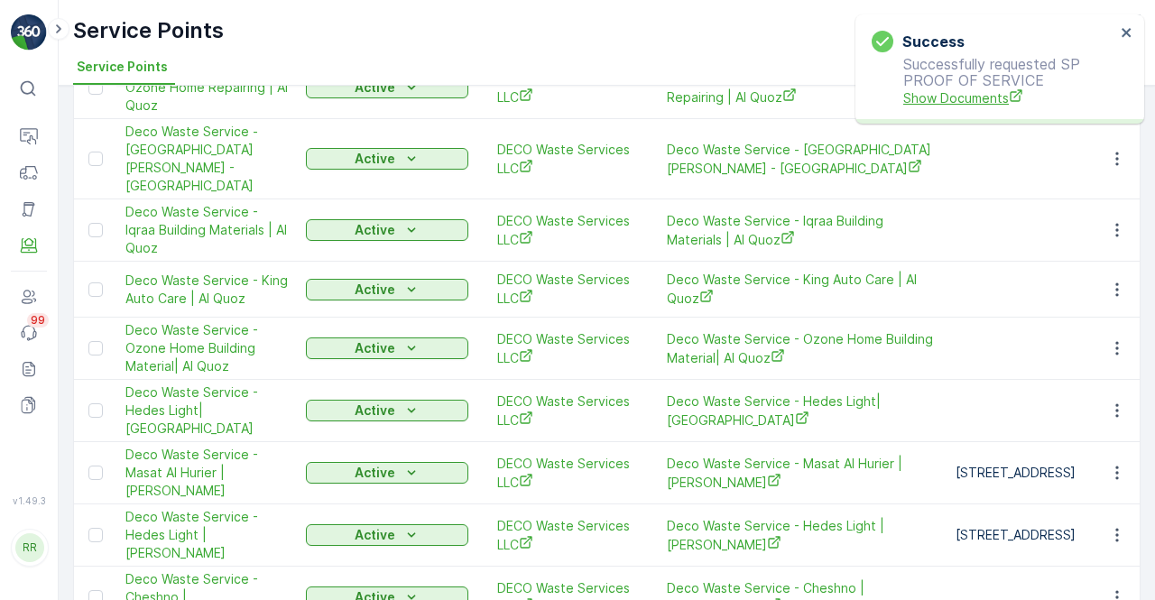
click at [948, 92] on span "Show Documents" at bounding box center [1009, 97] width 212 height 19
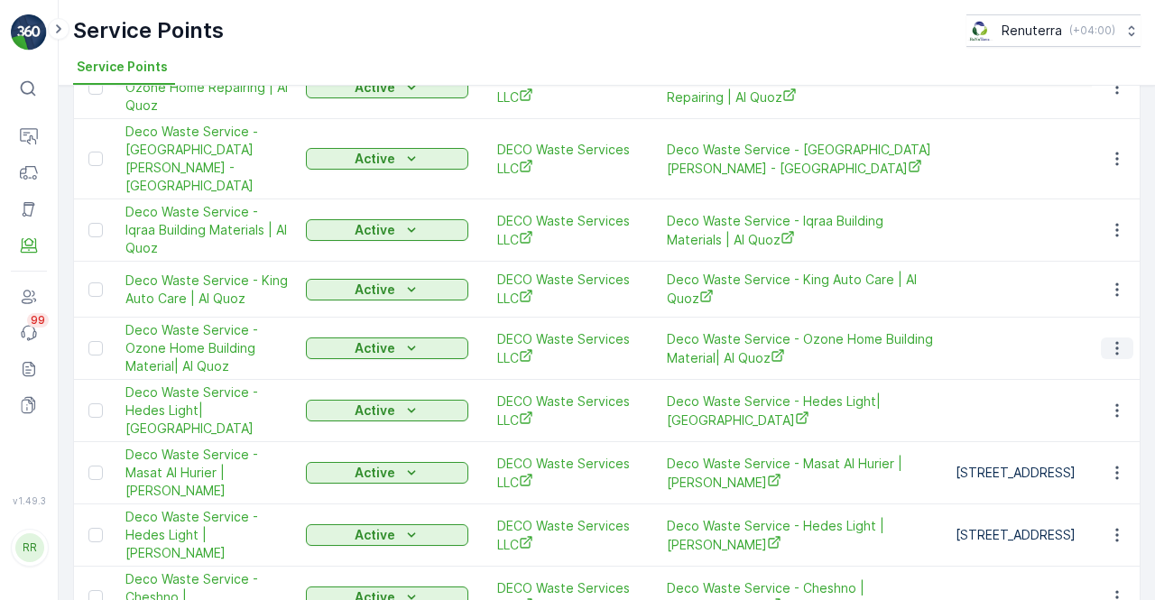
click at [1108, 339] on icon "button" at bounding box center [1117, 348] width 18 height 18
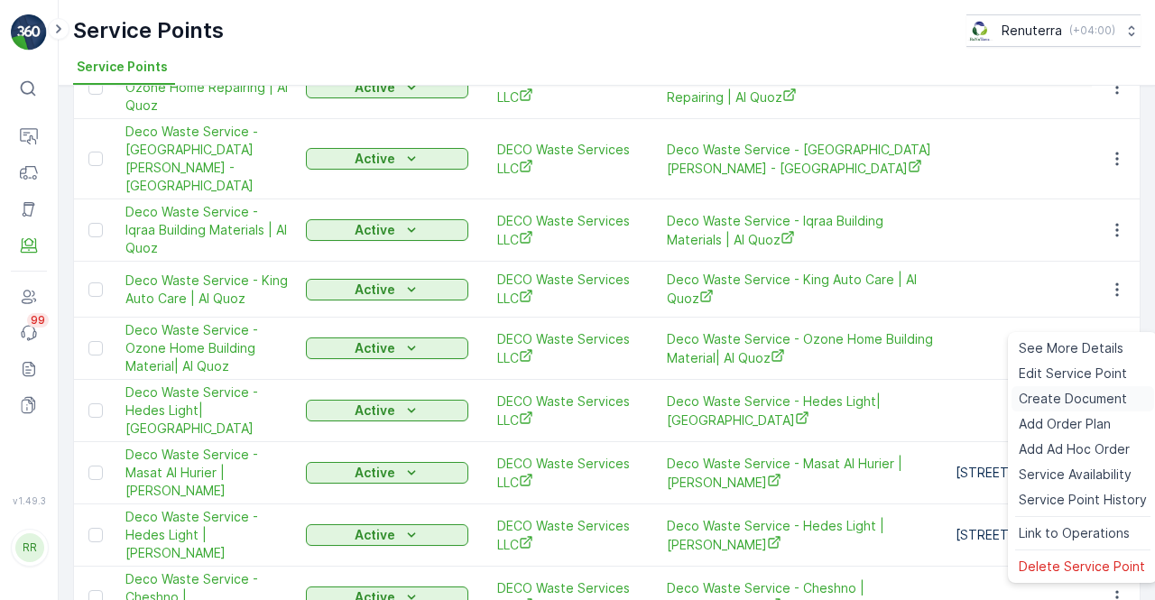
drag, startPoint x: 1075, startPoint y: 392, endPoint x: 1067, endPoint y: 398, distance: 9.8
click at [1067, 398] on span "Create Document" at bounding box center [1073, 399] width 108 height 18
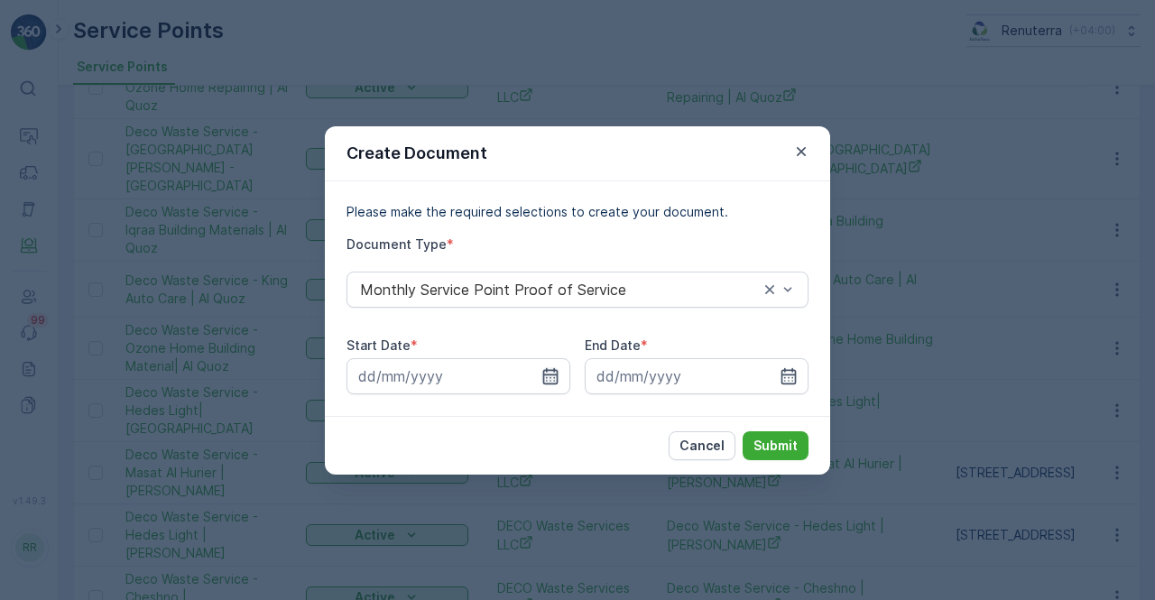
click at [548, 373] on icon "button" at bounding box center [550, 375] width 15 height 16
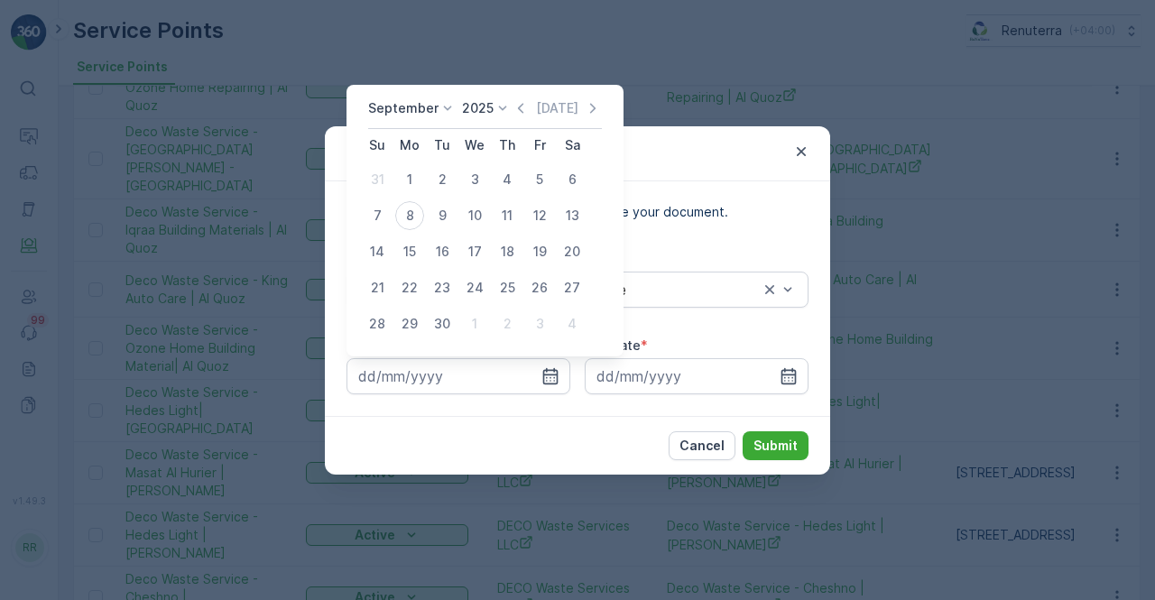
drag, startPoint x: 520, startPoint y: 108, endPoint x: 515, endPoint y: 120, distance: 12.6
click at [516, 113] on icon "button" at bounding box center [521, 108] width 18 height 18
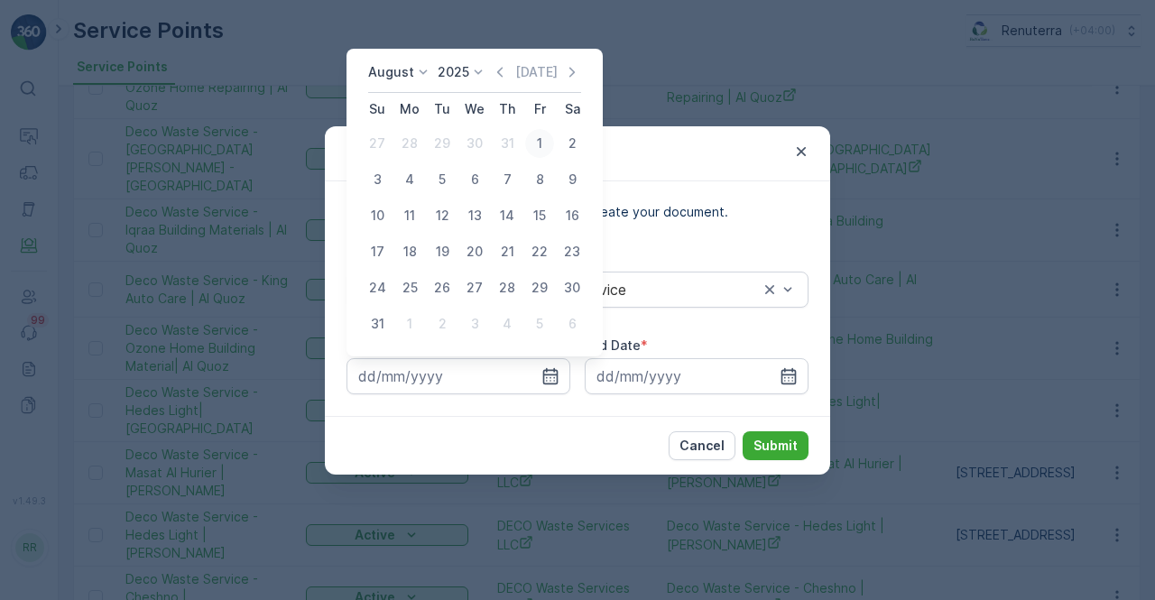
click at [543, 147] on div "1" at bounding box center [539, 143] width 29 height 29
type input "01.08.2025"
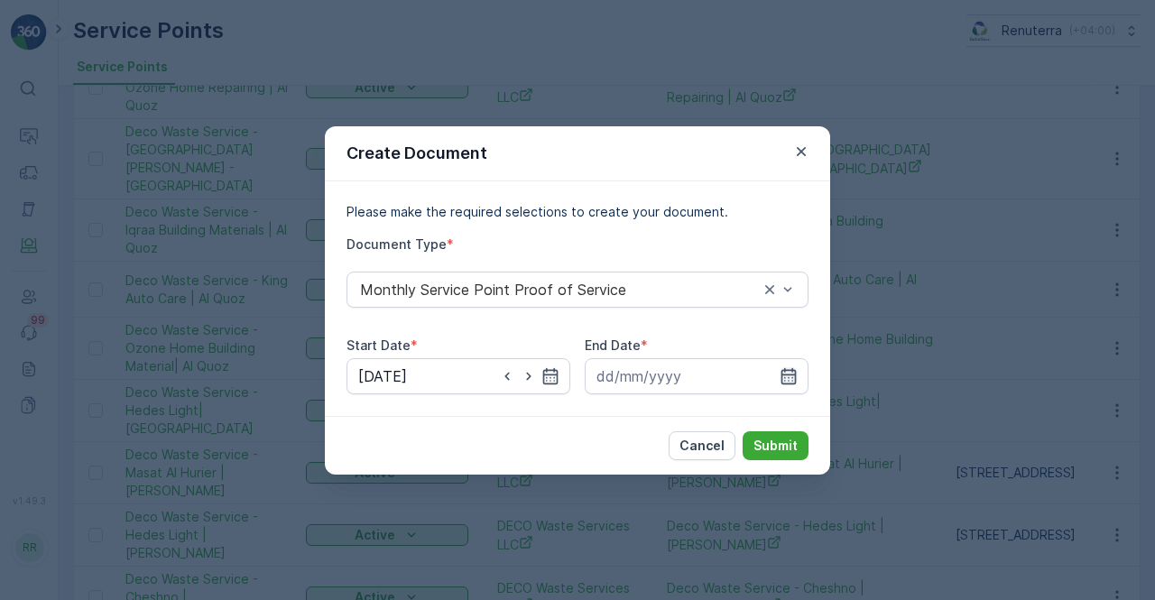
drag, startPoint x: 788, startPoint y: 373, endPoint x: 789, endPoint y: 358, distance: 14.5
click at [788, 371] on icon "button" at bounding box center [788, 376] width 18 height 18
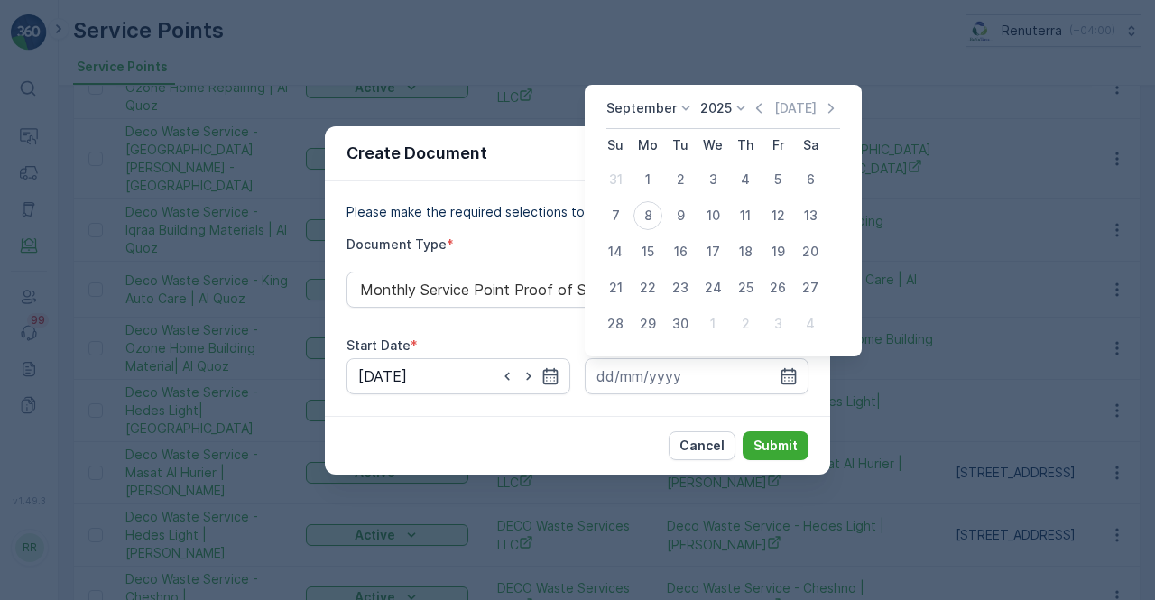
click at [750, 100] on icon "button" at bounding box center [759, 108] width 18 height 18
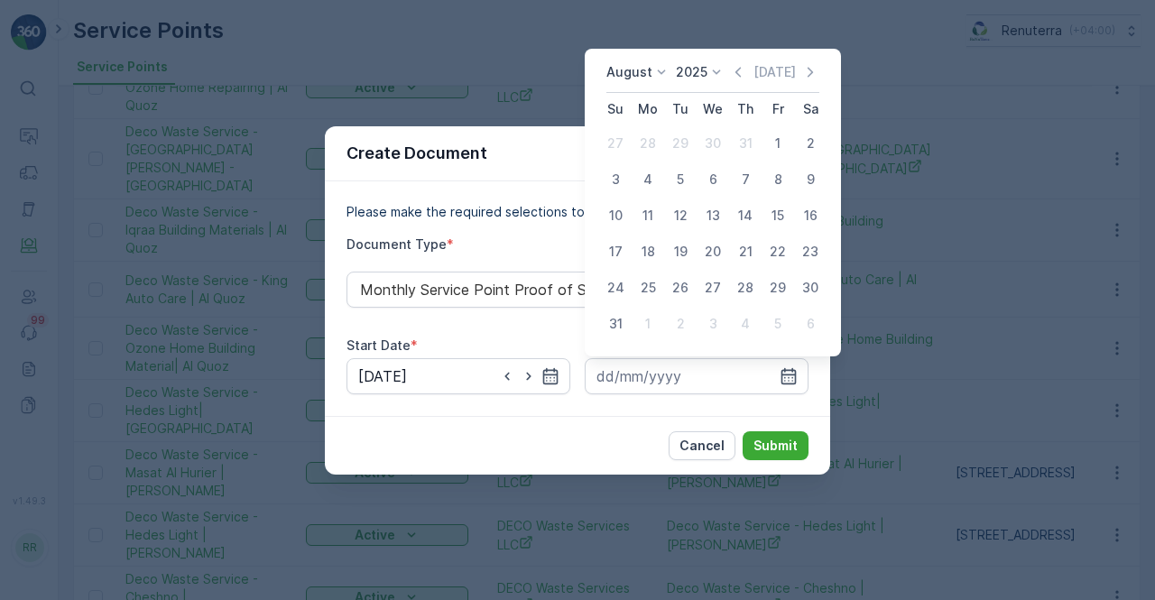
drag, startPoint x: 619, startPoint y: 333, endPoint x: 621, endPoint y: 345, distance: 11.9
click at [619, 333] on div "31" at bounding box center [615, 323] width 29 height 29
type input "31.08.2025"
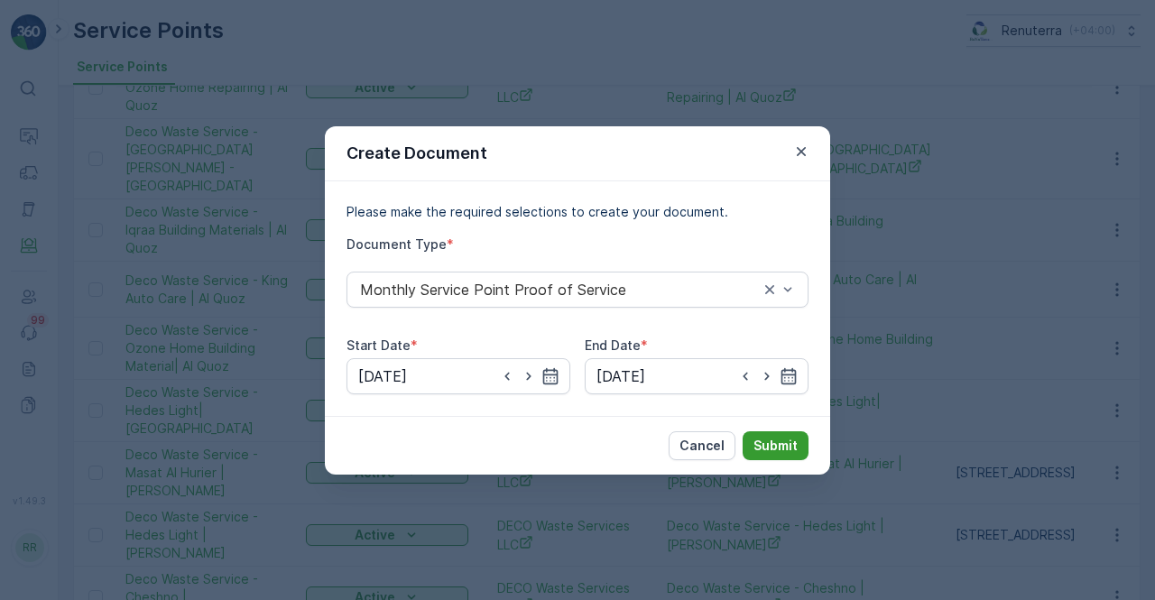
click at [779, 438] on p "Submit" at bounding box center [775, 446] width 44 height 18
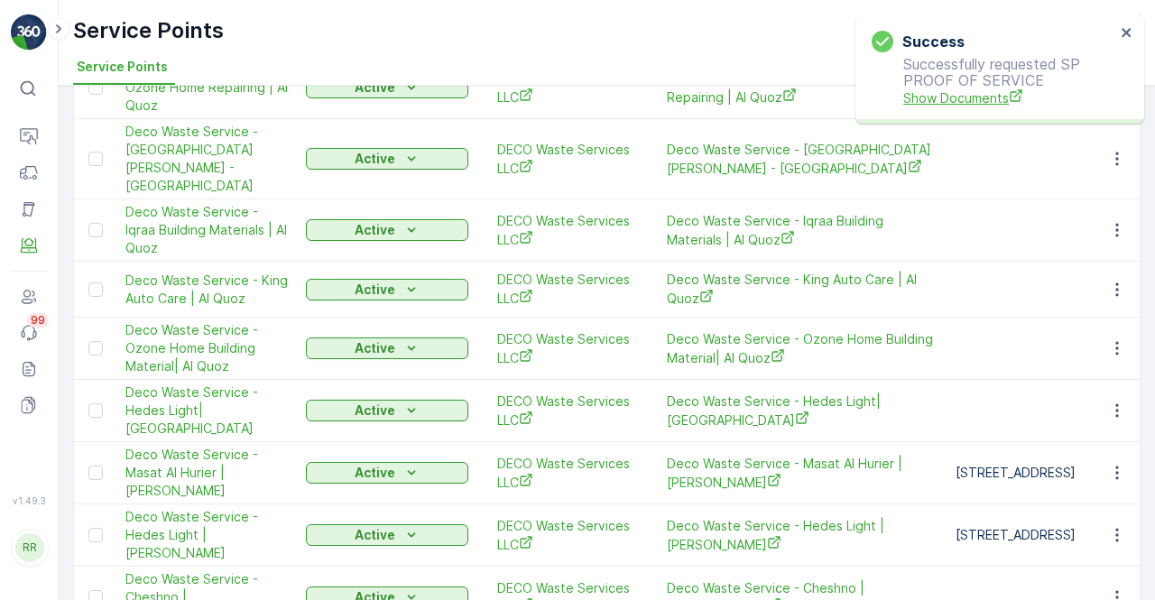
click at [945, 104] on span "Show Documents" at bounding box center [1009, 97] width 212 height 19
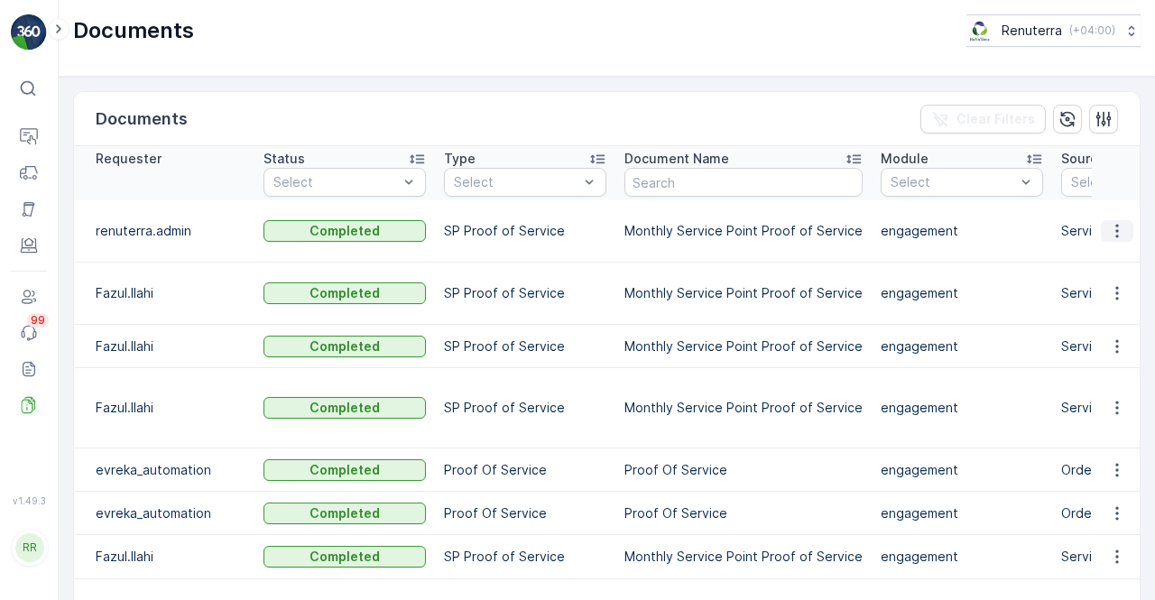
click at [1108, 222] on icon "button" at bounding box center [1117, 231] width 18 height 18
click at [1099, 246] on span "See Details" at bounding box center [1111, 247] width 69 height 18
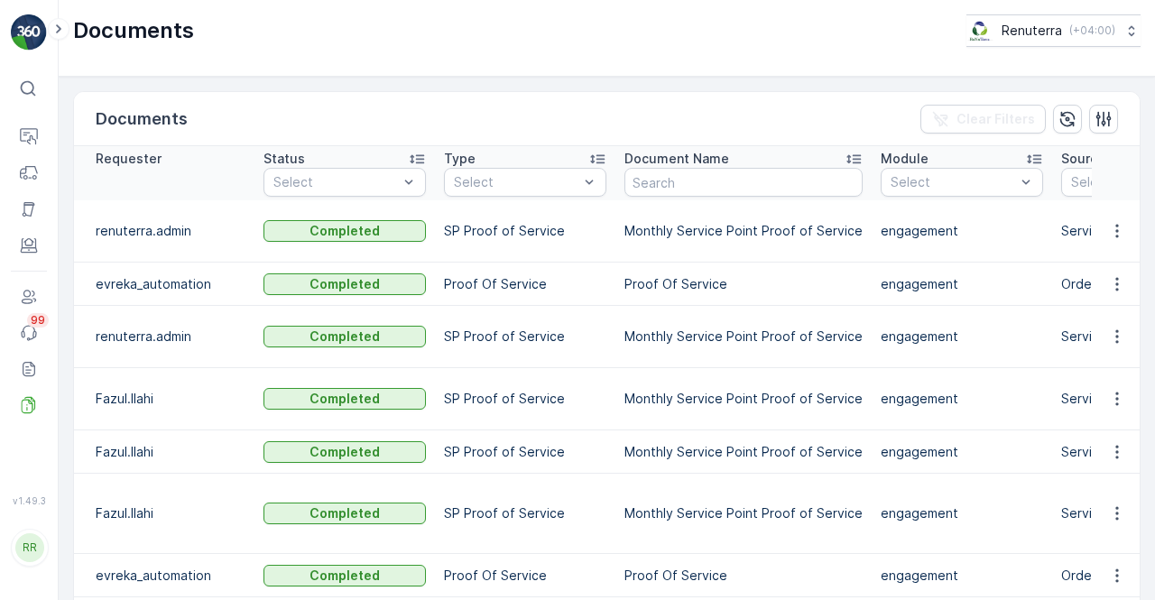
click at [1111, 241] on td at bounding box center [1116, 231] width 49 height 62
click at [1117, 231] on icon "button" at bounding box center [1117, 231] width 18 height 18
click at [1098, 253] on span "See Details" at bounding box center [1111, 256] width 69 height 18
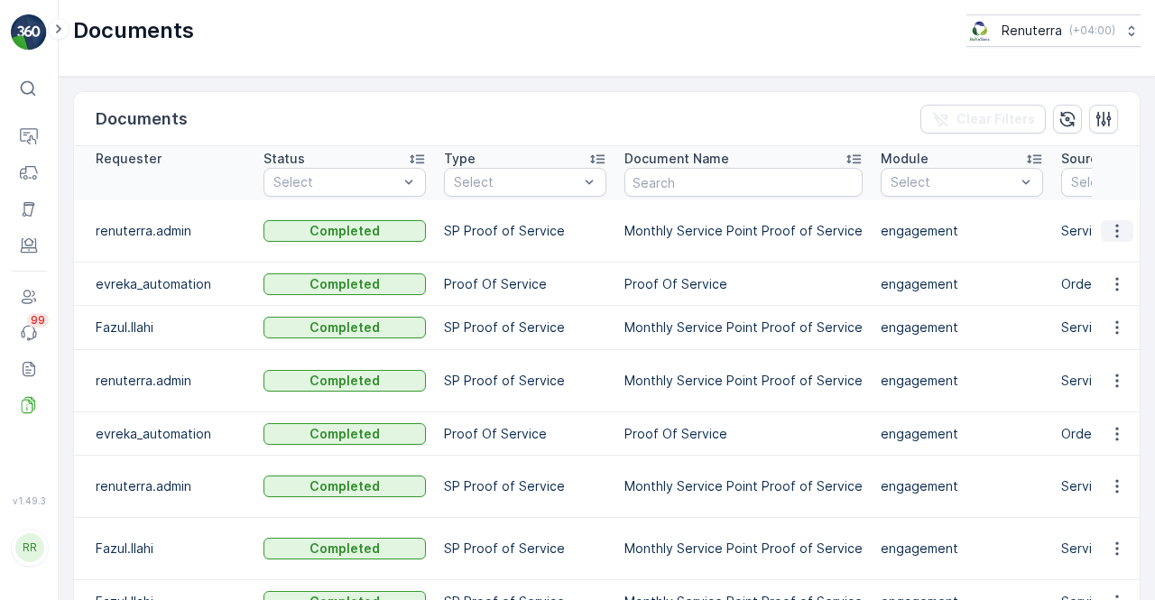
click at [1111, 222] on icon "button" at bounding box center [1117, 231] width 18 height 18
click at [1110, 241] on span "See Details" at bounding box center [1111, 247] width 69 height 18
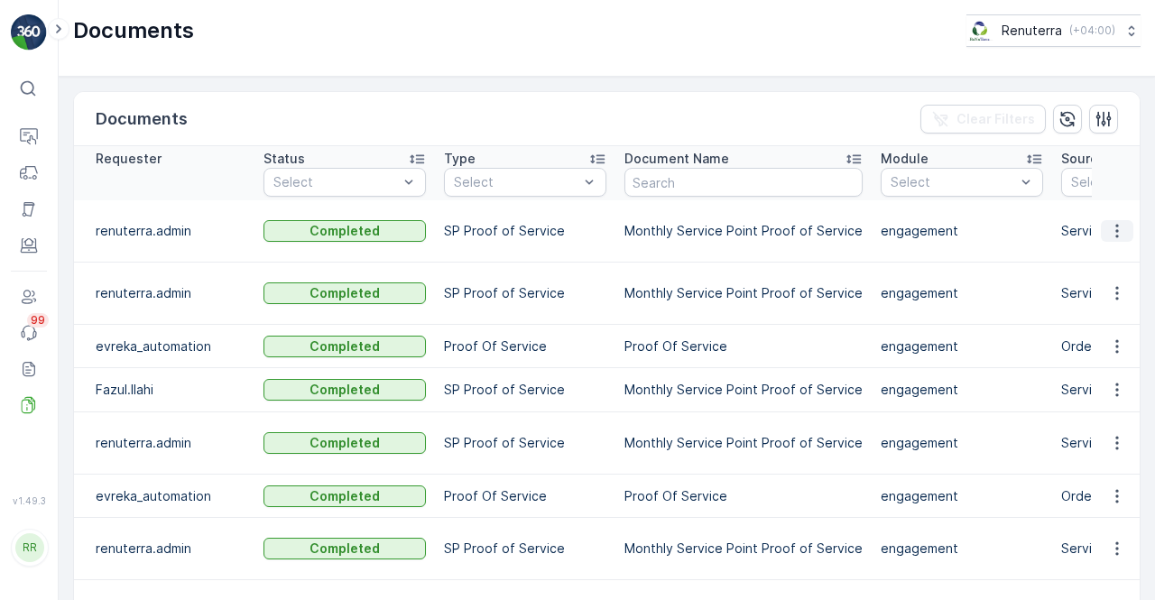
click at [1111, 234] on icon "button" at bounding box center [1117, 231] width 18 height 18
click at [1115, 259] on span "See Details" at bounding box center [1111, 256] width 69 height 18
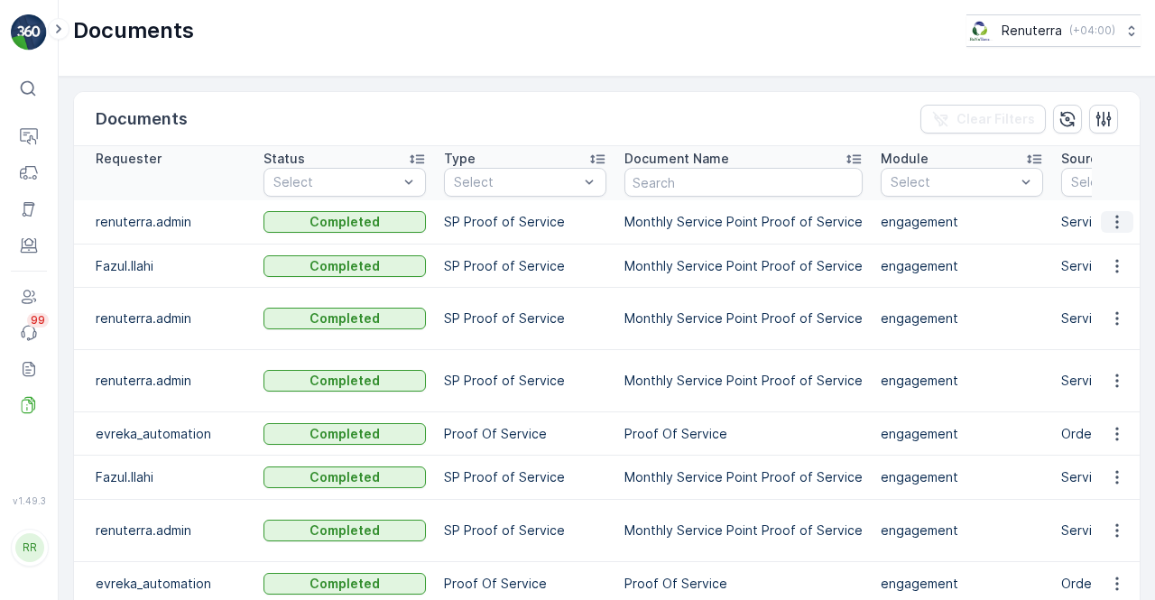
click at [1122, 227] on button "button" at bounding box center [1117, 222] width 32 height 22
click at [1111, 239] on div "See Details" at bounding box center [1112, 247] width 84 height 25
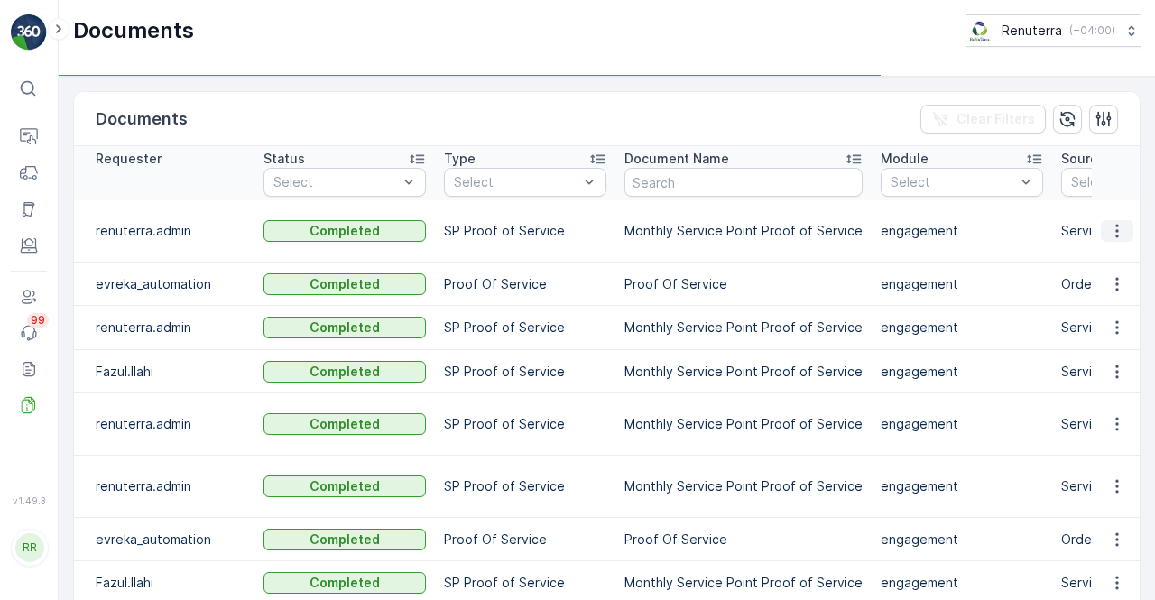
click at [1110, 226] on icon "button" at bounding box center [1117, 231] width 18 height 18
click at [1115, 235] on icon "button" at bounding box center [1116, 232] width 3 height 14
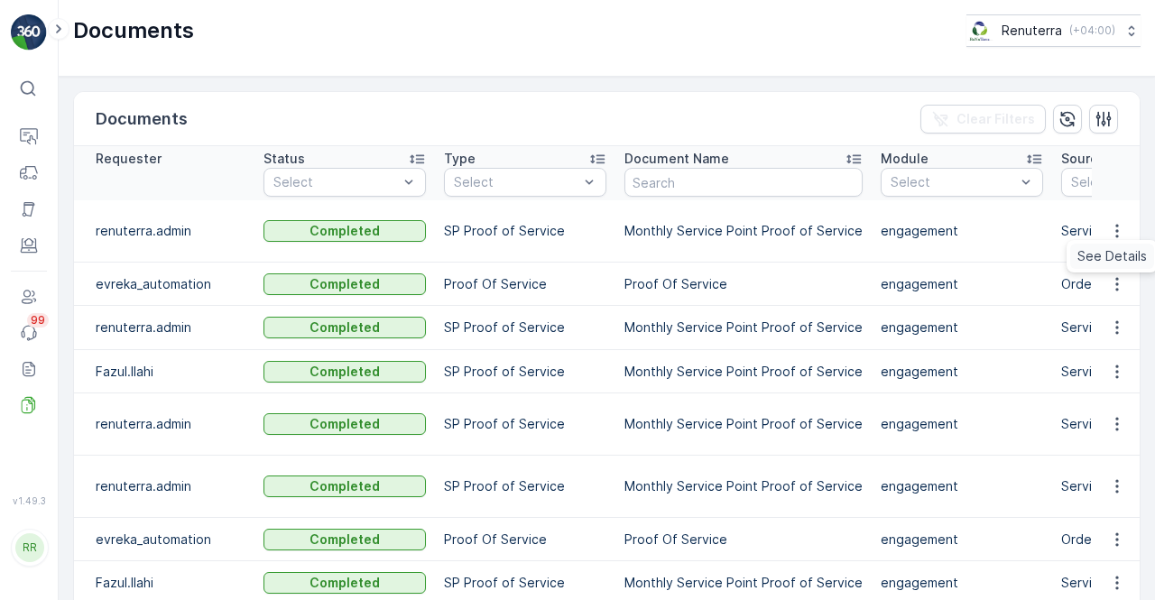
click at [1110, 256] on span "See Details" at bounding box center [1111, 256] width 69 height 18
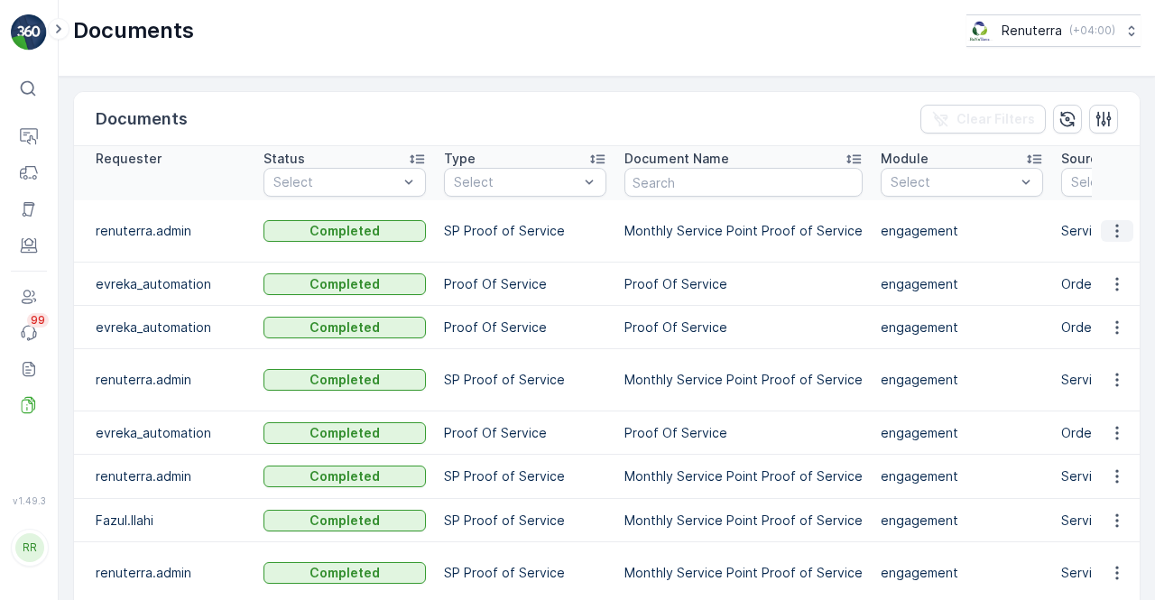
click at [1124, 234] on button "button" at bounding box center [1117, 231] width 32 height 22
click at [1102, 258] on span "See Details" at bounding box center [1111, 256] width 69 height 18
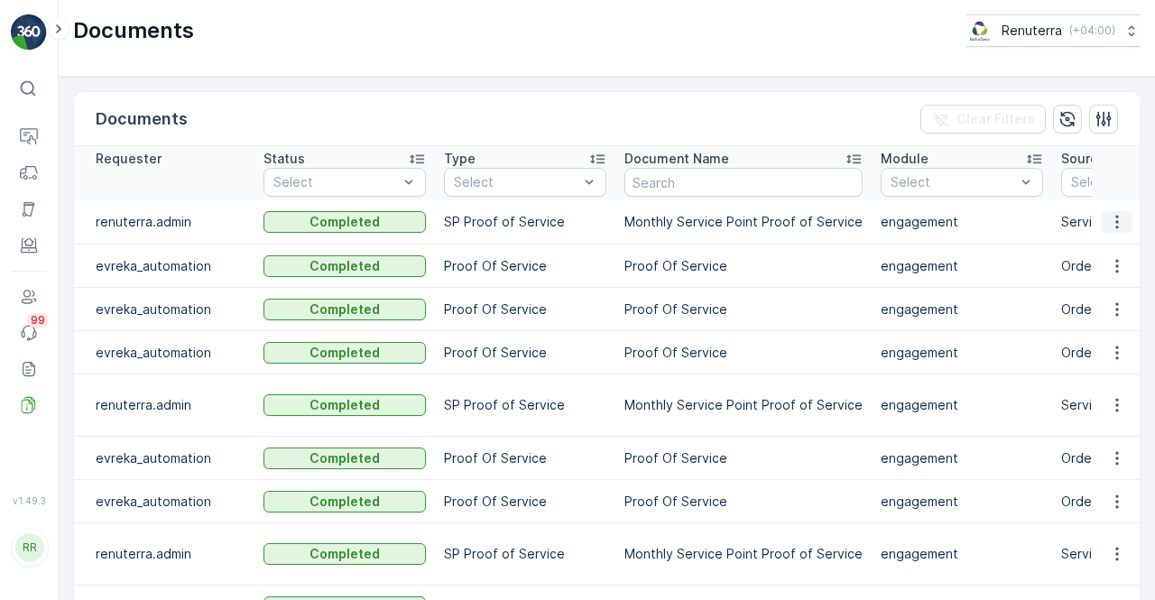
click at [1111, 224] on icon "button" at bounding box center [1117, 222] width 18 height 18
click at [1110, 246] on span "See Details" at bounding box center [1111, 247] width 69 height 18
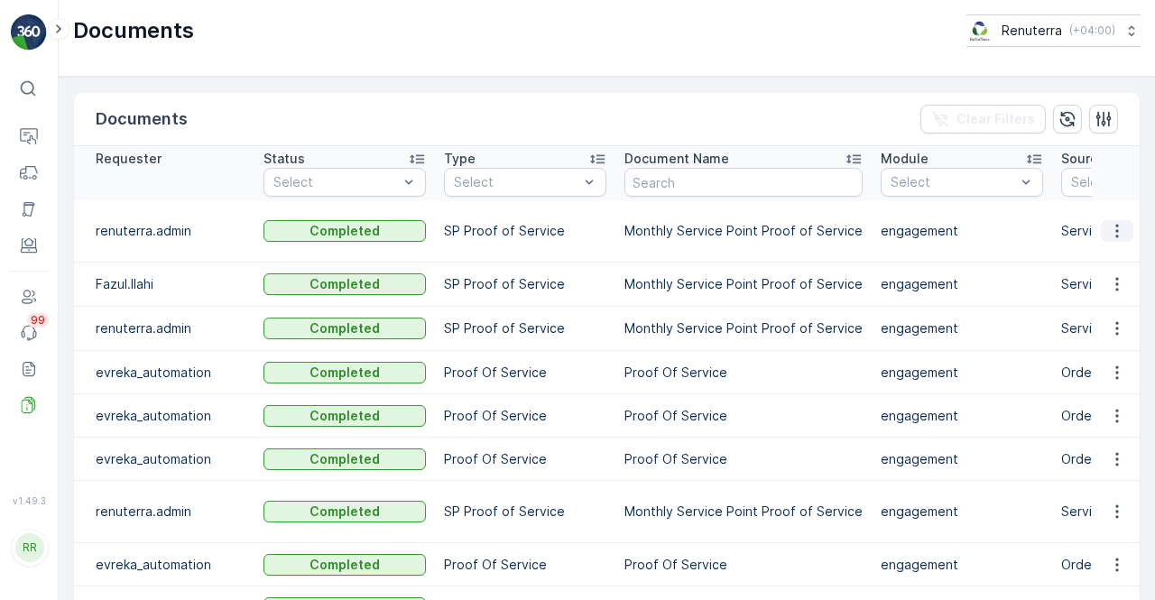
click at [1109, 234] on icon "button" at bounding box center [1117, 231] width 18 height 18
click at [1110, 258] on span "See Details" at bounding box center [1111, 256] width 69 height 18
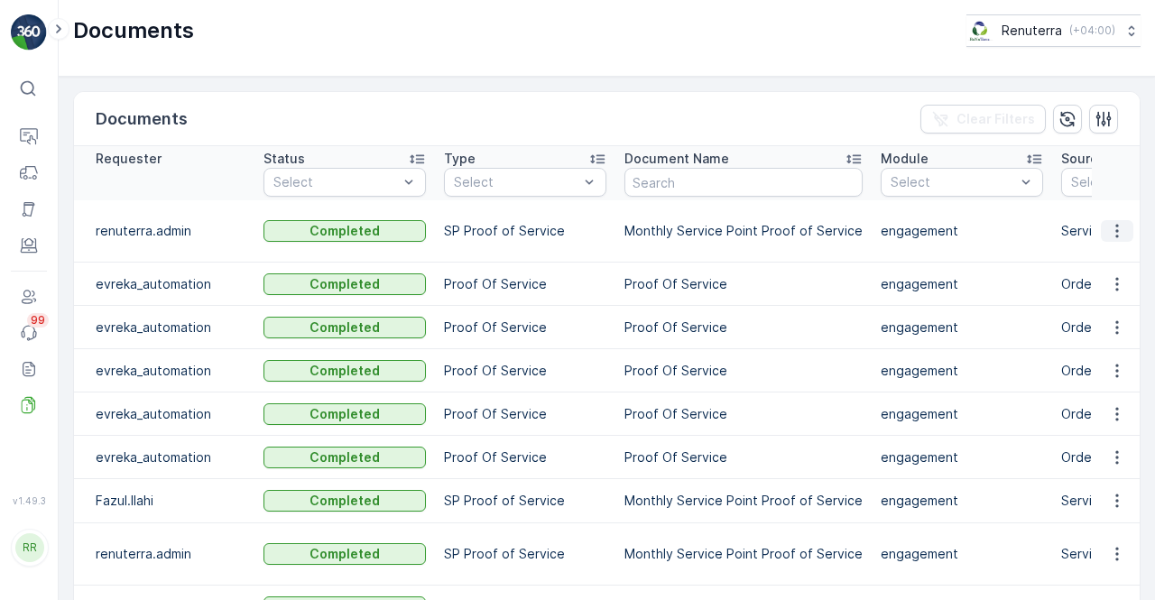
click at [1113, 226] on icon "button" at bounding box center [1117, 231] width 18 height 18
click at [1115, 258] on span "See Details" at bounding box center [1111, 256] width 69 height 18
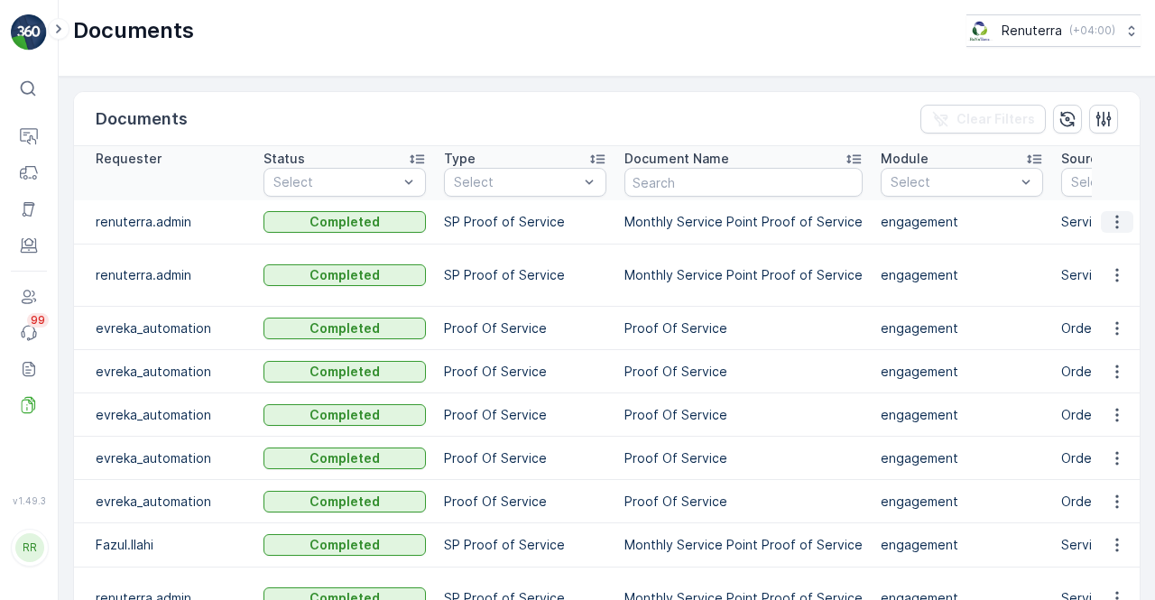
click at [1113, 218] on icon "button" at bounding box center [1117, 222] width 18 height 18
click at [1114, 248] on span "See Details" at bounding box center [1111, 247] width 69 height 18
click at [1111, 225] on icon "button" at bounding box center [1117, 222] width 18 height 18
click at [1101, 246] on span "See Details" at bounding box center [1111, 247] width 69 height 18
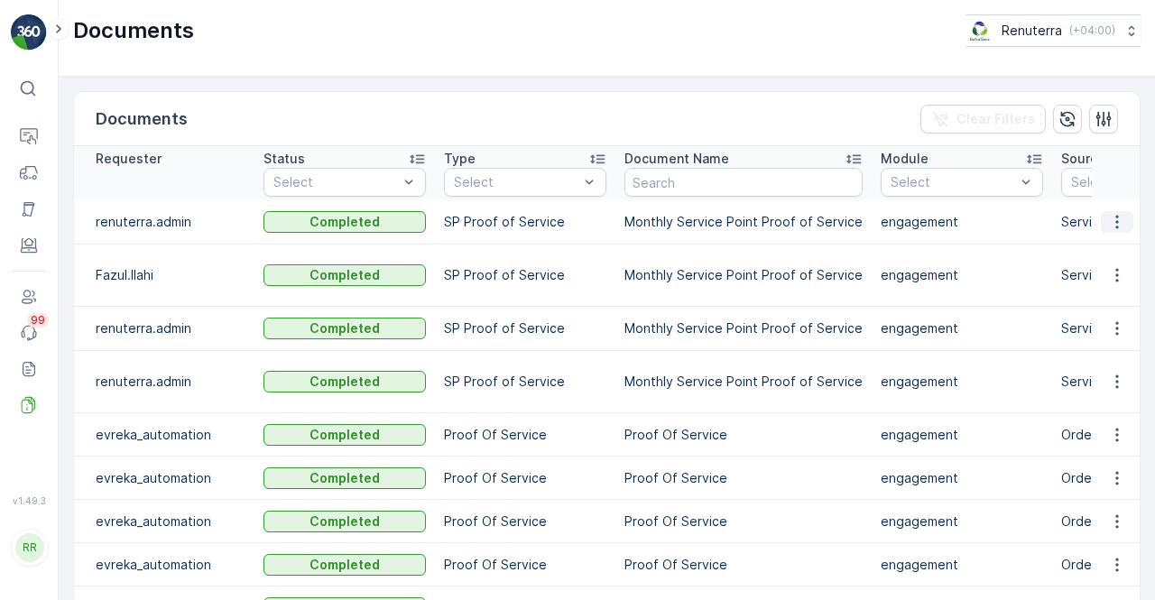
click at [1110, 217] on icon "button" at bounding box center [1117, 222] width 18 height 18
click at [1104, 239] on span "See Details" at bounding box center [1111, 247] width 69 height 18
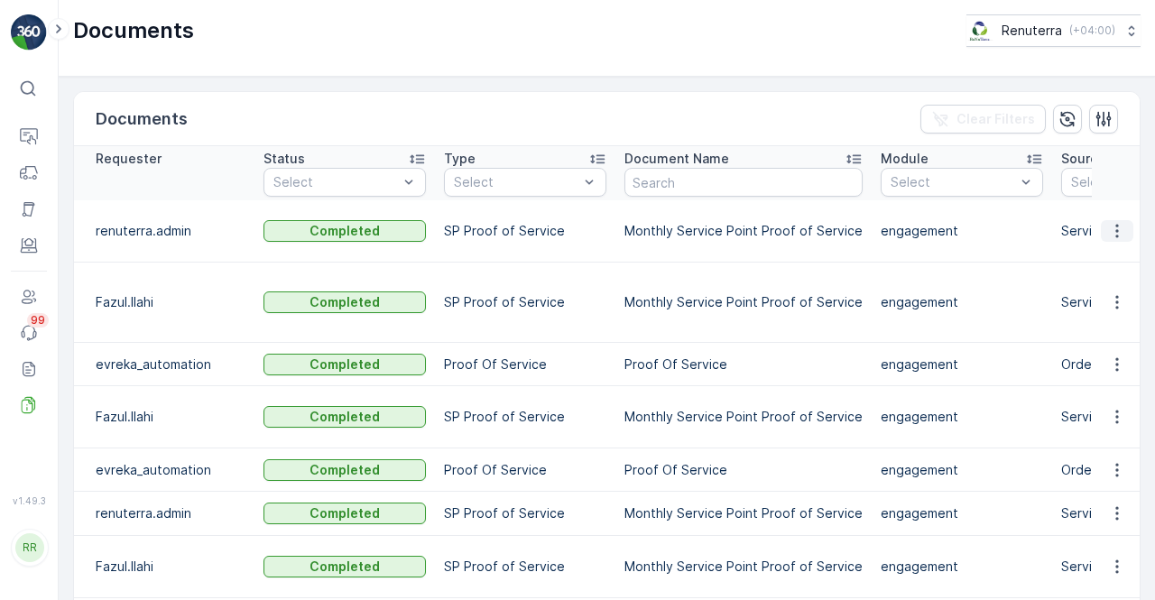
click at [1115, 222] on icon "button" at bounding box center [1117, 231] width 18 height 18
click at [1103, 240] on span "See Details" at bounding box center [1111, 247] width 69 height 18
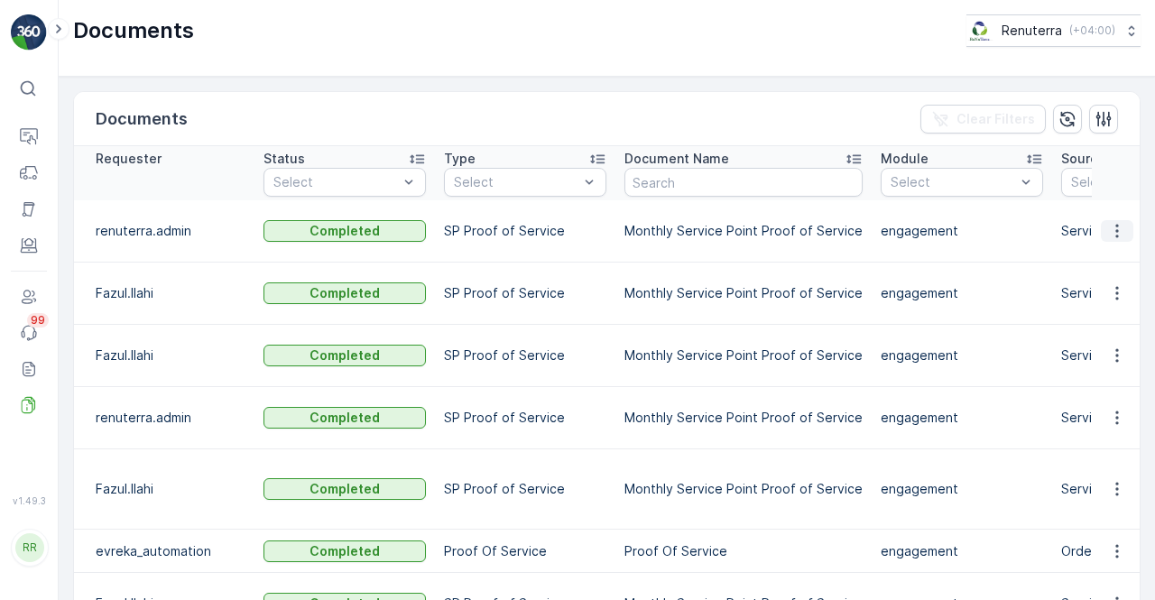
click at [1110, 229] on icon "button" at bounding box center [1117, 231] width 18 height 18
click at [1088, 262] on span "See Details" at bounding box center [1111, 256] width 69 height 18
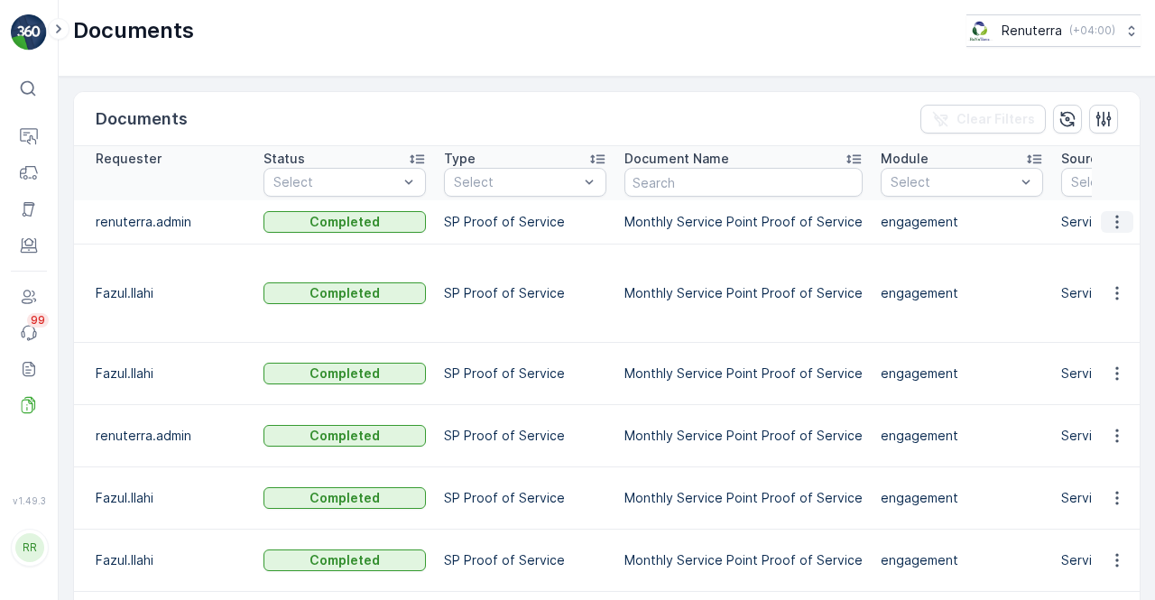
click at [1115, 217] on icon "button" at bounding box center [1116, 223] width 3 height 14
click at [1100, 250] on span "See Details" at bounding box center [1111, 247] width 69 height 18
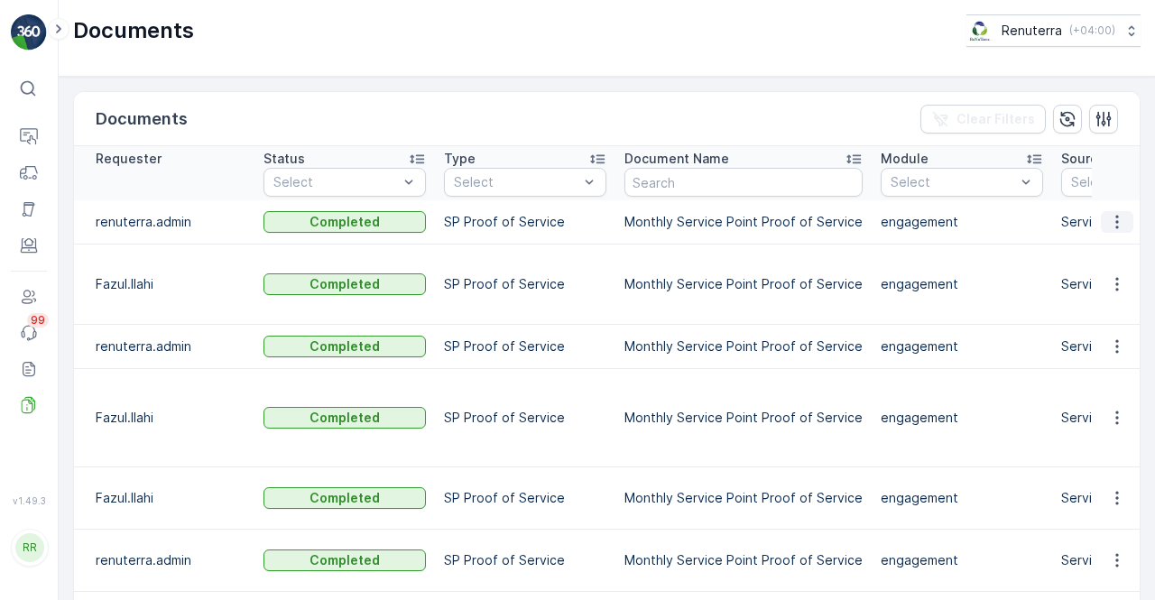
click at [1113, 218] on icon "button" at bounding box center [1117, 222] width 18 height 18
click at [1103, 250] on span "See Details" at bounding box center [1111, 247] width 69 height 18
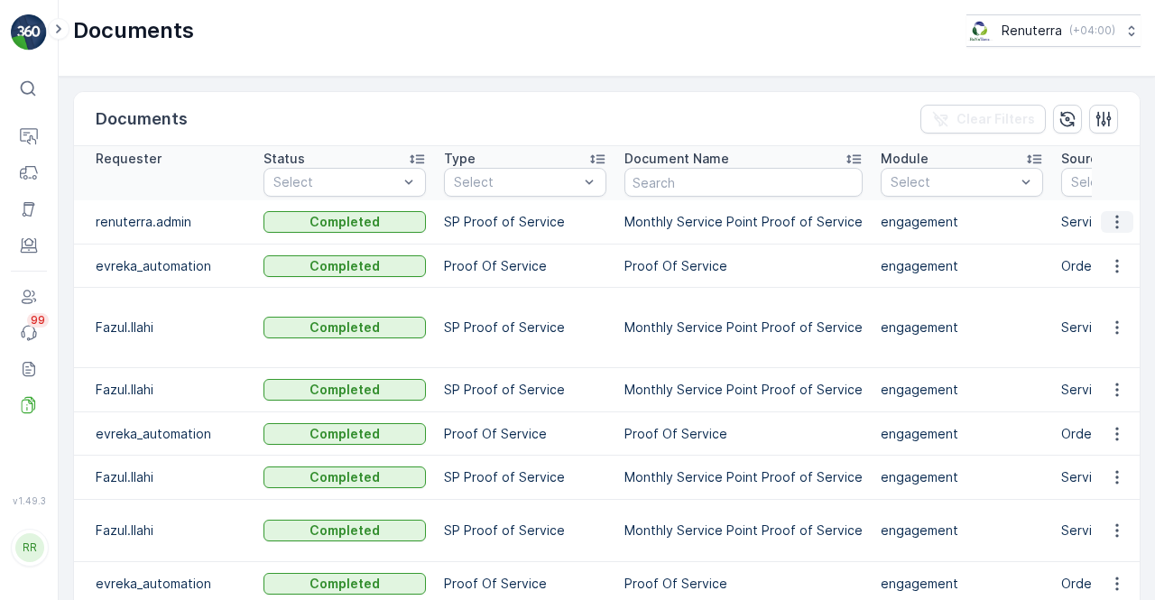
click at [1115, 225] on icon "button" at bounding box center [1116, 223] width 3 height 14
click at [1104, 246] on span "See Details" at bounding box center [1111, 247] width 69 height 18
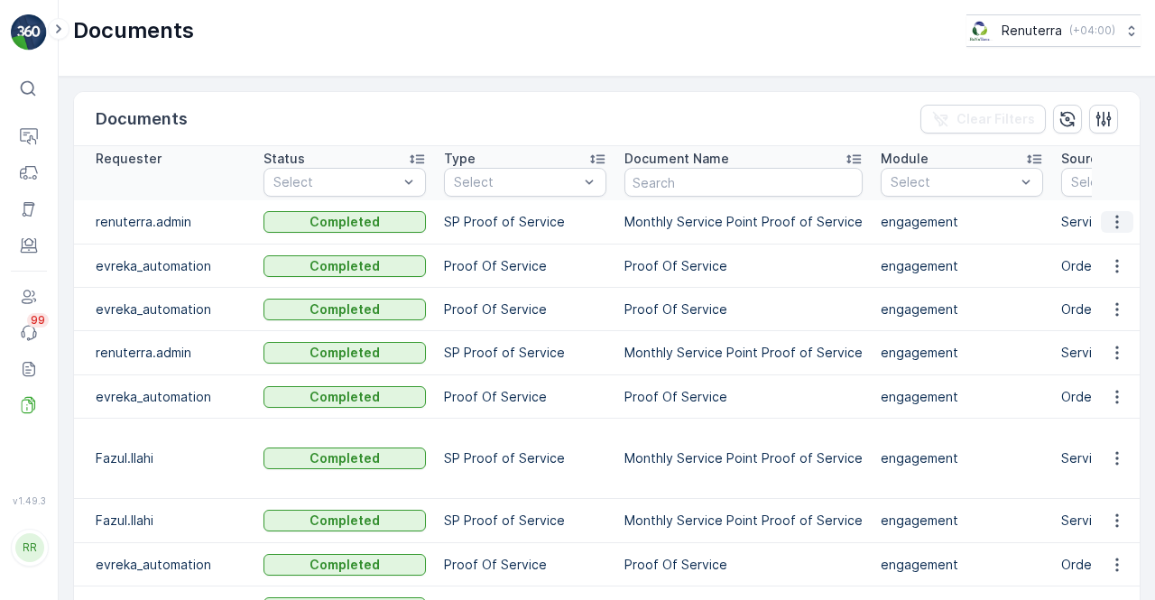
click at [1115, 226] on icon "button" at bounding box center [1116, 223] width 3 height 14
click at [1104, 252] on span "See Details" at bounding box center [1111, 247] width 69 height 18
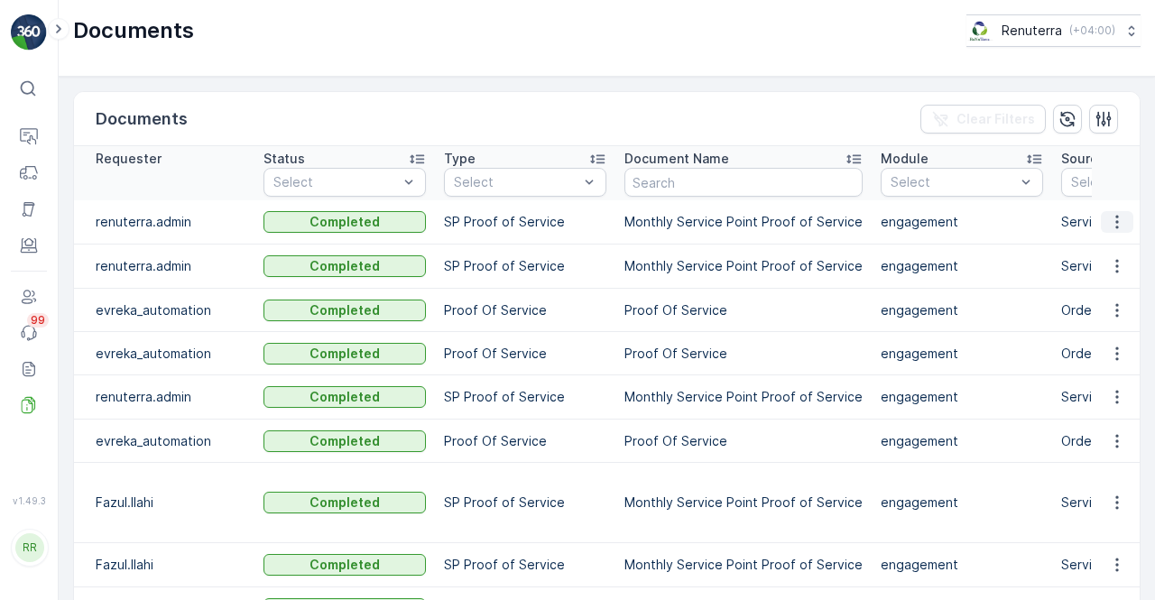
click at [1114, 221] on icon "button" at bounding box center [1117, 222] width 18 height 18
click at [1117, 247] on span "See Details" at bounding box center [1111, 247] width 69 height 18
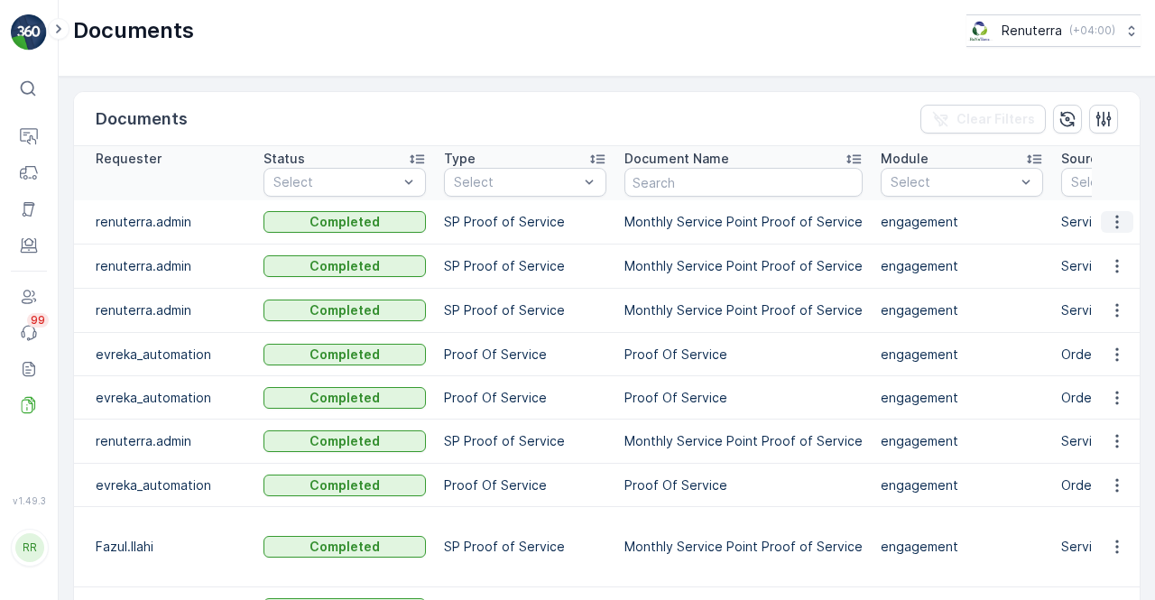
drag, startPoint x: 1124, startPoint y: 217, endPoint x: 1117, endPoint y: 226, distance: 10.9
click at [1118, 225] on button "button" at bounding box center [1117, 222] width 32 height 22
click at [1104, 246] on span "See Details" at bounding box center [1111, 247] width 69 height 18
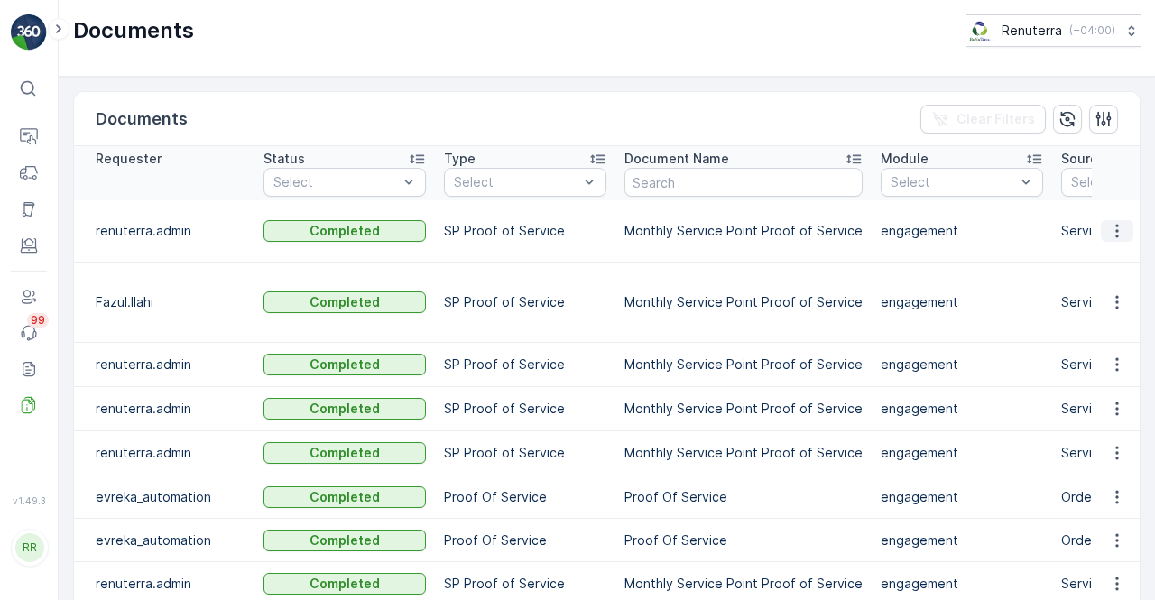
click at [1115, 238] on icon "button" at bounding box center [1117, 231] width 18 height 18
click at [1114, 253] on span "See Details" at bounding box center [1111, 256] width 69 height 18
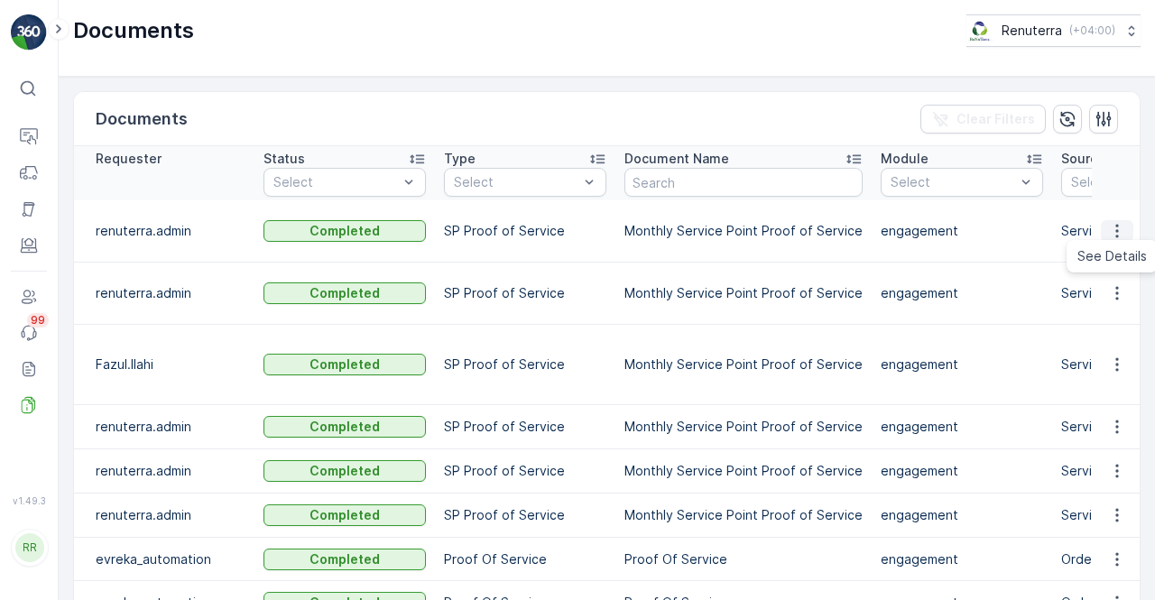
click at [1108, 230] on icon "button" at bounding box center [1117, 231] width 18 height 18
click at [1099, 252] on span "See Details" at bounding box center [1111, 256] width 69 height 18
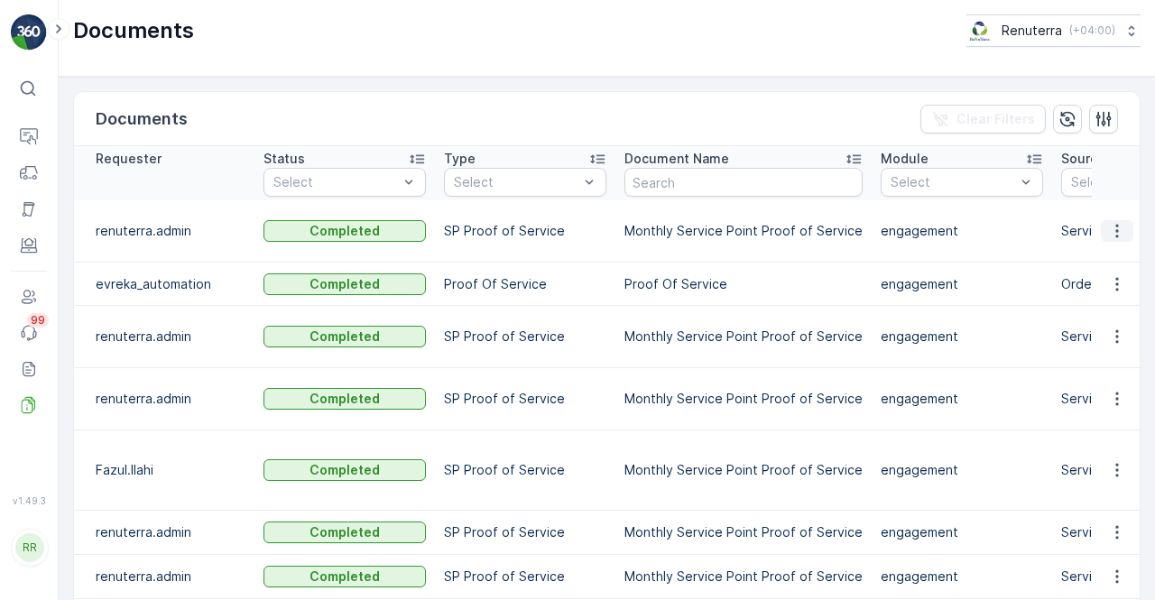
click at [1121, 235] on icon "button" at bounding box center [1117, 231] width 18 height 18
click at [1111, 228] on icon "button" at bounding box center [1117, 231] width 18 height 18
click at [1104, 250] on span "See Details" at bounding box center [1111, 256] width 69 height 18
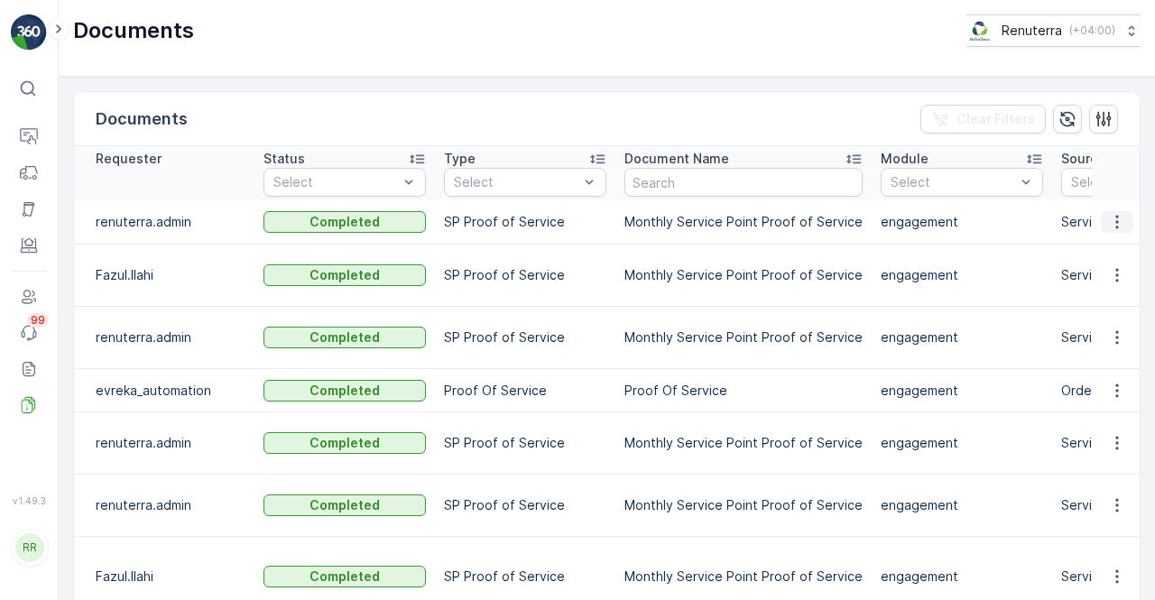
click at [1124, 223] on button "button" at bounding box center [1117, 222] width 32 height 22
click at [1111, 245] on span "See Details" at bounding box center [1126, 248] width 76 height 16
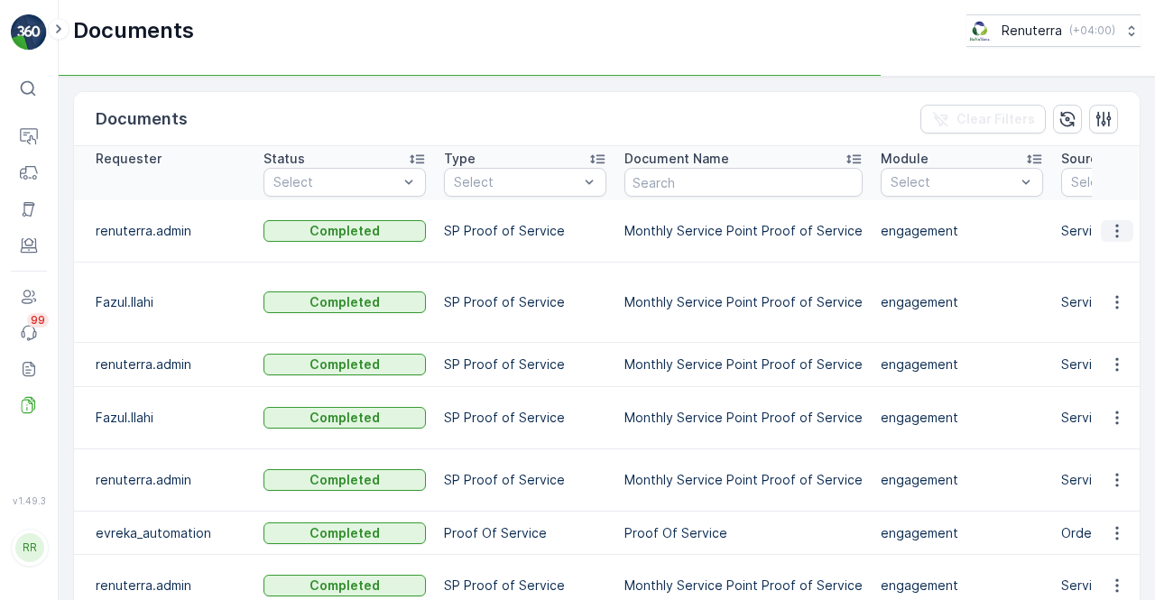
click at [1118, 236] on icon "button" at bounding box center [1117, 231] width 18 height 18
click at [1116, 254] on span "See Details" at bounding box center [1111, 256] width 69 height 18
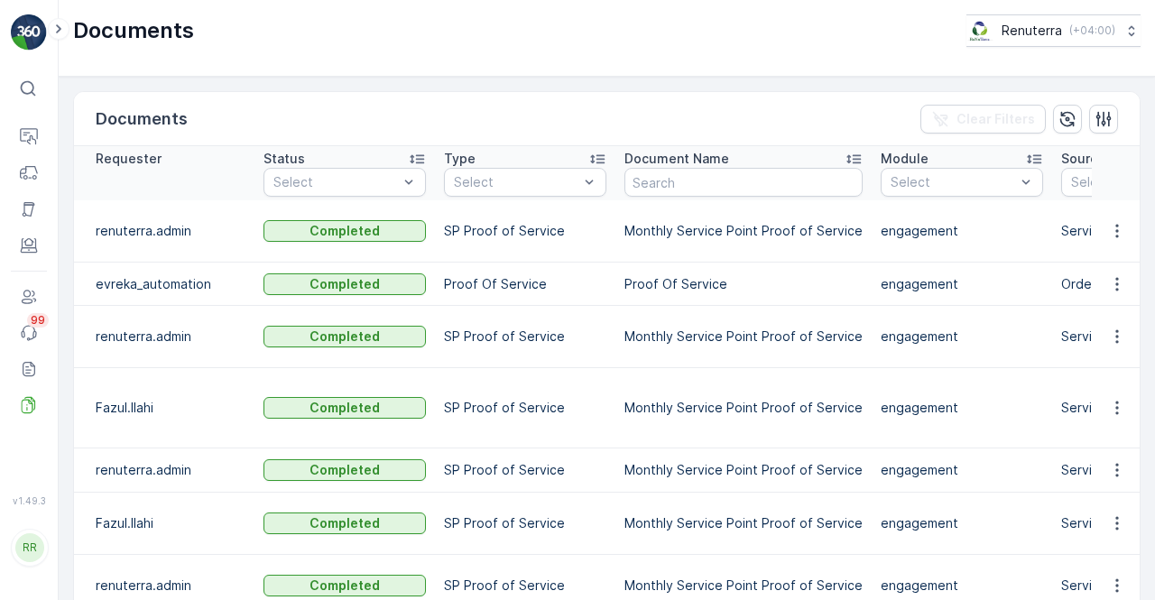
click at [1101, 243] on td at bounding box center [1116, 231] width 49 height 62
click at [1106, 235] on button "button" at bounding box center [1117, 231] width 32 height 22
click at [1108, 253] on span "See Details" at bounding box center [1111, 256] width 69 height 18
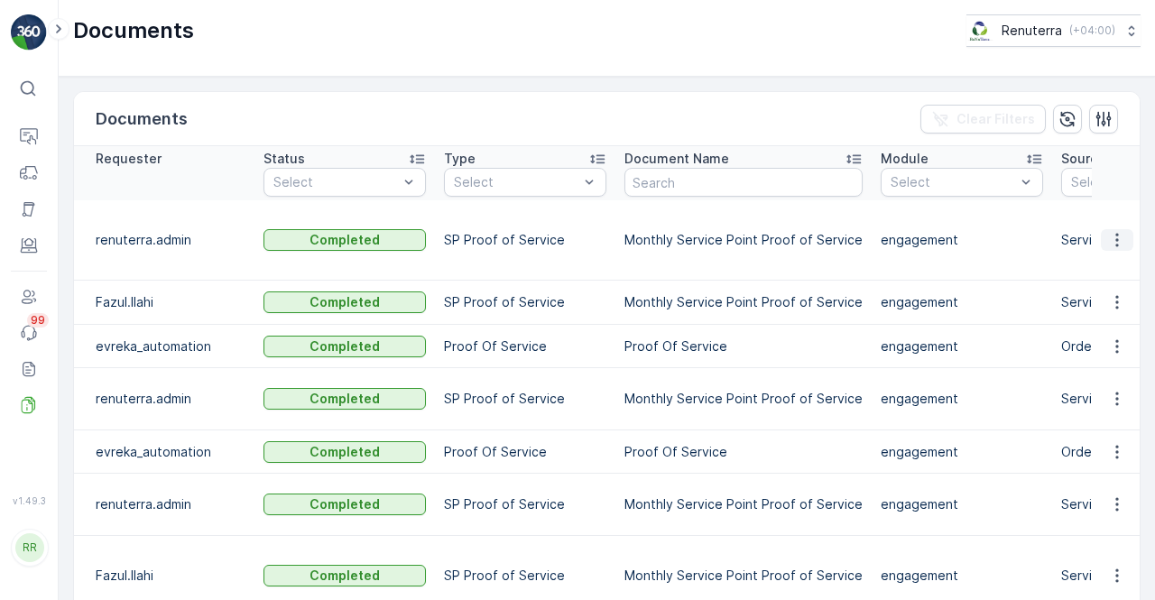
drag, startPoint x: 1108, startPoint y: 221, endPoint x: 1110, endPoint y: 230, distance: 9.2
click at [1110, 231] on icon "button" at bounding box center [1117, 240] width 18 height 18
drag, startPoint x: 1110, startPoint y: 230, endPoint x: 1110, endPoint y: 243, distance: 12.6
click at [1110, 243] on span "See Details" at bounding box center [1111, 247] width 69 height 18
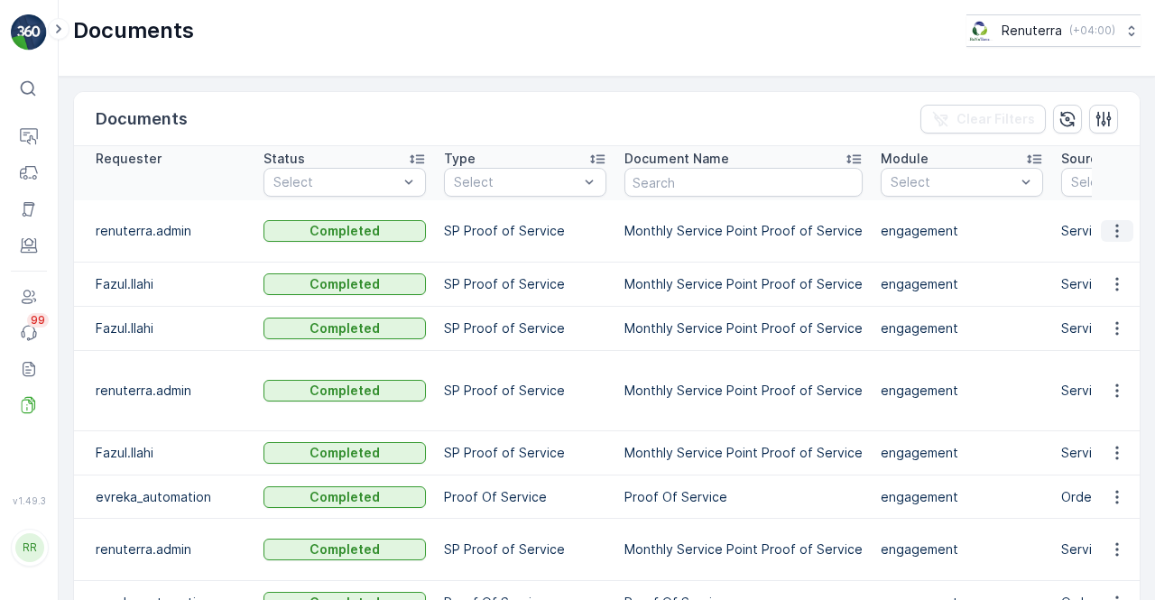
click at [1129, 226] on button "button" at bounding box center [1117, 231] width 32 height 22
click at [1111, 253] on span "See Details" at bounding box center [1111, 256] width 69 height 18
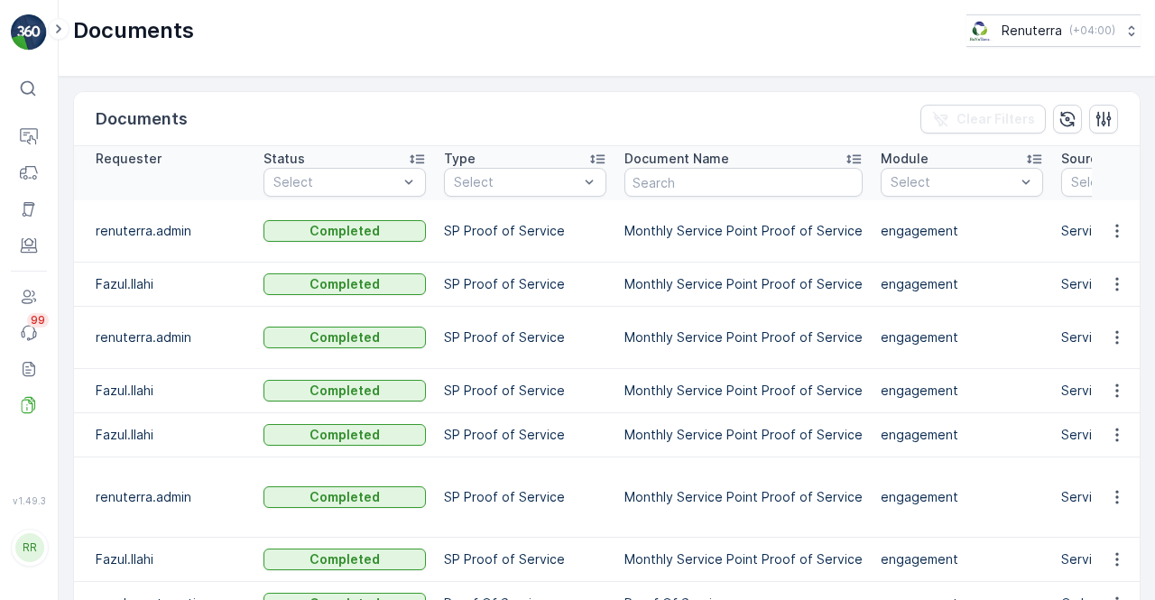
click at [1119, 230] on icon "button" at bounding box center [1117, 231] width 18 height 18
click at [1115, 252] on span "See Details" at bounding box center [1111, 256] width 69 height 18
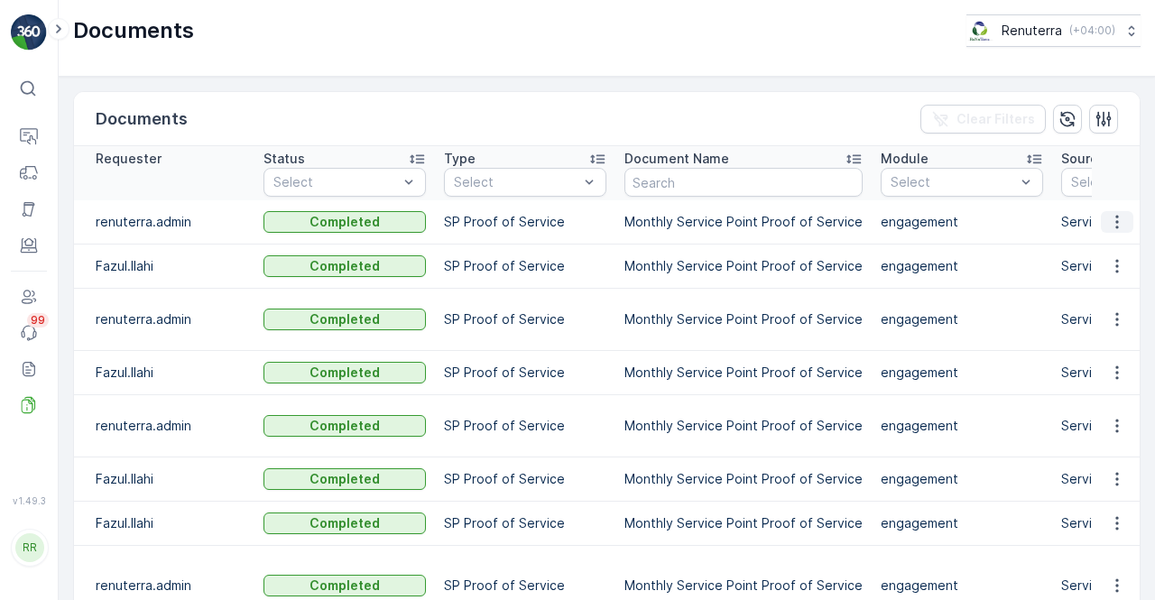
click at [1126, 225] on button "button" at bounding box center [1117, 222] width 32 height 22
click at [1111, 241] on span "See Details" at bounding box center [1111, 247] width 69 height 18
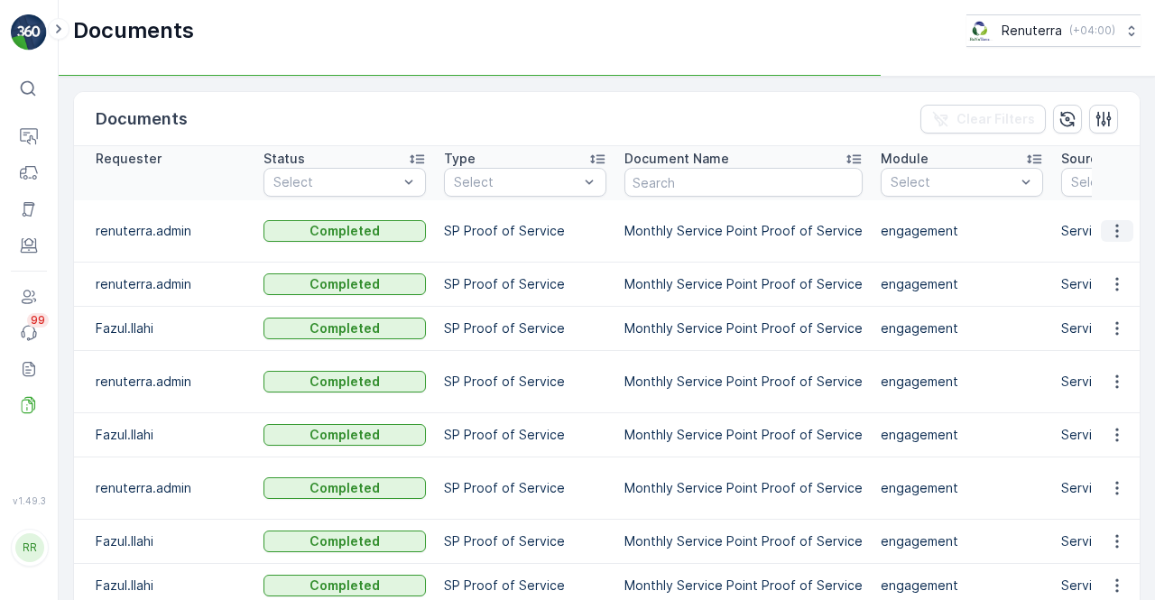
click at [1108, 234] on icon "button" at bounding box center [1117, 231] width 18 height 18
click at [1101, 261] on span "See Details" at bounding box center [1111, 256] width 69 height 18
